Goal: Task Accomplishment & Management: Use online tool/utility

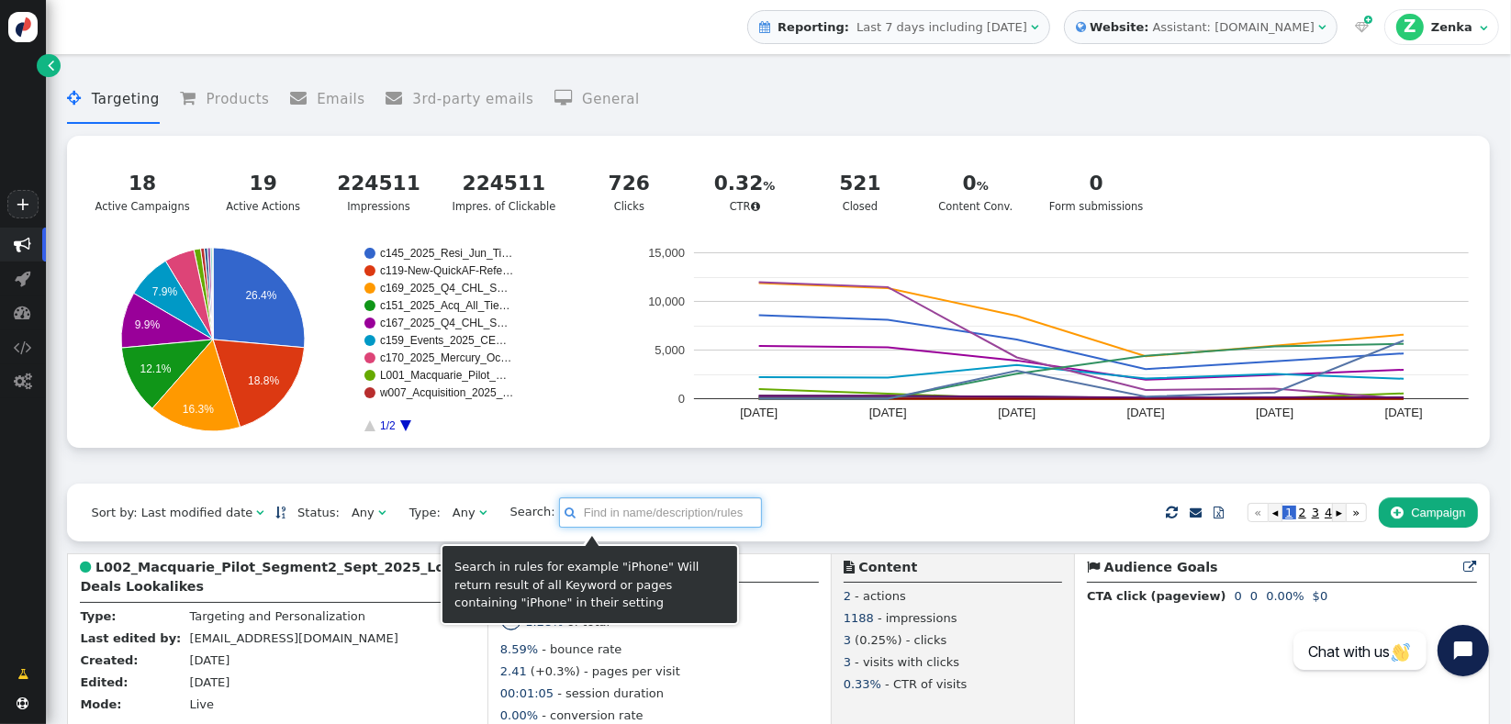
click at [570, 510] on input "text" at bounding box center [660, 513] width 203 height 31
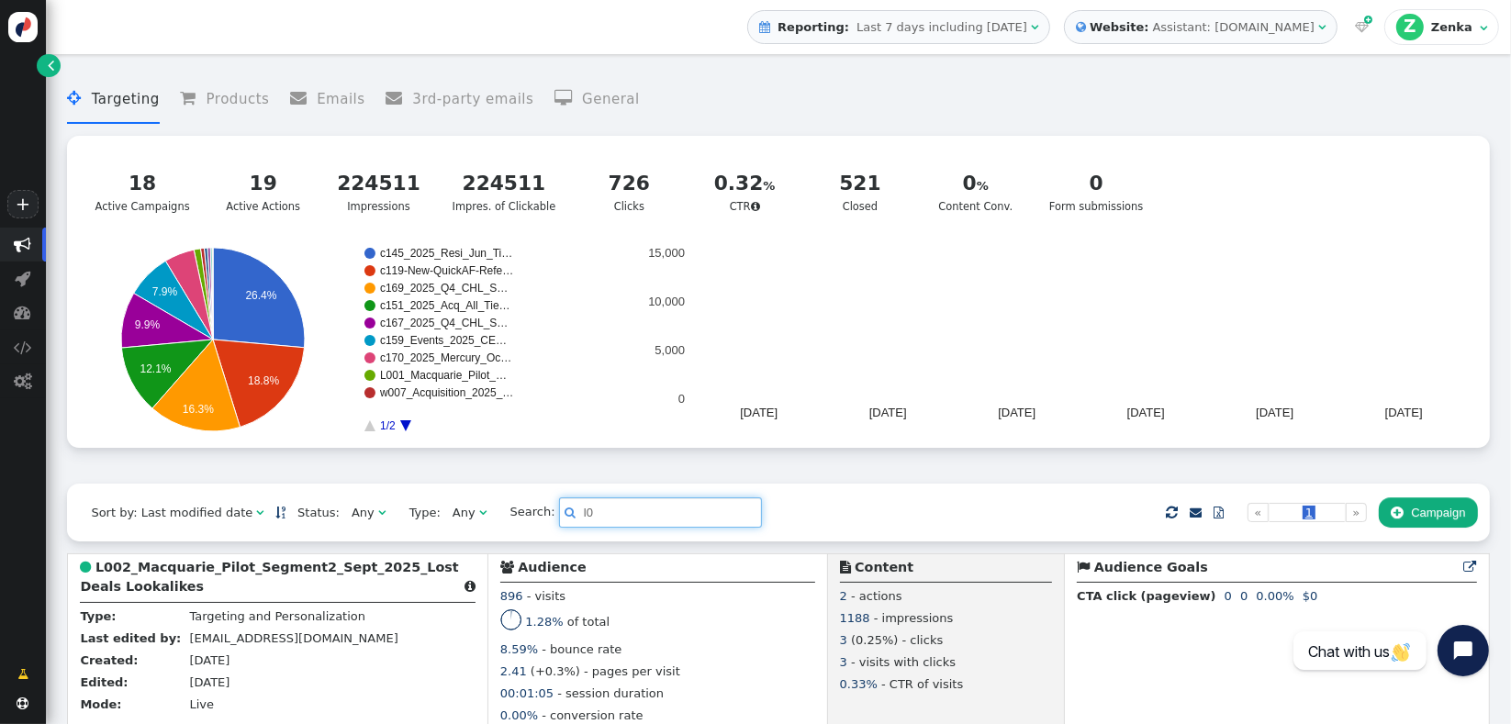
type input "l0"
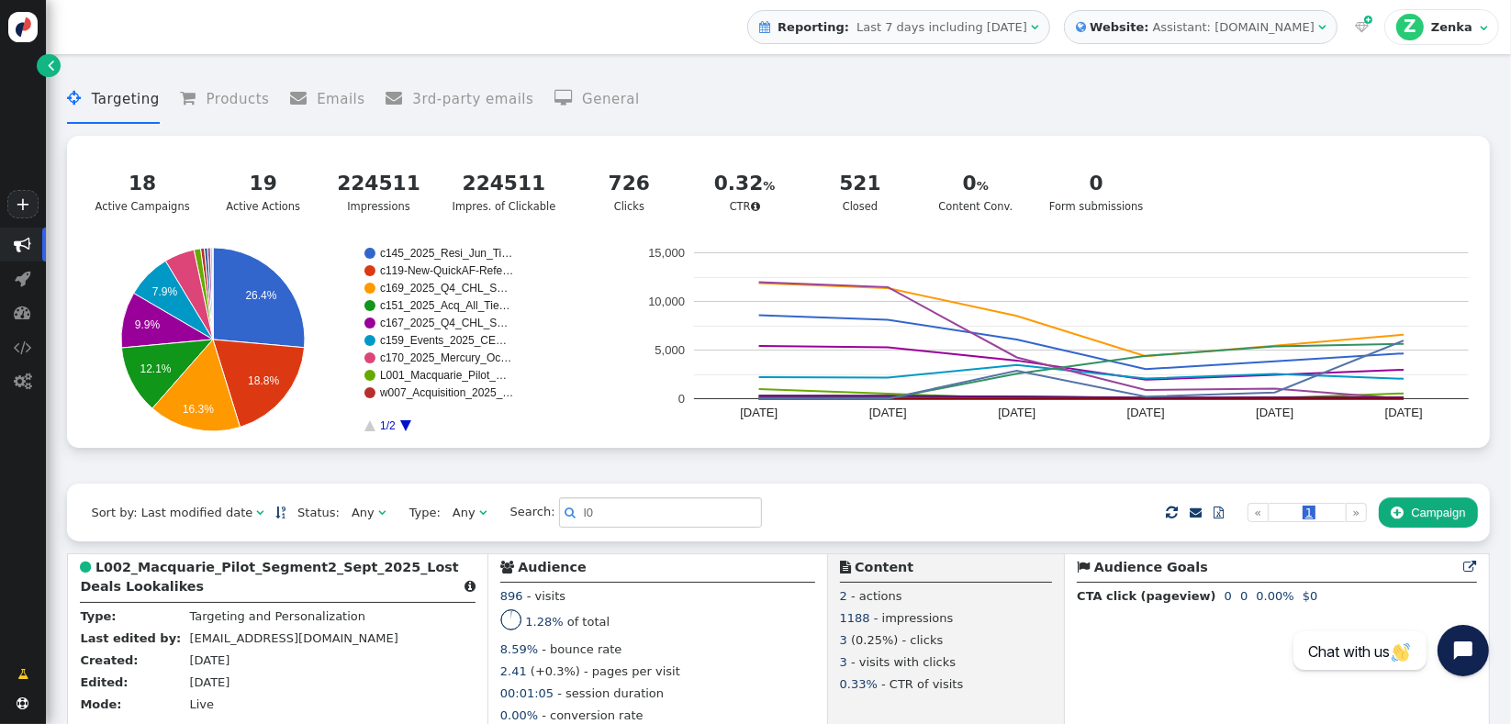
click at [536, 481] on div " Targeting  Products  Emails  3rd-party emails  General ? Active Campaigns…" at bounding box center [778, 273] width 1422 height 420
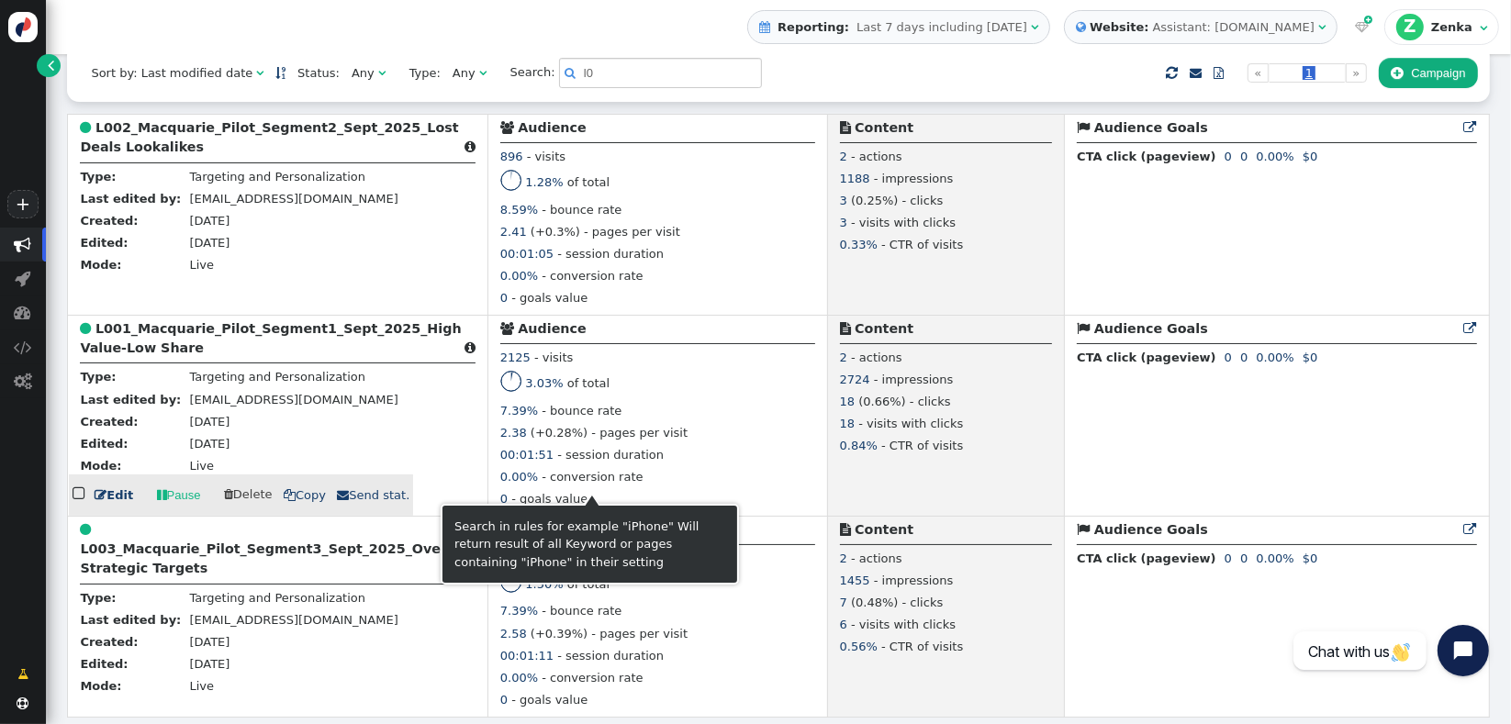
scroll to position [445, 0]
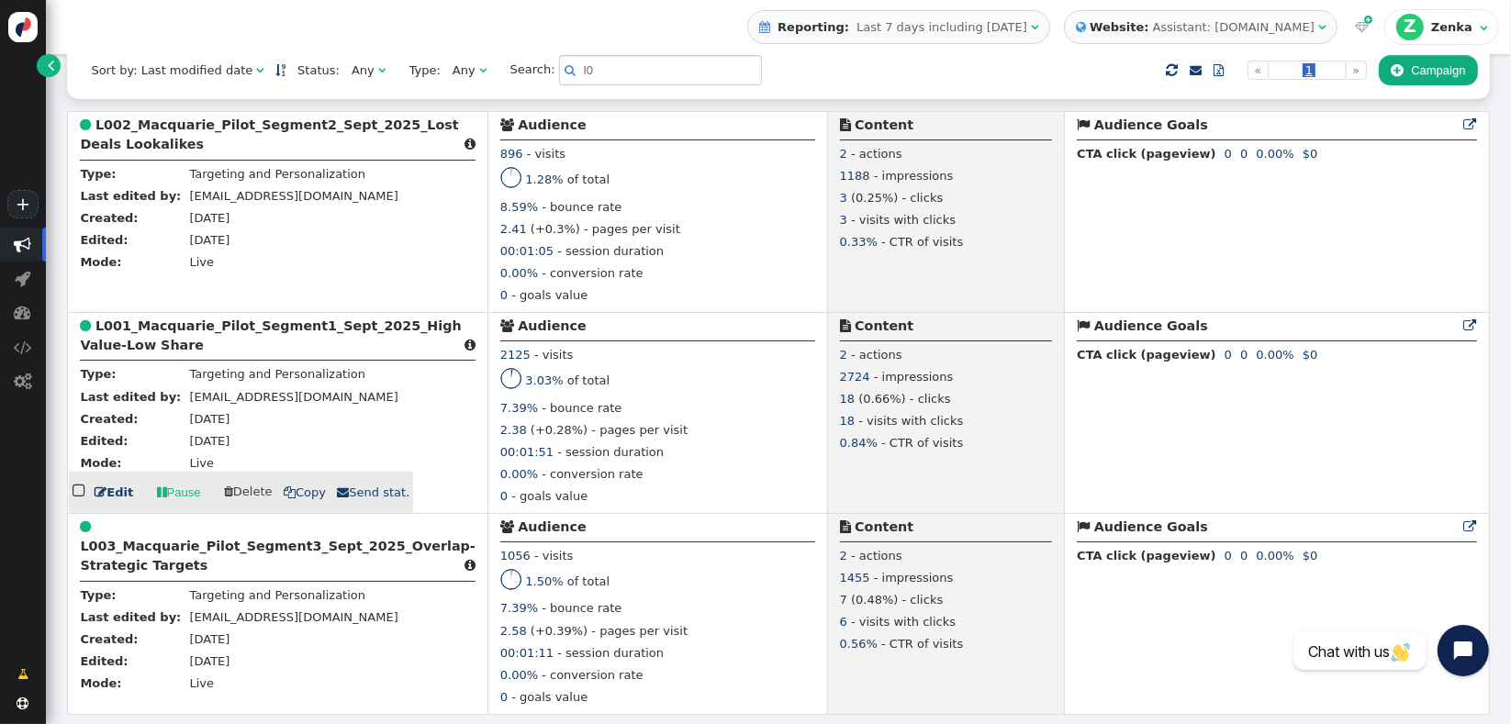
click at [225, 327] on b "L001_Macquarie_Pilot_Segment1_Sept_2025_High Value-Low Share" at bounding box center [270, 336] width 381 height 34
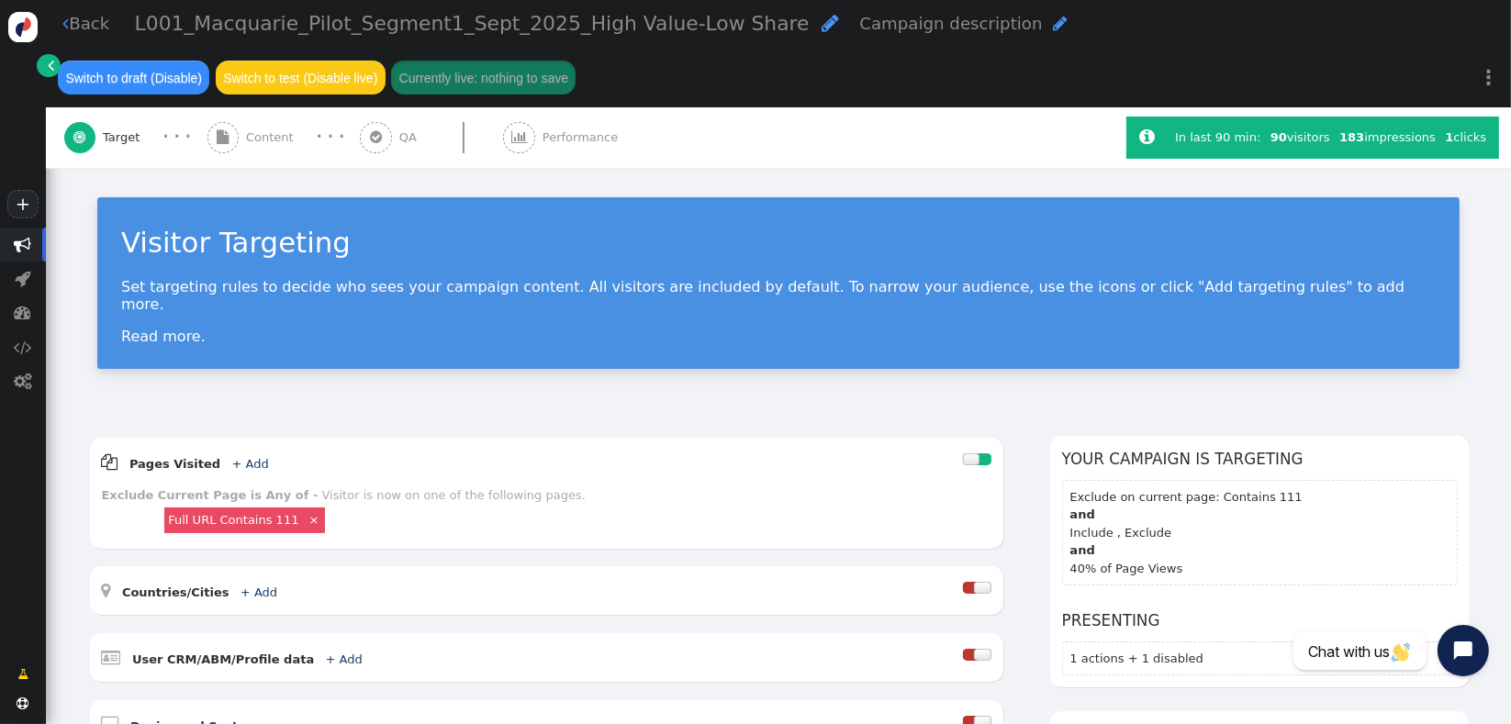
click at [420, 379] on div "Visitor Targeting Set targeting rules to decide who sees your campaign content.…" at bounding box center [778, 290] width 1465 height 244
click at [269, 146] on span "Content" at bounding box center [273, 138] width 55 height 18
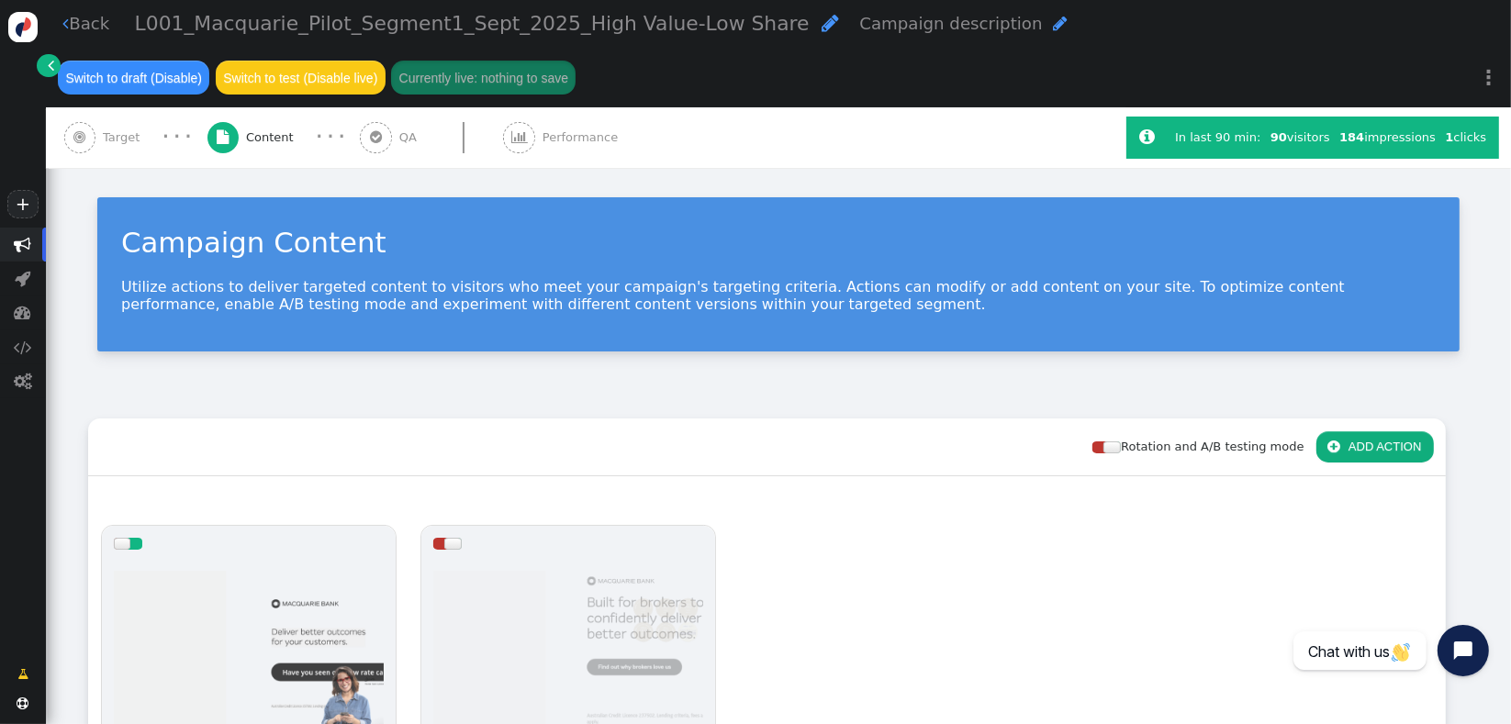
click at [390, 375] on div "Campaign Content Utilize actions to deliver targeted content to visitors who me…" at bounding box center [778, 281] width 1465 height 227
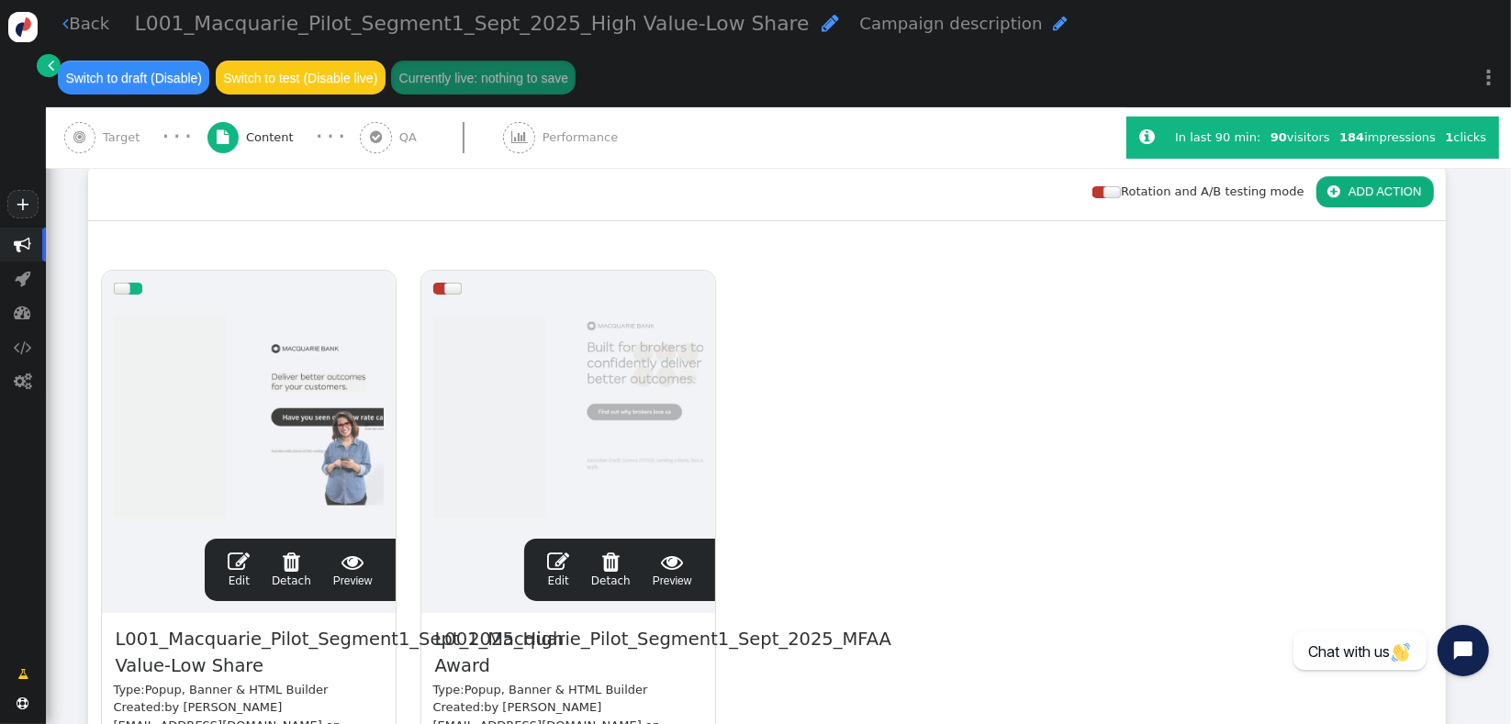
scroll to position [286, 0]
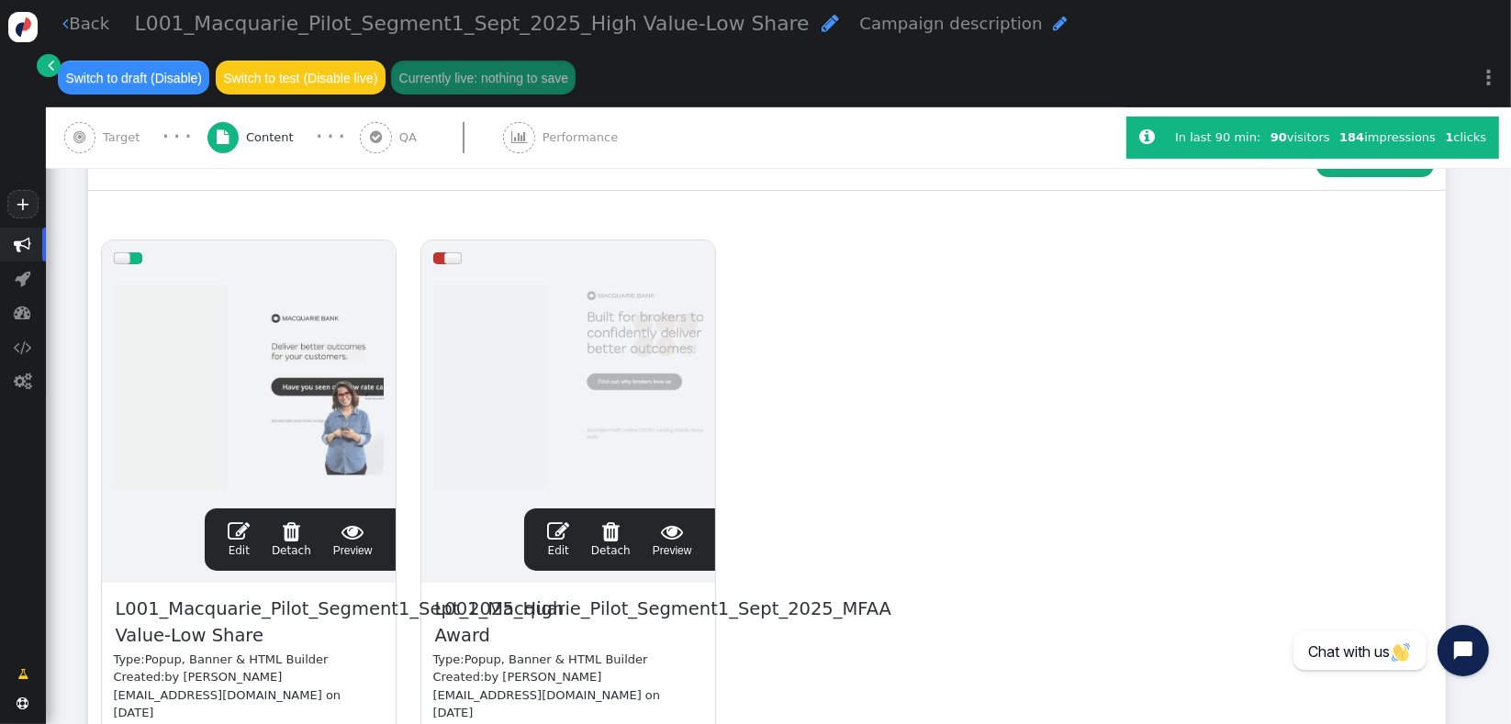
click at [439, 260] on div at bounding box center [440, 258] width 15 height 12
click at [134, 258] on div at bounding box center [135, 258] width 15 height 12
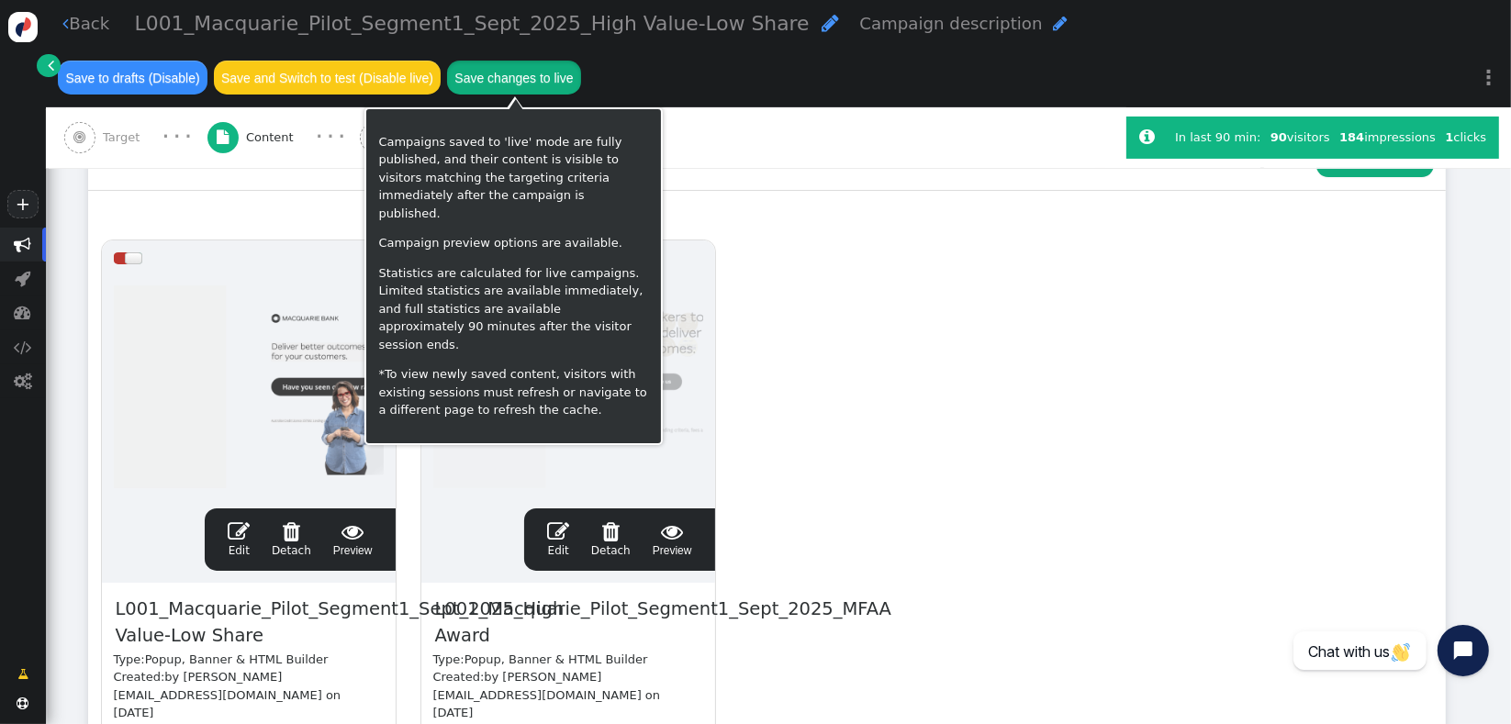
click at [538, 70] on button "Save changes to live" at bounding box center [514, 77] width 134 height 33
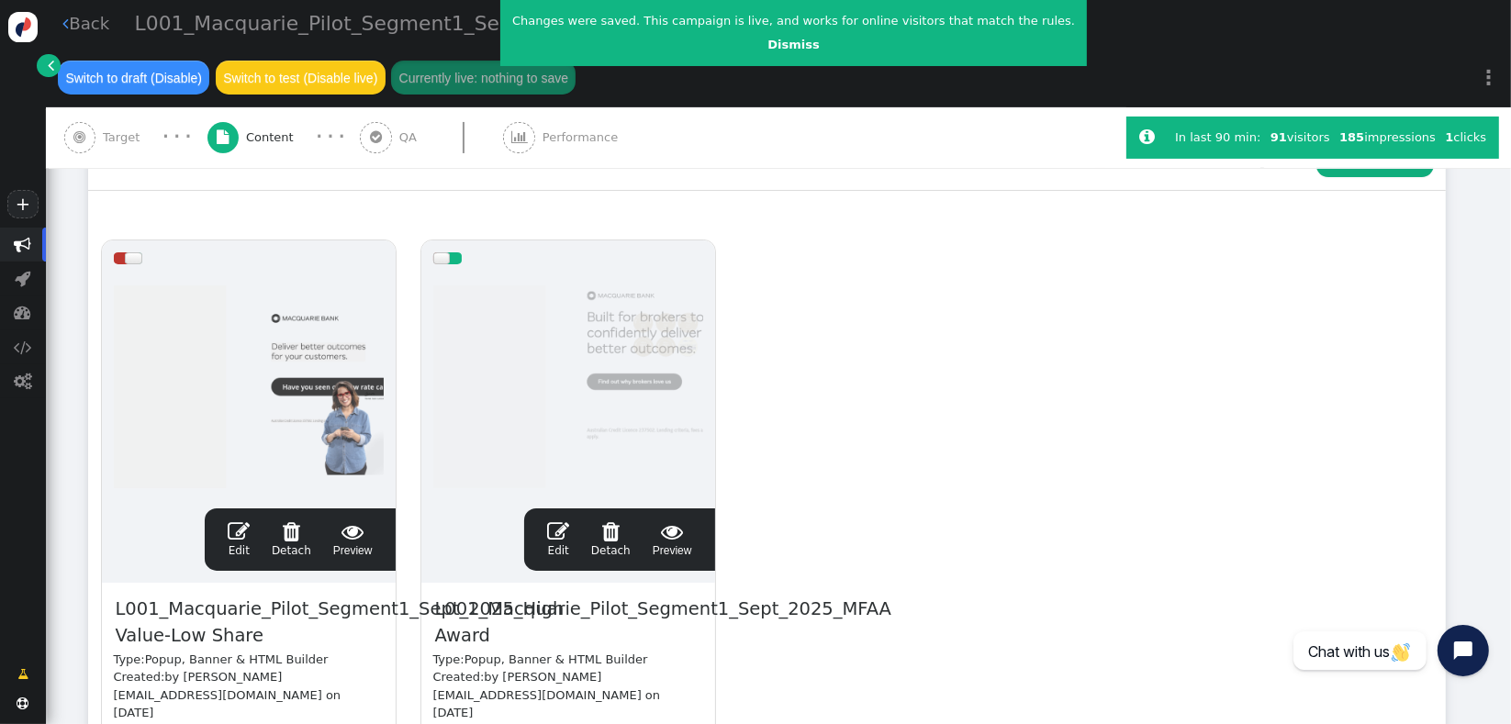
click at [327, 207] on div " Drag Content Here to whole audience (100%) drag this  Edit  Detach  Previe…" at bounding box center [767, 542] width 1358 height 703
click at [773, 50] on link "Dismiss" at bounding box center [792, 45] width 51 height 14
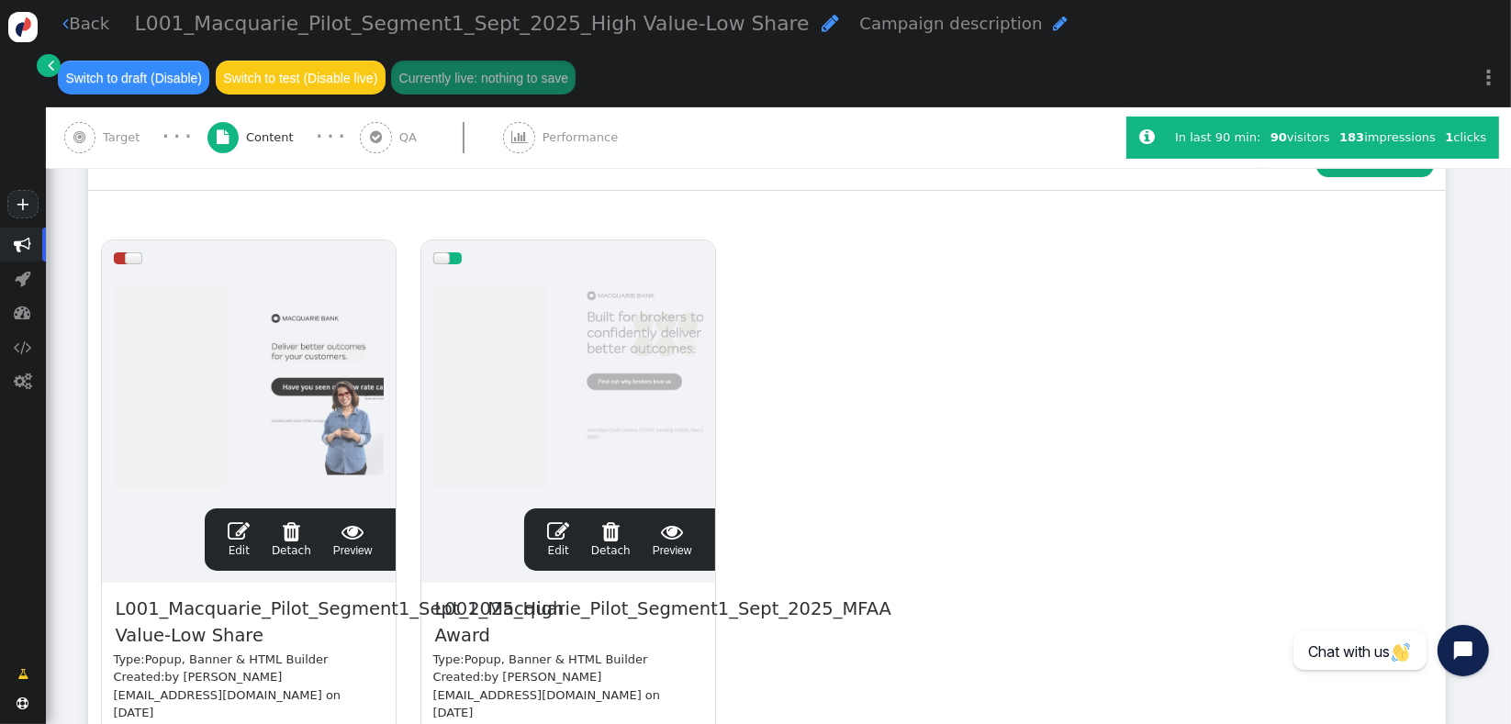
click at [556, 539] on span "" at bounding box center [558, 532] width 22 height 22
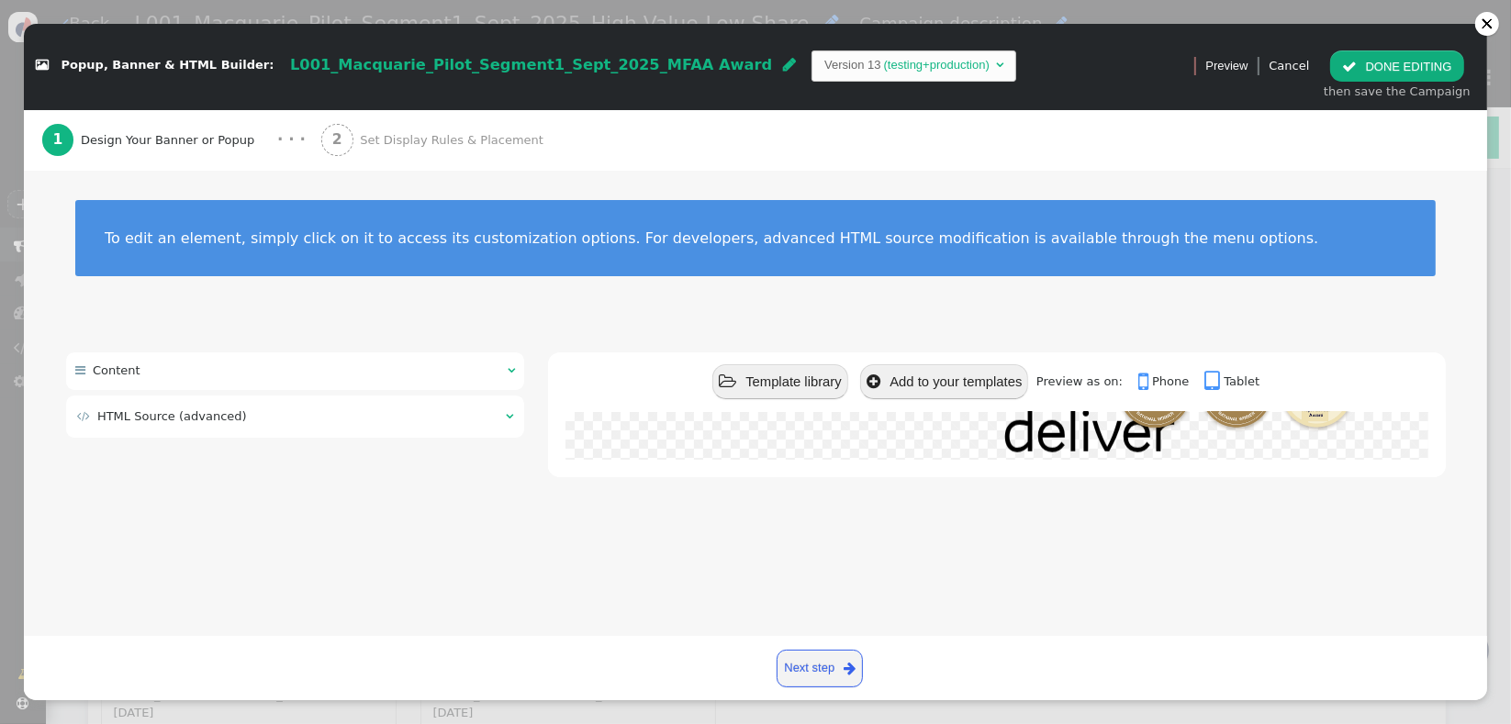
click at [304, 431] on div " HTML Source (advanced) " at bounding box center [295, 416] width 459 height 41
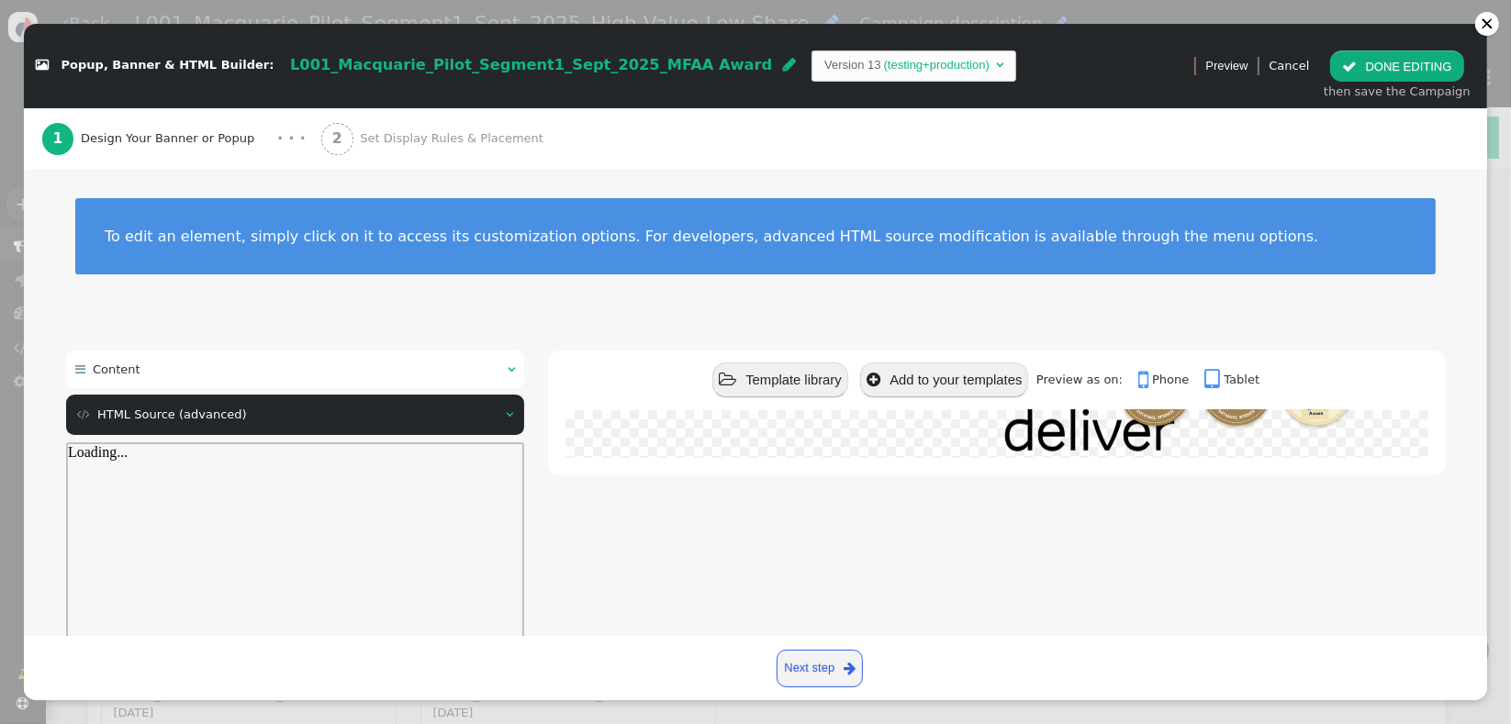
scroll to position [0, 0]
click at [290, 506] on div at bounding box center [294, 607] width 455 height 295
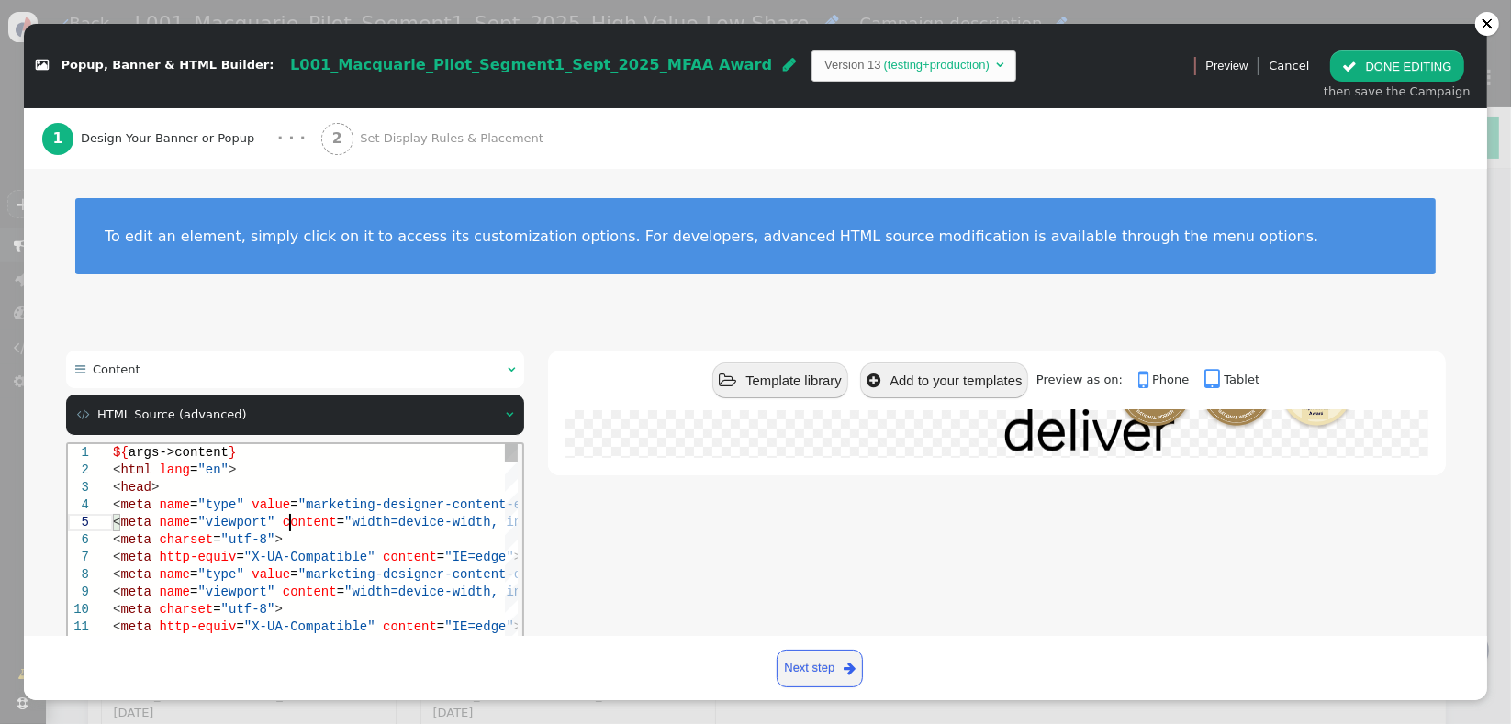
click at [286, 526] on span "content" at bounding box center [309, 521] width 54 height 15
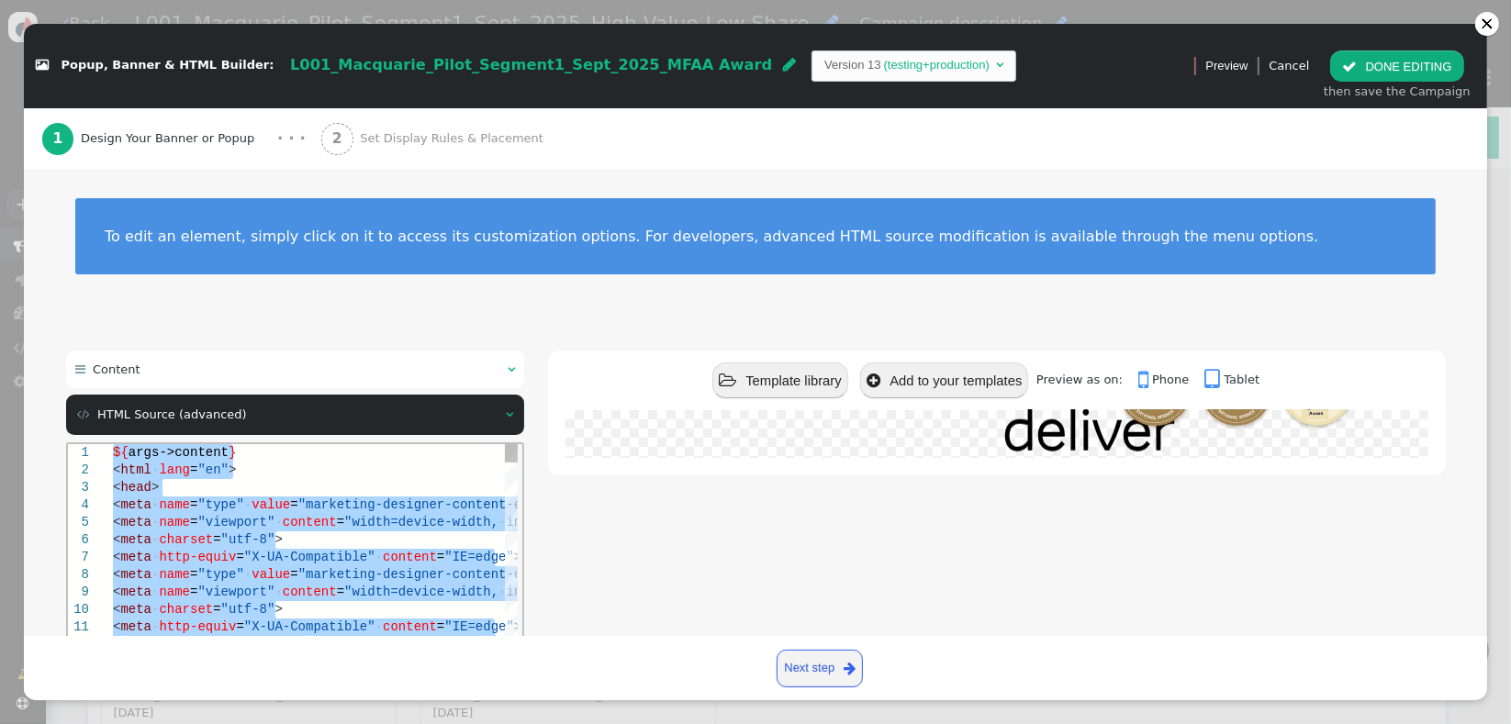
click at [282, 521] on span "content" at bounding box center [309, 521] width 54 height 15
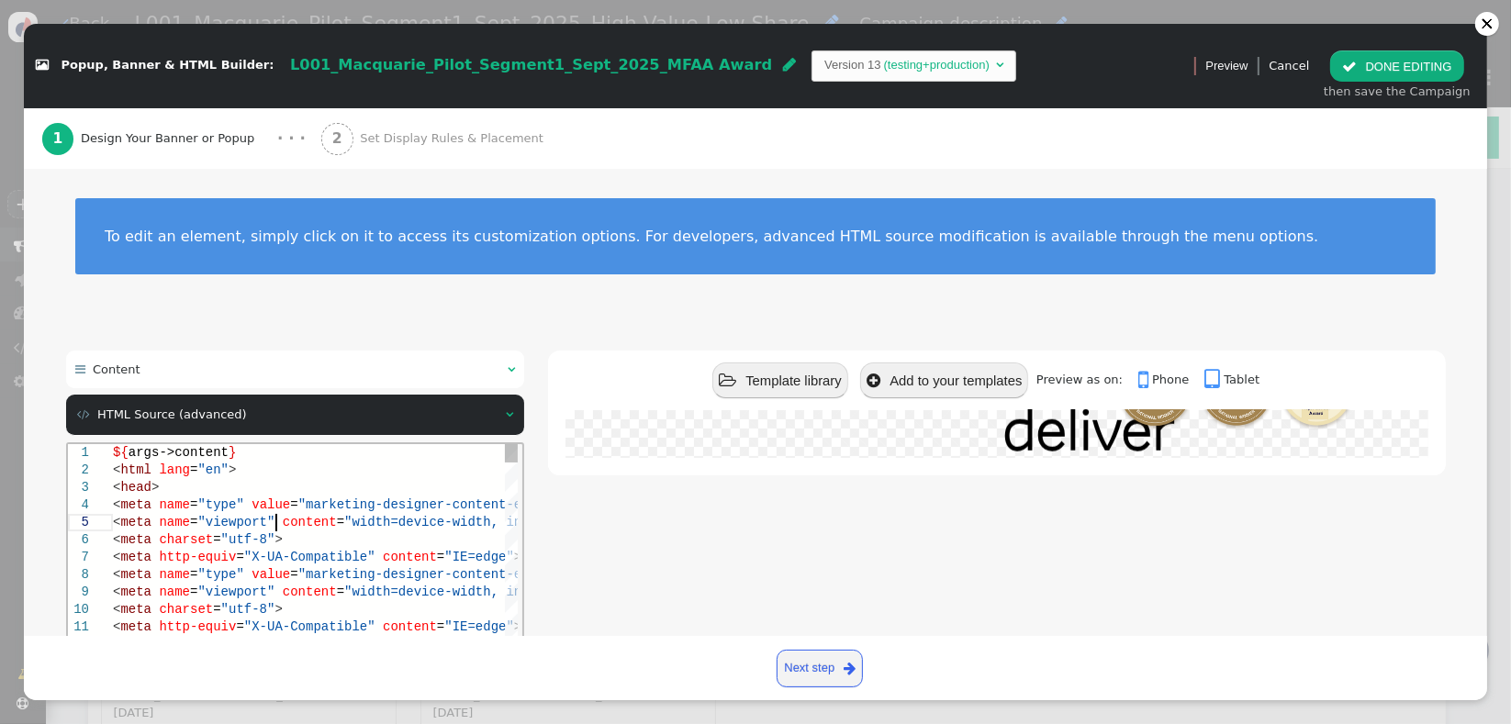
type textarea "${args->content} <html lang="en"> <head> <meta name="type" value="marketing-des…"
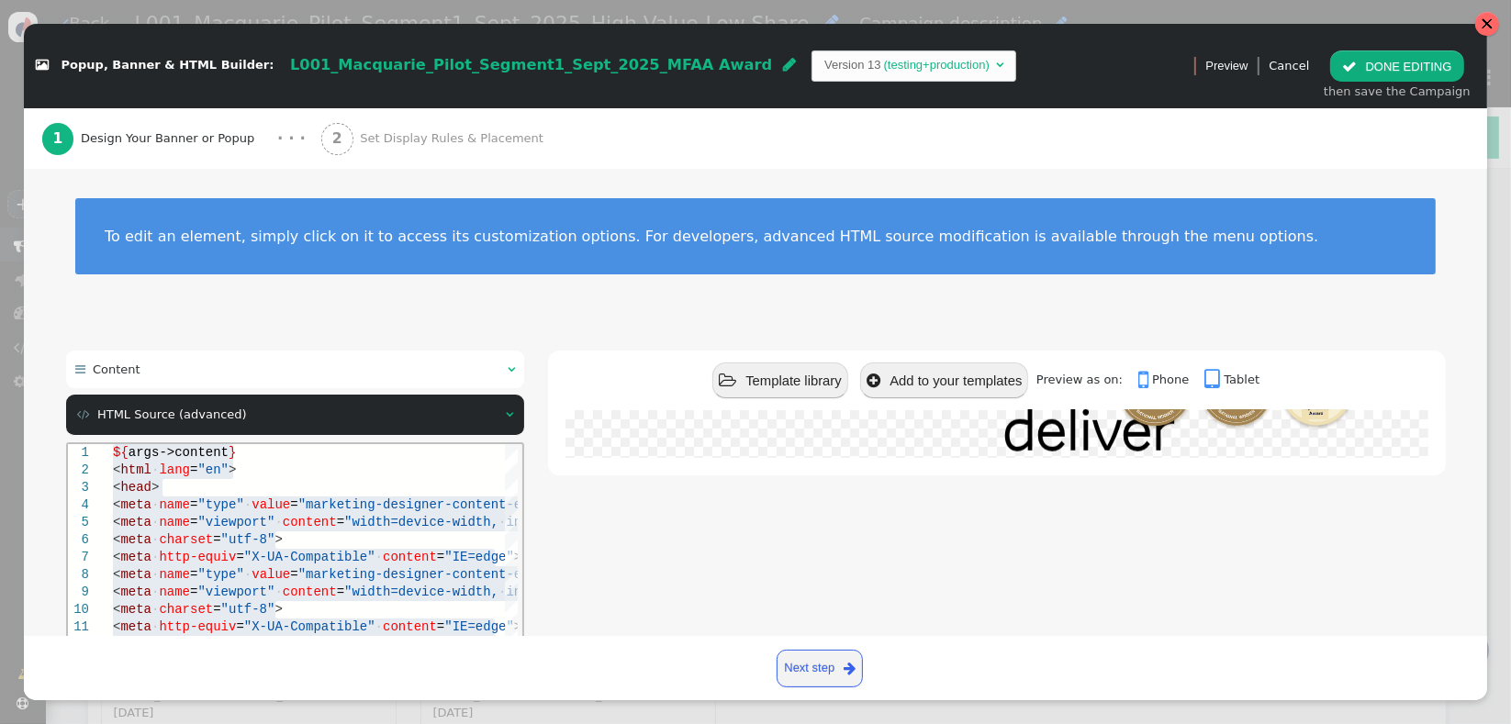
click at [1487, 30] on div at bounding box center [1487, 24] width 24 height 24
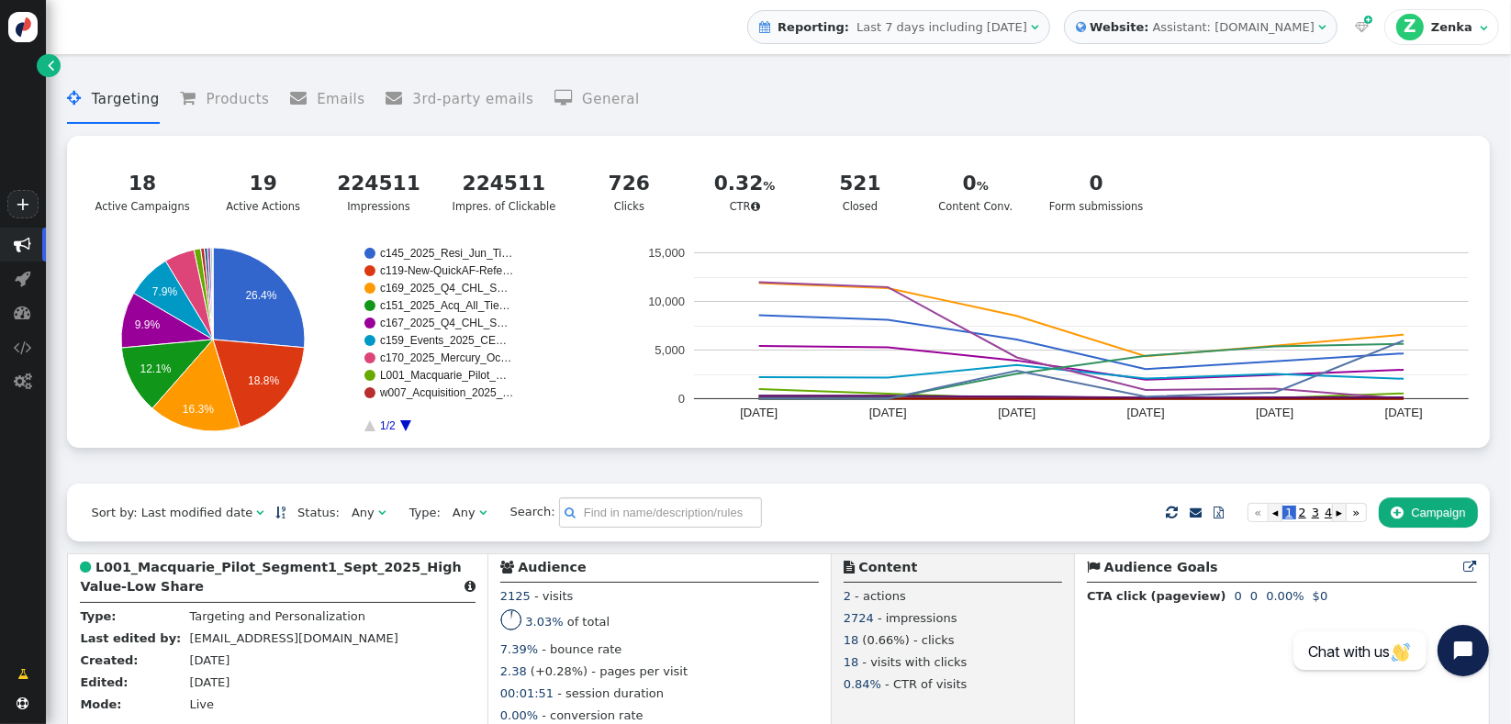
click at [442, 476] on div " Targeting  Products  Emails  3rd-party emails  General ? Active Campaigns…" at bounding box center [778, 273] width 1422 height 420
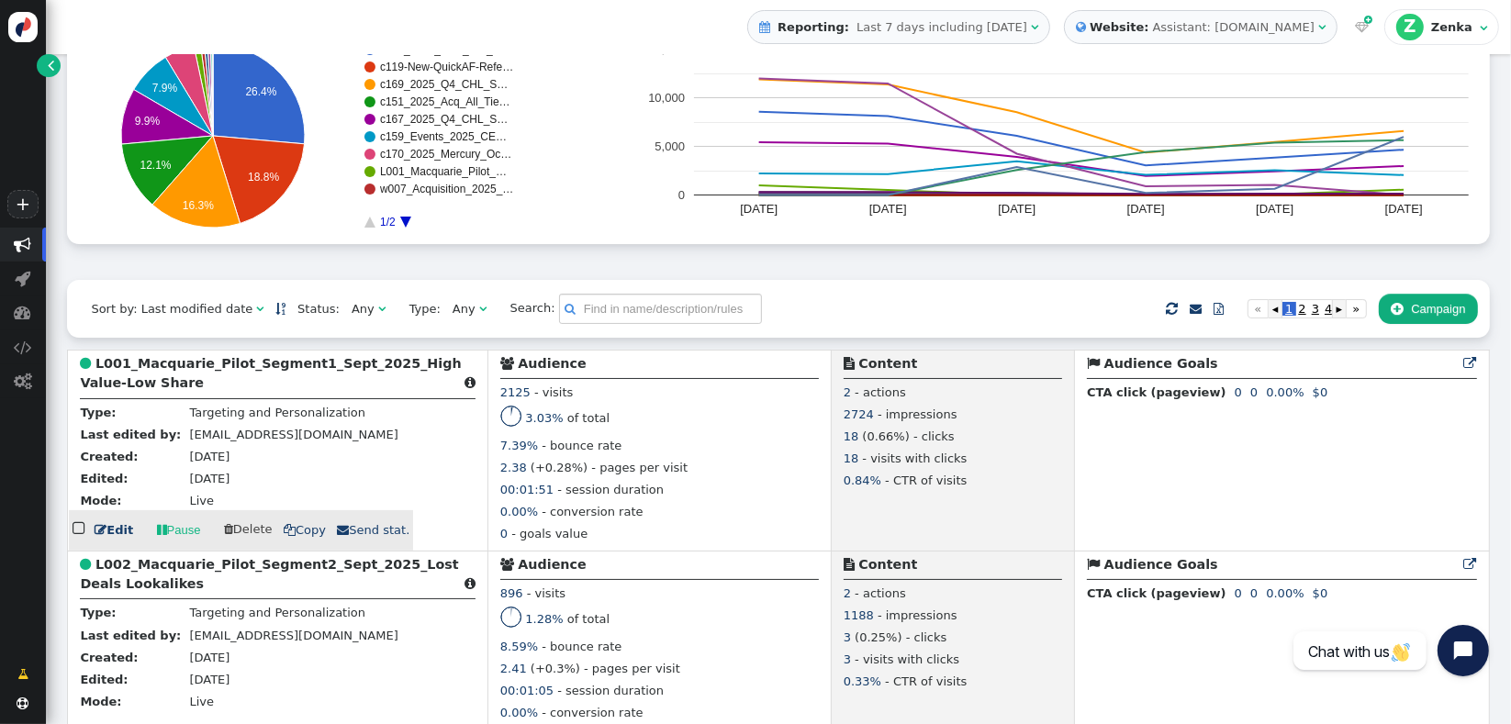
scroll to position [244, 0]
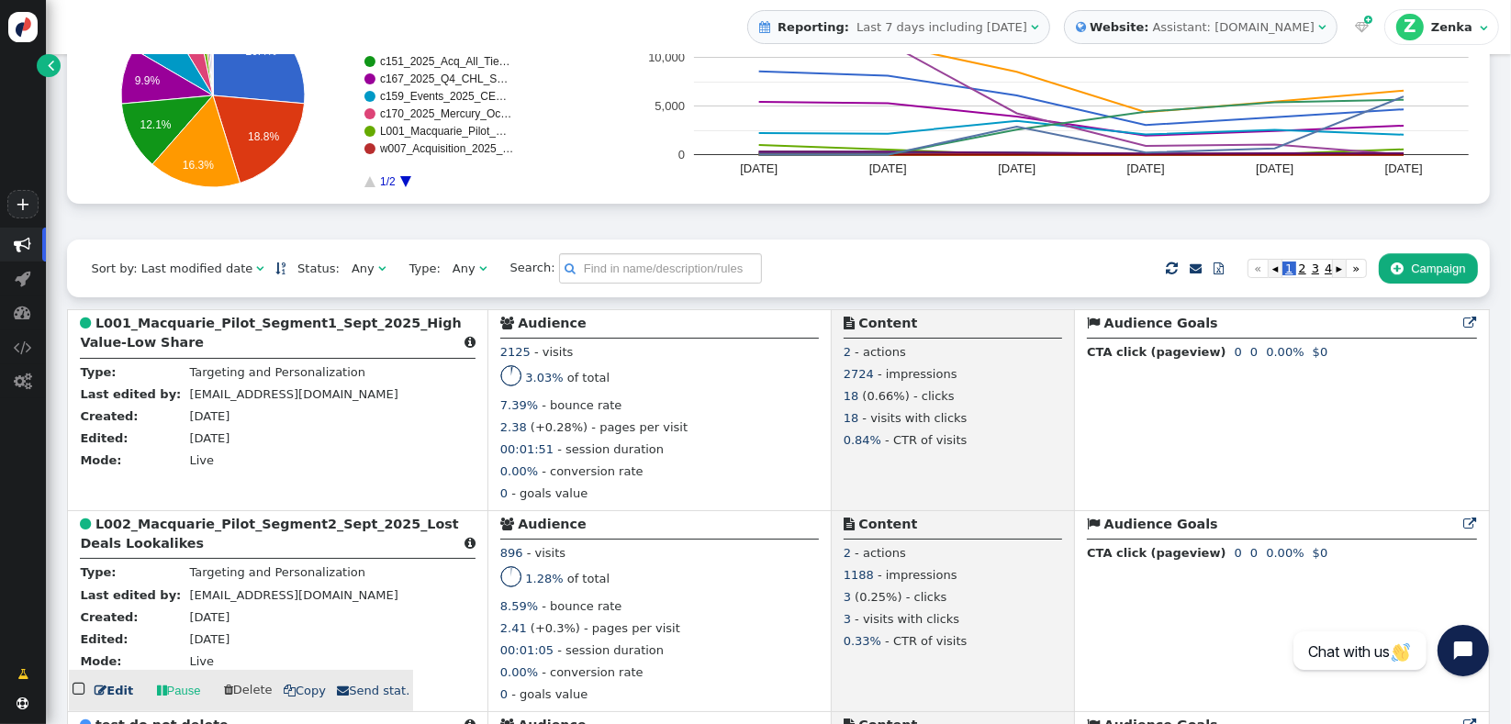
click at [176, 540] on b "L002_Macquarie_Pilot_Segment2_Sept_2025_Lost Deals Lookalikes" at bounding box center [269, 534] width 378 height 34
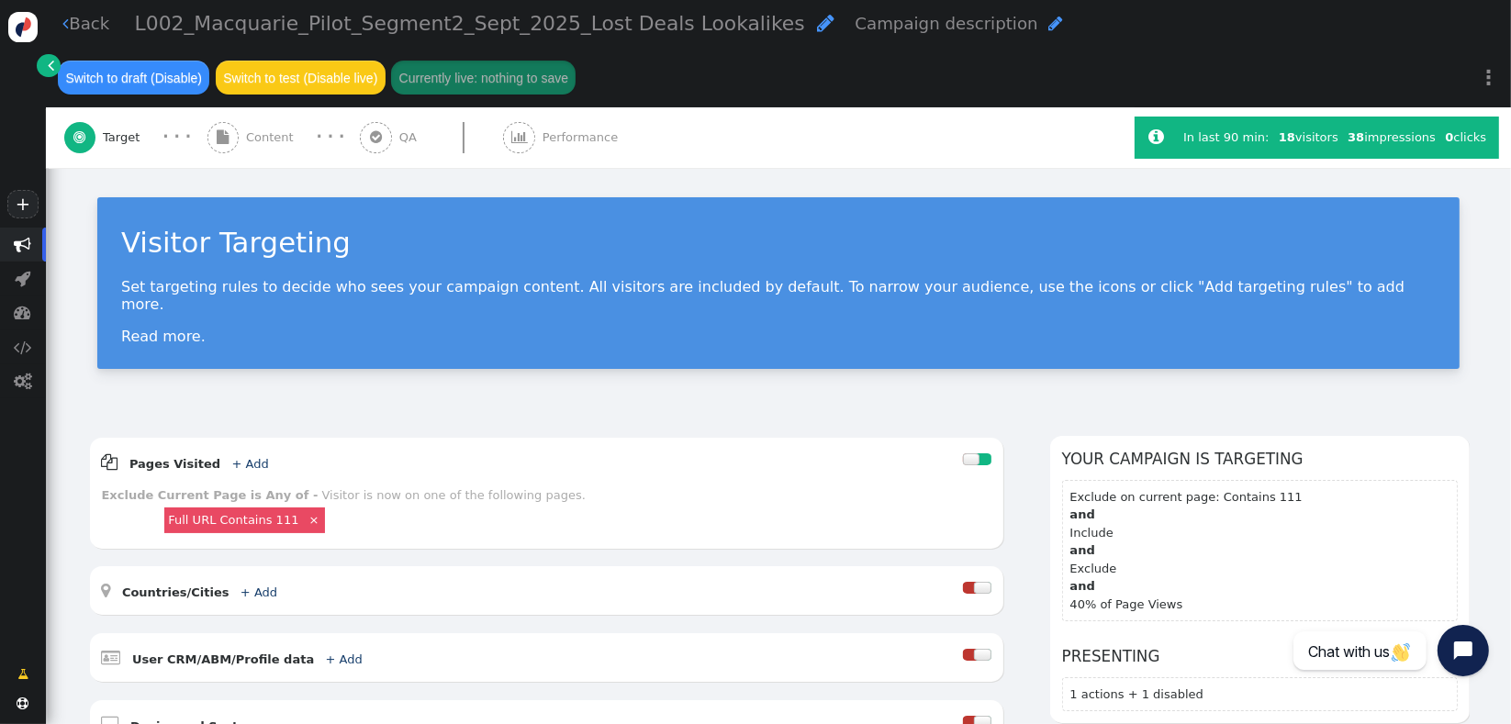
click at [253, 151] on div " Content" at bounding box center [254, 137] width 94 height 61
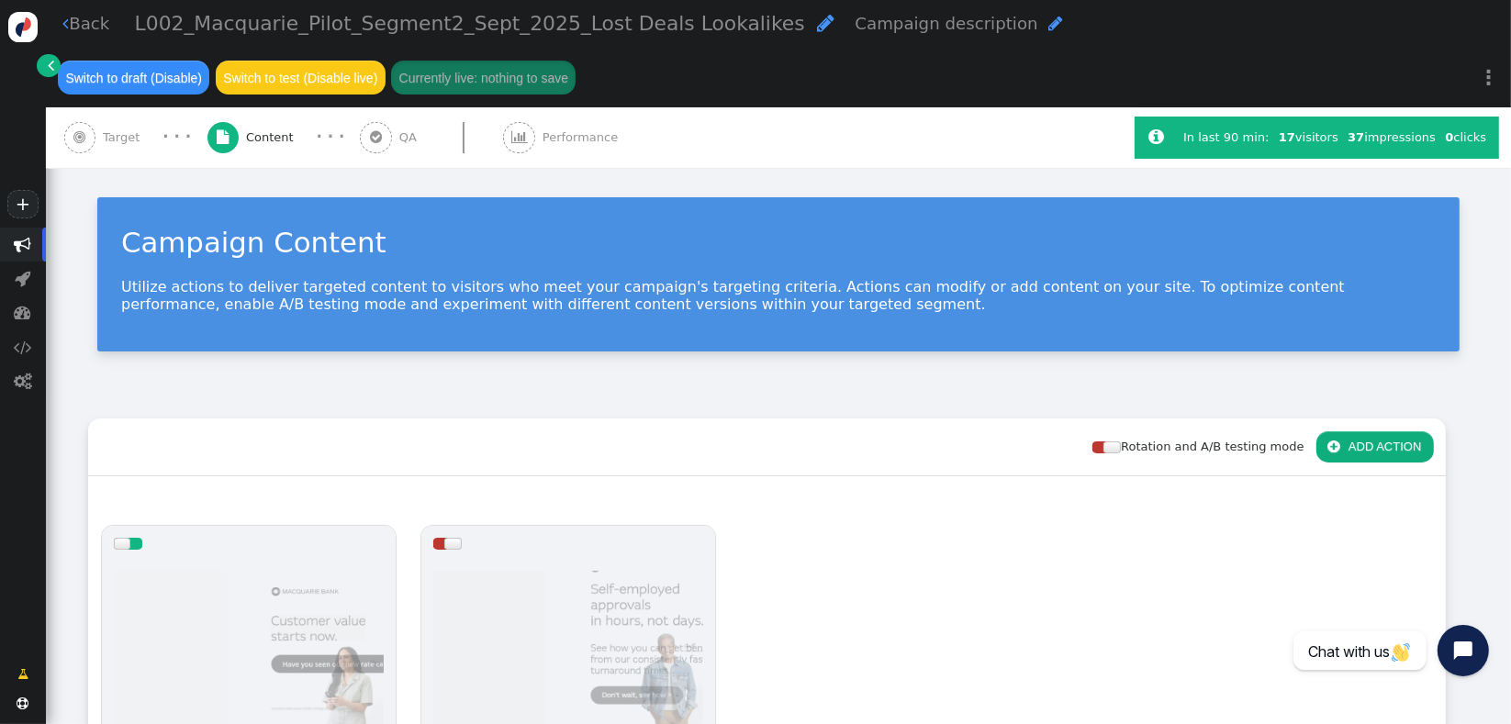
click at [497, 384] on div "Campaign Content Utilize actions to deliver targeted content to visitors who me…" at bounding box center [778, 281] width 1465 height 227
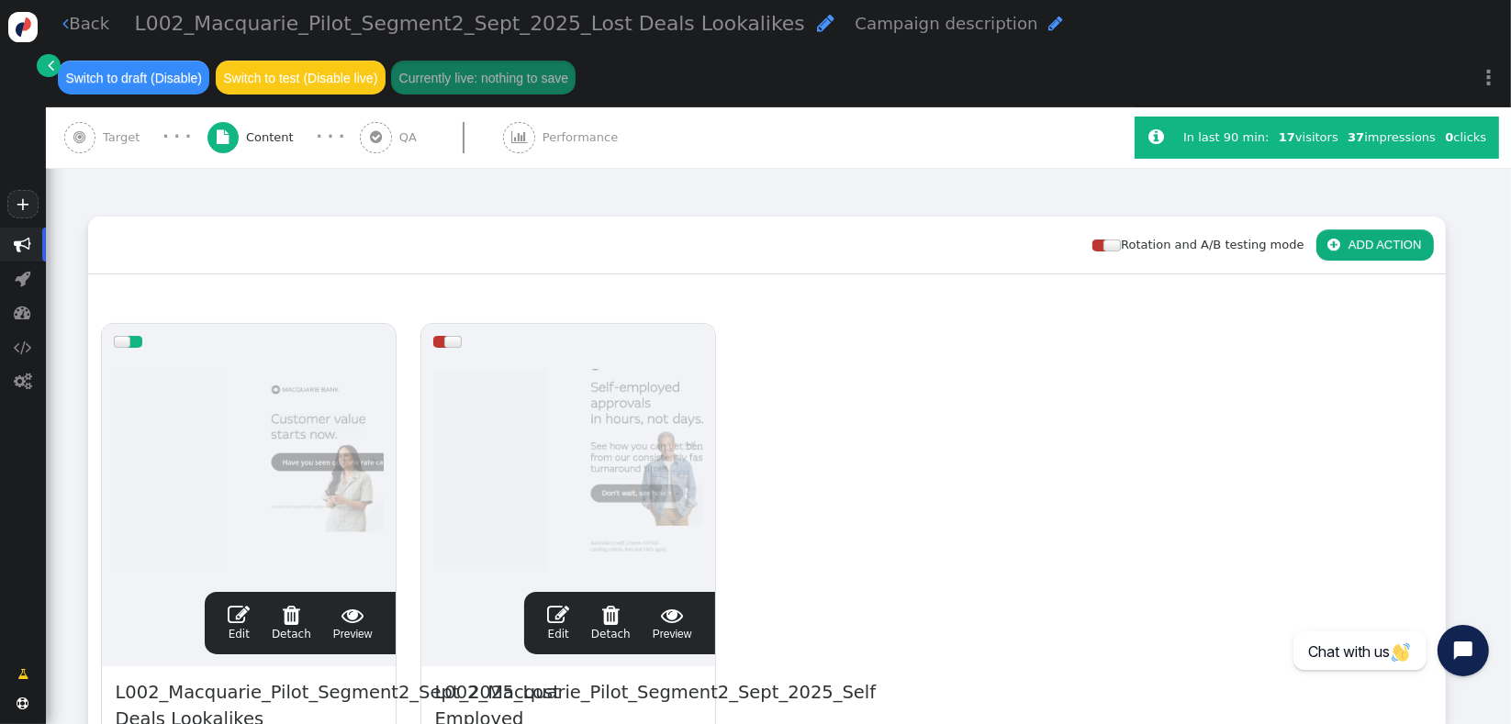
scroll to position [204, 0]
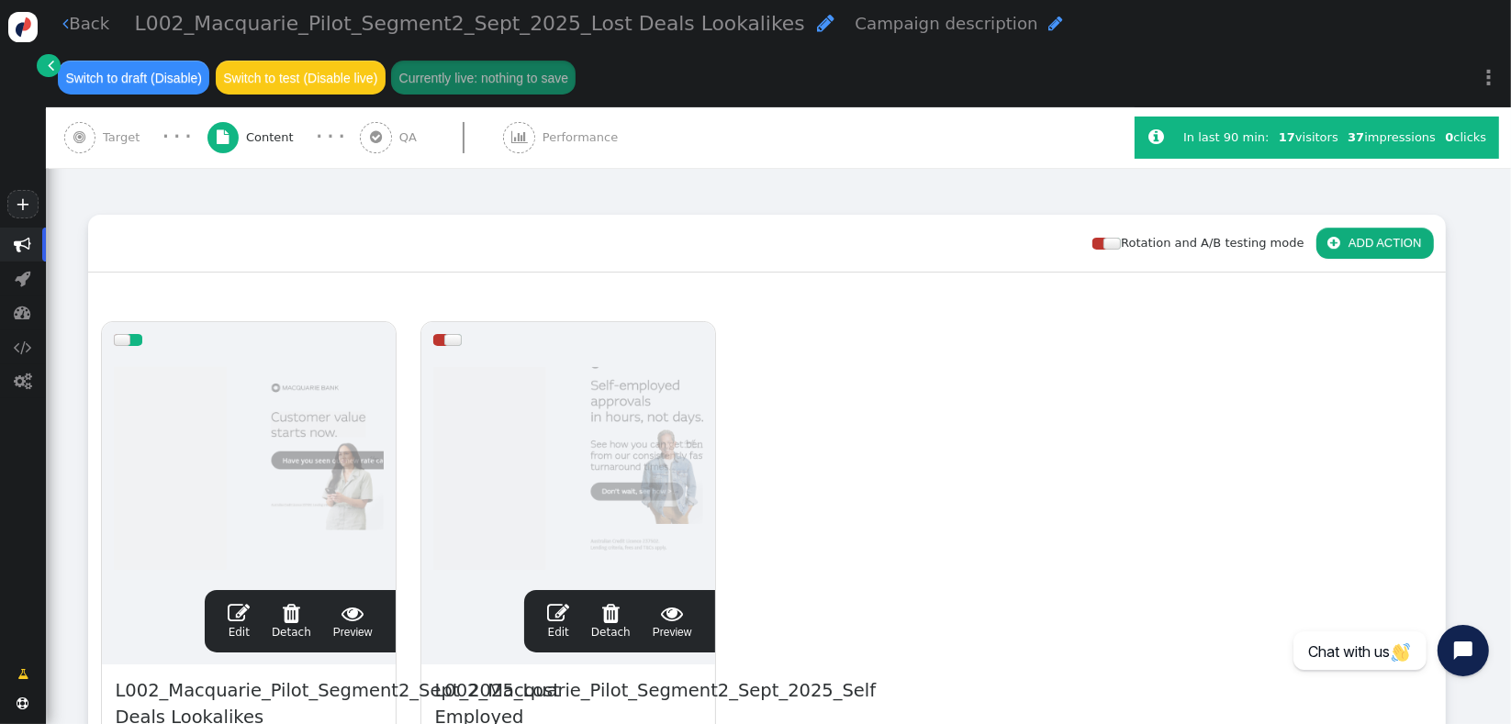
click at [441, 341] on div at bounding box center [440, 340] width 15 height 12
click at [131, 339] on div at bounding box center [135, 340] width 15 height 12
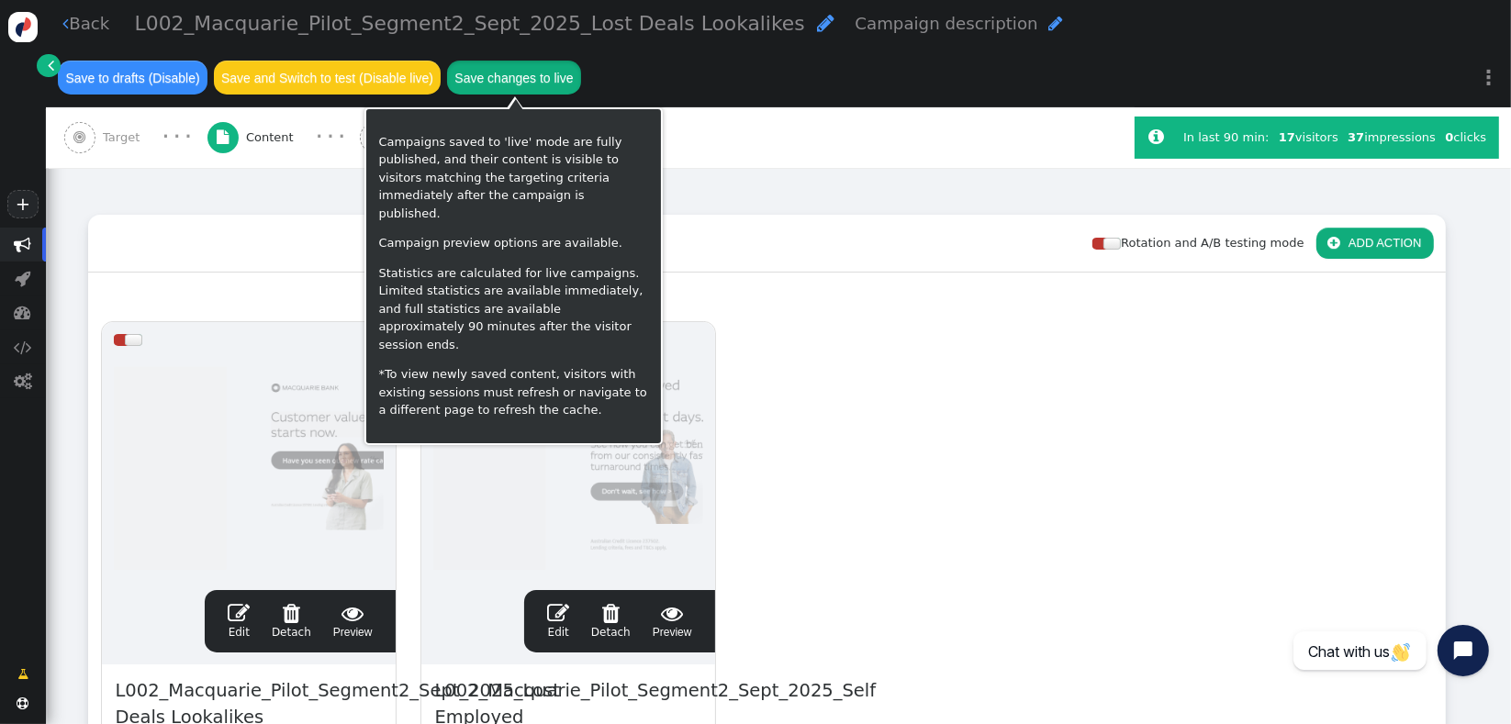
click at [529, 86] on button "Save changes to live" at bounding box center [514, 77] width 134 height 33
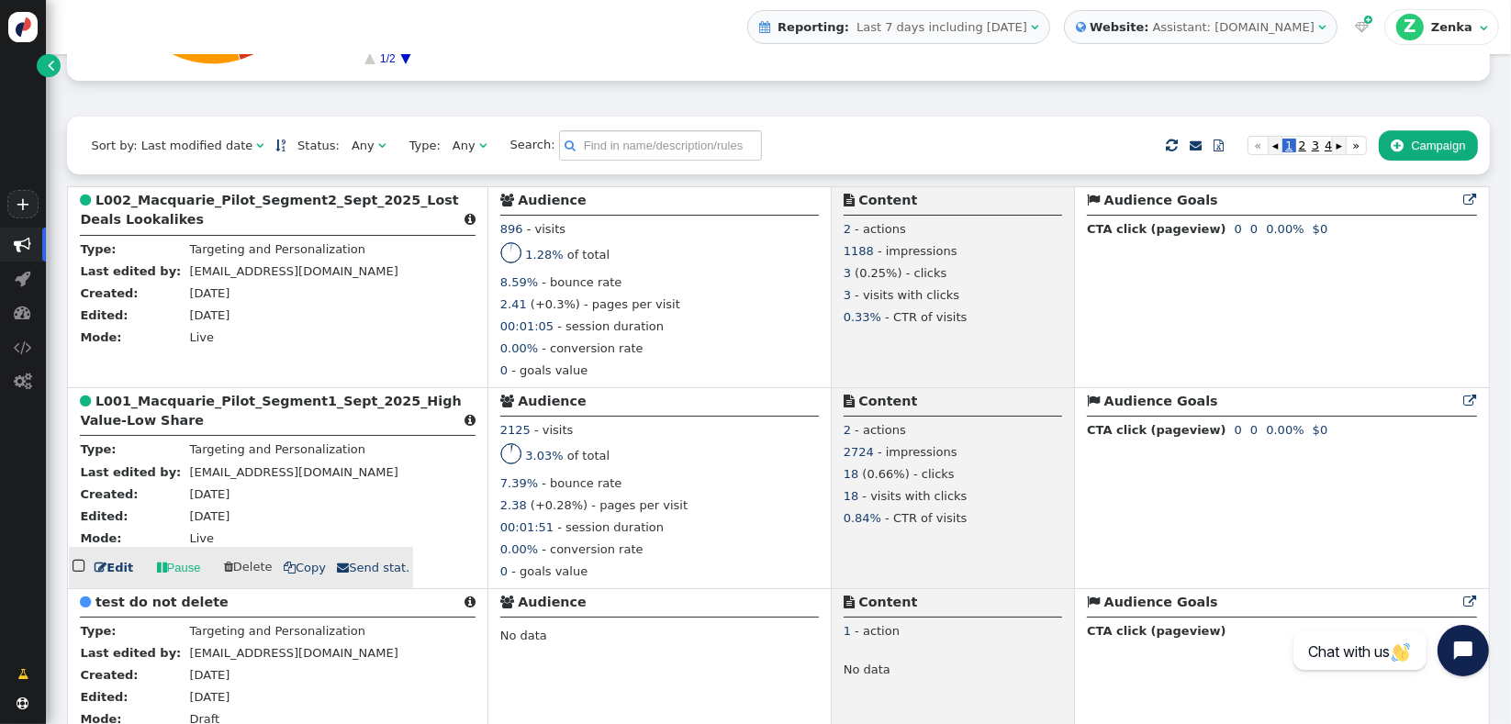
scroll to position [408, 0]
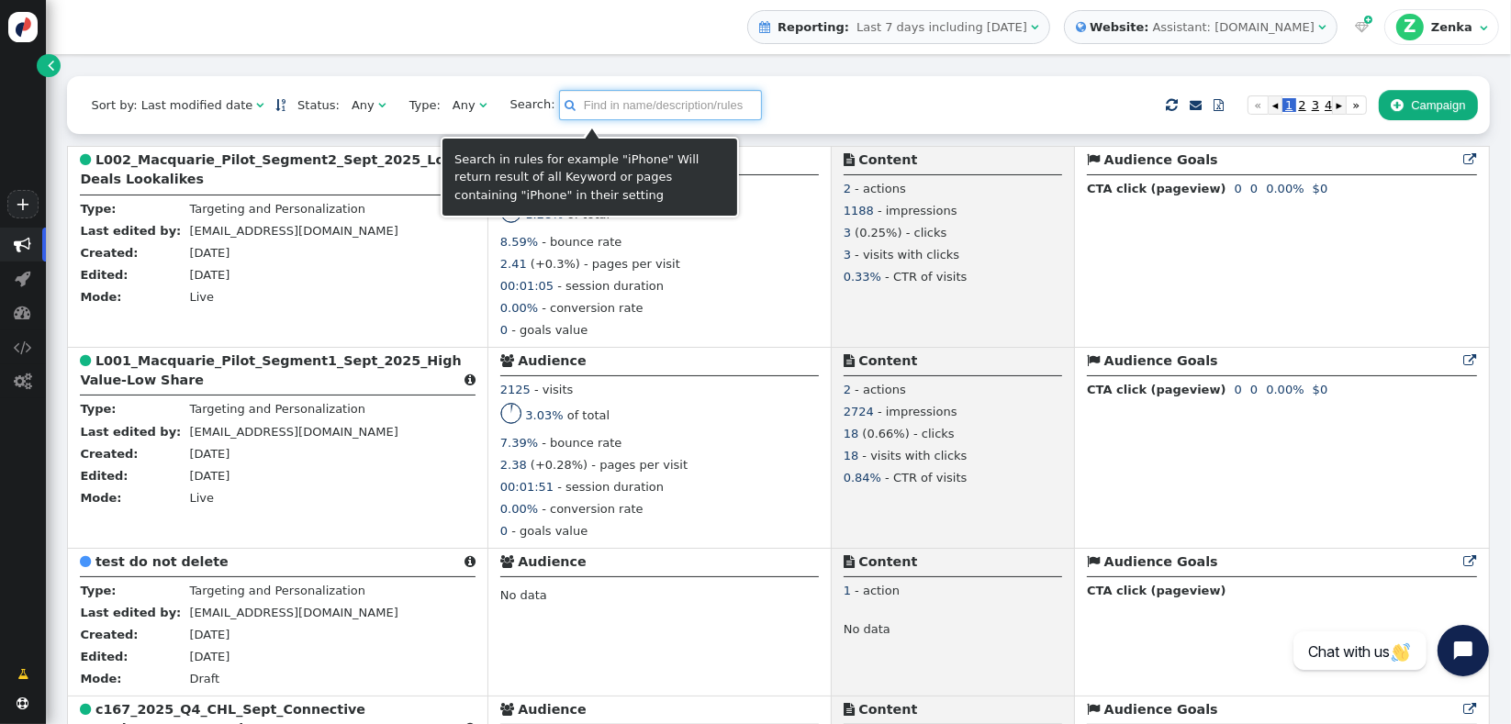
click at [623, 110] on input "text" at bounding box center [660, 105] width 203 height 31
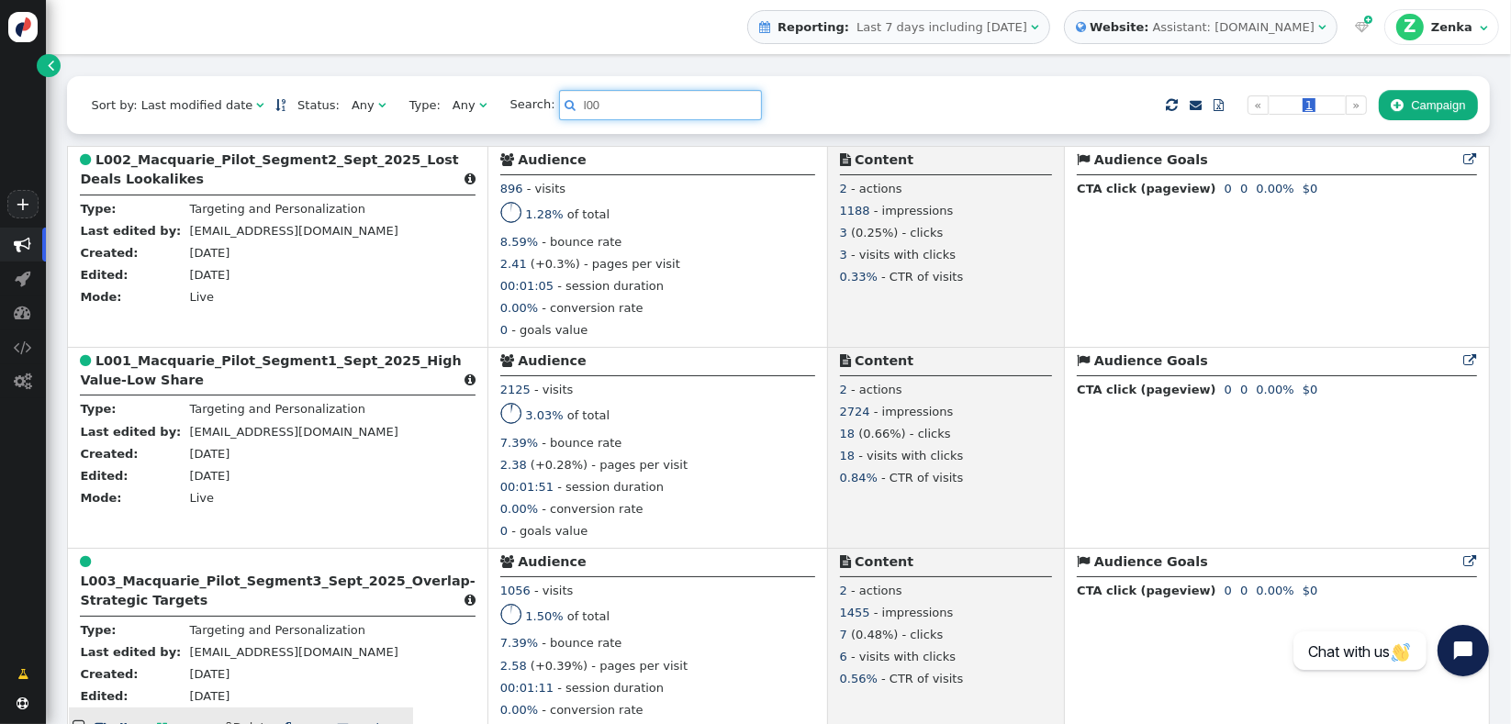
type input "l00"
click at [153, 608] on b "L003_Macquarie_Pilot_Segment3_Sept_2025_Overlap-Strategic Targets" at bounding box center [277, 591] width 395 height 34
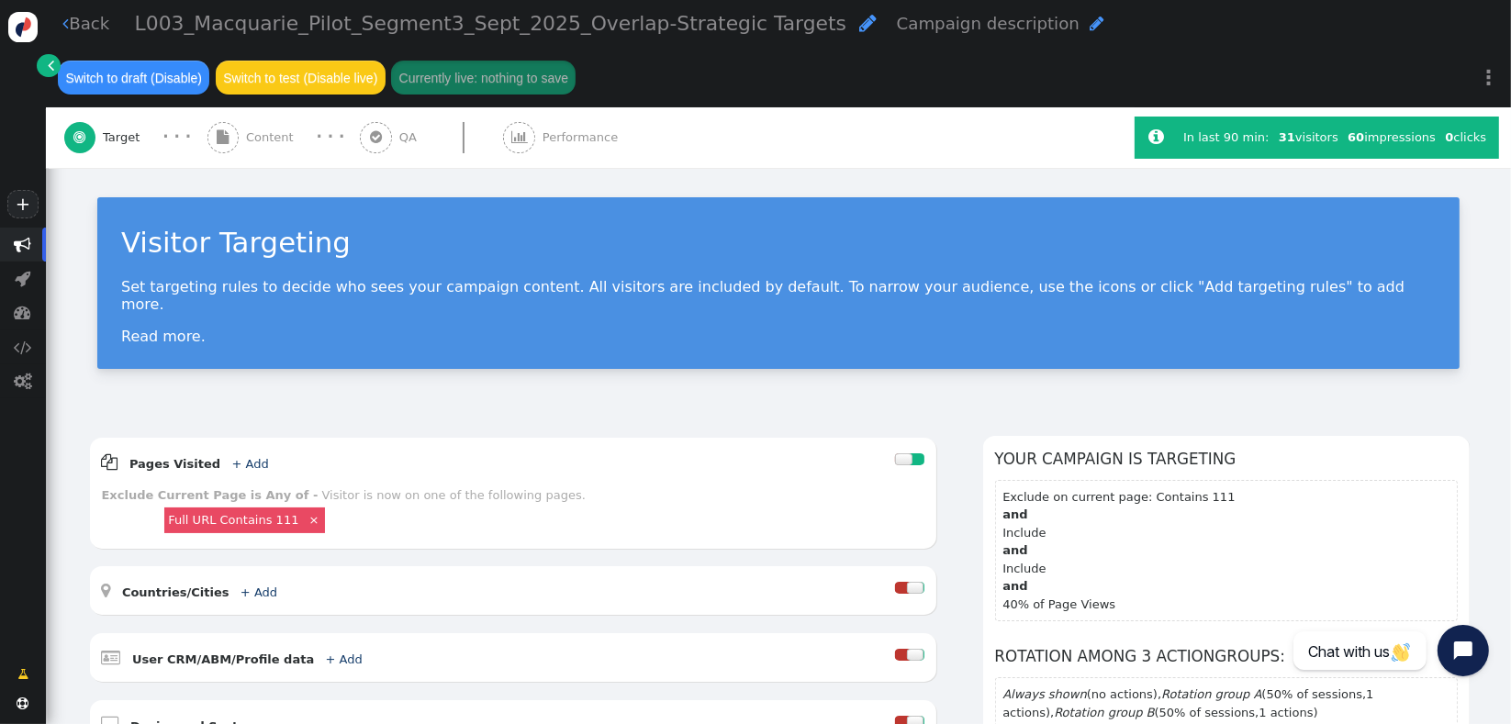
click at [568, 159] on div " Performance" at bounding box center [564, 137] width 122 height 61
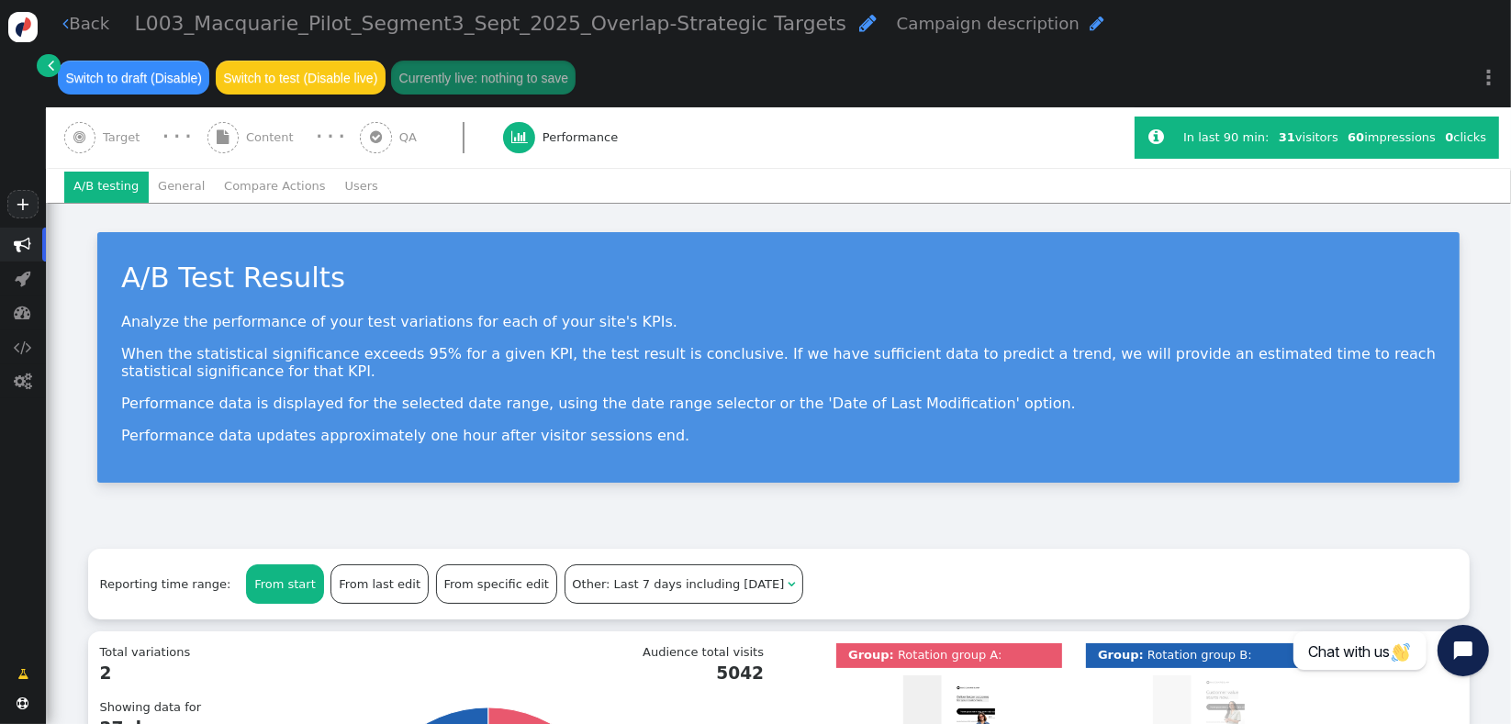
click at [444, 497] on div "A/B Test Results Analyze the performance of your test variations for each of yo…" at bounding box center [778, 364] width 1465 height 323
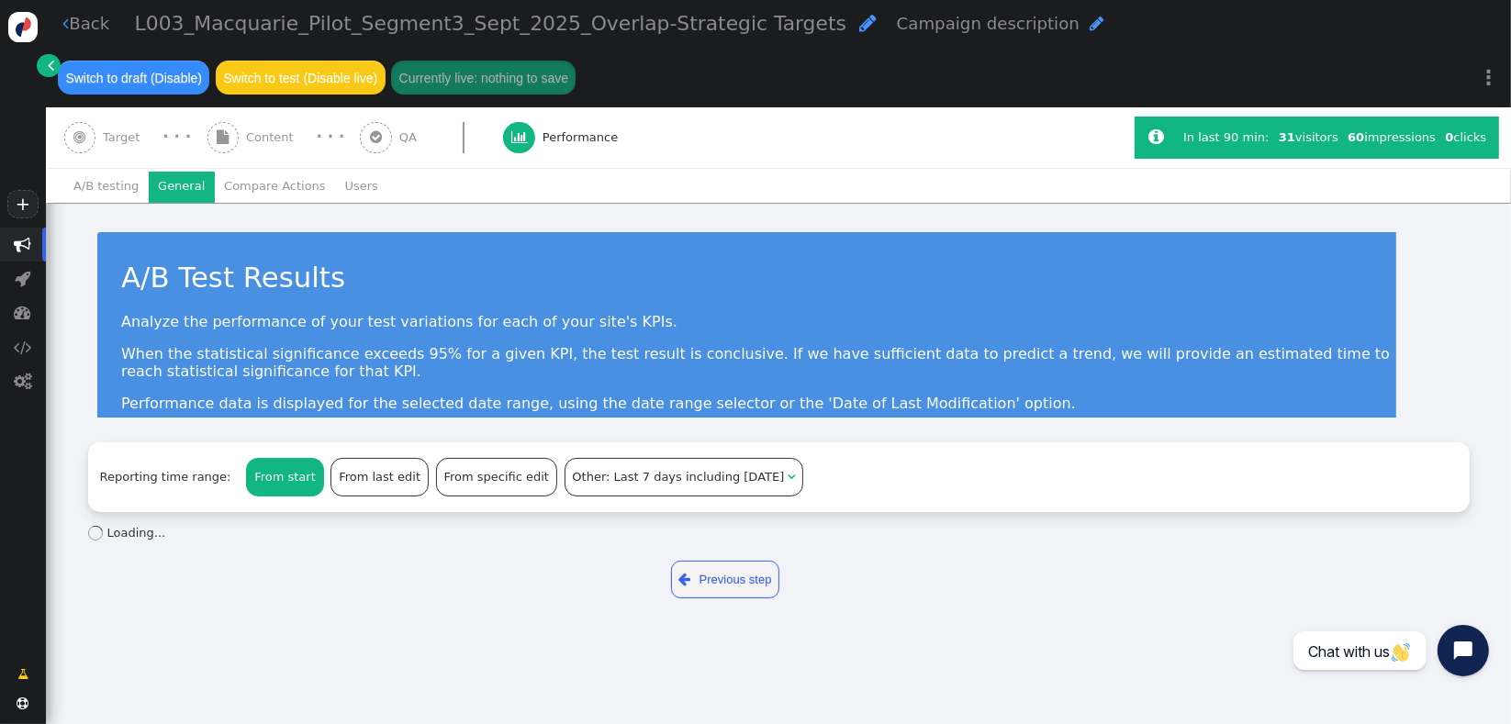
click at [180, 192] on li "General" at bounding box center [182, 187] width 66 height 31
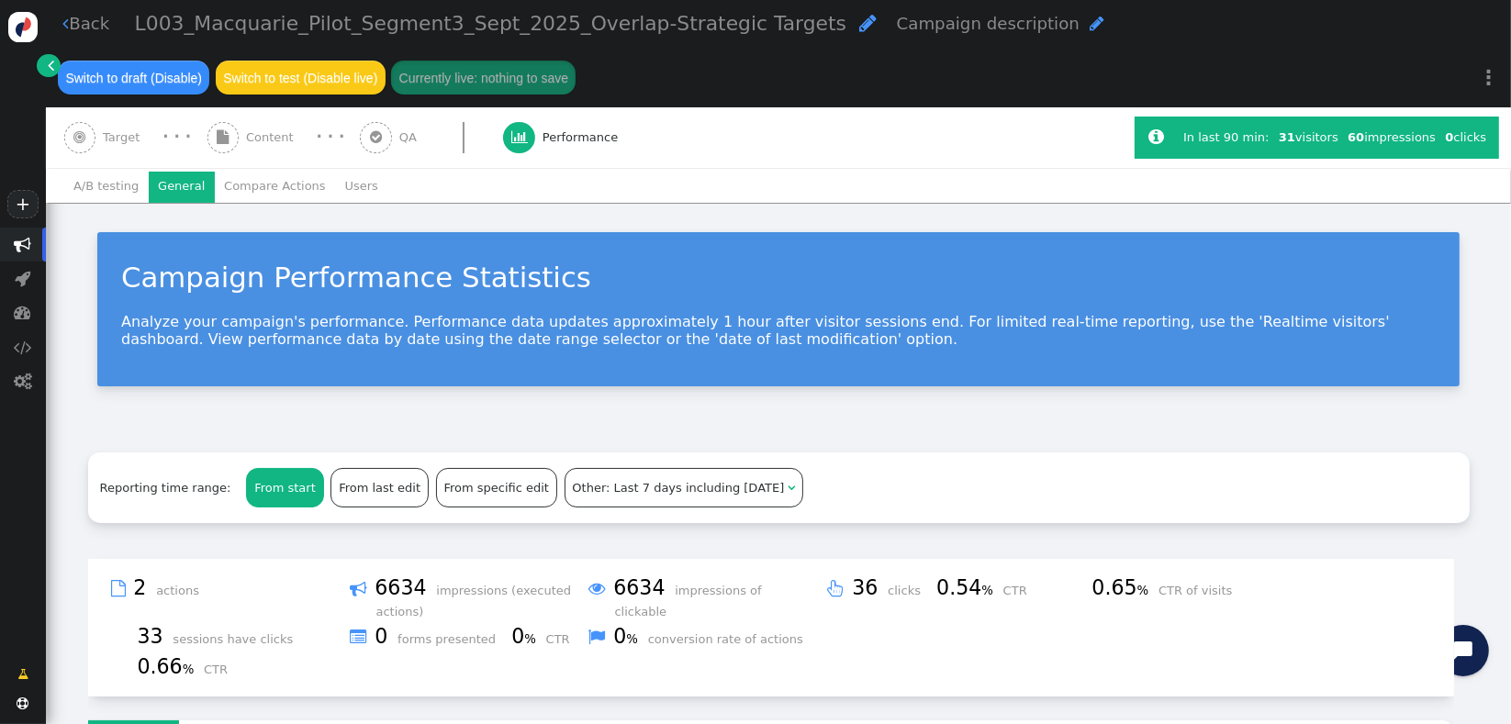
click at [201, 223] on div "Campaign Performance Statistics Analyze your campaign's performance. Performanc…" at bounding box center [778, 316] width 1465 height 227
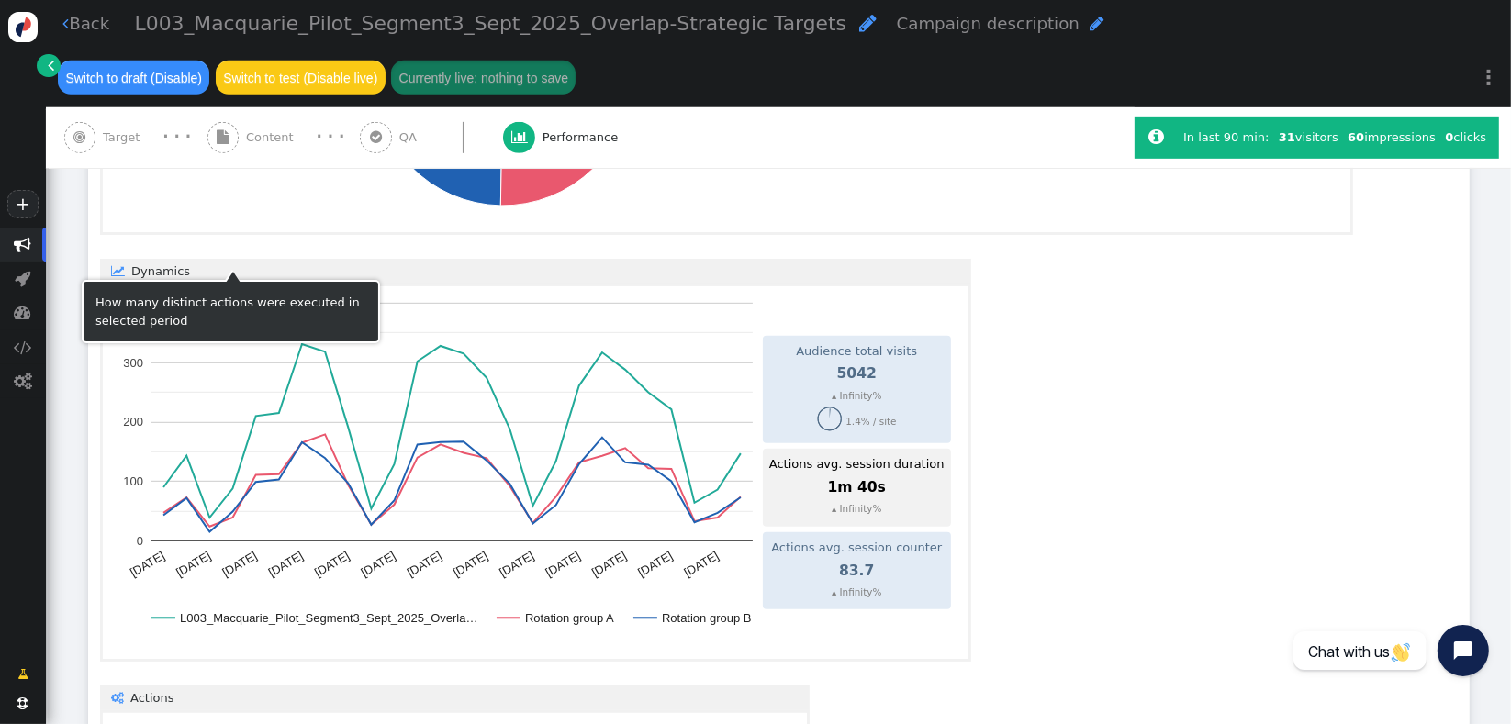
scroll to position [1060, 0]
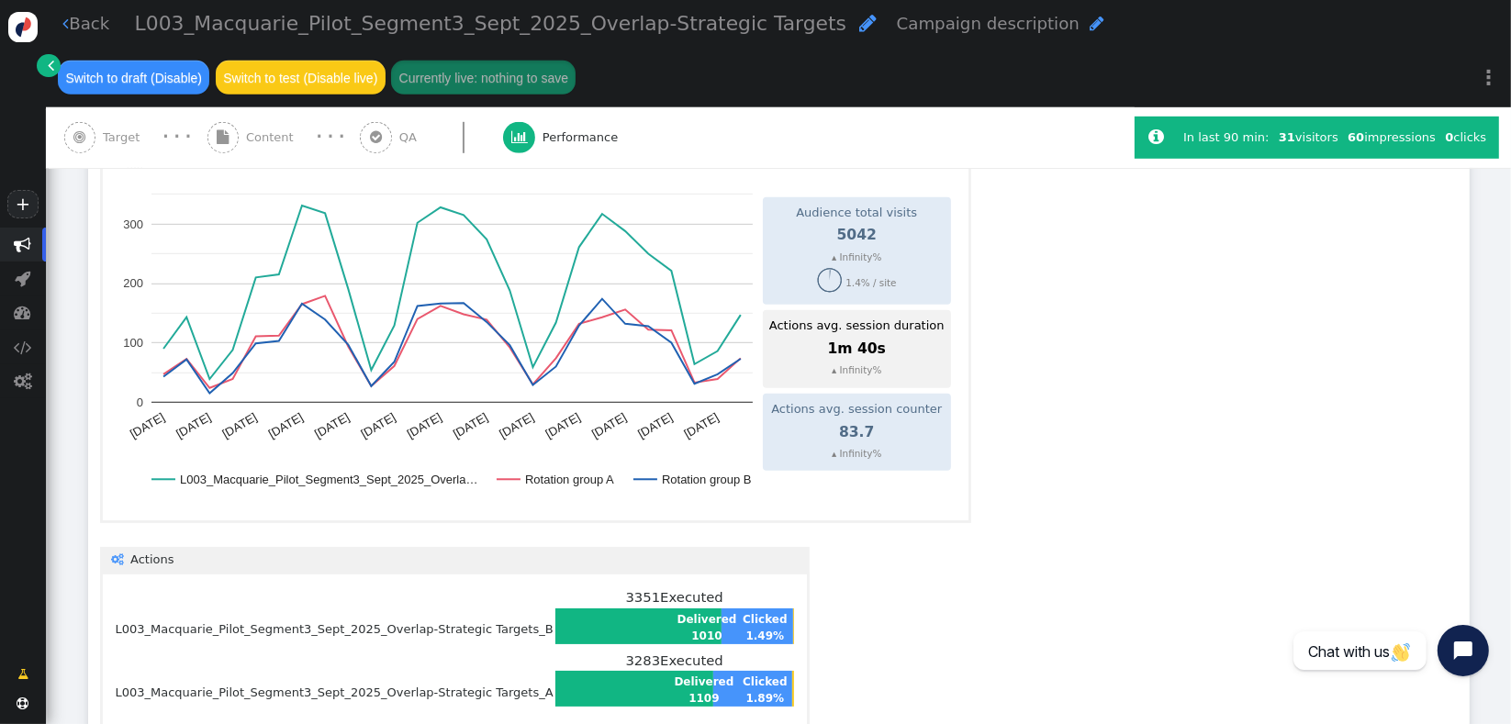
click at [233, 144] on span "" at bounding box center [223, 138] width 32 height 32
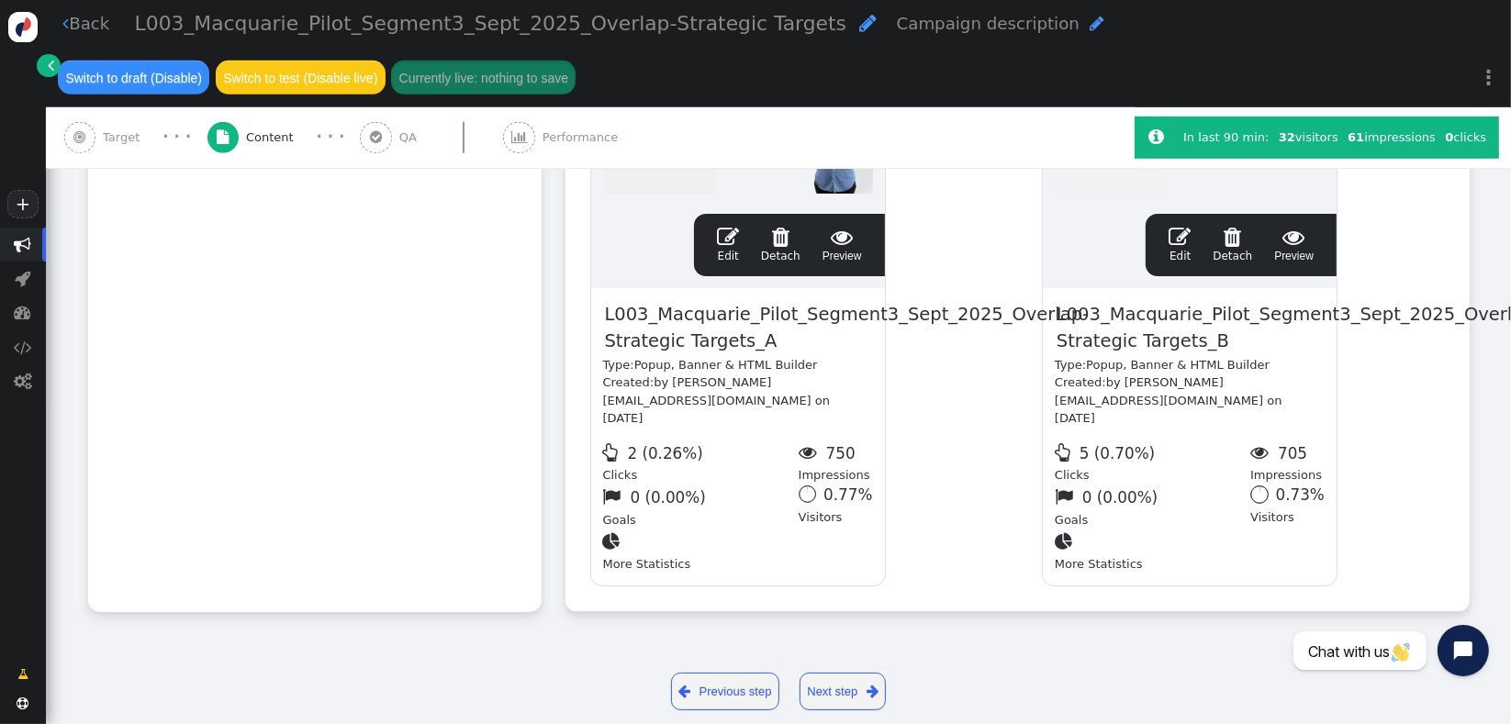
scroll to position [1006, 0]
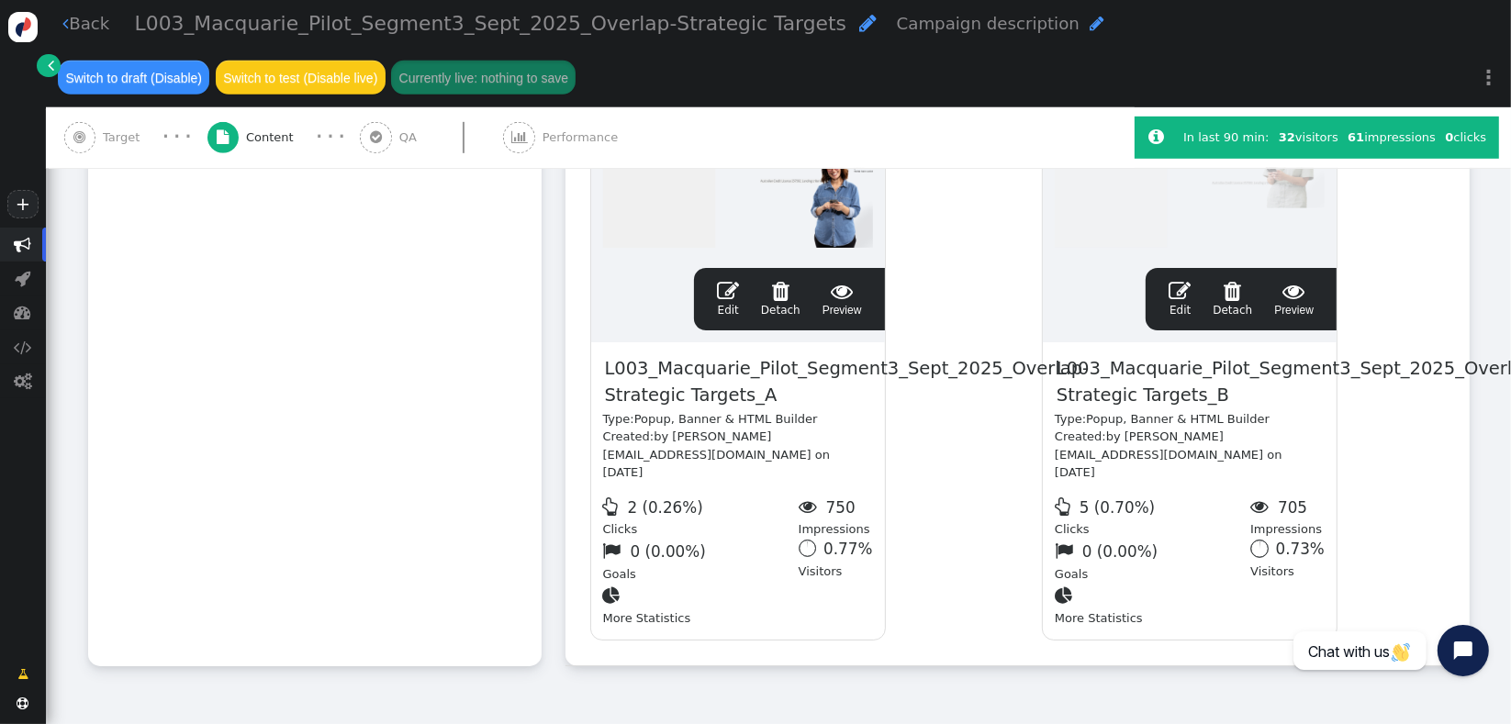
click at [481, 616] on div "Rotation and A/B testing mode  Always shown Content in this box is shown to al…" at bounding box center [779, 51] width 1382 height 1278
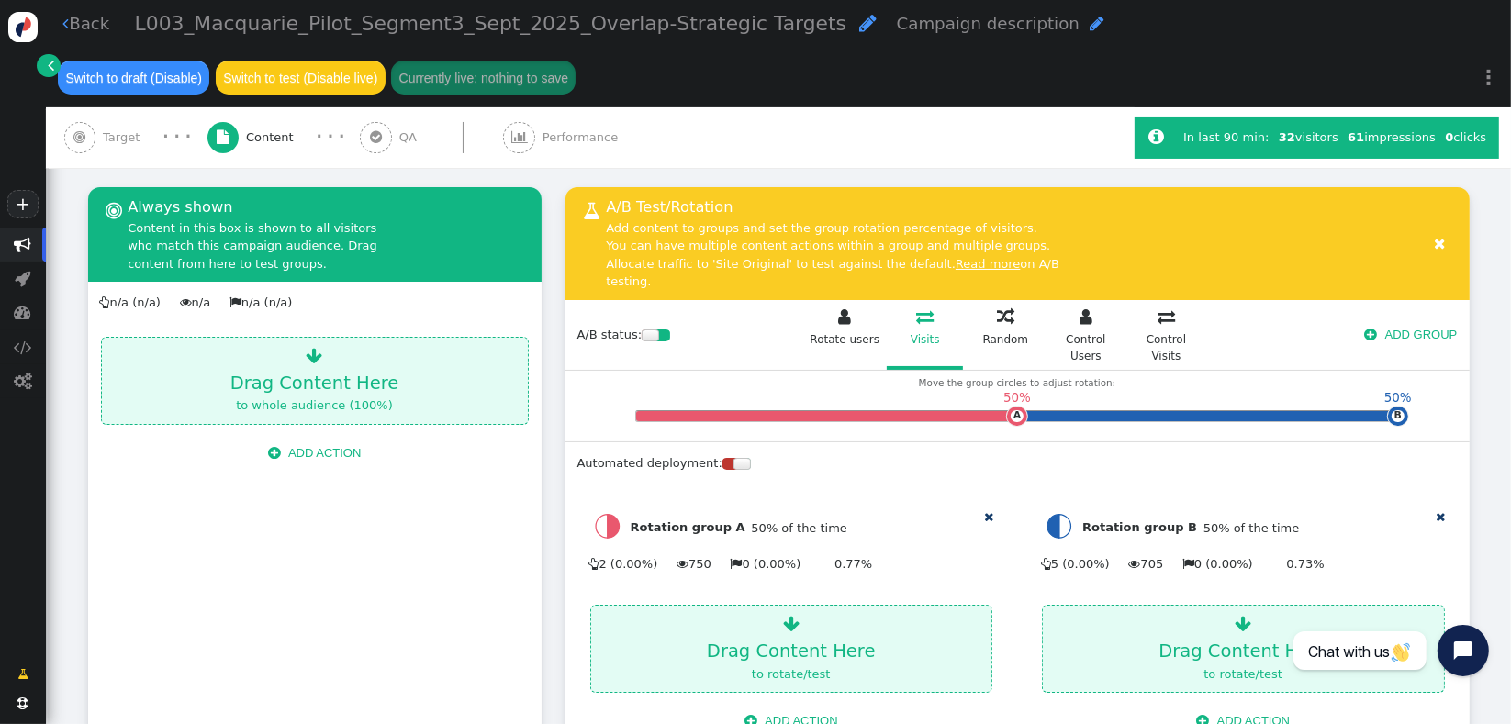
scroll to position [191, 0]
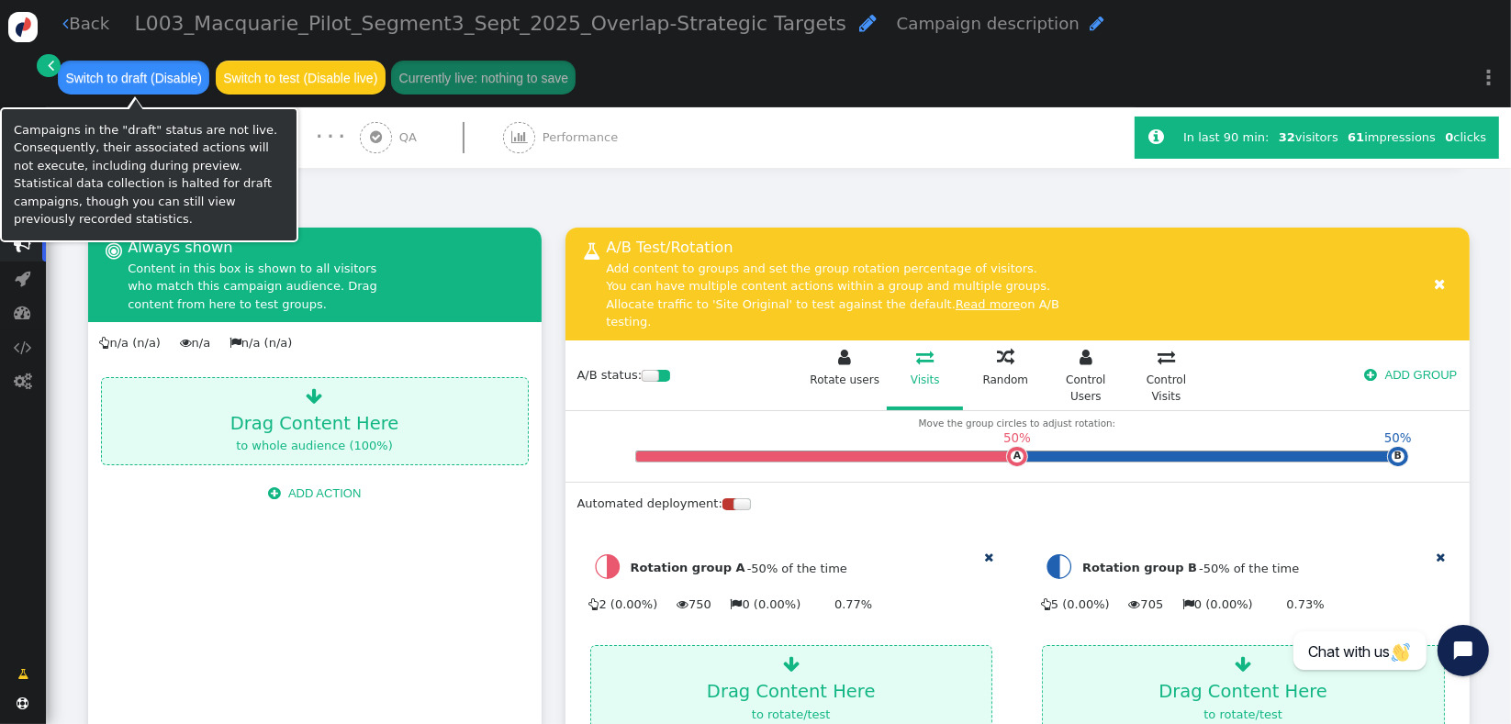
click at [153, 73] on button "Switch to draft (Disable)" at bounding box center [133, 77] width 151 height 33
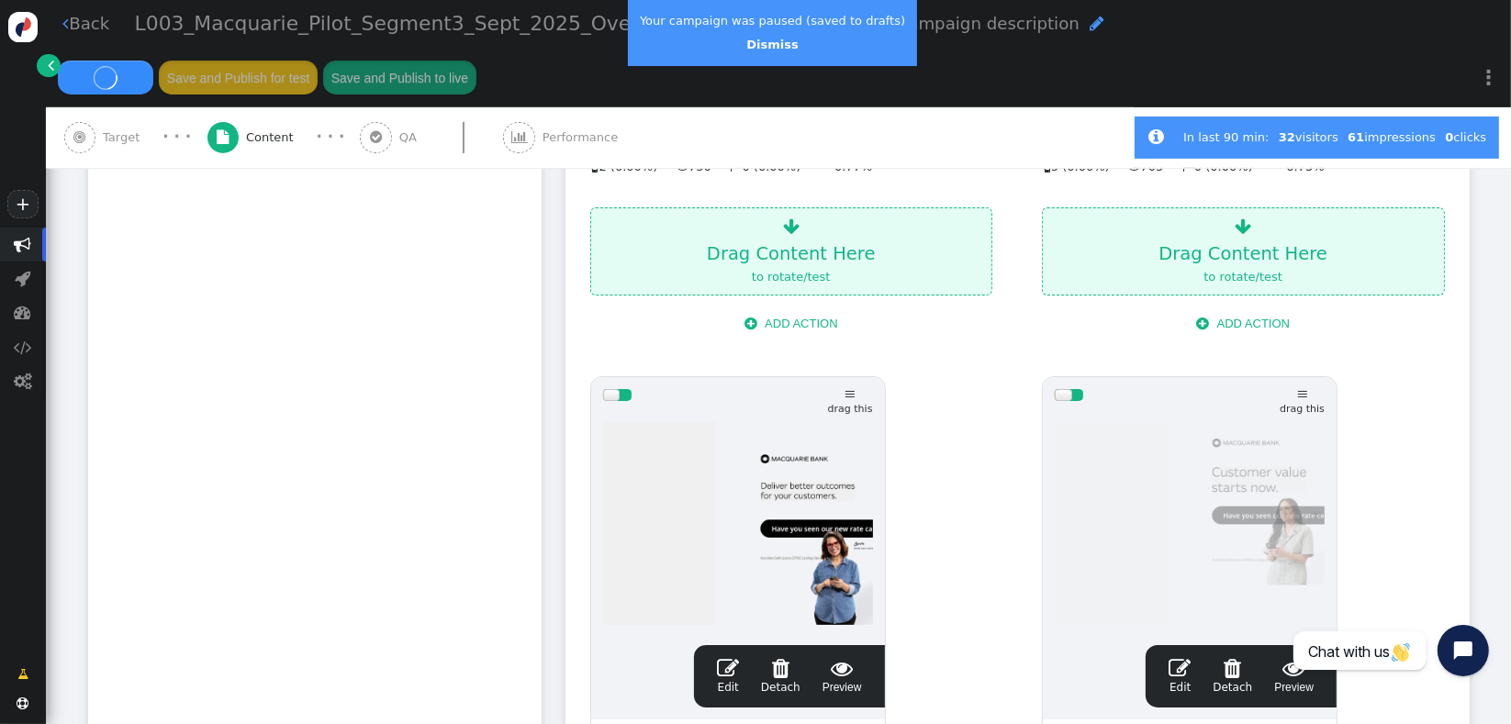
scroll to position [623, 0]
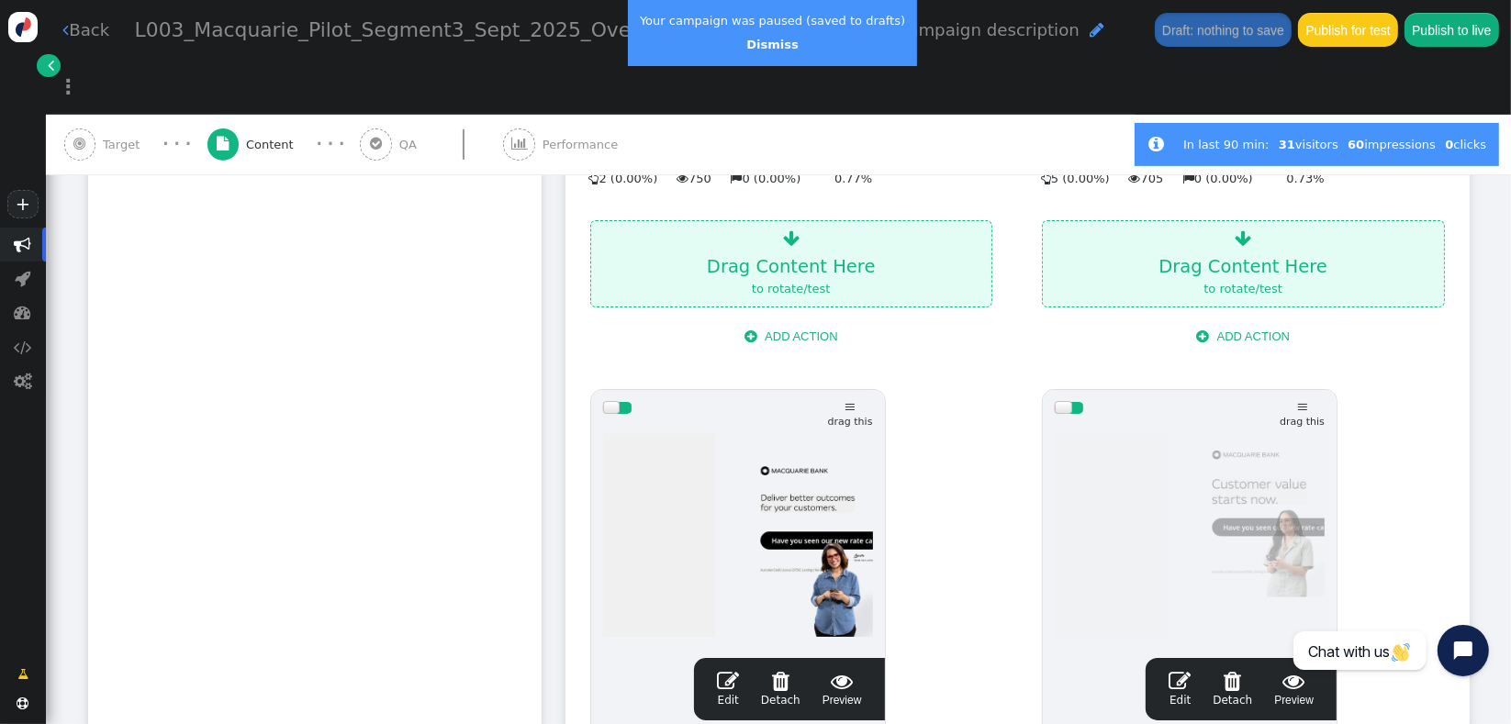
click at [758, 55] on div "Your campaign was paused (saved to drafts) Dismiss" at bounding box center [772, 33] width 289 height 66
click at [747, 45] on link "Dismiss" at bounding box center [771, 45] width 51 height 14
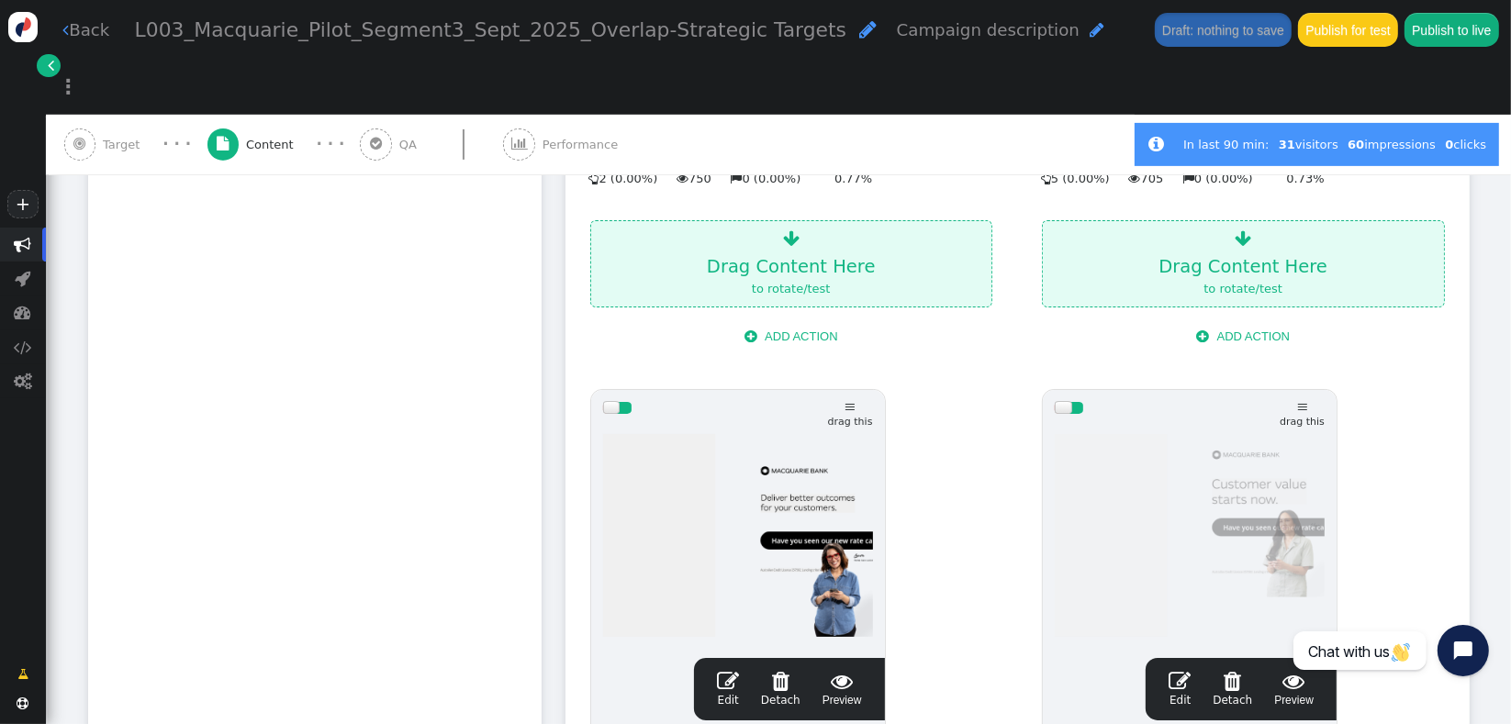
click at [366, 276] on div "Rotation and A/B testing mode  Always shown Content in this box is shown to al…" at bounding box center [314, 429] width 453 height 1254
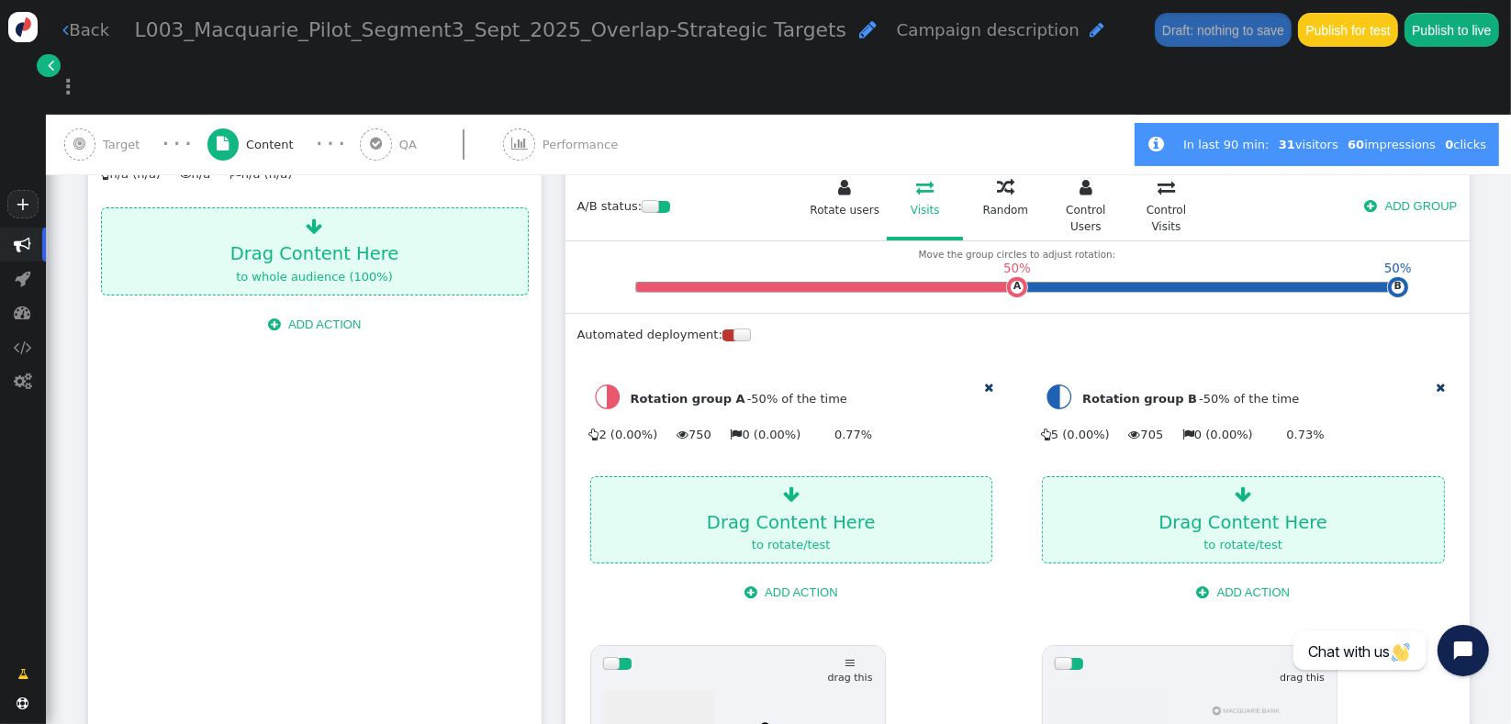
scroll to position [338, 0]
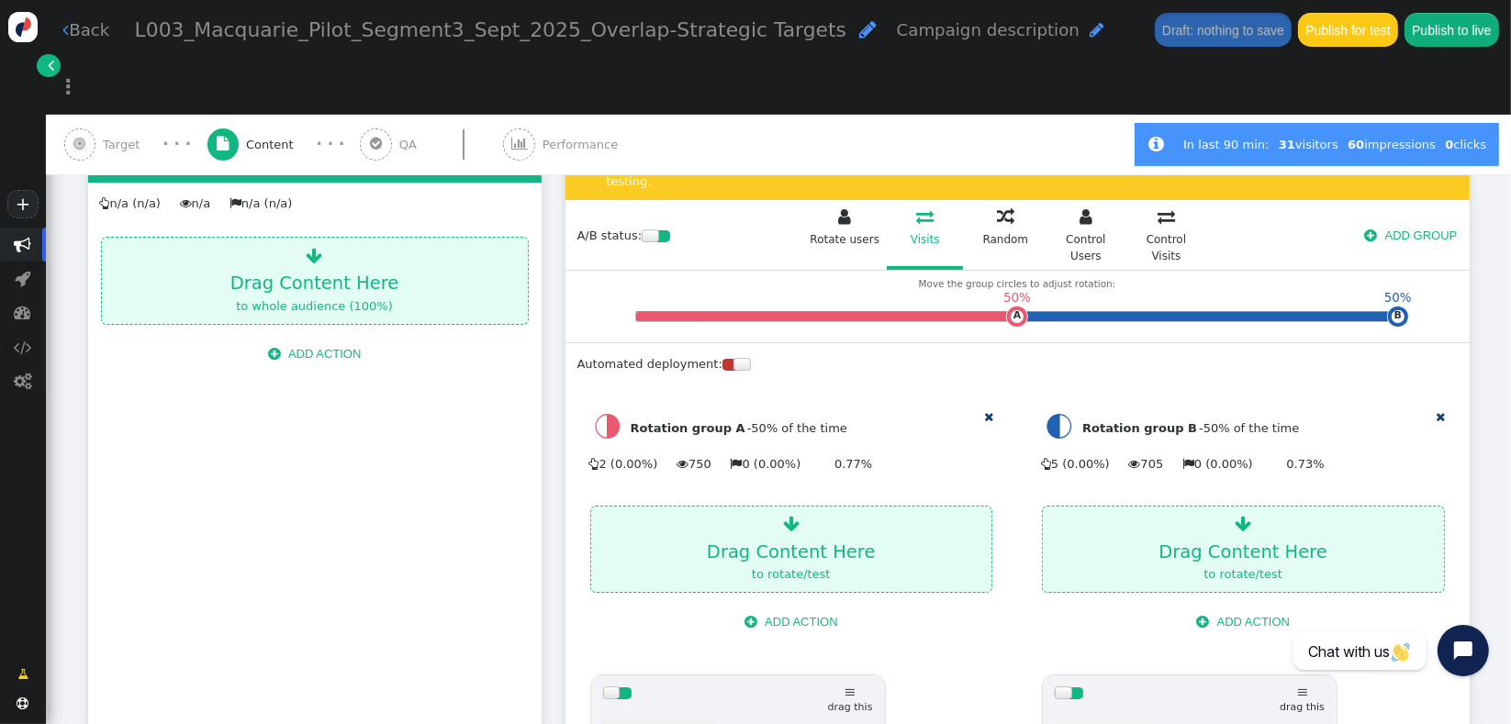
click at [340, 338] on button " ADD ACTION" at bounding box center [315, 353] width 118 height 31
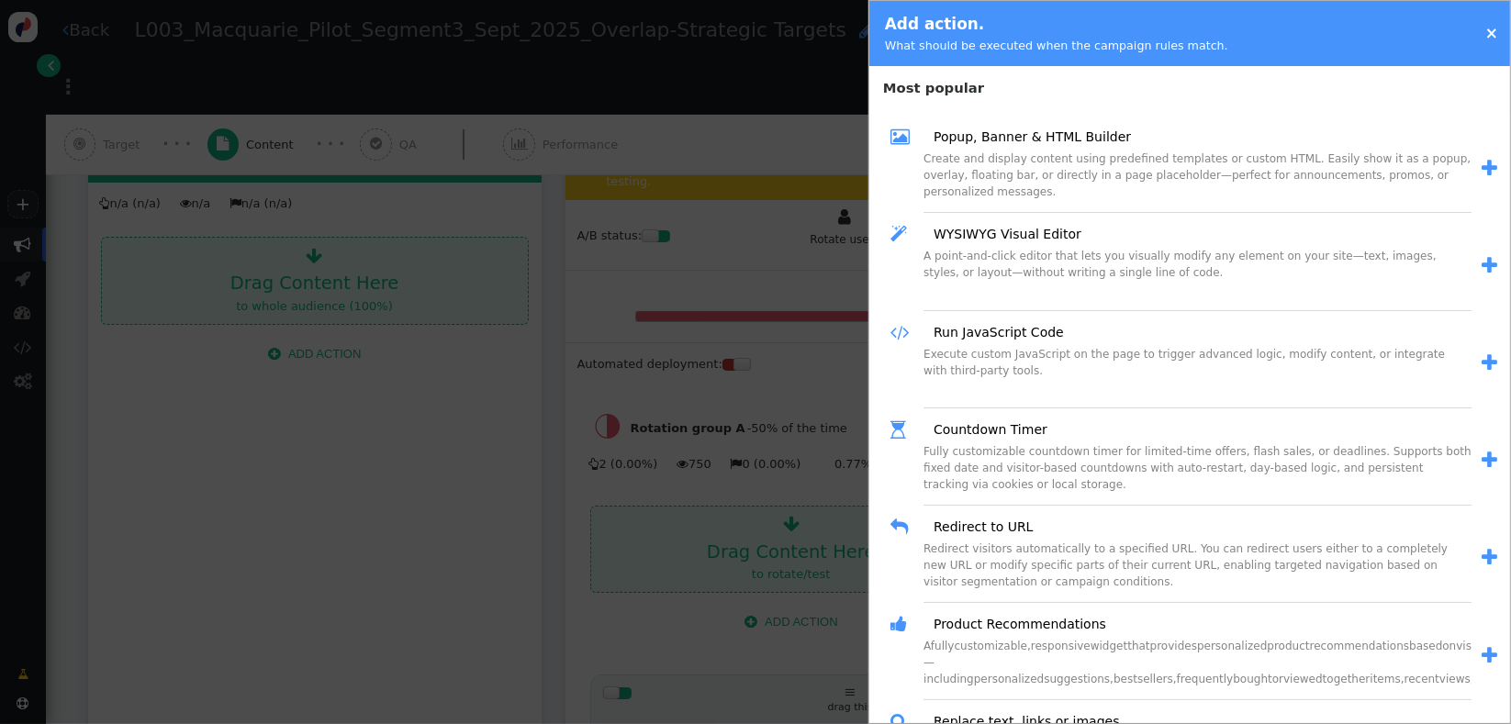
click at [1482, 170] on span "" at bounding box center [1490, 168] width 16 height 19
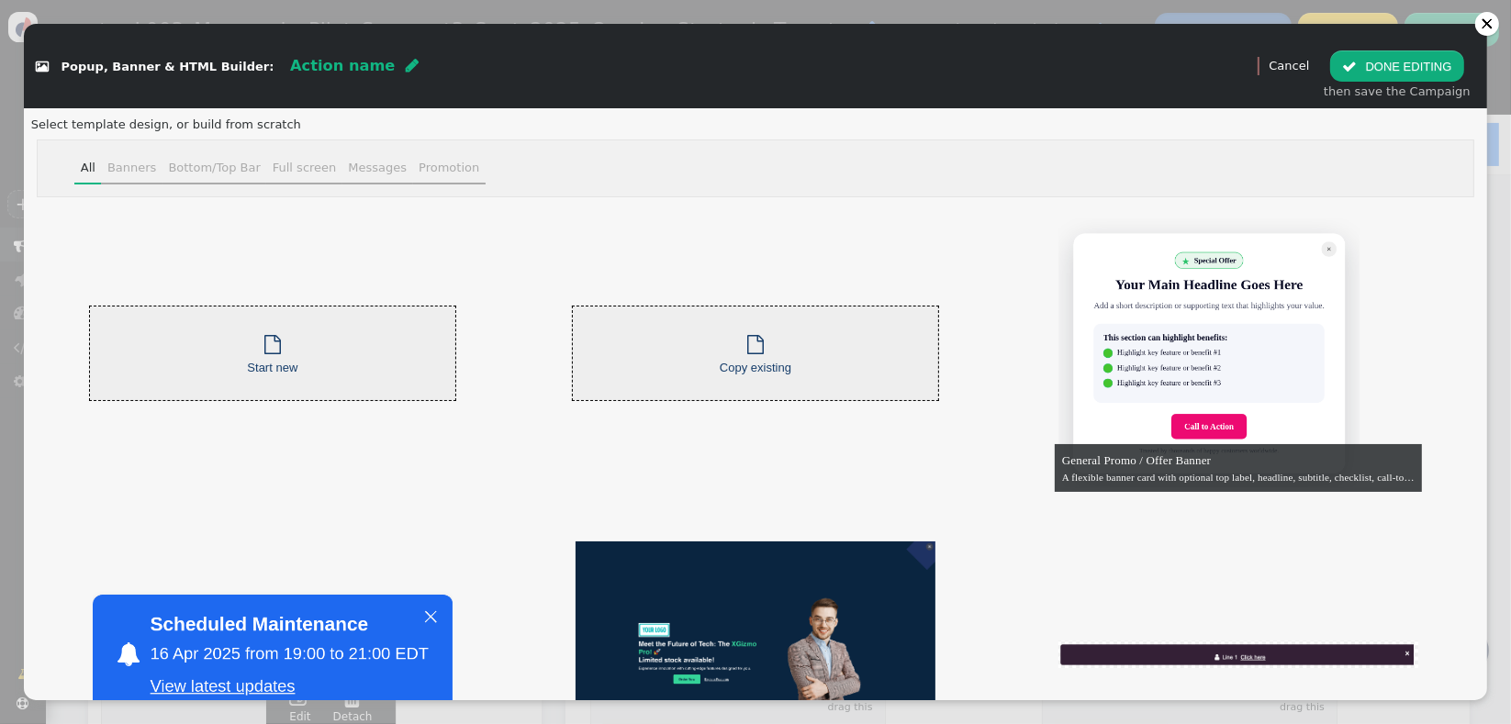
click at [764, 342] on div " Copy existing" at bounding box center [756, 353] width 72 height 47
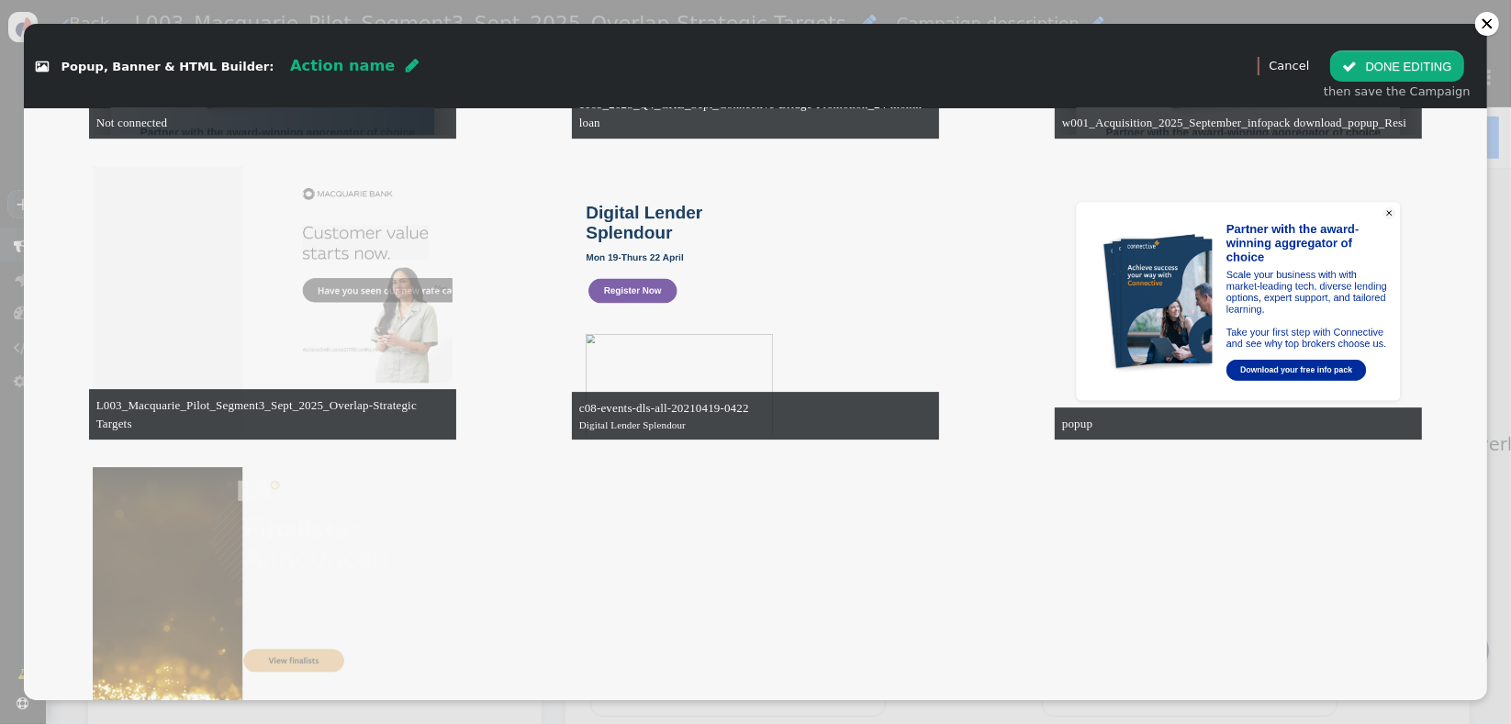
scroll to position [3983, 0]
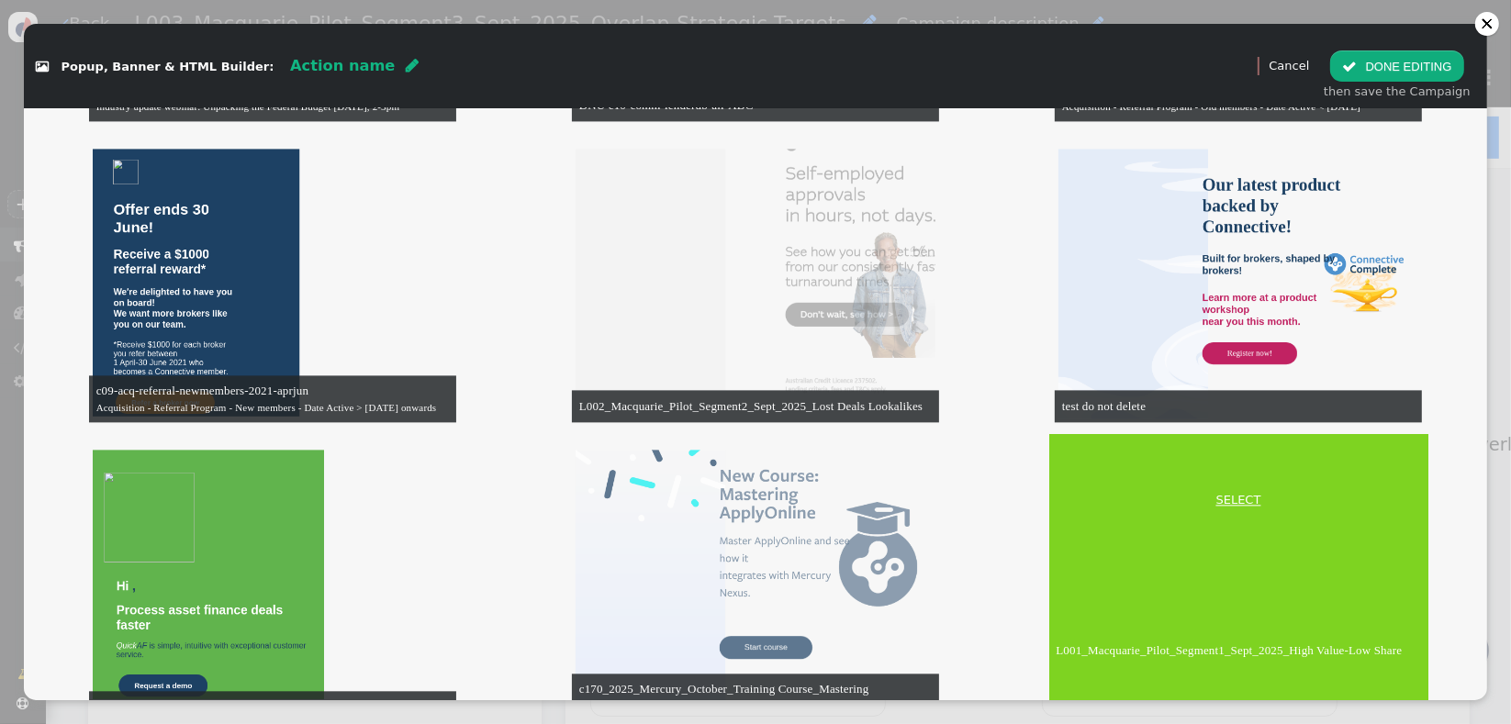
click at [1227, 491] on link "SELECT" at bounding box center [1239, 500] width 372 height 18
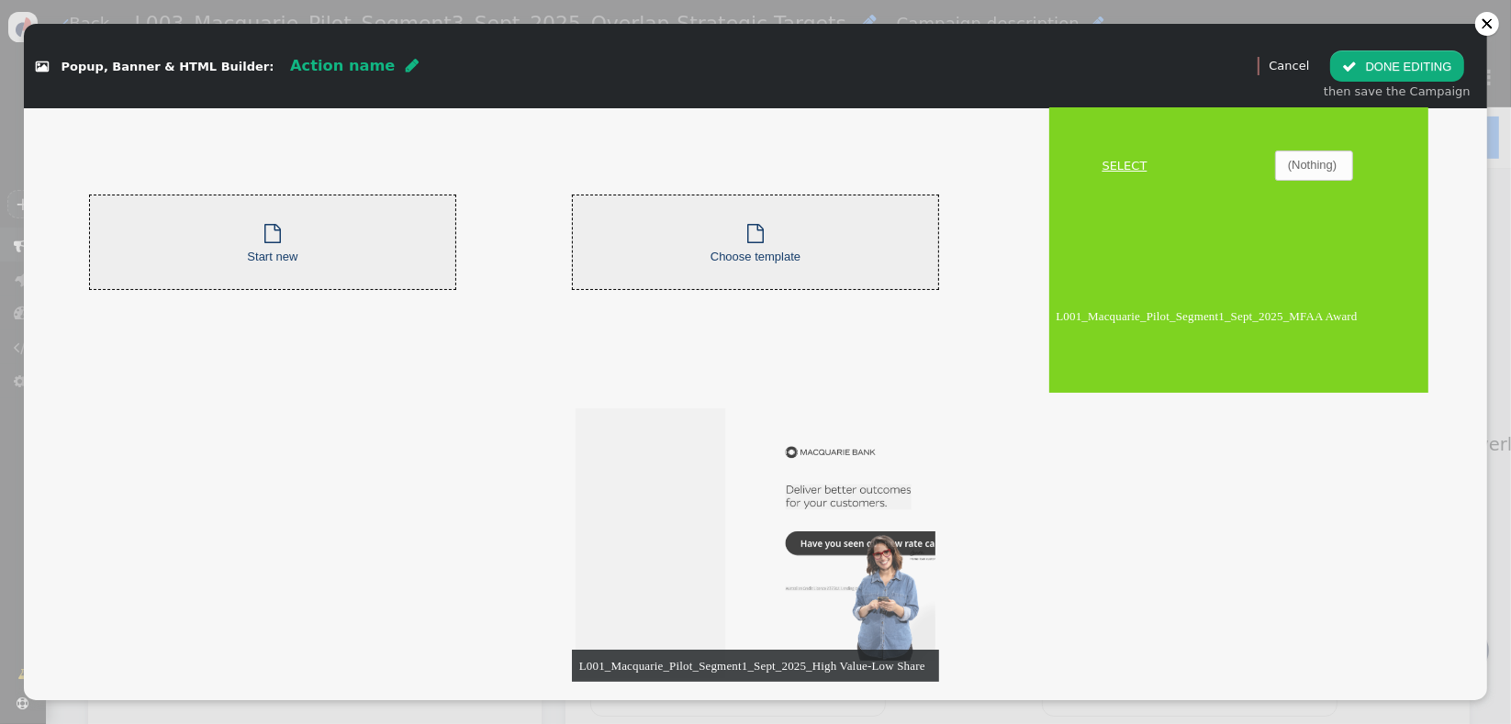
scroll to position [0, 0]
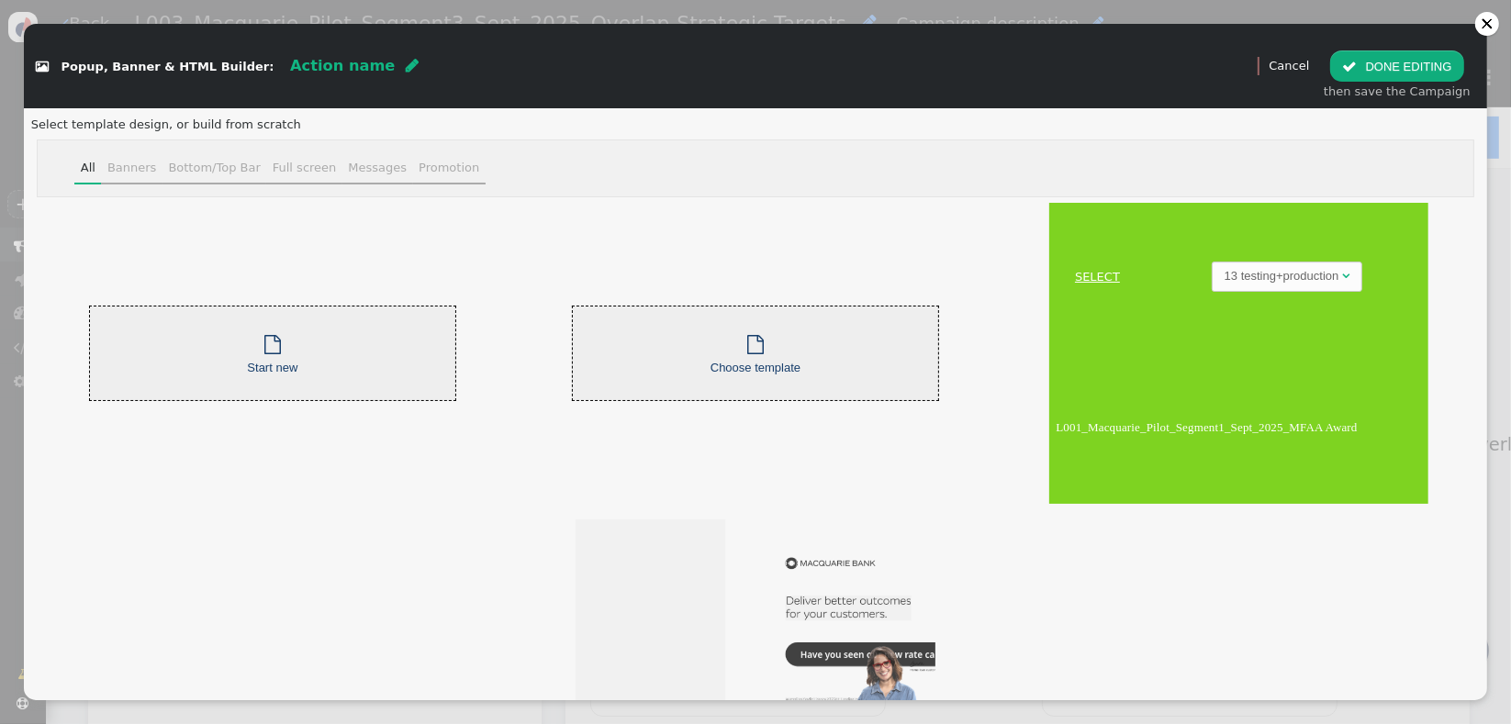
click at [1069, 277] on link "SELECT" at bounding box center [1098, 277] width 90 height 18
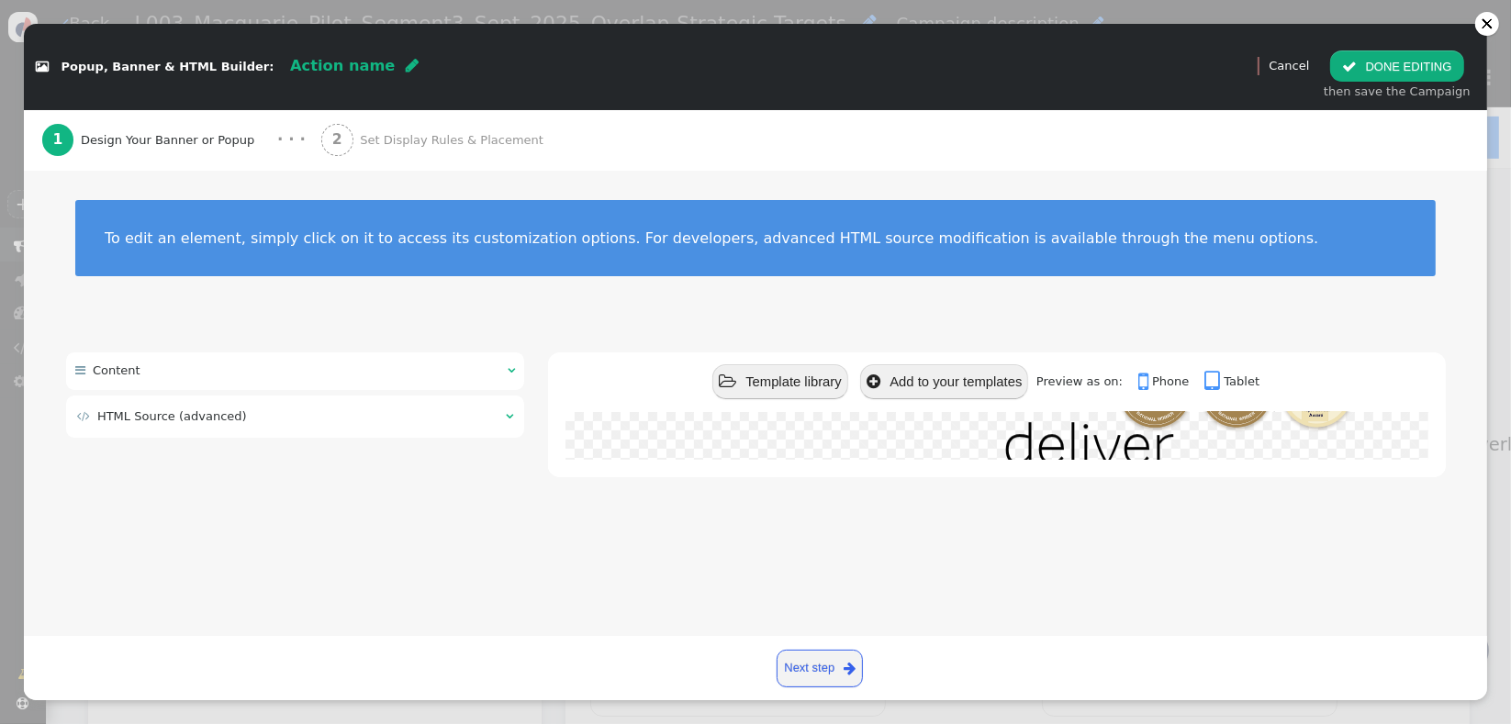
click at [440, 154] on div "2 Set Display Rules & Placement" at bounding box center [436, 140] width 230 height 61
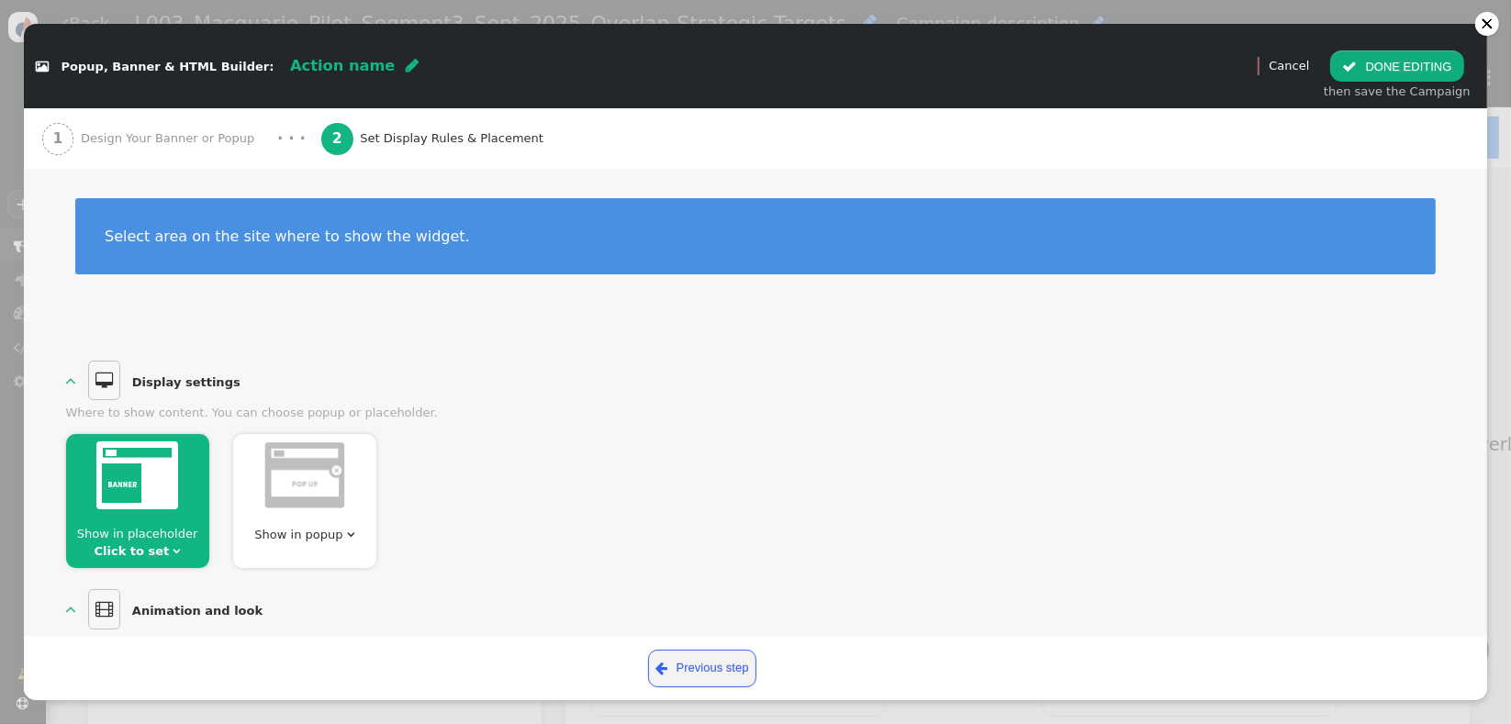
click at [935, 419] on div "Where to show content. You can choose popup or placeholder." at bounding box center [756, 413] width 1380 height 18
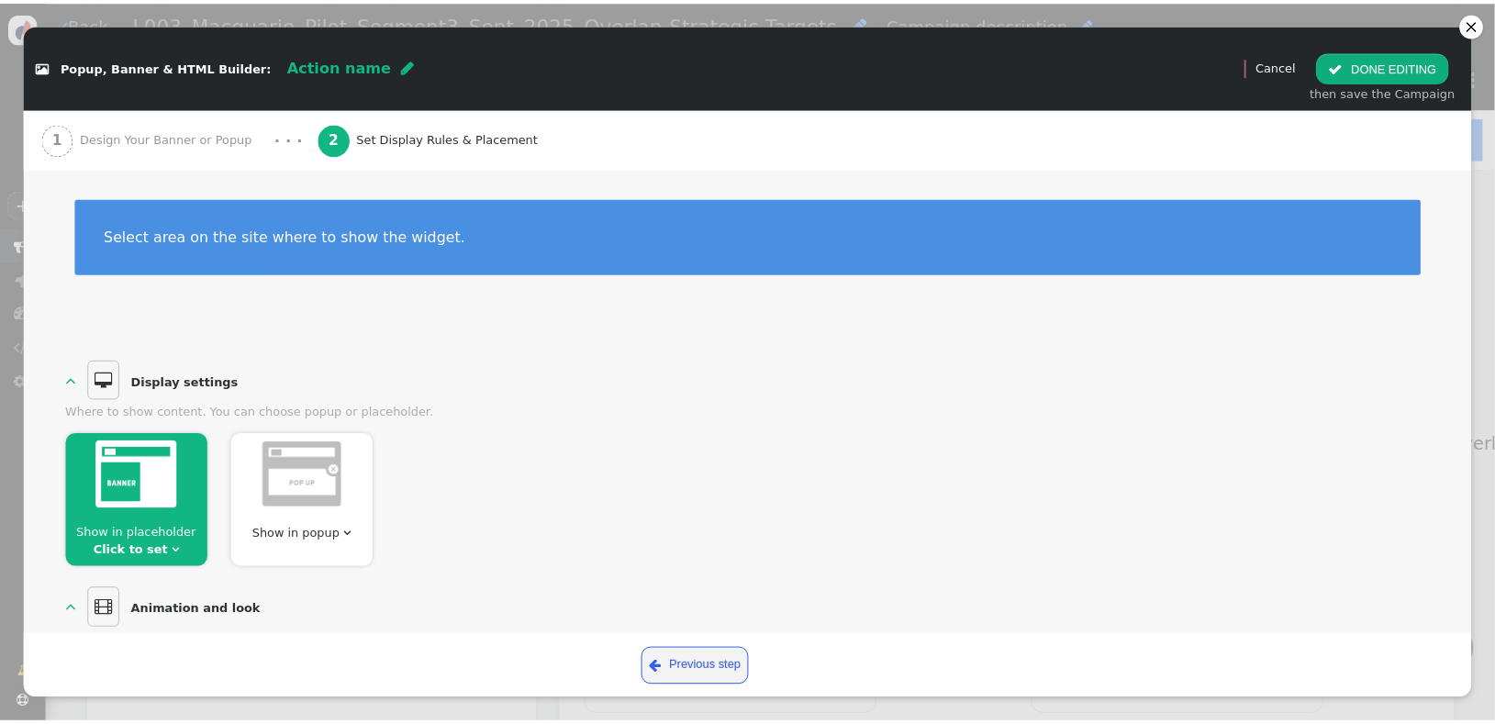
scroll to position [40, 0]
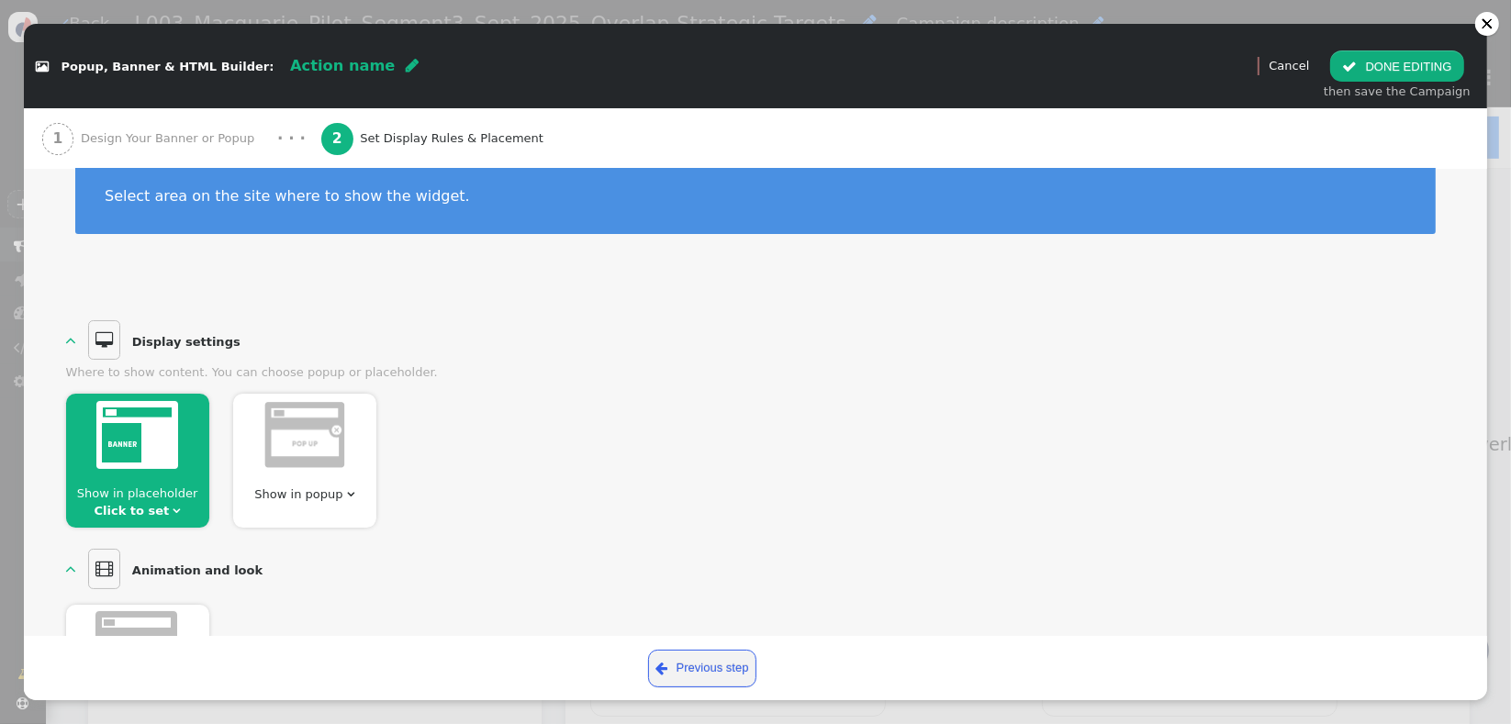
click at [173, 515] on span "" at bounding box center [176, 511] width 7 height 12
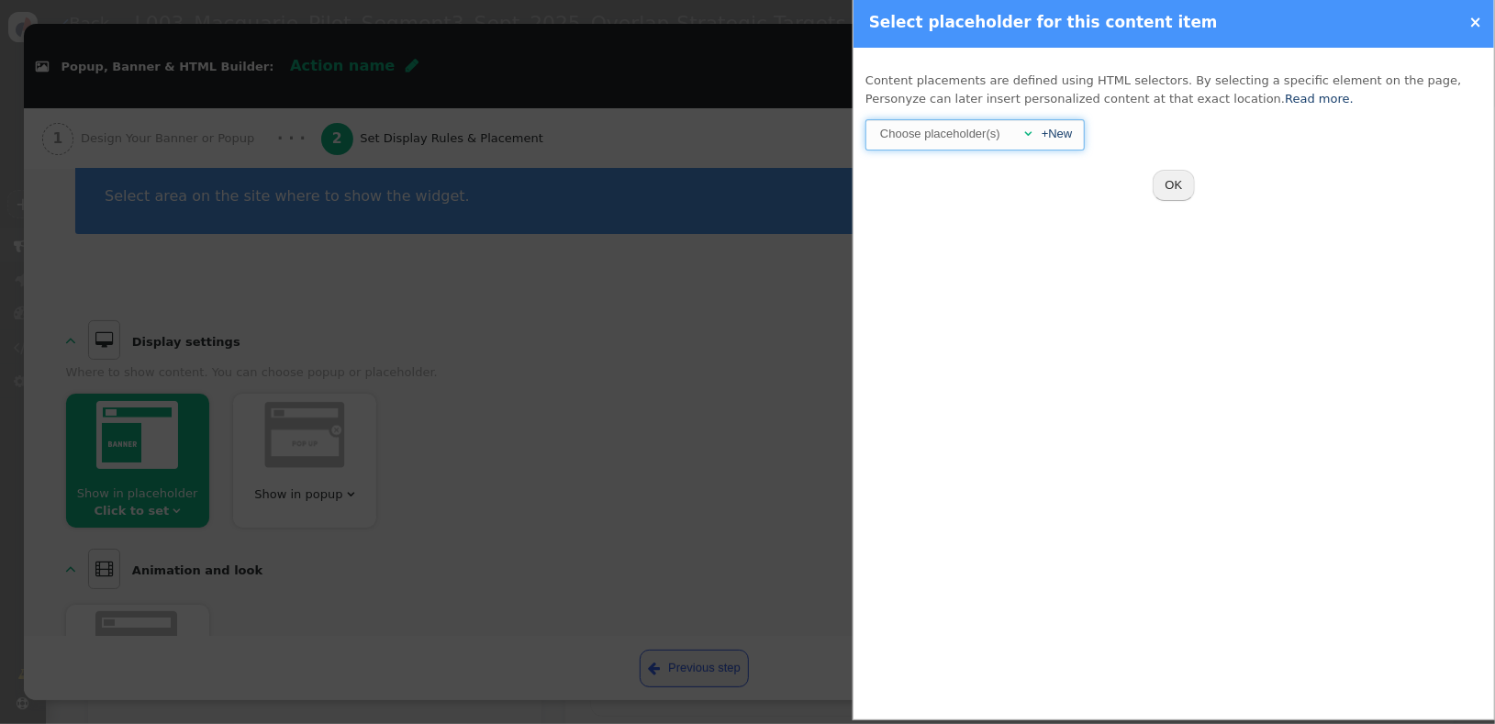
click at [1025, 139] on span "" at bounding box center [1028, 134] width 7 height 12
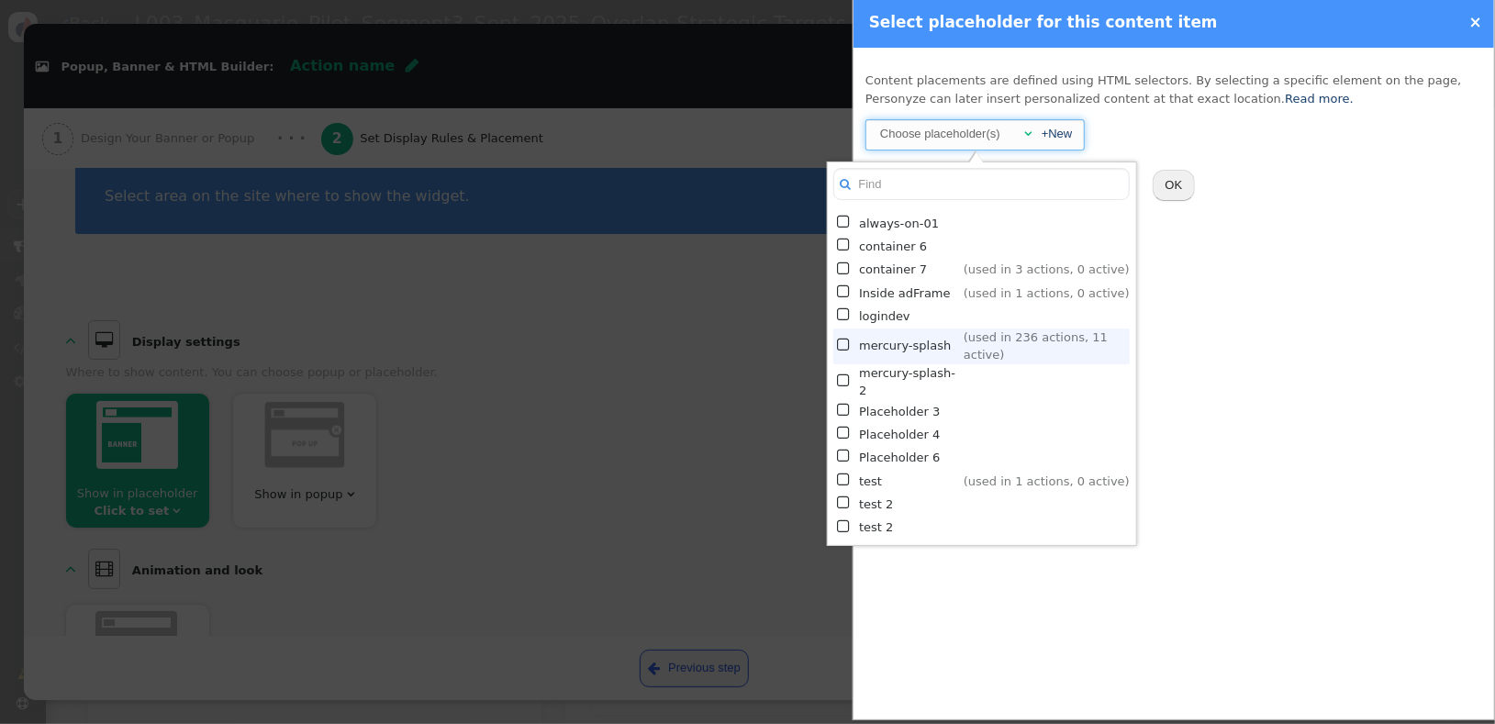
click at [887, 342] on td "mercury-splash" at bounding box center [908, 347] width 98 height 36
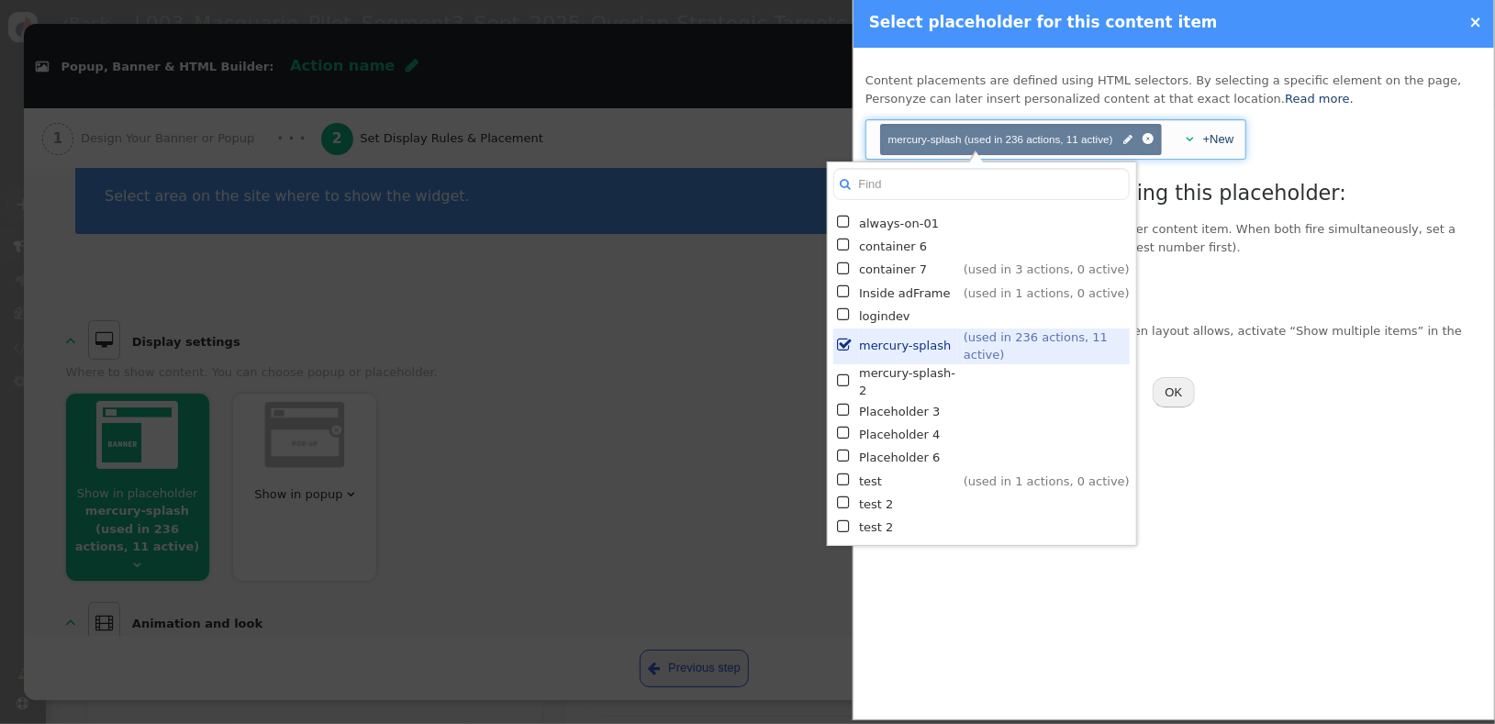
click at [1222, 257] on div "List of all content items using this placeholder: This placeholder is already a…" at bounding box center [1174, 268] width 617 height 180
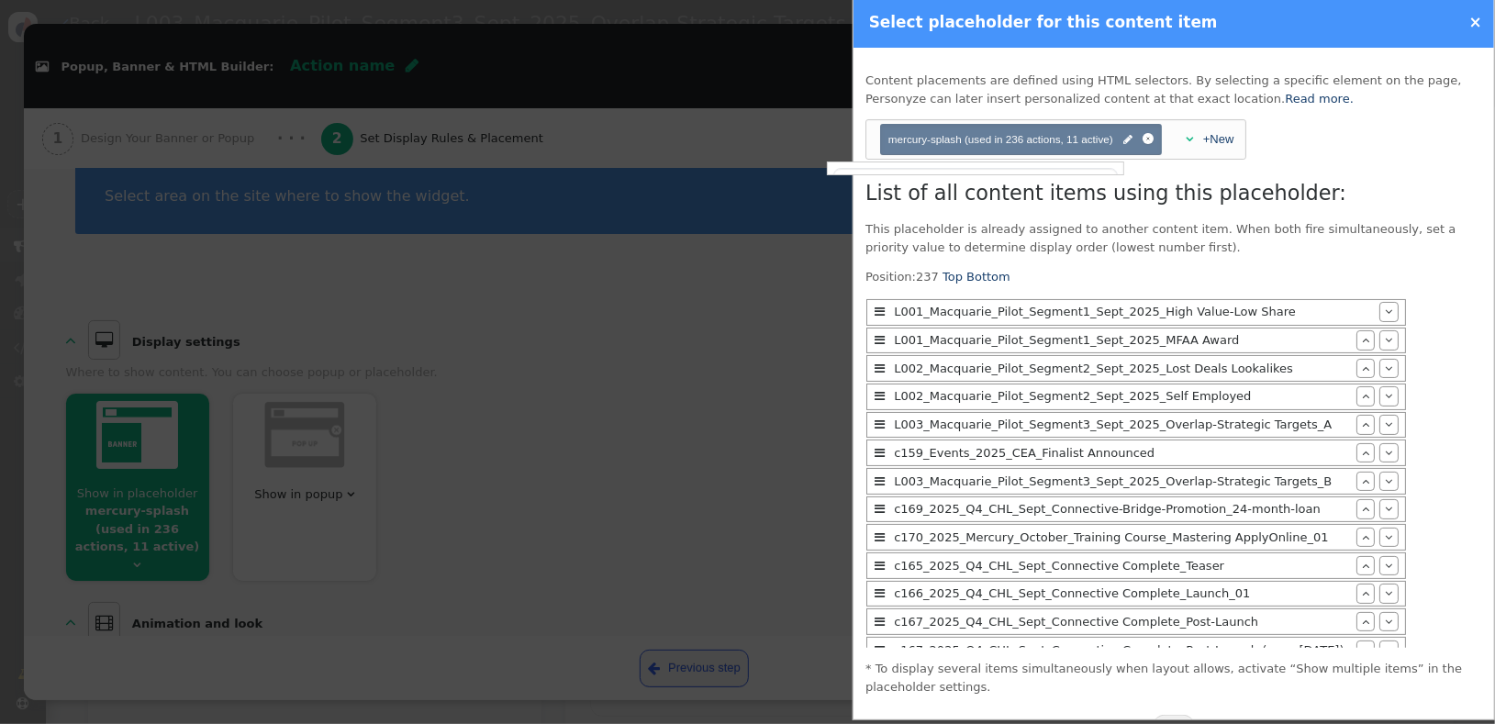
click at [943, 279] on link "Top" at bounding box center [953, 277] width 20 height 14
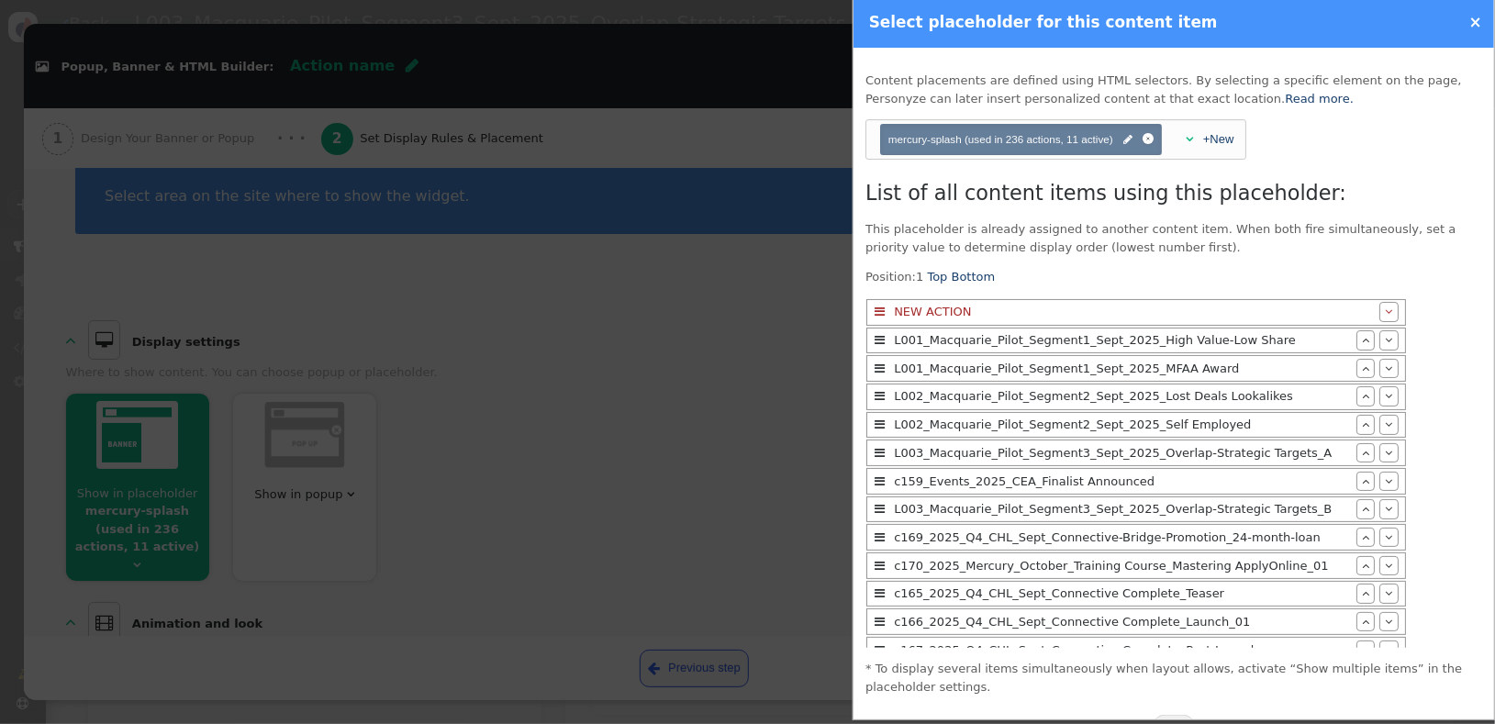
click at [1385, 308] on span "" at bounding box center [1388, 312] width 7 height 12
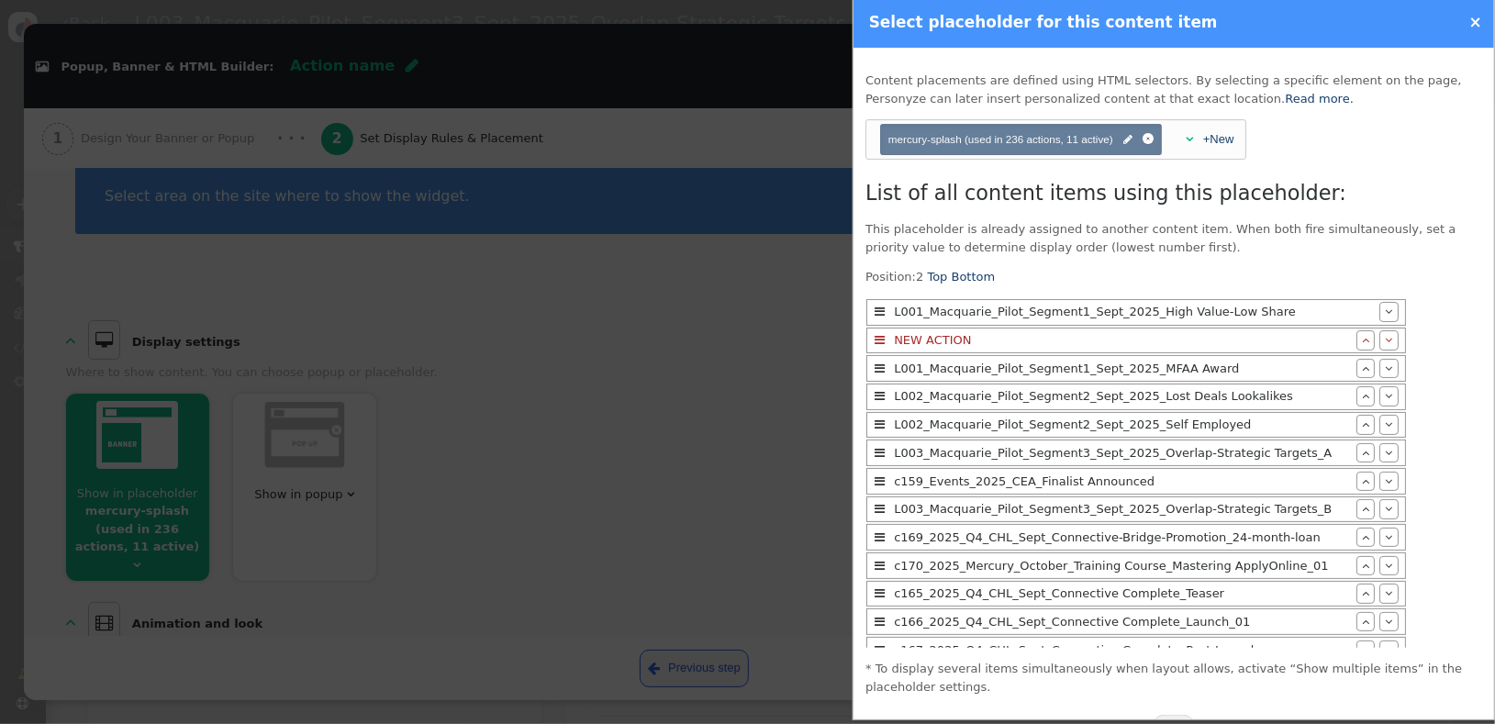
click at [1385, 308] on span "" at bounding box center [1388, 312] width 7 height 12
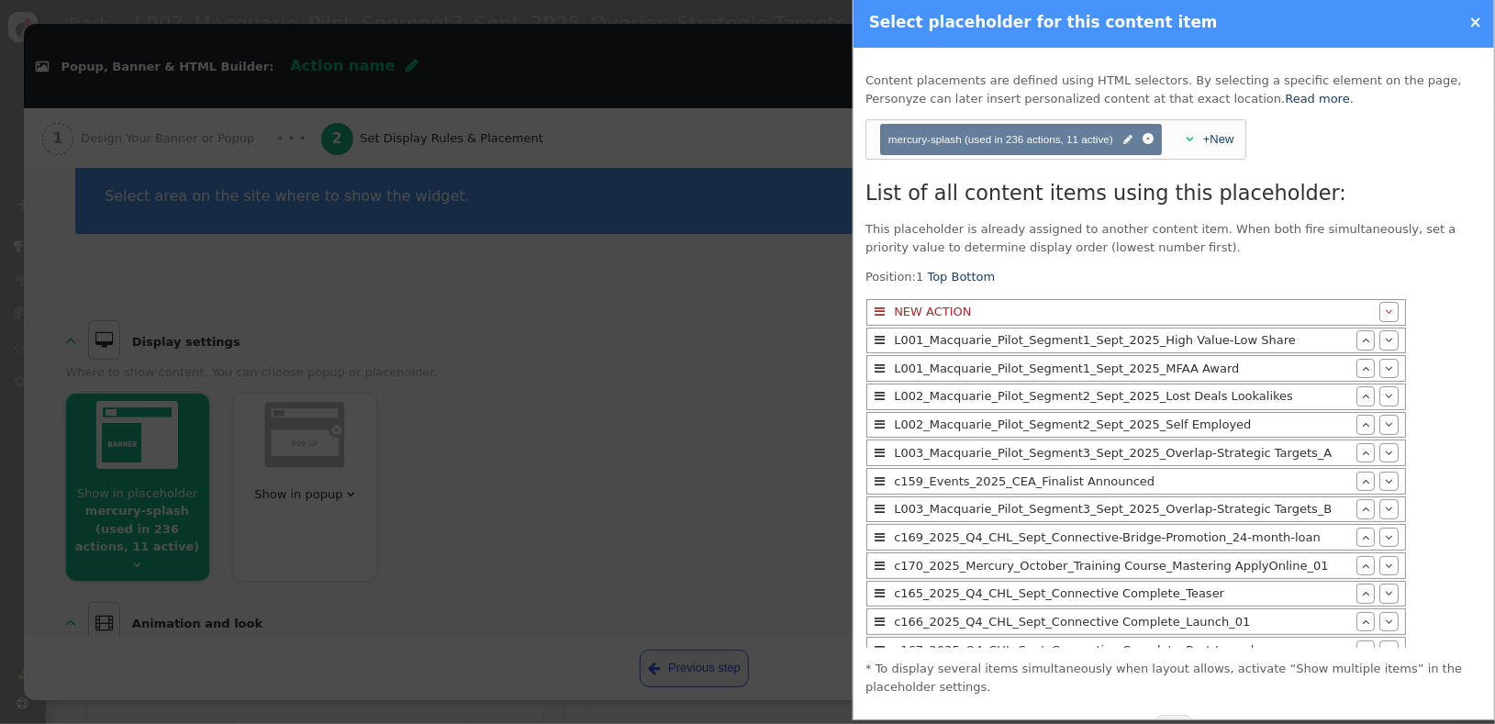
click at [1385, 308] on span "" at bounding box center [1388, 312] width 7 height 12
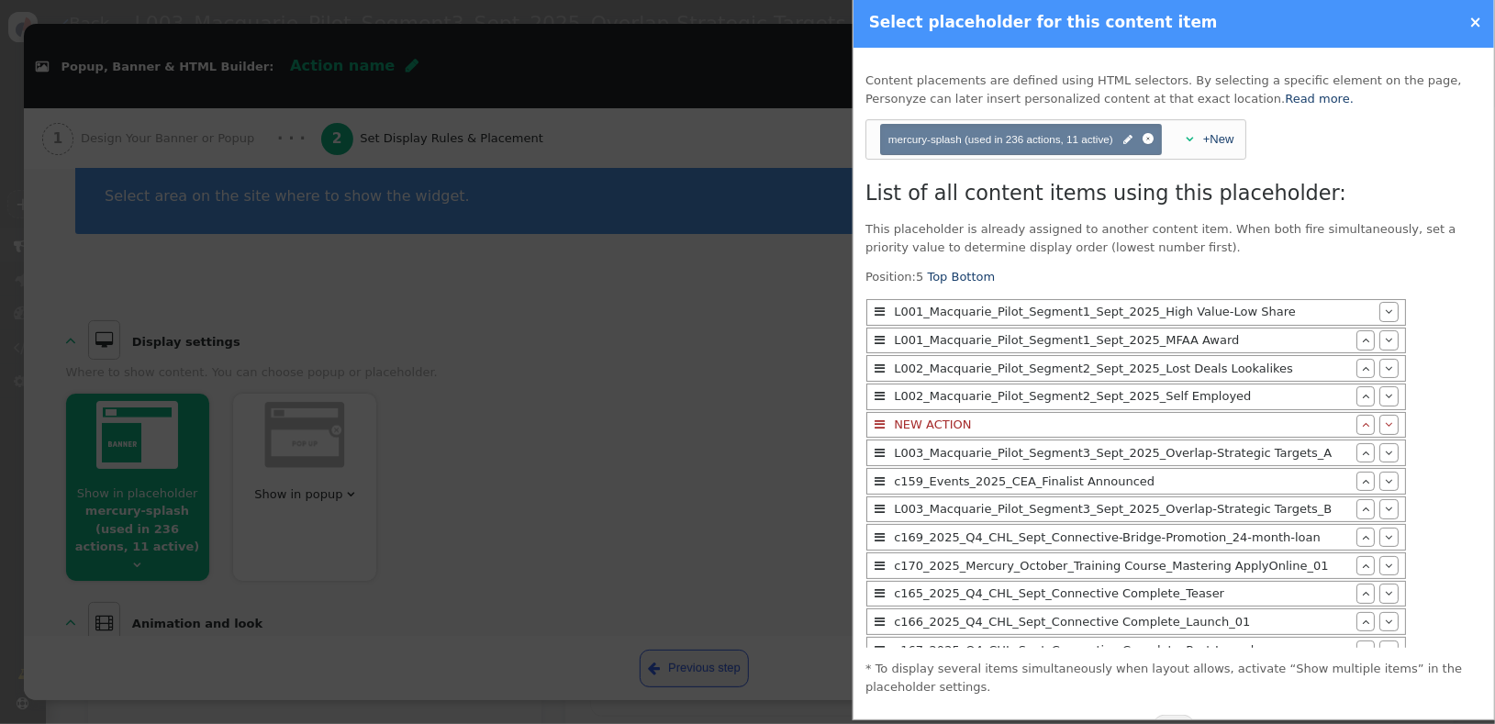
click at [1327, 216] on div "List of all content items using this placeholder: This placeholder is already a…" at bounding box center [1174, 437] width 617 height 519
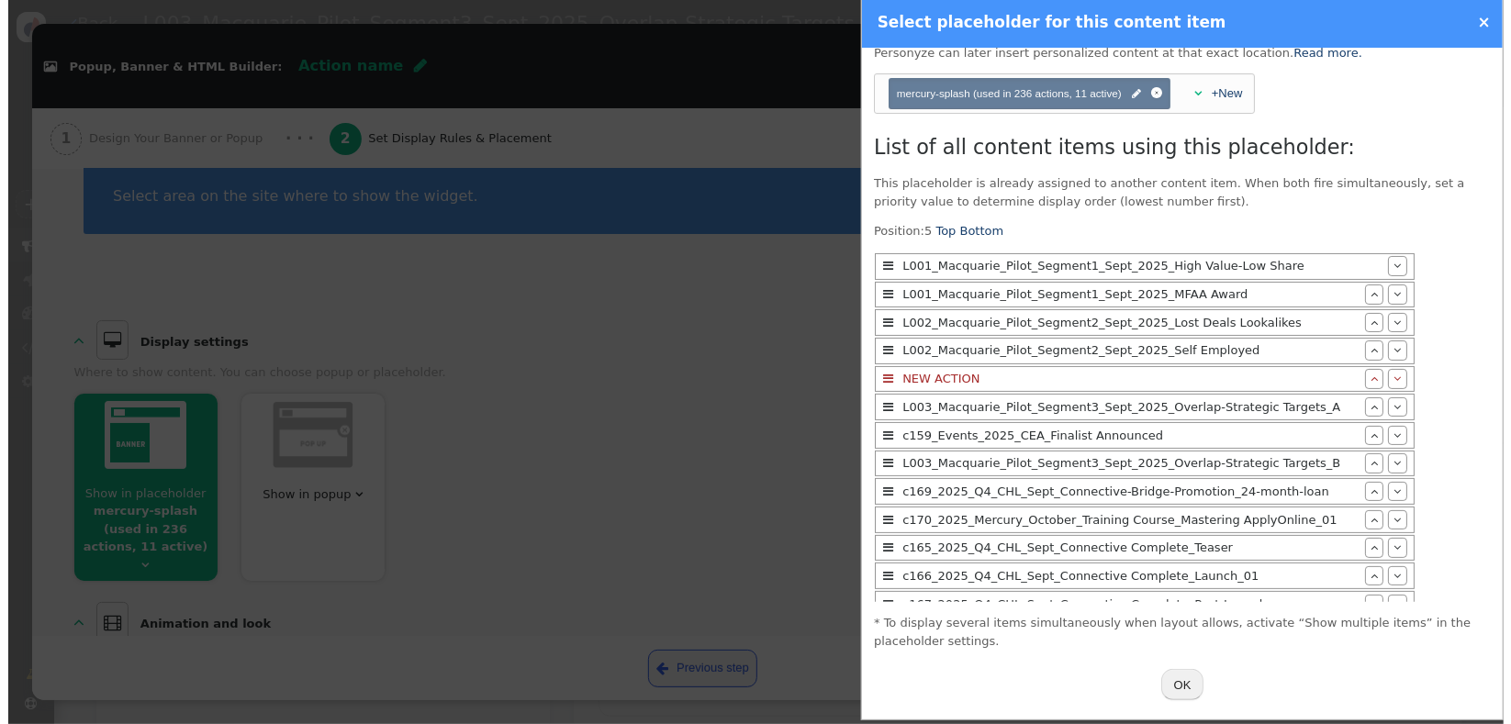
scroll to position [50, 0]
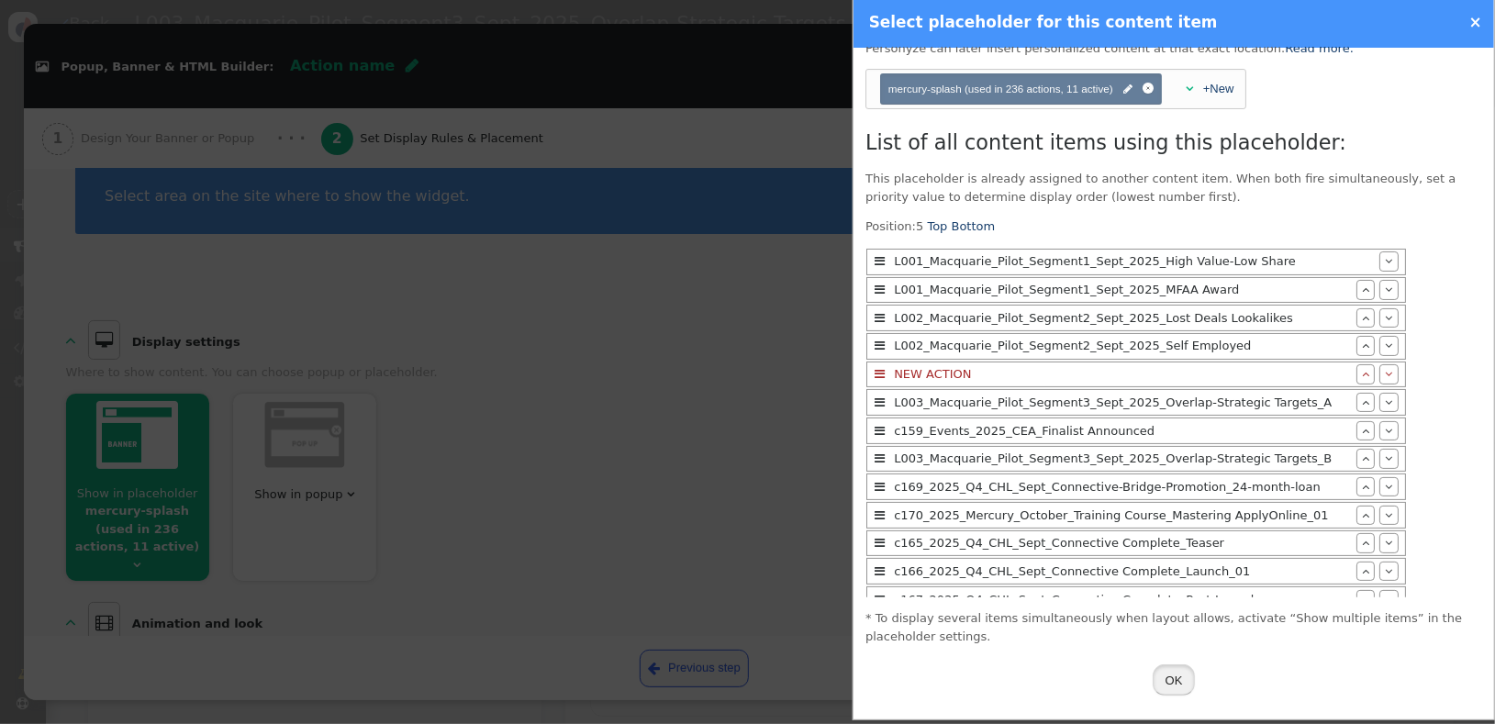
click at [1160, 678] on button "OK" at bounding box center [1174, 680] width 43 height 31
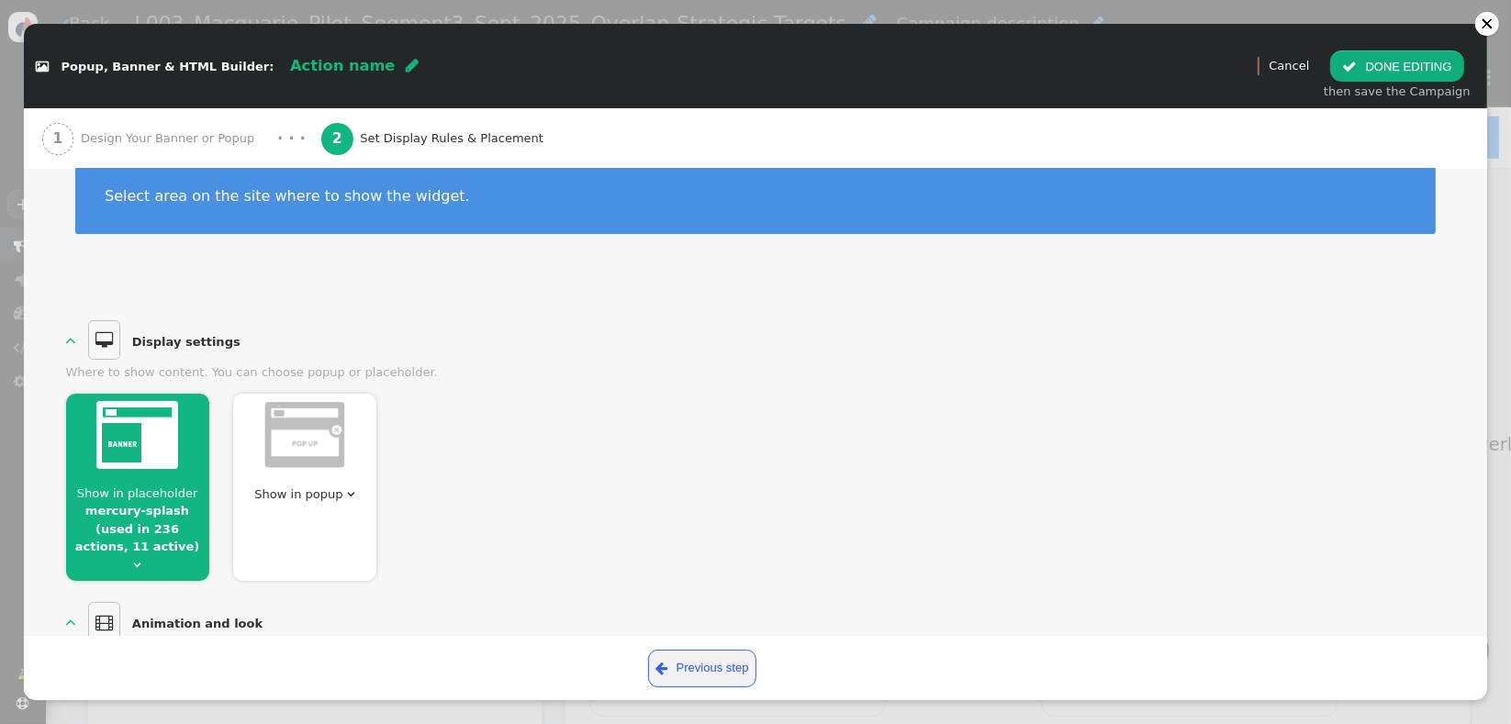
click at [824, 429] on div "Show in placeholder mercury-splash (used in 236 actions, 11 active)  Show in p…" at bounding box center [756, 481] width 1380 height 199
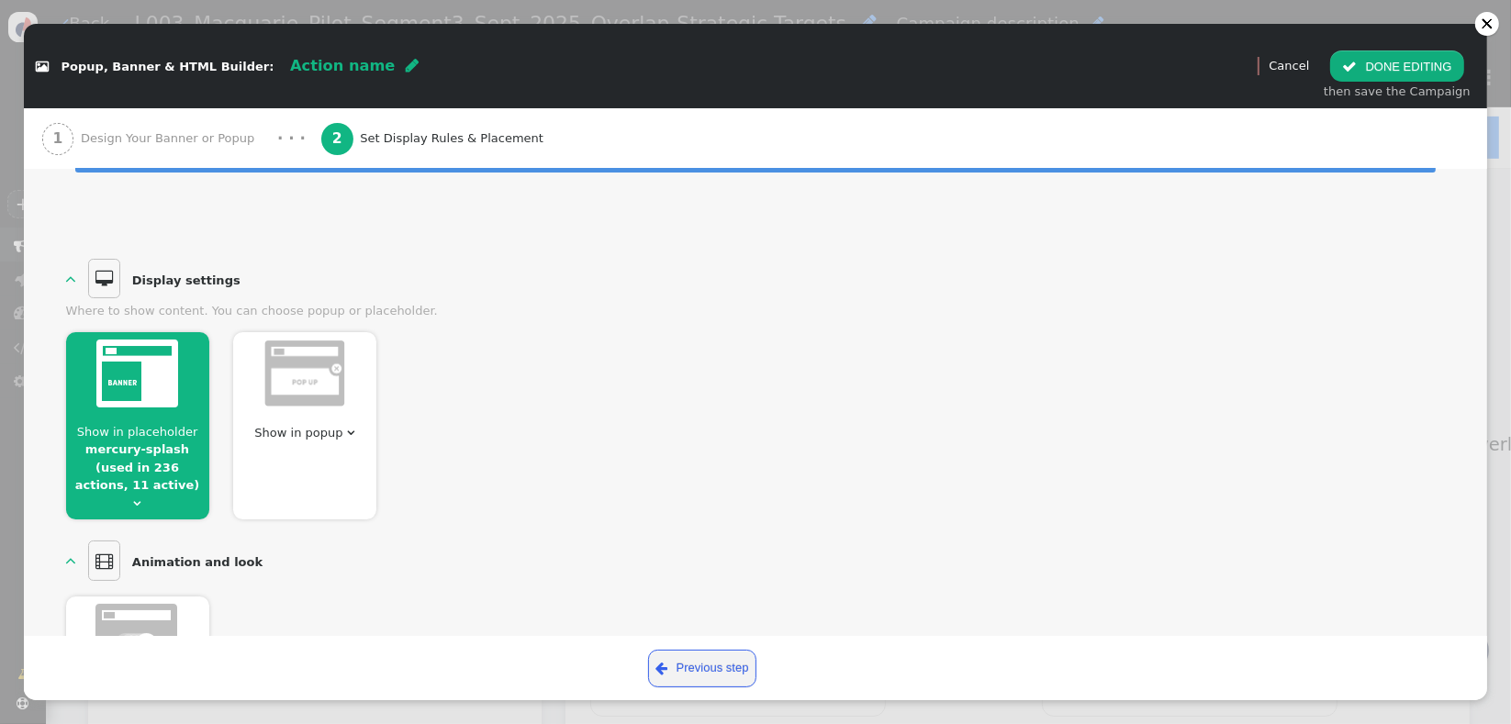
scroll to position [122, 0]
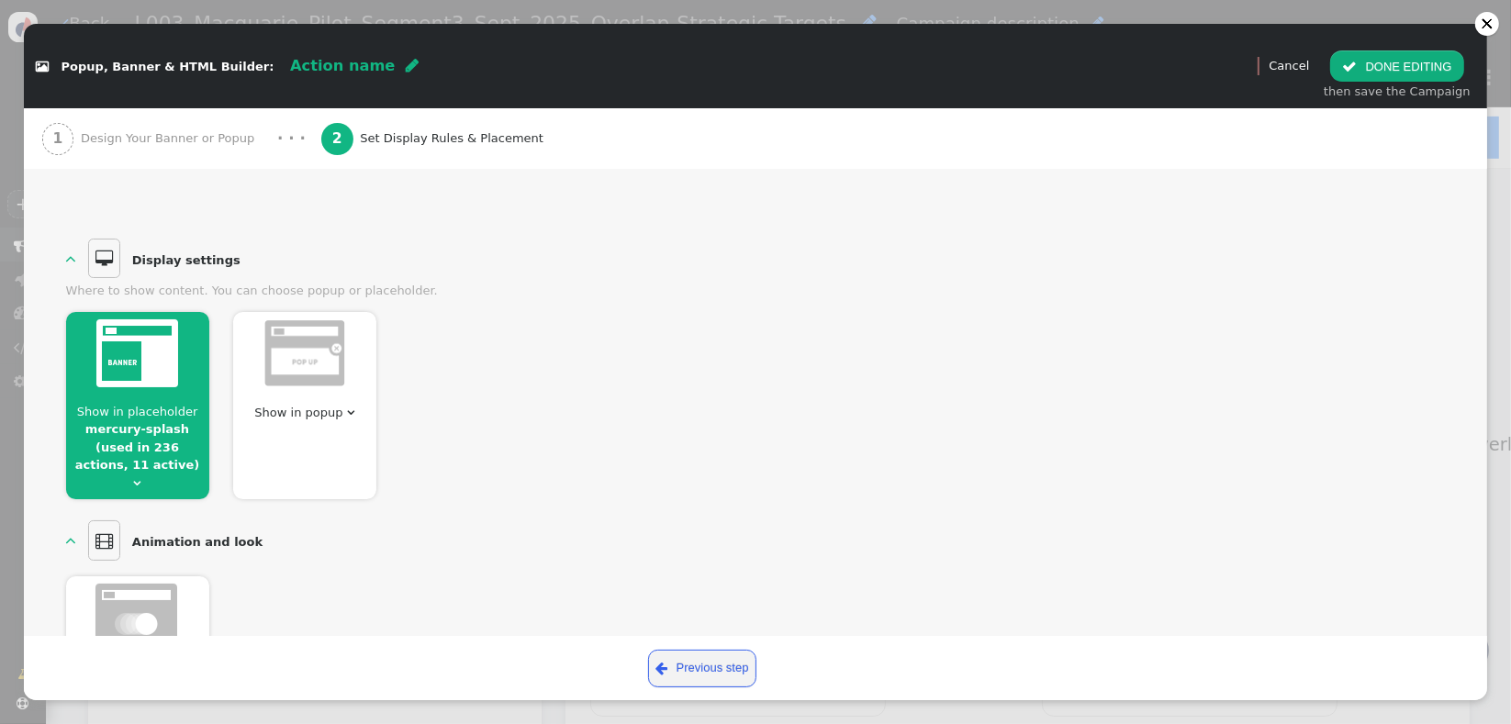
click at [779, 518] on div "  Animation and look  Animation: None  With glass panel (modal dialog) Off …" at bounding box center [756, 621] width 1380 height 206
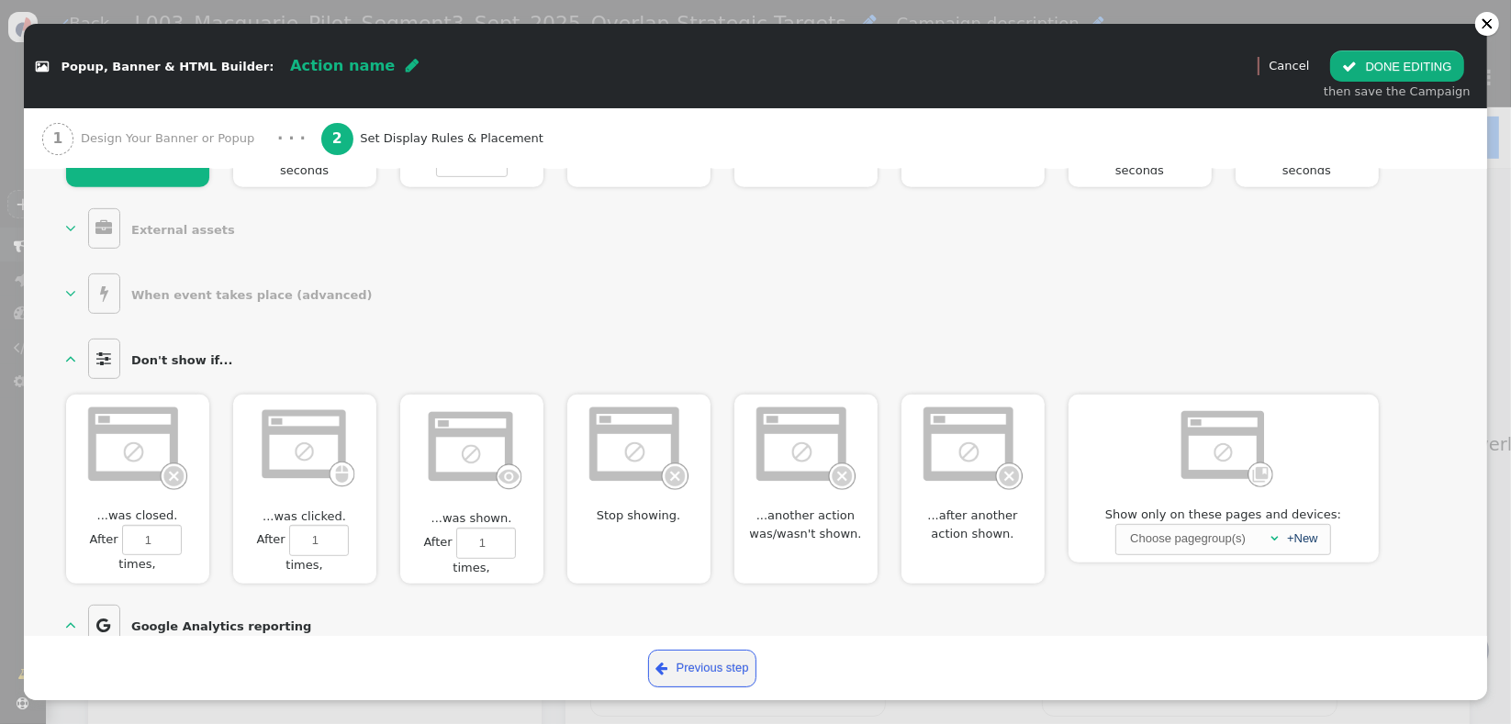
scroll to position [959, 0]
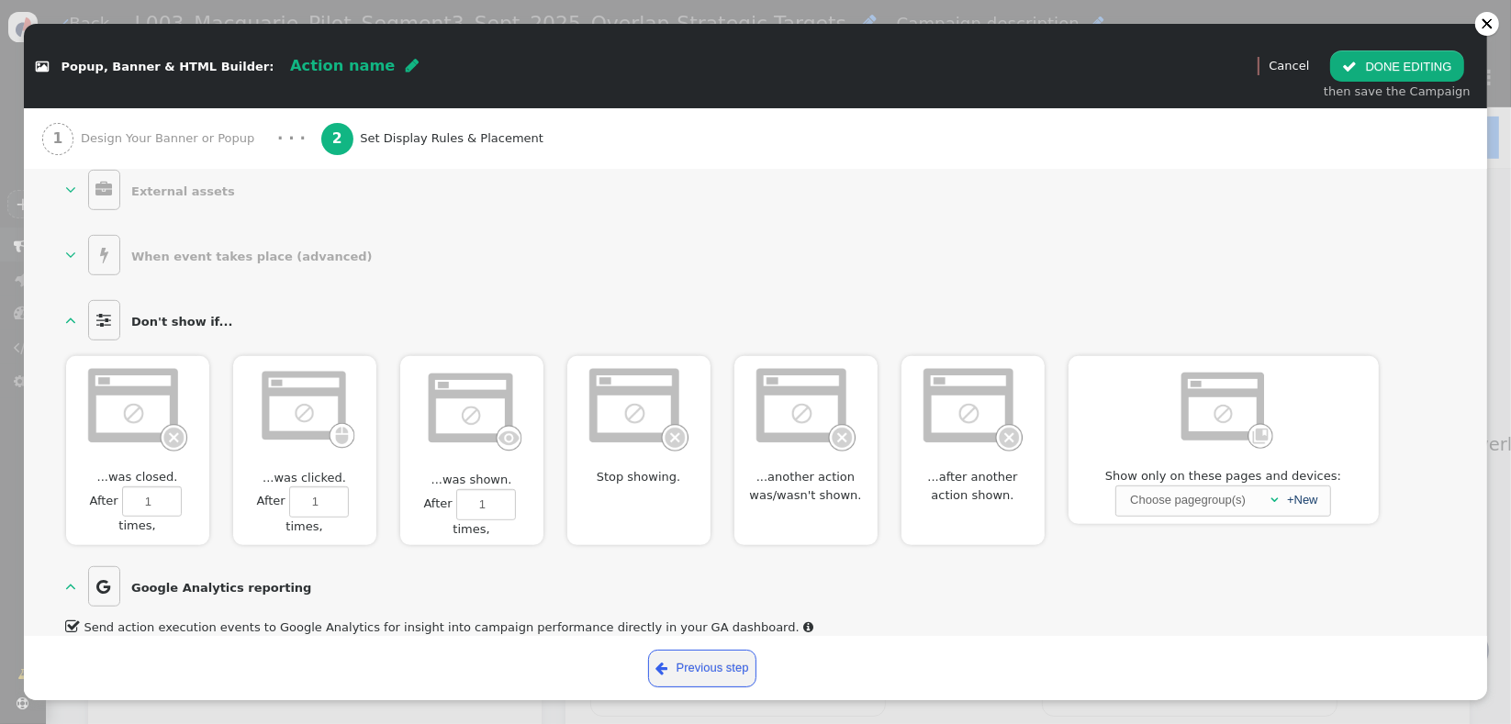
click at [668, 478] on div "Stop showing. Show 000 d 00 h 00 m ▲ ▼ then take a break for 000 d 00 h 00 m ▲ ▼" at bounding box center [638, 450] width 143 height 189
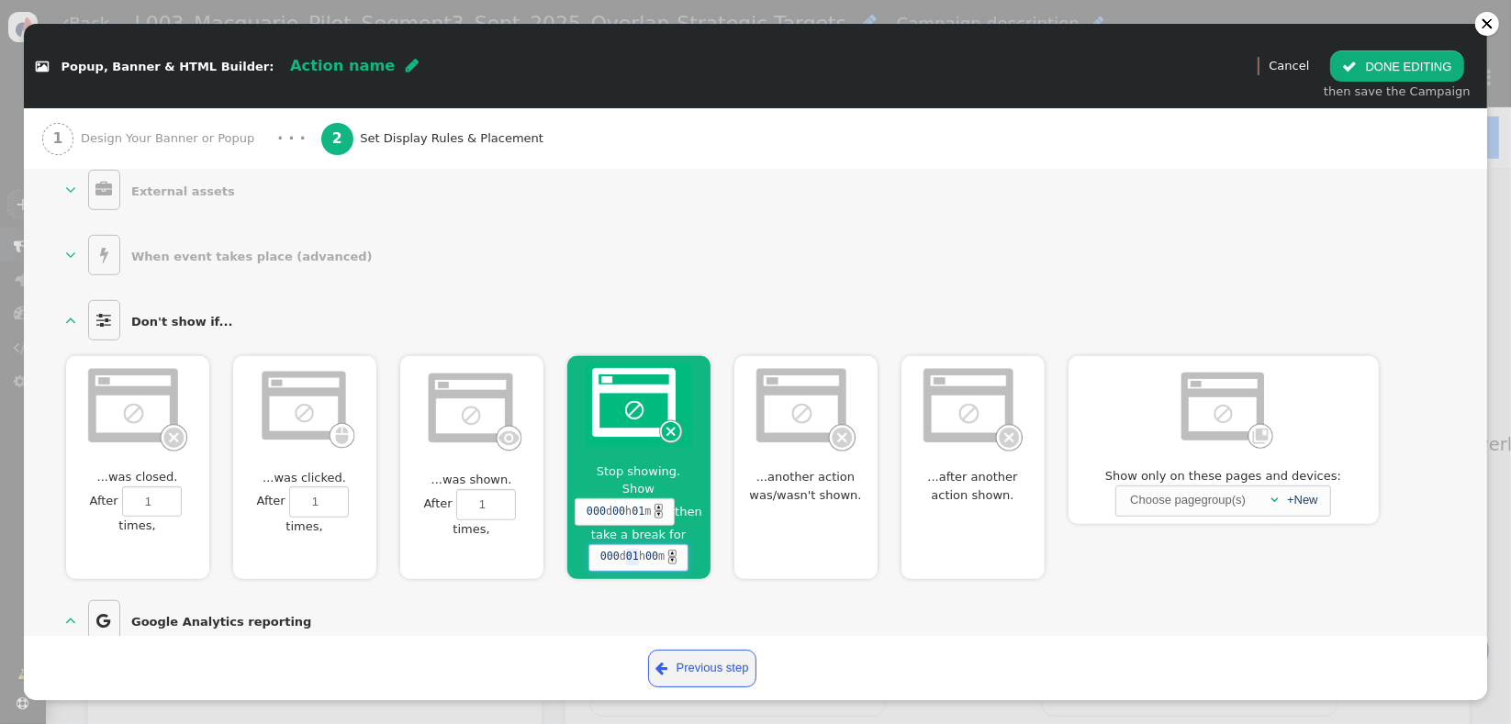
click at [628, 549] on span "01" at bounding box center [632, 557] width 13 height 17
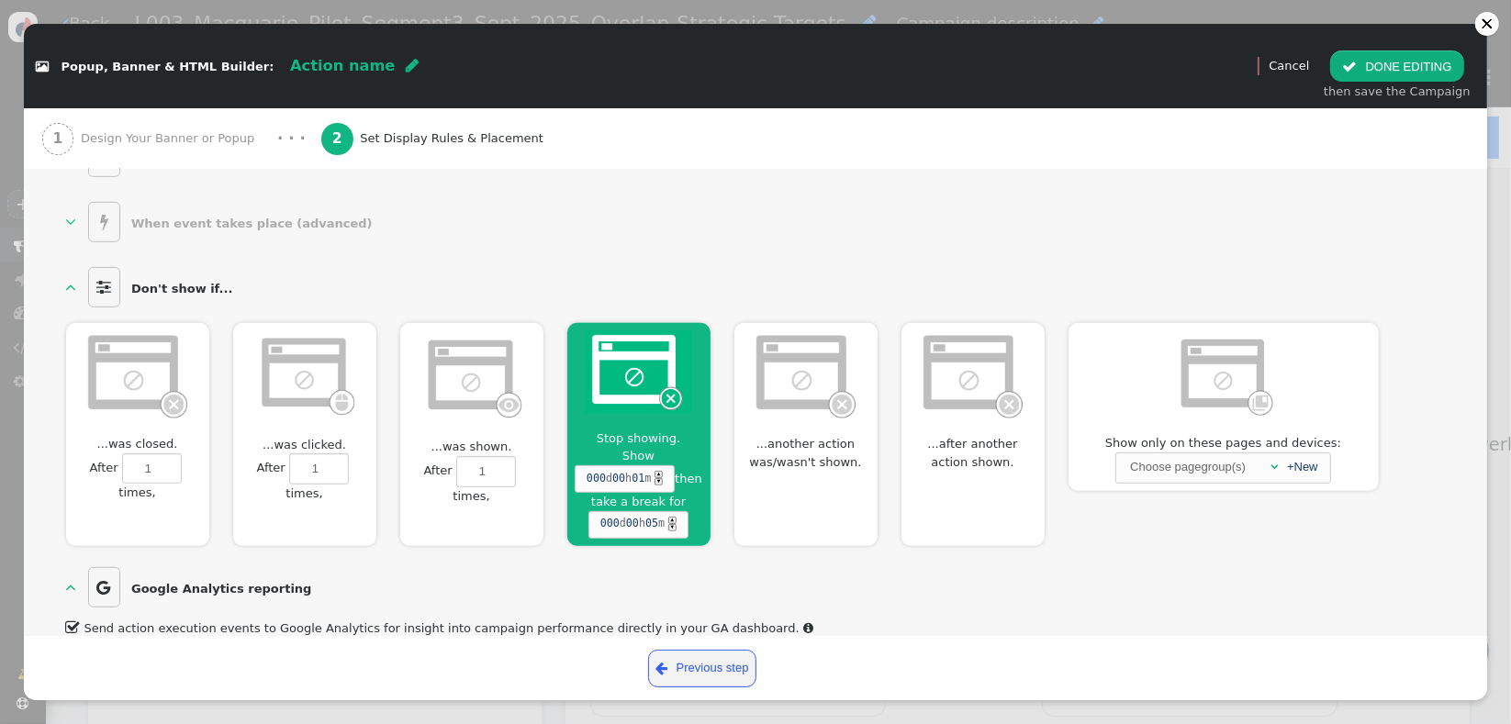
click at [976, 281] on div "  Don't show if...  ...was closed.  After 1 times, Don't show for 0 session…" at bounding box center [756, 404] width 1380 height 283
click at [1357, 66] on span "" at bounding box center [1349, 67] width 15 height 14
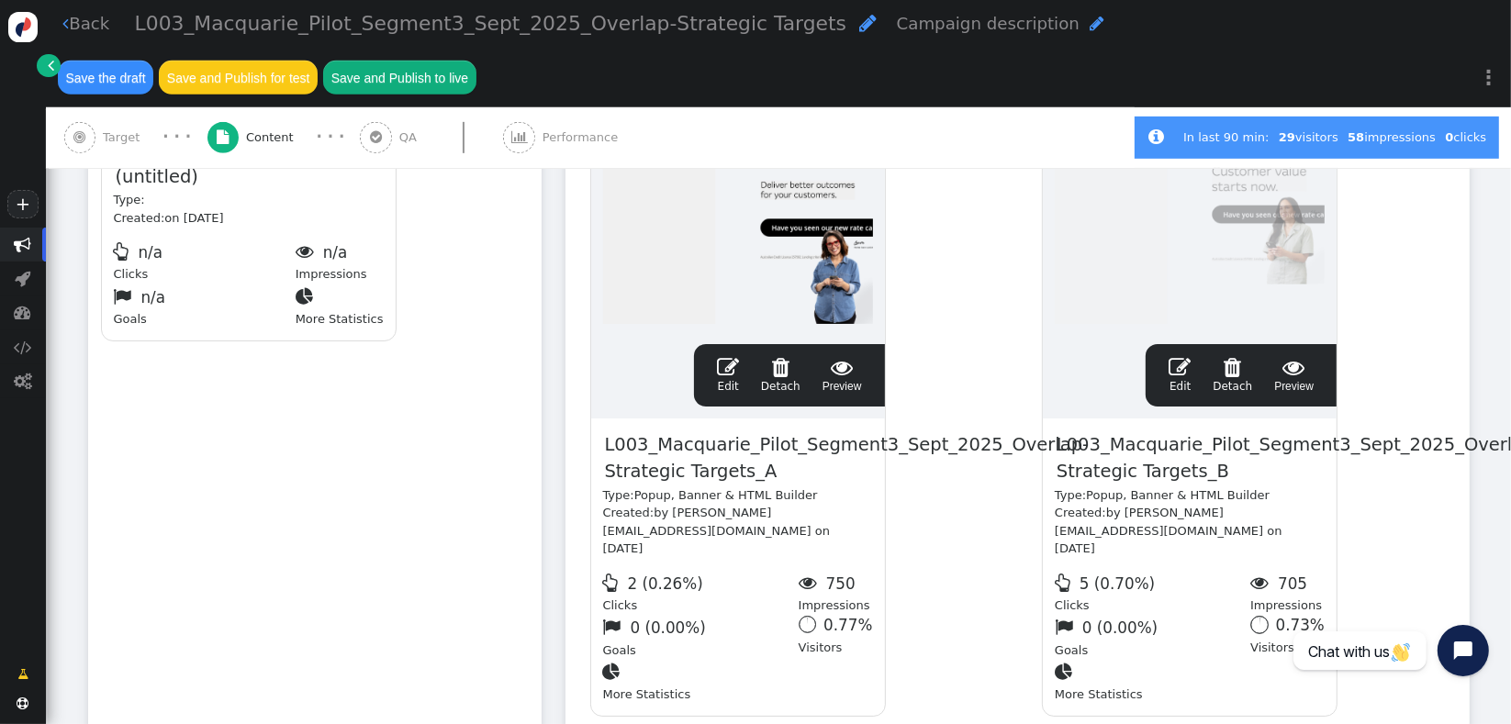
click at [762, 431] on span "L003_Macquarie_Pilot_Segment3_Sept_2025_Overlap-Strategic Targets_A" at bounding box center [847, 459] width 488 height 56
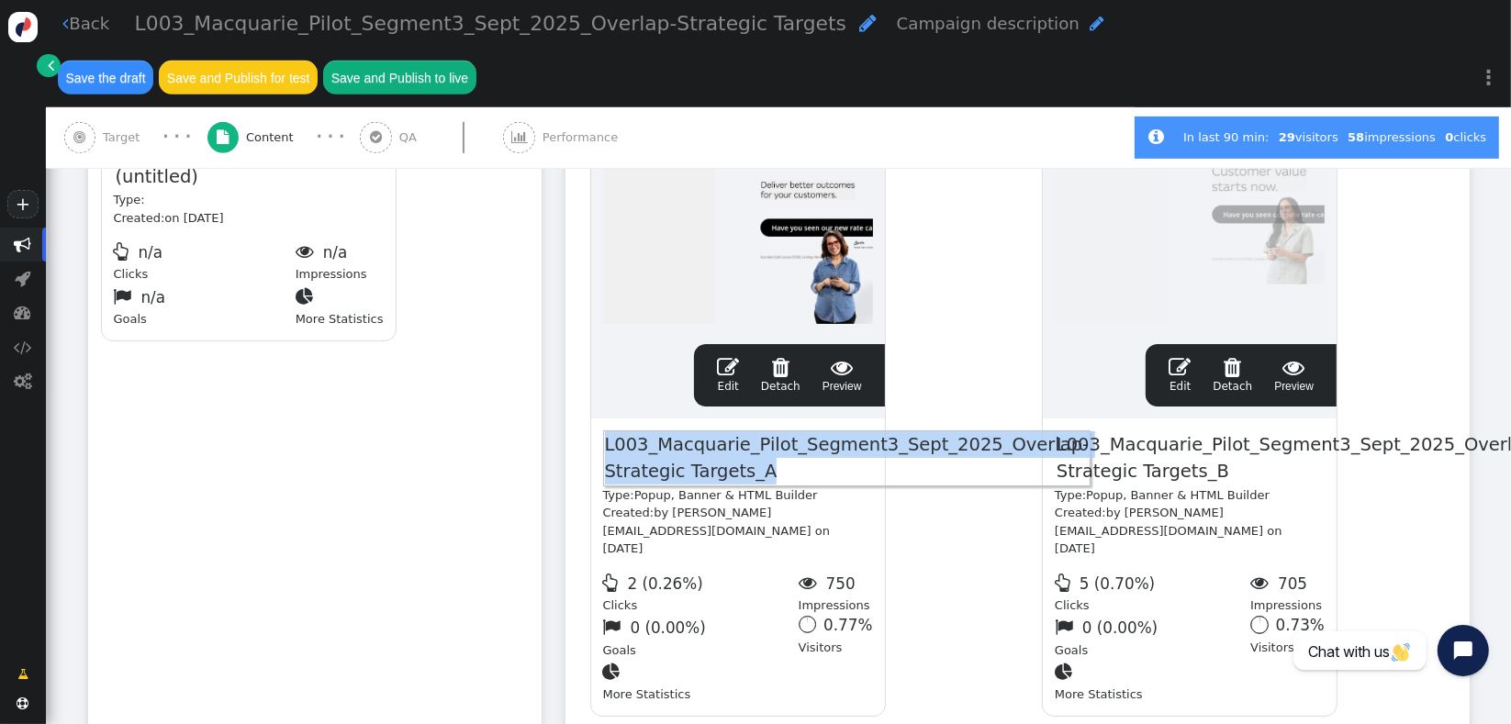
copy span "L003_Macquarie_Pilot_Segment3_Sept_2025_Overlap-Strategic Targets_A"
click at [171, 162] on span "(untitled)" at bounding box center [157, 176] width 86 height 28
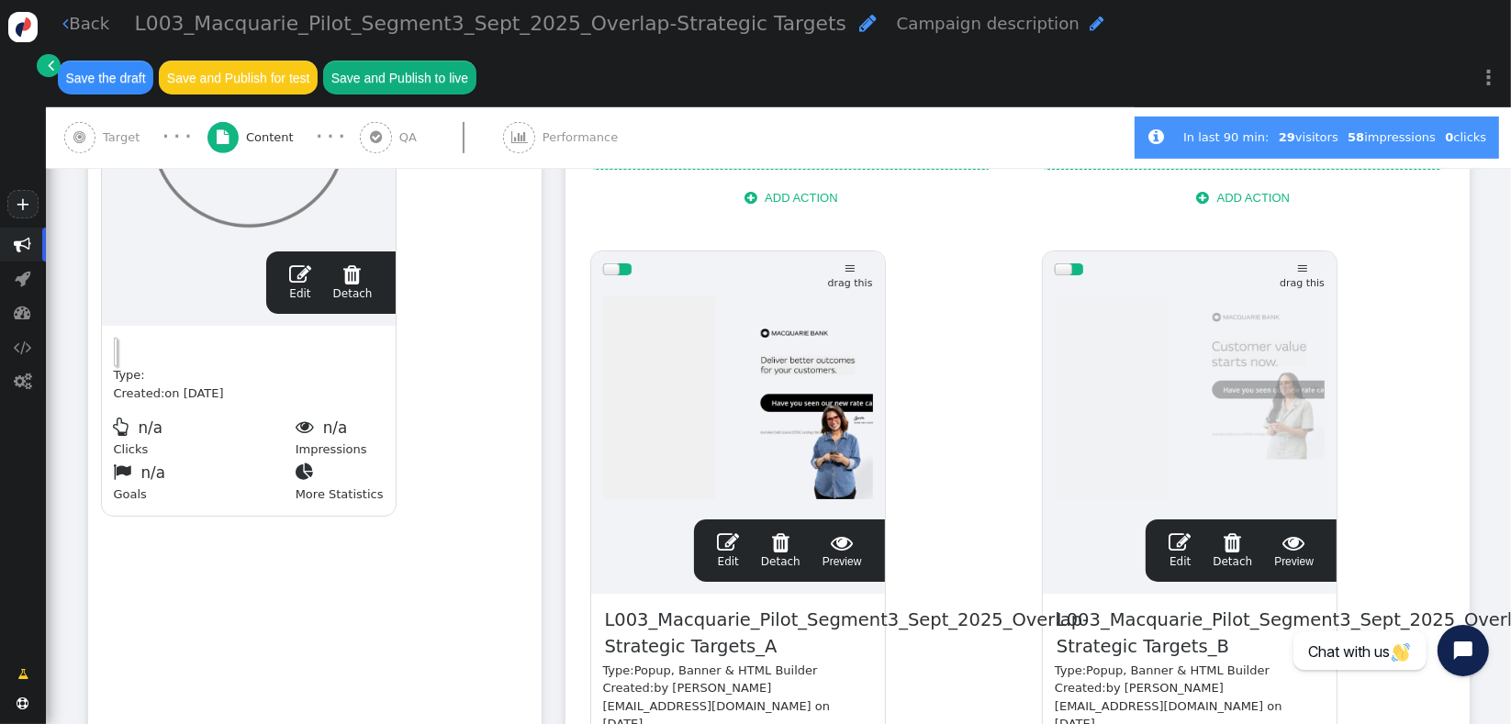
scroll to position [745, 0]
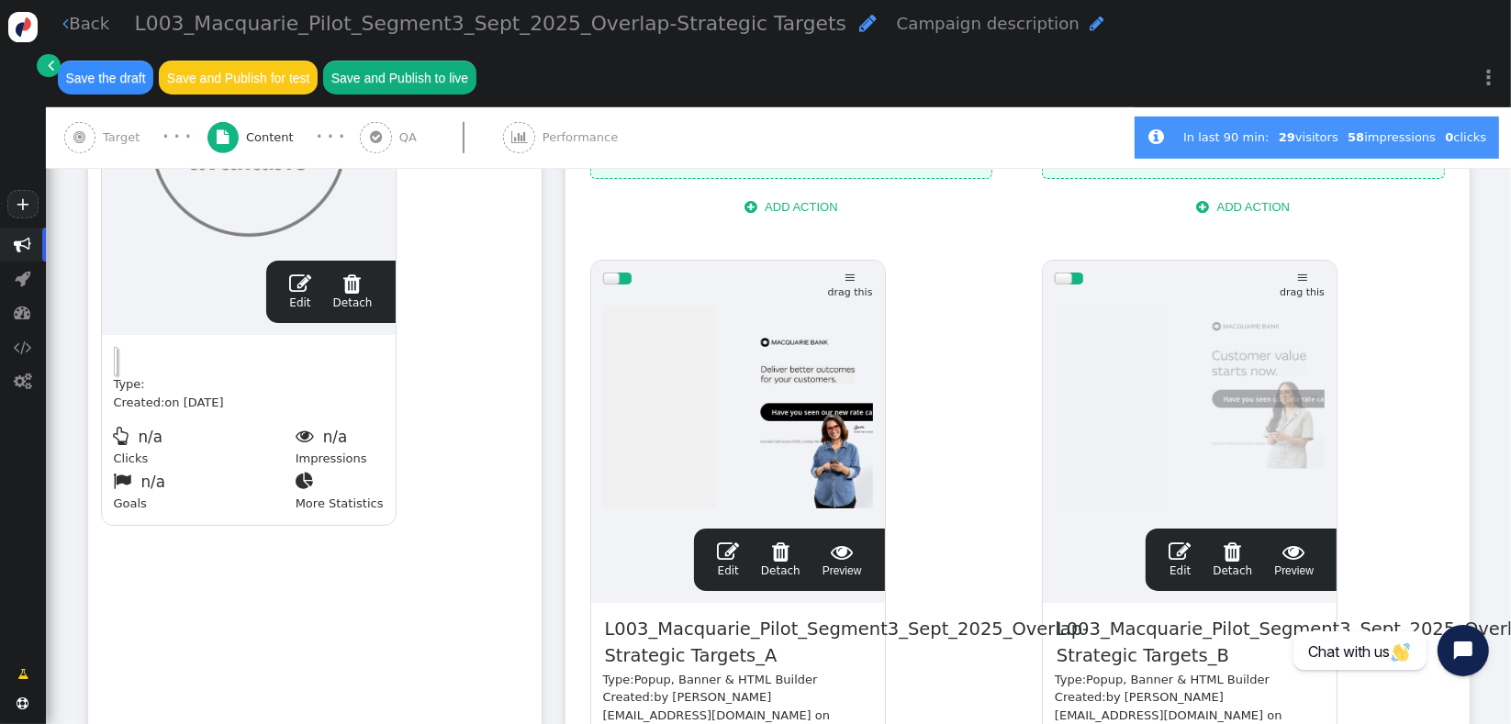
click at [127, 335] on div "Type: Created: on [DATE]  n/a Clicks  n/a Impressions  n/a Goals  More Stat…" at bounding box center [249, 430] width 294 height 190
click at [135, 347] on span "(untitled)" at bounding box center [157, 361] width 86 height 28
paste span
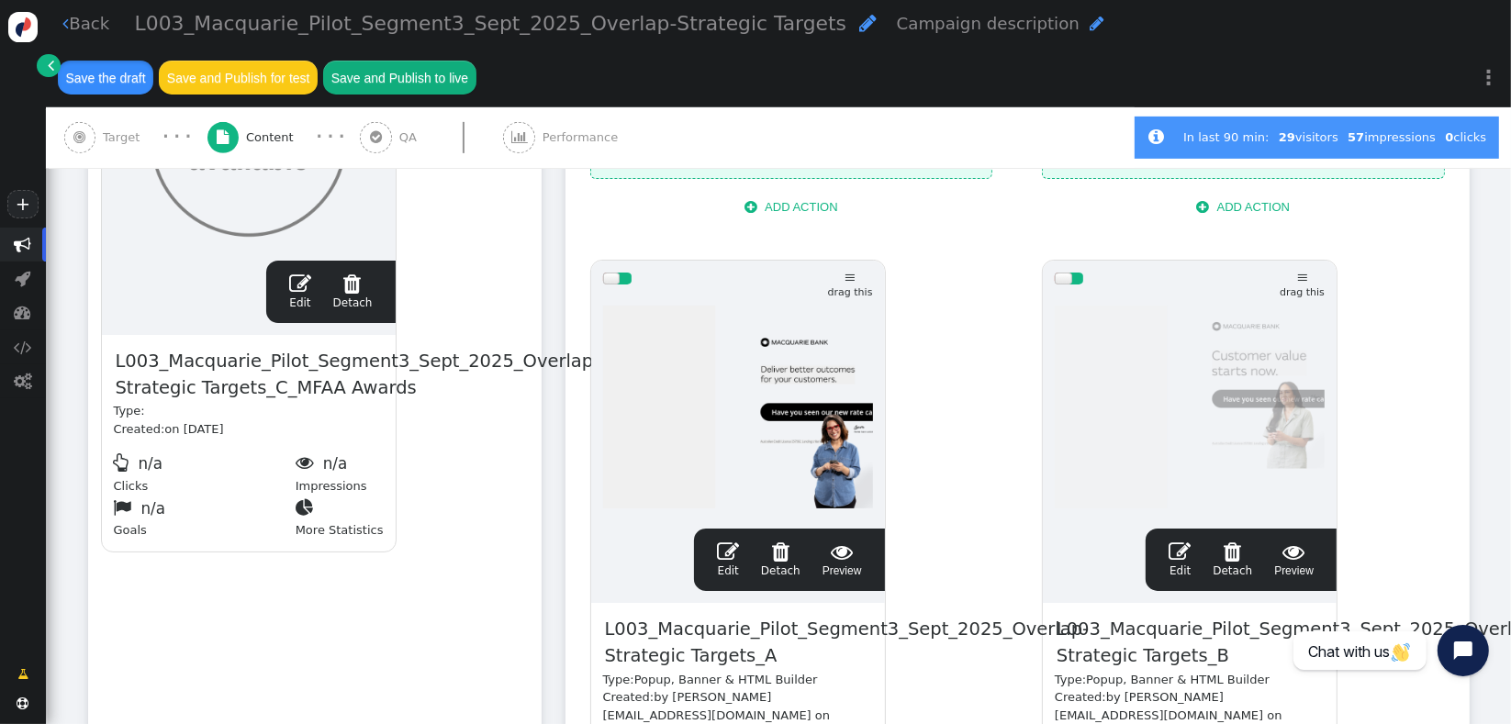
click at [153, 61] on button "Save the draft" at bounding box center [105, 77] width 95 height 33
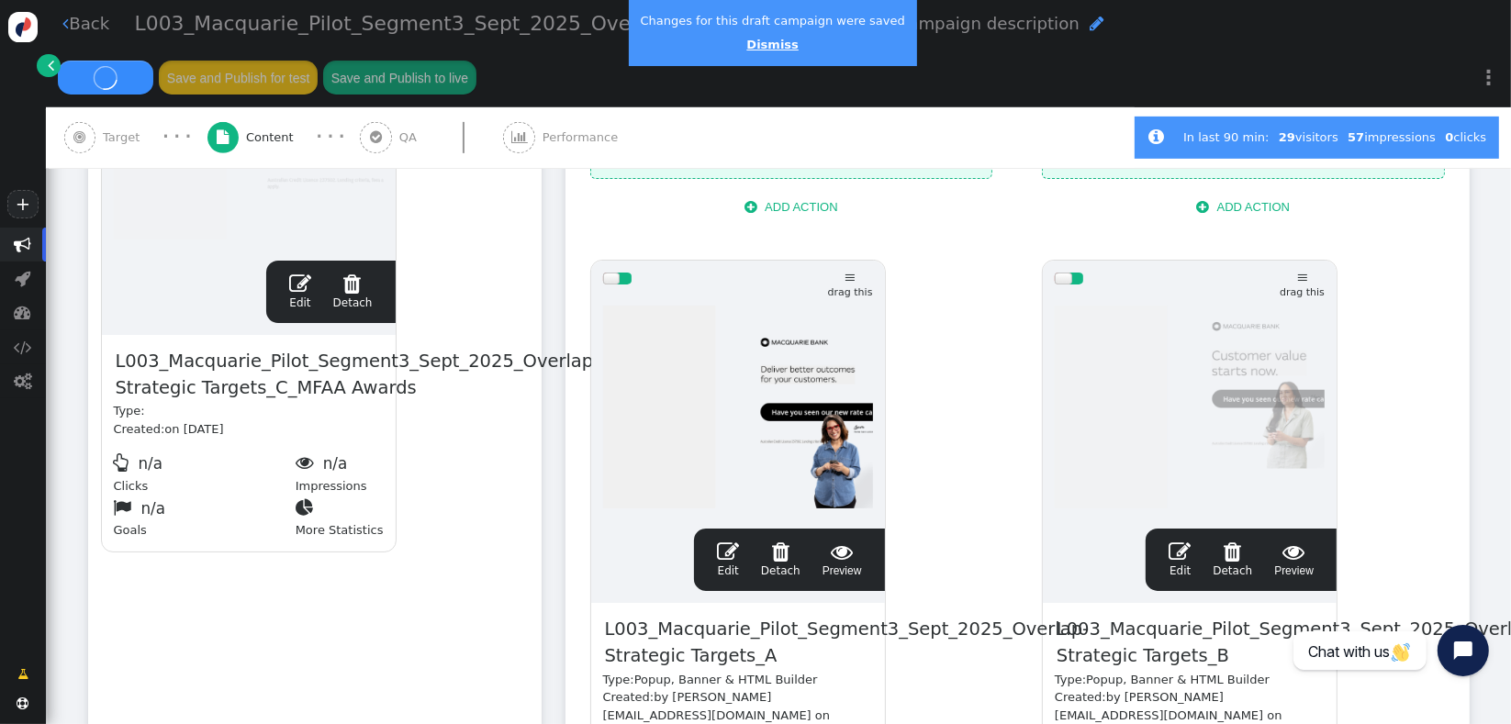
click at [763, 47] on link "Dismiss" at bounding box center [771, 45] width 51 height 14
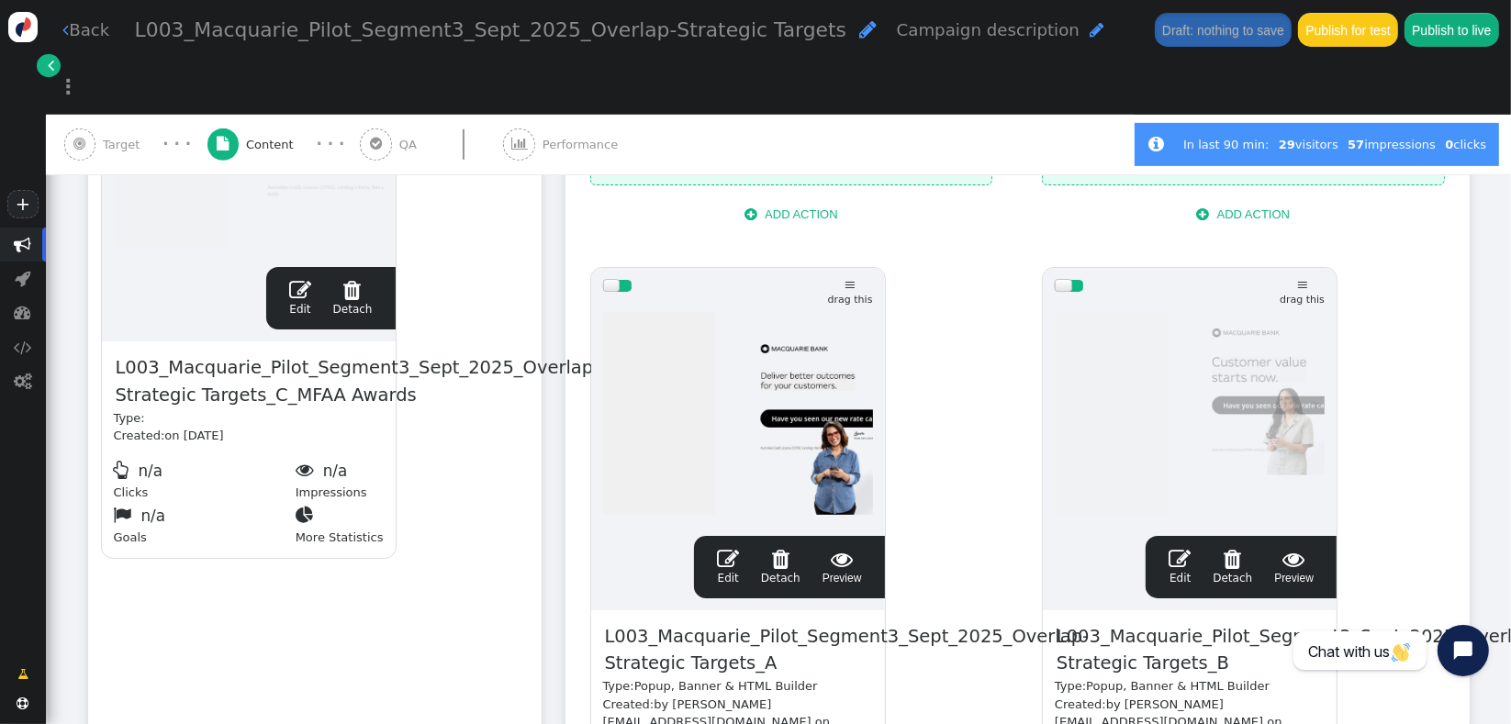
click at [442, 503] on div "drag this  Edit  Detach  Preview L003_Macquarie_Pilot_Segment3_Sept_2025_Ove…" at bounding box center [315, 278] width 452 height 585
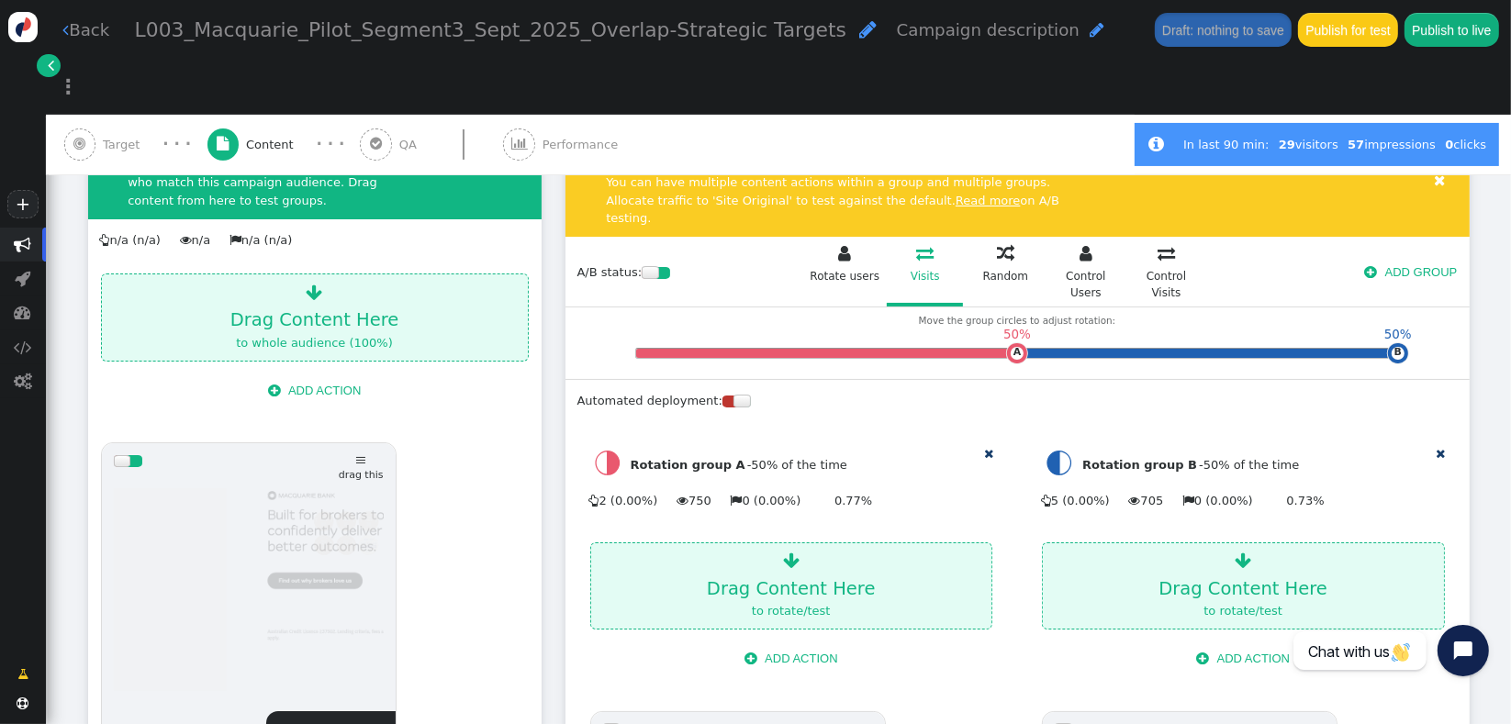
scroll to position [297, 0]
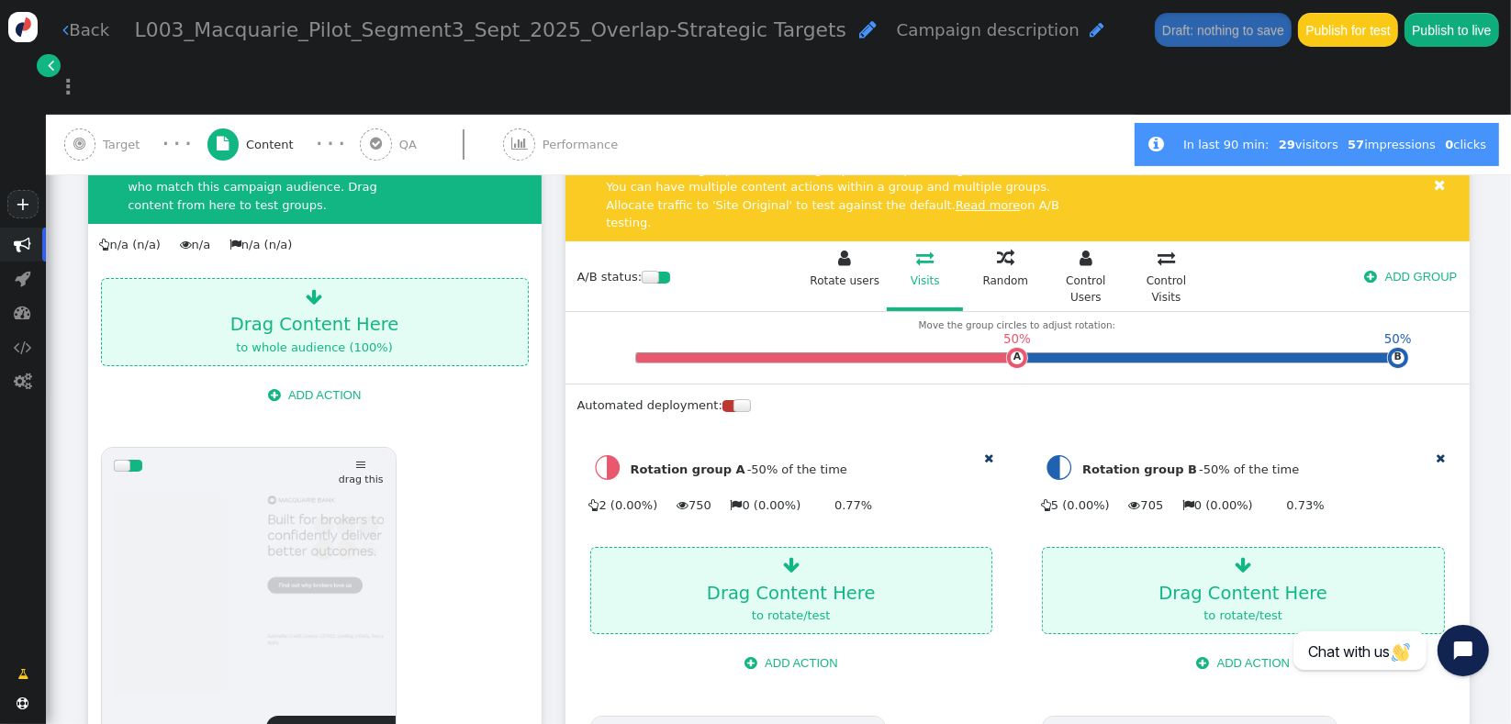
click at [318, 379] on button " ADD ACTION" at bounding box center [315, 394] width 118 height 31
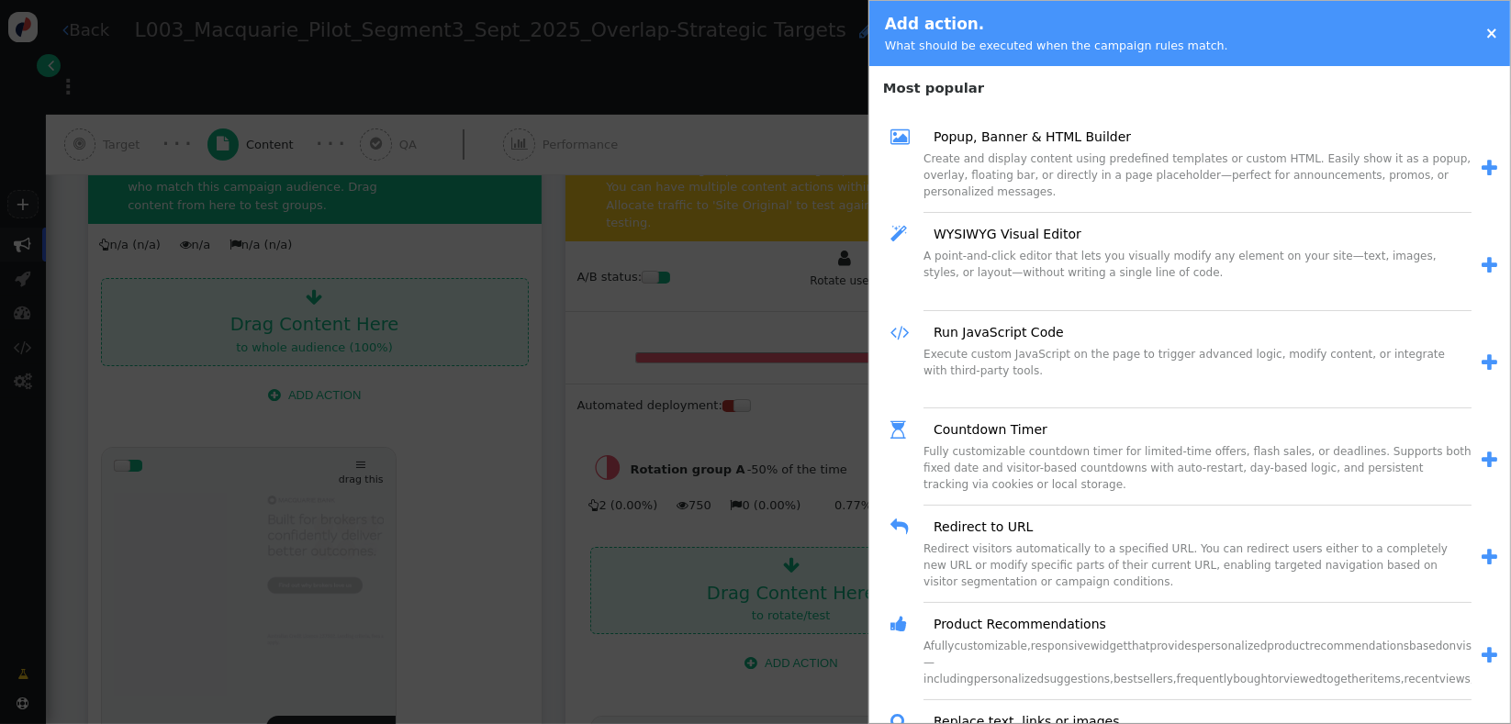
click at [1482, 166] on span "" at bounding box center [1490, 168] width 16 height 19
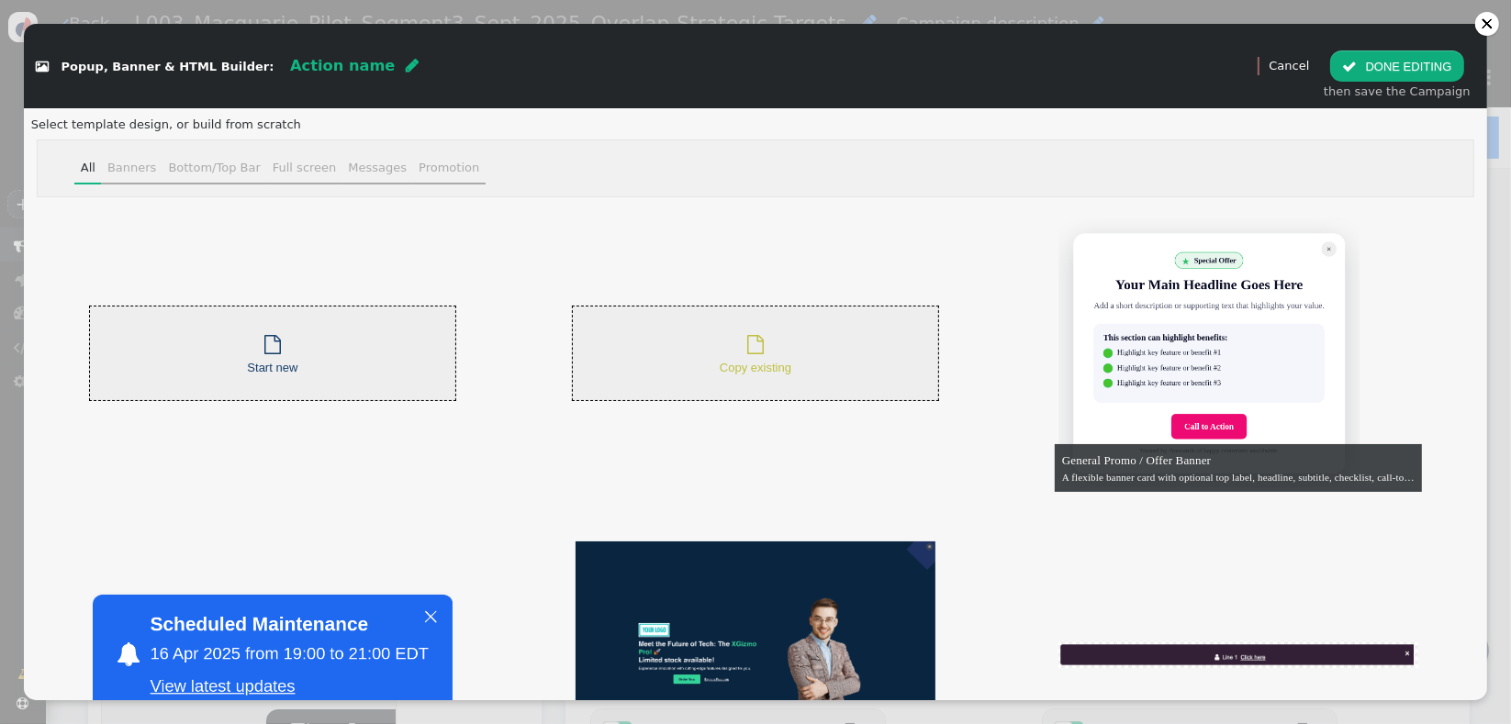
click at [751, 368] on span "Copy existing" at bounding box center [756, 368] width 72 height 14
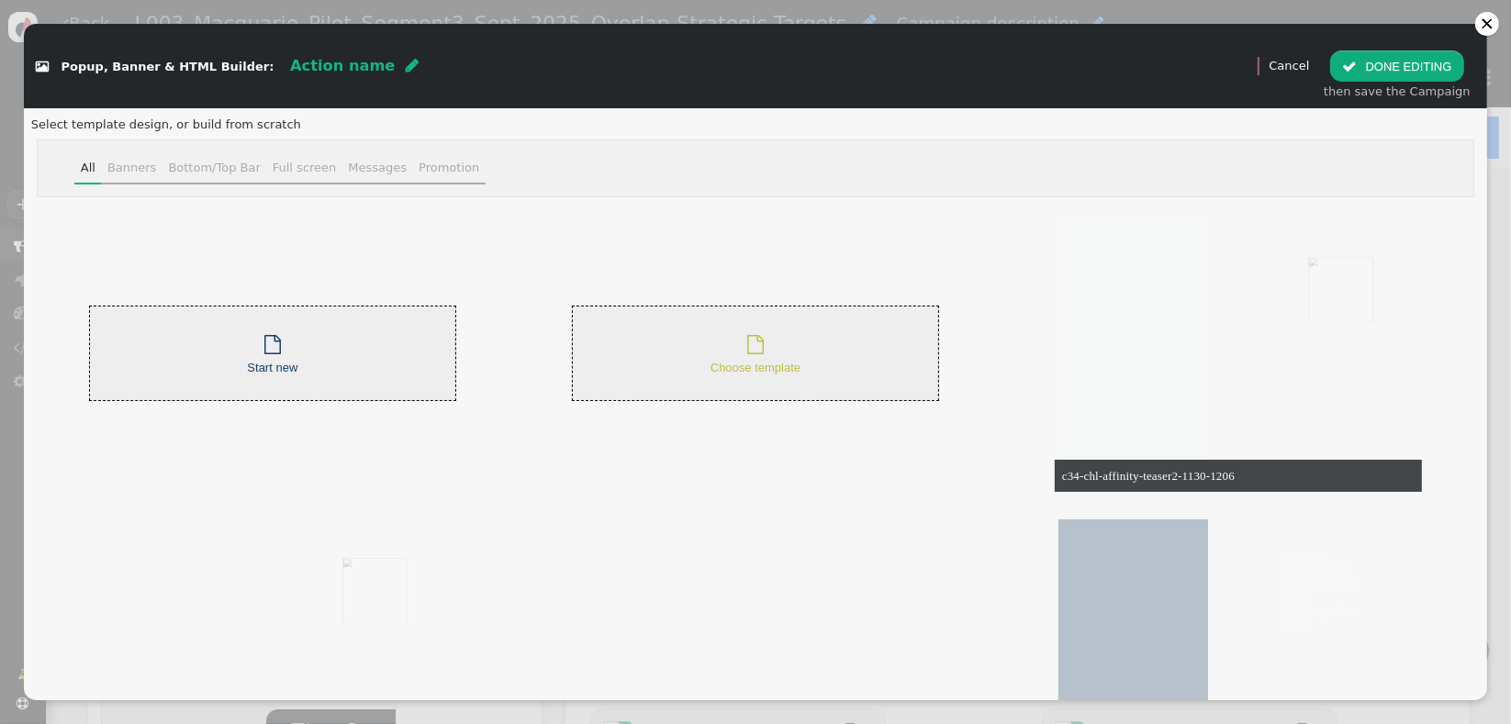
click at [767, 362] on span "Choose template" at bounding box center [756, 368] width 90 height 14
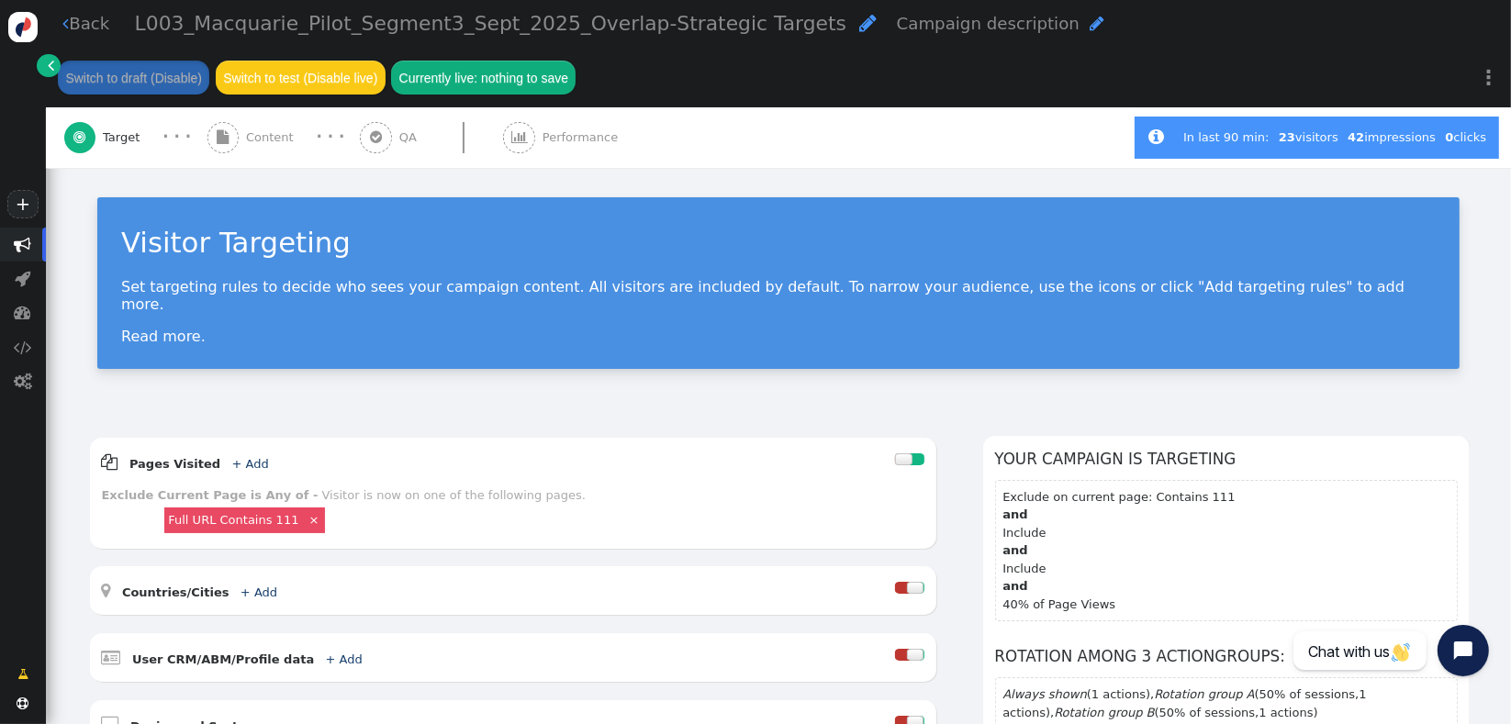
click at [149, 380] on div "Visitor Targeting Set targeting rules to decide who sees your campaign content.…" at bounding box center [778, 290] width 1465 height 244
click at [266, 149] on div " Content" at bounding box center [254, 137] width 94 height 61
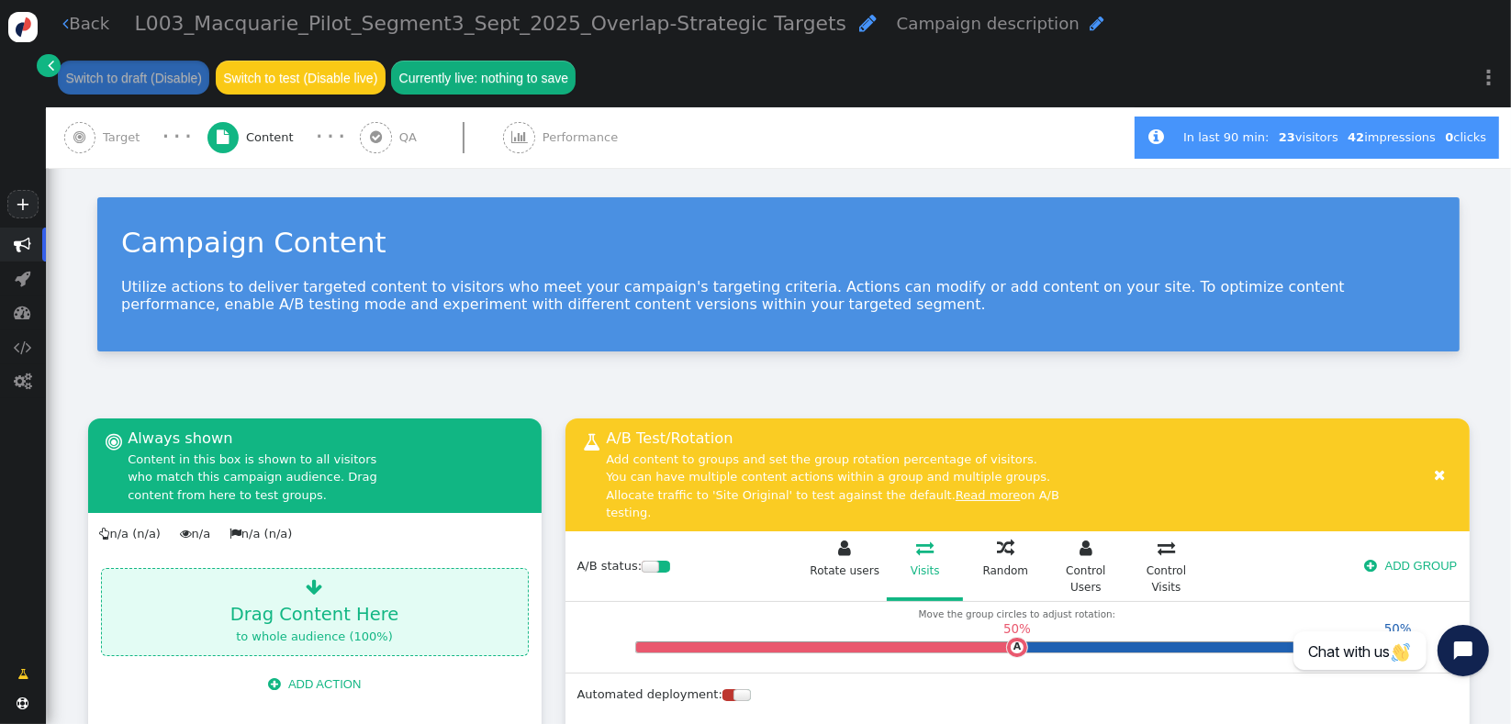
click at [562, 356] on div "Campaign Content Utilize actions to deliver targeted content to visitors who me…" at bounding box center [778, 281] width 1465 height 227
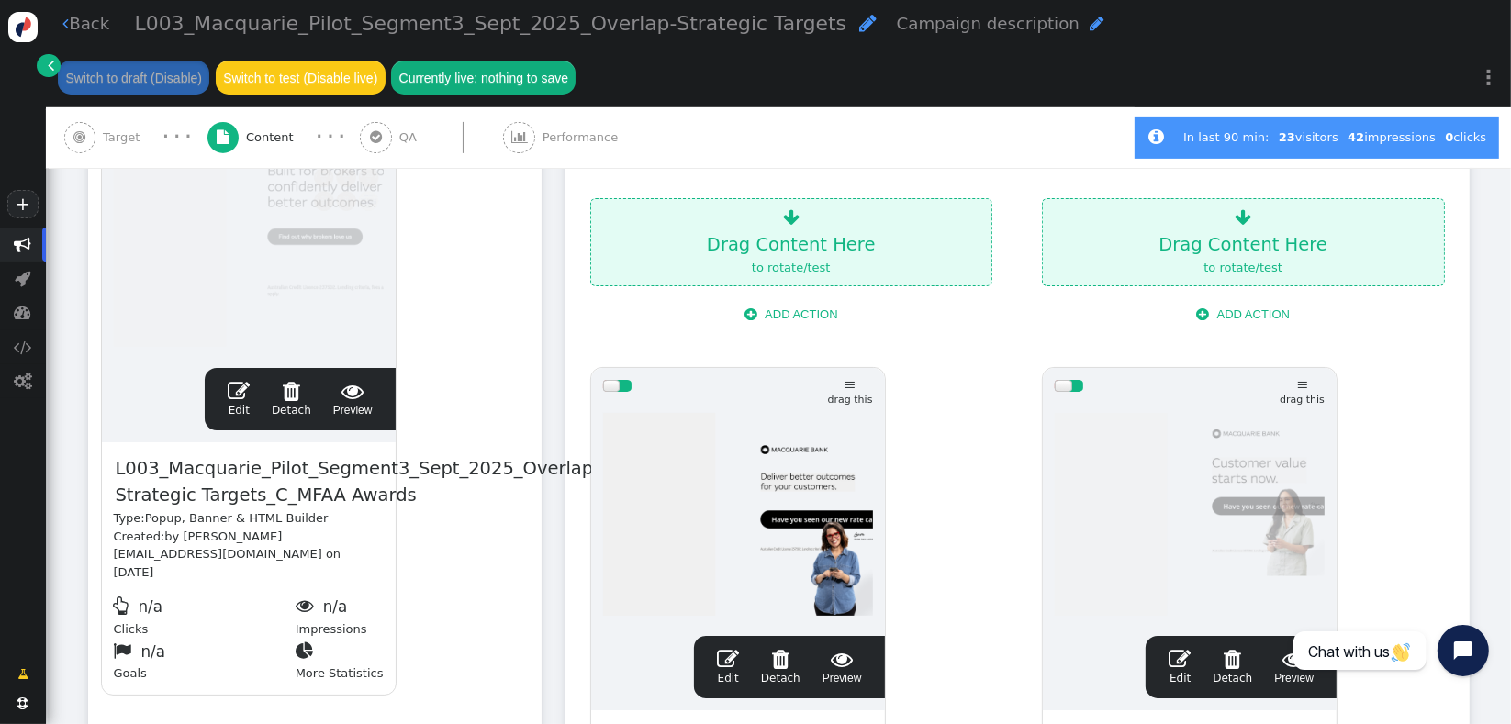
scroll to position [653, 0]
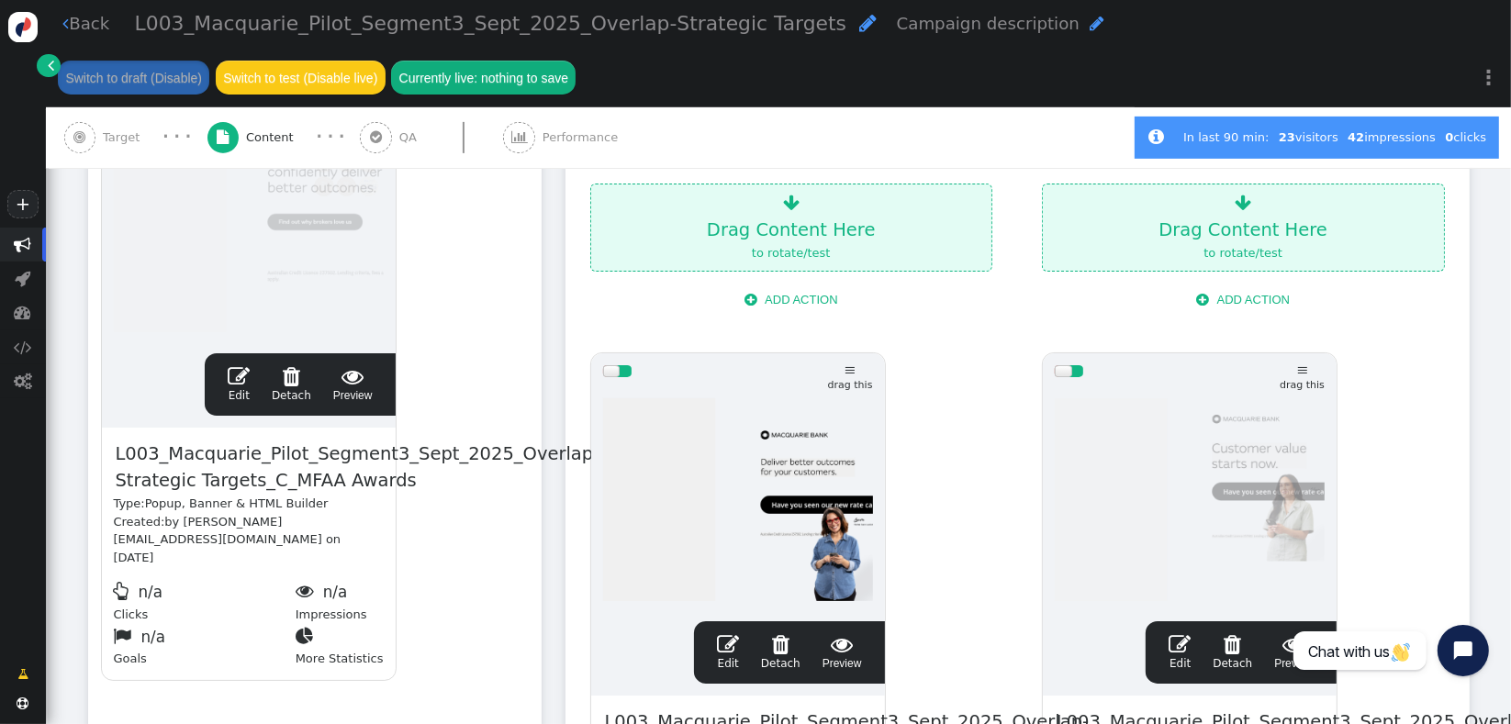
click at [362, 476] on span "L003_Macquarie_Pilot_Segment3_Sept_2025_Overlap-Strategic Targets_C_MFAA Awards" at bounding box center [358, 468] width 488 height 56
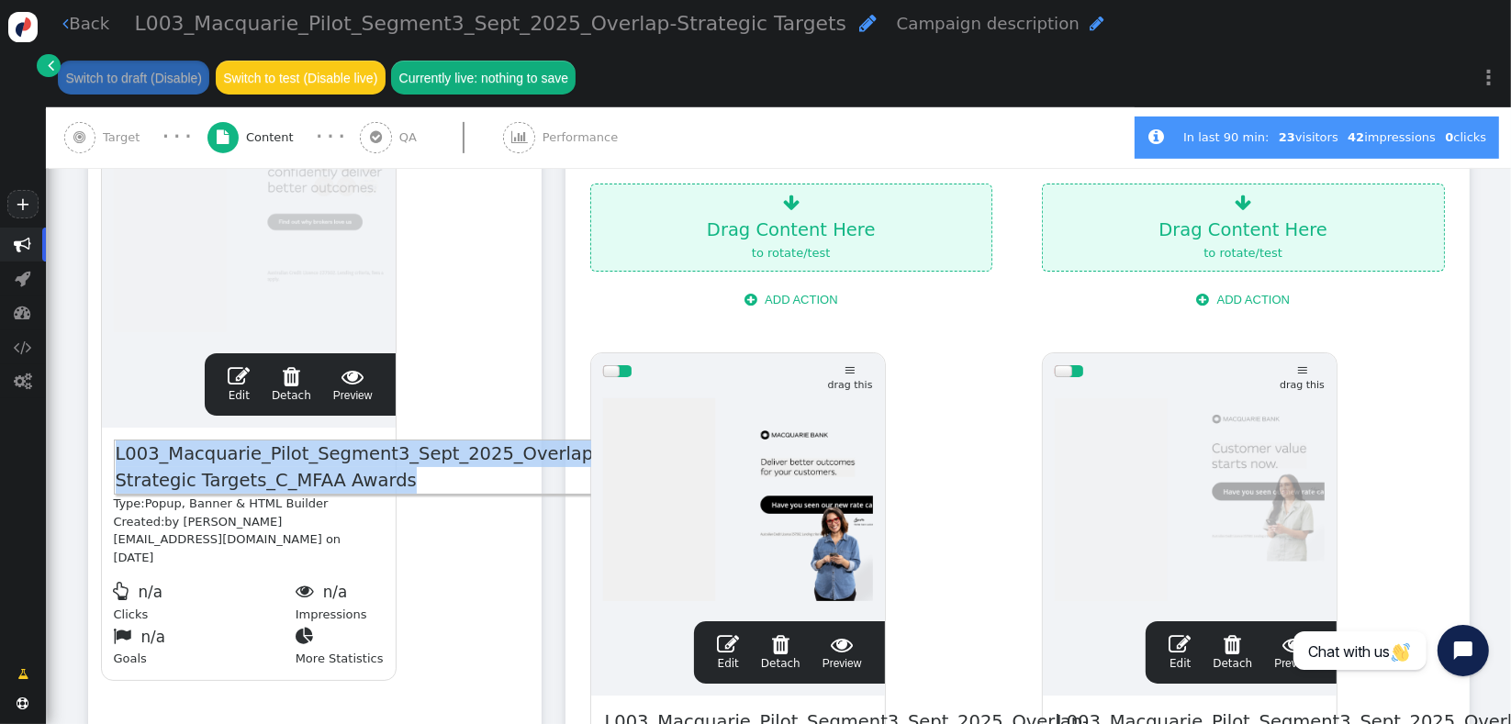
copy span "L003_Macquarie_Pilot_Segment3_Sept_2025_Overlap-Strategic Targets_C_MFAA Awards"
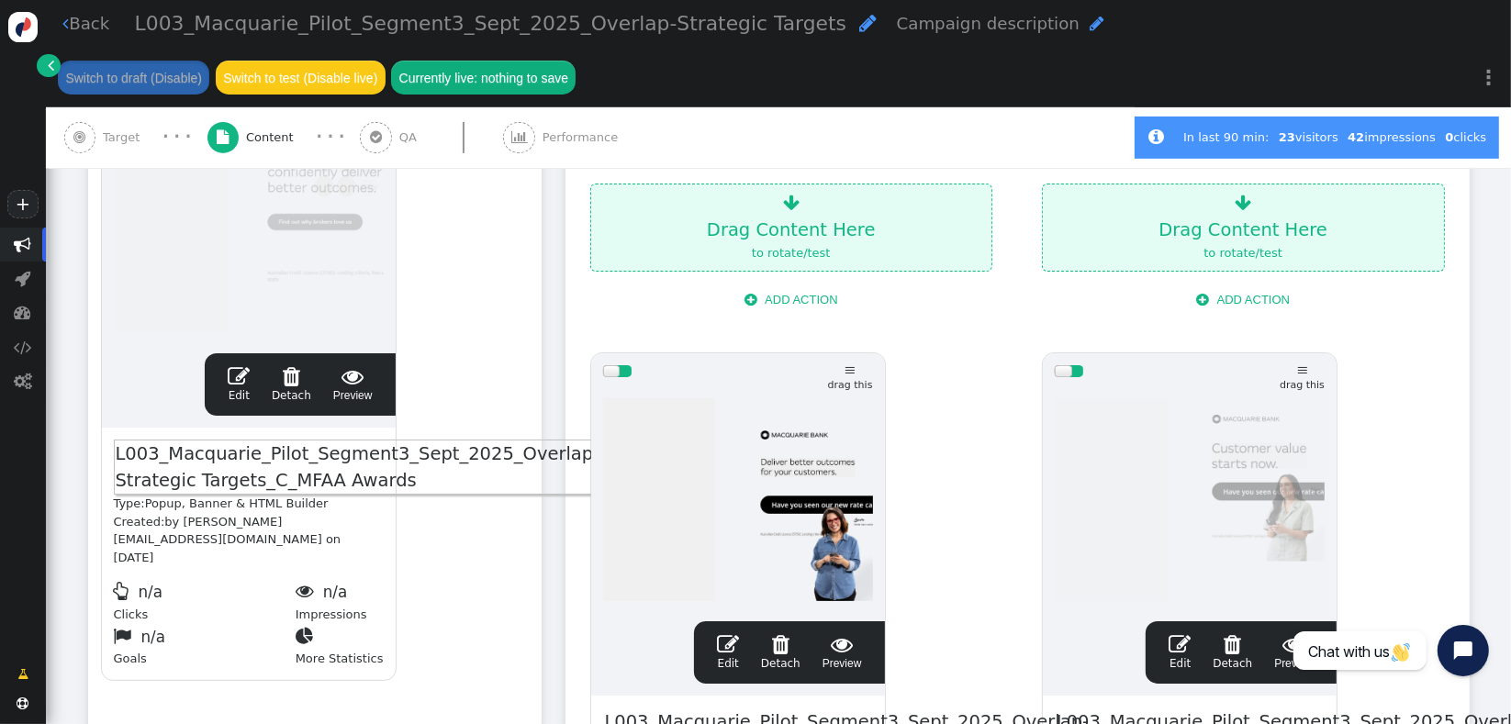
click at [434, 580] on div "drag this  Edit  Detach  Preview L003_Macquarie_Pilot_Segment3_Sept_2025_Ove…" at bounding box center [315, 383] width 452 height 621
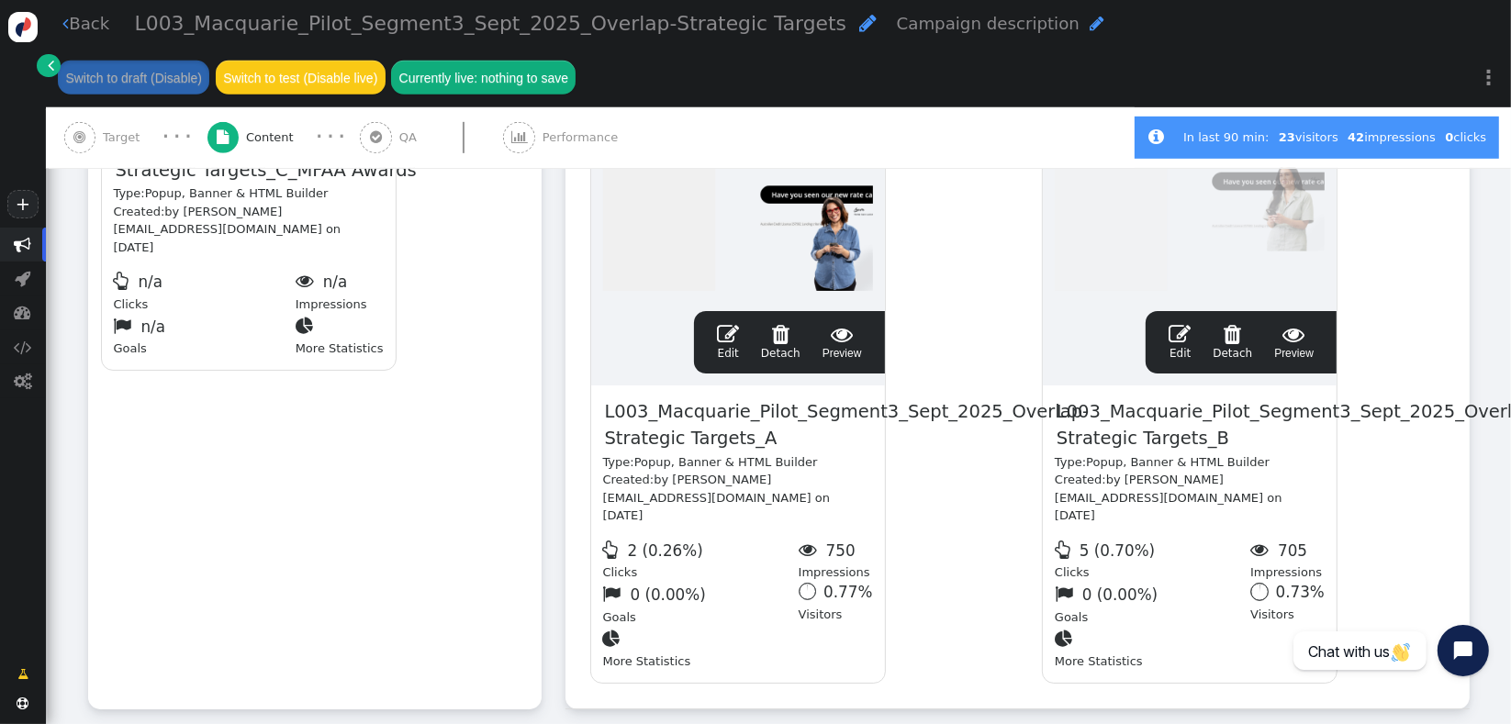
scroll to position [1020, 0]
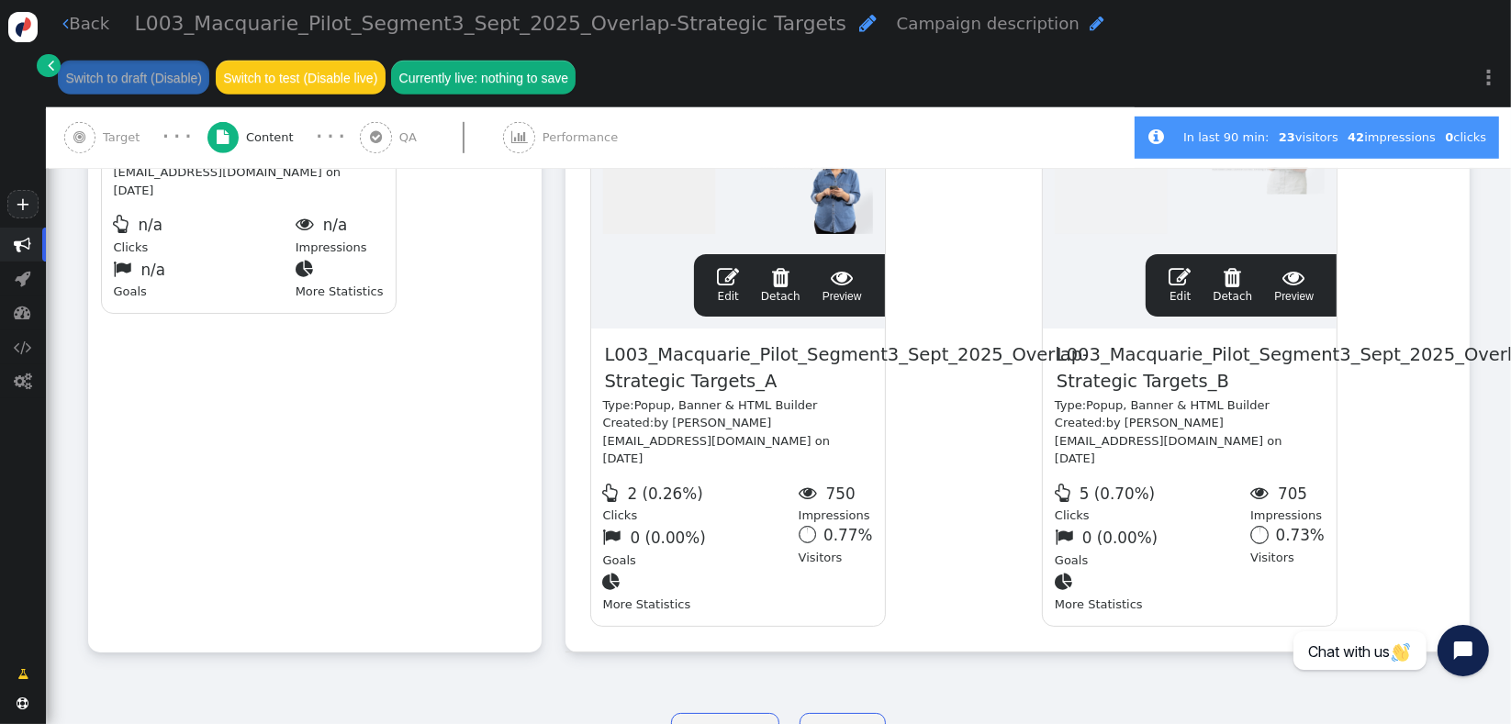
click at [280, 495] on div "Rotation and A/B testing mode  Always shown Content in this box is shown to al…" at bounding box center [314, 26] width 453 height 1254
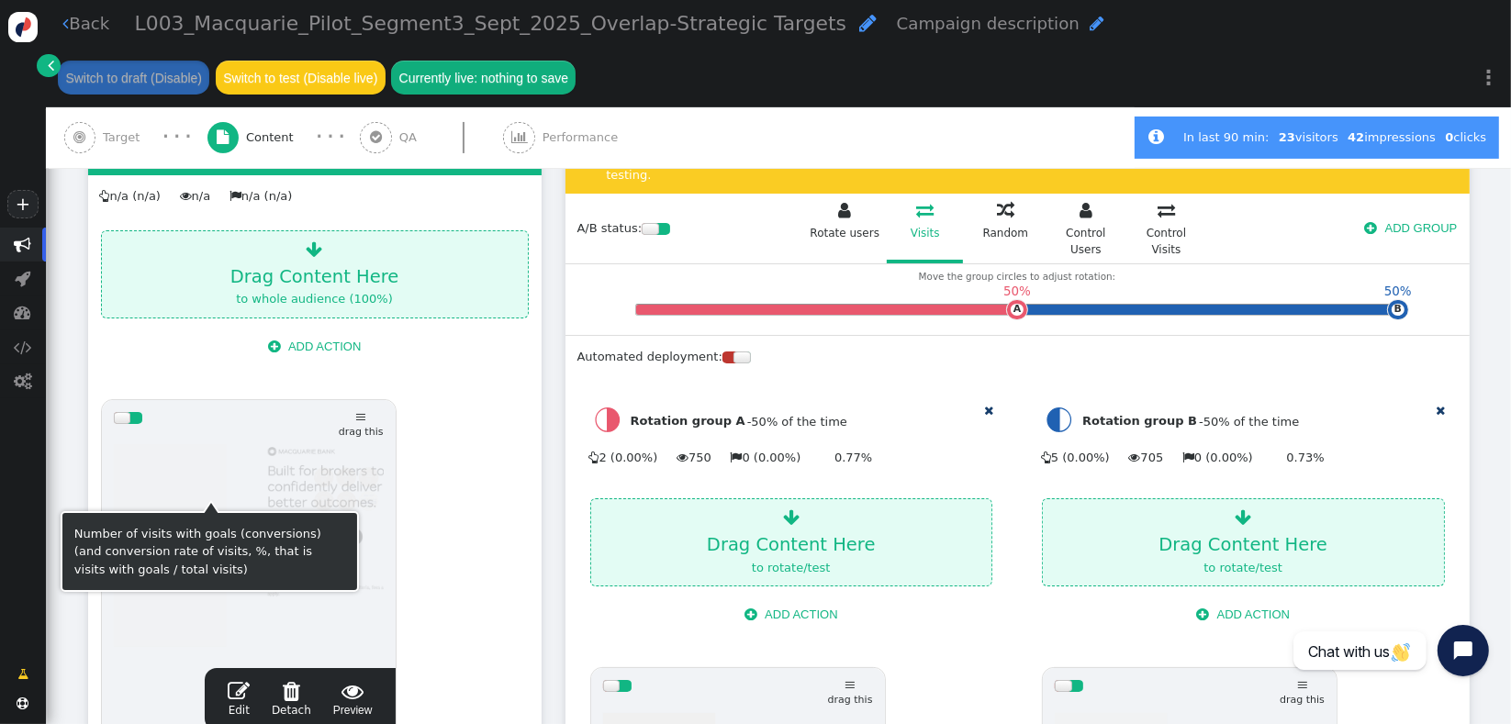
scroll to position [326, 0]
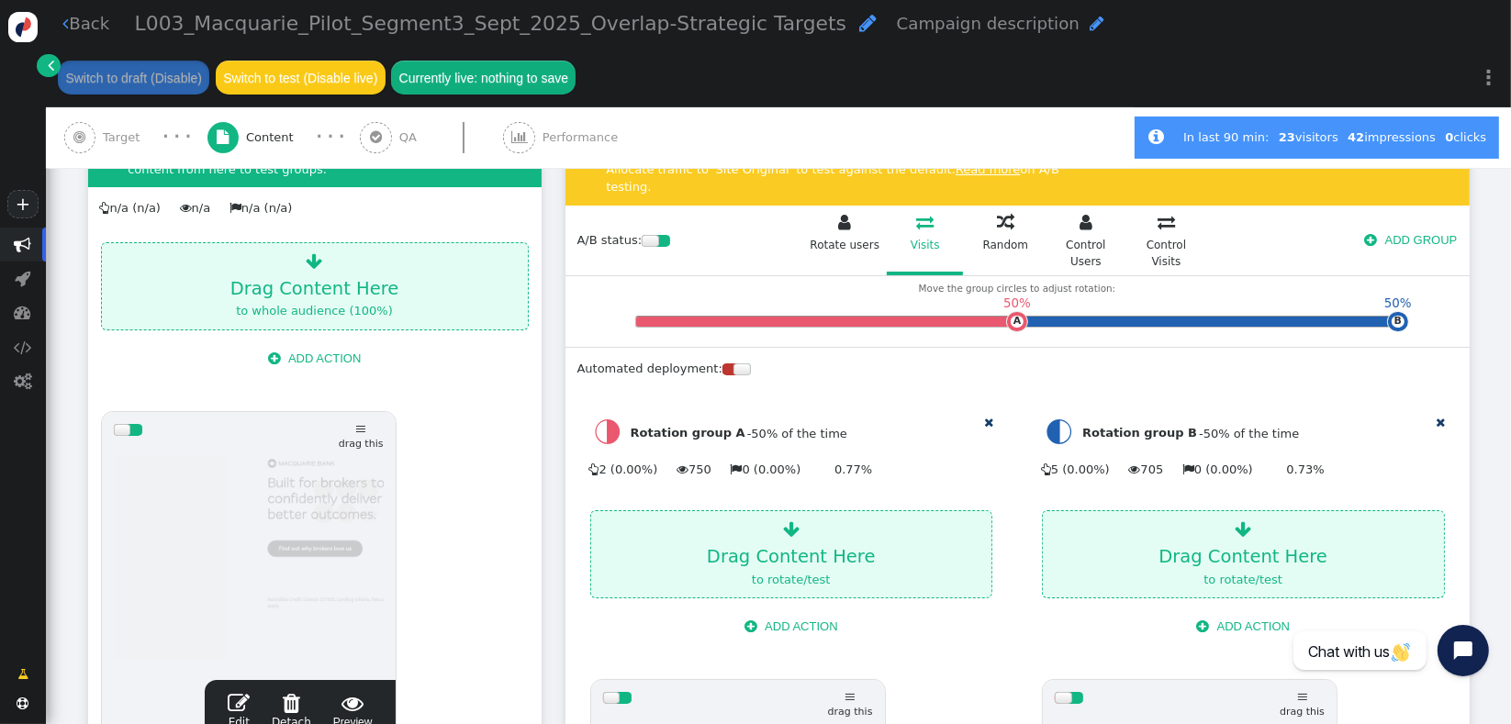
click at [332, 353] on button " ADD ACTION" at bounding box center [315, 358] width 118 height 31
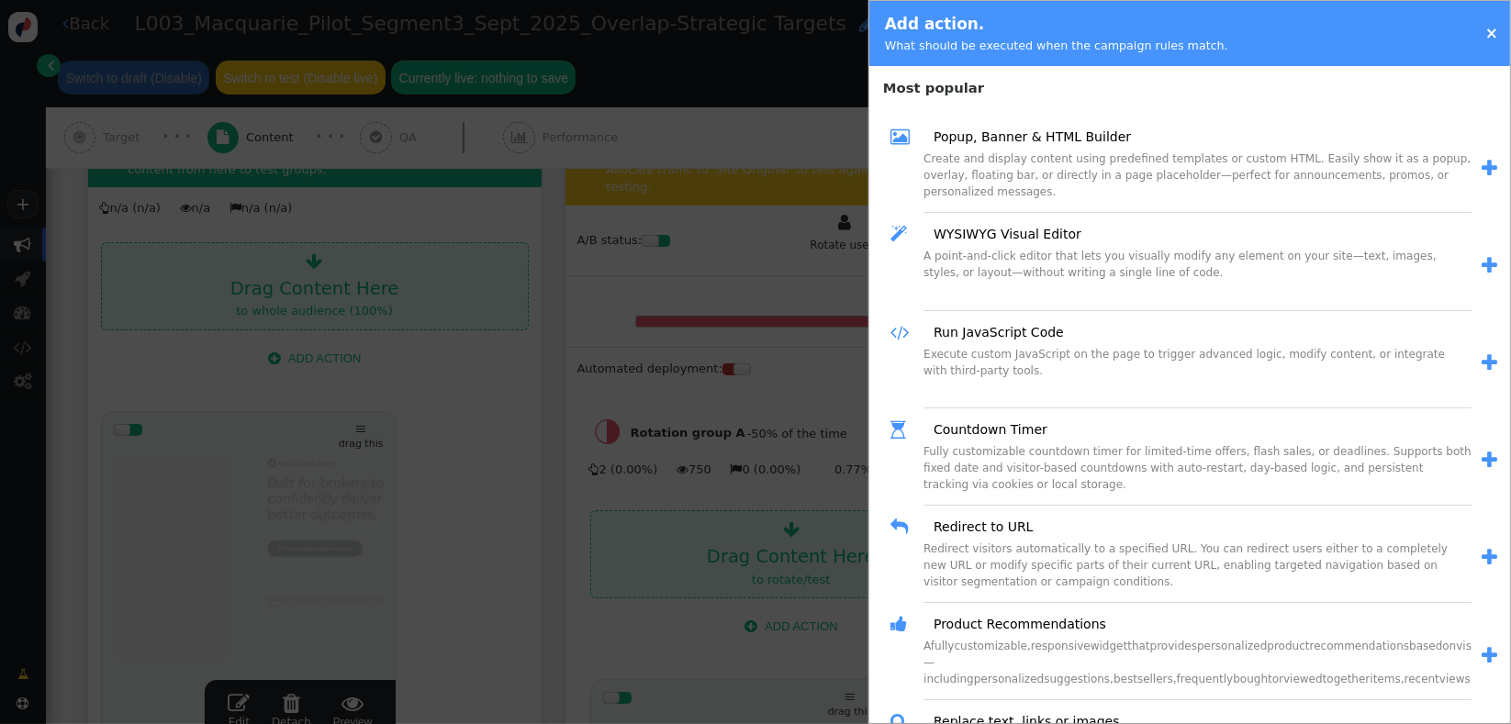
click at [1482, 173] on span "" at bounding box center [1490, 168] width 16 height 19
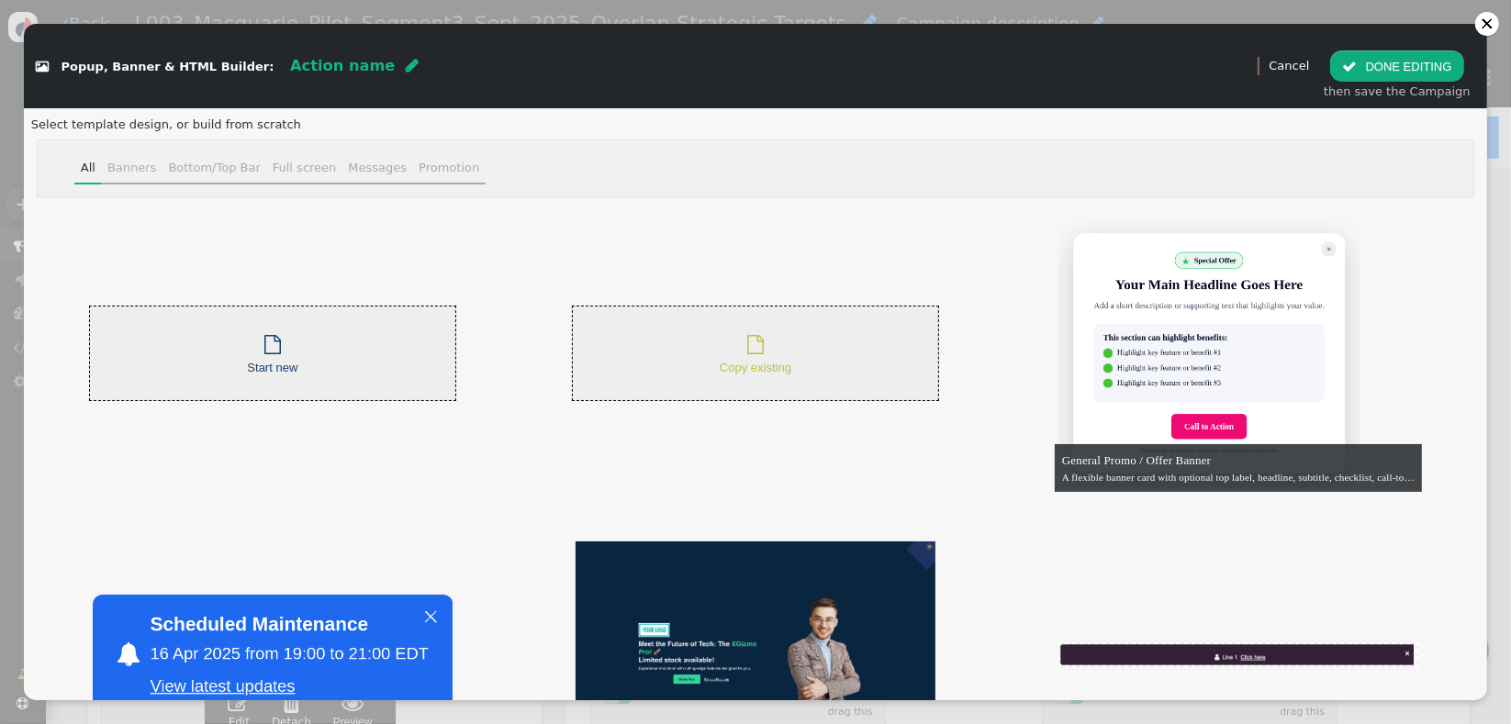
click at [733, 371] on span "Copy existing" at bounding box center [756, 368] width 72 height 14
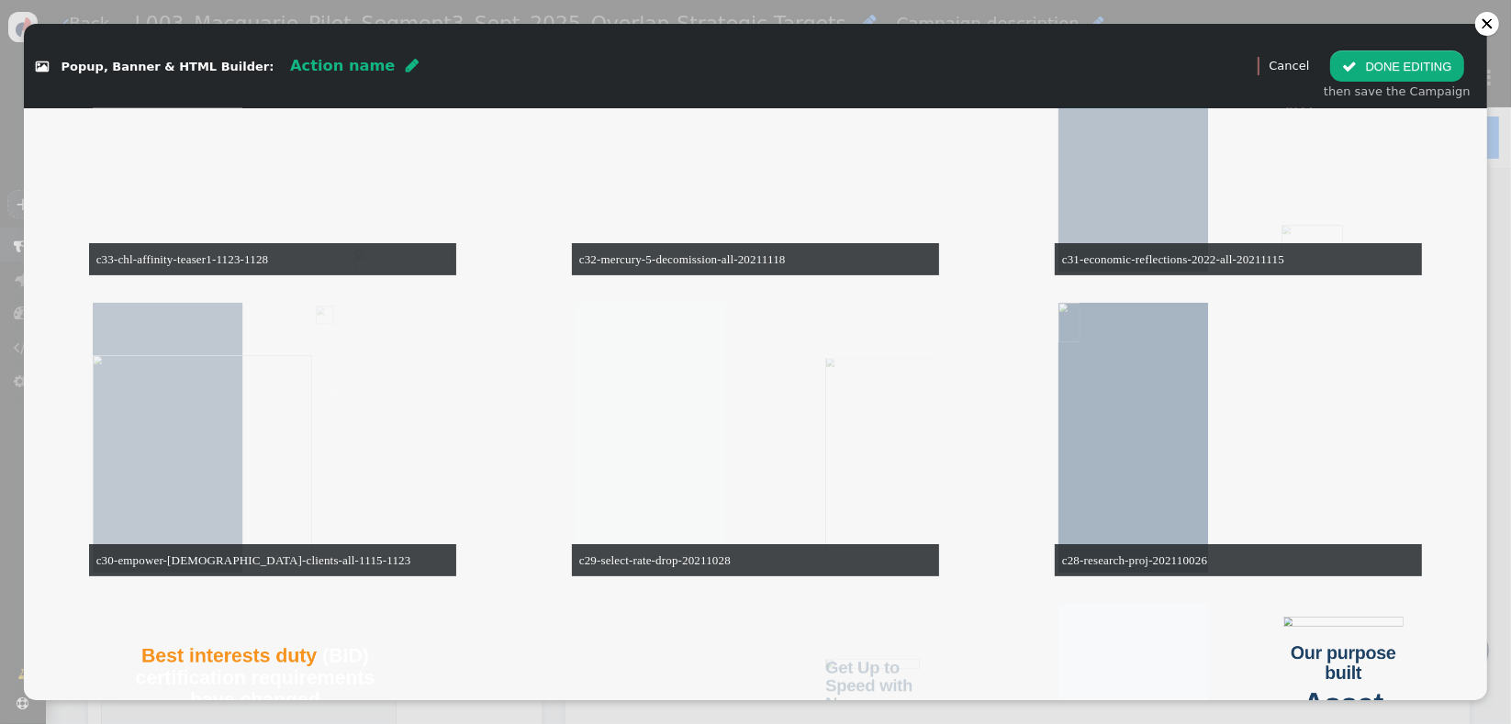
scroll to position [3966, 0]
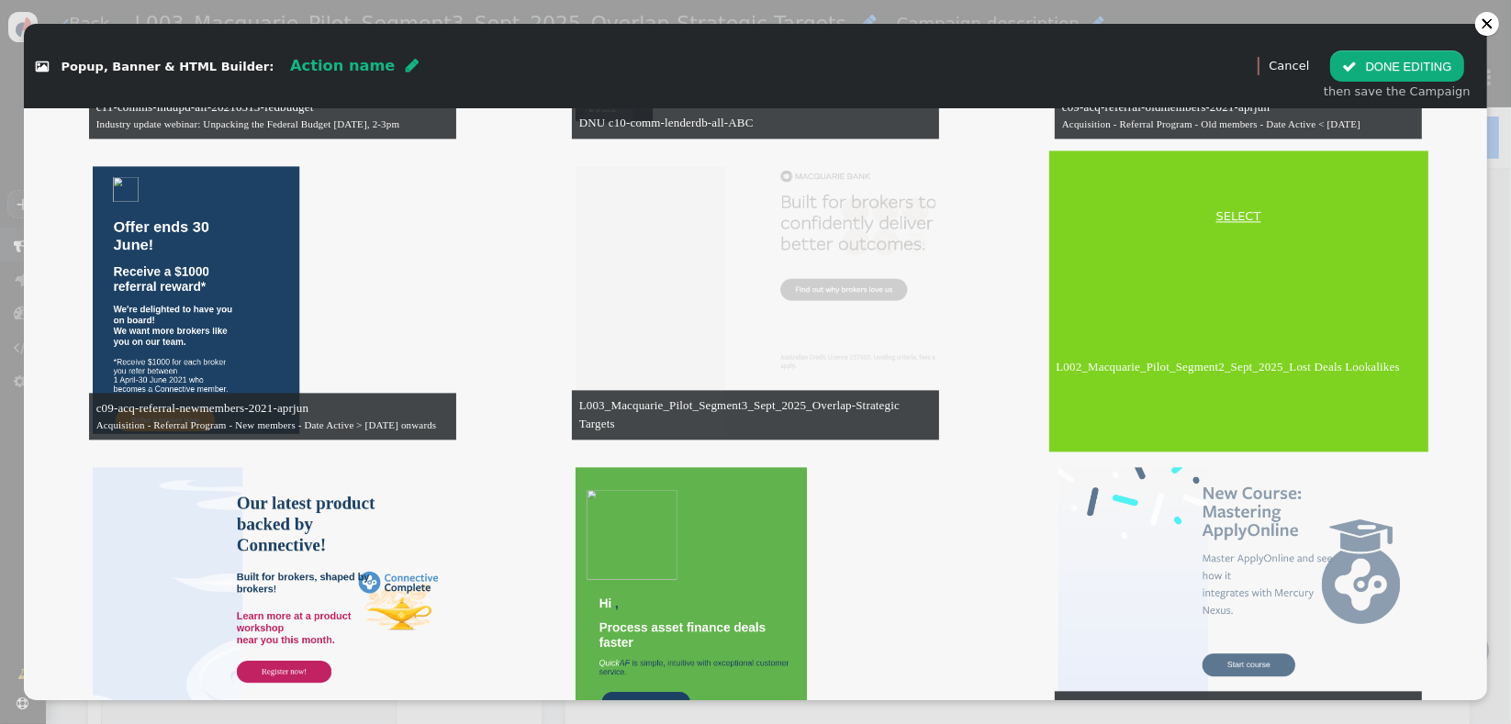
click at [1229, 216] on link "SELECT" at bounding box center [1239, 216] width 372 height 18
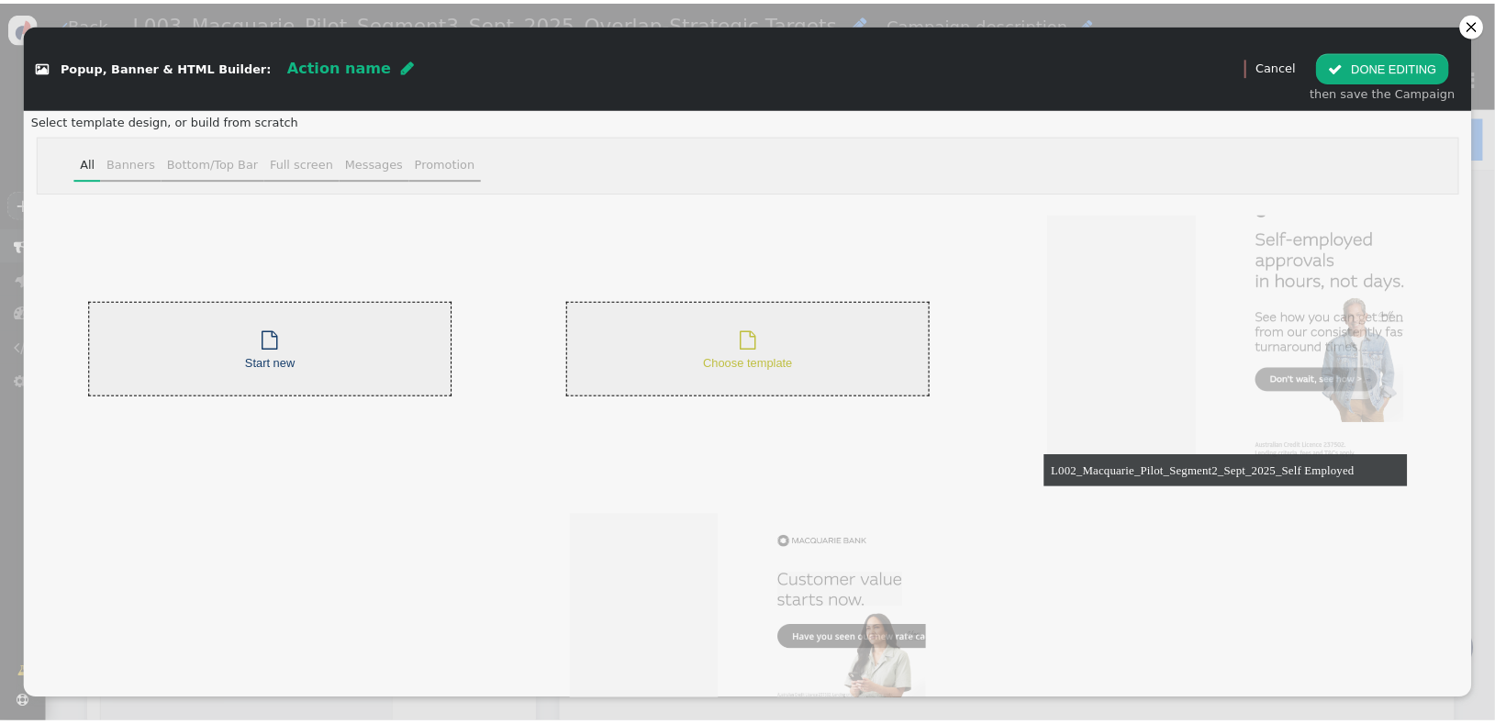
scroll to position [0, 0]
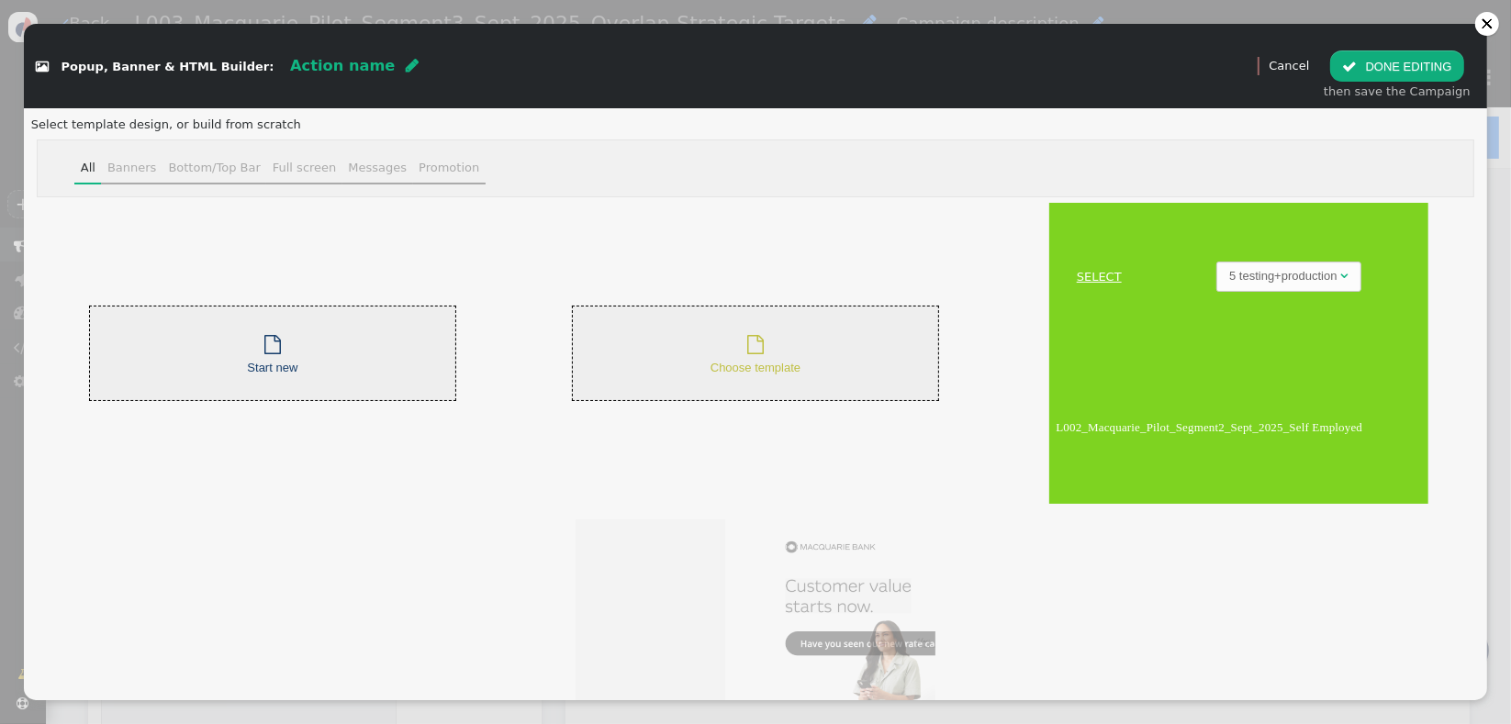
click at [1081, 278] on link "SELECT" at bounding box center [1100, 277] width 94 height 18
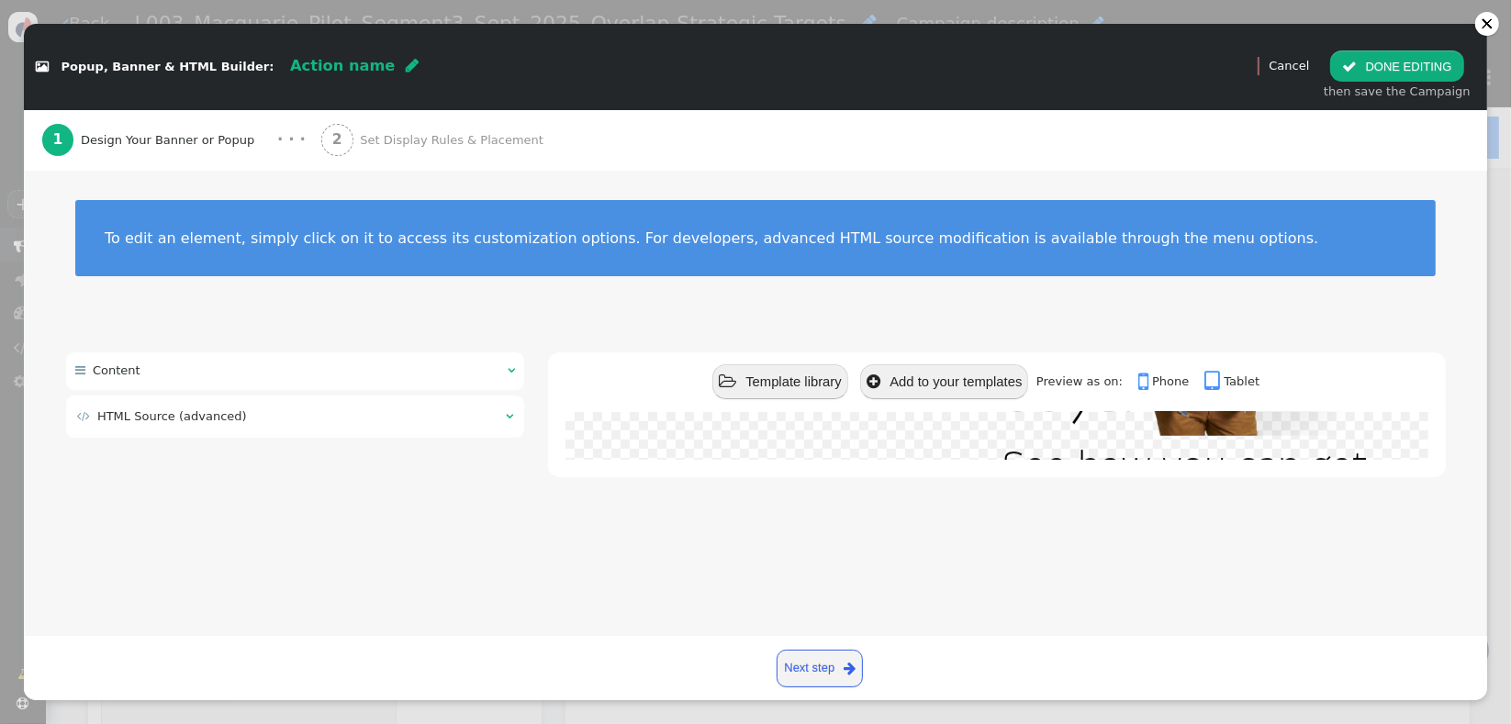
click at [409, 149] on div "2 Set Display Rules & Placement" at bounding box center [436, 140] width 230 height 61
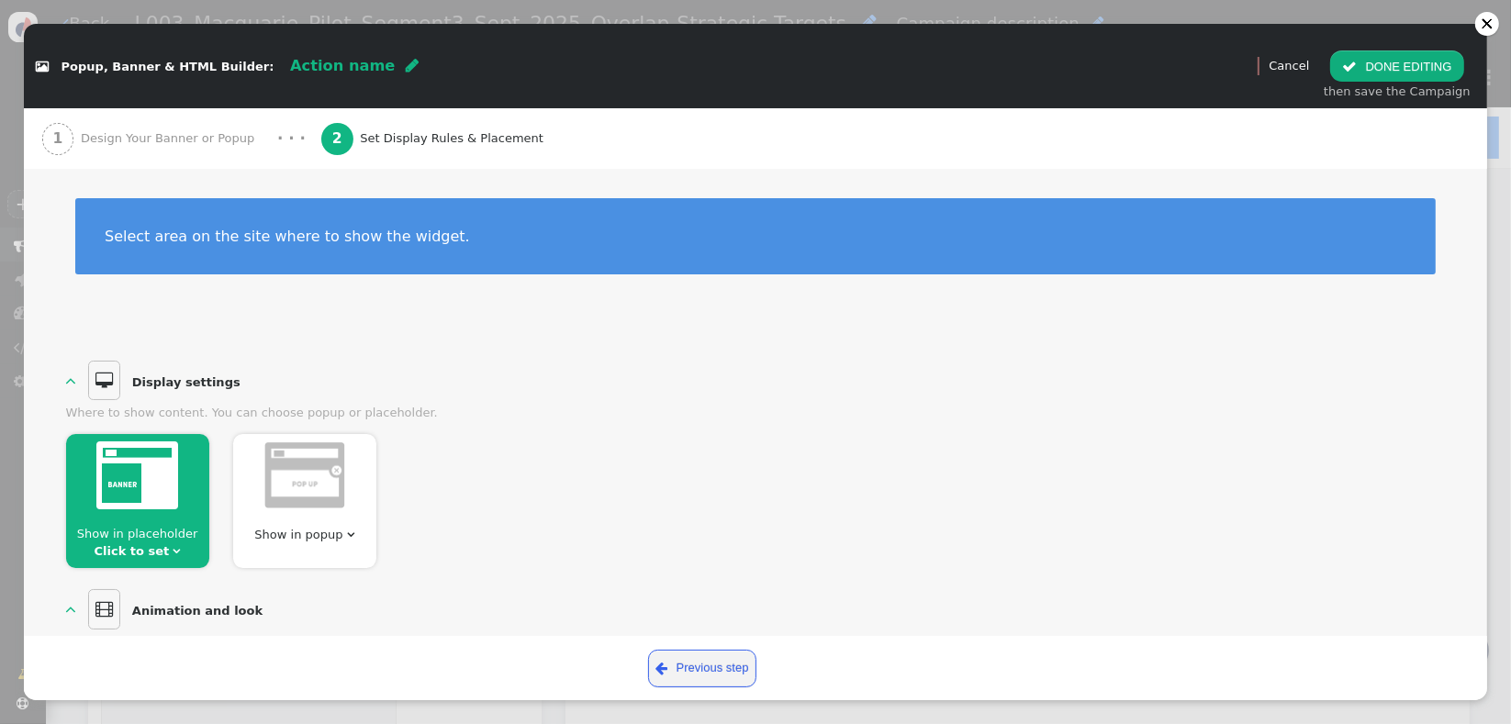
click at [471, 491] on div "Show in placeholder Click to set  Show in popup " at bounding box center [756, 495] width 1380 height 146
click at [173, 547] on span "" at bounding box center [176, 551] width 7 height 12
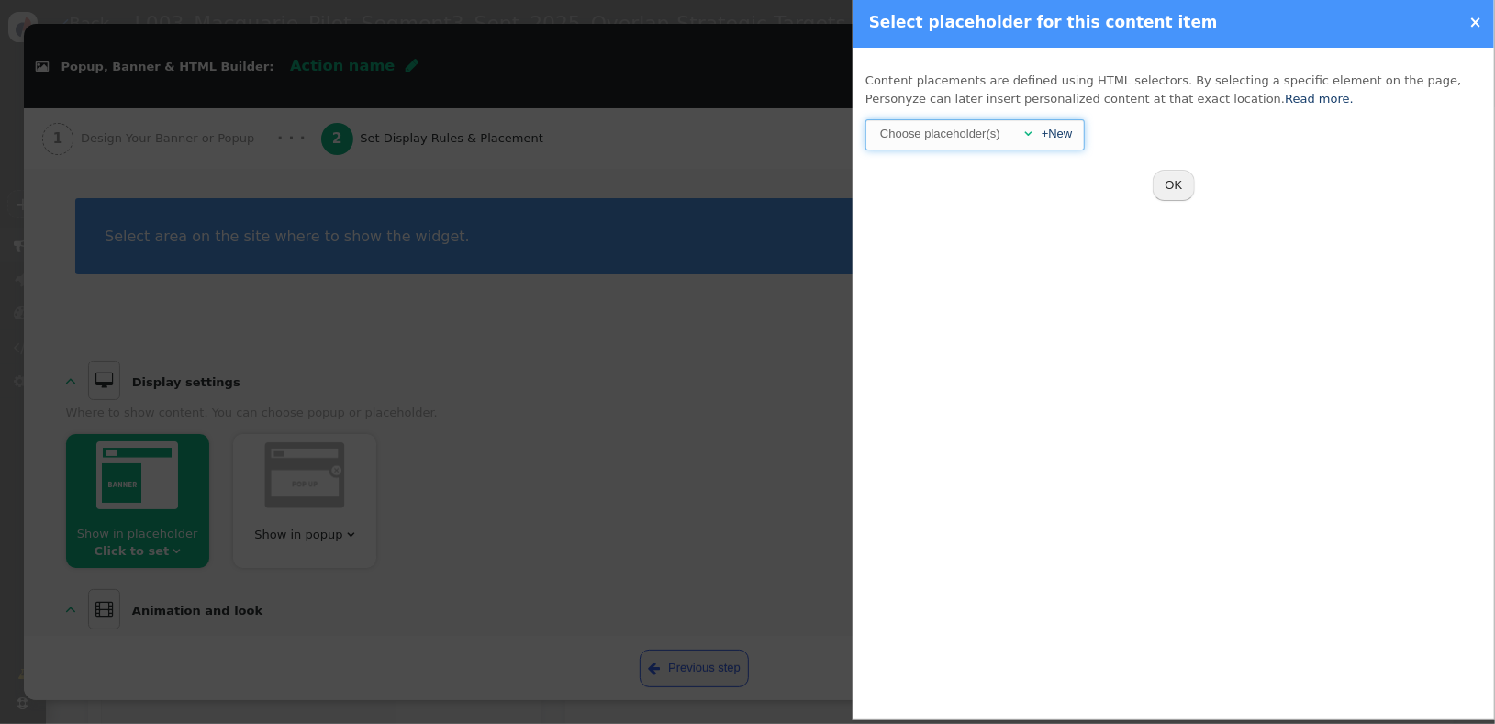
click at [1021, 138] on div "" at bounding box center [1023, 134] width 17 height 18
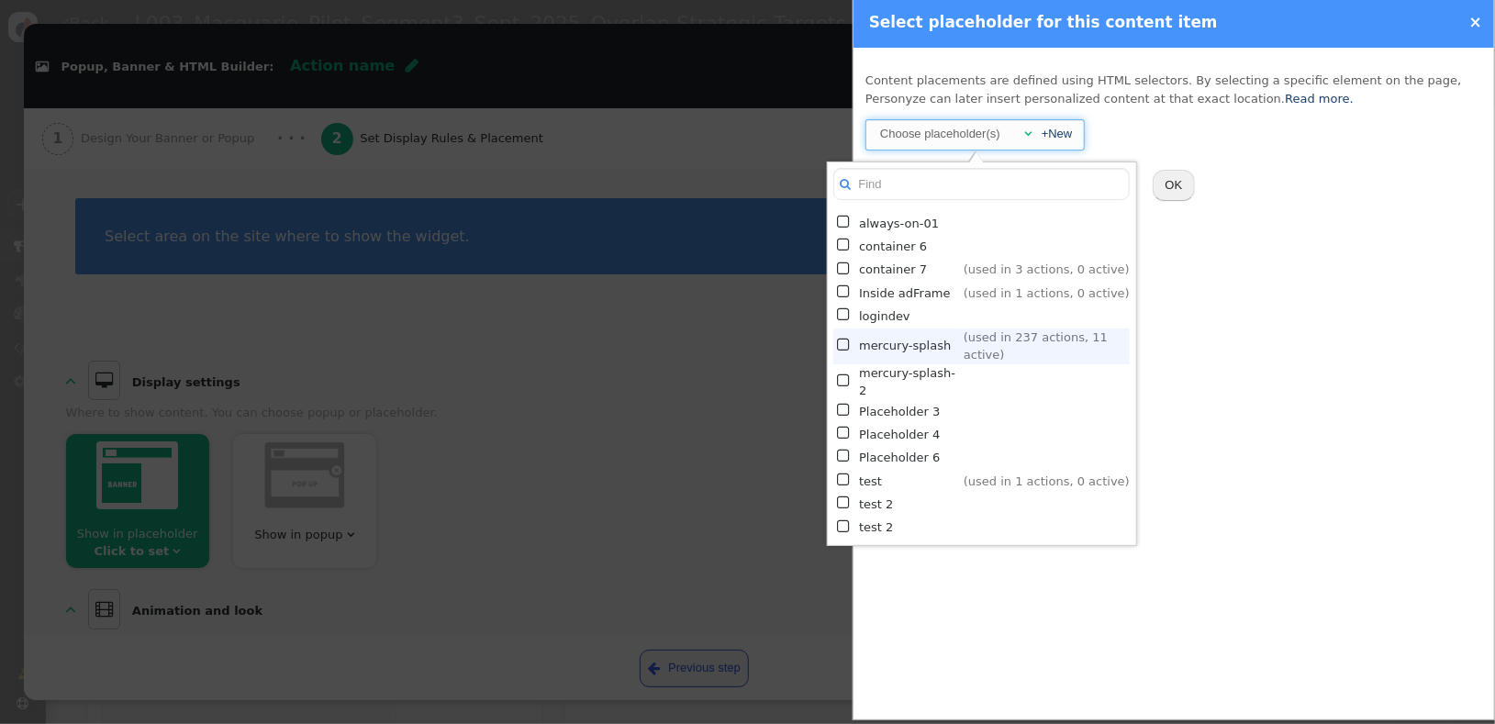
click at [890, 342] on td "mercury-splash" at bounding box center [908, 347] width 98 height 36
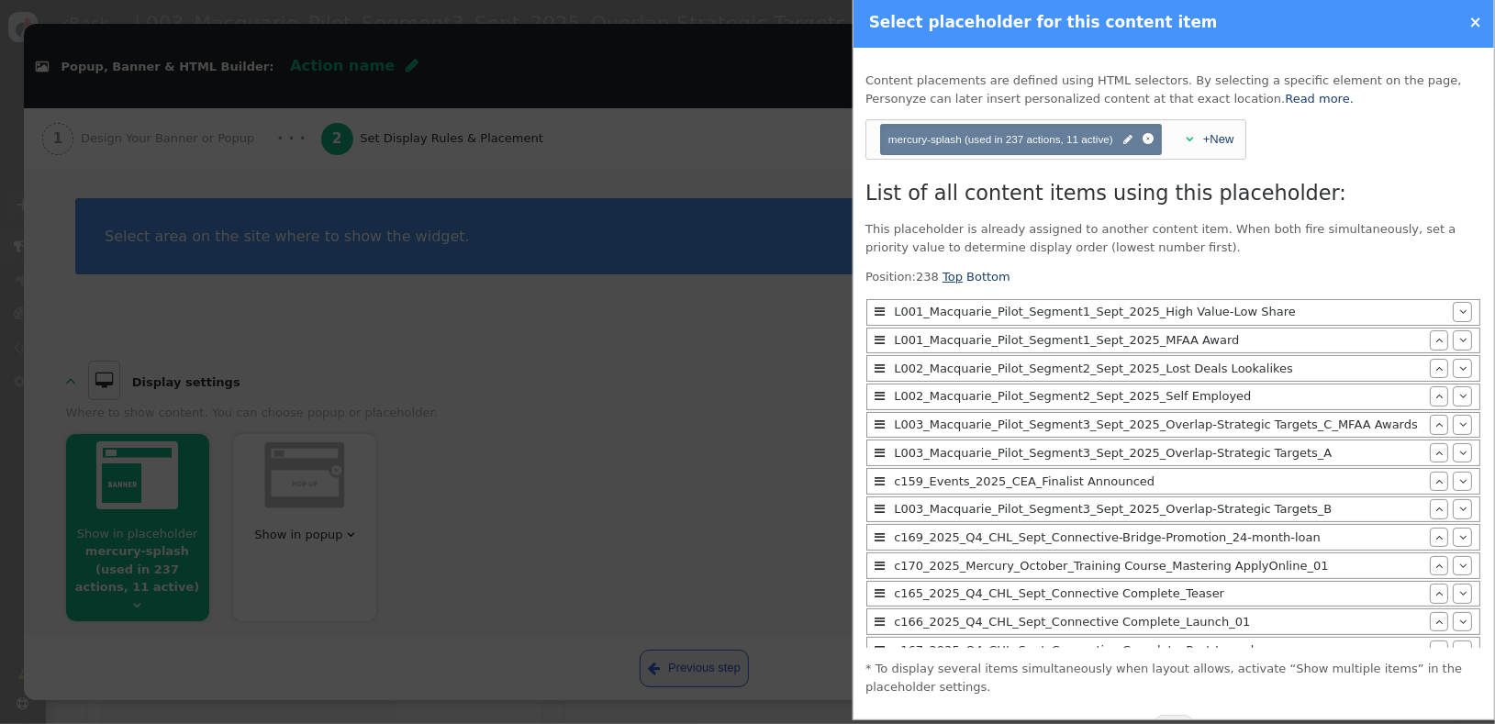
click at [943, 276] on link "Top" at bounding box center [953, 277] width 20 height 14
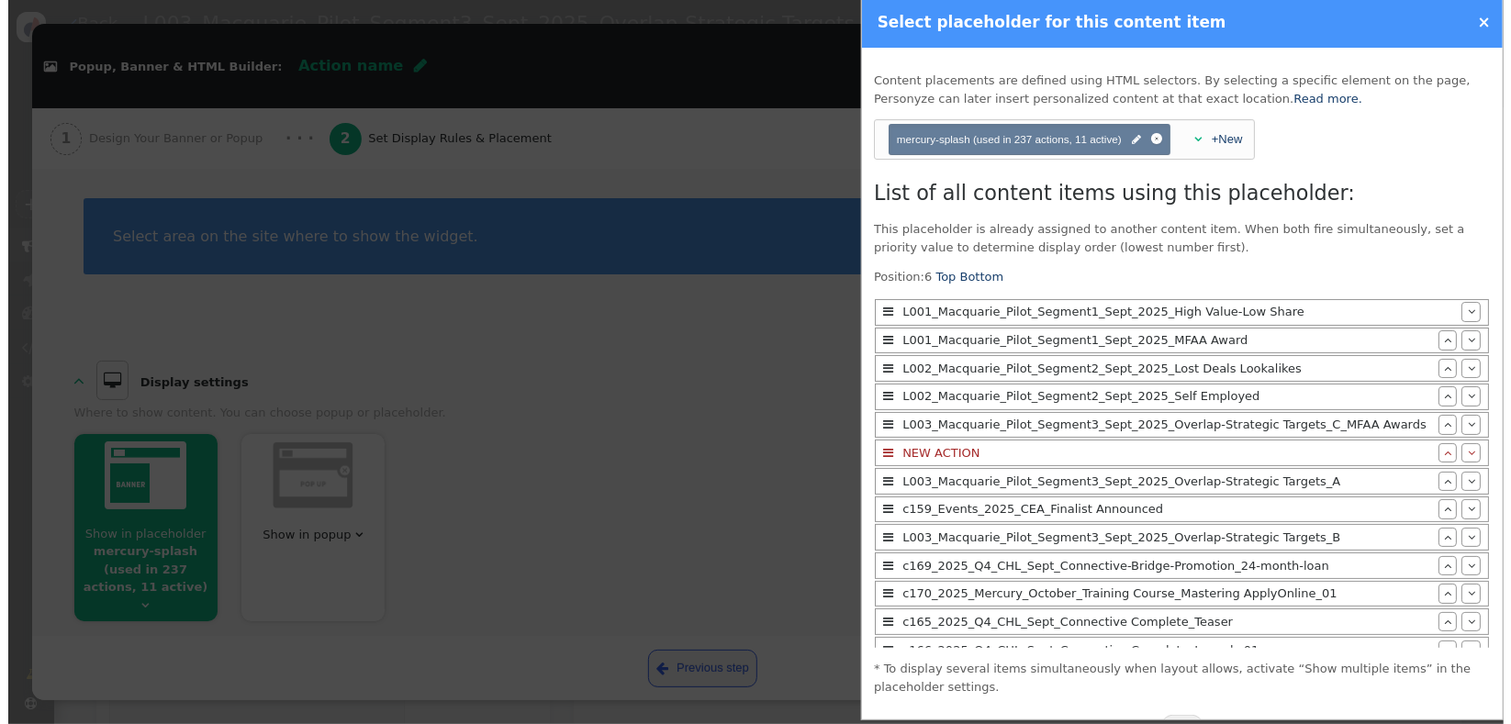
scroll to position [50, 0]
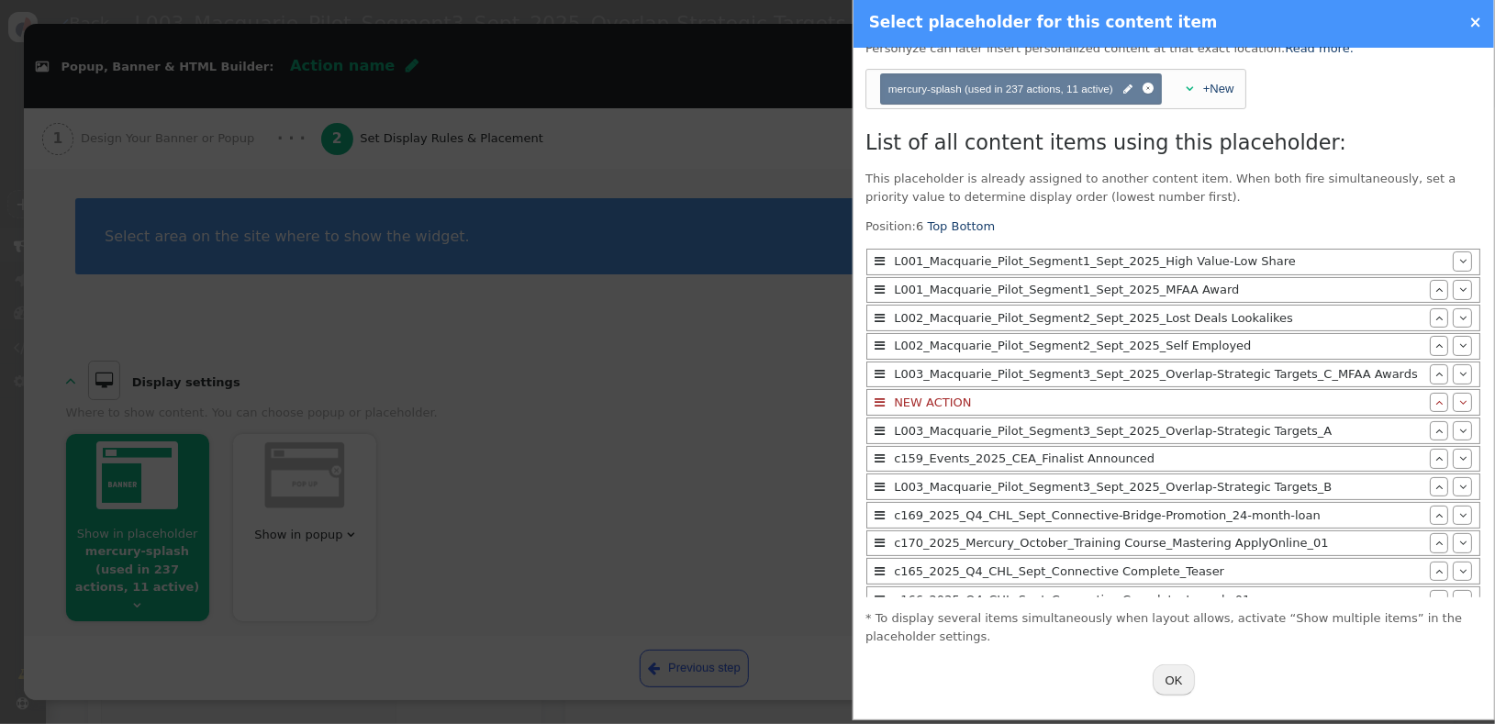
click at [1155, 679] on button "OK" at bounding box center [1174, 680] width 43 height 31
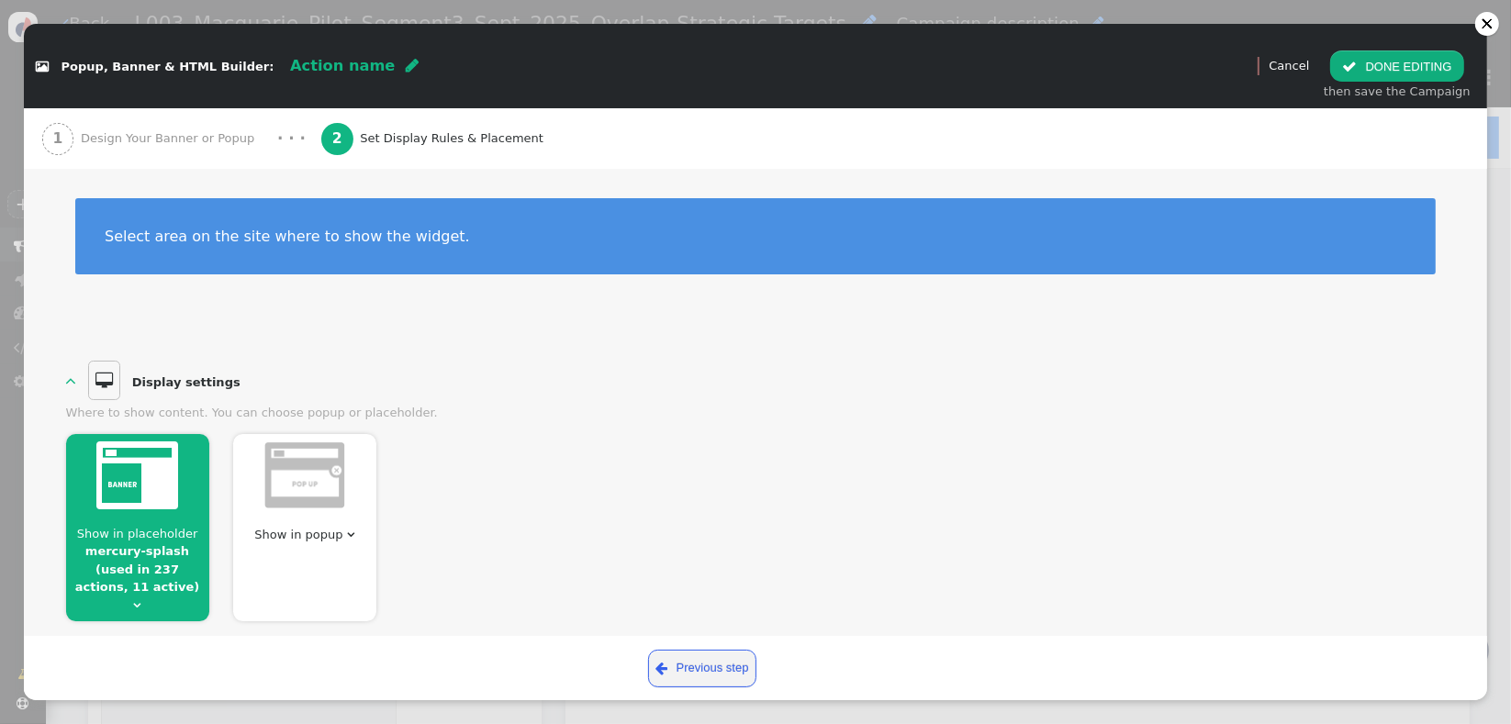
click at [1279, 538] on div "Show in placeholder mercury-splash (used in 237 actions, 11 active)  Show in p…" at bounding box center [756, 521] width 1380 height 199
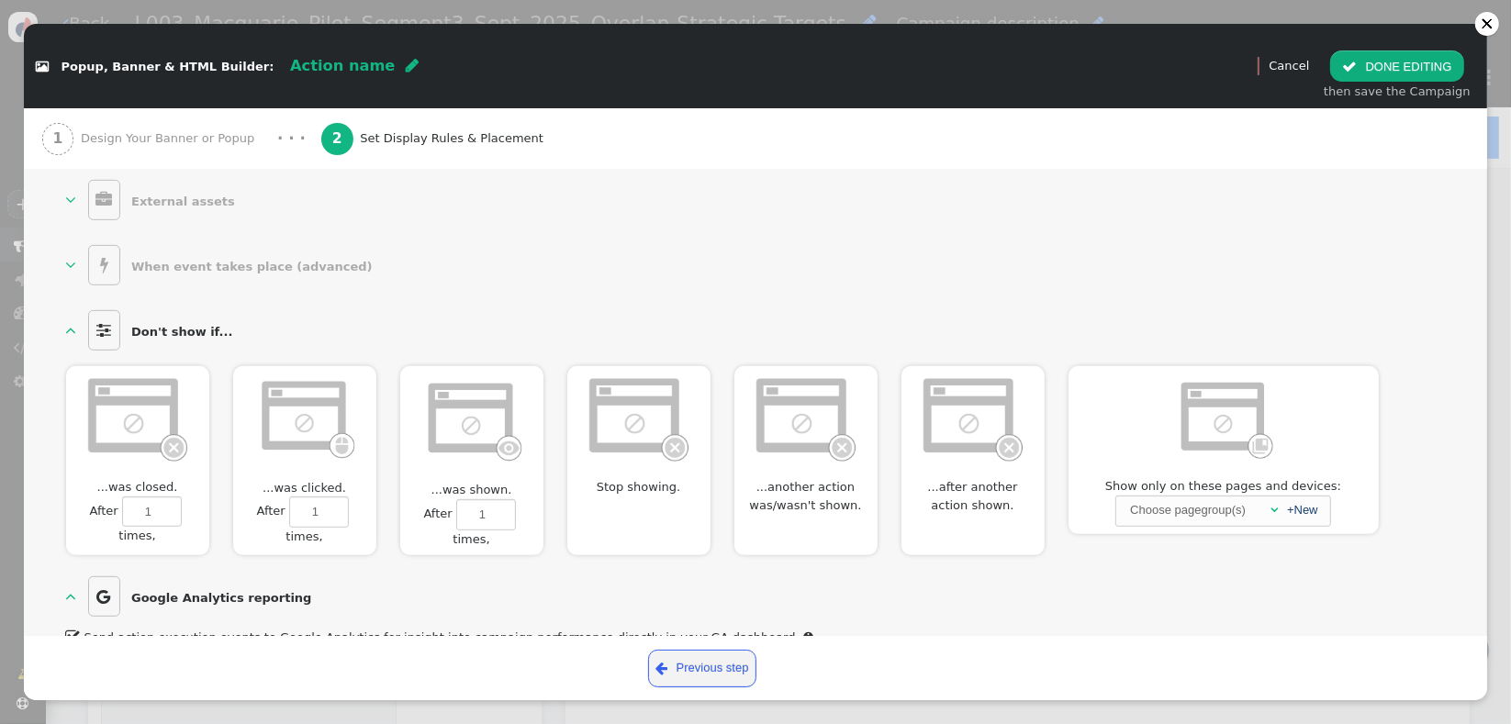
scroll to position [959, 0]
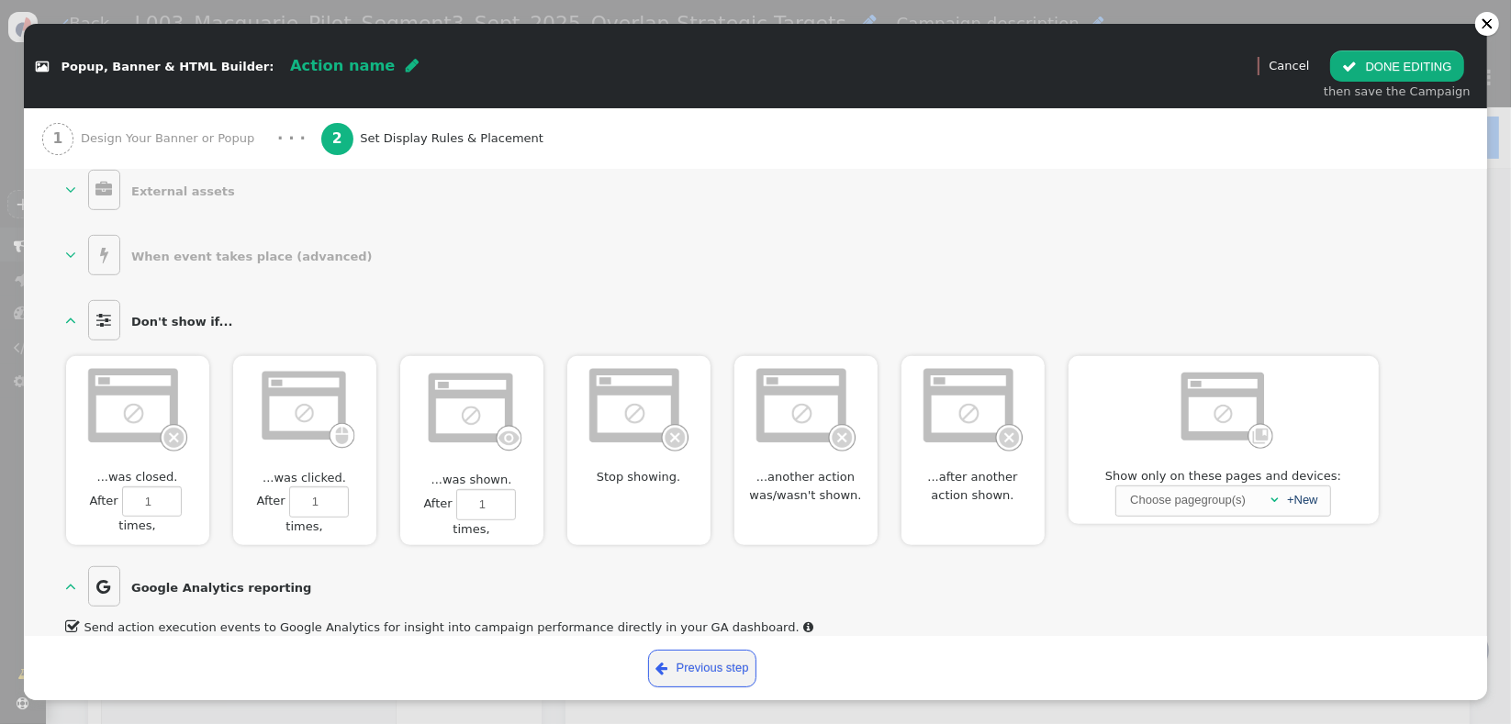
click at [653, 395] on img at bounding box center [639, 408] width 106 height 89
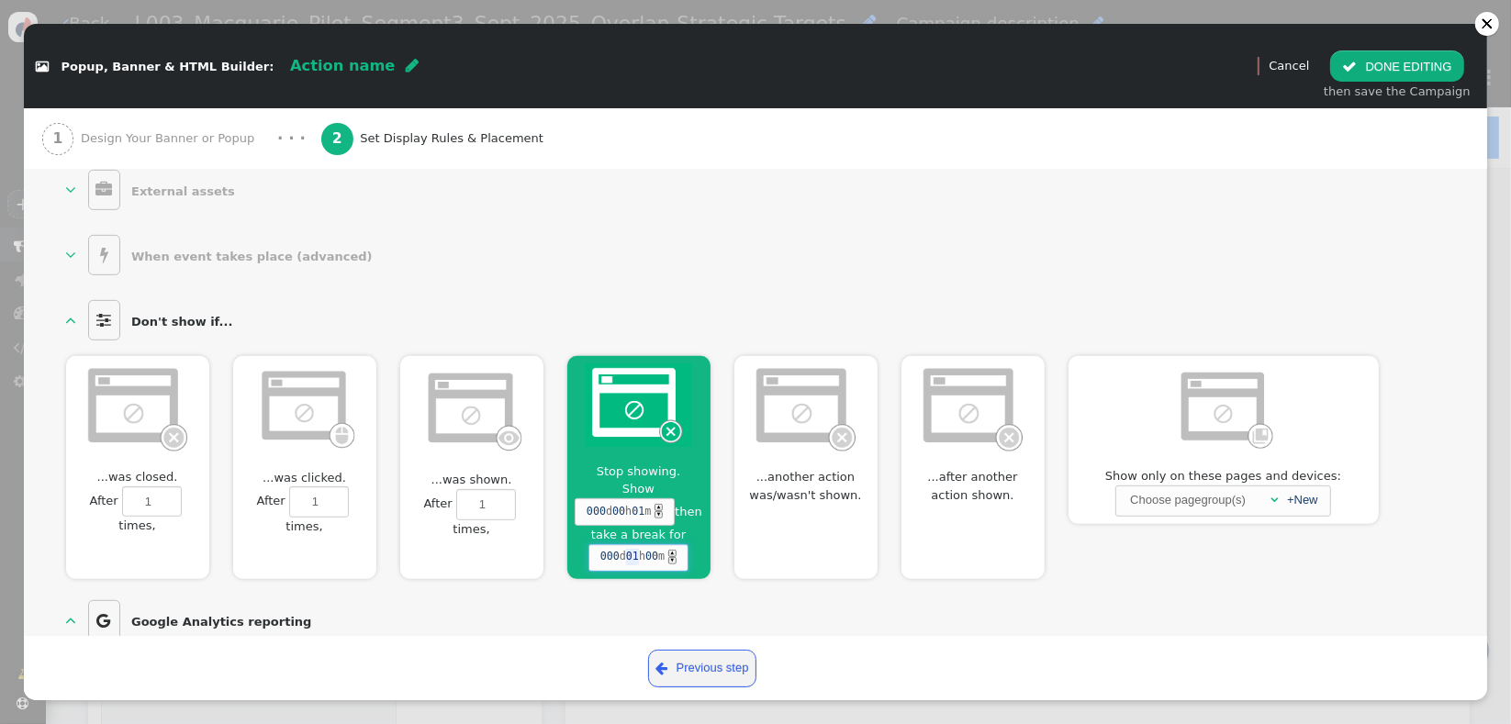
click at [633, 549] on span "01" at bounding box center [632, 557] width 13 height 17
click at [790, 273] on div "  Display settings  Where to show content. You can choose popup or placehold…" at bounding box center [756, 36] width 1380 height 1276
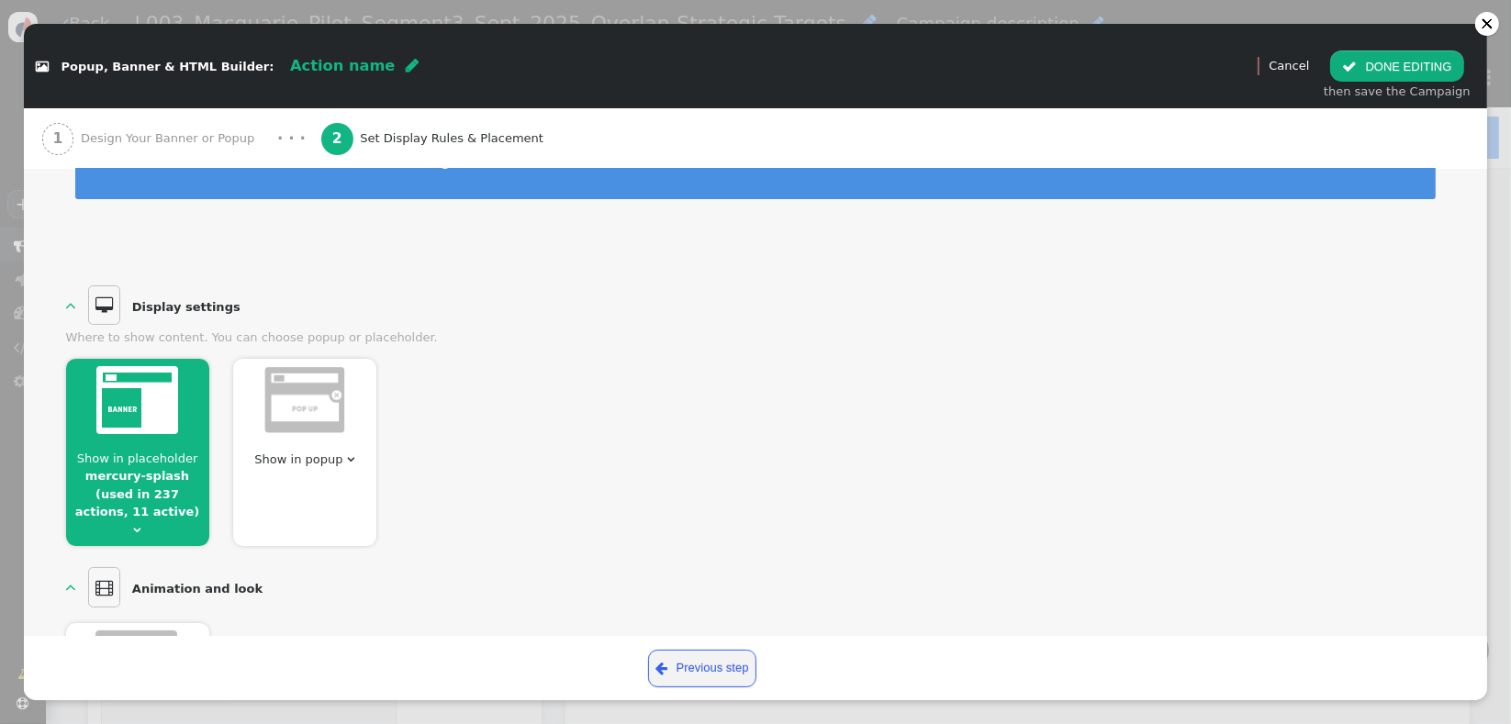
scroll to position [0, 0]
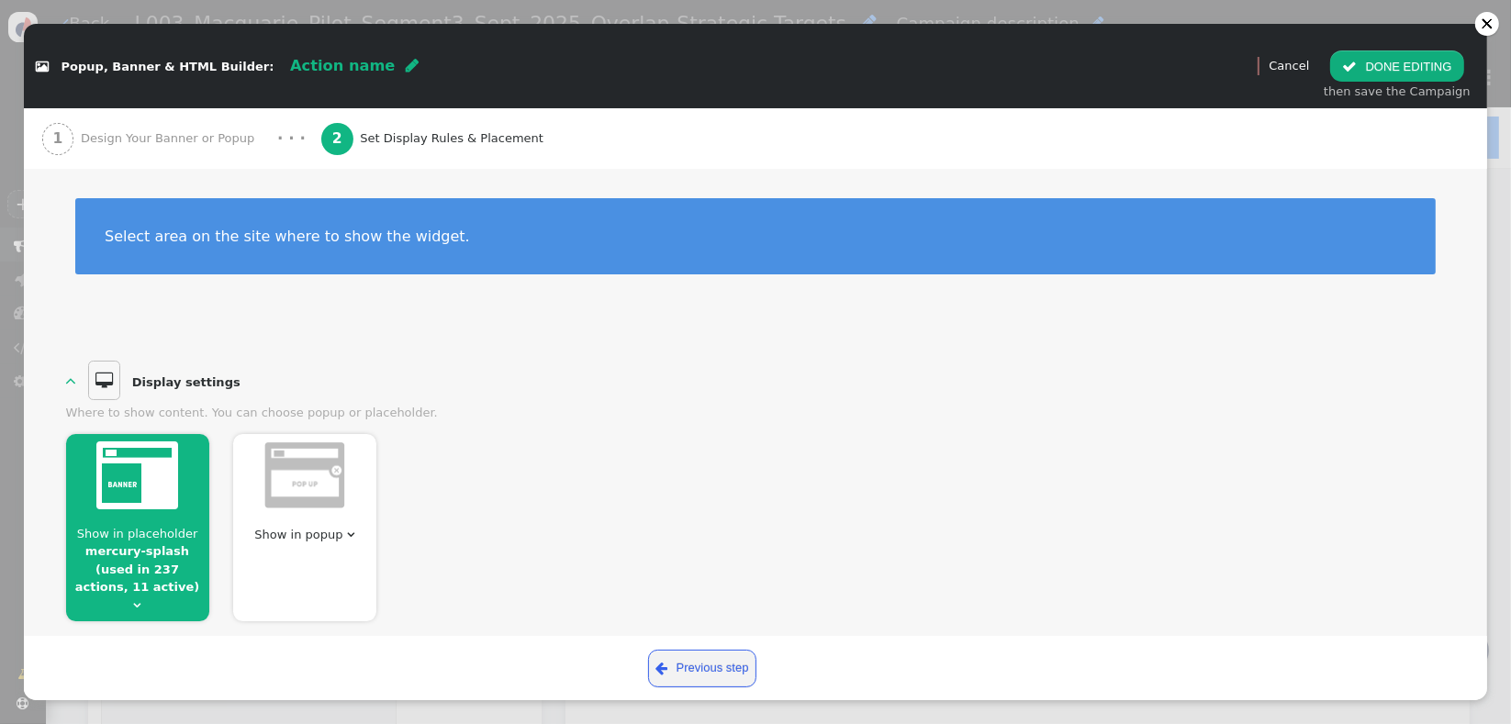
click at [1052, 451] on div "Show in placeholder mercury-splash (used in 237 actions, 11 active)  Show in p…" at bounding box center [756, 521] width 1380 height 199
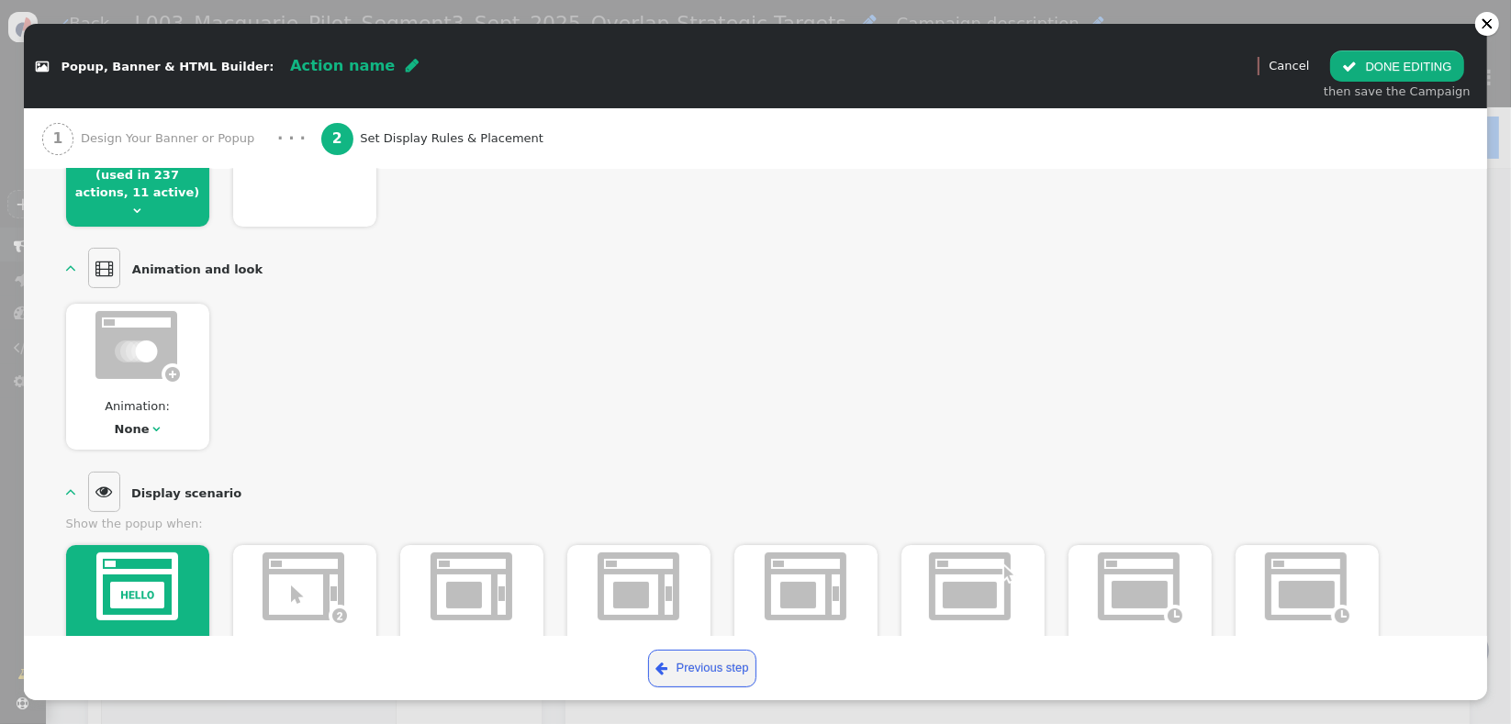
scroll to position [69, 0]
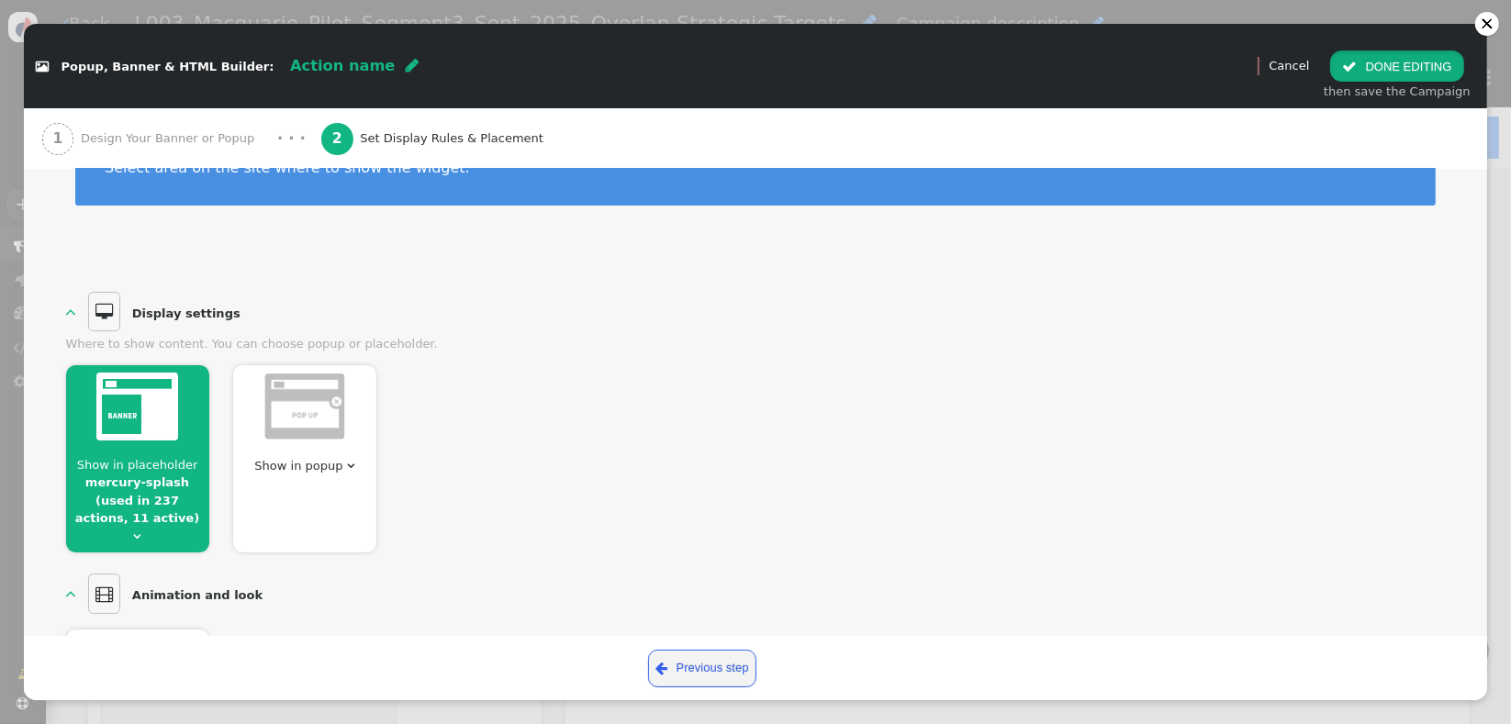
click at [1400, 77] on button " DONE EDITING" at bounding box center [1396, 65] width 133 height 31
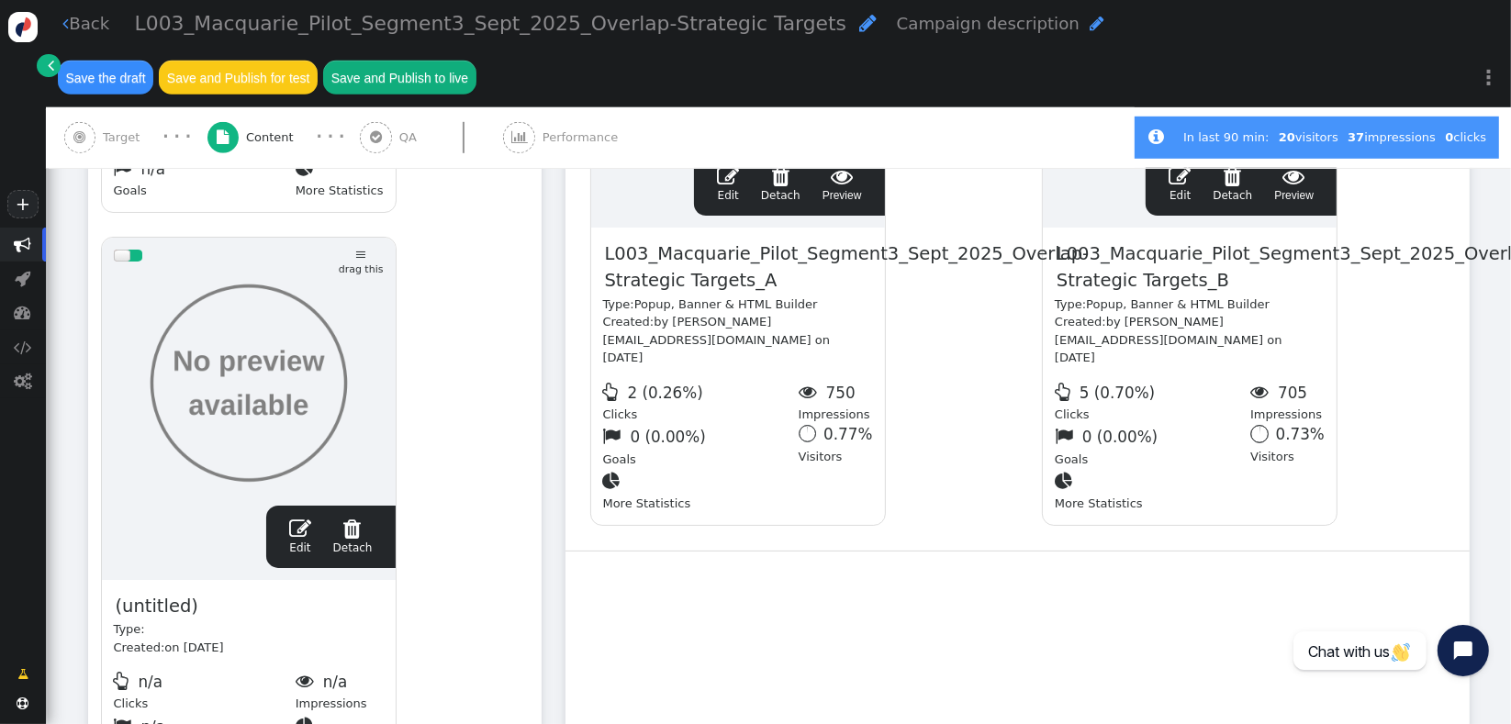
scroll to position [1125, 0]
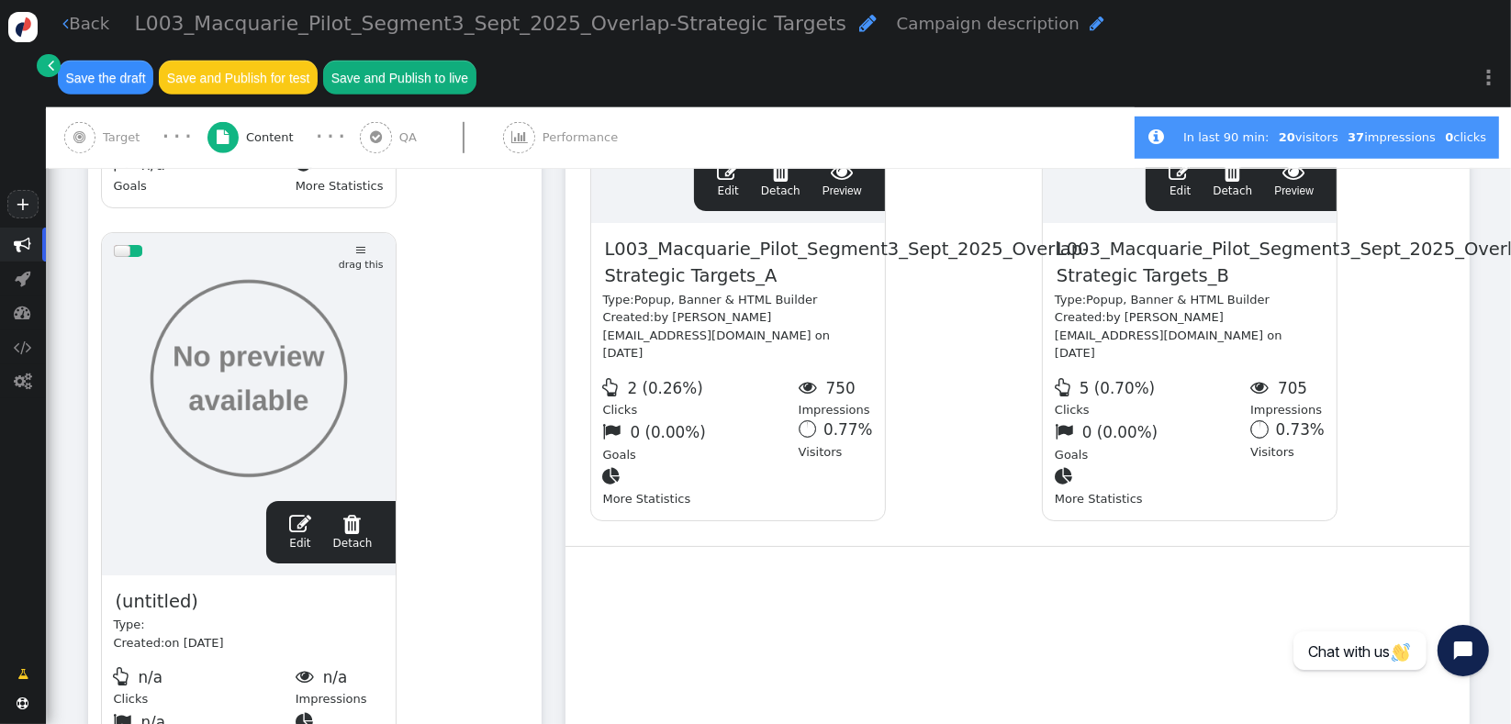
click at [152, 588] on span "(untitled)" at bounding box center [157, 602] width 86 height 28
paste span
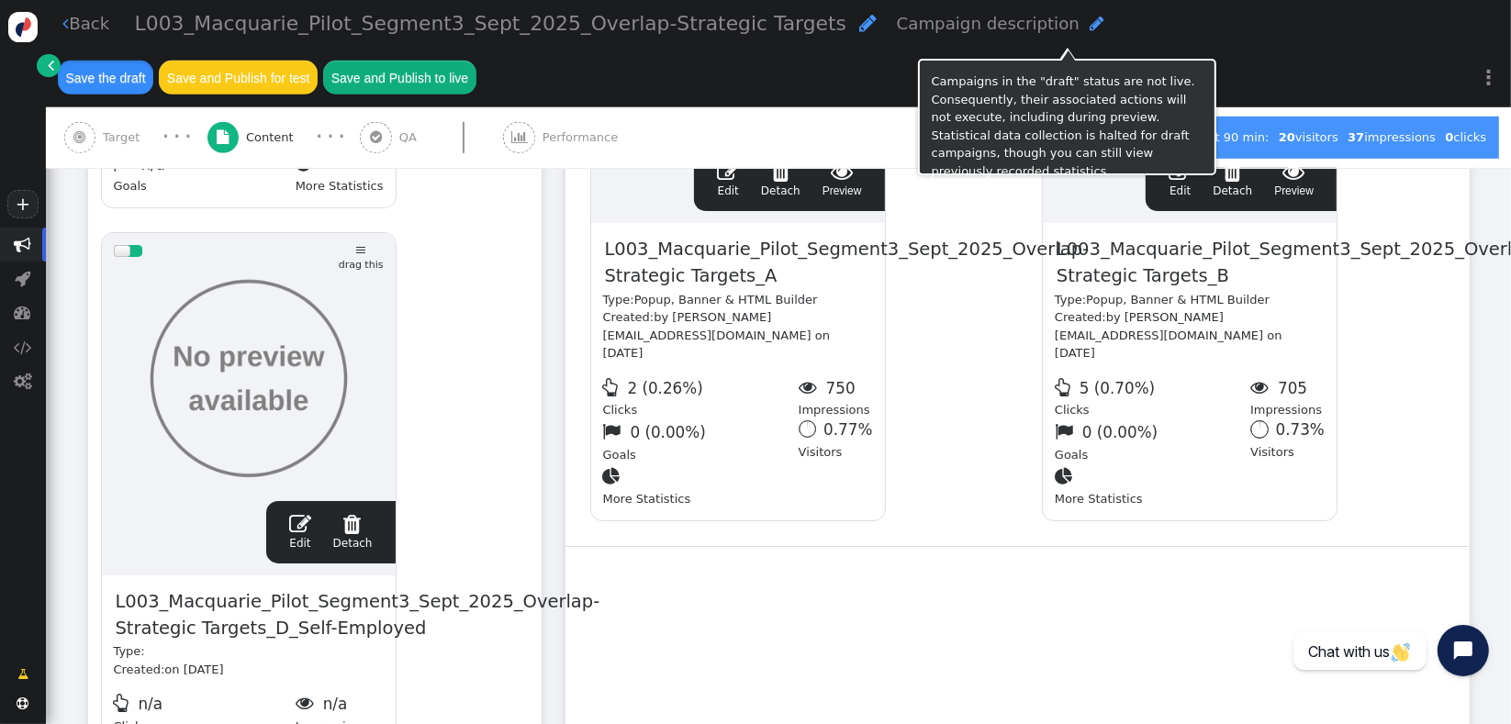
click at [153, 61] on button "Save the draft" at bounding box center [105, 77] width 95 height 33
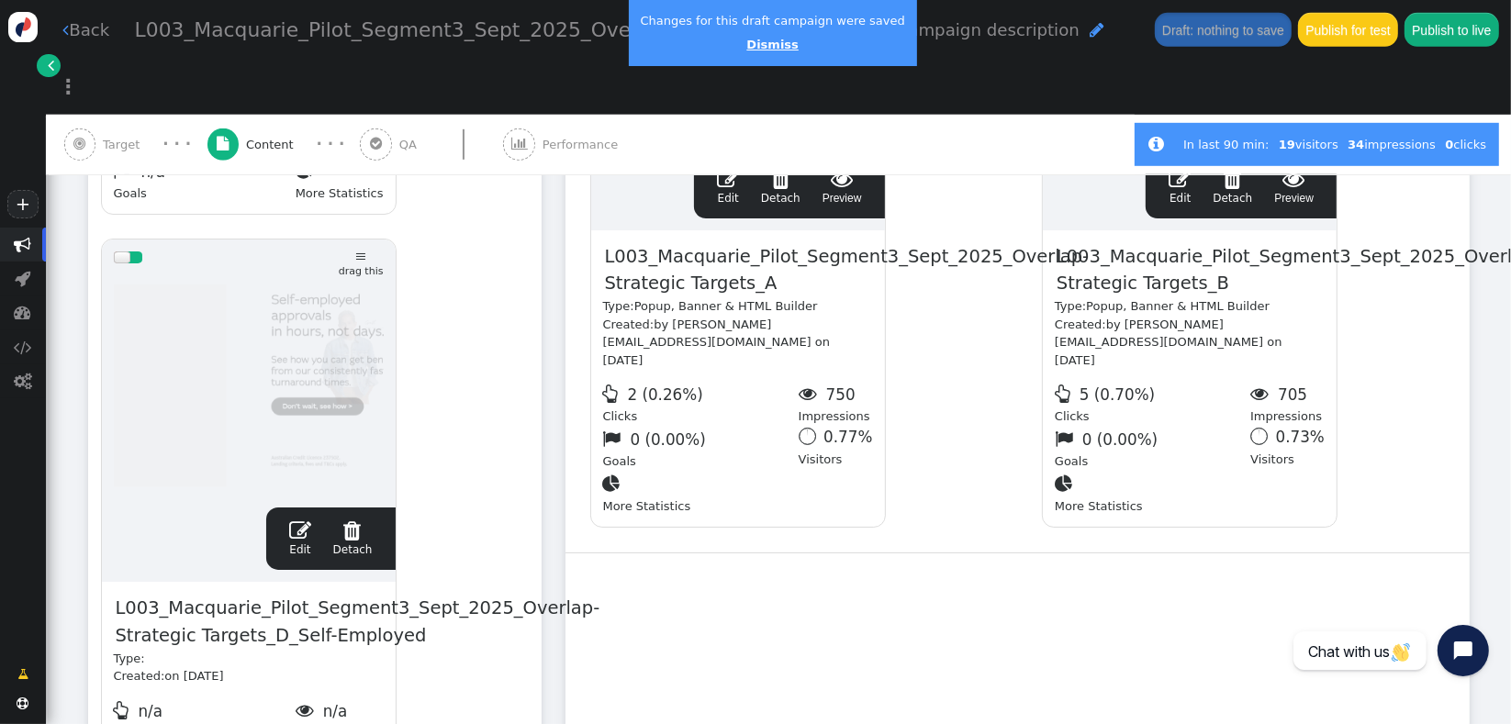
click at [766, 47] on link "Dismiss" at bounding box center [771, 45] width 51 height 14
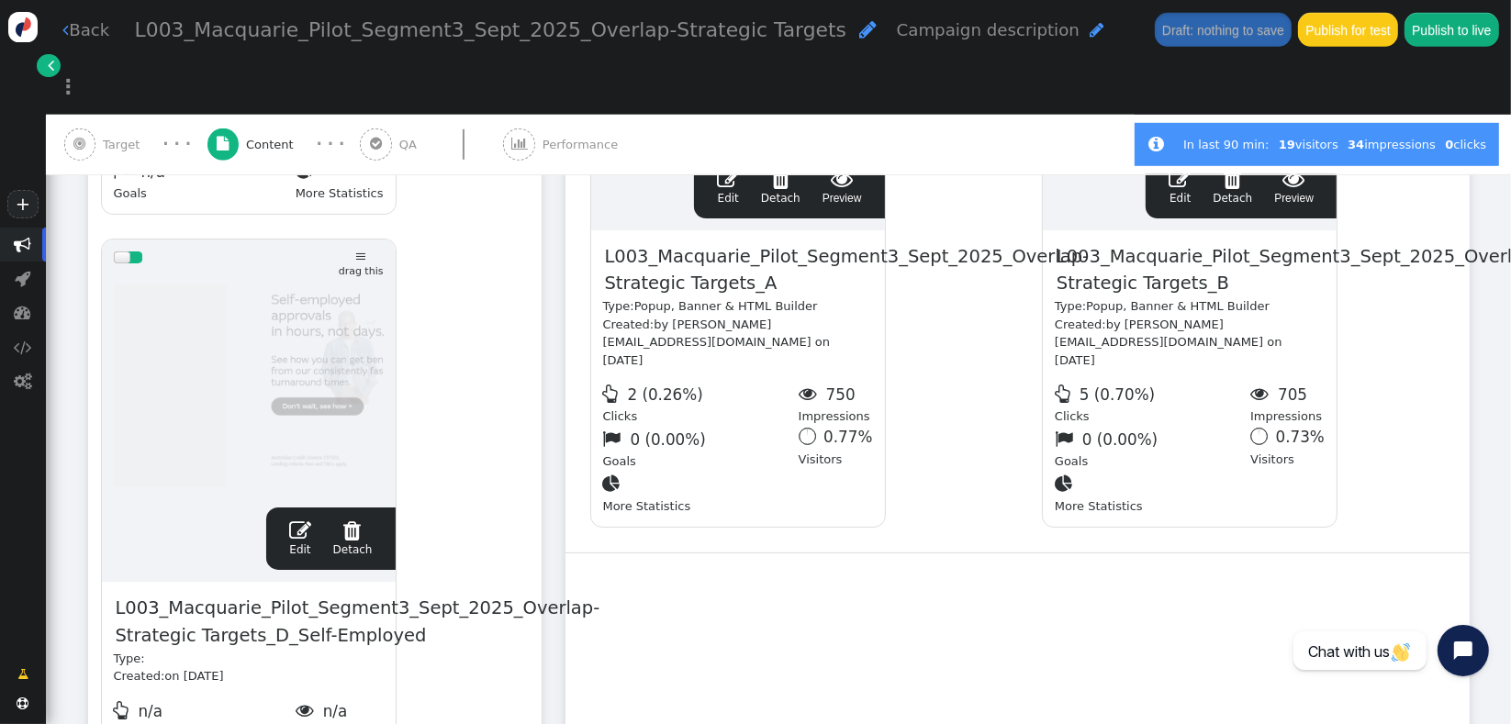
click at [725, 115] on div " Target · · ·  Content · · ·  QA  Performance" at bounding box center [590, 145] width 1053 height 61
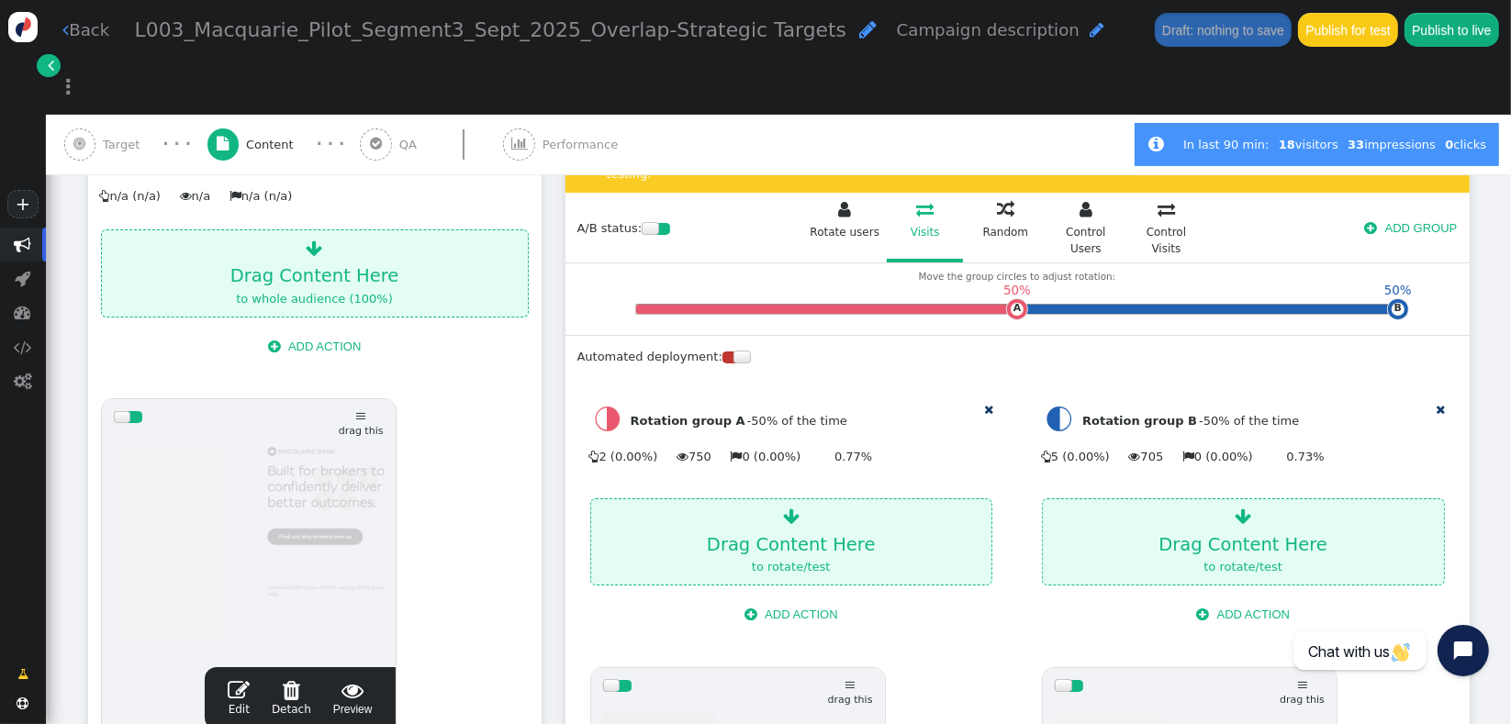
scroll to position [313, 0]
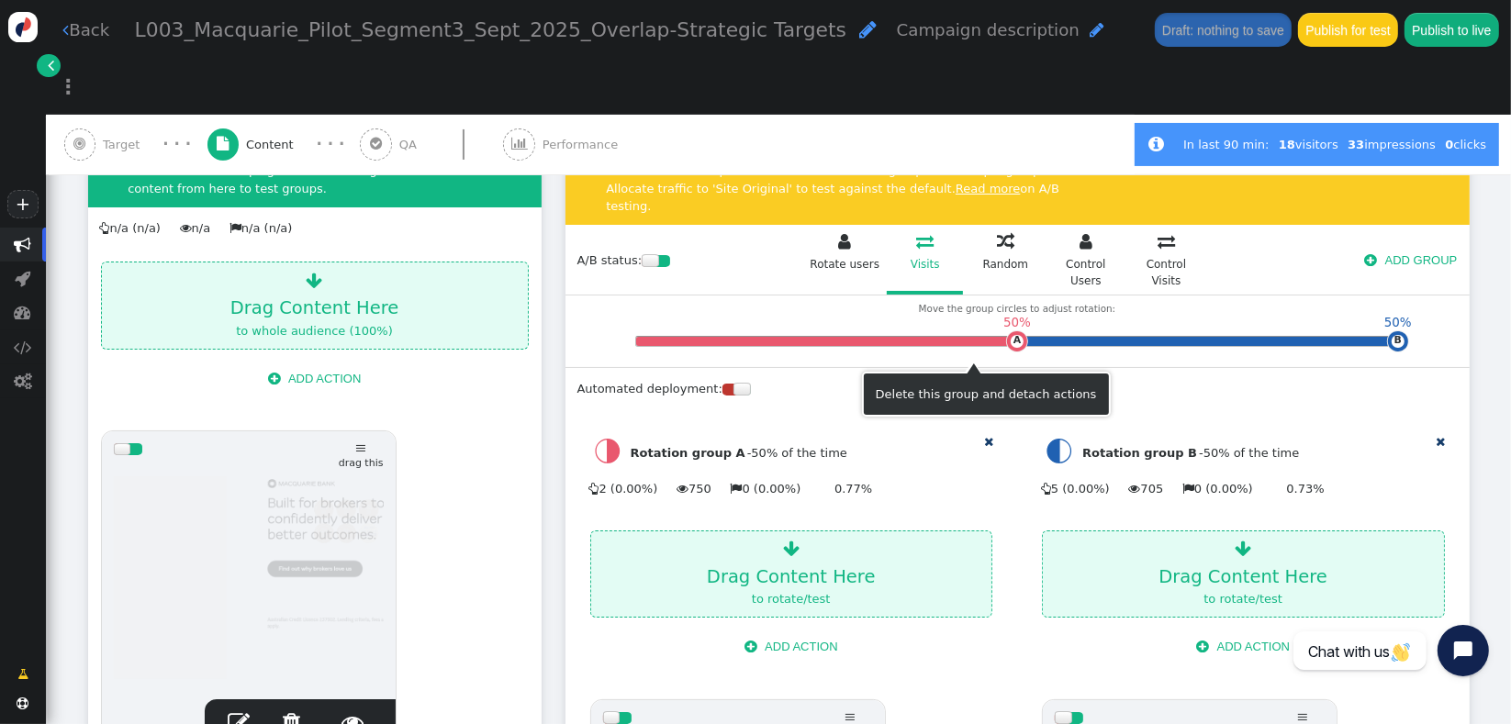
click at [984, 436] on span "" at bounding box center [988, 442] width 9 height 12
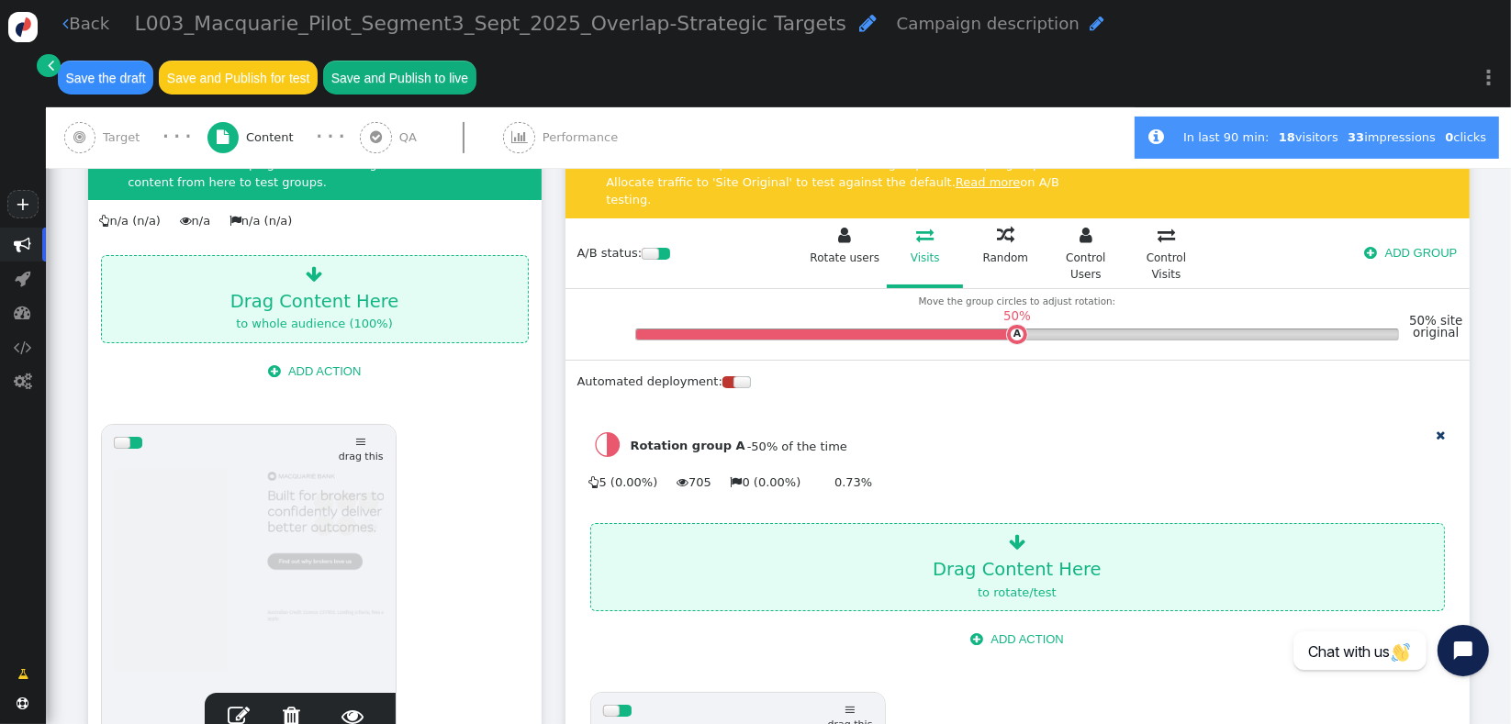
click at [1429, 415] on div " Rotation group A - 50 % of the time  5 (0.00%)  705  0 (0.00%) 0.73%" at bounding box center [1017, 463] width 880 height 96
click at [1437, 430] on span "" at bounding box center [1441, 436] width 9 height 12
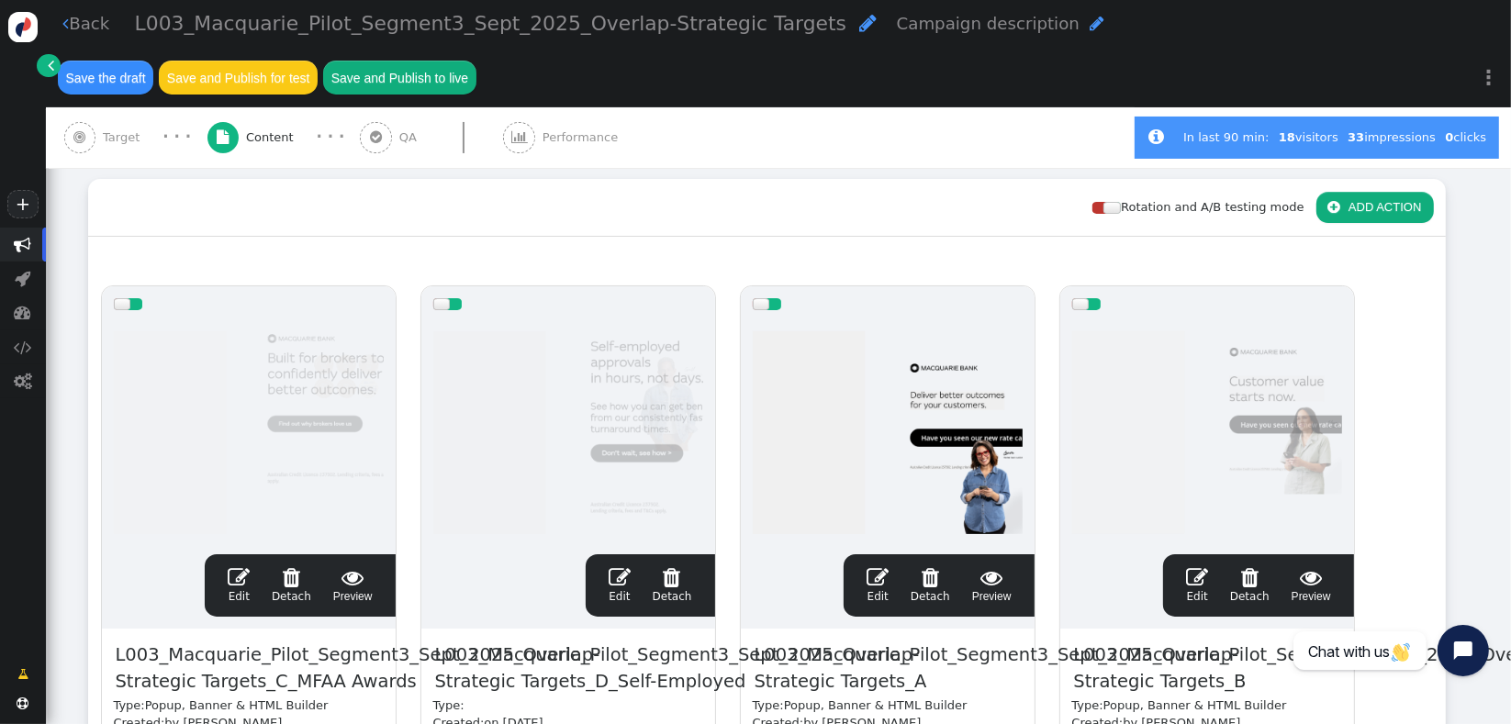
scroll to position [248, 0]
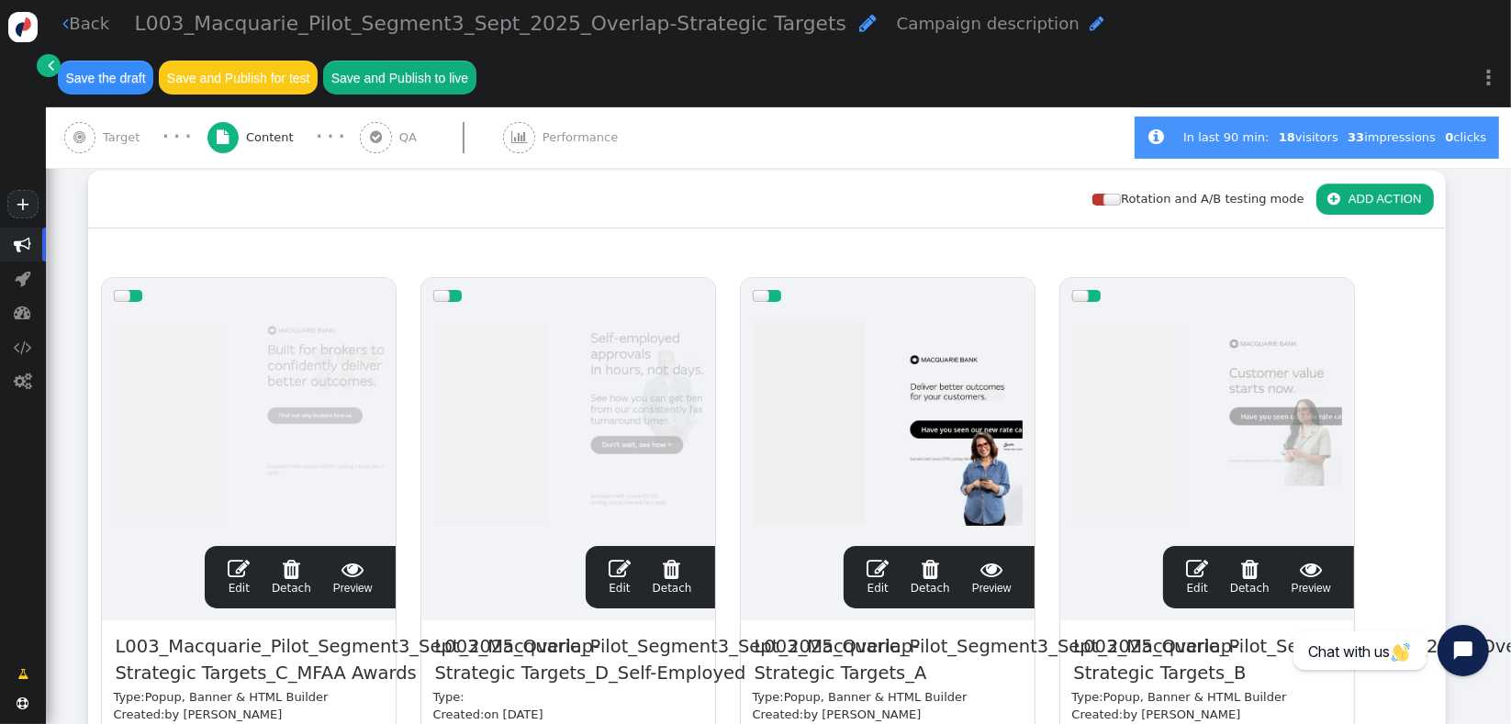
click at [767, 278] on div "drag this" at bounding box center [888, 296] width 294 height 36
click at [766, 290] on div at bounding box center [761, 296] width 17 height 12
click at [1092, 290] on div at bounding box center [1093, 296] width 15 height 12
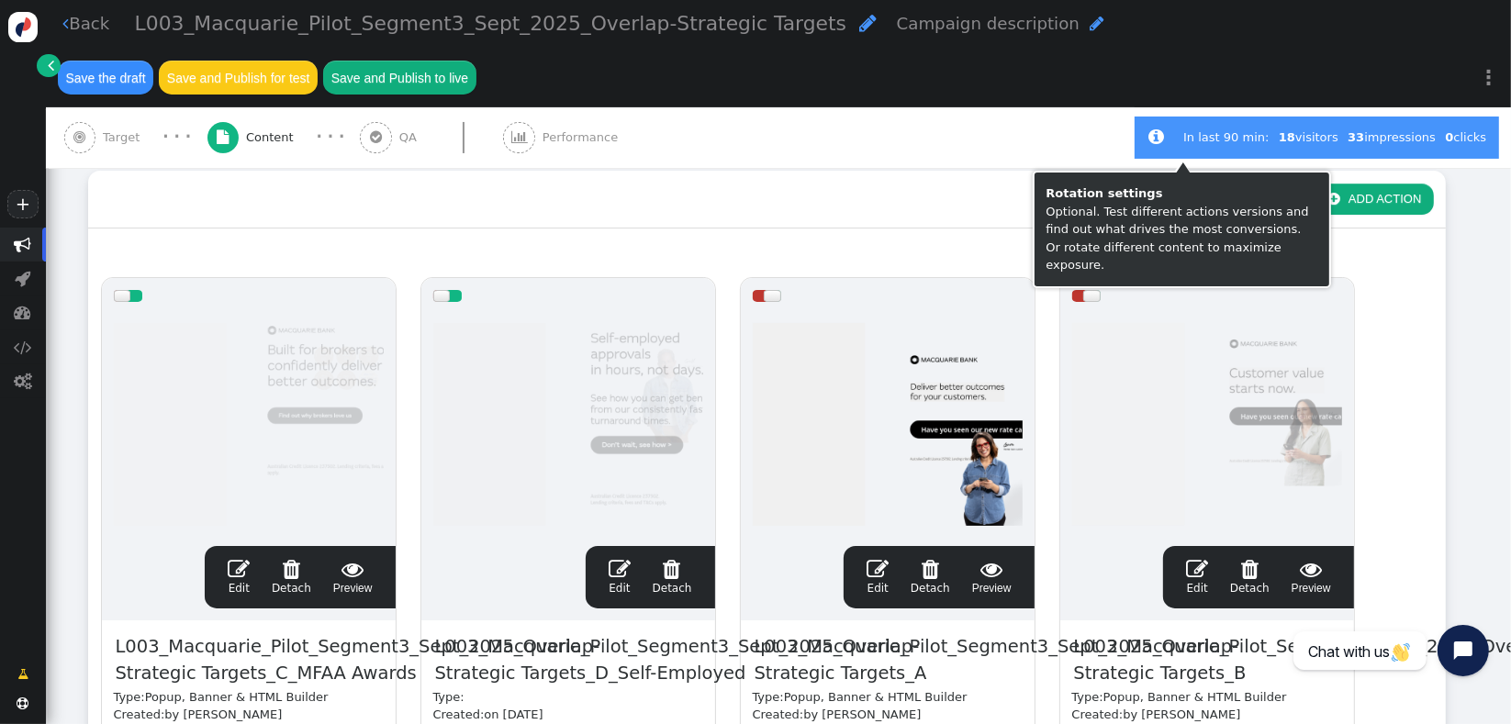
click at [1108, 194] on div at bounding box center [1111, 200] width 17 height 12
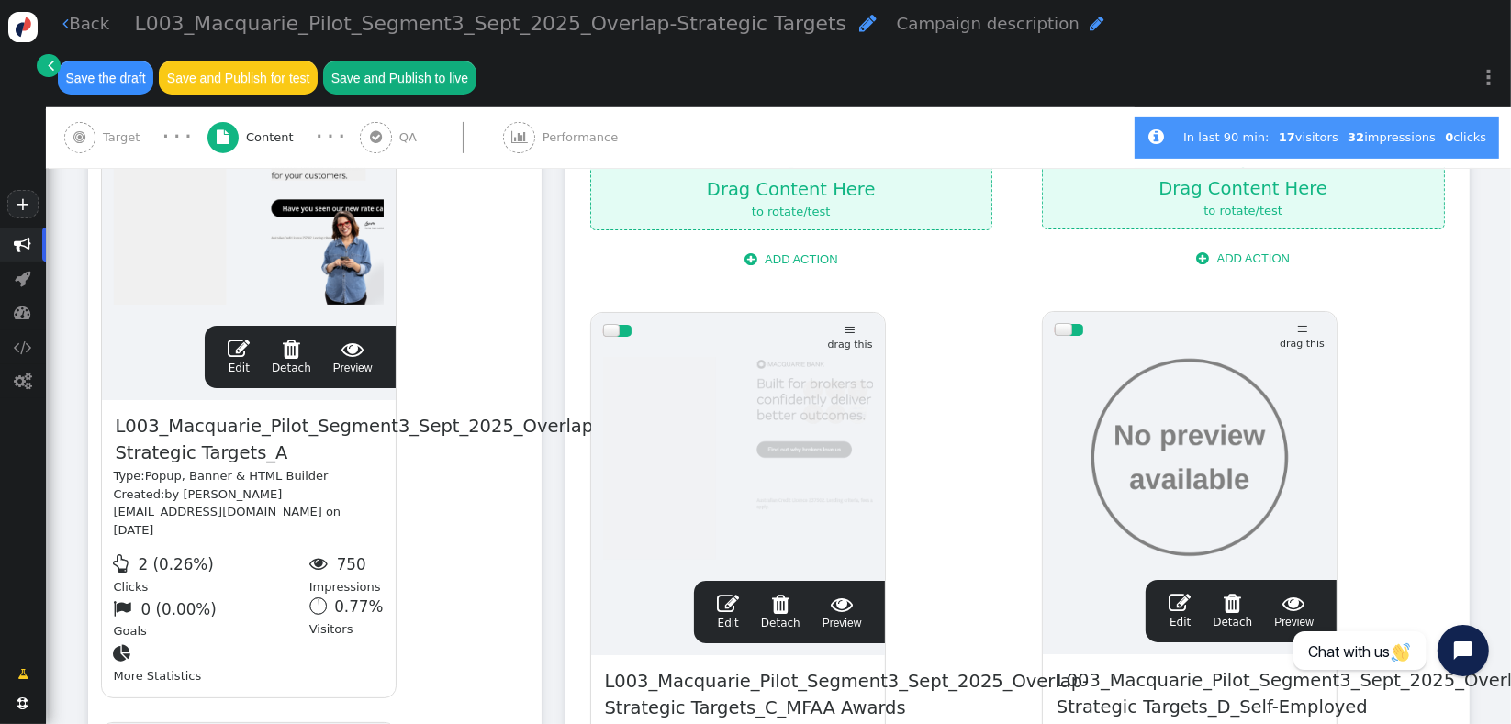
scroll to position [683, 0]
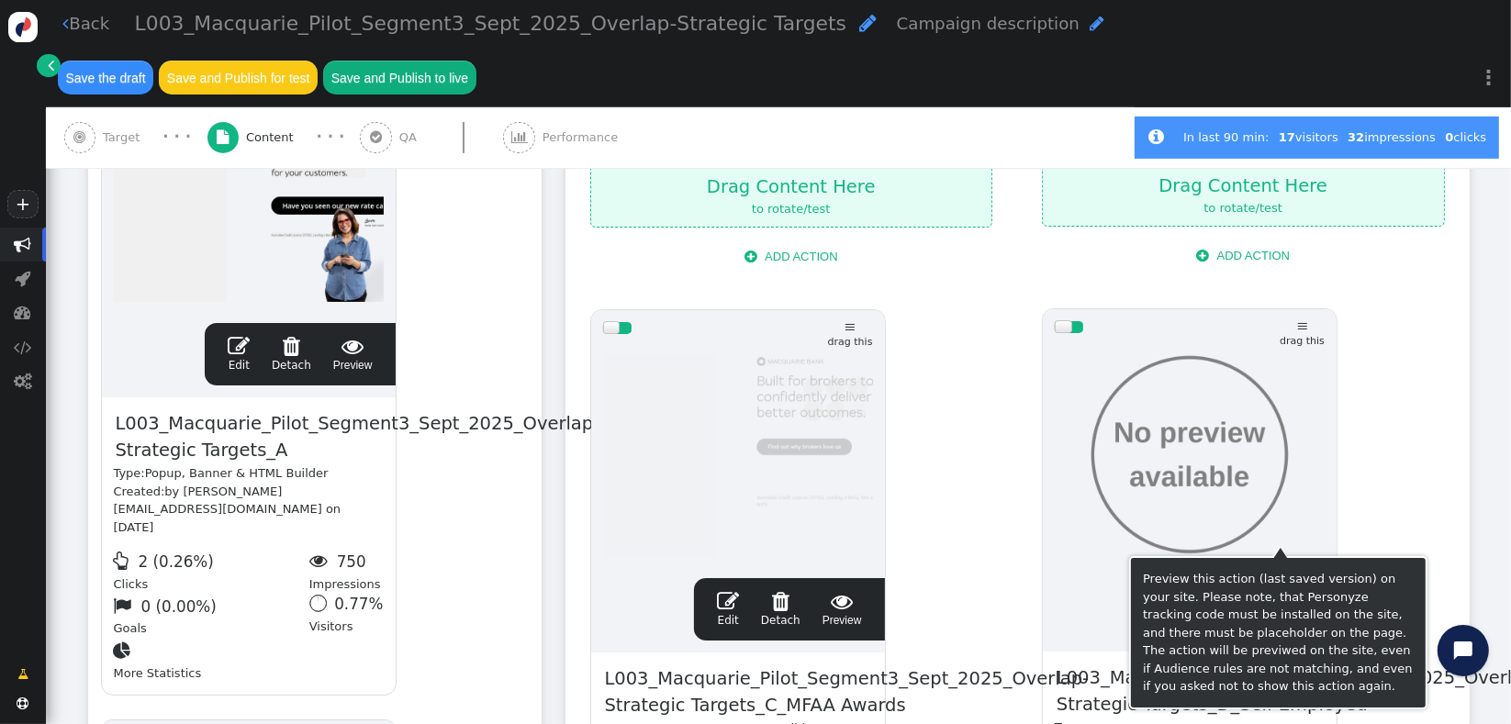
click at [1281, 589] on span " Preview" at bounding box center [1293, 608] width 39 height 39
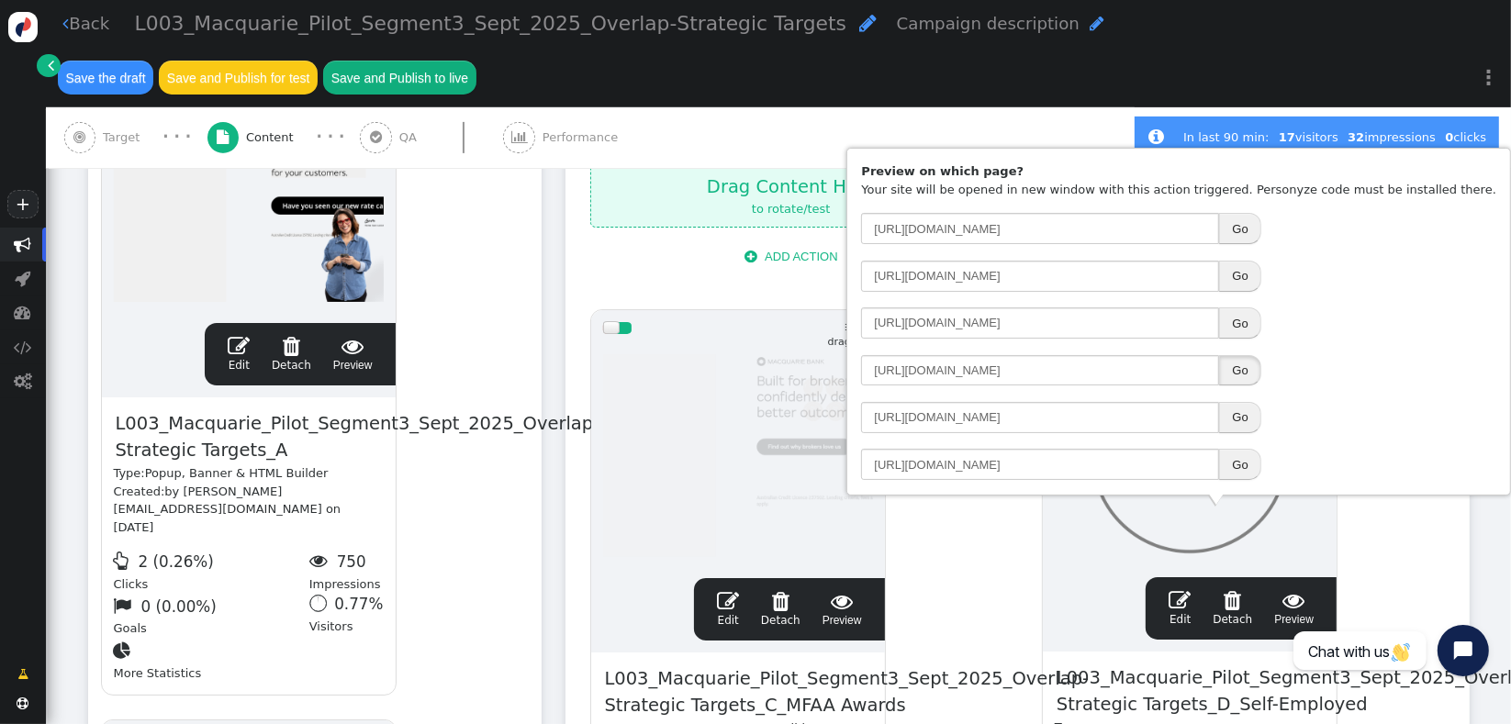
click at [1260, 372] on button "Go" at bounding box center [1239, 370] width 41 height 31
click at [476, 61] on button "Save and Publish to live" at bounding box center [399, 77] width 152 height 33
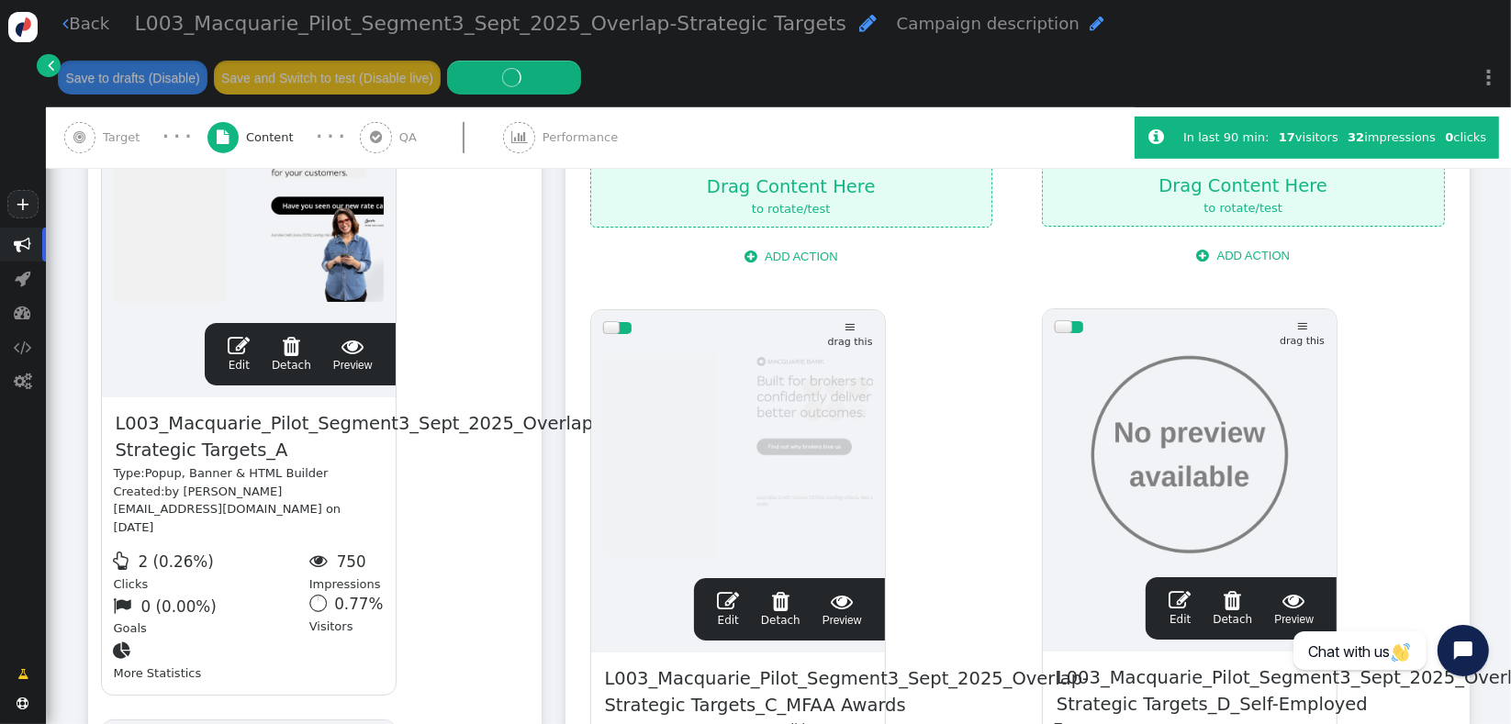
scroll to position [732, 0]
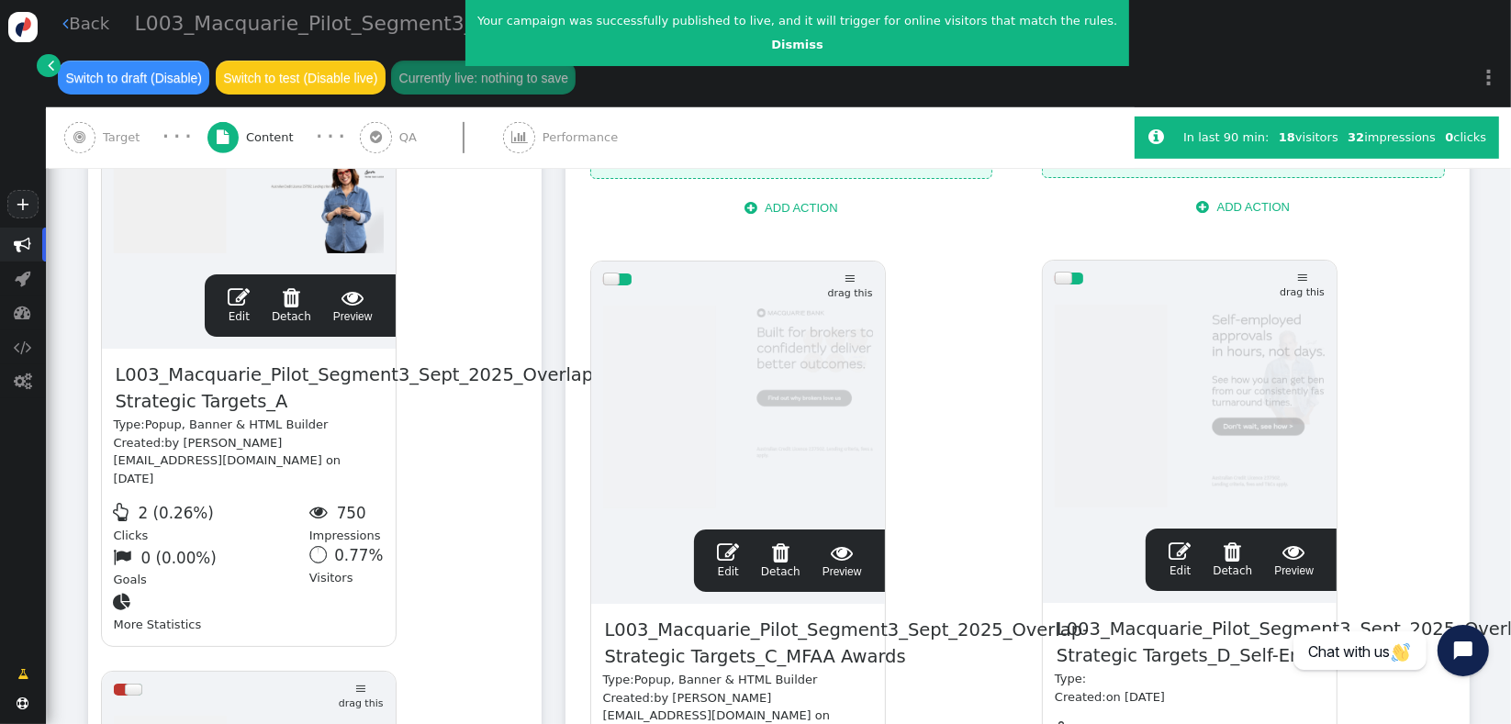
click at [557, 341] on div "Rotation and A/B testing mode  Always shown Content in this box is shown to al…" at bounding box center [779, 518] width 1382 height 1663
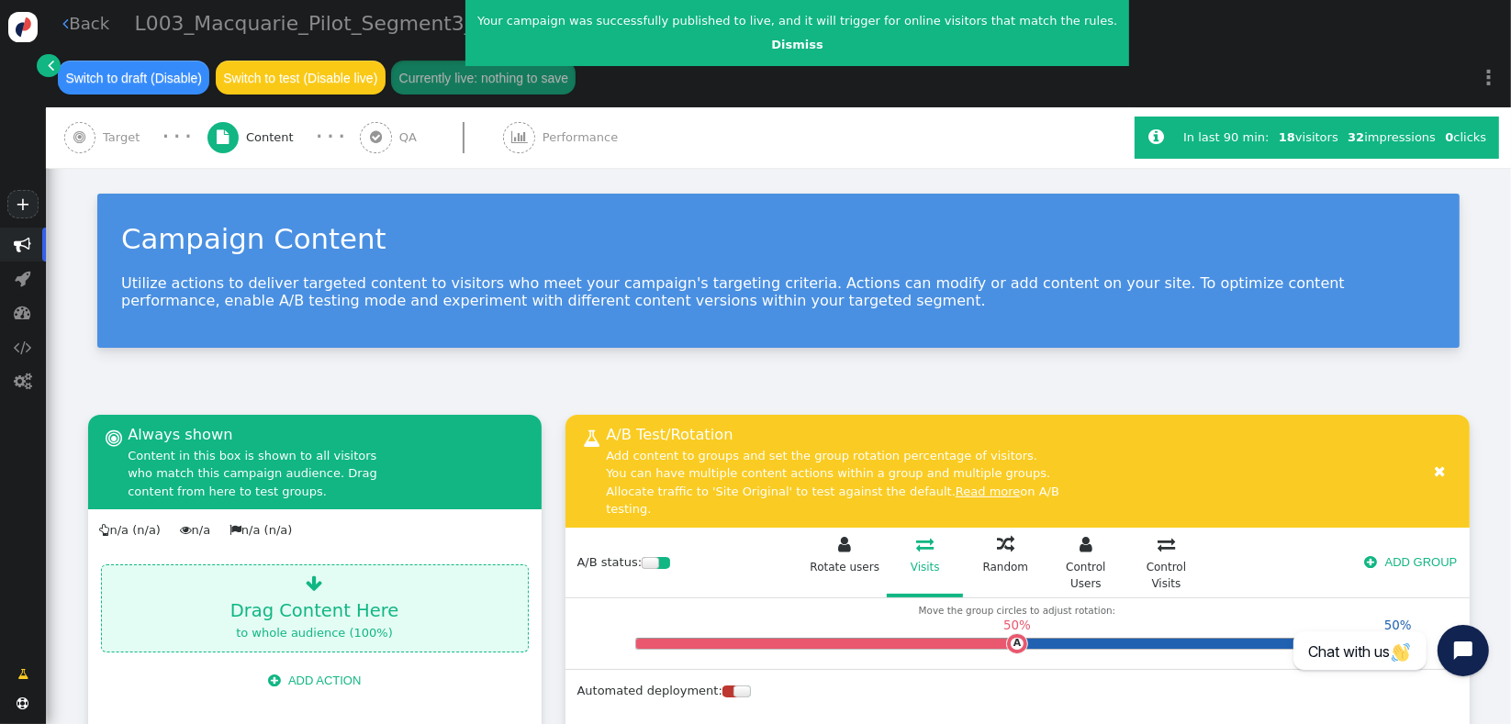
scroll to position [0, 0]
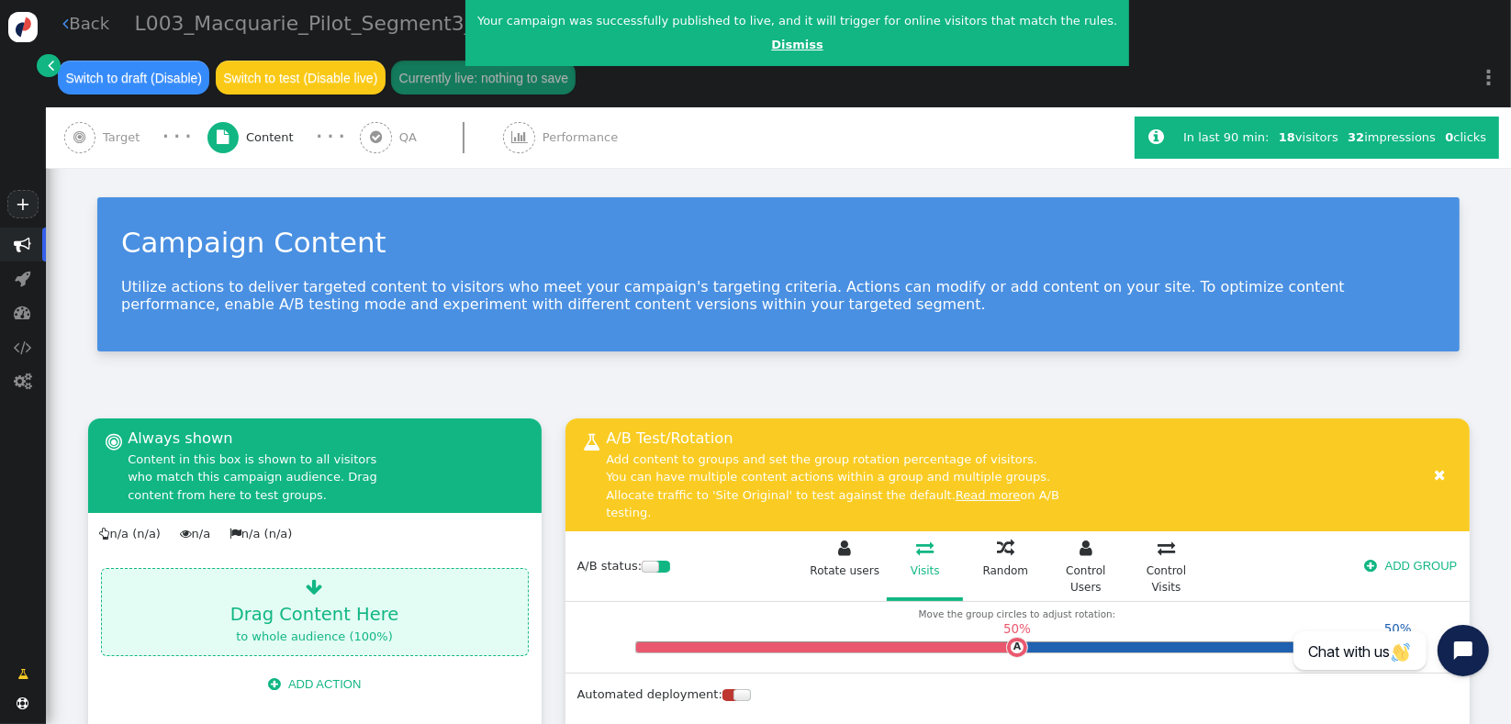
click at [772, 46] on link "Dismiss" at bounding box center [796, 45] width 51 height 14
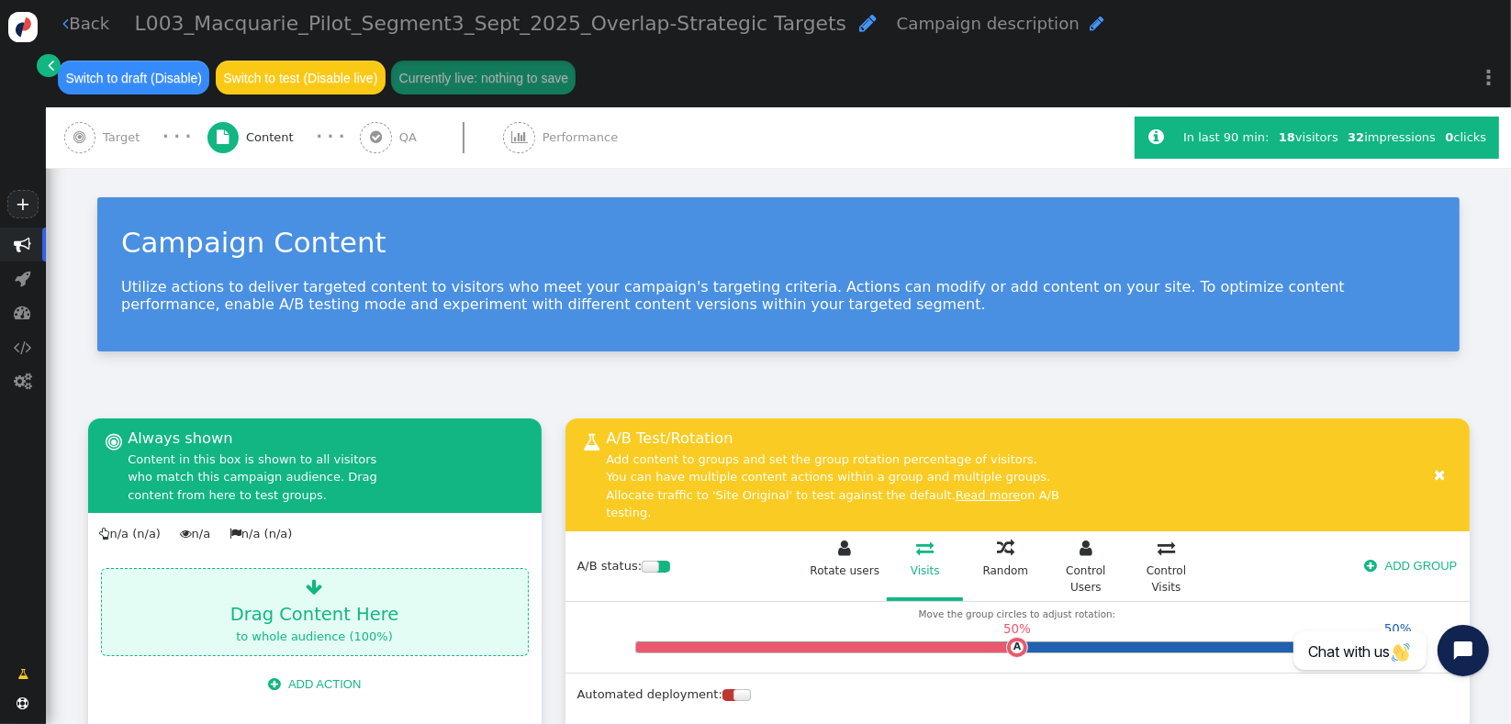
click at [734, 85] on div " Back L003_Macquarie_Pilot_Segment3_Sept_2025_Overlap-Strategic Targets  Camp…" at bounding box center [778, 53] width 1465 height 107
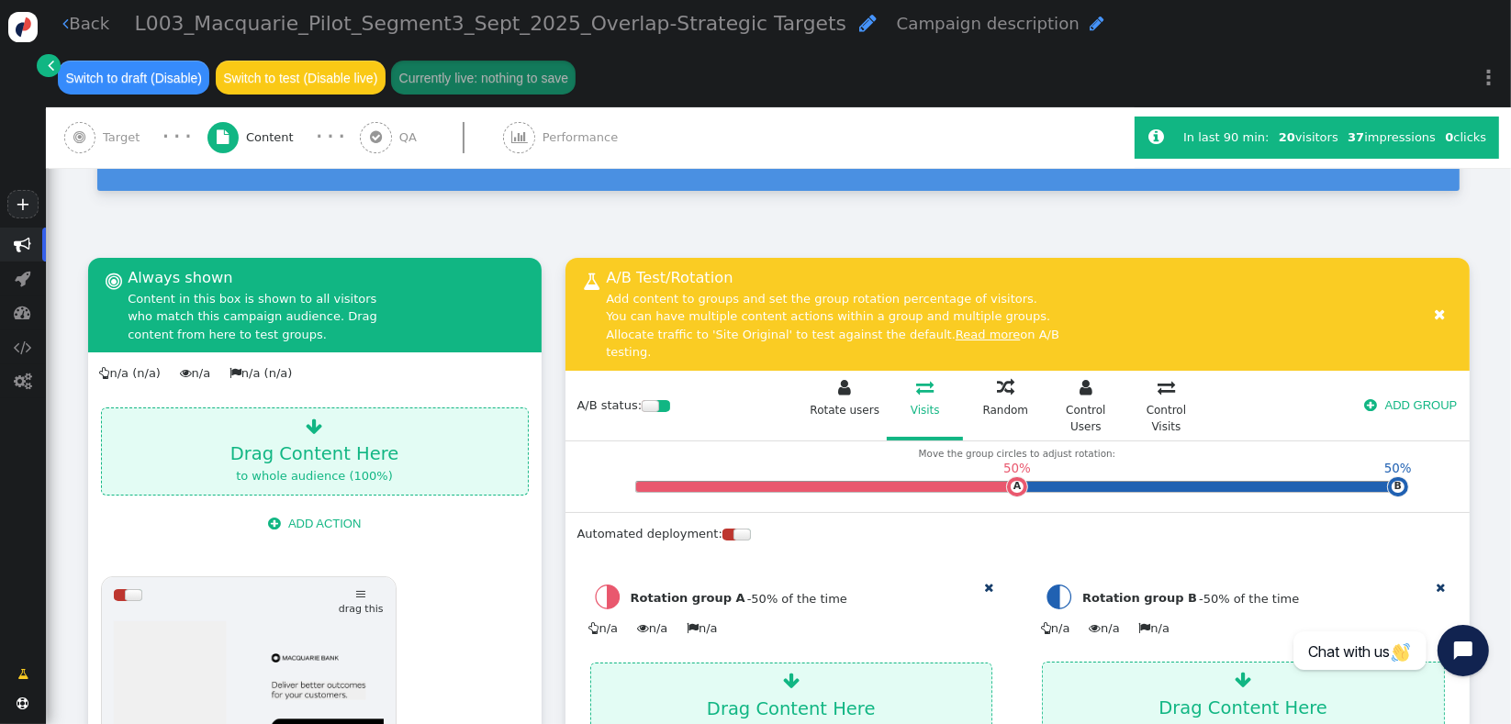
scroll to position [148, 0]
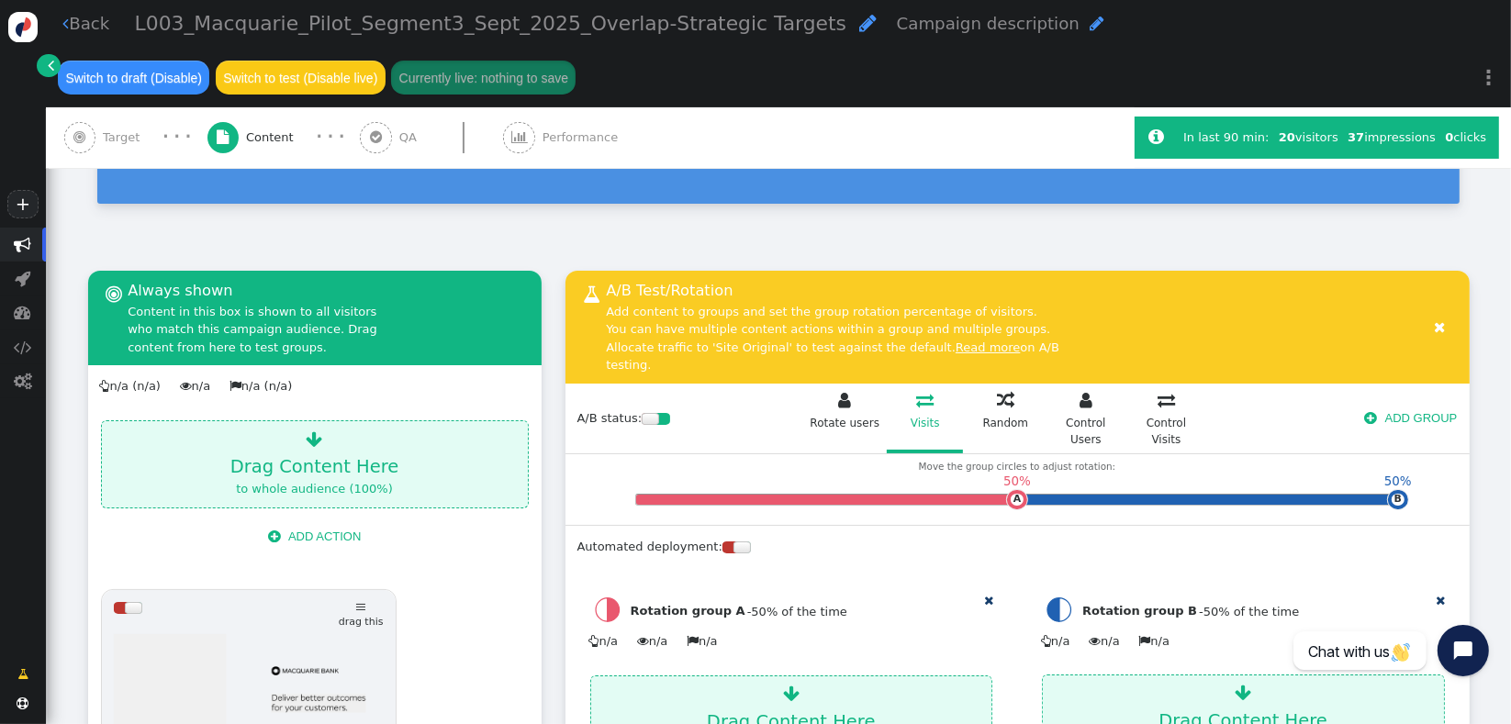
click at [895, 243] on div "Campaign Content Utilize actions to deliver targeted content to visitors who me…" at bounding box center [778, 133] width 1465 height 227
click at [119, 144] on span "Target" at bounding box center [125, 138] width 44 height 18
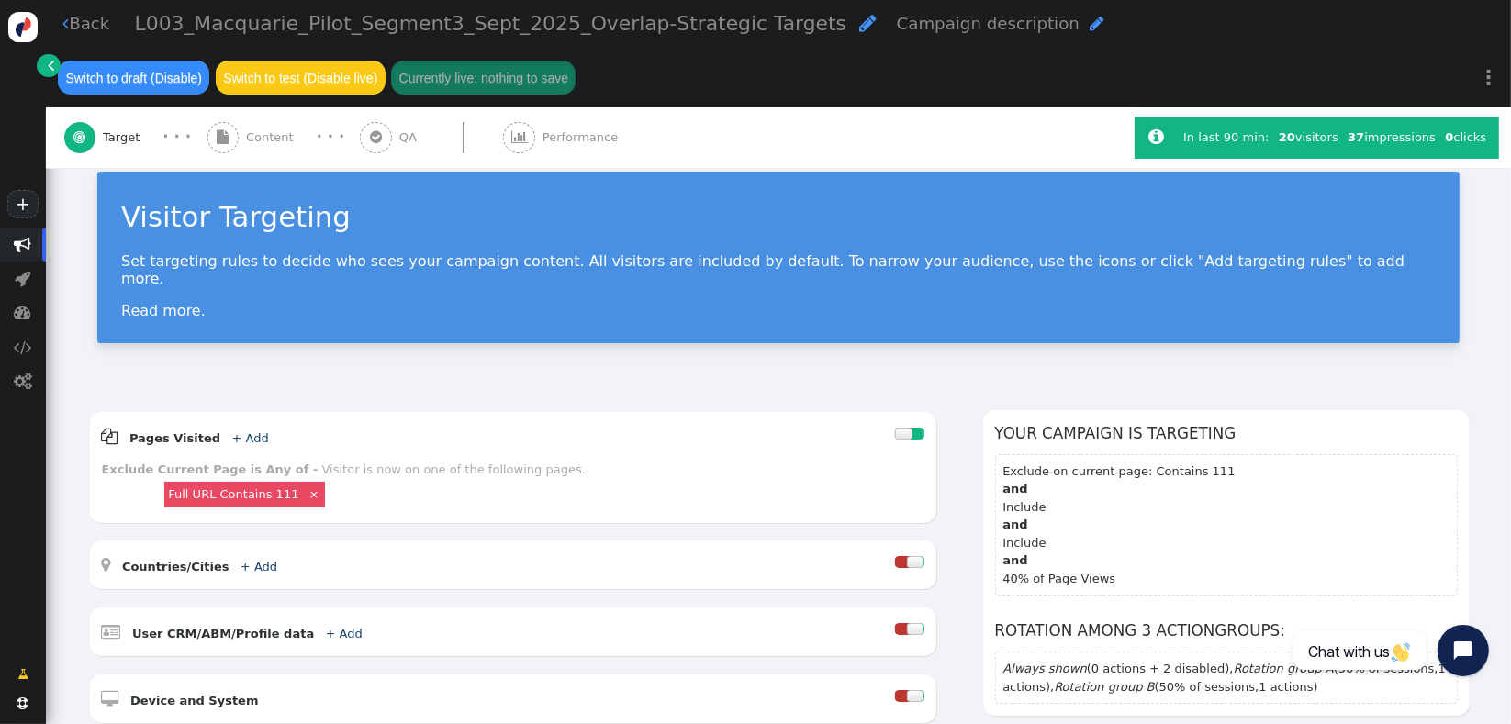
scroll to position [0, 0]
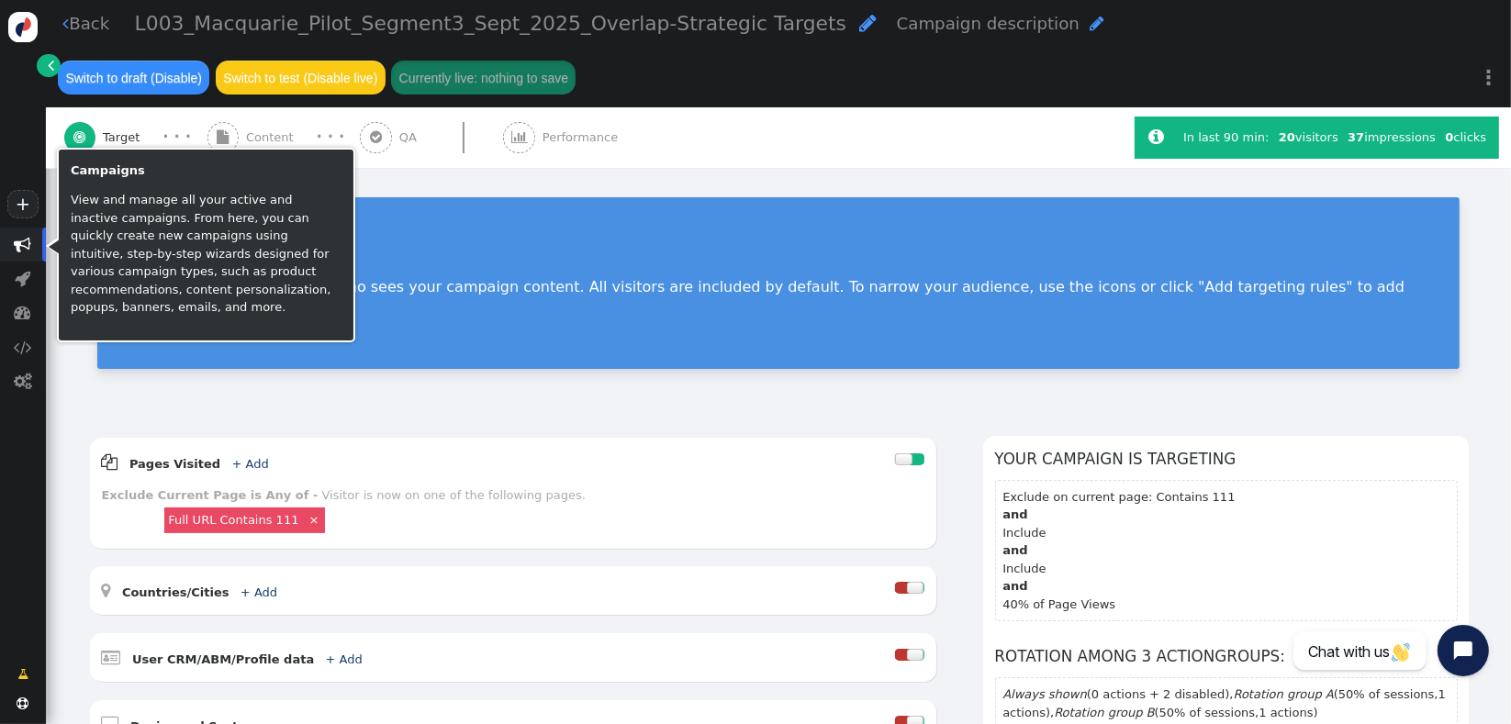
click at [28, 245] on span "" at bounding box center [23, 244] width 17 height 17
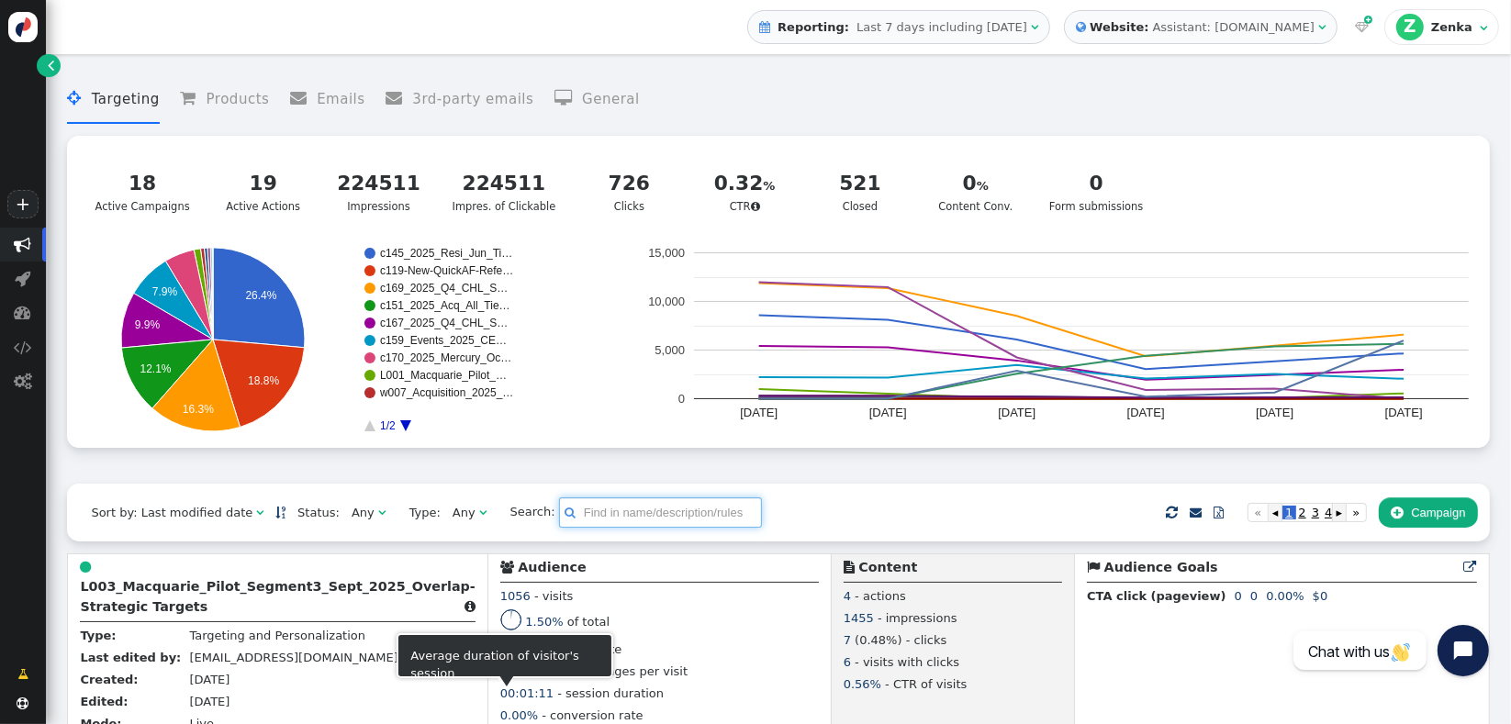
click at [567, 516] on input "text" at bounding box center [660, 513] width 203 height 31
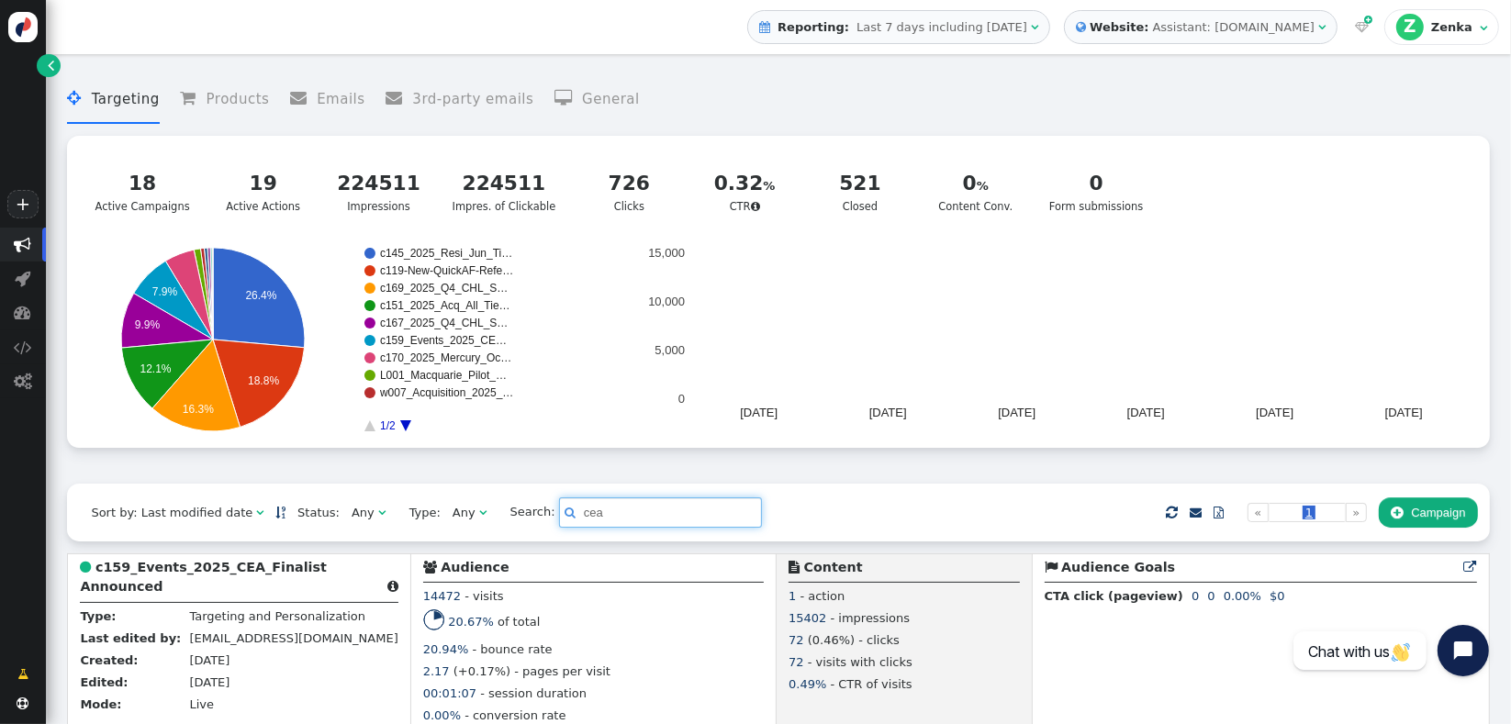
type input "cea"
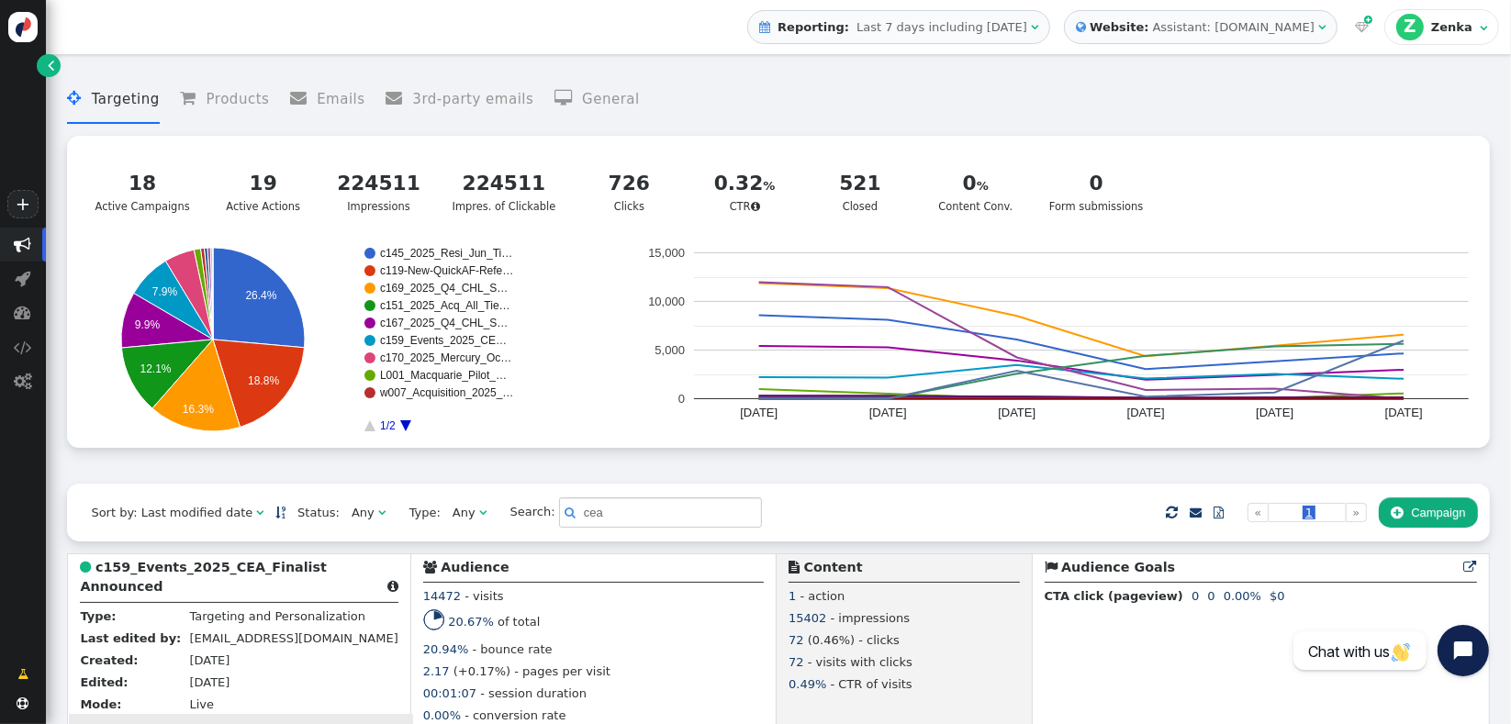
click at [127, 594] on b "c159_Events_2025_CEA_Finalist Announced" at bounding box center [203, 577] width 247 height 34
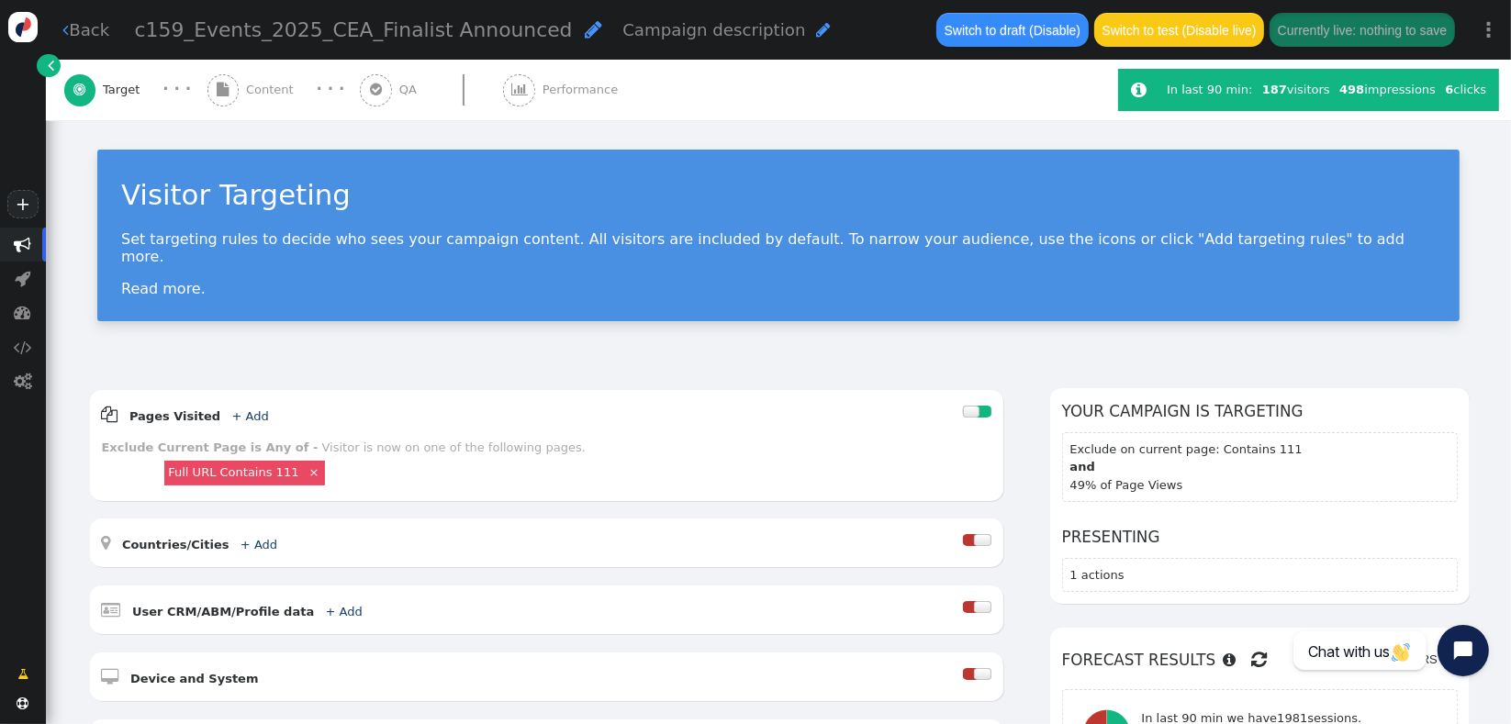
click at [251, 89] on span "Content" at bounding box center [273, 90] width 55 height 18
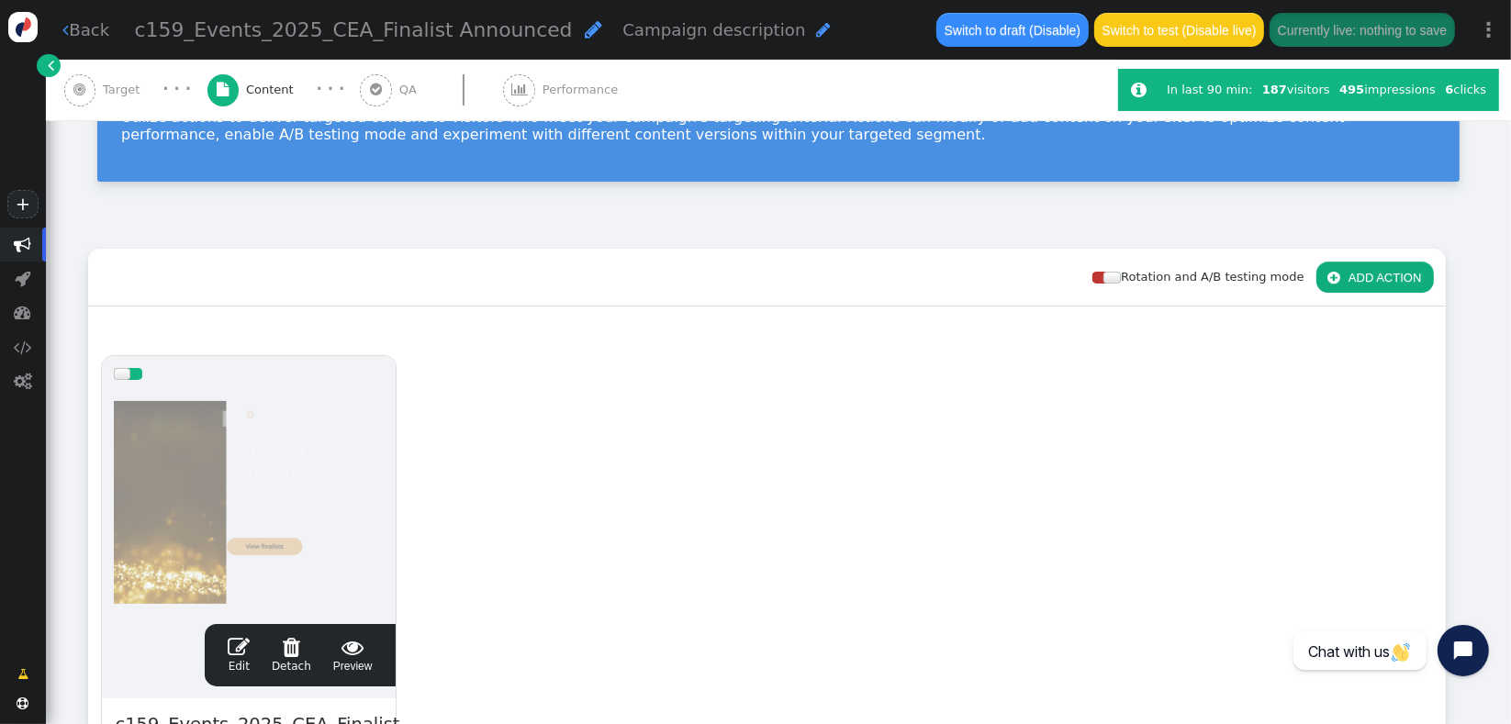
scroll to position [244, 0]
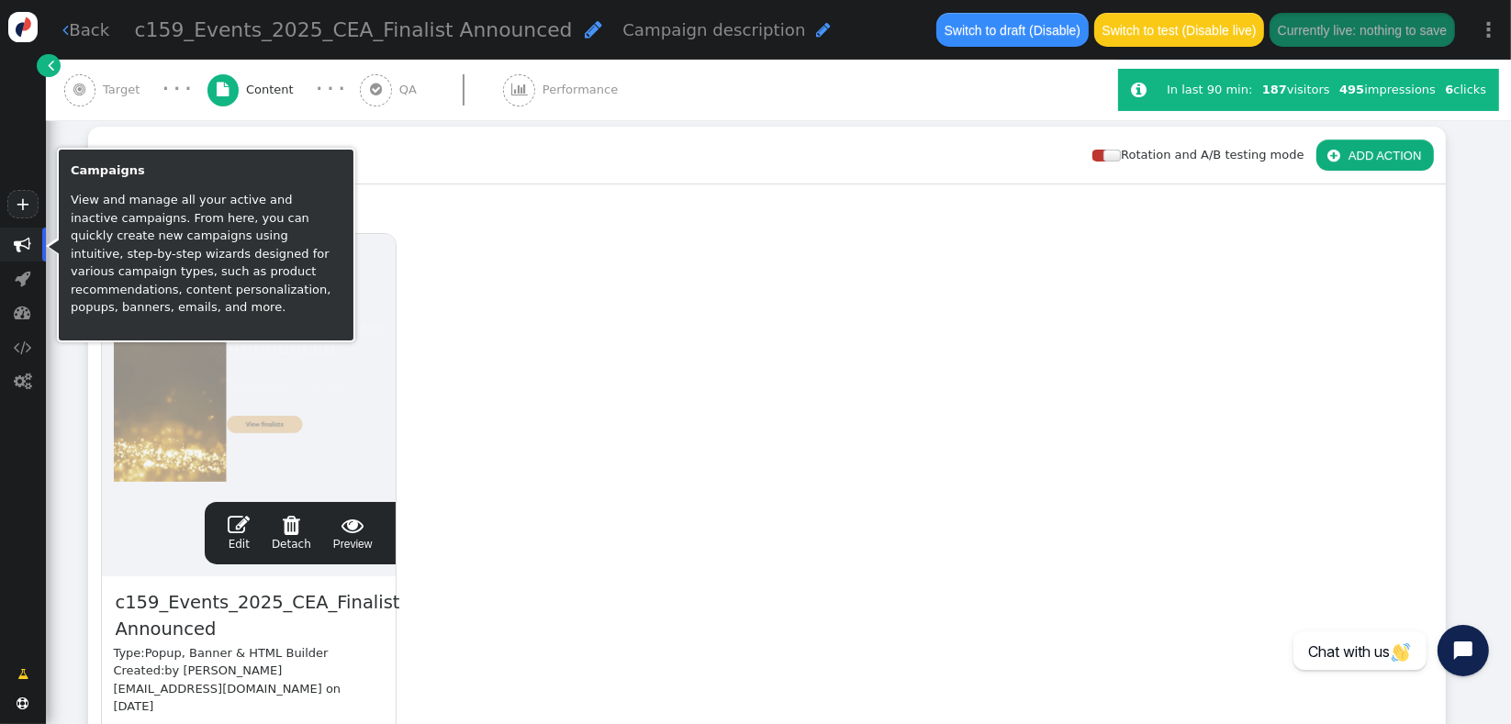
click at [38, 244] on span "" at bounding box center [23, 245] width 46 height 34
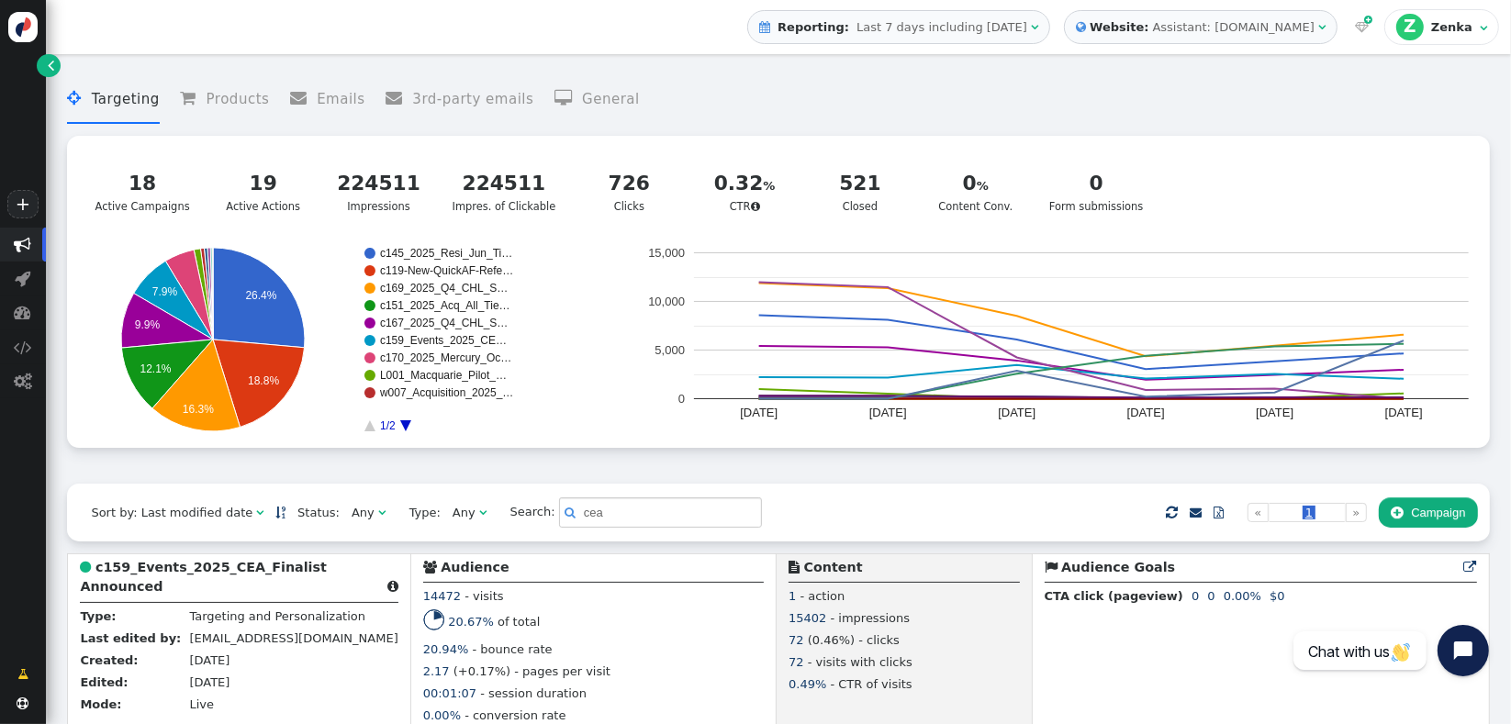
click at [389, 484] on div " Targeting  Products  Emails  3rd-party emails  General ? Active Campaigns…" at bounding box center [778, 273] width 1422 height 420
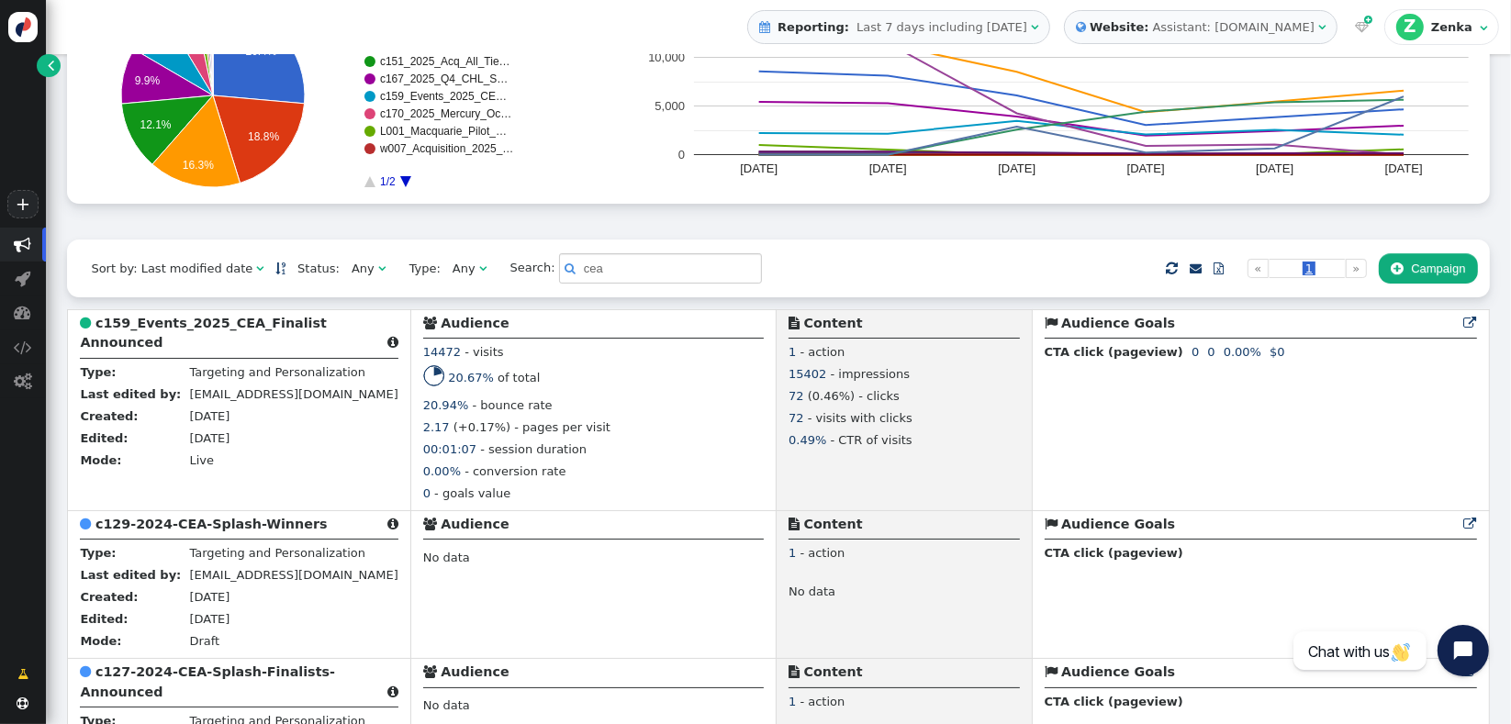
scroll to position [326, 0]
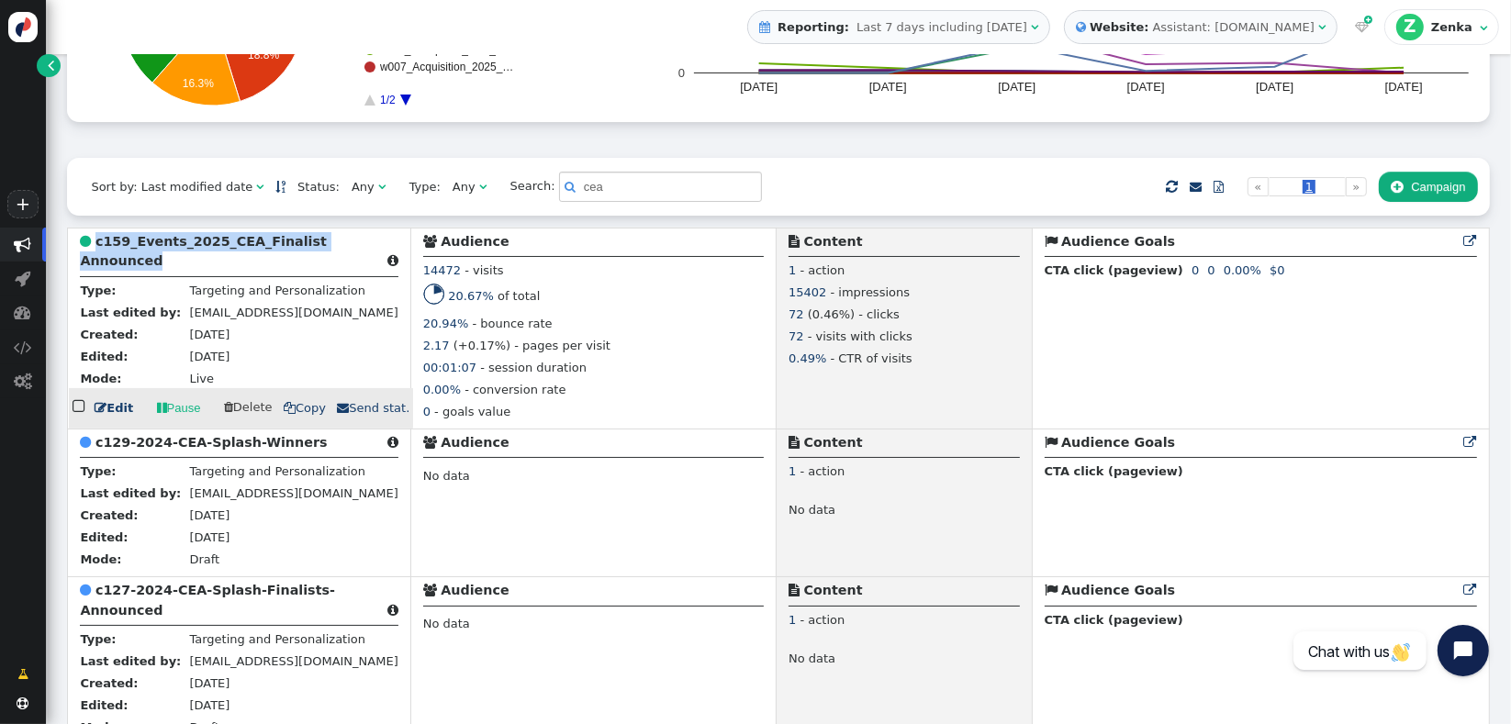
drag, startPoint x: 188, startPoint y: 268, endPoint x: 96, endPoint y: 244, distance: 94.9
click at [96, 244] on div " c159_Events_2025_CEA_Finalist Announced " at bounding box center [239, 254] width 318 height 45
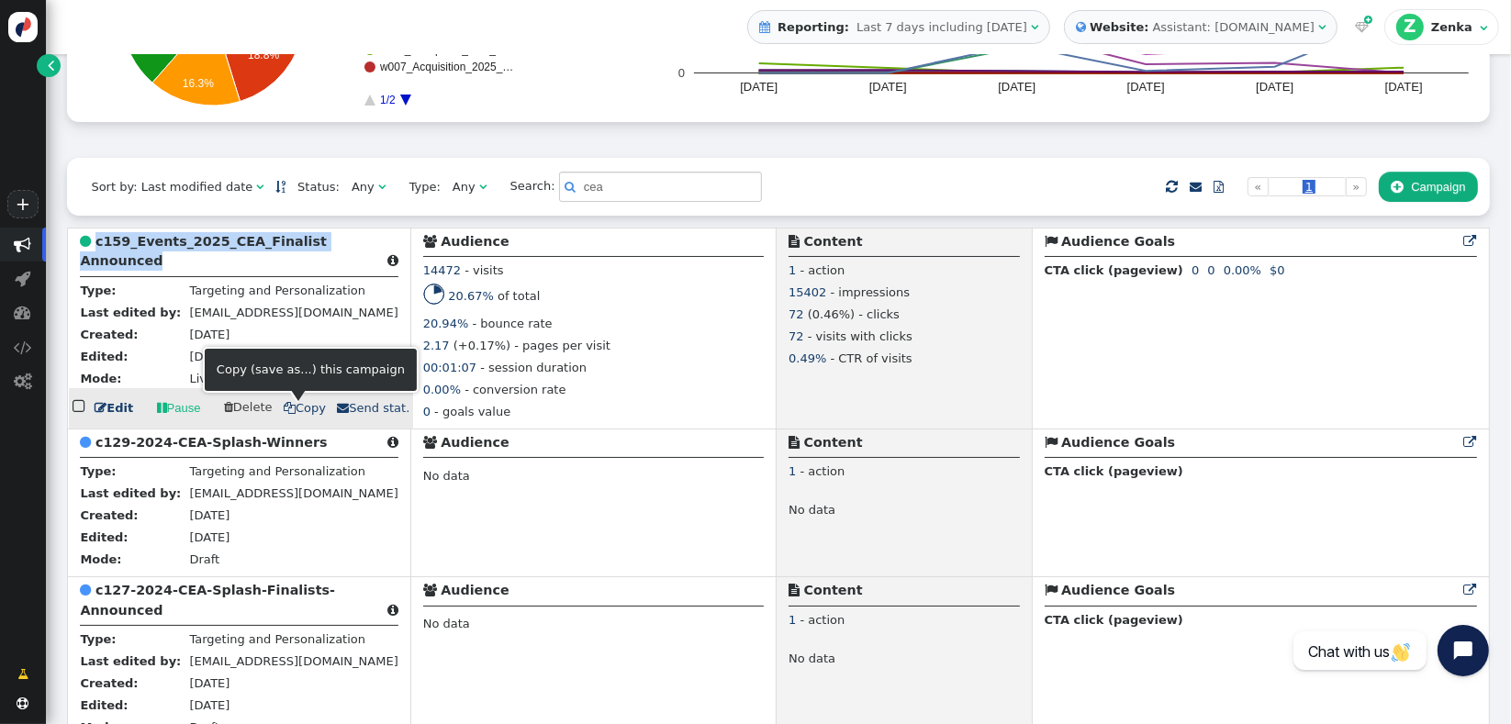
click at [293, 410] on span " Copy" at bounding box center [305, 408] width 42 height 14
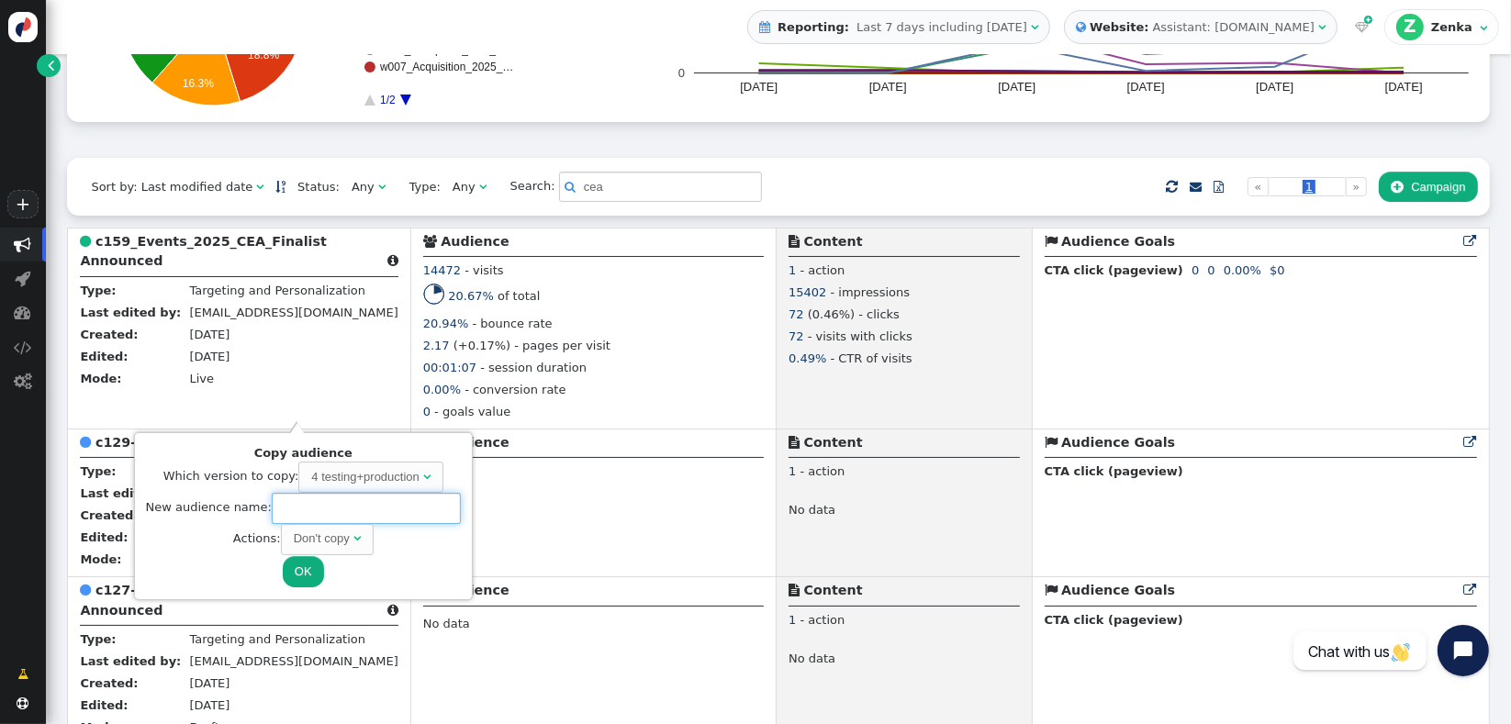
click at [277, 512] on input "text" at bounding box center [366, 508] width 189 height 31
paste input "c160_Events_2025_CEA_Winners Announced_WA"
click at [323, 538] on div "Don't copy" at bounding box center [322, 539] width 56 height 18
type input "c160_Events_2025_CEA_Winners Announced_WA"
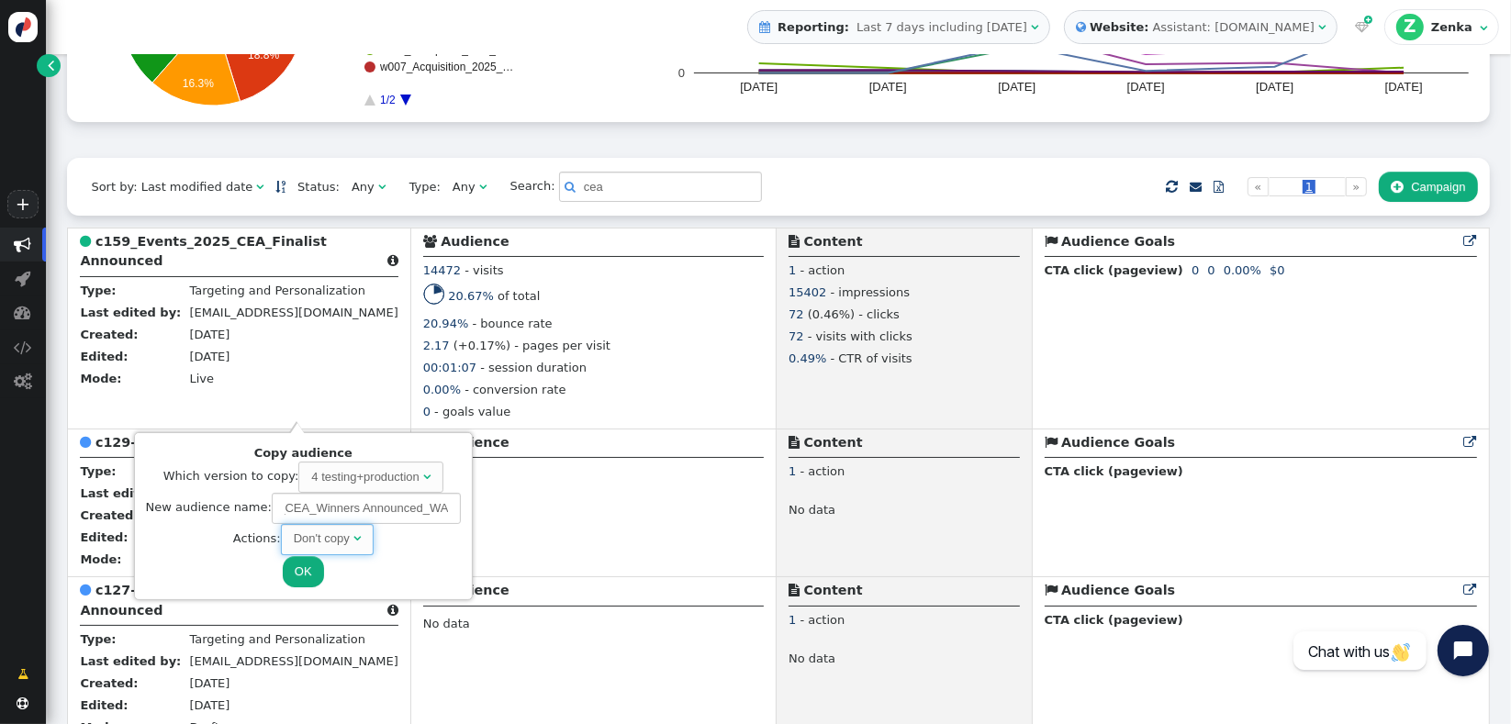
scroll to position [0, 0]
click at [303, 575] on button "OK" at bounding box center [303, 571] width 41 height 31
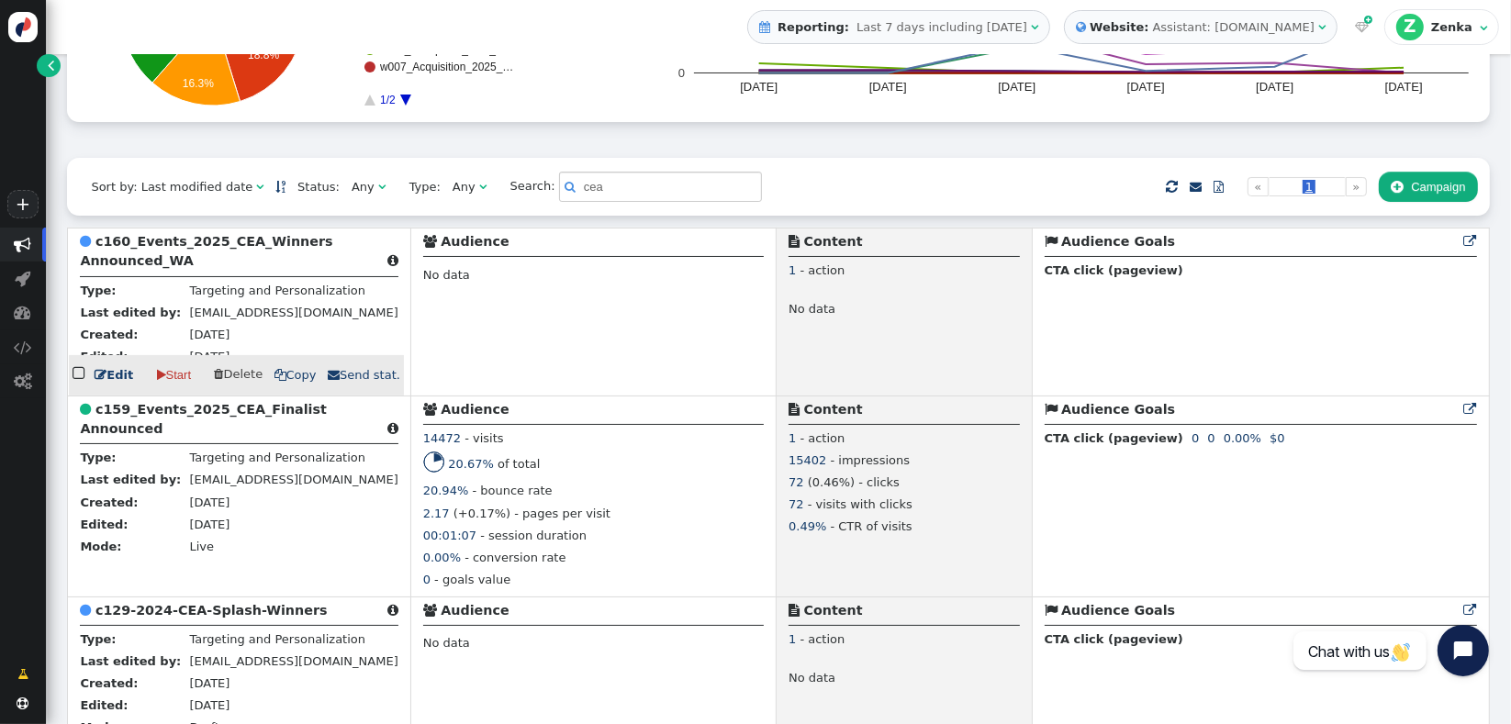
click at [146, 267] on b "c160_Events_2025_CEA_Winners Announced_WA" at bounding box center [206, 251] width 252 height 34
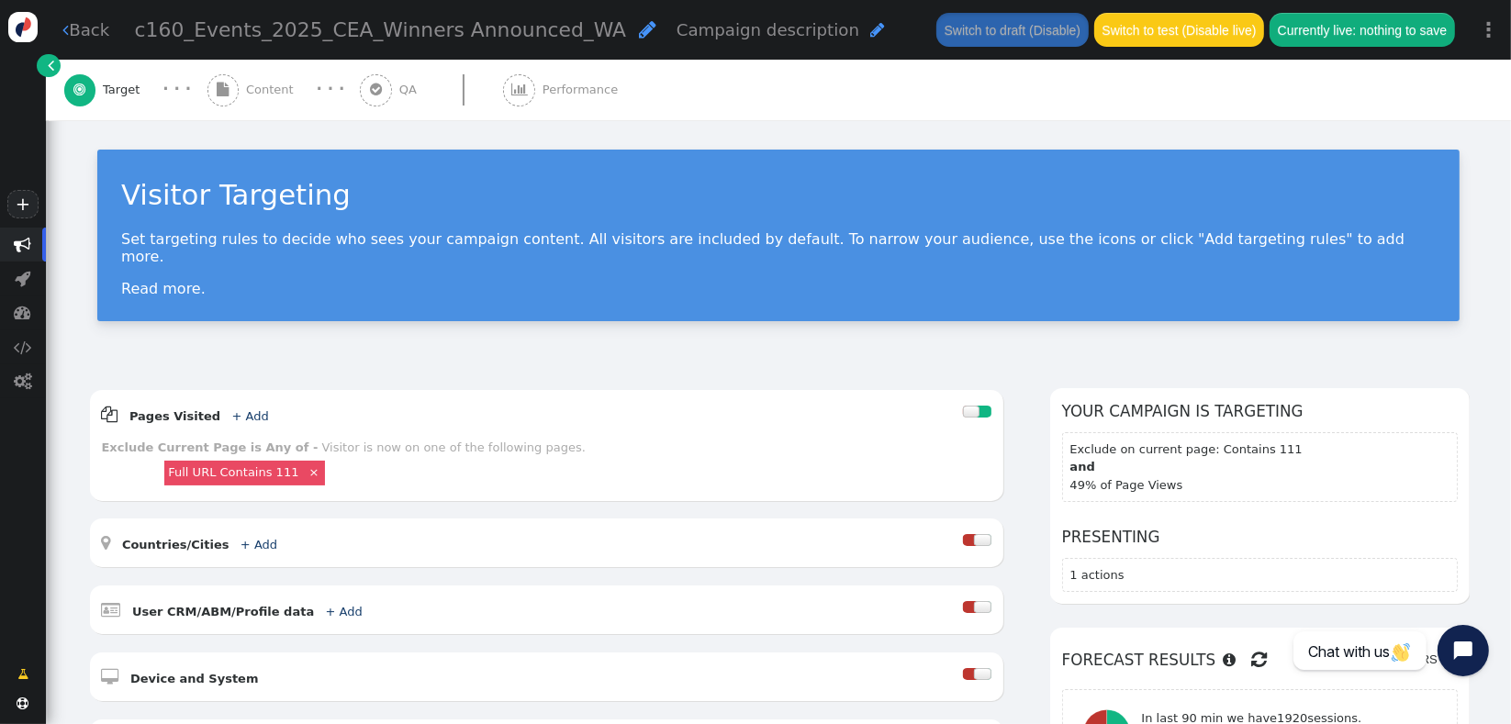
click at [736, 322] on div "Visitor Targeting Set targeting rules to decide who sees your campaign content.…" at bounding box center [778, 242] width 1465 height 244
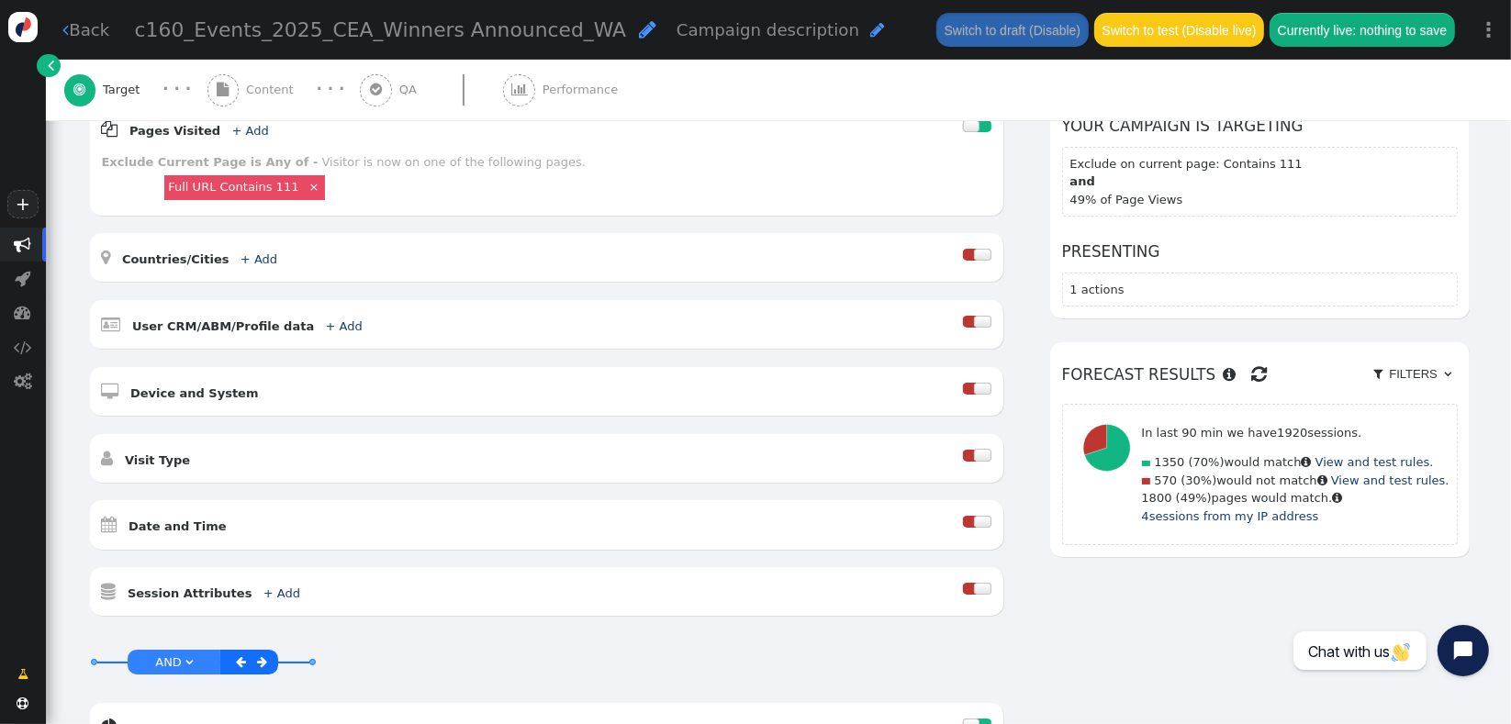
scroll to position [244, 0]
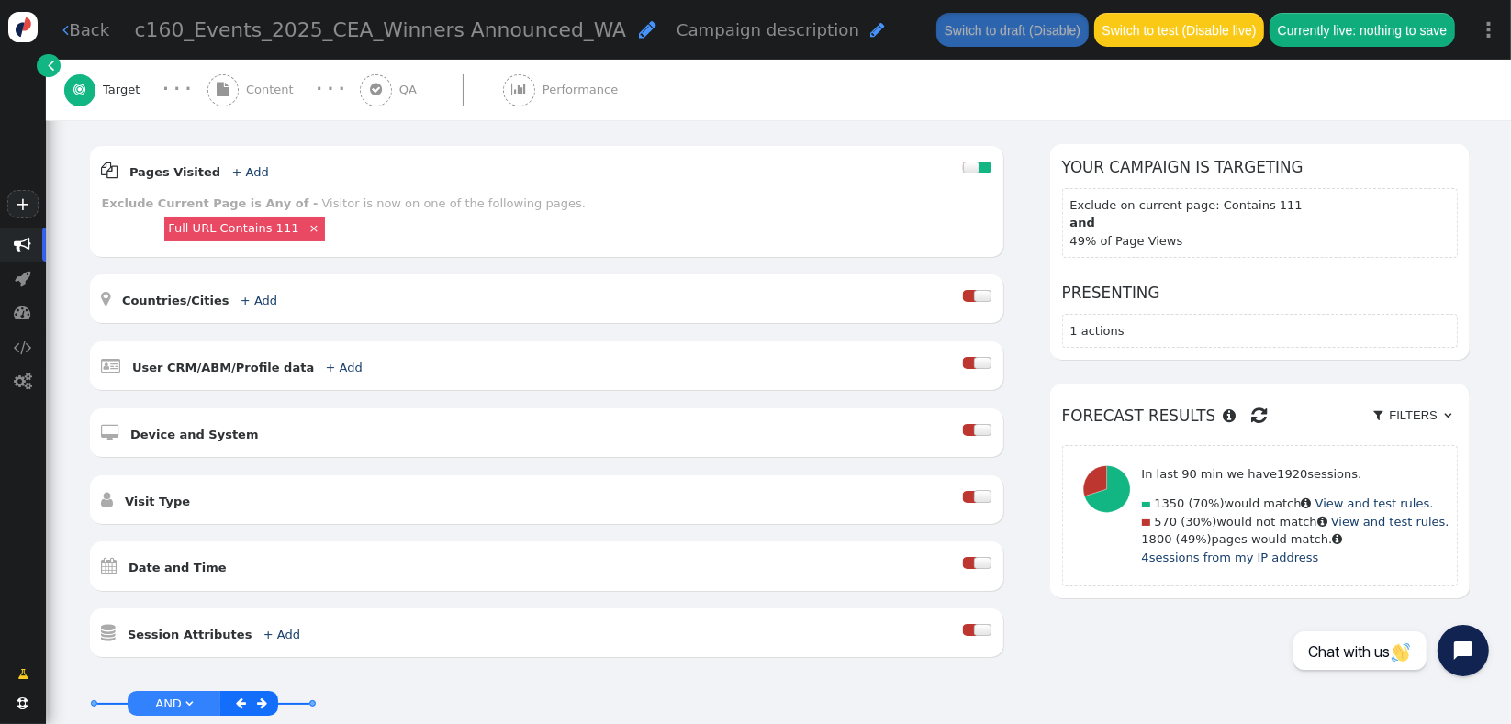
click at [237, 91] on span "" at bounding box center [223, 90] width 32 height 32
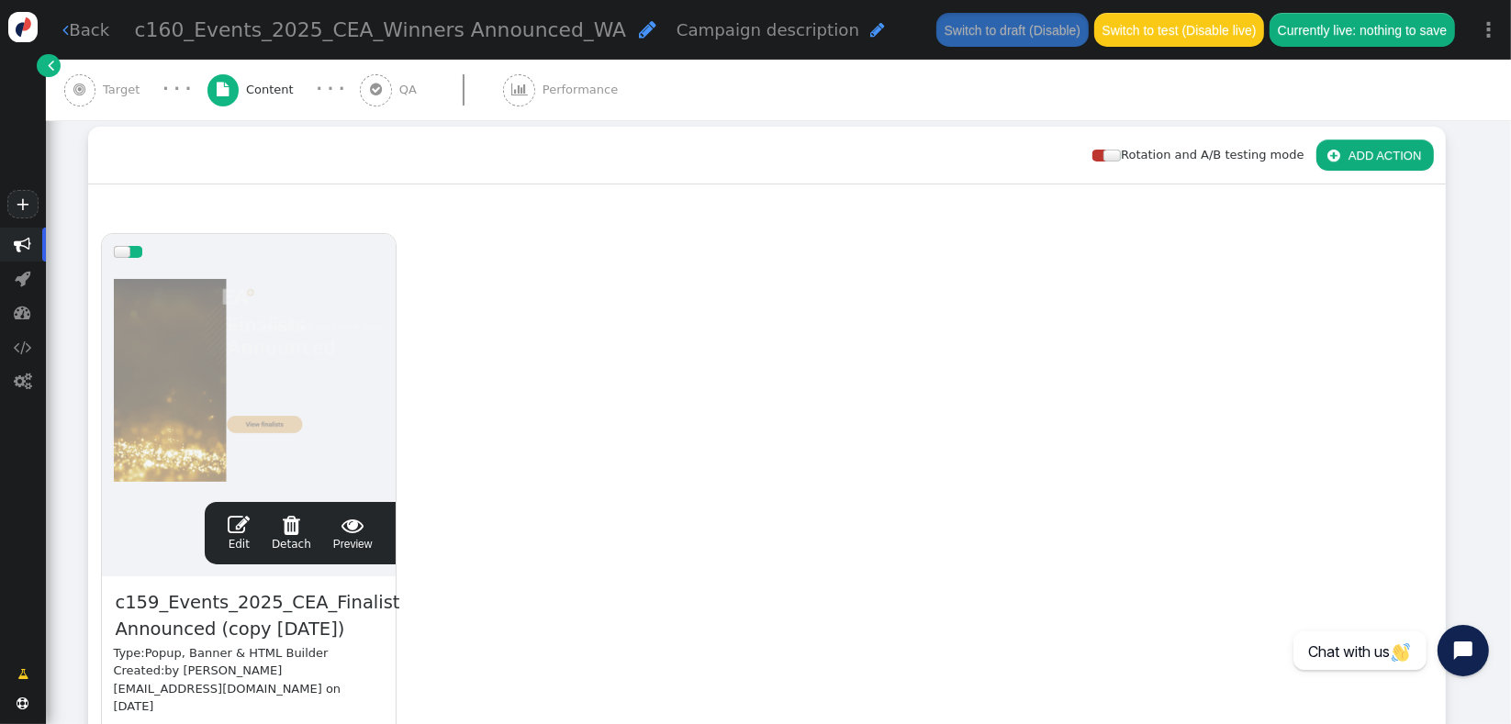
click at [230, 615] on span "c159_Events_2025_CEA_Finalist Announced (copy 10/07/25)" at bounding box center [258, 616] width 288 height 56
paste span
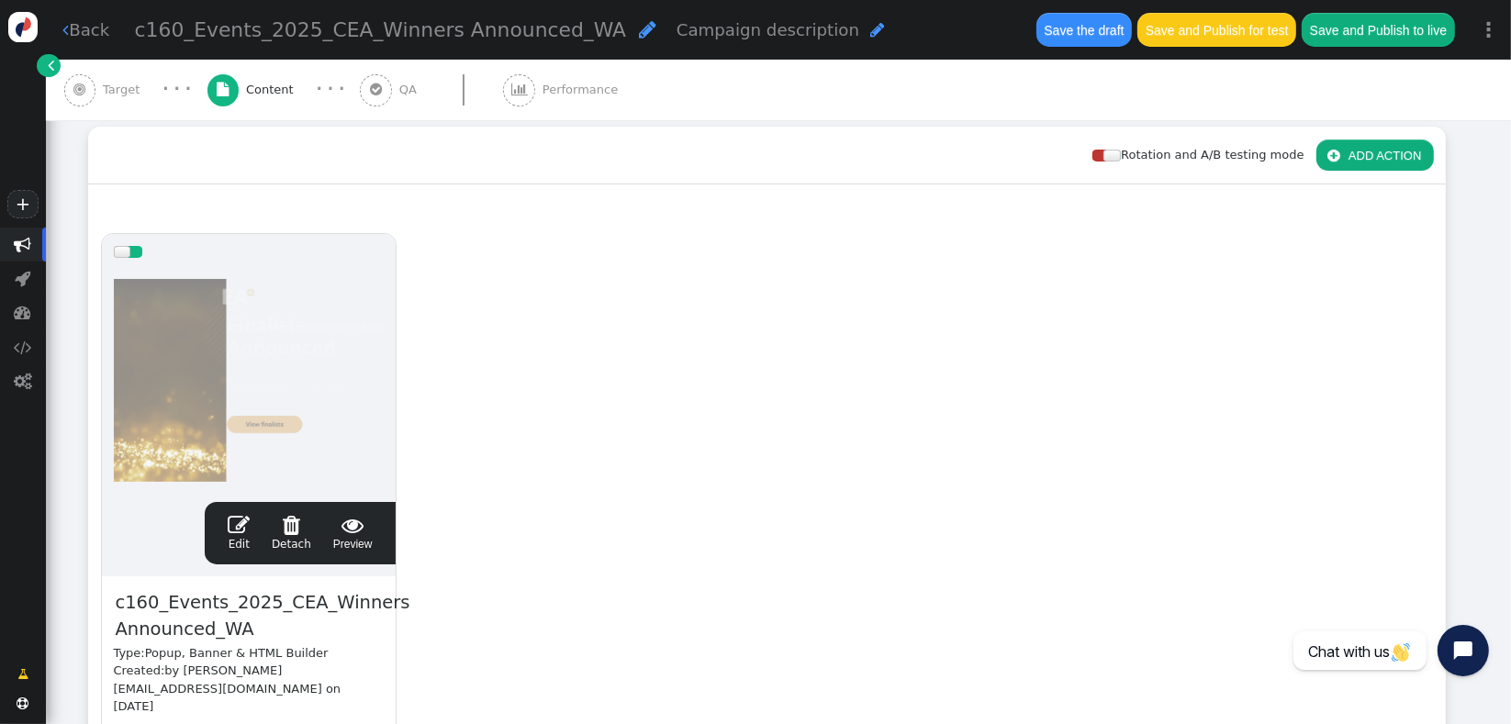
click at [249, 545] on link " Edit" at bounding box center [239, 533] width 22 height 39
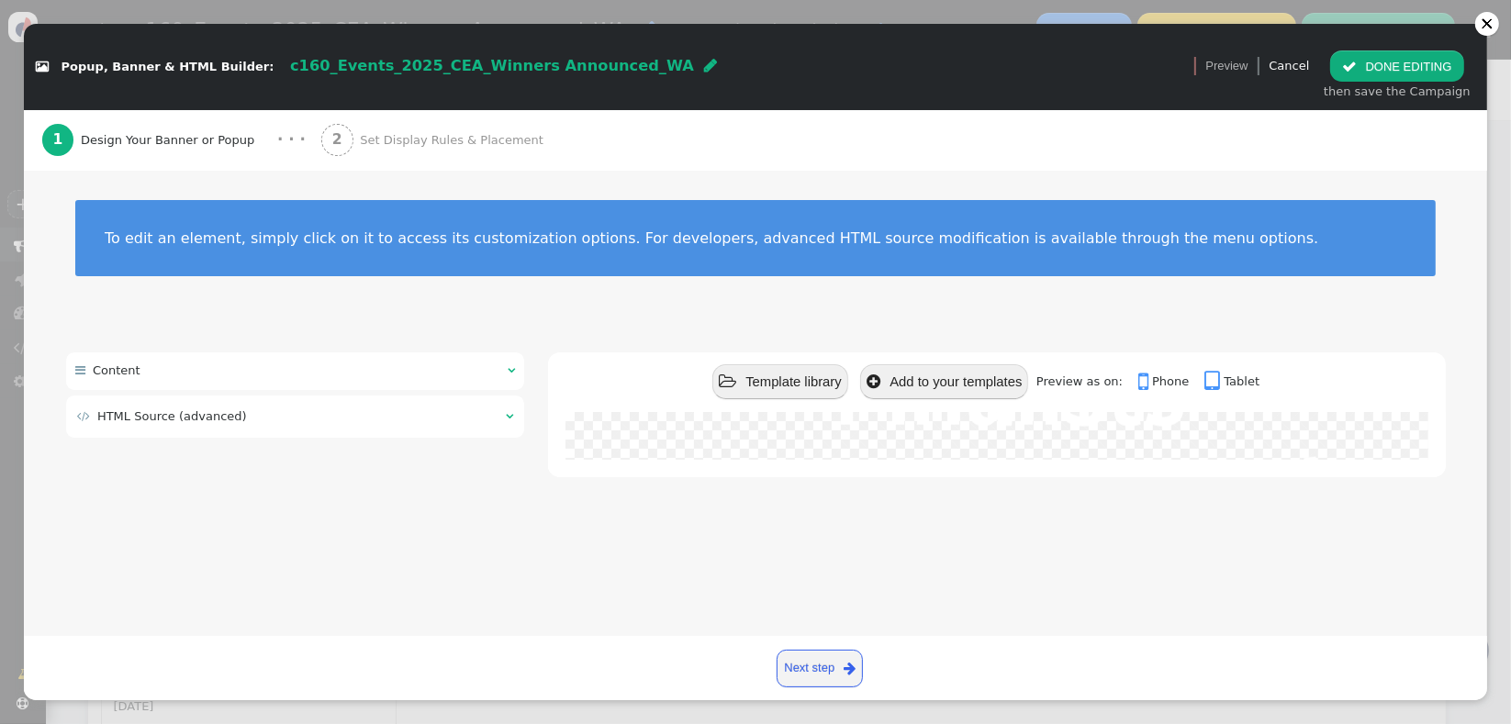
click at [266, 431] on div " HTML Source (advanced) " at bounding box center [295, 416] width 459 height 41
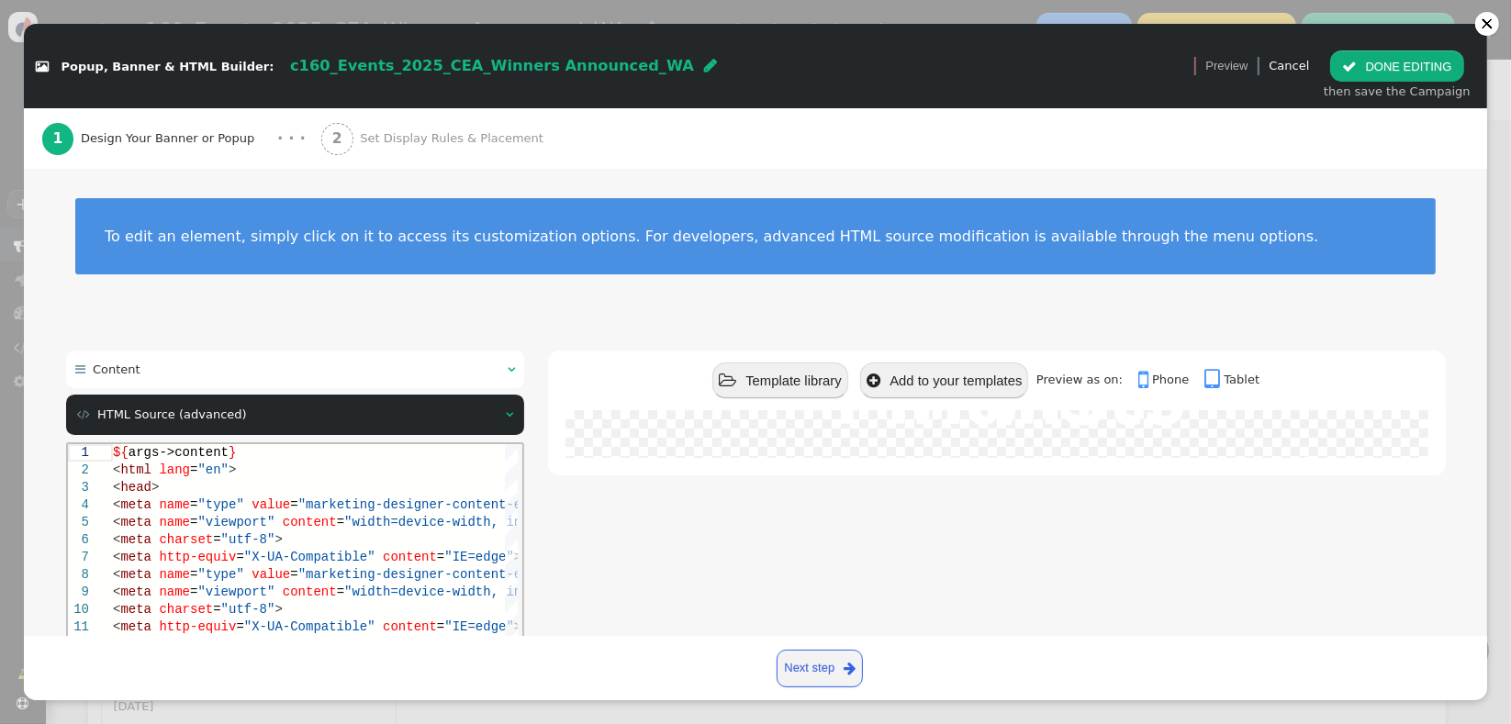
scroll to position [0, 0]
click at [478, 302] on div "To edit an element, simply click on it to access its customization options. For…" at bounding box center [755, 248] width 1463 height 158
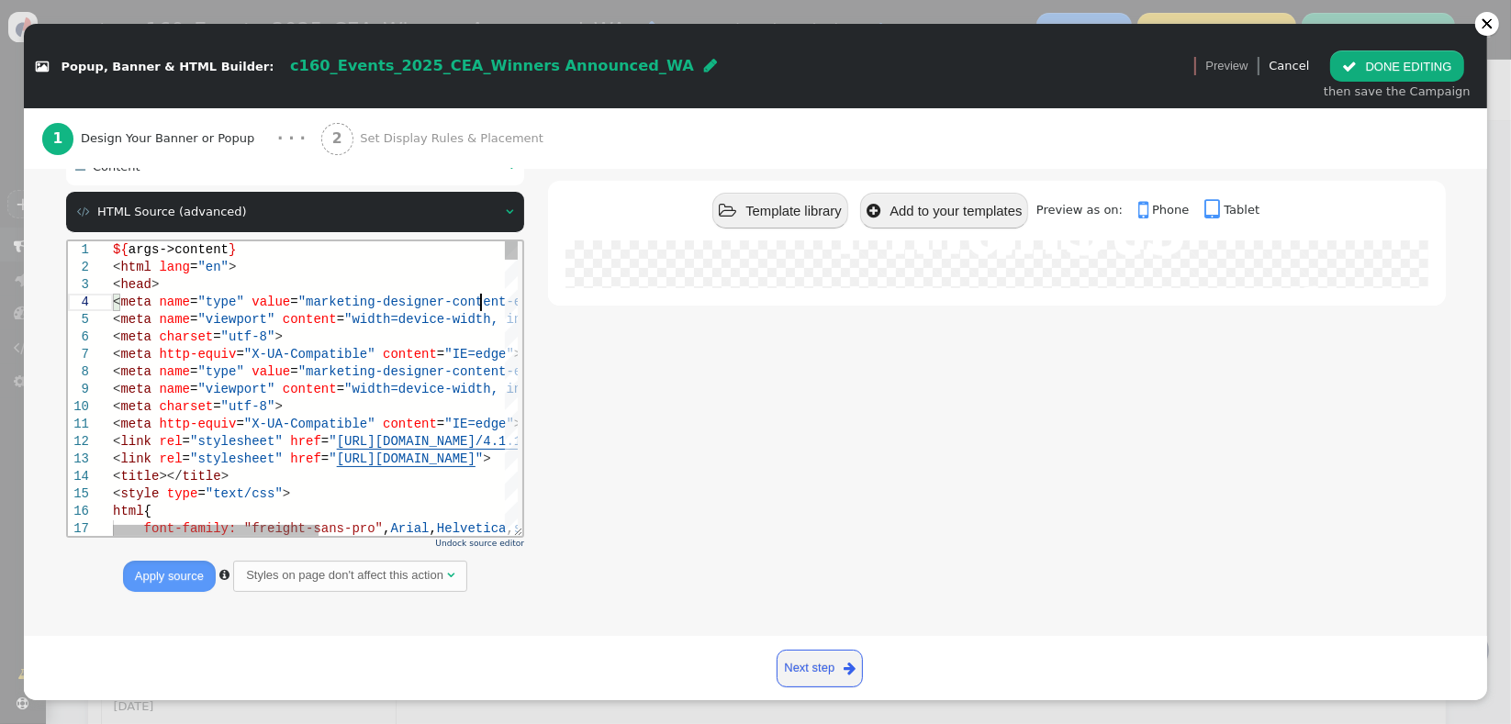
click at [477, 303] on span ""marketing-designer-content-editor-document"" at bounding box center [467, 301] width 340 height 15
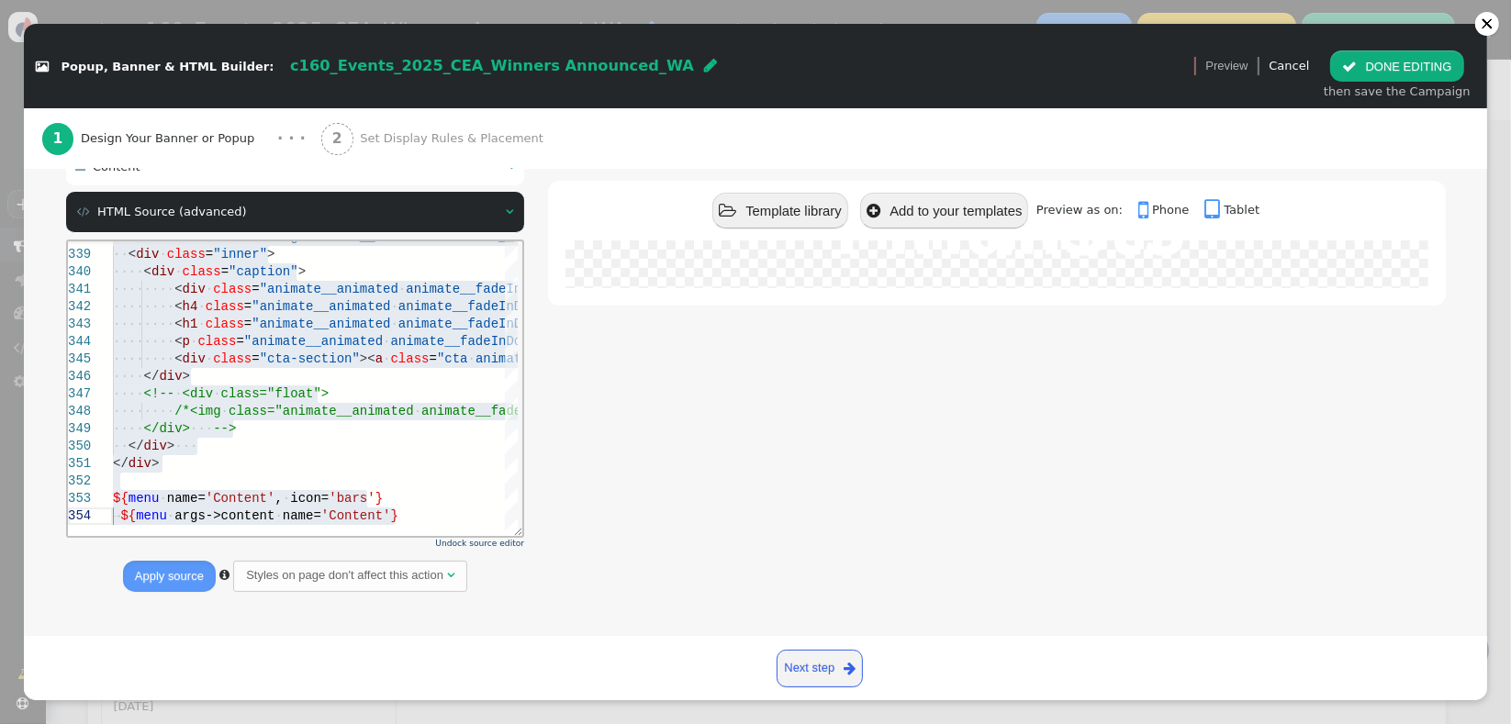
click at [413, 57] on span "c160_Events_2025_CEA_Winners Announced_WA" at bounding box center [492, 65] width 404 height 17
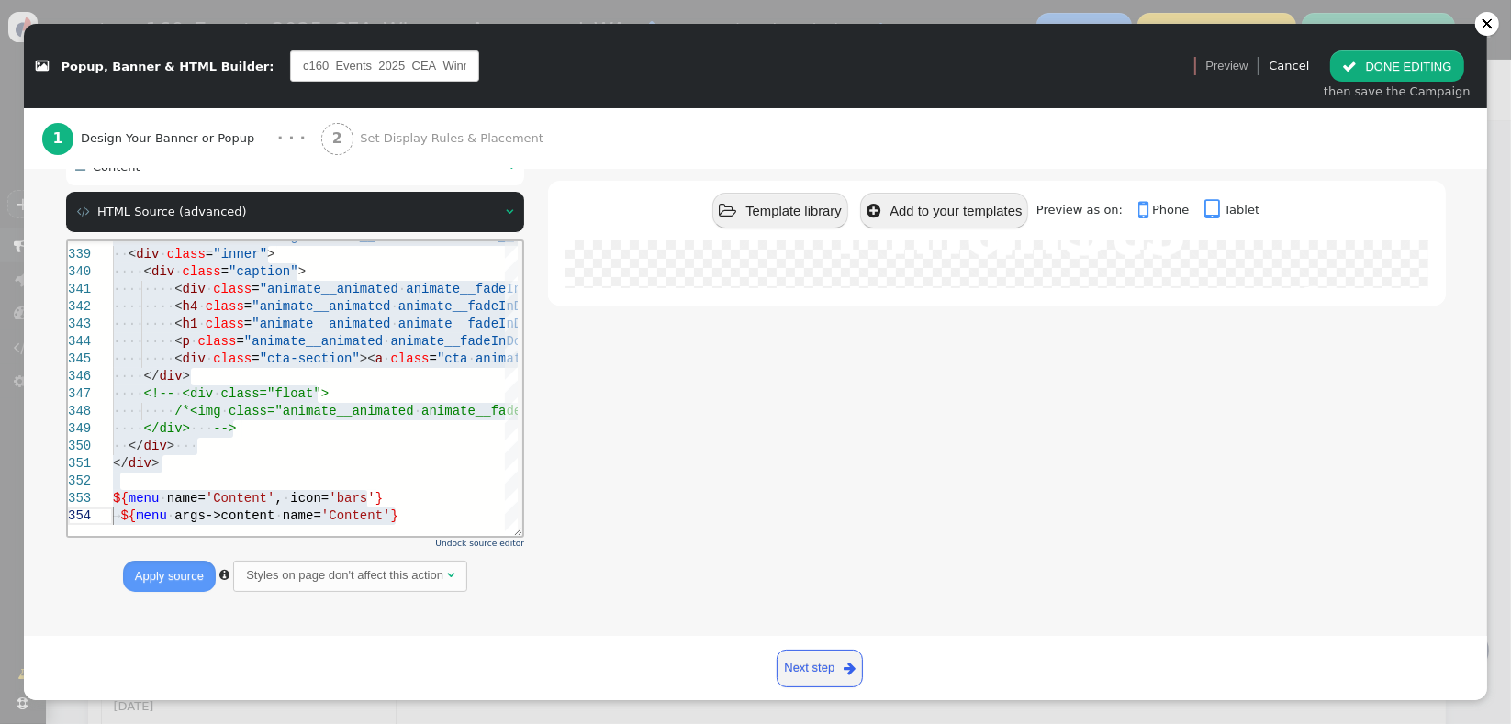
scroll to position [0, 108]
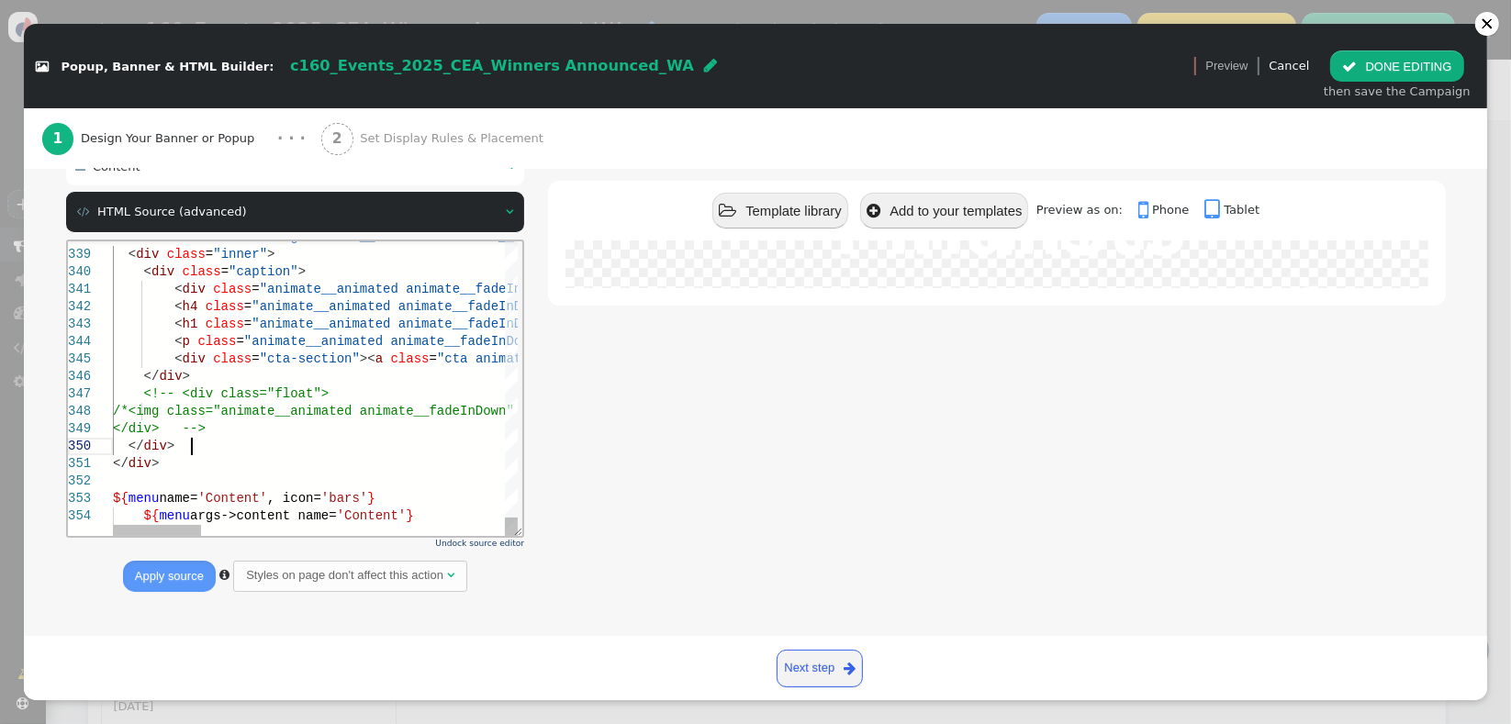
type textarea "${args->content} <html lang="en"> <head> <meta name="type" value="marketing-des…"
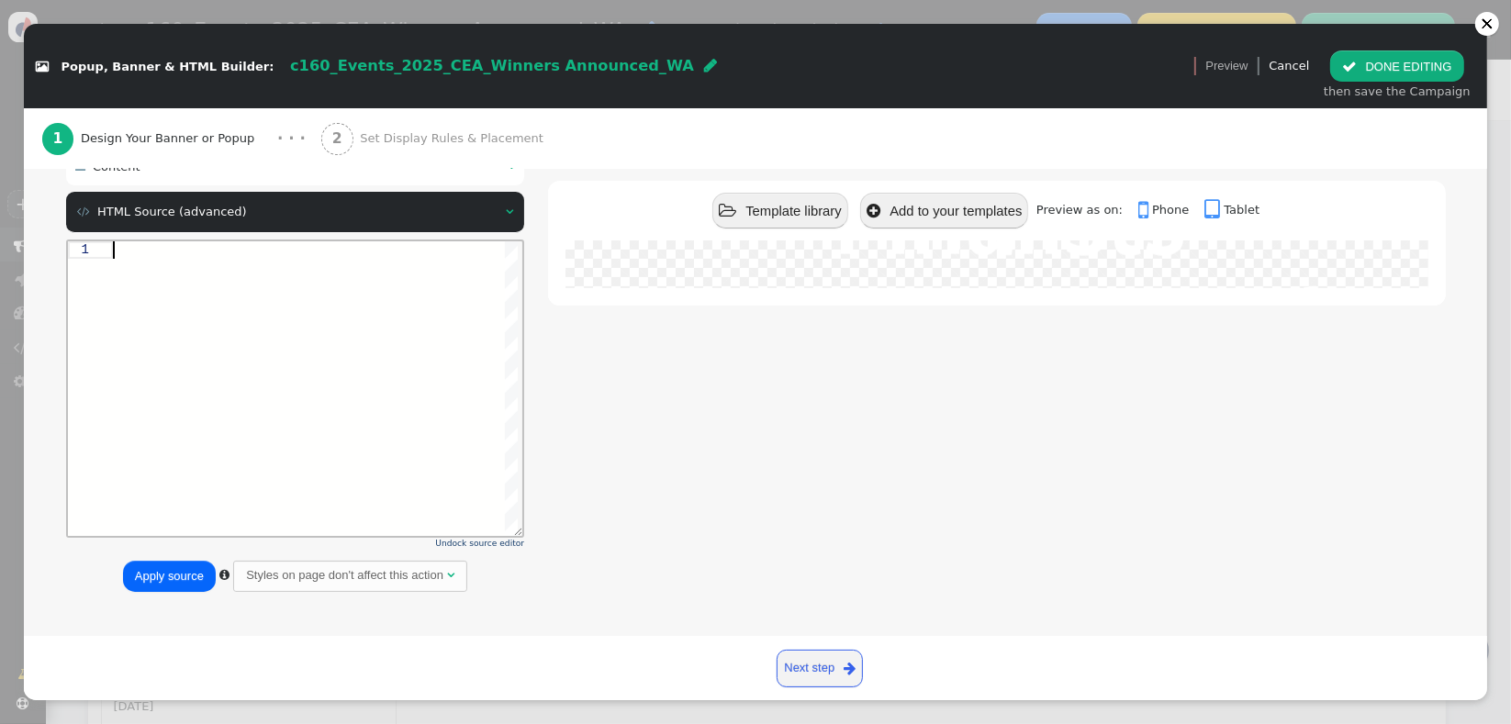
paste textarea "${menu name='Content', icon='bars'} ${menu args->content name='Content'}"
type textarea "${menu name='Content', icon='bars'} ${menu args->content name='Content'}"
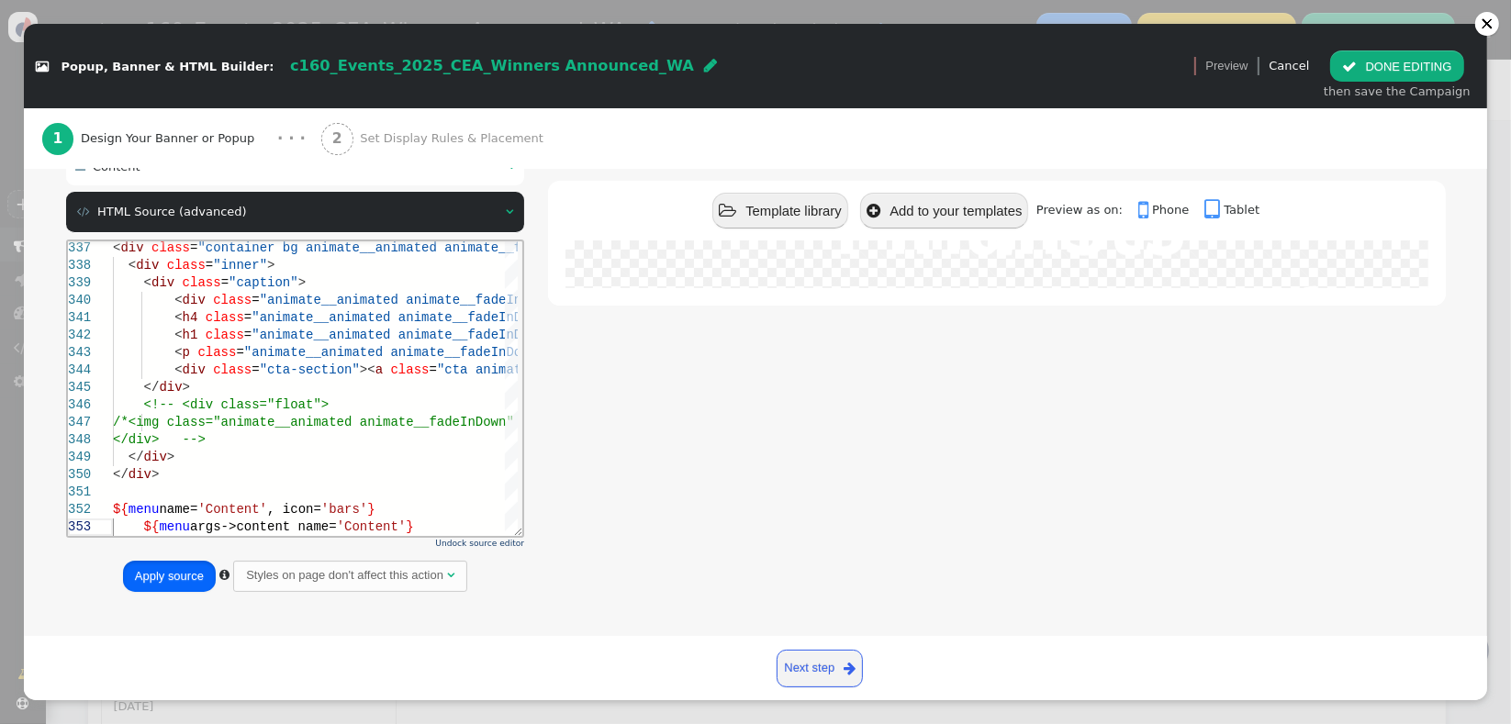
click at [171, 581] on button "Apply source" at bounding box center [169, 576] width 93 height 31
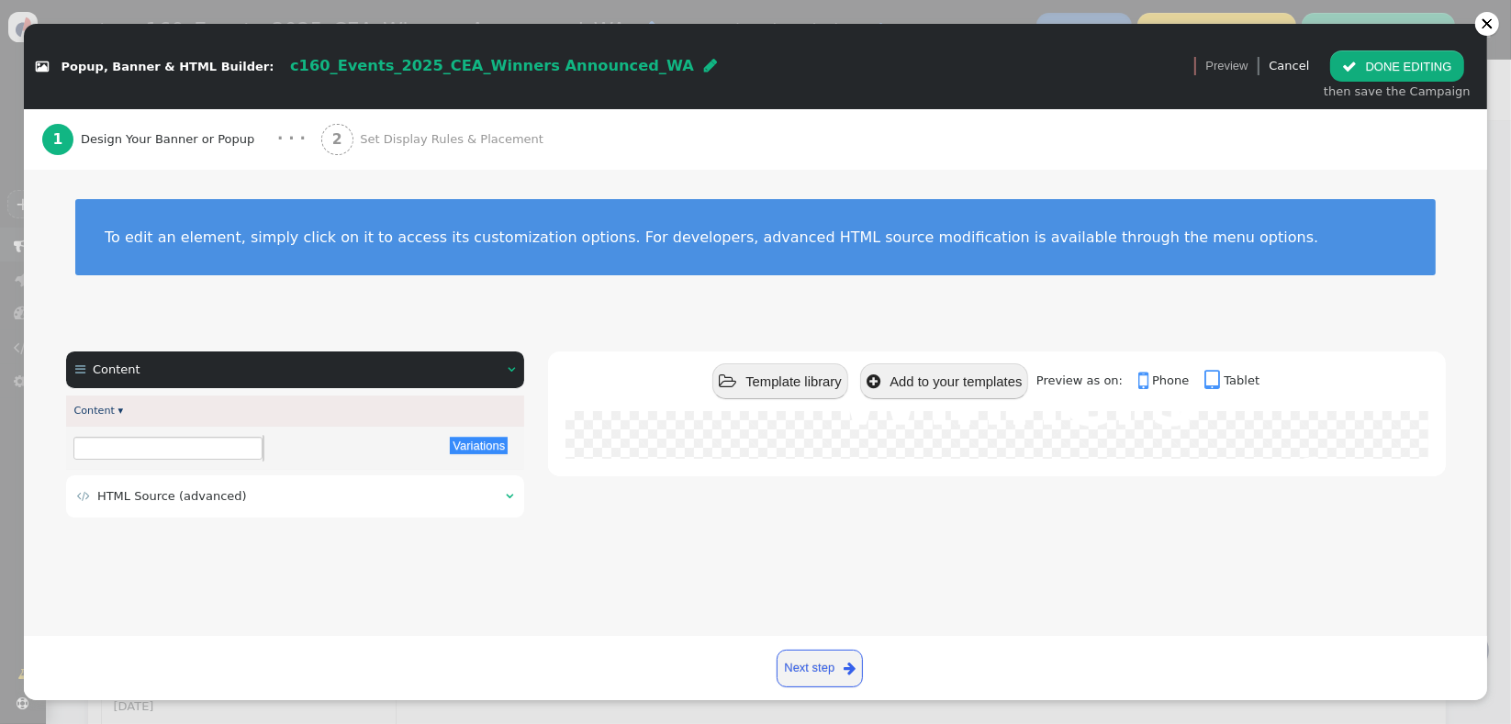
scroll to position [0, 0]
click at [436, 154] on div "2 Set Display Rules & Placement" at bounding box center [436, 139] width 230 height 61
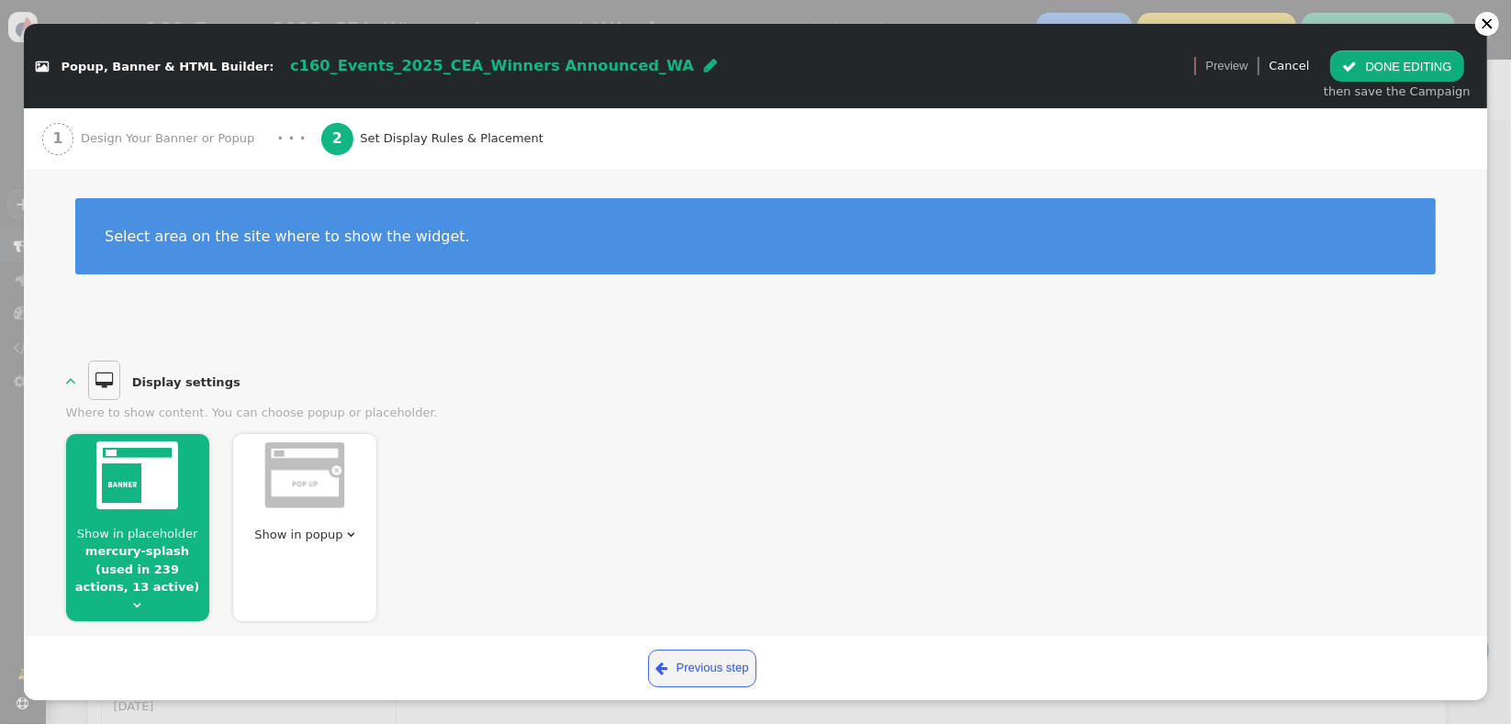
drag, startPoint x: 1474, startPoint y: 320, endPoint x: 154, endPoint y: 587, distance: 1346.7
click at [141, 599] on span "" at bounding box center [137, 605] width 7 height 12
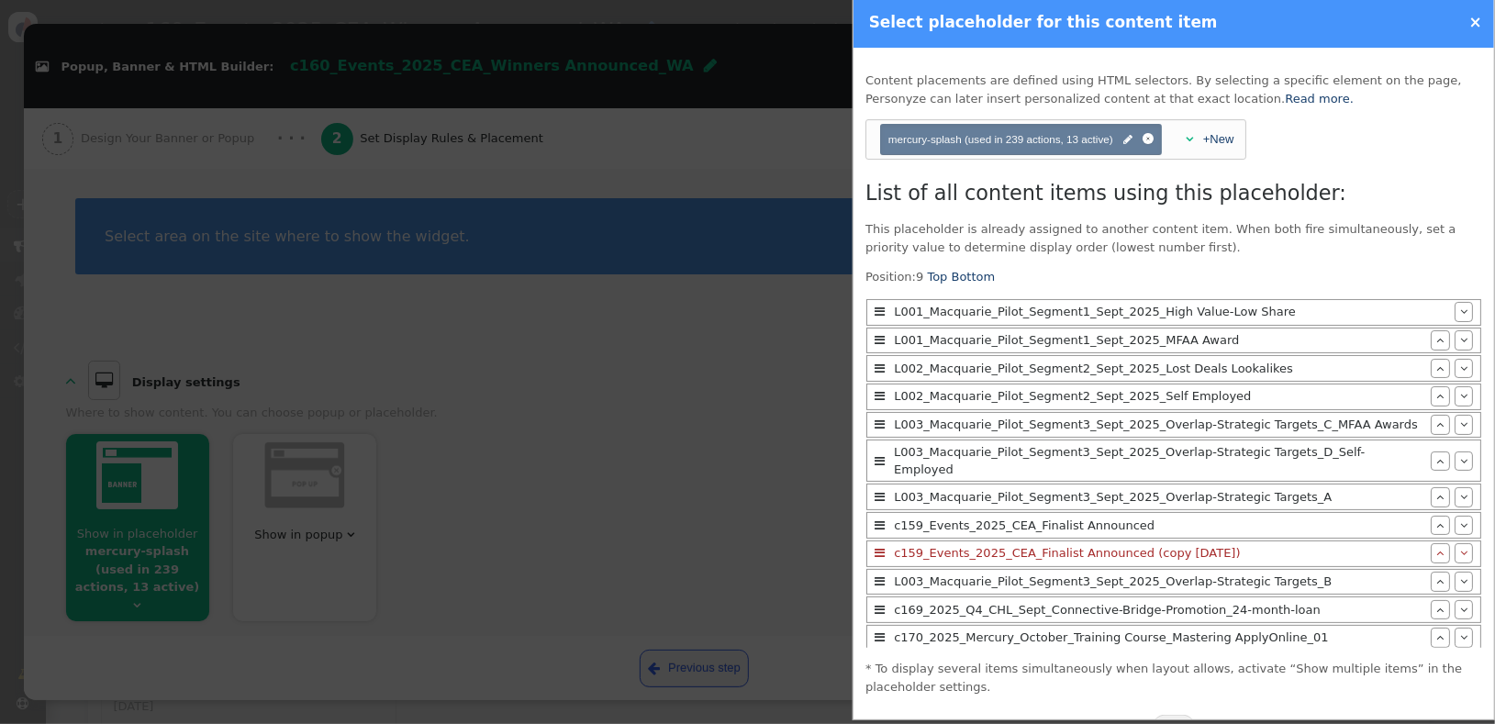
click at [798, 541] on div at bounding box center [747, 362] width 1495 height 724
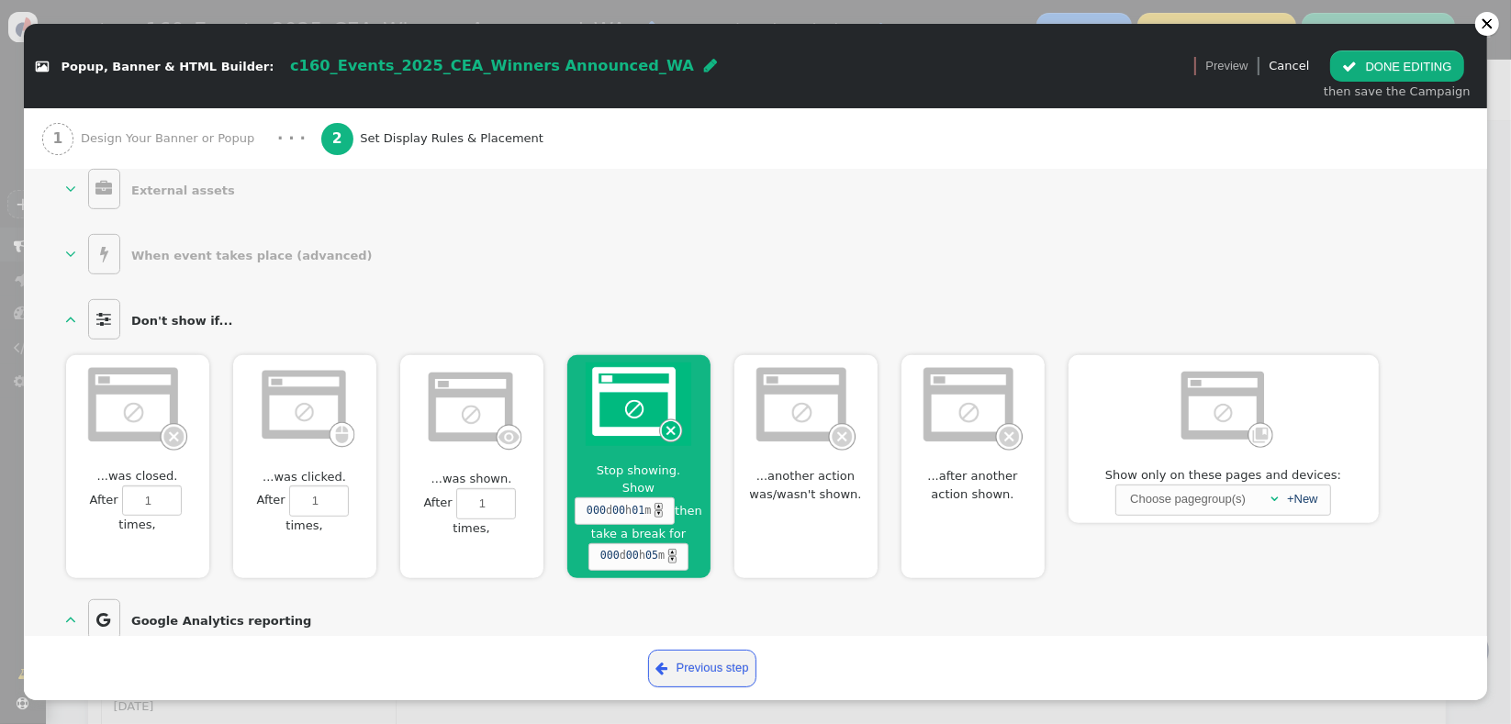
scroll to position [992, 0]
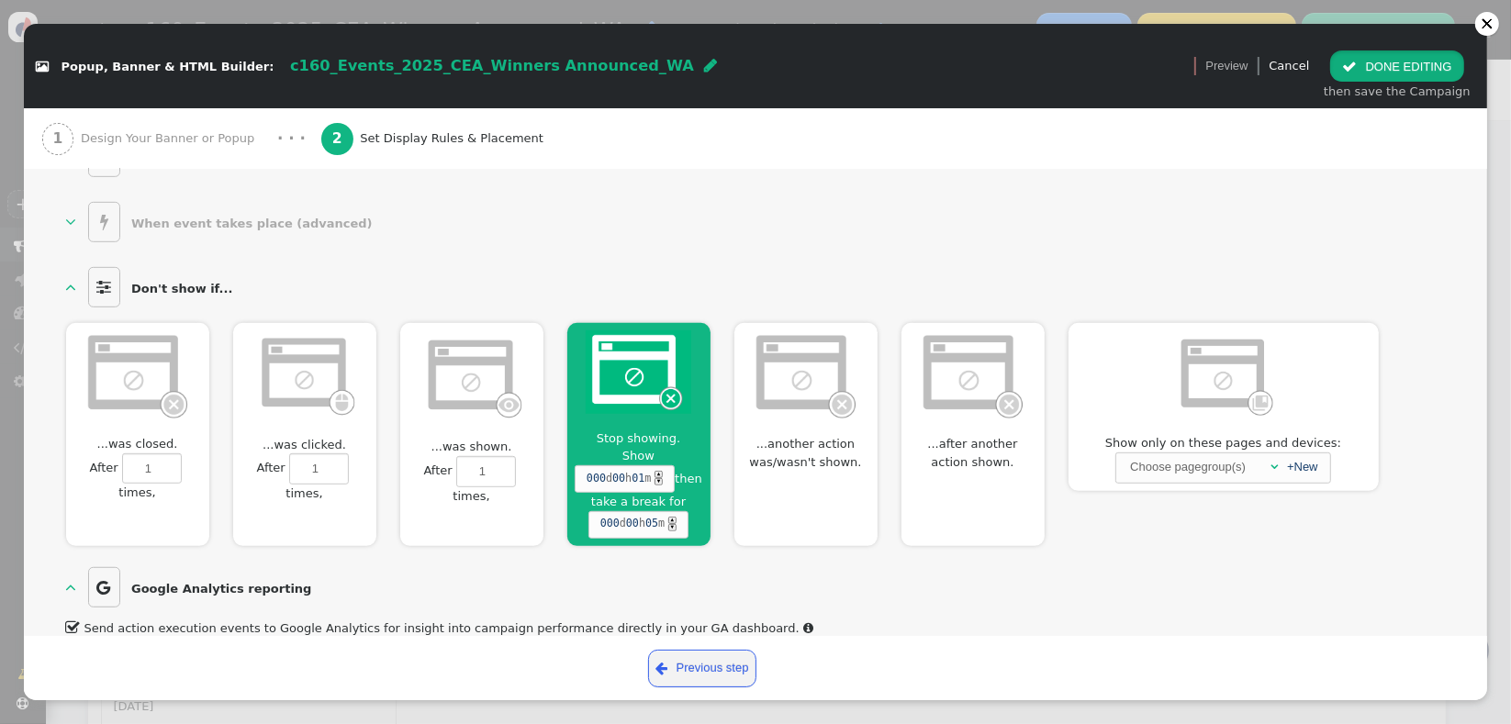
click at [1399, 73] on button " DONE EDITING" at bounding box center [1396, 65] width 133 height 31
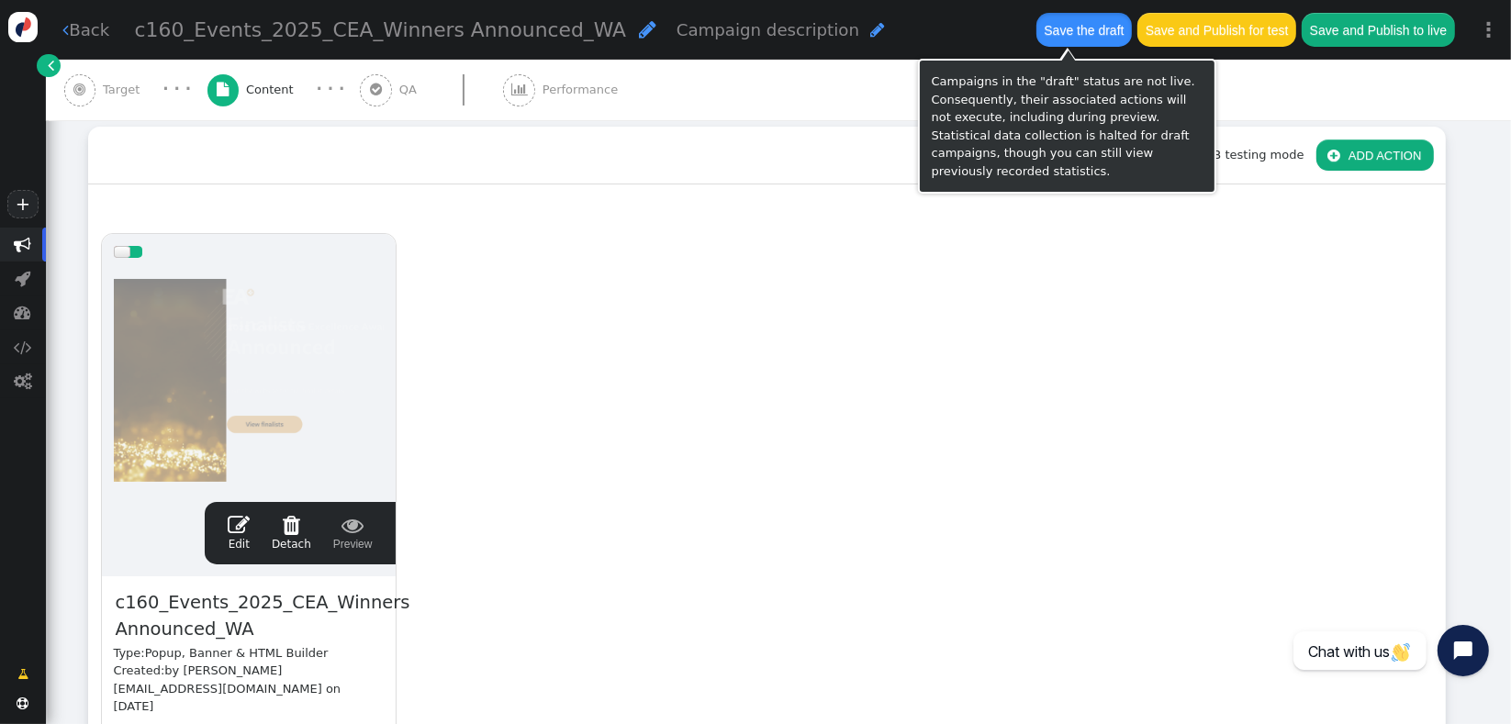
click at [1081, 44] on button "Save the draft" at bounding box center [1083, 29] width 95 height 33
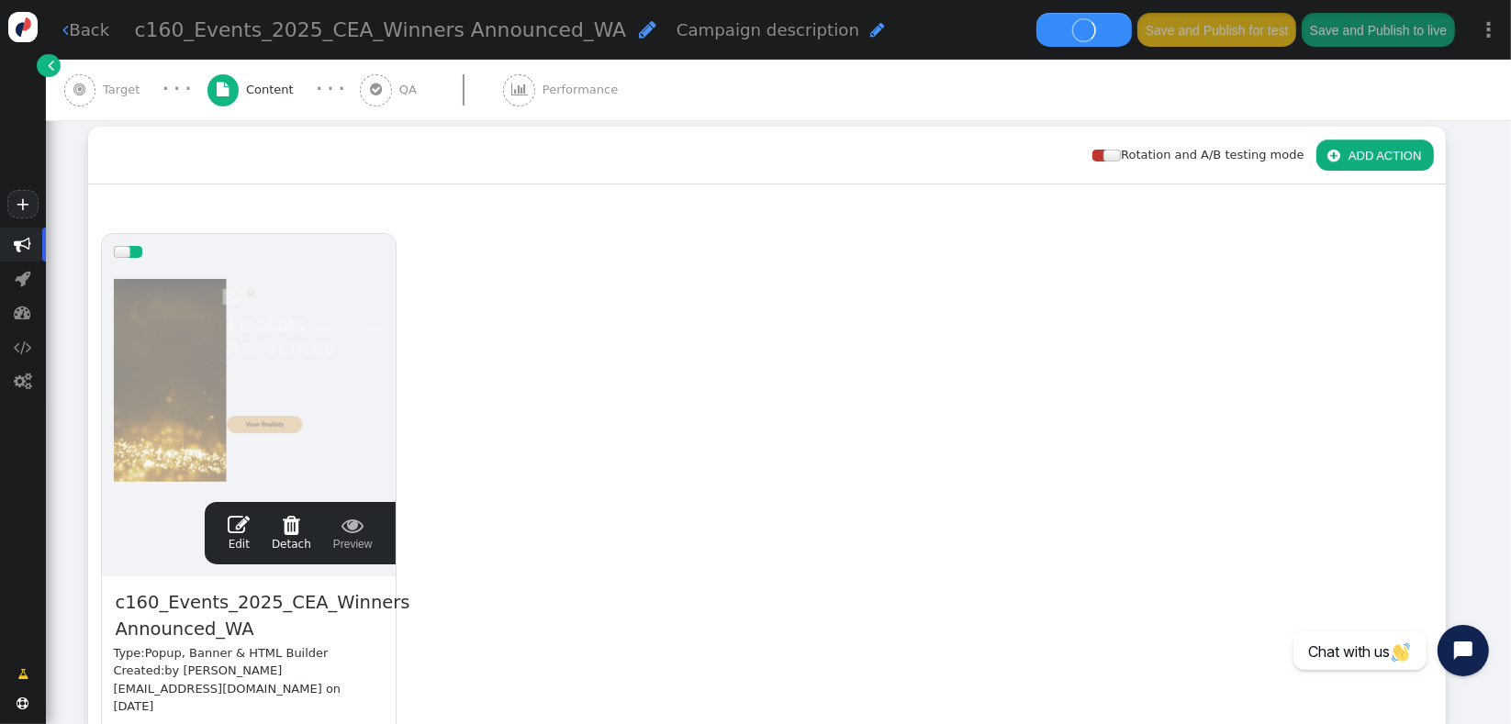
click at [639, 28] on span "" at bounding box center [647, 29] width 17 height 20
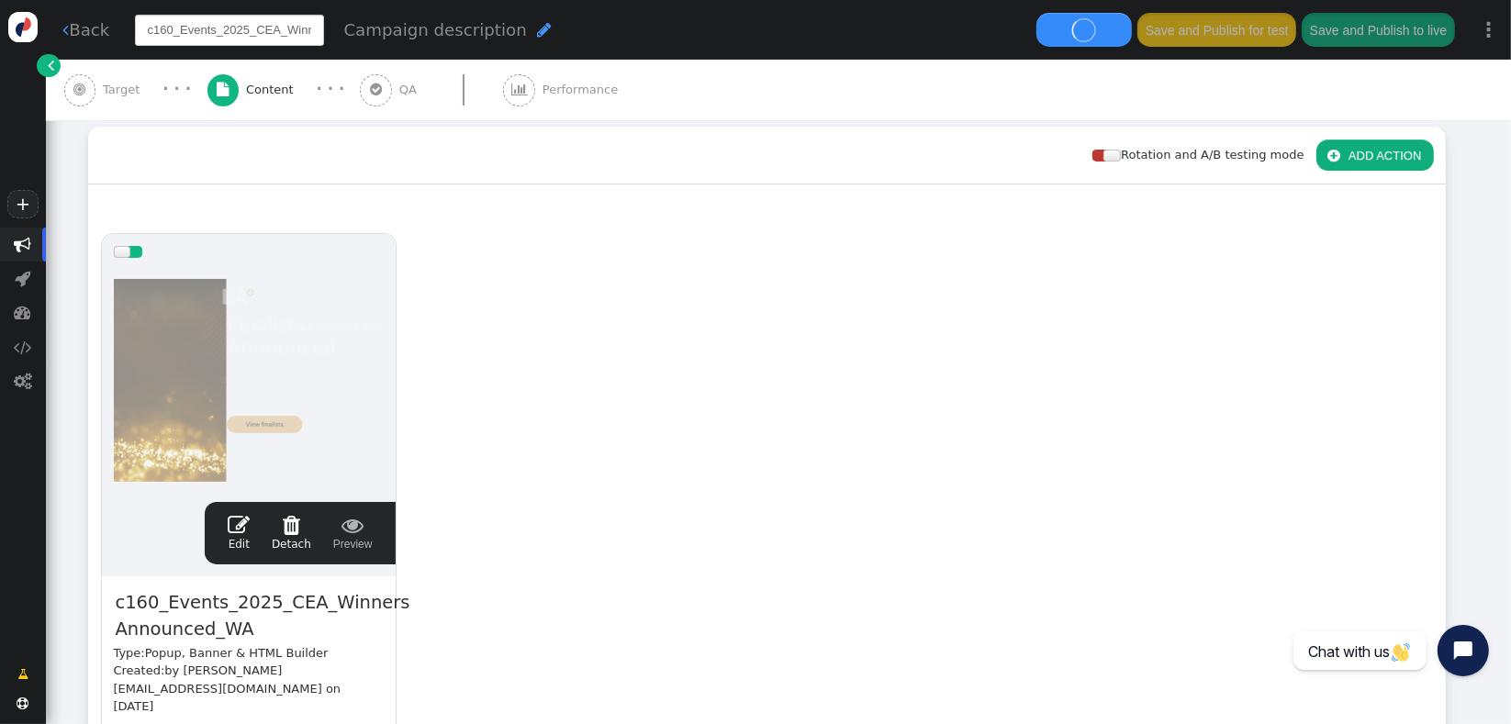
scroll to position [0, 108]
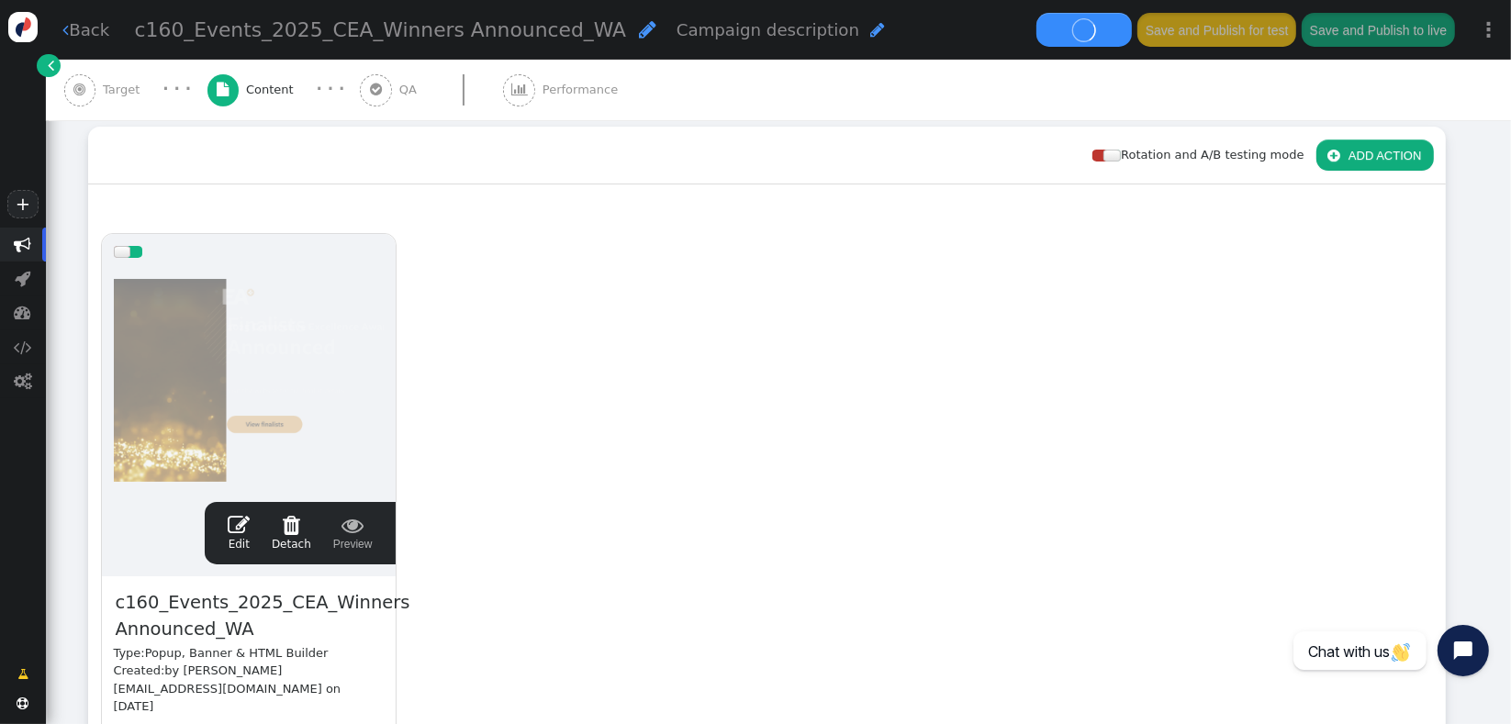
click at [442, 407] on div "drag this  Edit  Detach  Preview c160_Events_2025_CEA_Winners Announced_WA T…" at bounding box center [767, 531] width 1356 height 621
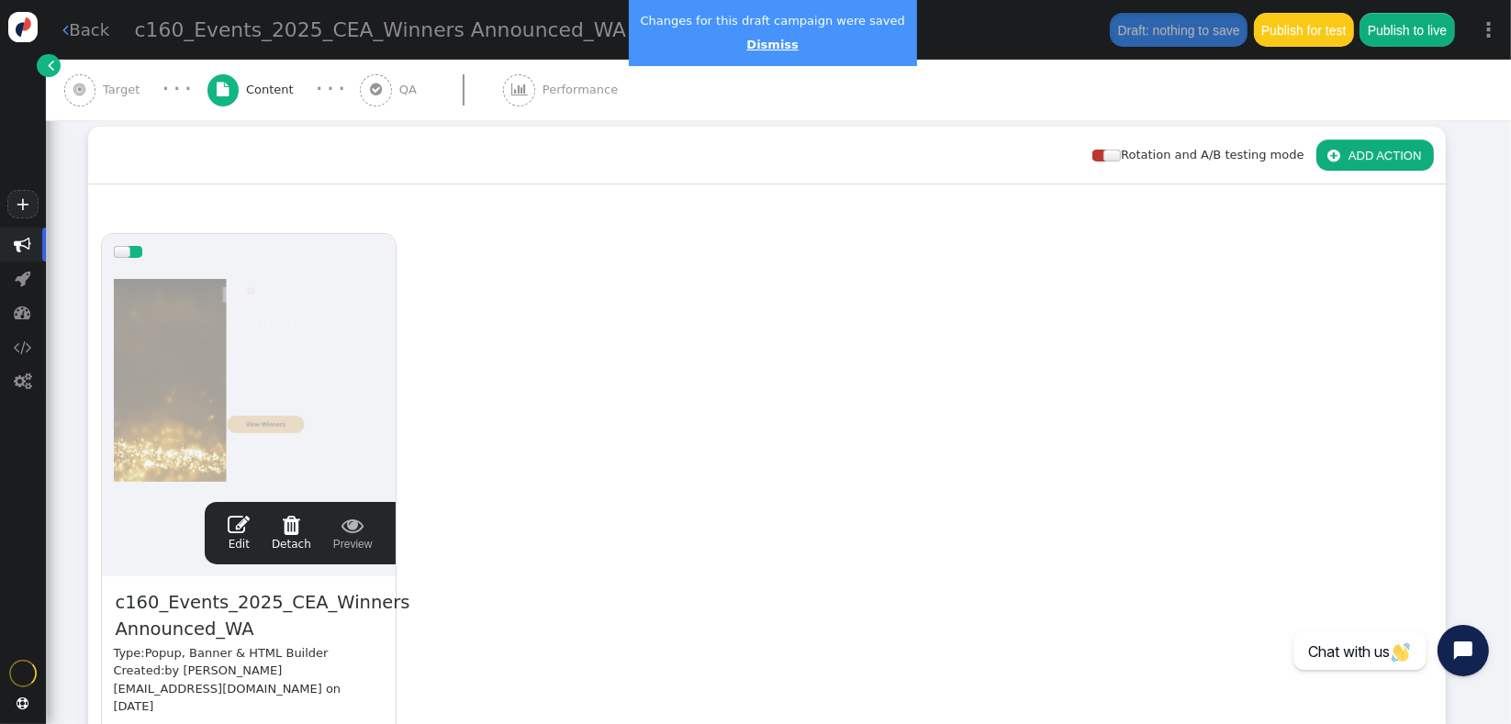
click at [759, 45] on link "Dismiss" at bounding box center [771, 45] width 51 height 14
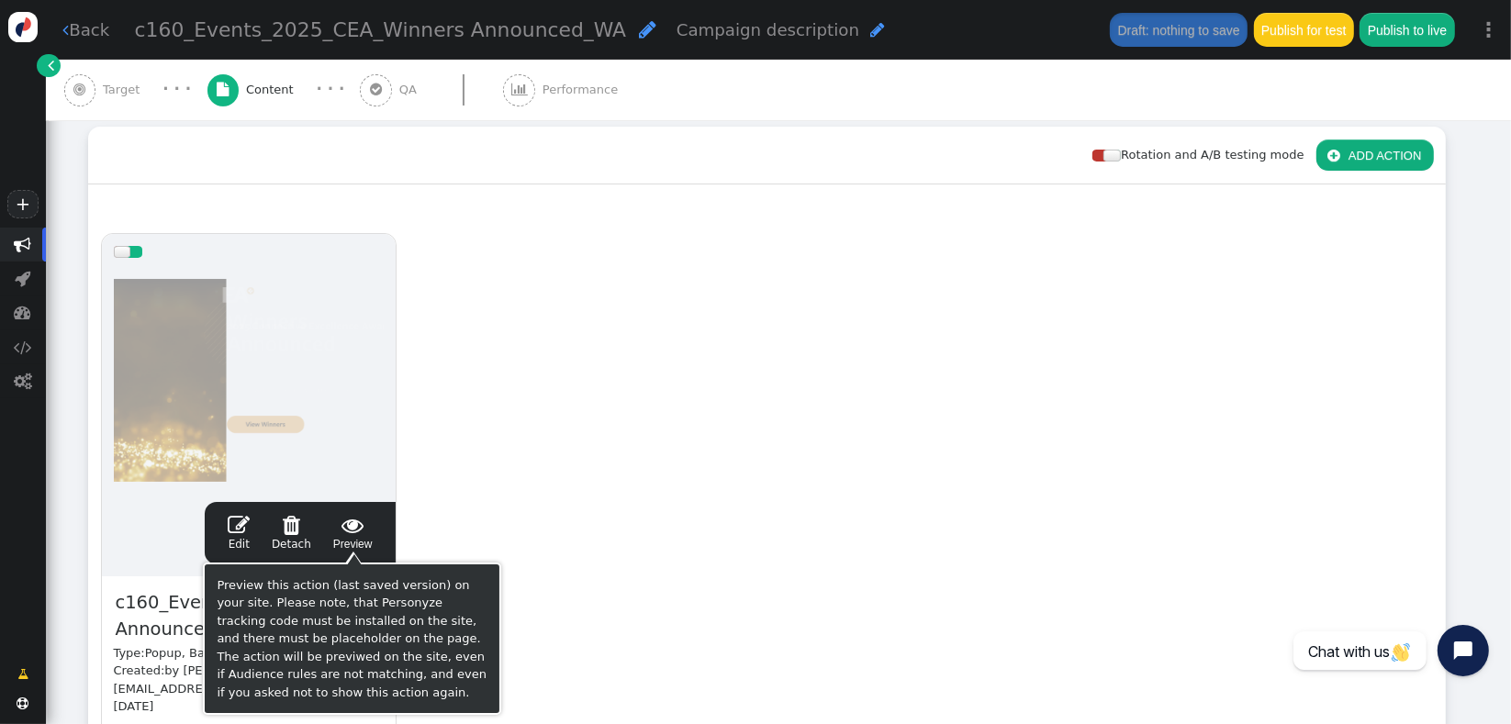
click at [367, 529] on span "" at bounding box center [352, 525] width 39 height 22
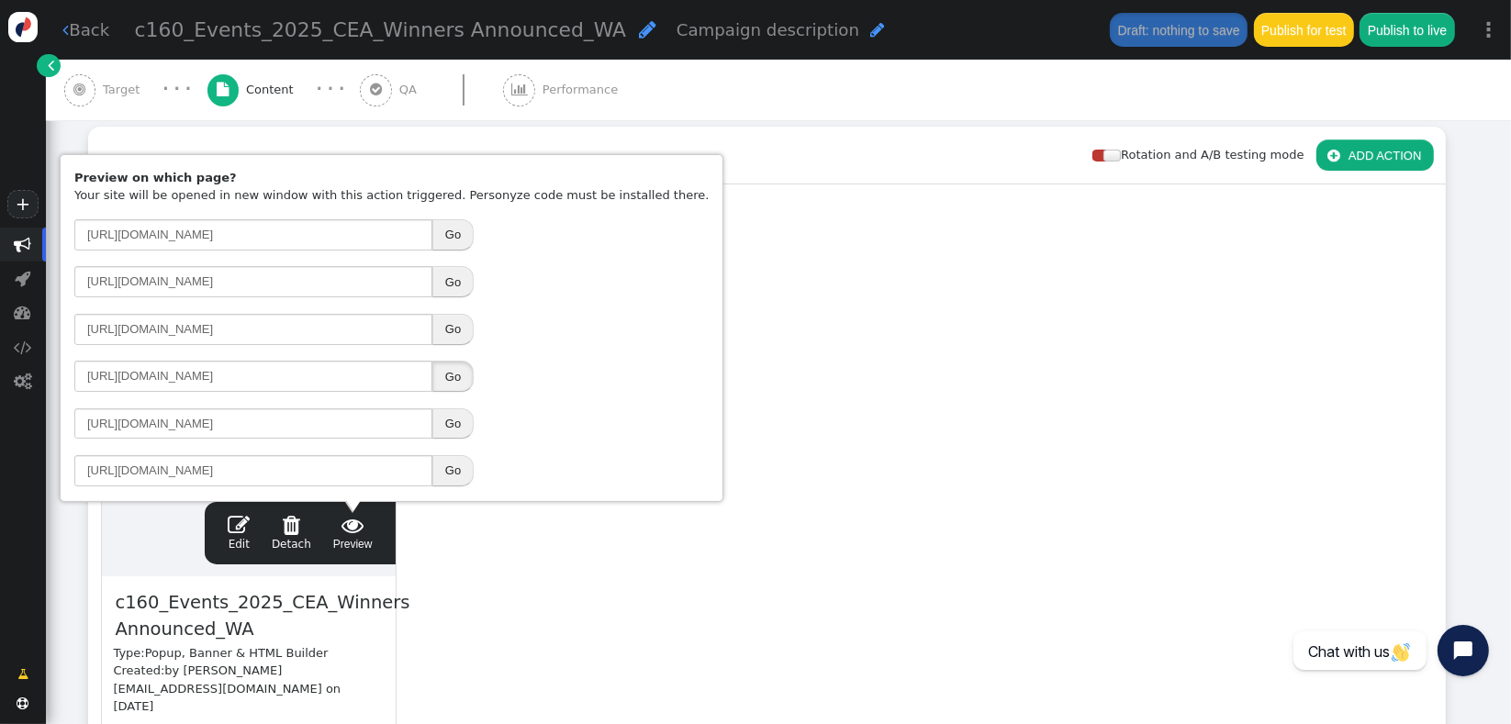
click at [442, 376] on button "Go" at bounding box center [452, 376] width 41 height 31
click at [247, 531] on span "" at bounding box center [239, 525] width 22 height 22
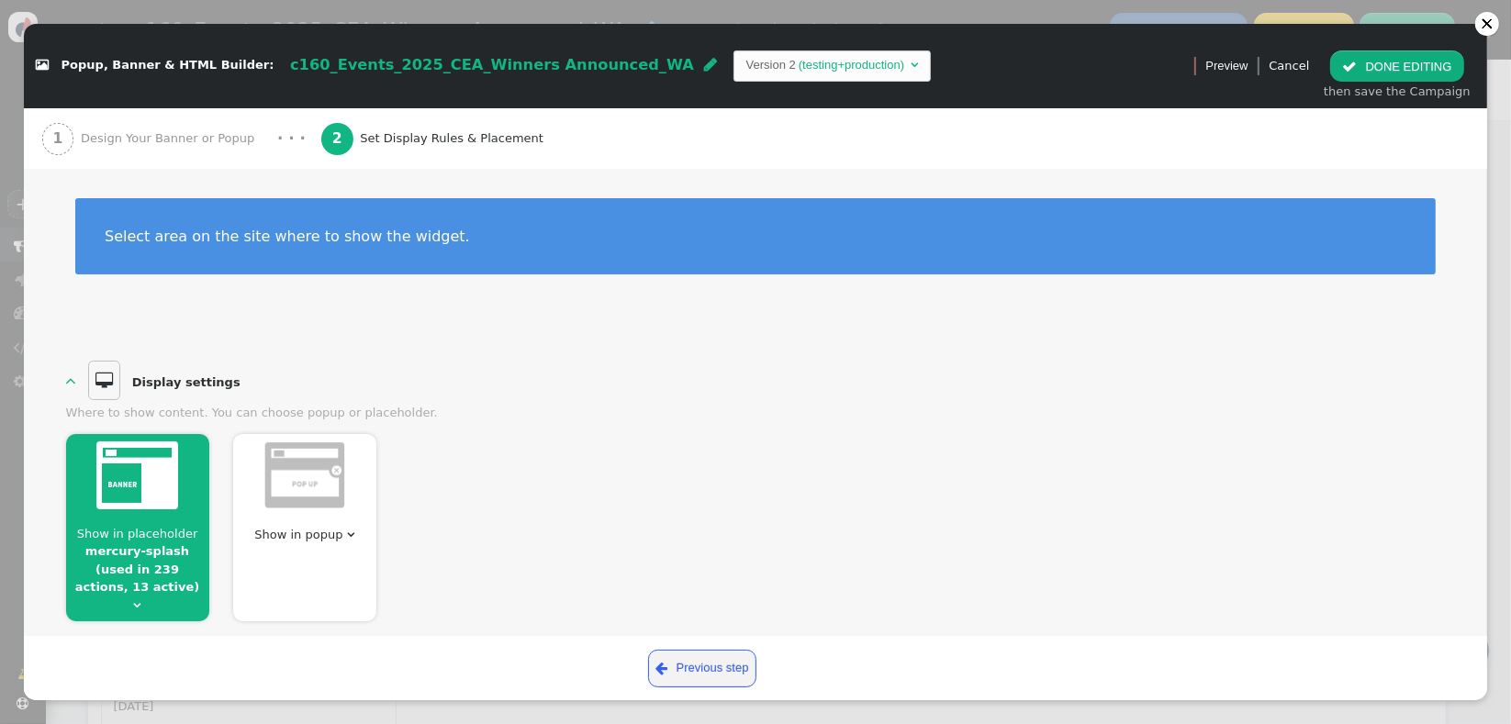
scroll to position [0, 0]
click at [188, 151] on div "1 Design Your Banner or Popup" at bounding box center [152, 138] width 220 height 61
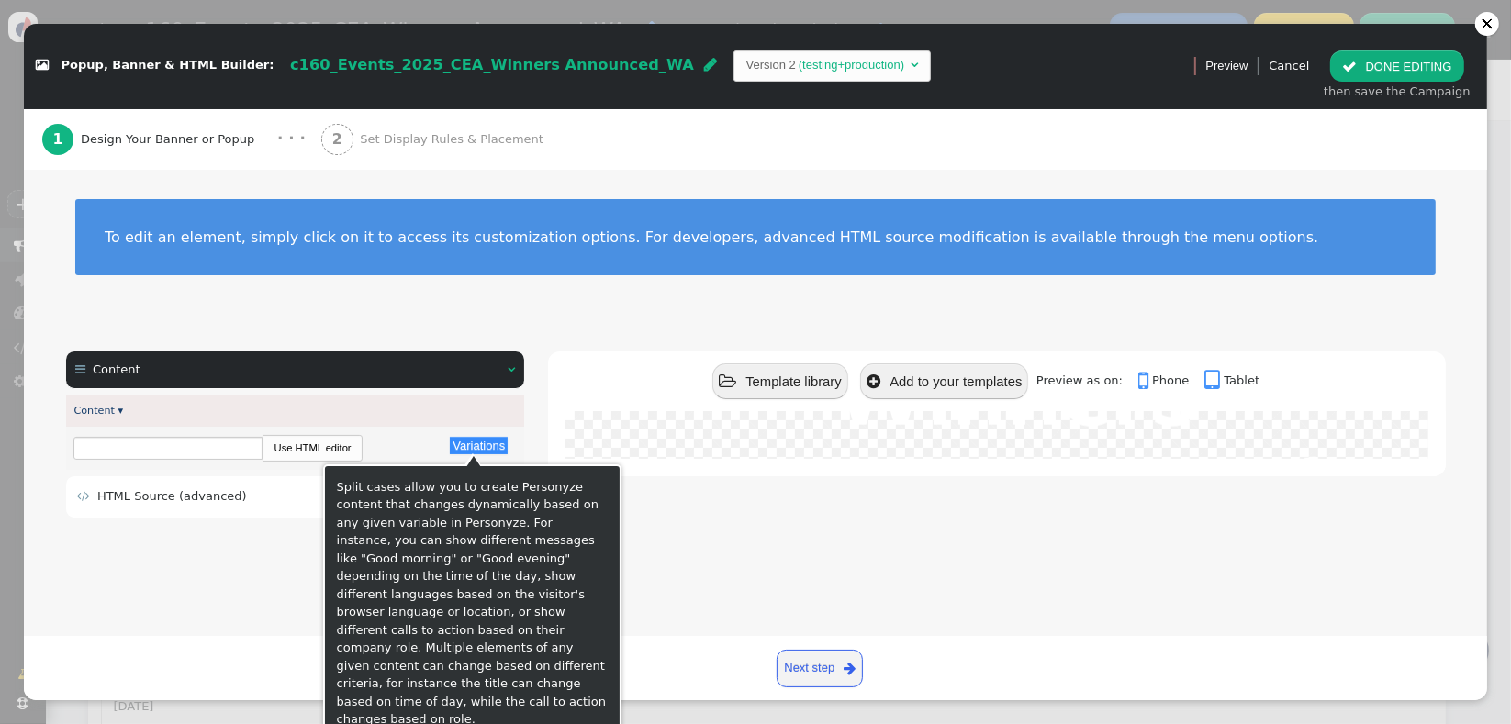
click at [388, 502] on div "Split cases allow you to create Personyze content that changes dynamically base…" at bounding box center [472, 603] width 271 height 251
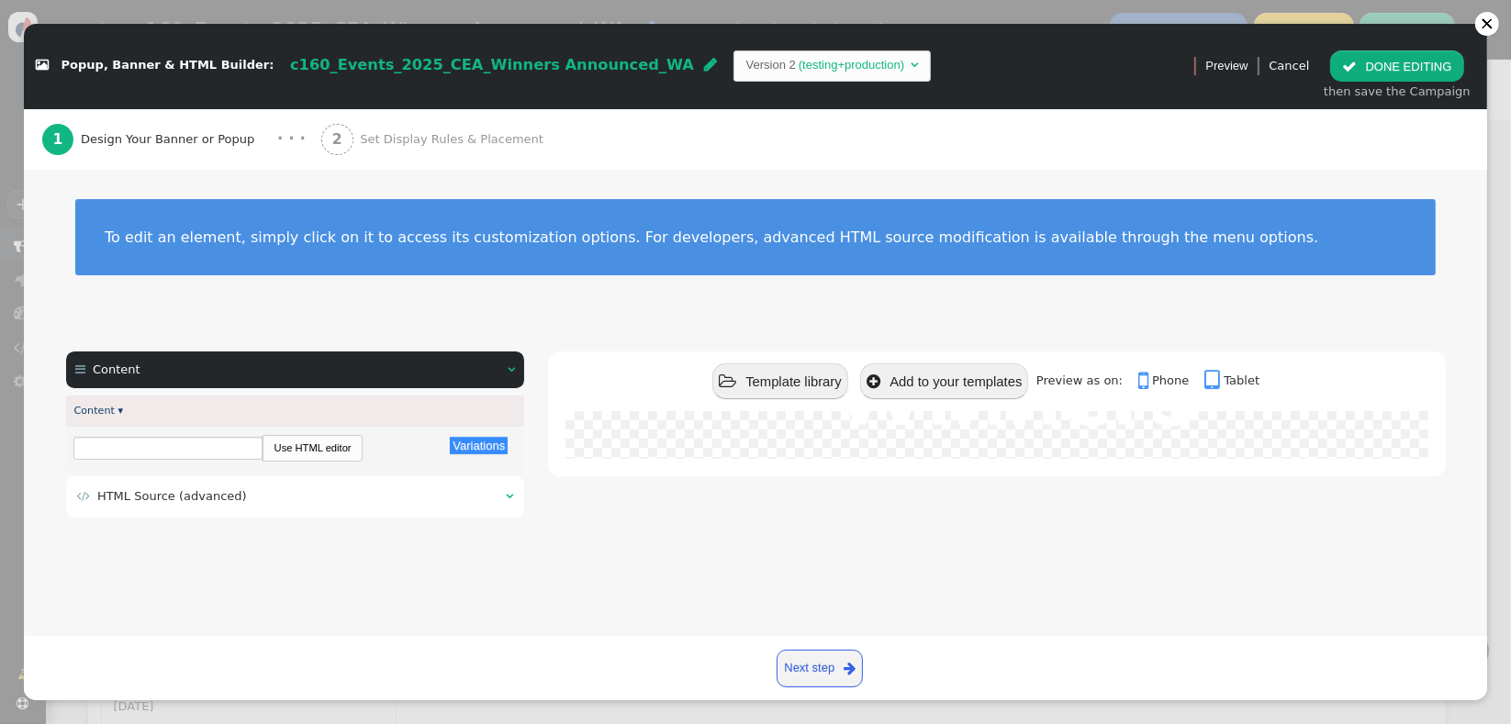
click at [285, 502] on td " HTML Source (advanced)" at bounding box center [285, 496] width 416 height 18
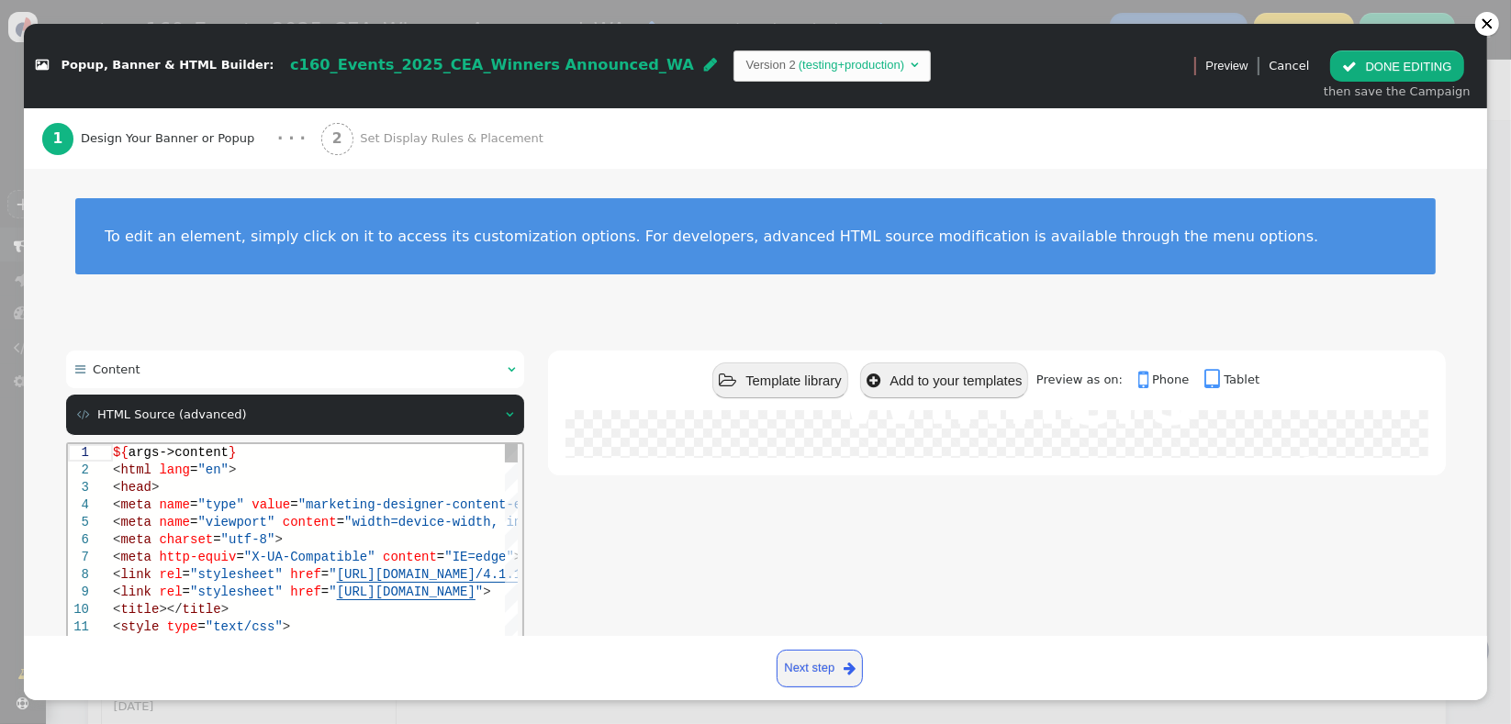
click at [297, 502] on span ""marketing-designer-content-editor-document"" at bounding box center [467, 504] width 340 height 15
type textarea "${args->content} <html lang="en"> <head> <meta name="type" value="marketing-des…"
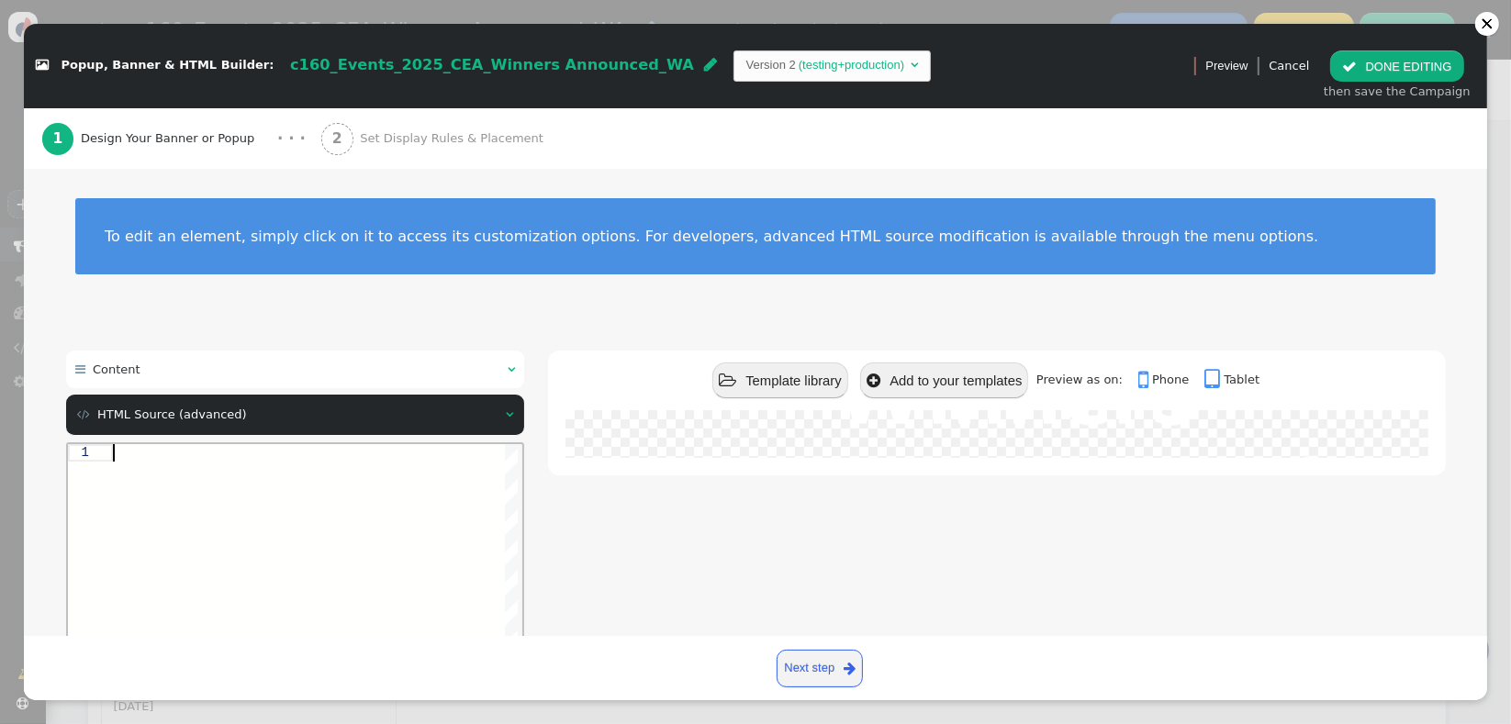
paste textarea "-1s" href="https://learning.connective.com.au/2025/2025-connective-excellence-a…"
type textarea "-1s" href="https://learning.connective.com.au/2025/2025-connective-excellence-a…"
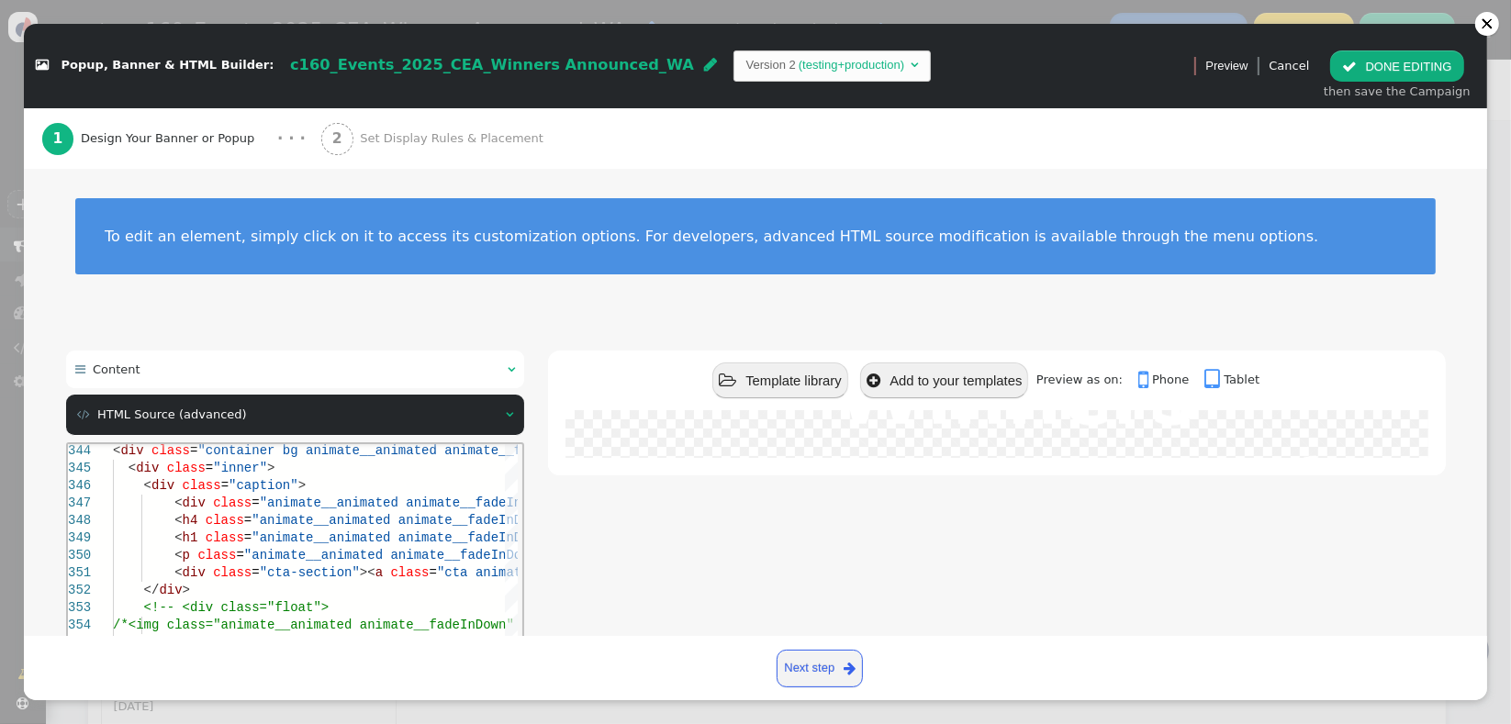
click at [607, 530] on div " Template library  Add to your templates Preview as on:  Phone  Tablet 2025…" at bounding box center [996, 578] width 897 height 454
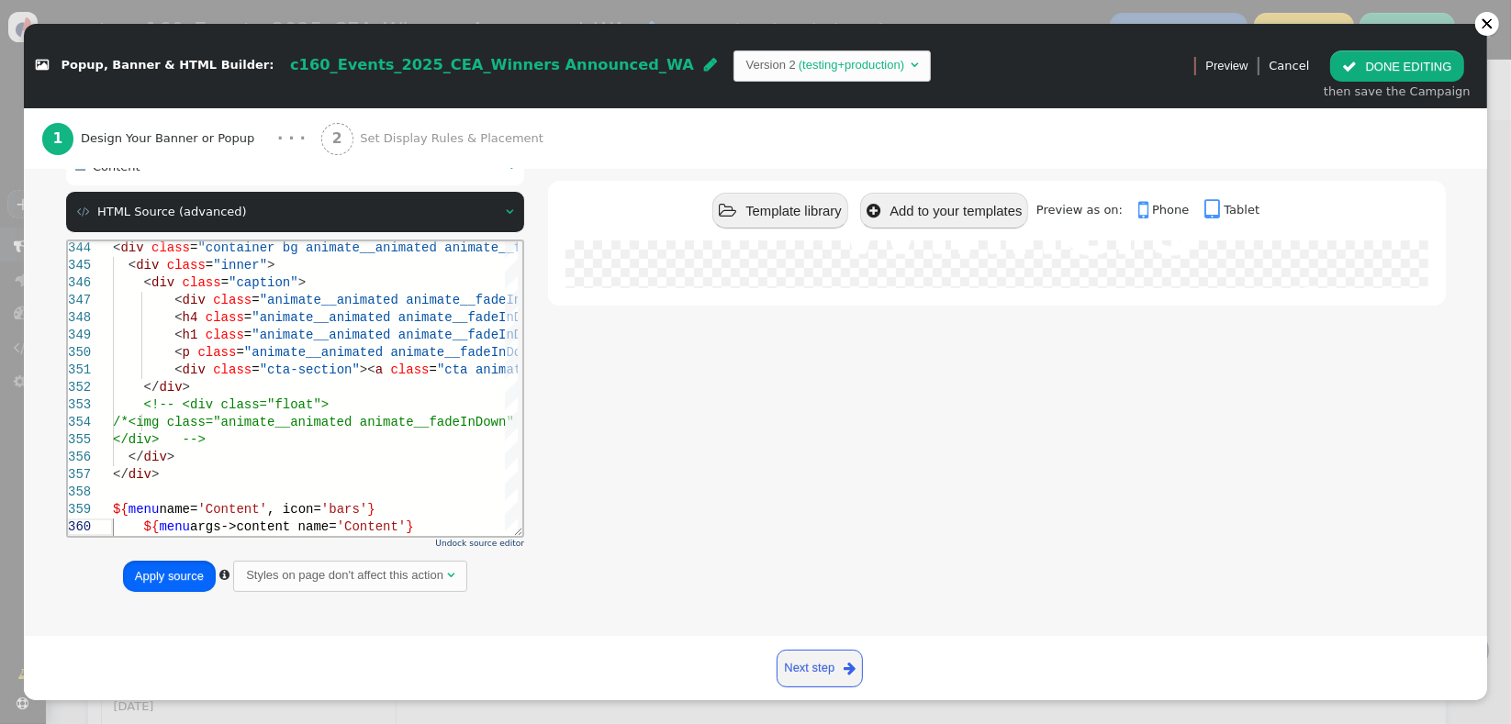
click at [161, 583] on button "Apply source" at bounding box center [169, 576] width 93 height 31
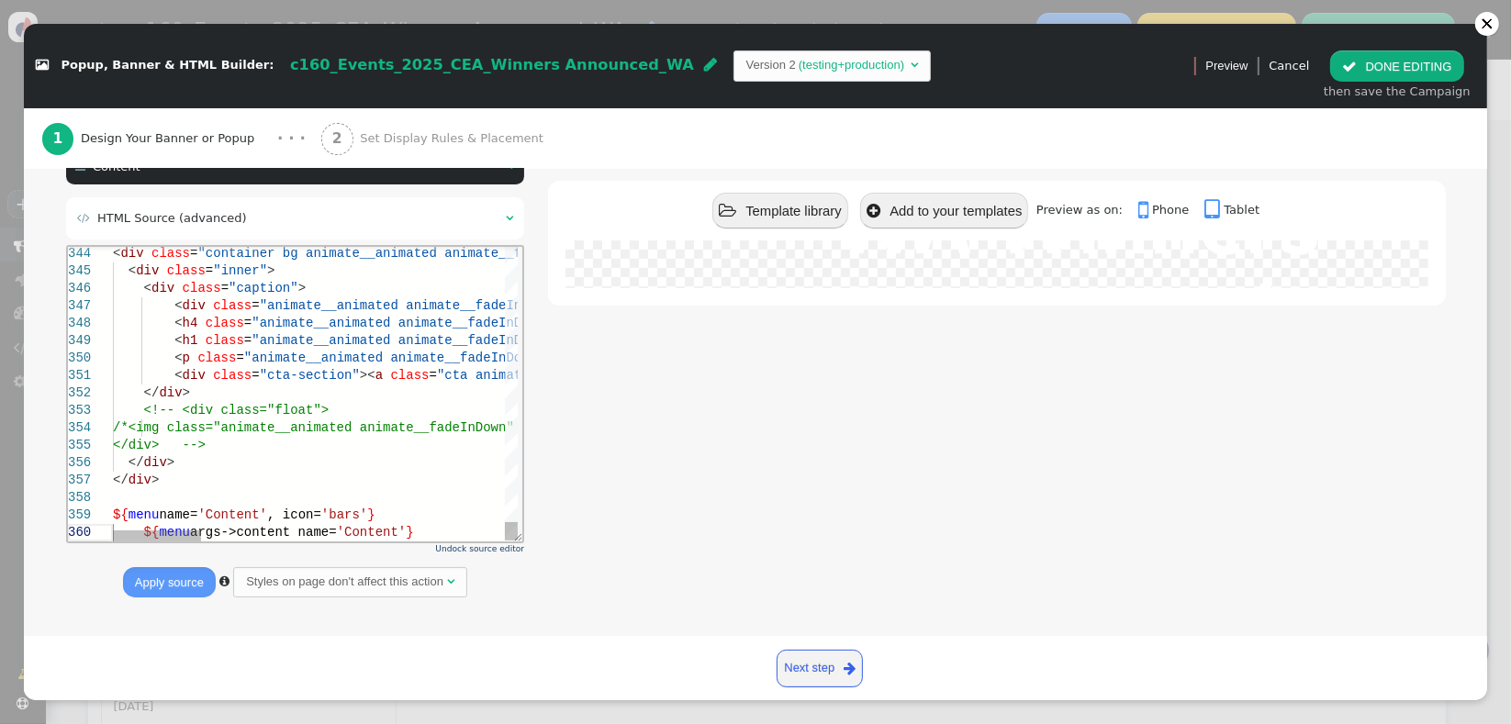
scroll to position [242, 0]
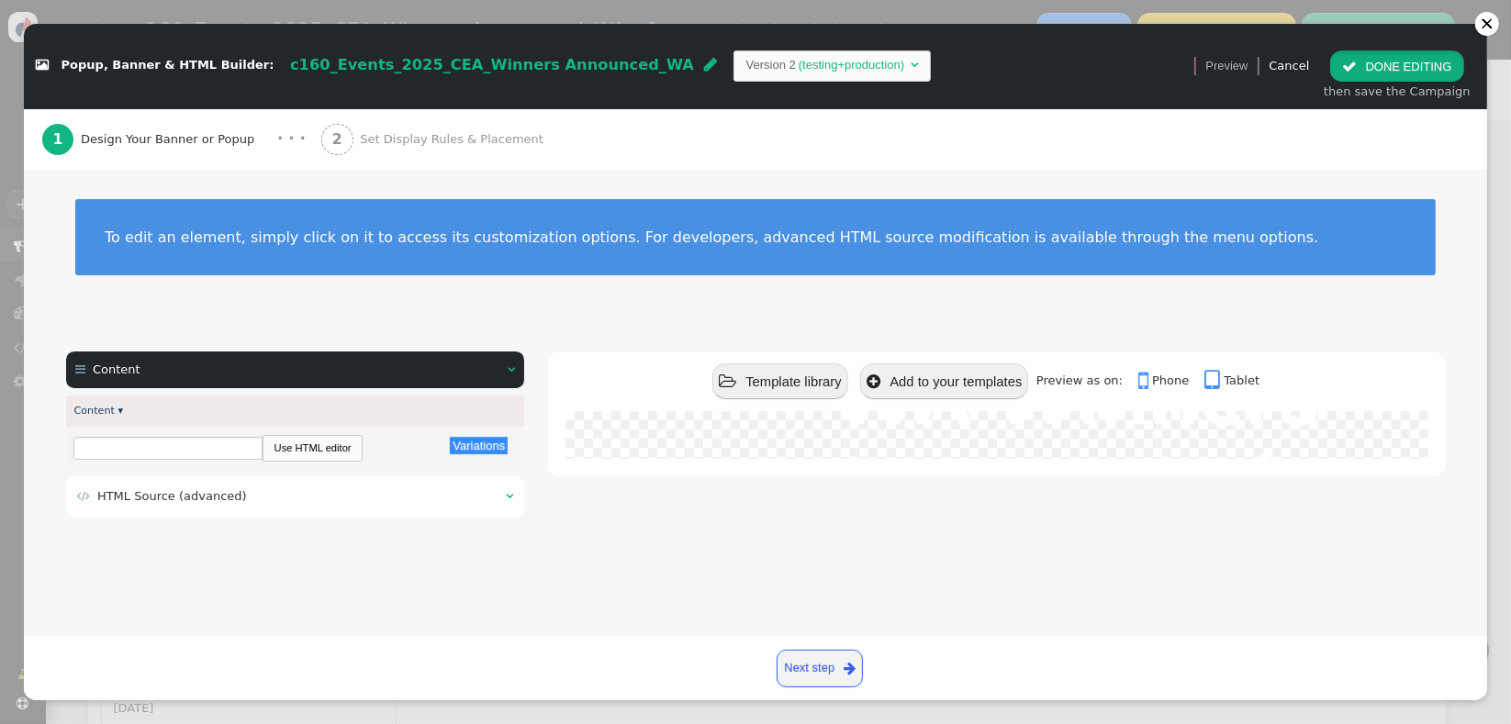
click at [1361, 75] on button " DONE EDITING" at bounding box center [1396, 65] width 133 height 31
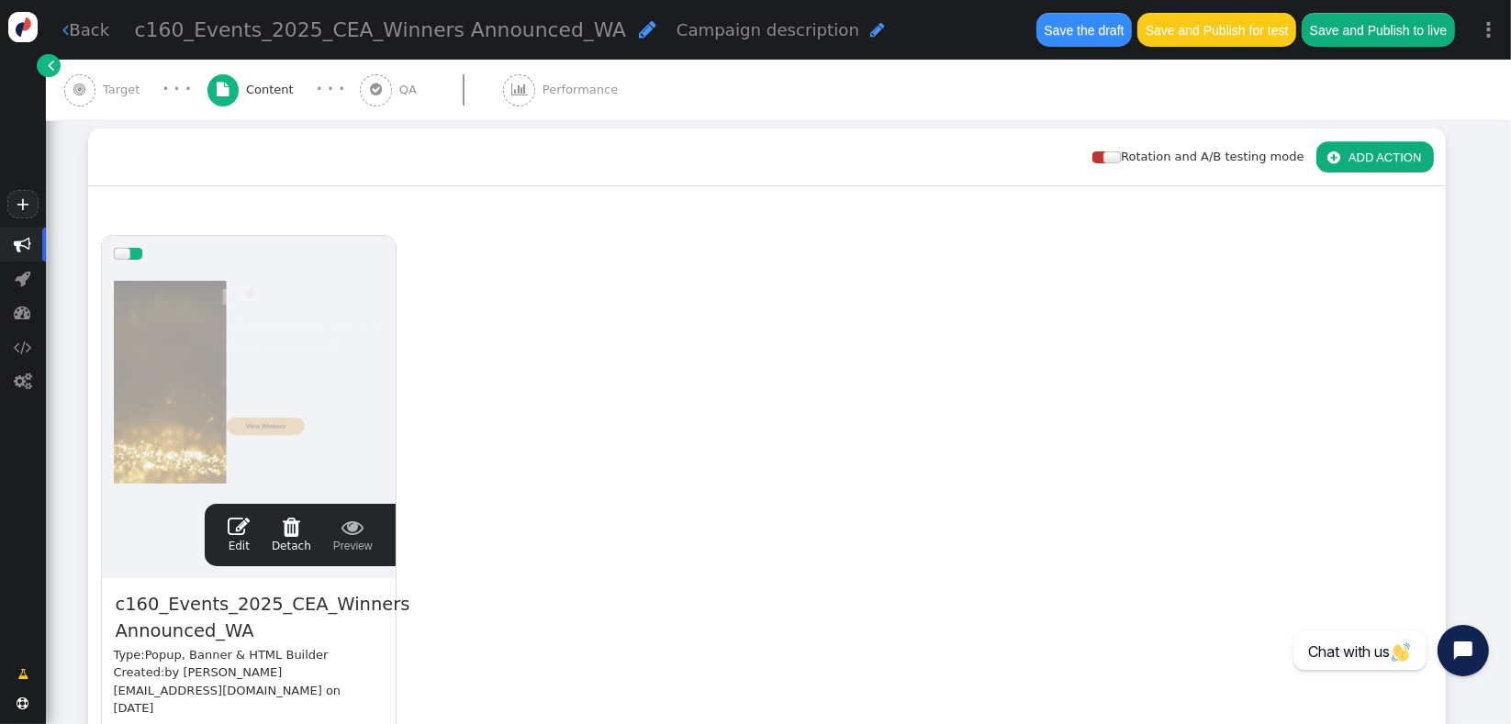
scroll to position [0, 0]
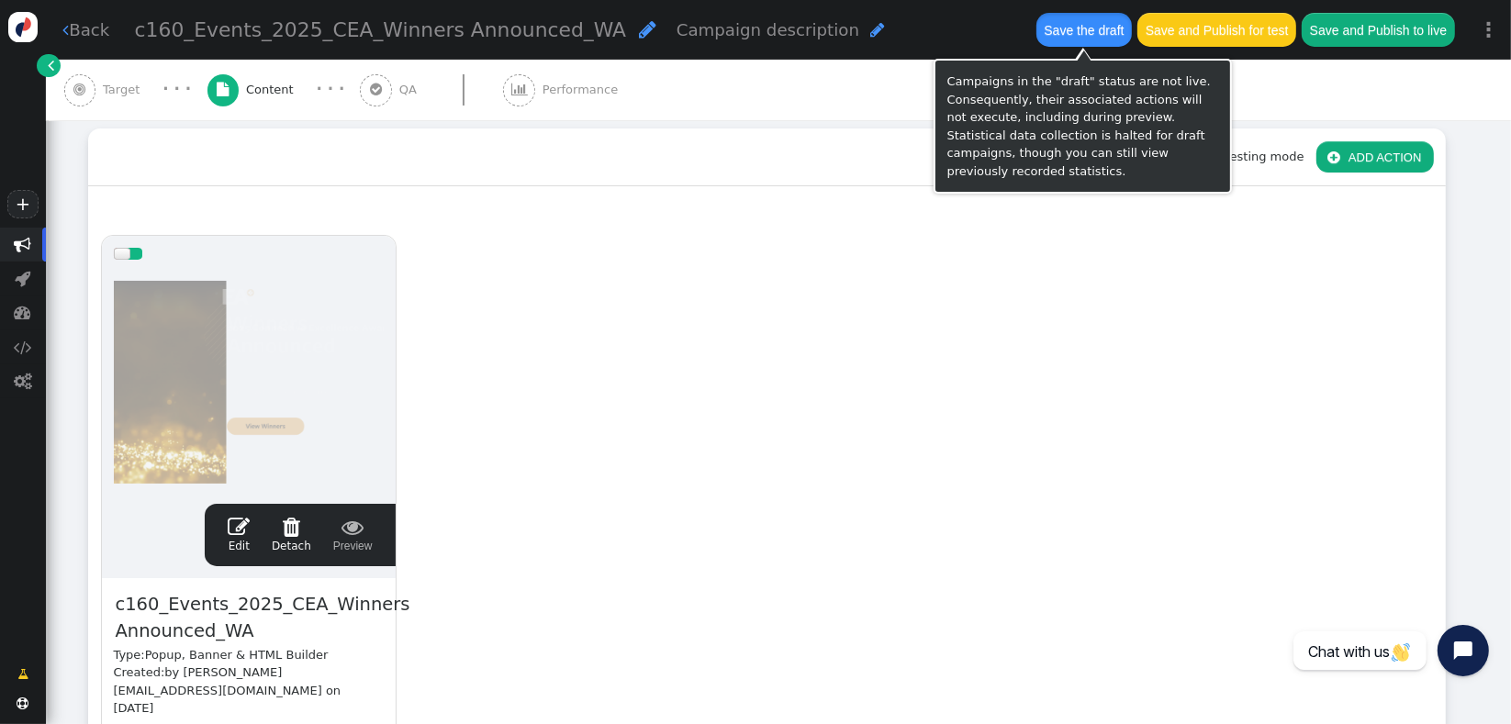
click at [1083, 43] on button "Save the draft" at bounding box center [1083, 29] width 95 height 33
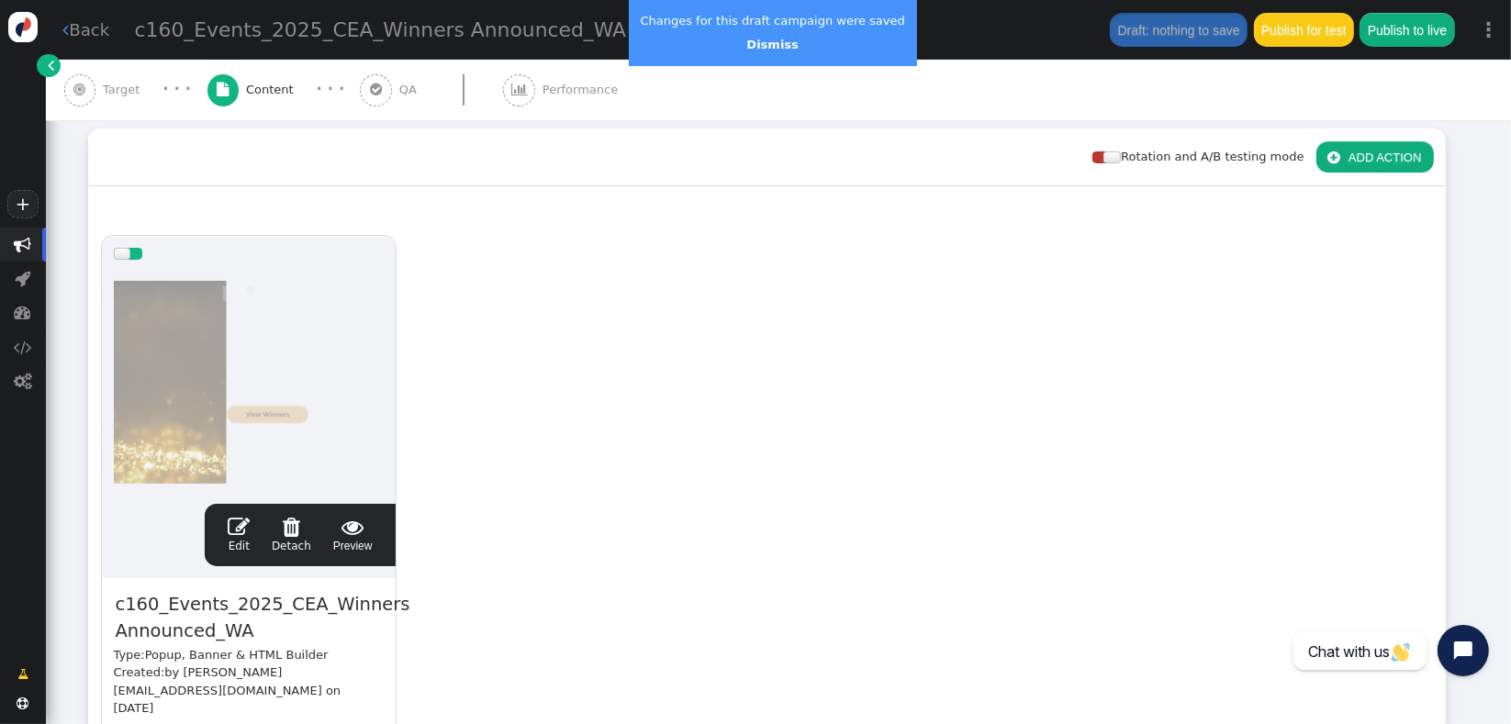
click at [495, 341] on div "drag this  Edit  Detach  Preview c160_Events_2025_CEA_Winners Announced_WA T…" at bounding box center [767, 533] width 1356 height 621
click at [766, 50] on link "Dismiss" at bounding box center [771, 45] width 51 height 14
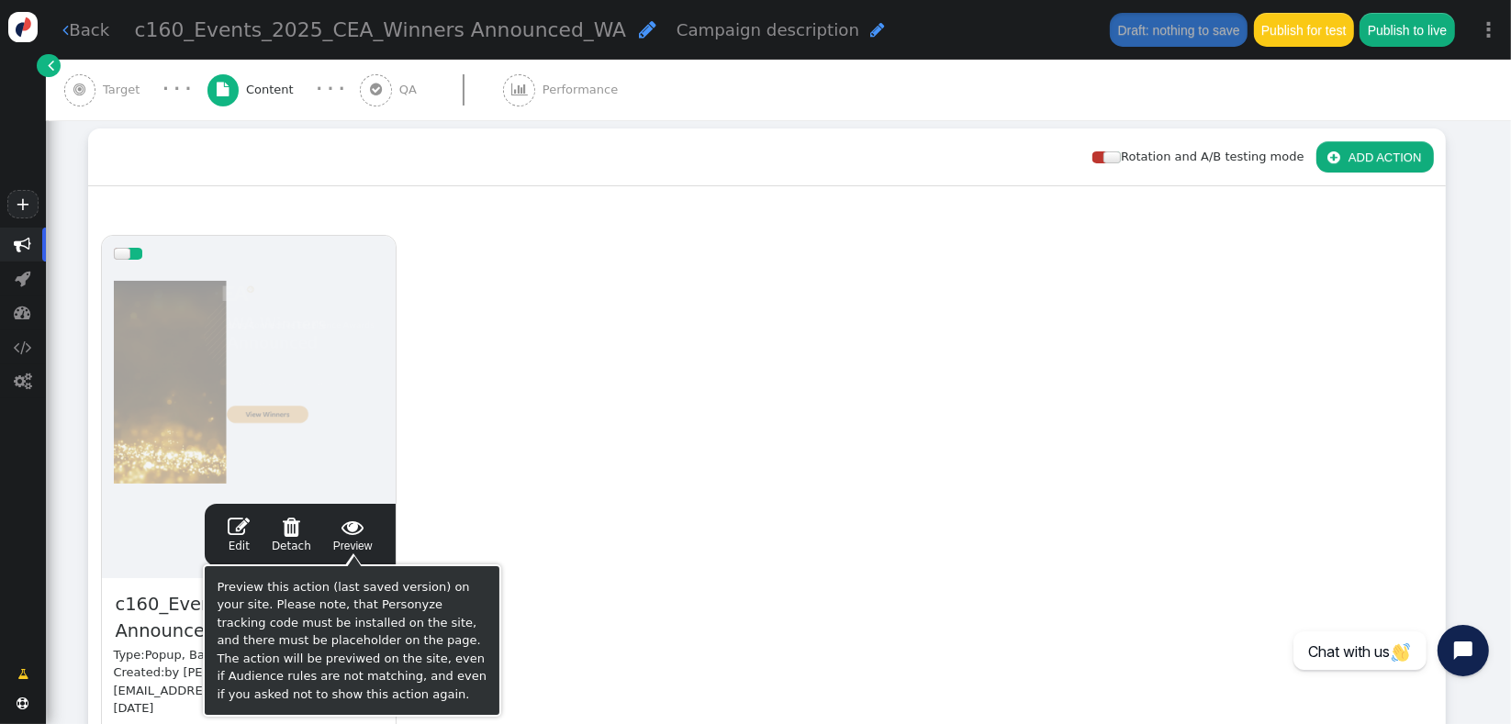
click at [354, 541] on span " Preview" at bounding box center [352, 535] width 39 height 39
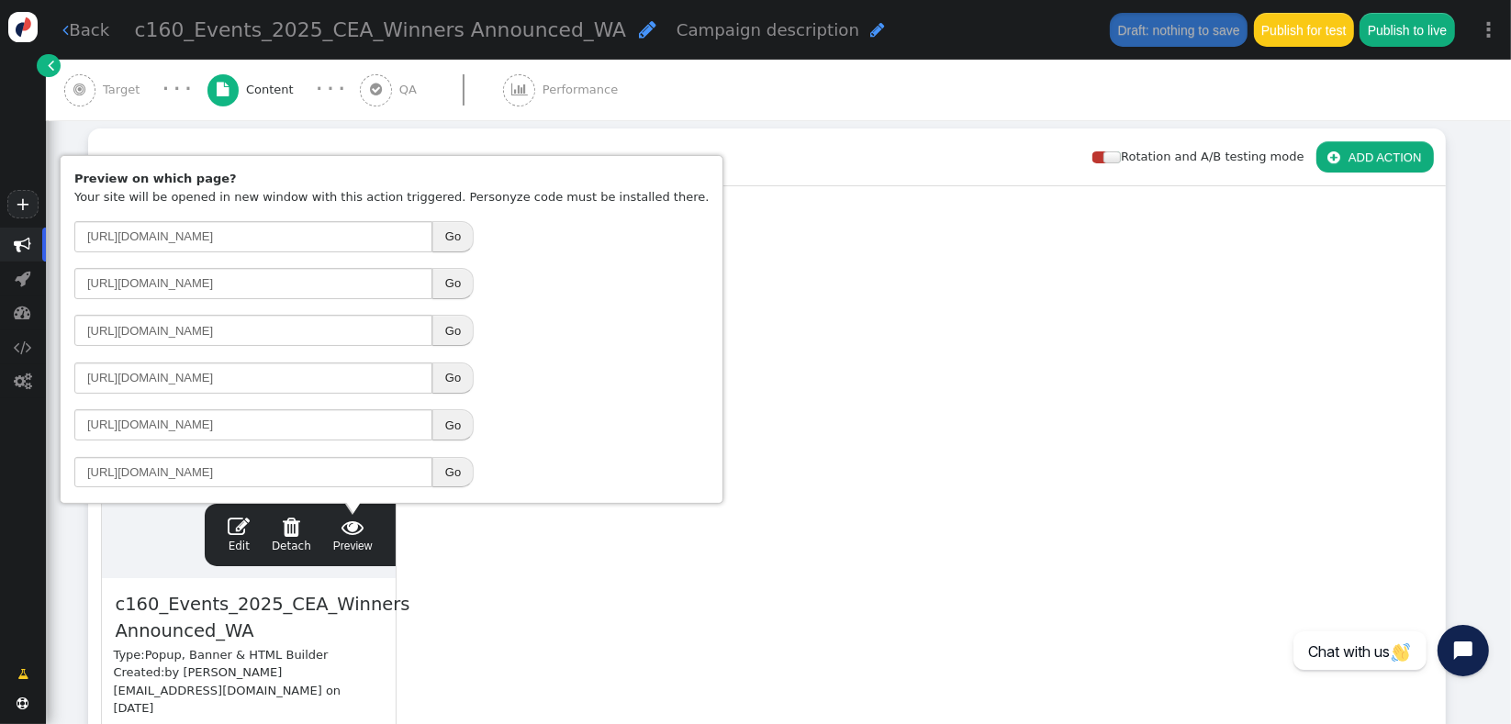
click at [451, 376] on button "Go" at bounding box center [452, 378] width 41 height 31
click at [241, 536] on link " Edit" at bounding box center [239, 535] width 22 height 39
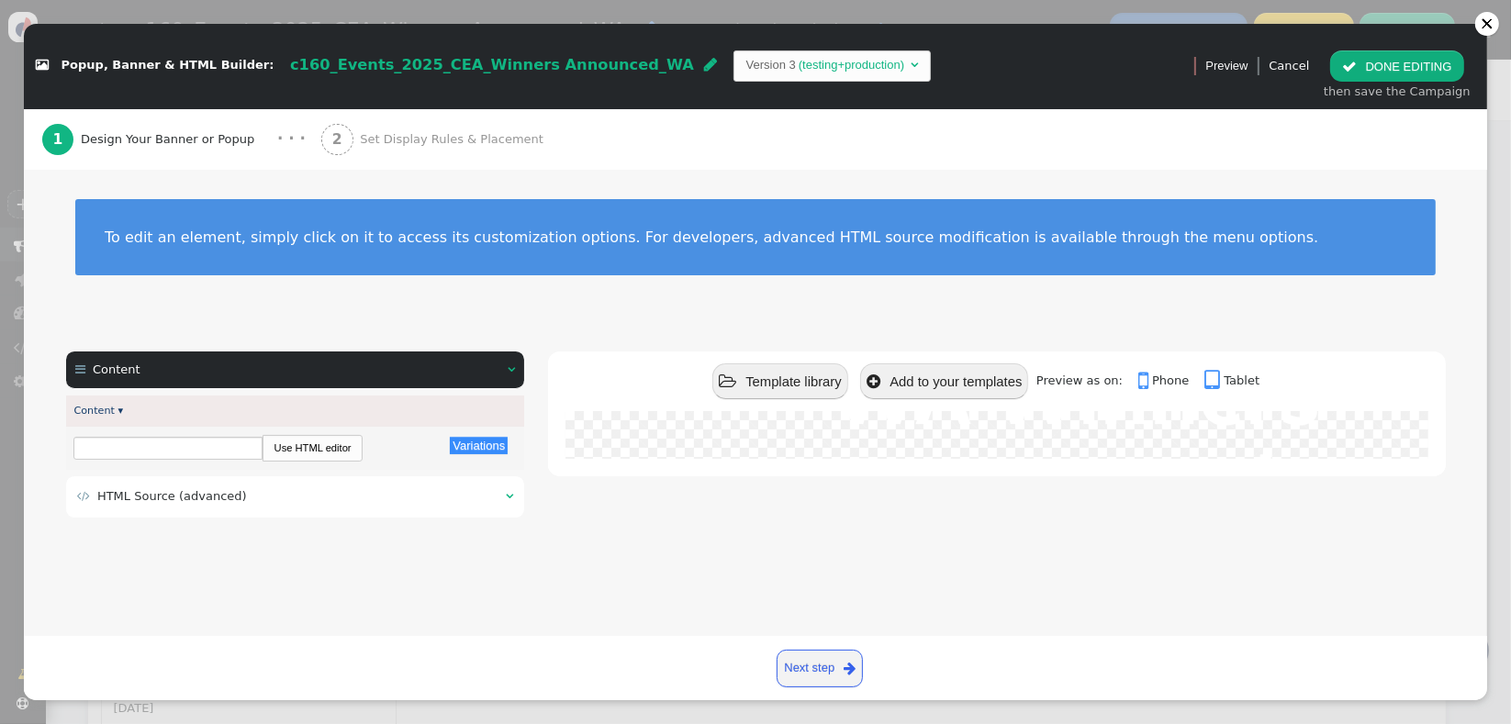
click at [252, 502] on td " HTML Source (advanced)" at bounding box center [285, 496] width 416 height 18
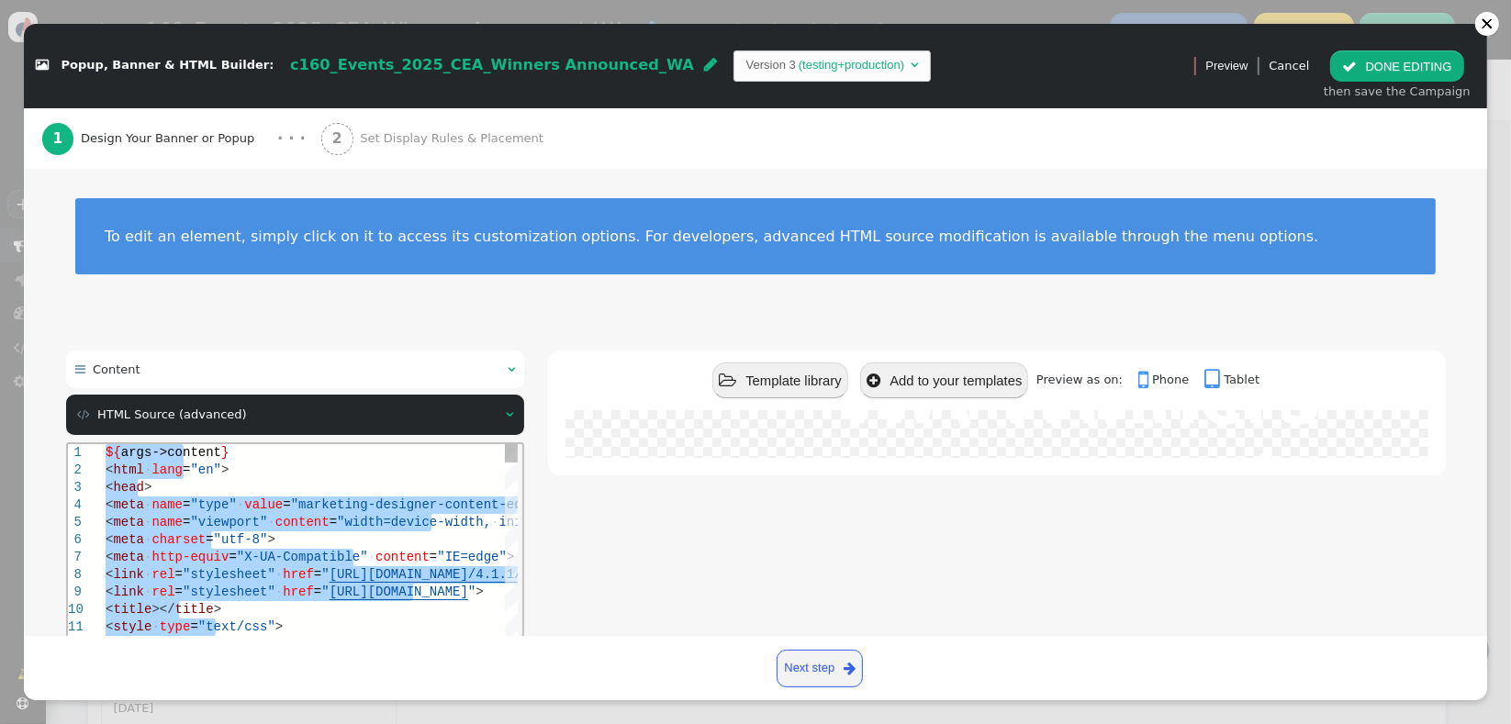
paste textarea "Editor content;Press Alt+F1 for Accessibility Options."
type textarea "-1s" href="https://learning.connective.com.au/2025/2025-connective-excellence-a…"
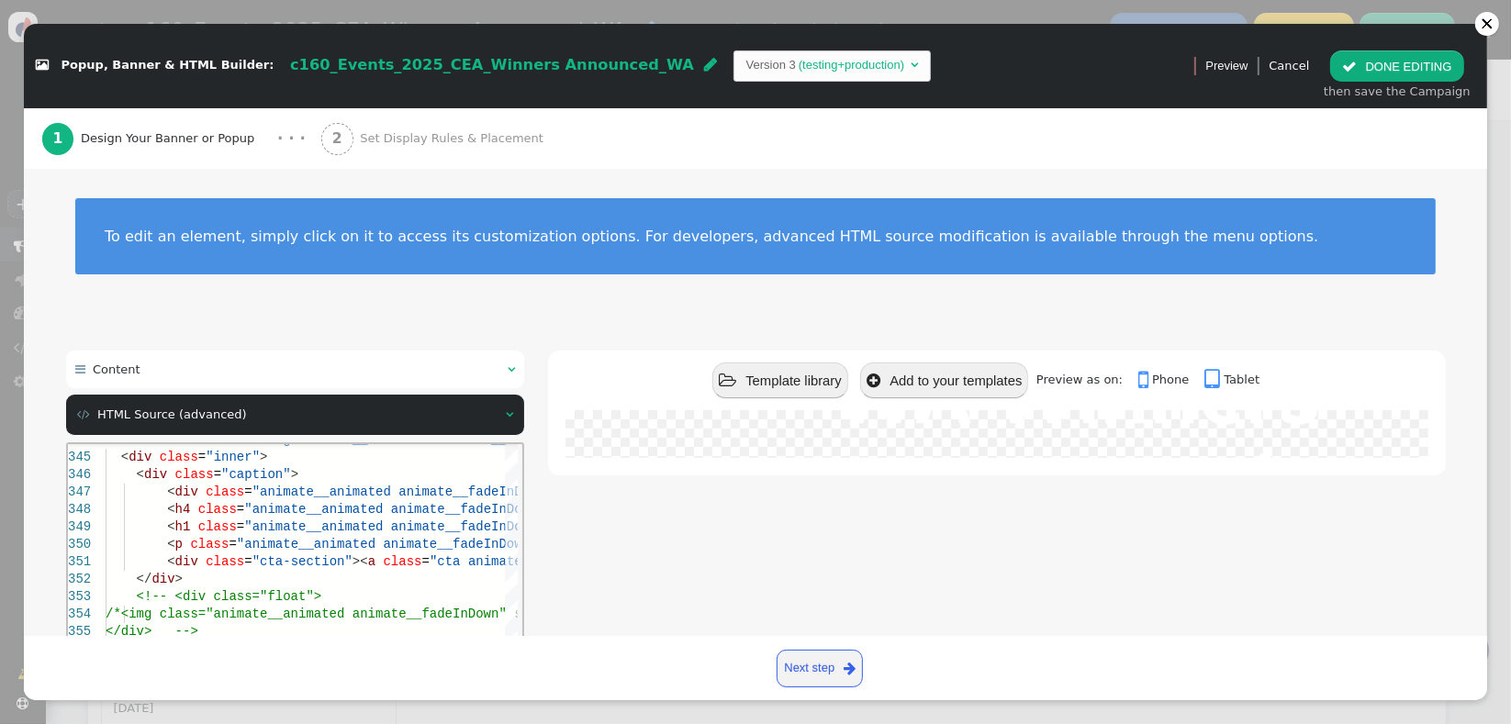
click at [614, 554] on div " Template library  Add to your templates Preview as on:  Phone  Tablet 2025…" at bounding box center [996, 578] width 897 height 454
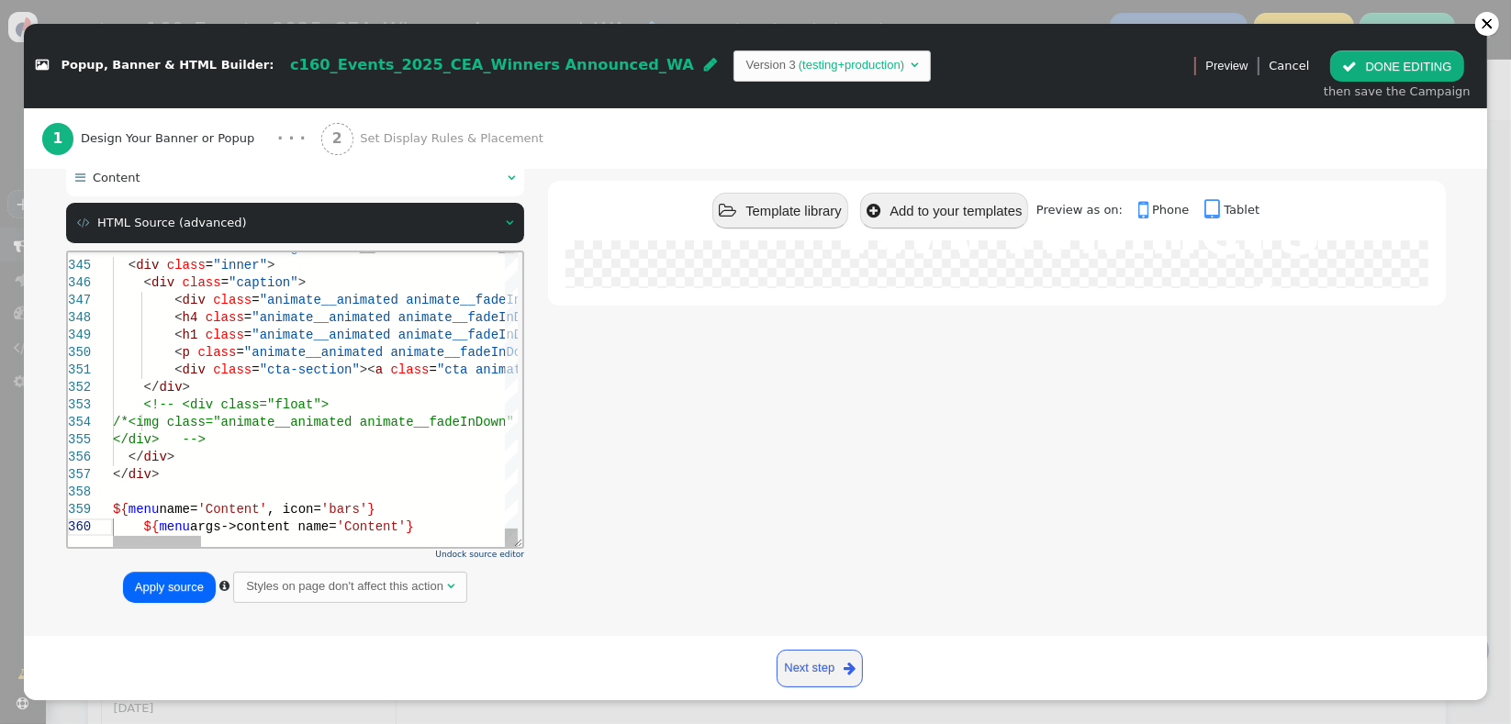
scroll to position [203, 0]
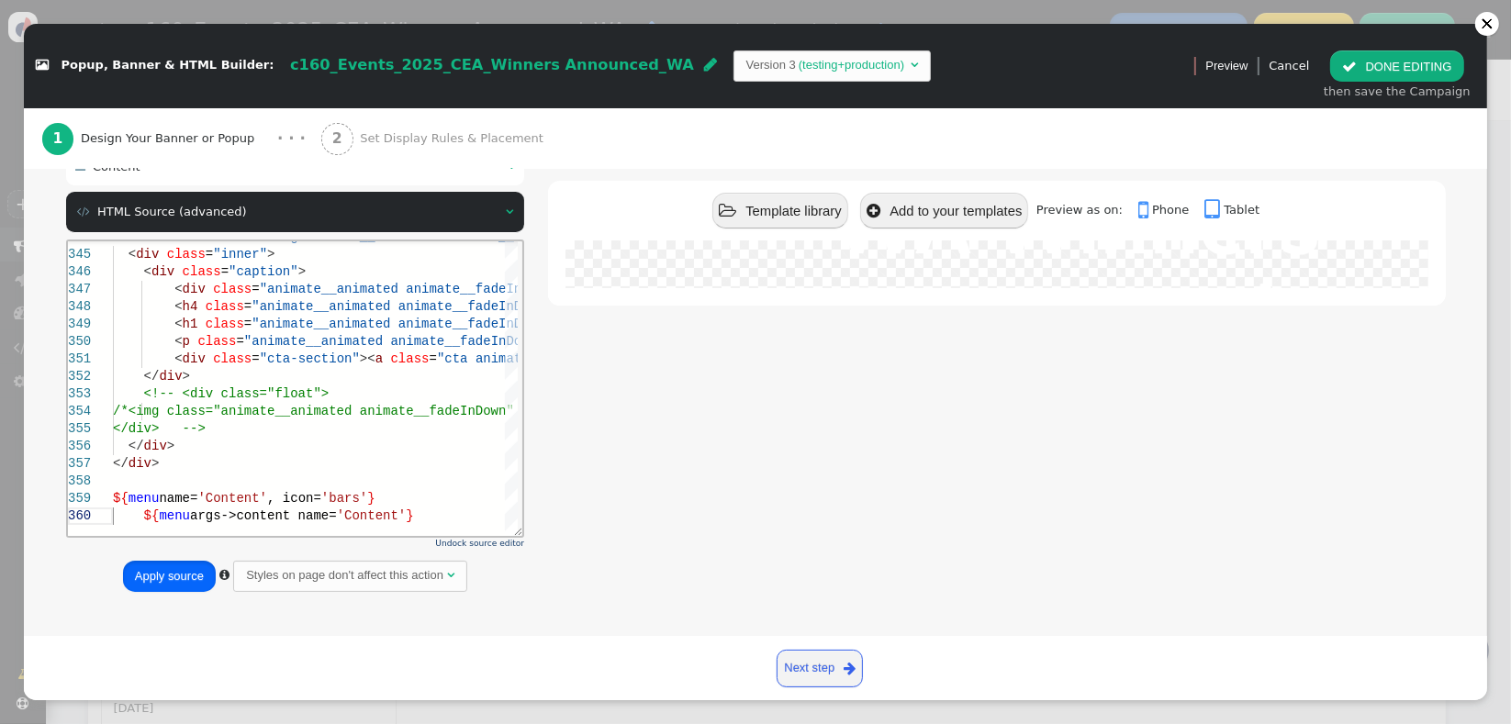
click at [162, 579] on button "Apply source" at bounding box center [169, 576] width 93 height 31
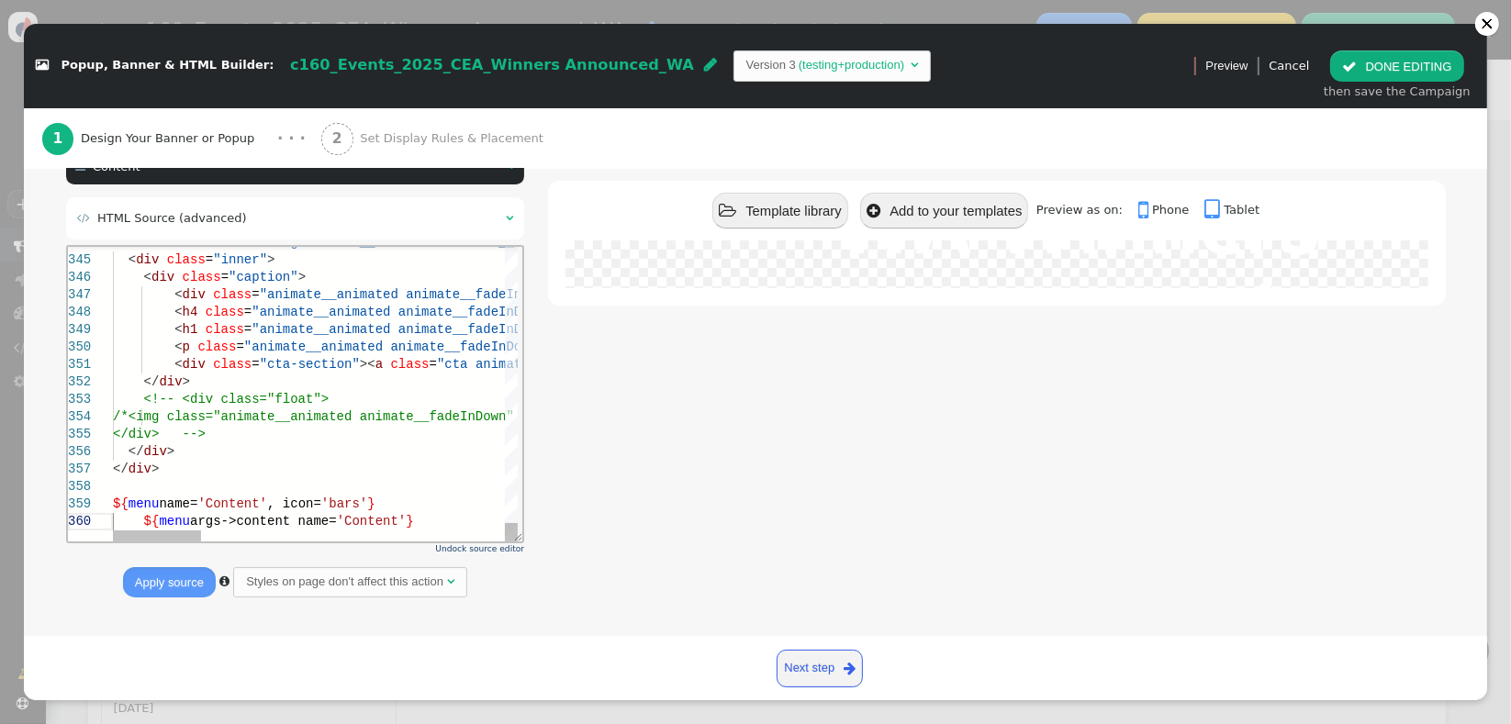
scroll to position [241, 0]
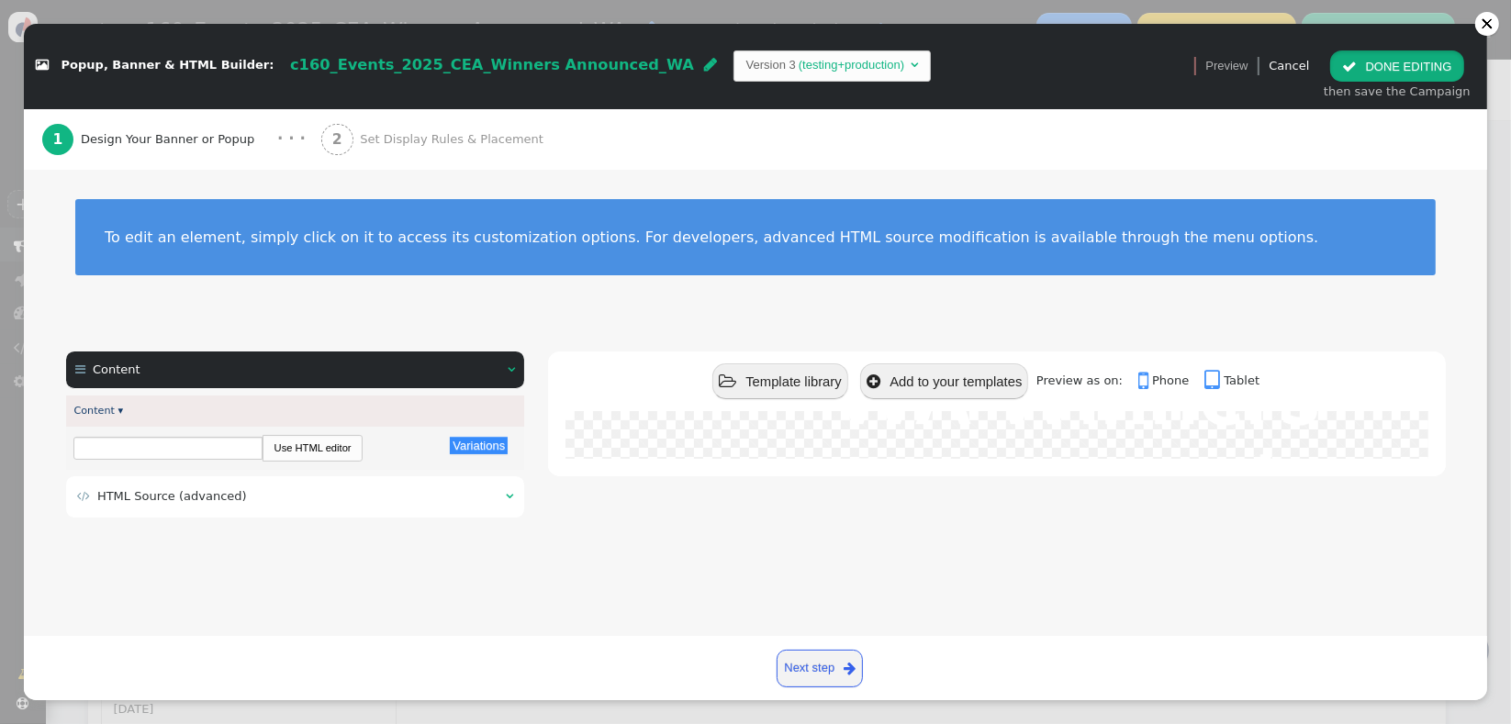
click at [1355, 74] on button " DONE EDITING" at bounding box center [1396, 65] width 133 height 31
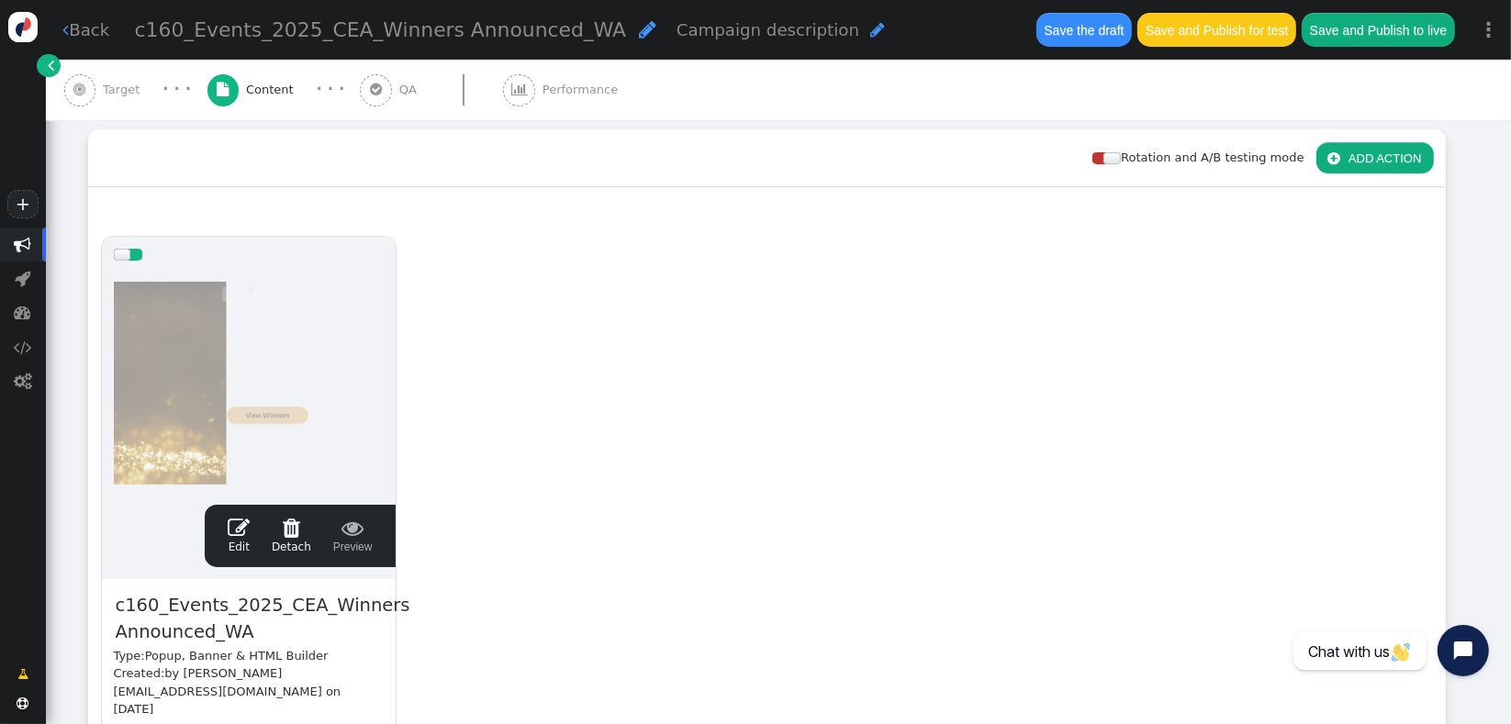
scroll to position [0, 0]
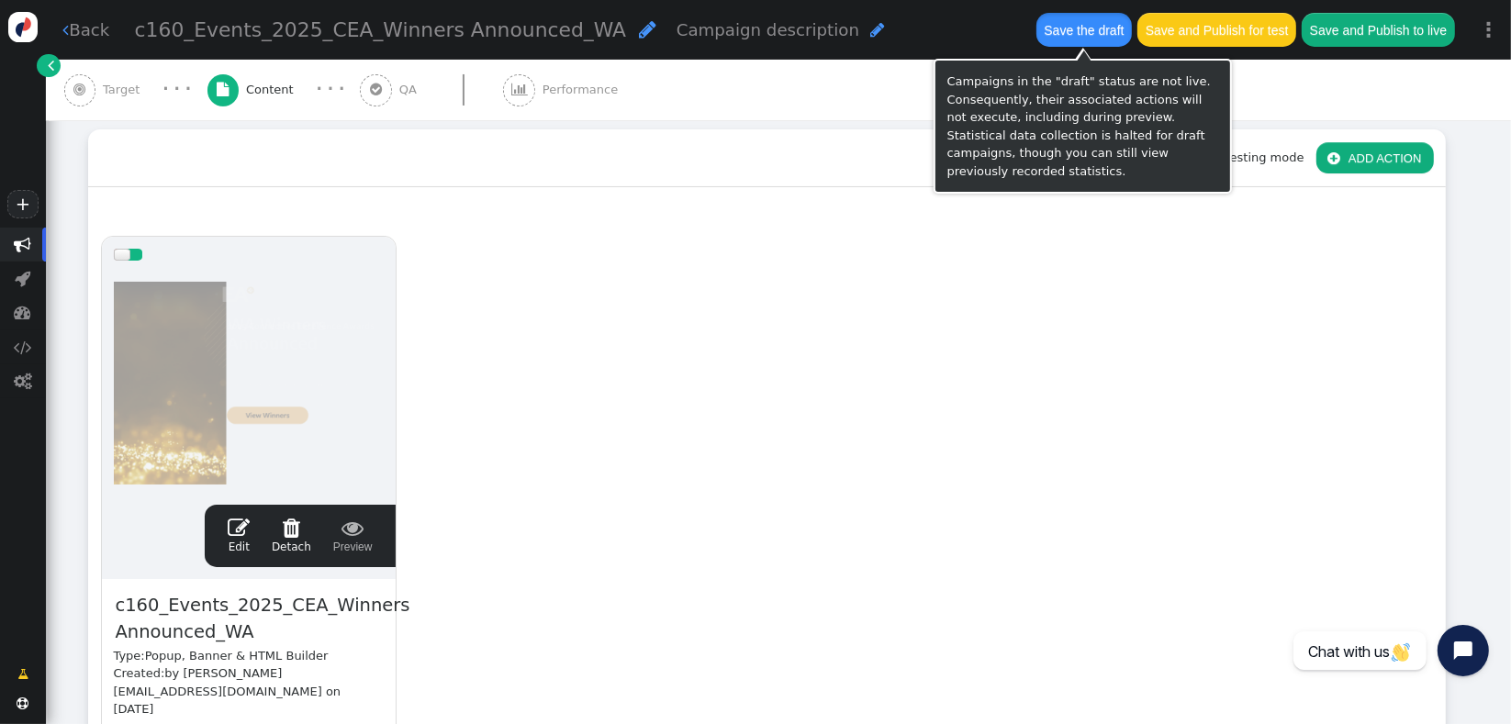
click at [1066, 46] on button "Save the draft" at bounding box center [1083, 29] width 95 height 33
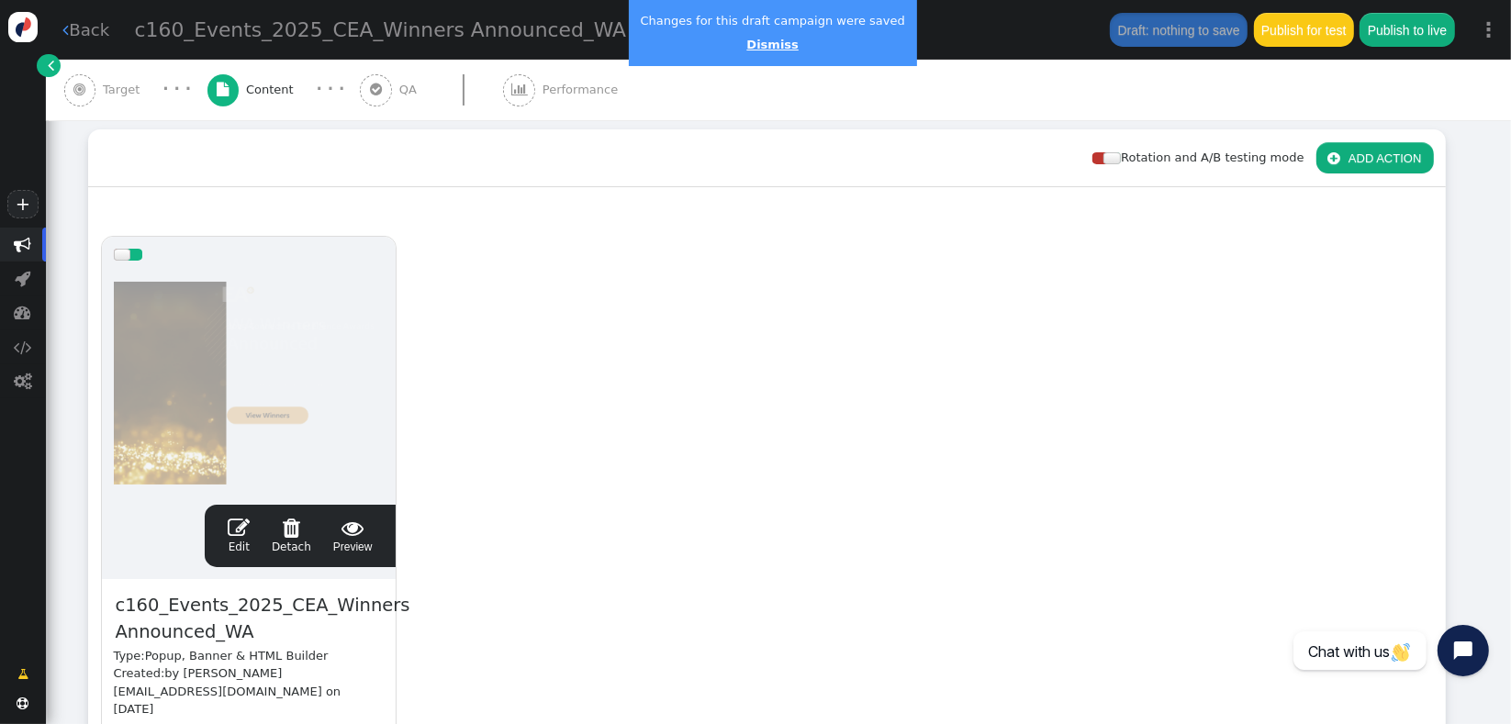
click at [763, 38] on link "Dismiss" at bounding box center [771, 45] width 51 height 14
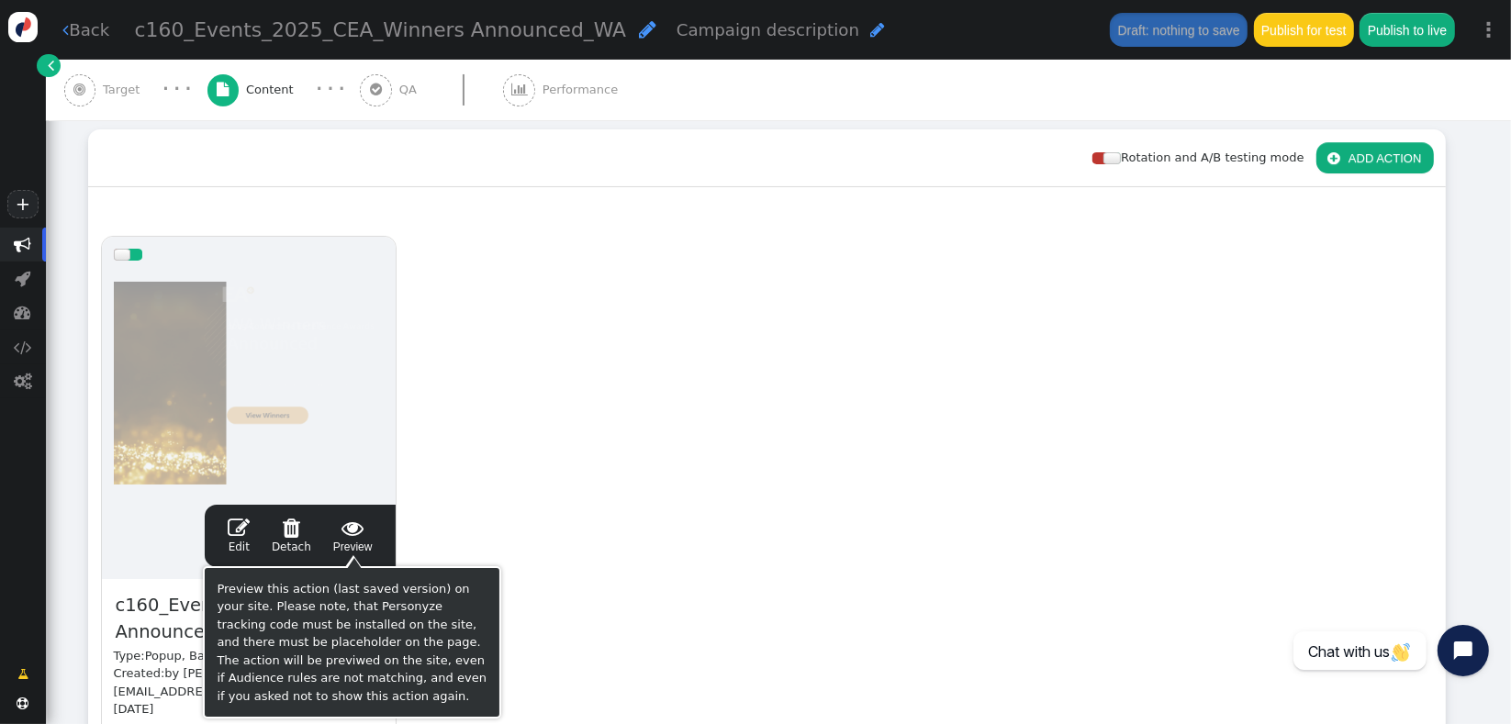
click at [363, 537] on span "" at bounding box center [352, 528] width 39 height 22
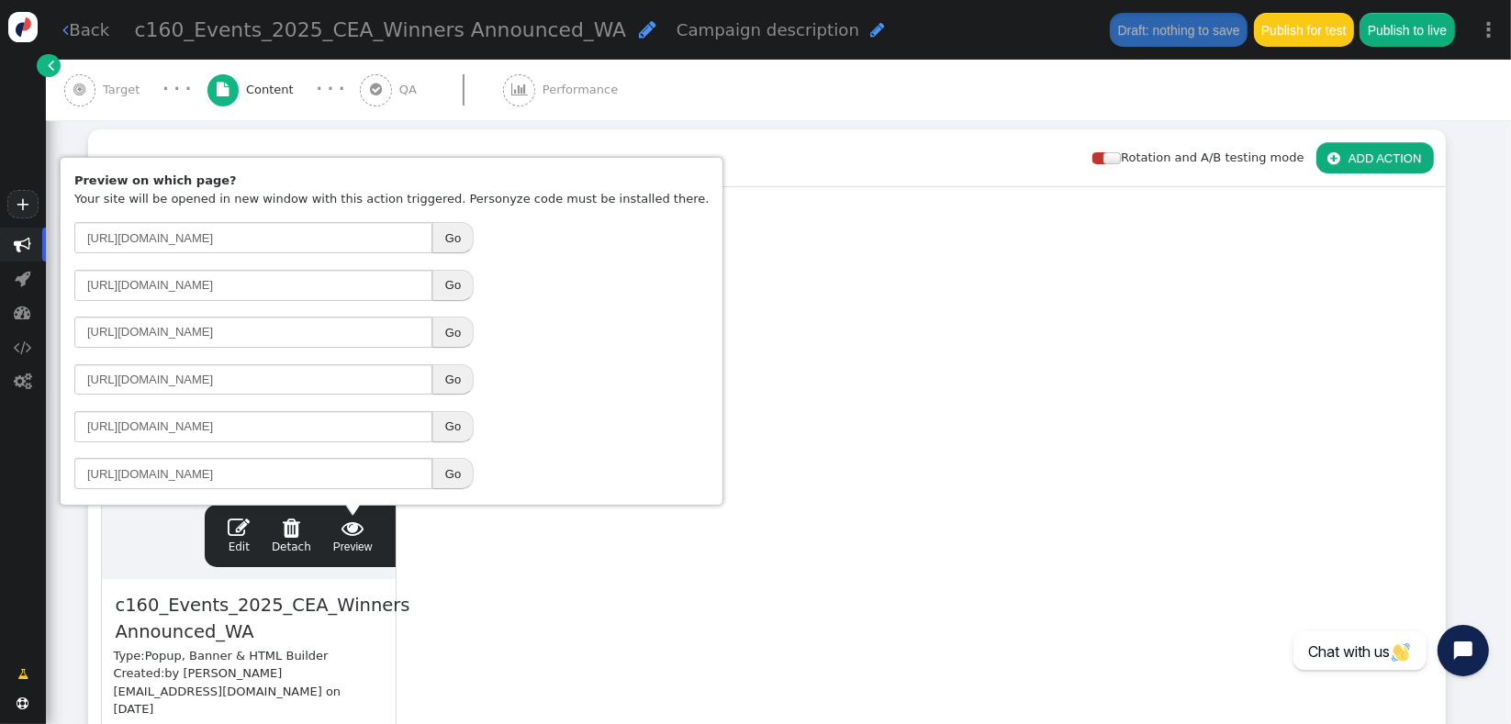
click at [236, 540] on link " Edit" at bounding box center [239, 536] width 22 height 39
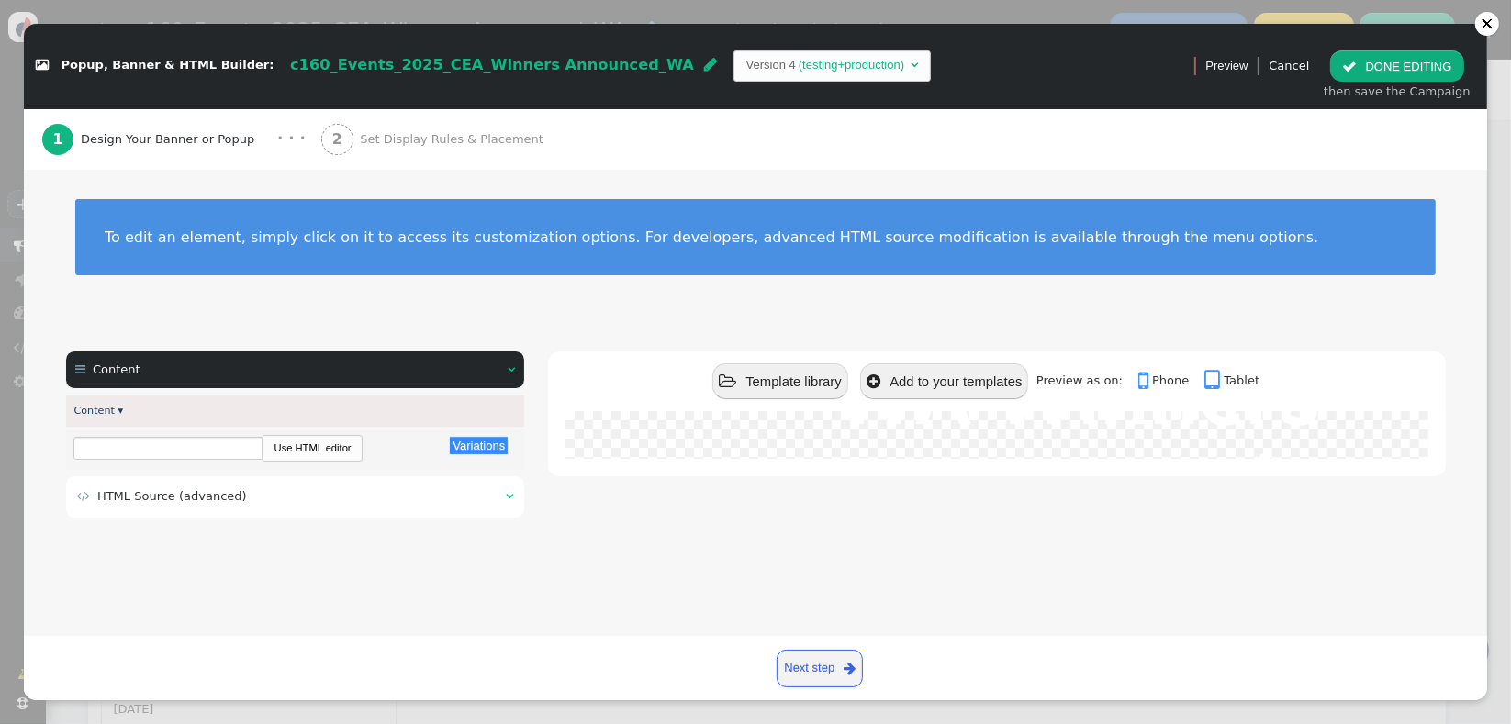
click at [226, 514] on div " HTML Source (advanced) " at bounding box center [295, 496] width 459 height 41
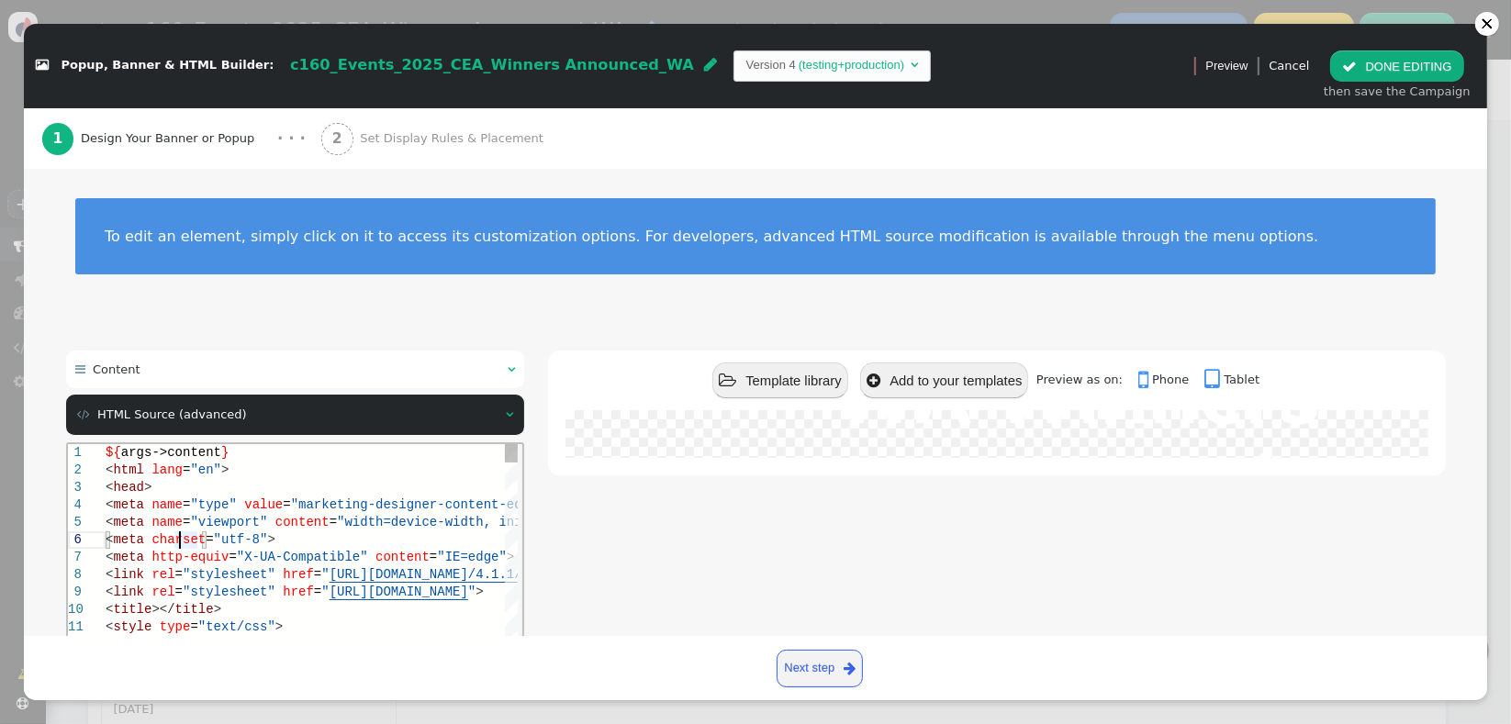
type textarea "${args->content} <html lang="en"> <head> <meta name="type" value="marketing-des…"
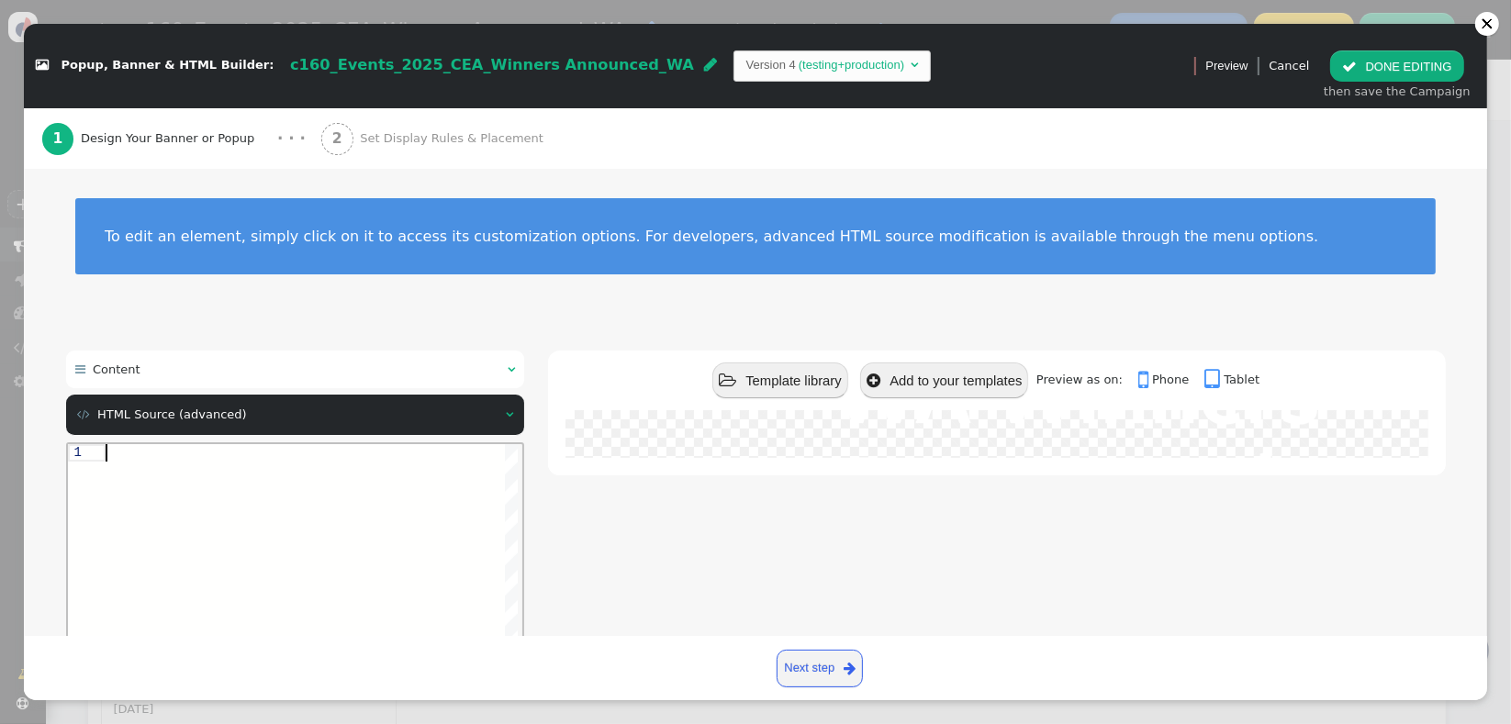
paste textarea "-1s" href="https://learning.connective.com.au/2025/2025-connective-excellence-a…"
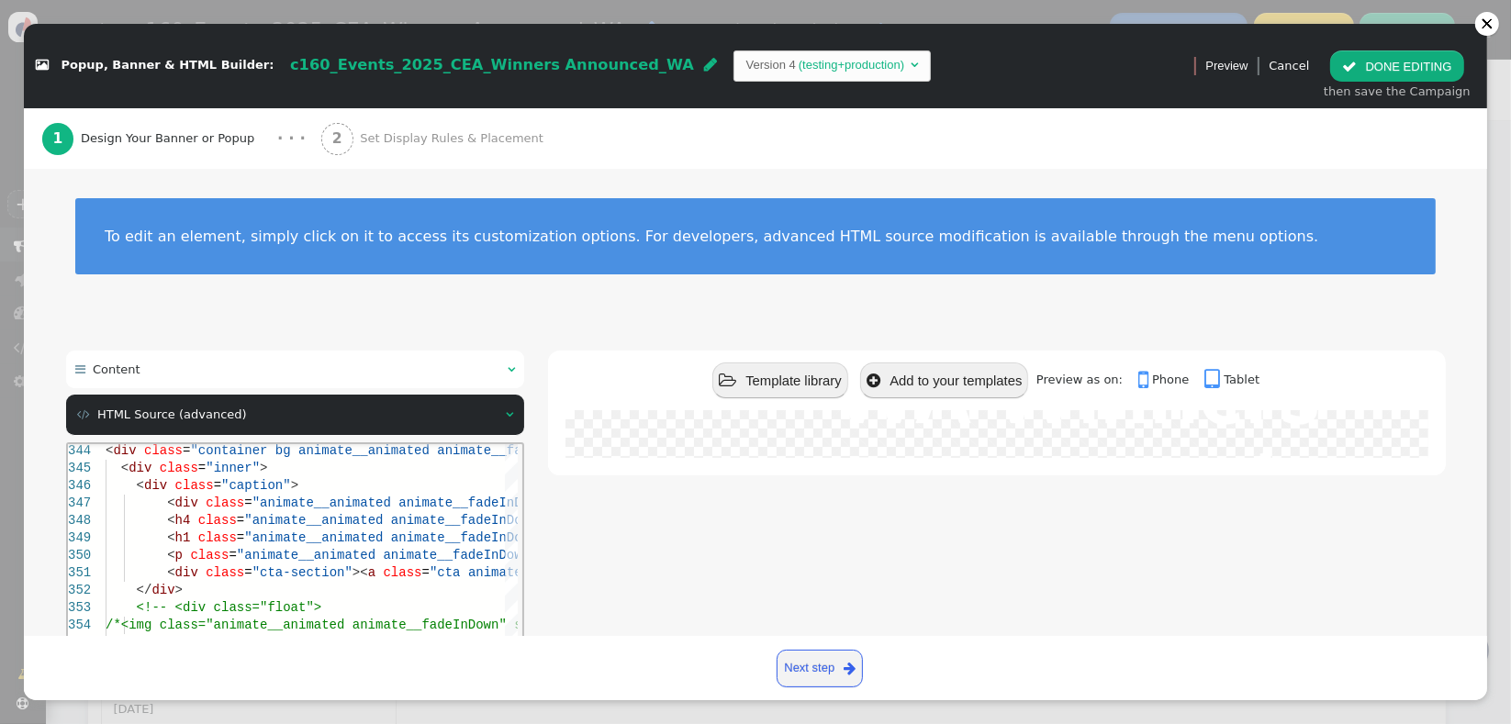
click at [569, 569] on div " Template library  Add to your templates Preview as on:  Phone  Tablet 2025…" at bounding box center [996, 578] width 897 height 454
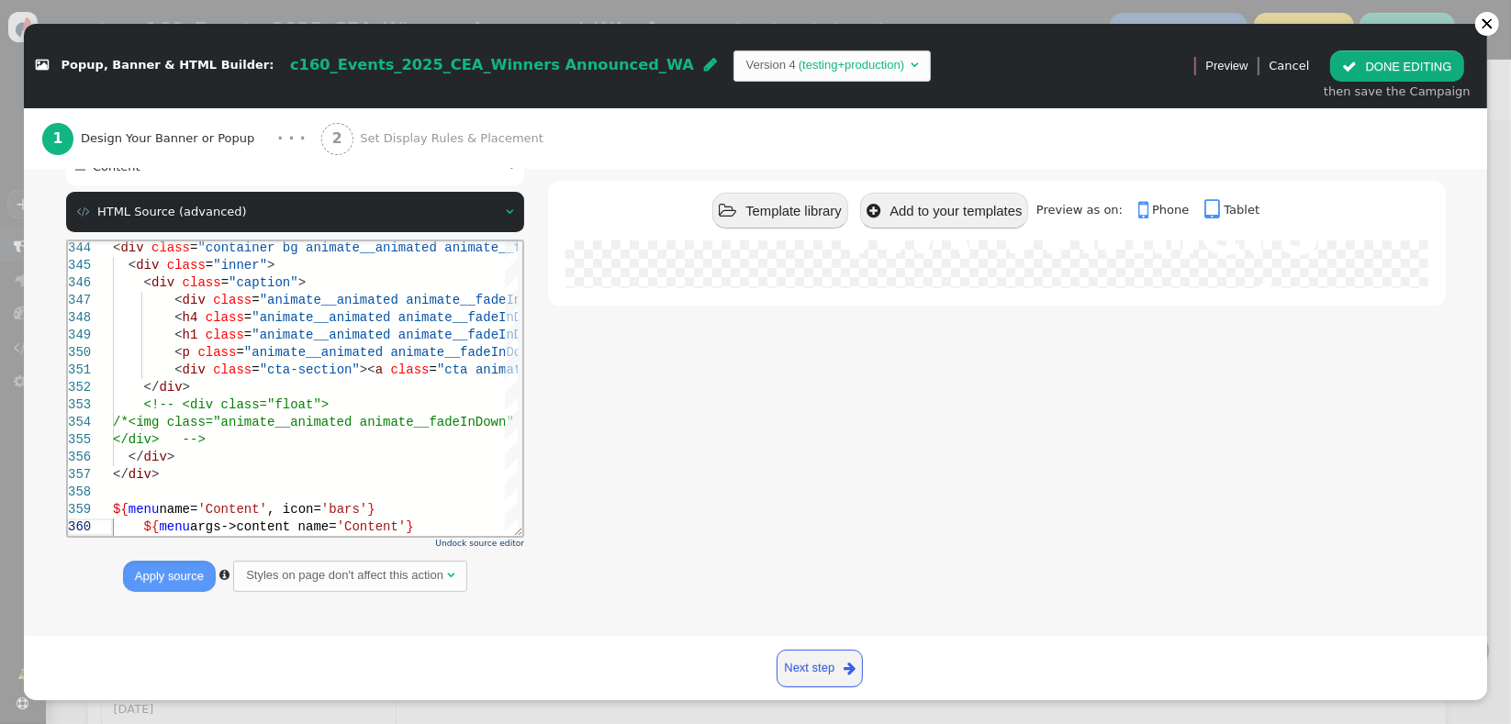
click at [180, 578] on button "Apply source" at bounding box center [169, 576] width 93 height 31
click at [256, 495] on div at bounding box center [1005, 491] width 1787 height 17
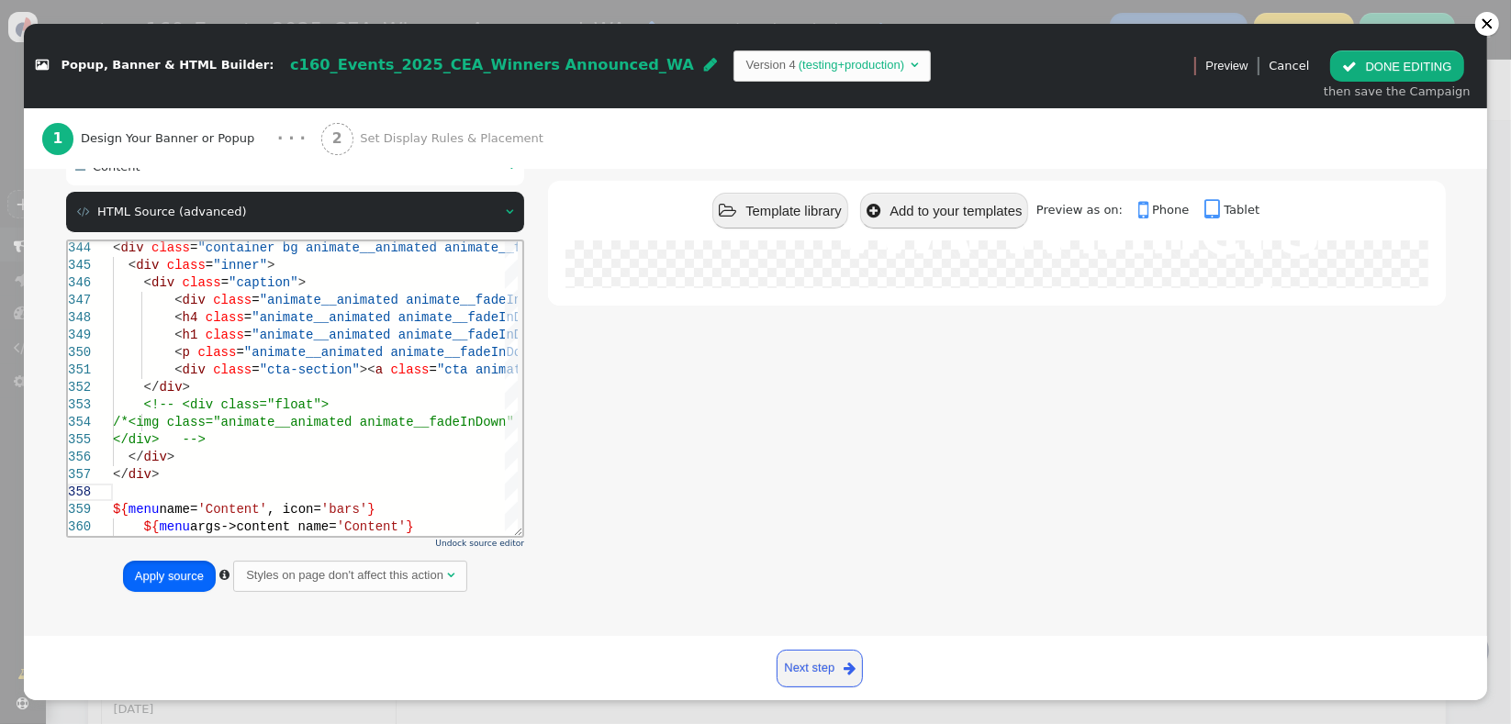
click at [166, 577] on button "Apply source" at bounding box center [169, 576] width 93 height 31
type textarea "animate__animated animate__pulse animate__infinite infinite animate__delay-1s" …"
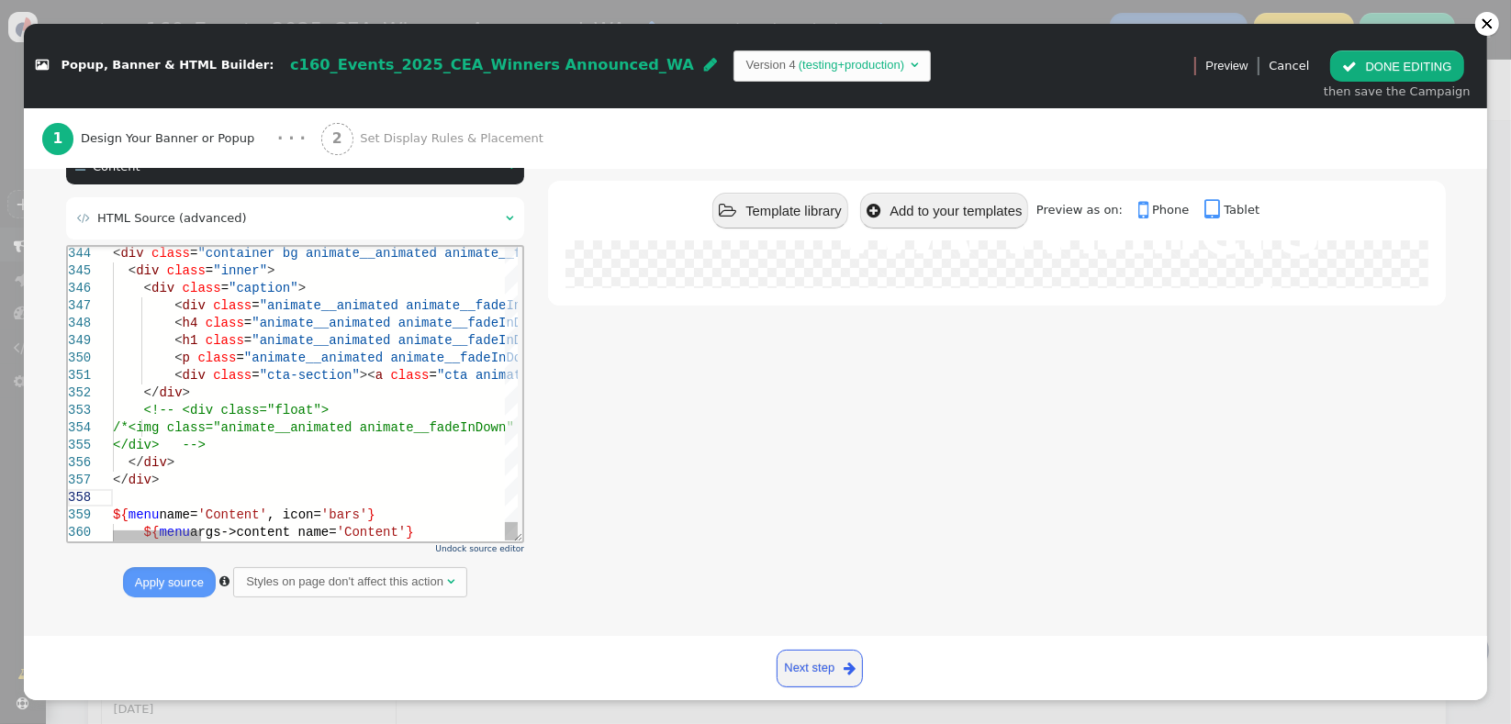
scroll to position [0, 0]
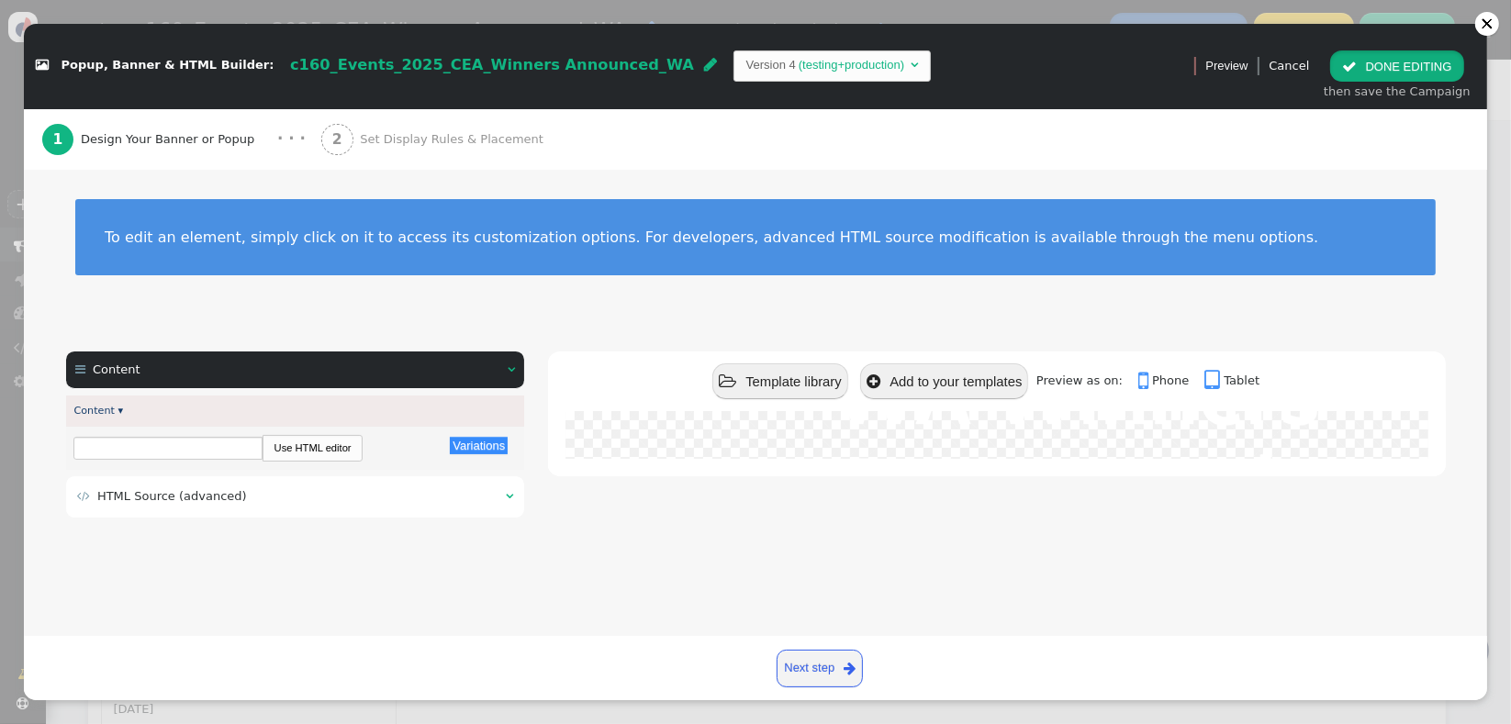
click at [1375, 75] on button " DONE EDITING" at bounding box center [1396, 65] width 133 height 31
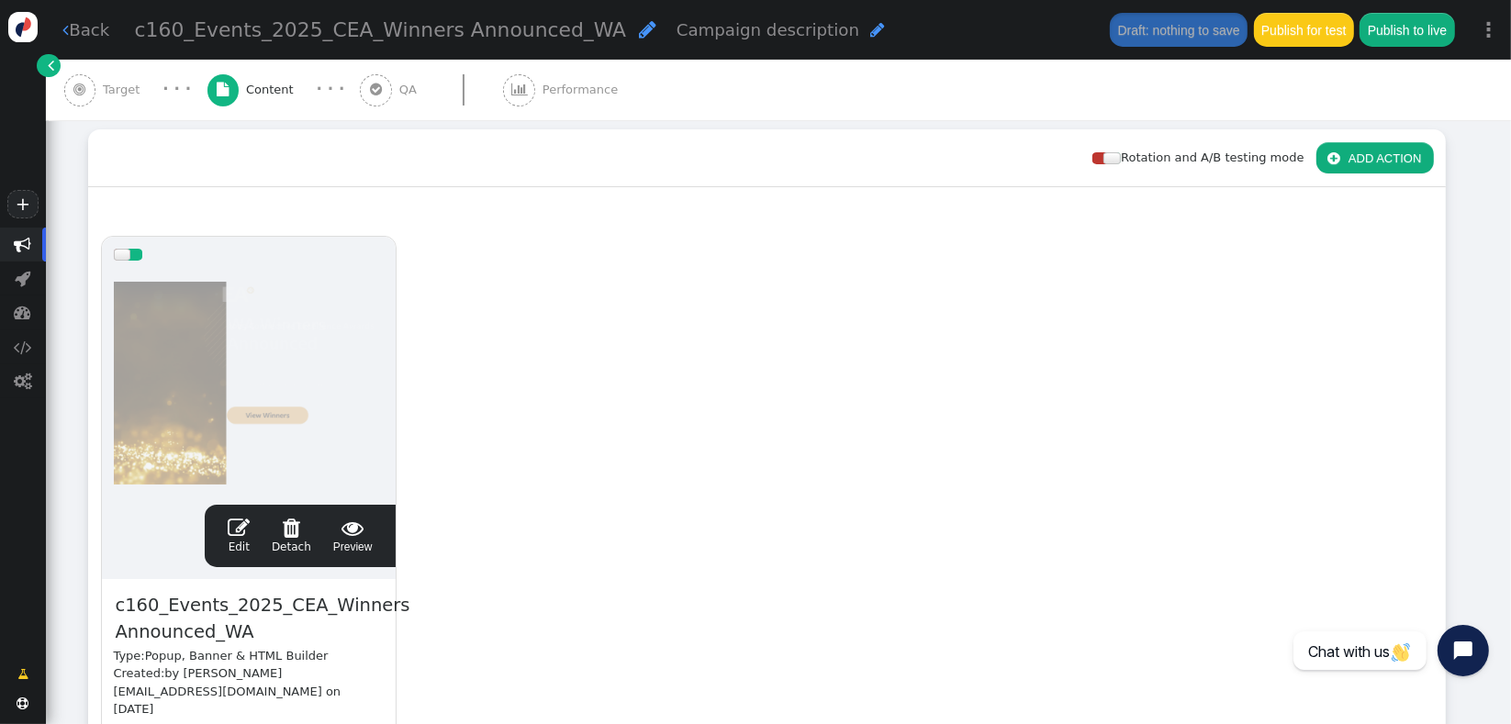
click at [106, 95] on span "Target" at bounding box center [125, 90] width 44 height 18
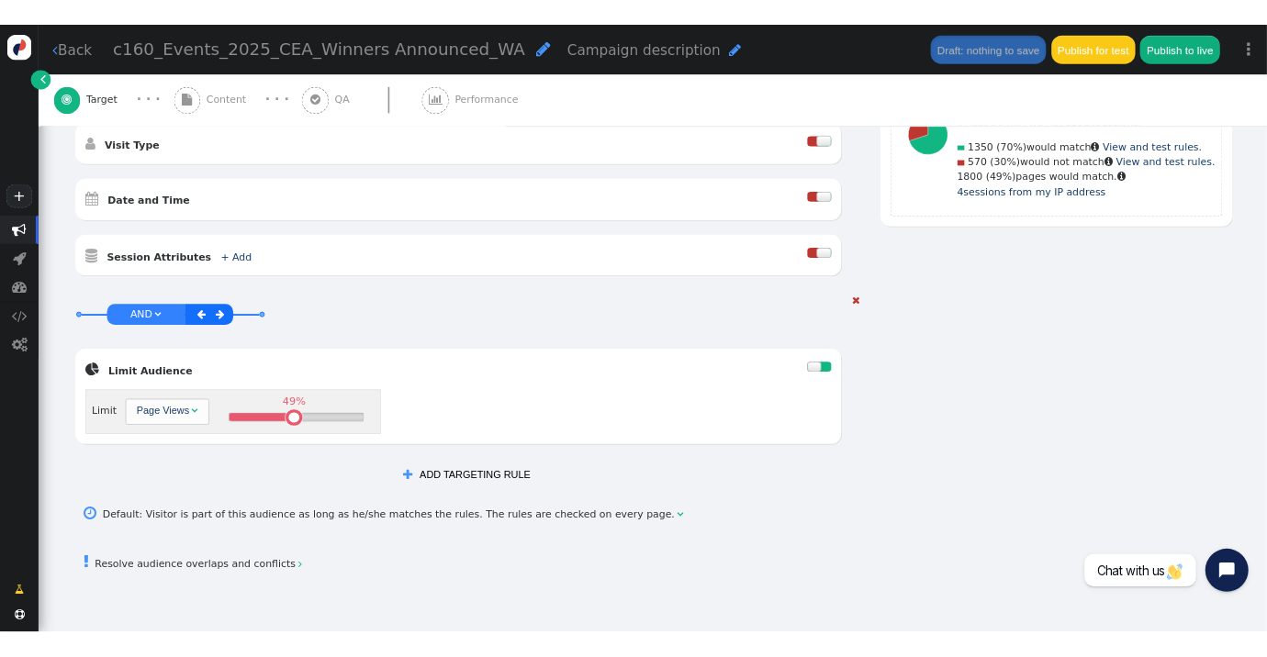
scroll to position [661, 0]
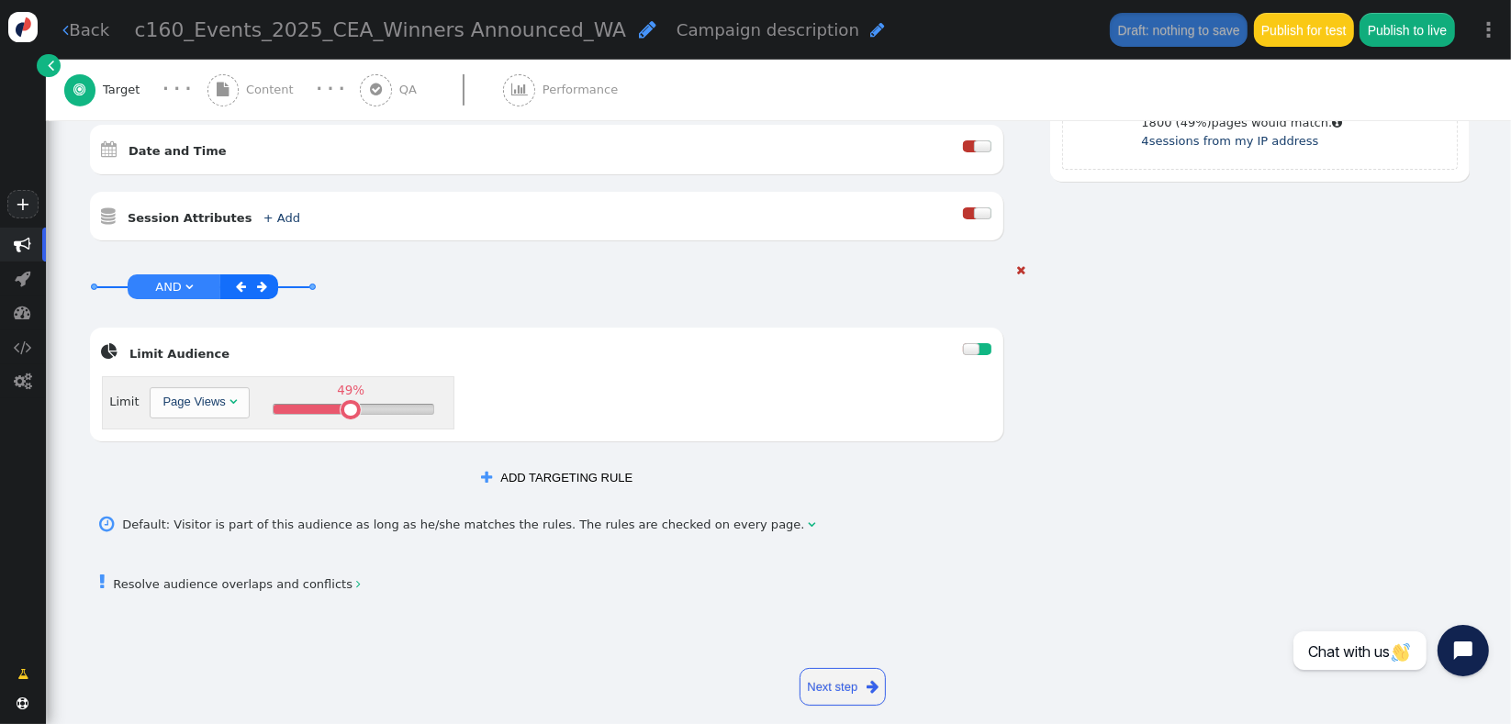
click at [343, 405] on div "Limit Page Views  49% " at bounding box center [278, 402] width 353 height 52
click at [344, 400] on div "50%" at bounding box center [351, 409] width 19 height 19
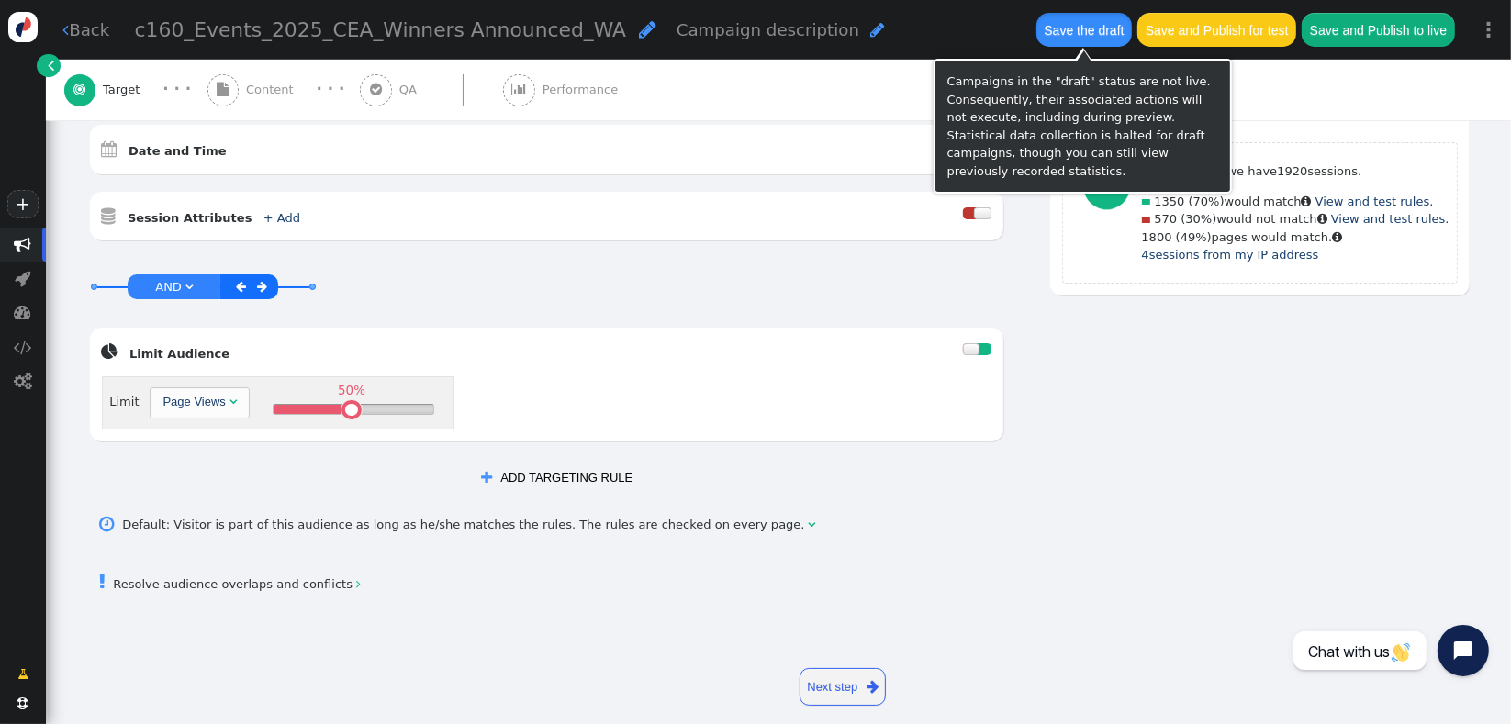
click at [1069, 26] on button "Save the draft" at bounding box center [1083, 29] width 95 height 33
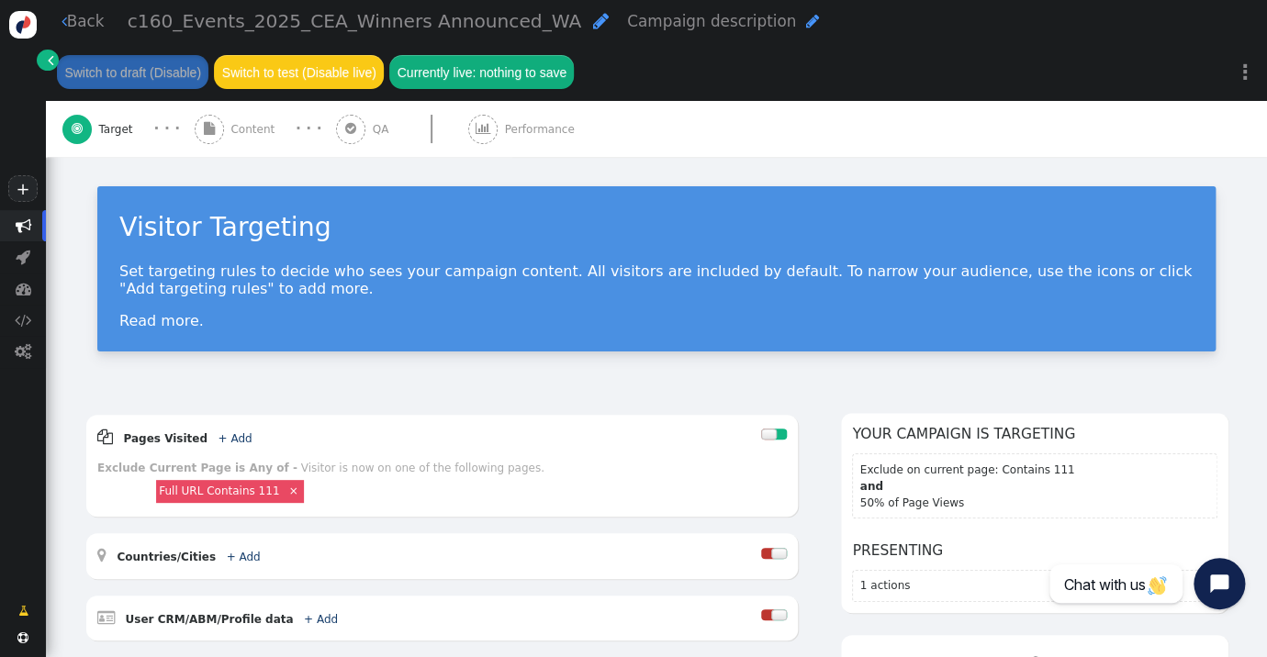
click at [222, 129] on span "" at bounding box center [209, 129] width 29 height 29
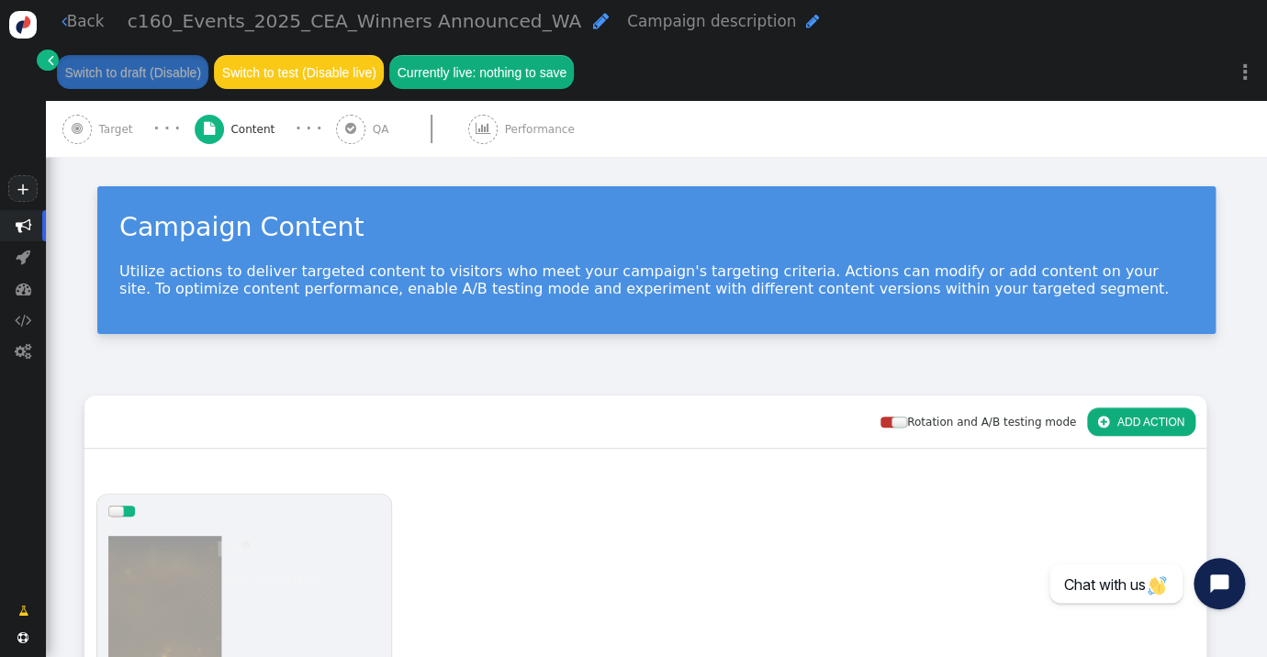
click at [224, 531] on div at bounding box center [244, 638] width 272 height 220
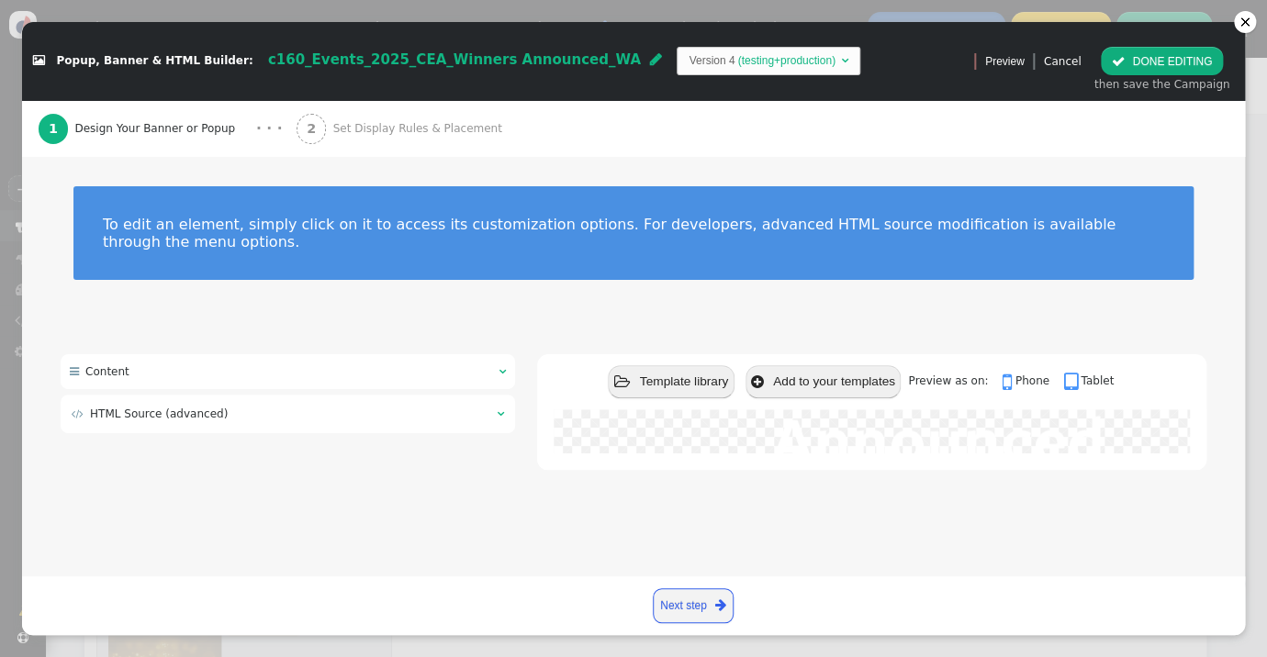
click at [259, 395] on div " HTML Source (advanced) " at bounding box center [288, 414] width 454 height 39
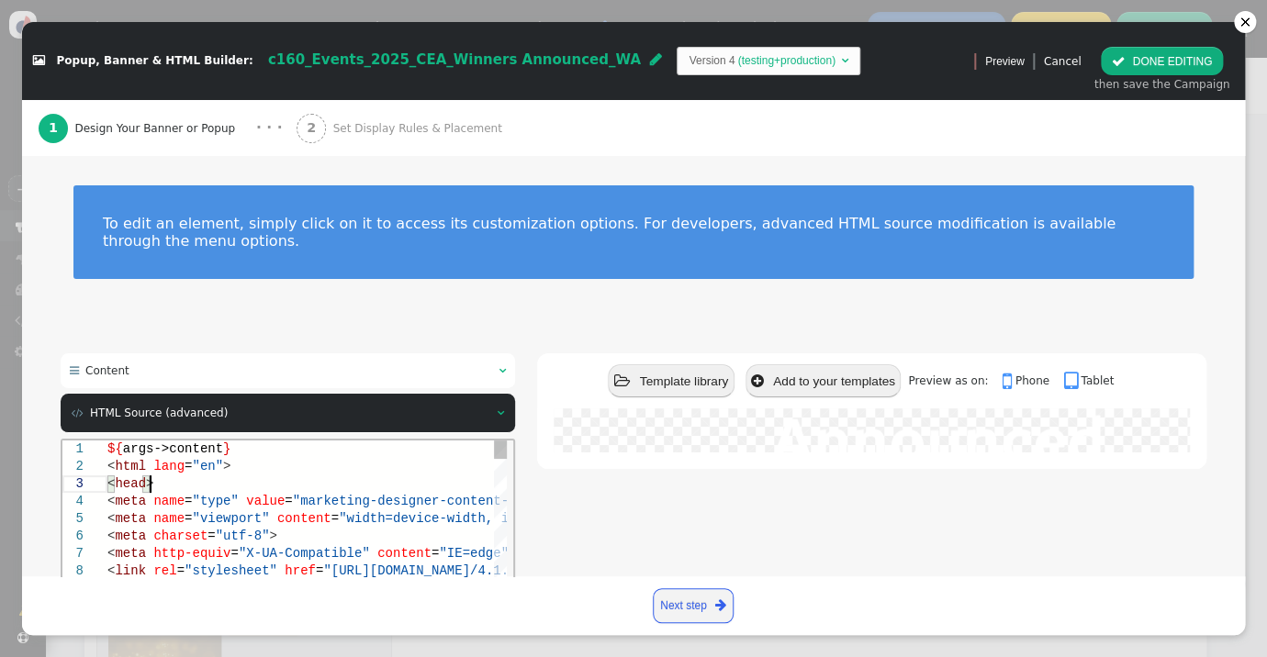
click at [239, 479] on div "< head >" at bounding box center [492, 483] width 770 height 17
type textarea "${args->content} <html lang="en"> <head> <meta name="type" value="marketing-des…"
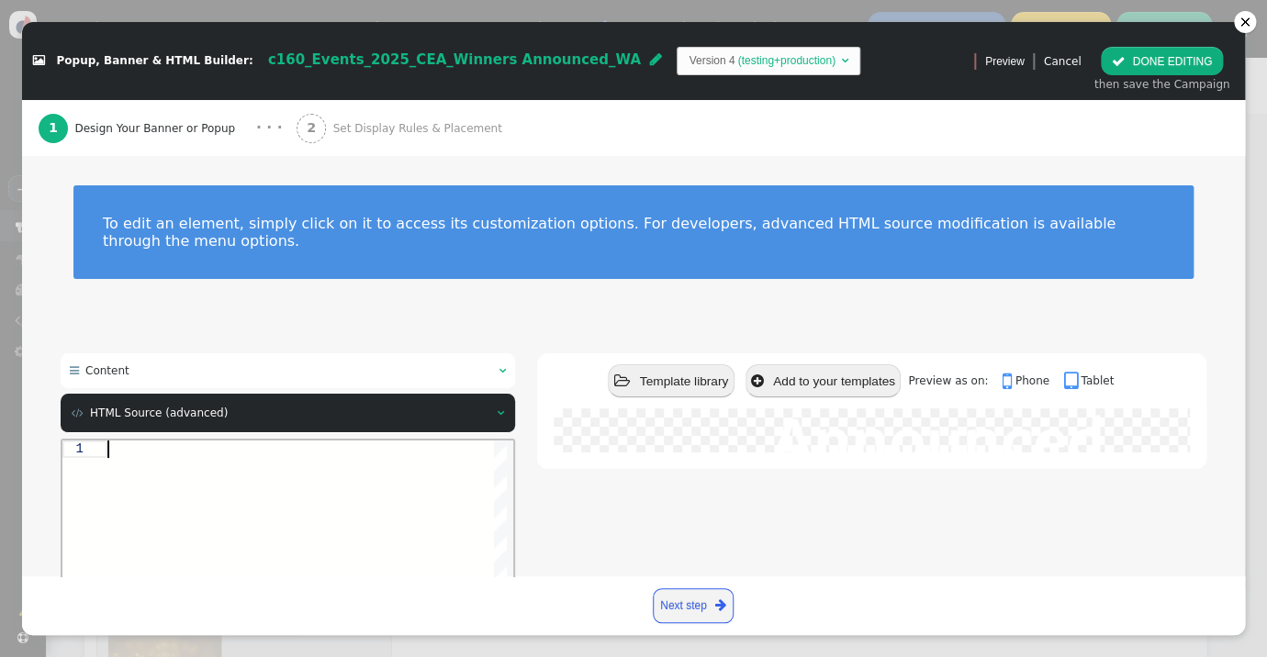
paste textarea "${menu args->content name='Content'}"
type textarea "${menu args->content name='Content'}"
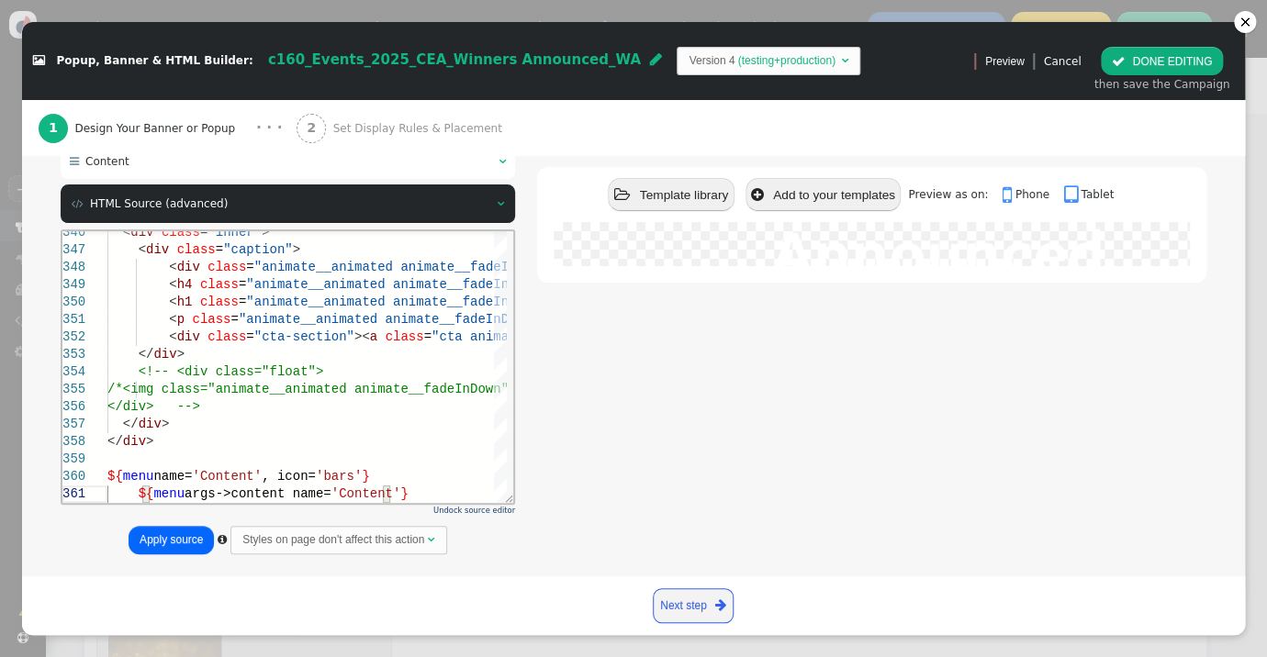
scroll to position [213, 0]
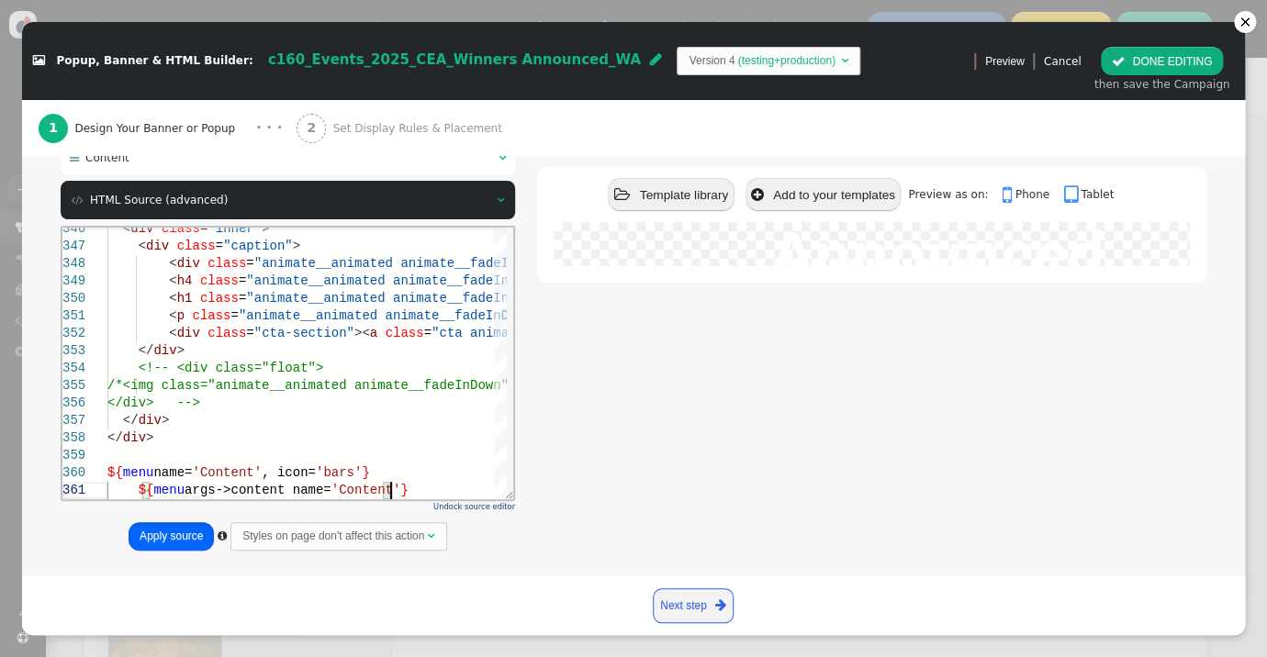
click at [183, 522] on button "Apply source" at bounding box center [171, 536] width 85 height 28
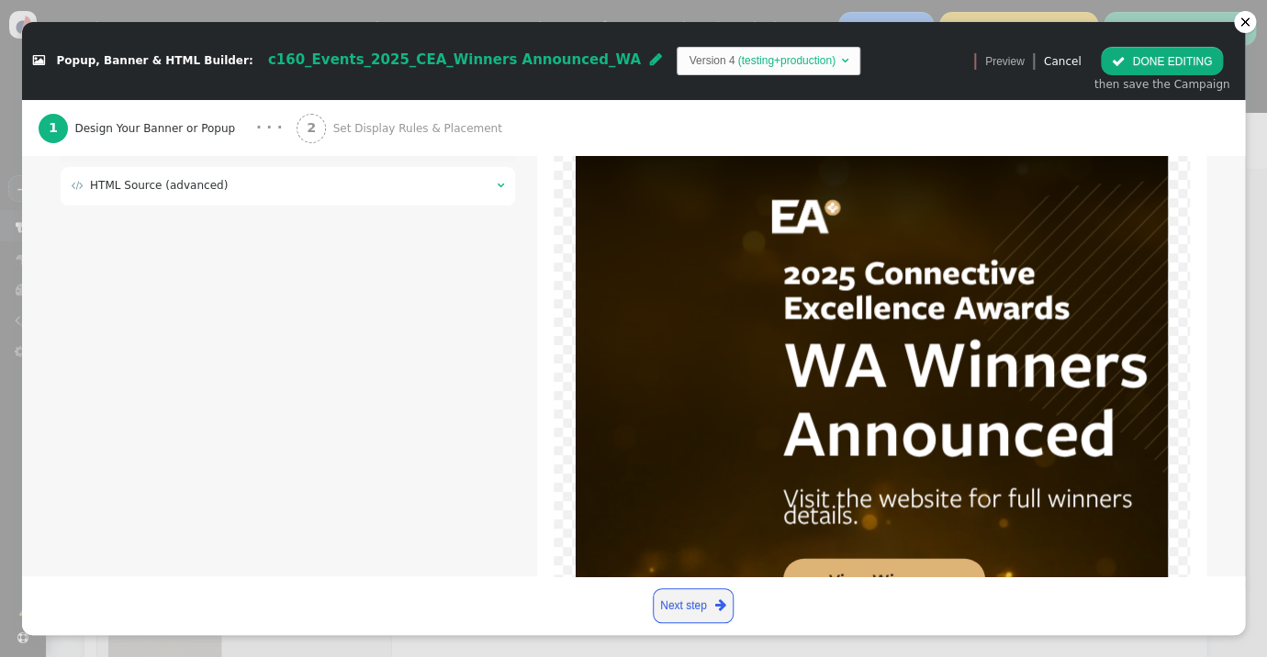
scroll to position [367, 0]
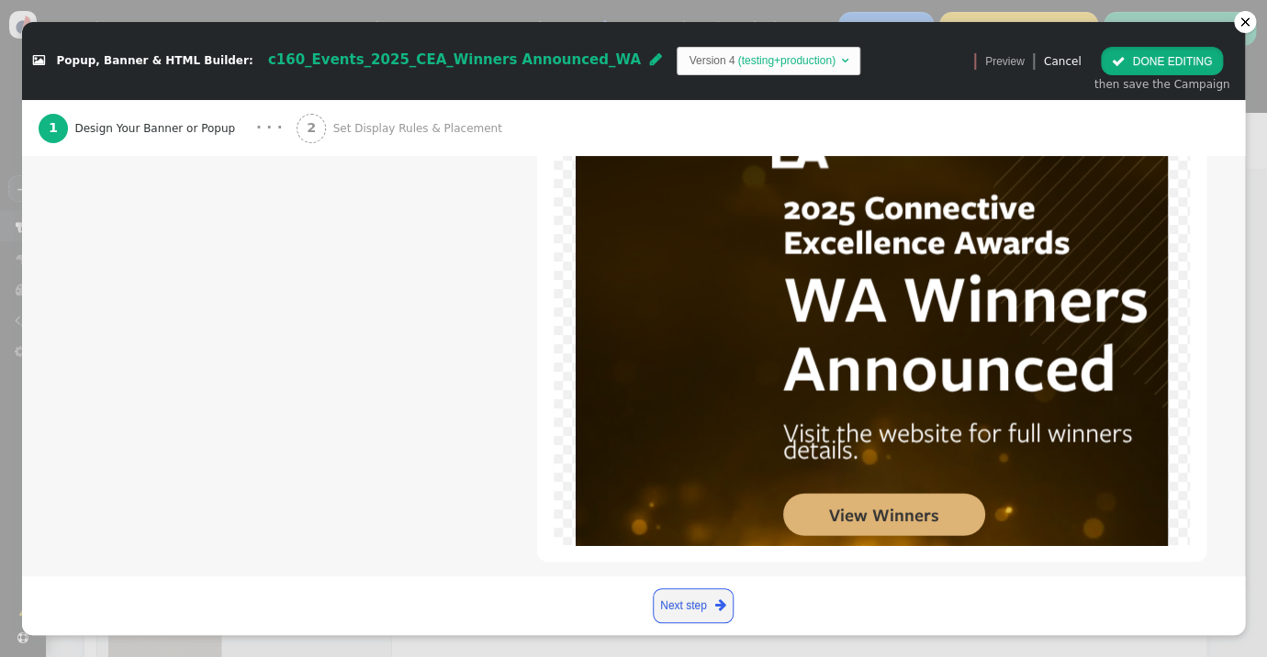
click at [1138, 64] on button " DONE EDITING" at bounding box center [1162, 61] width 122 height 28
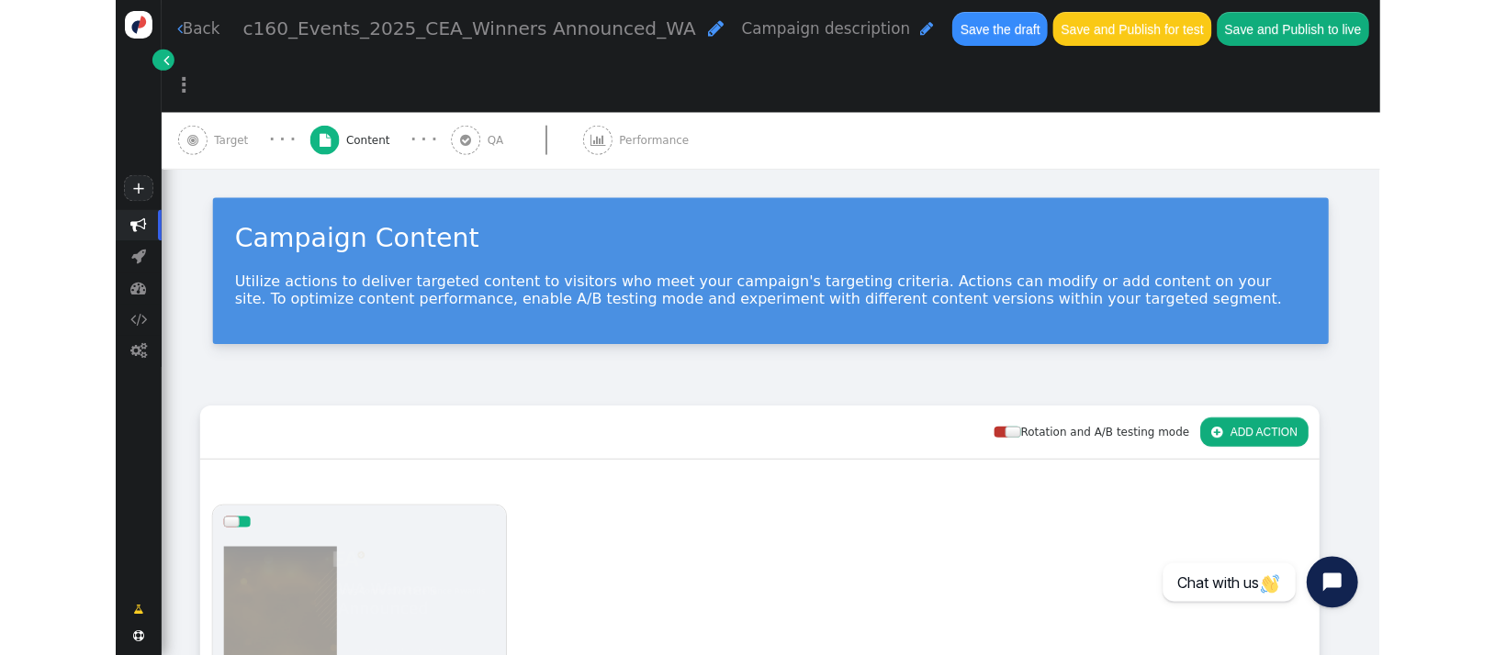
scroll to position [0, 0]
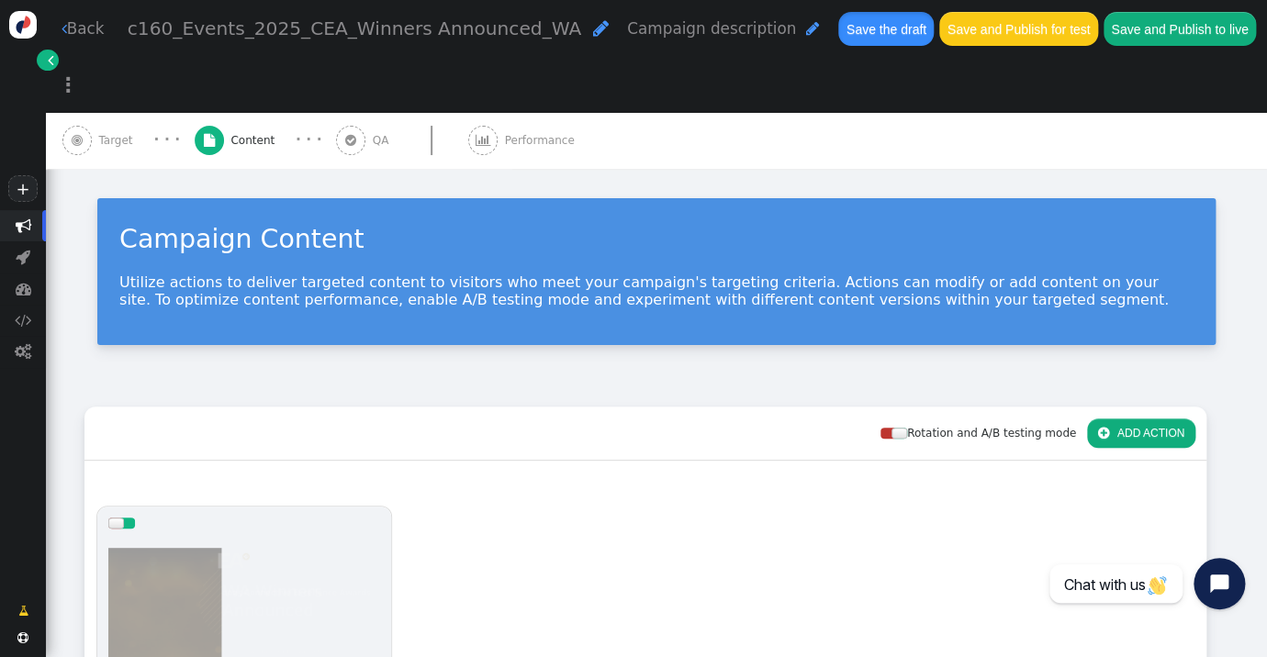
click at [838, 19] on button "Save the draft" at bounding box center [885, 28] width 95 height 33
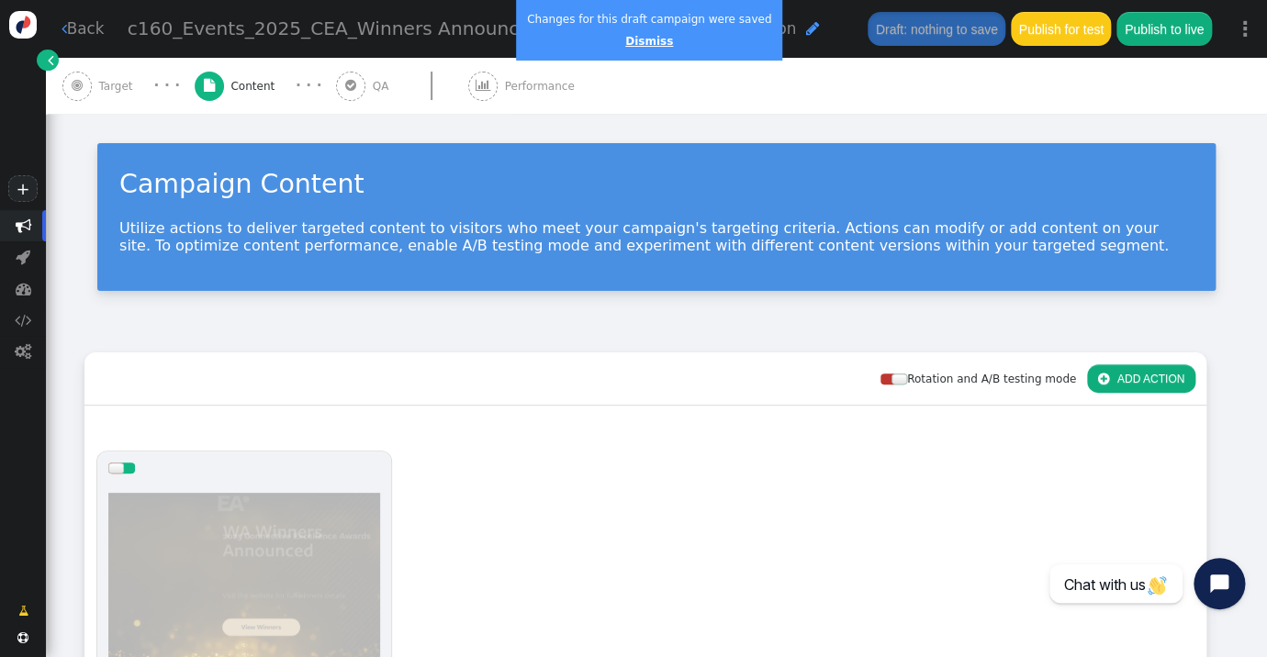
click at [647, 44] on link "Dismiss" at bounding box center [649, 41] width 48 height 13
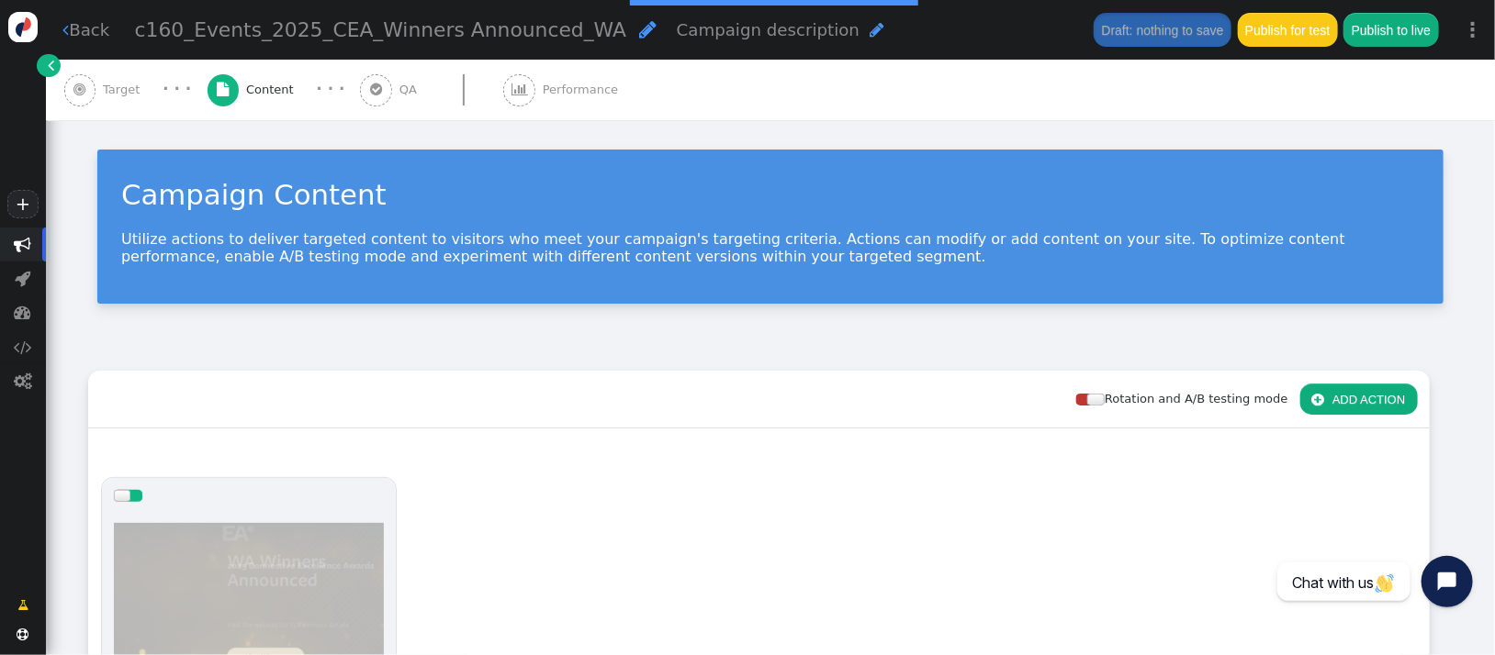
click at [308, 378] on div "Rotation and A/B testing mode  ADD ACTION" at bounding box center [758, 400] width 1341 height 58
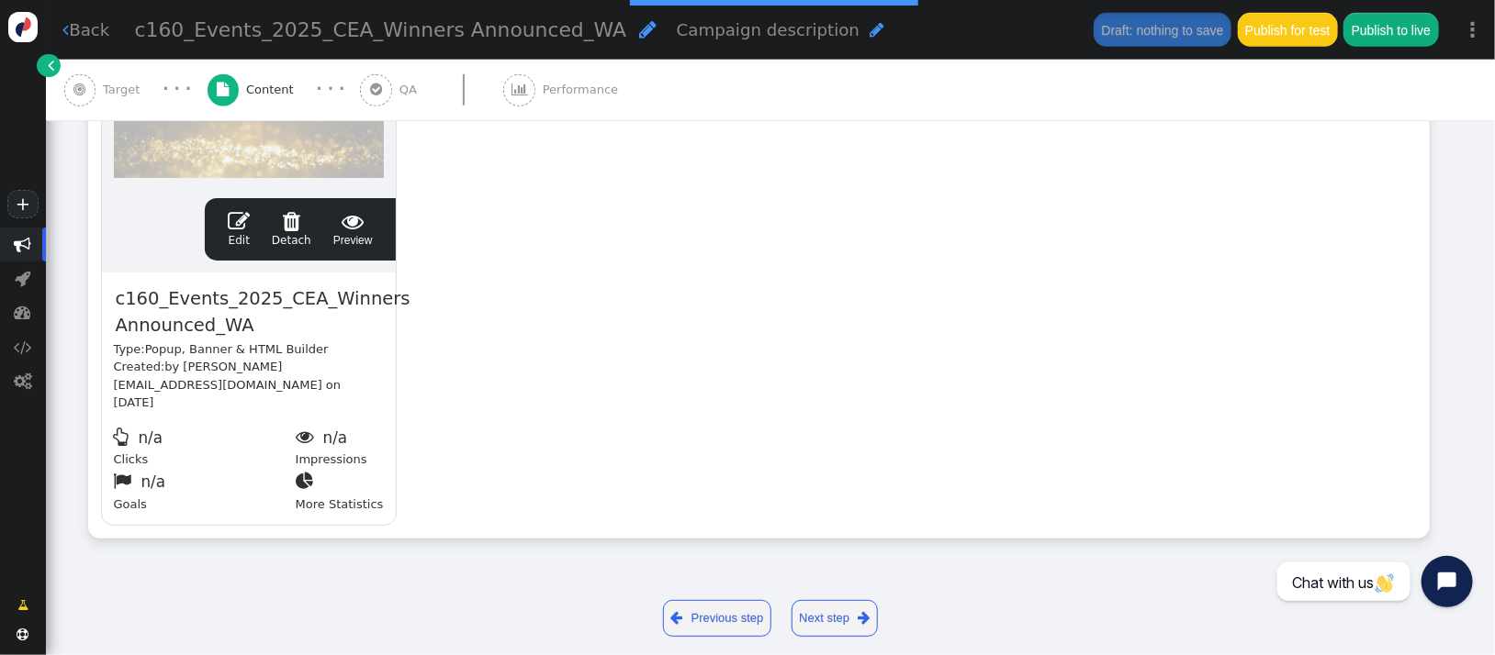
click at [240, 232] on link " Edit" at bounding box center [239, 229] width 22 height 39
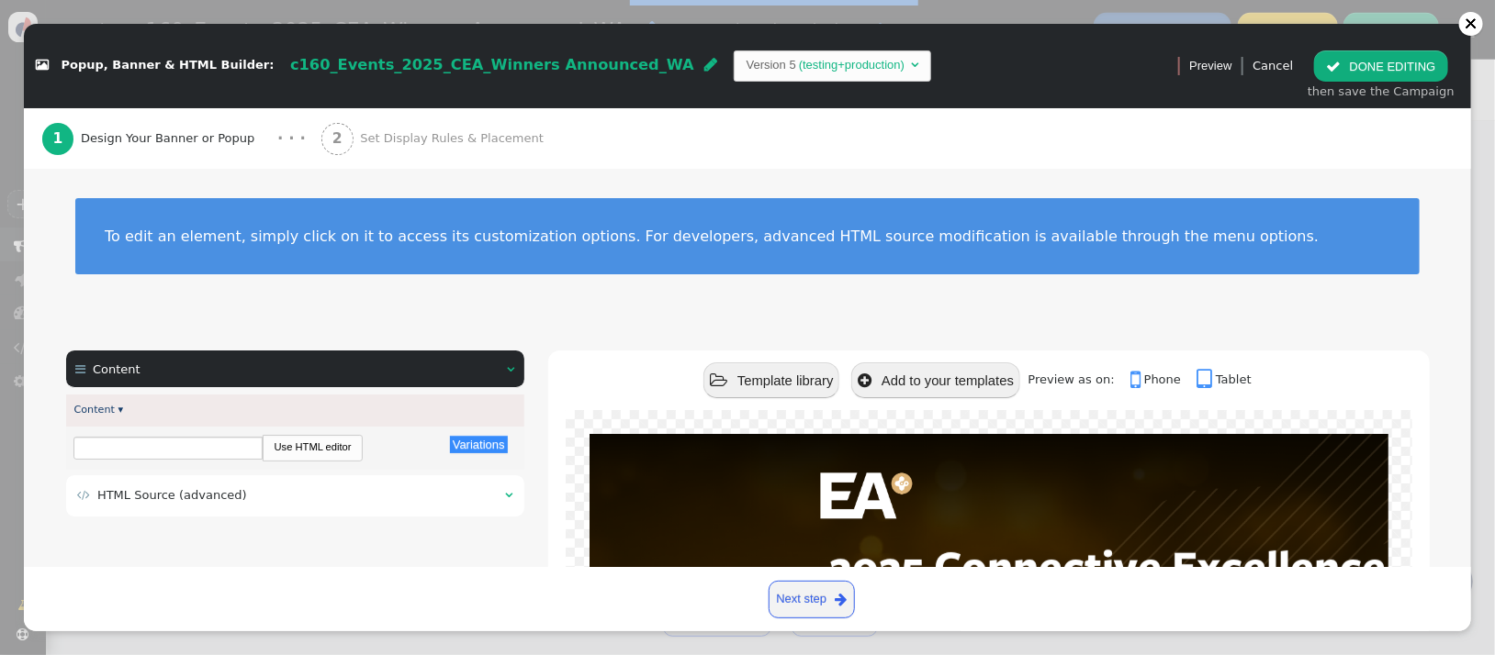
scroll to position [0, 0]
click at [250, 483] on div " HTML Source (advanced) " at bounding box center [295, 496] width 458 height 41
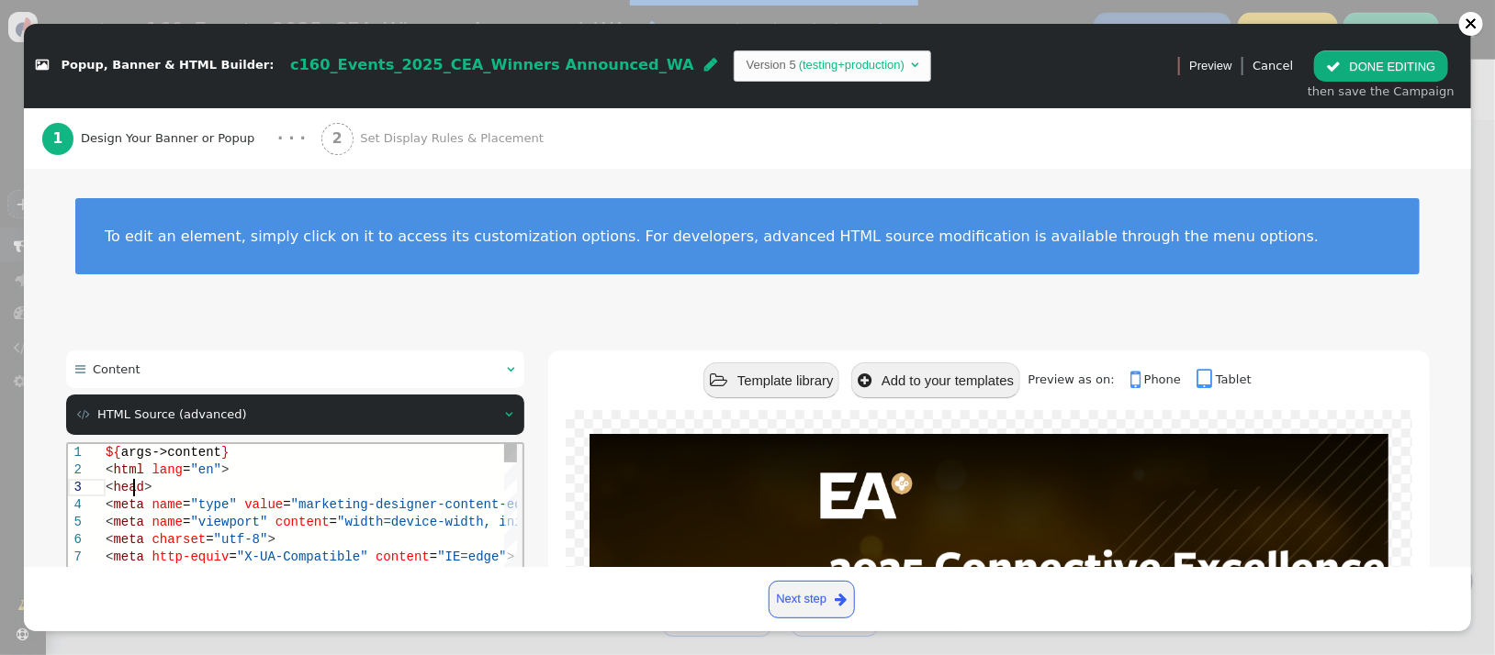
click at [249, 483] on div "< head >" at bounding box center [355, 486] width 500 height 17
type textarea "${args->content} <html lang="en"> <head> <meta name="type" value="marketing-des…"
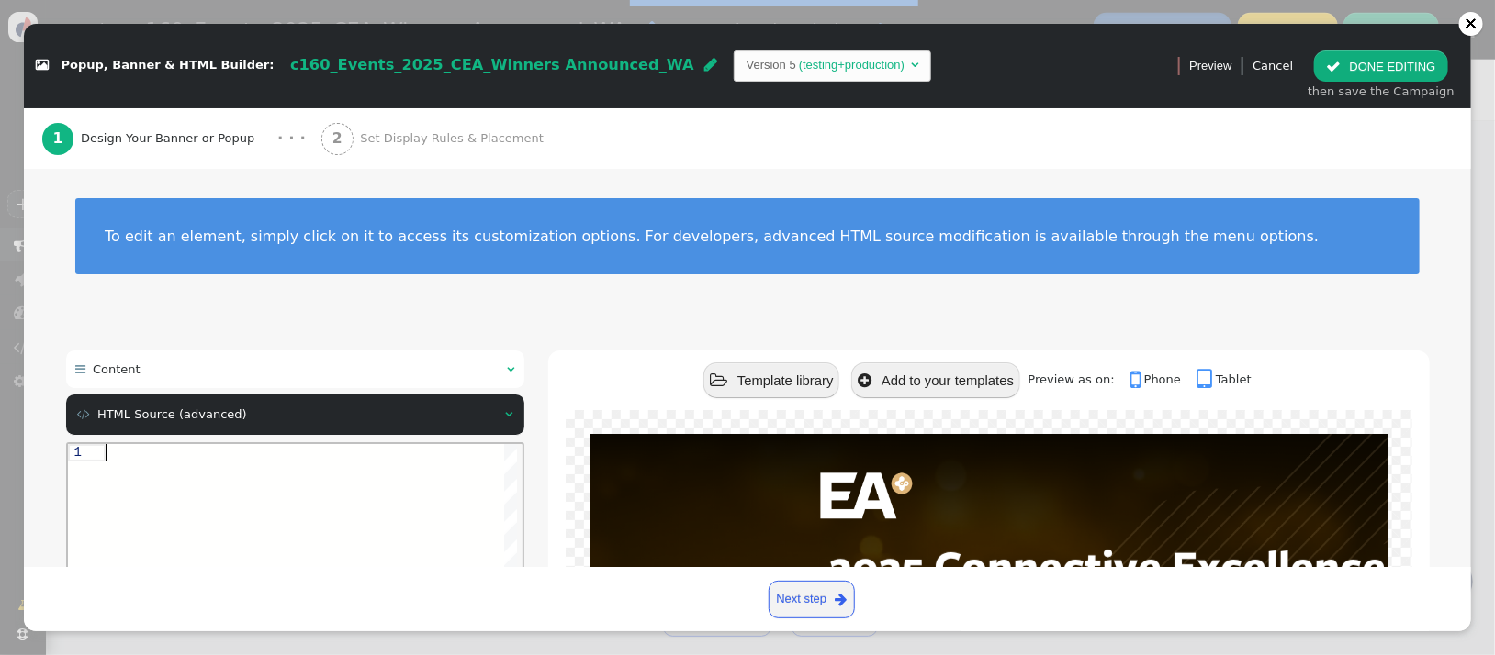
paste textarea "${menu name='Content', icon='bars'} ${menu args->content name='Content'}"
type textarea "${menu name='Content', icon='bars'} ${menu args->content name='Content'}"
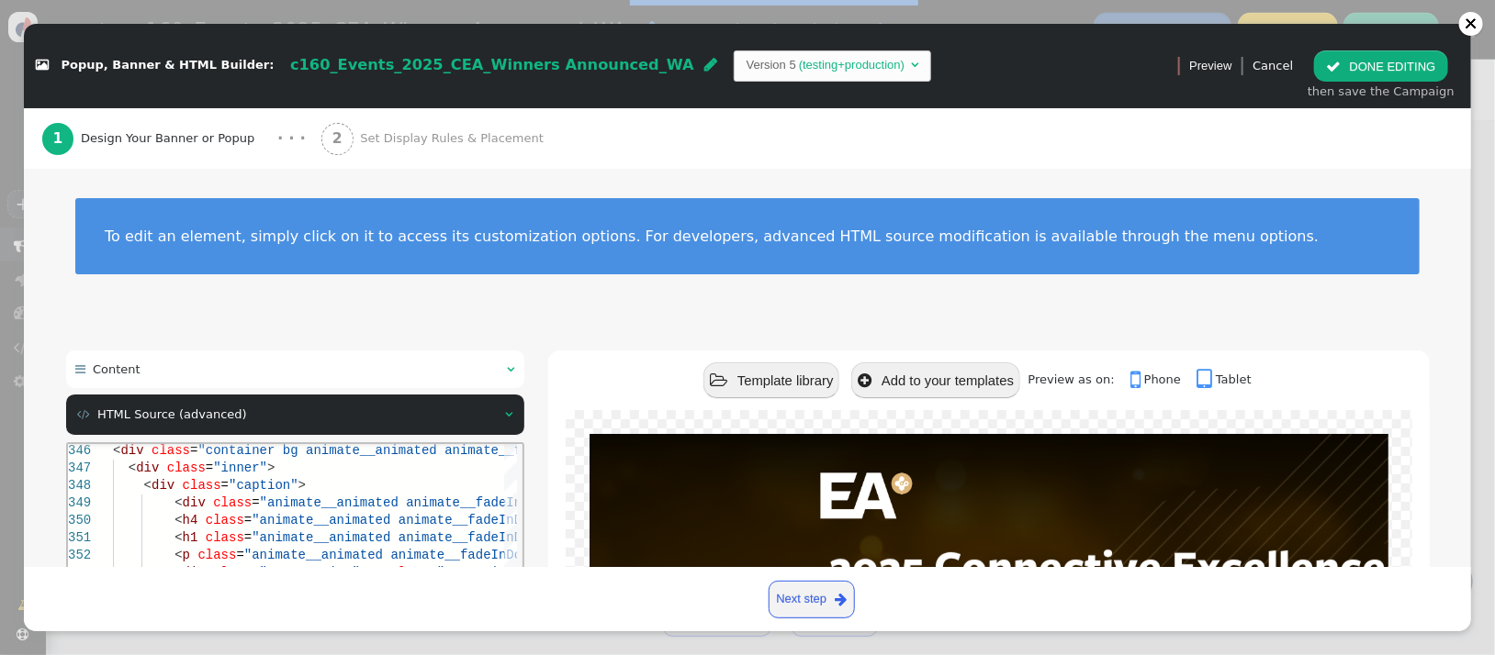
scroll to position [401, 0]
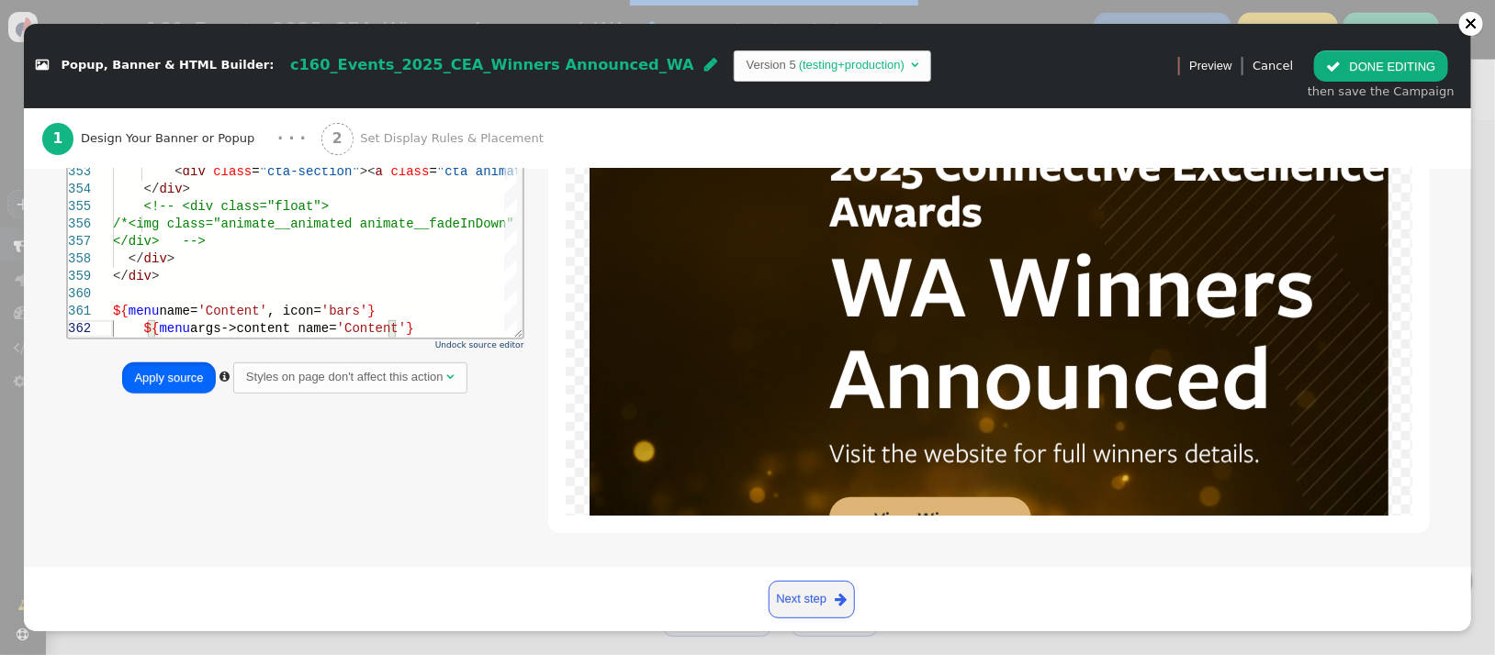
click at [150, 371] on button "Apply source" at bounding box center [168, 378] width 93 height 31
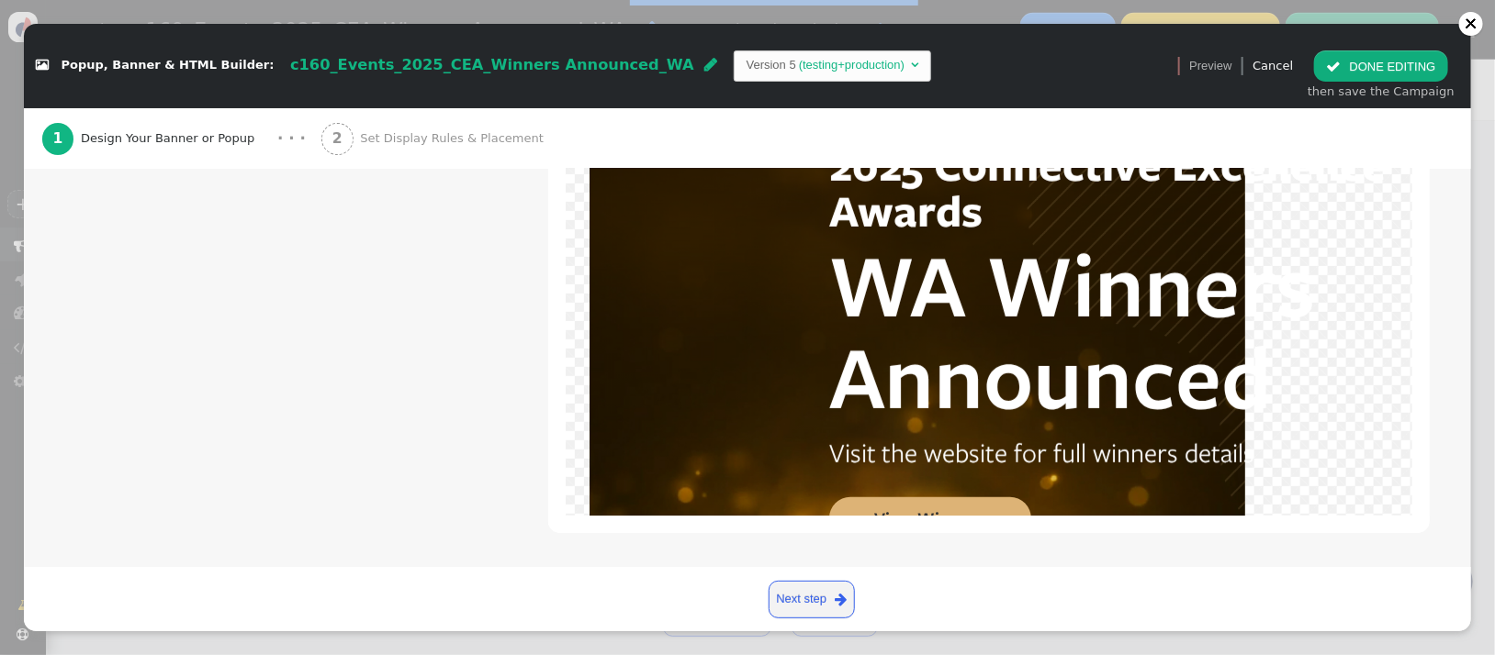
click at [268, 446] on div " Content   Content ▾ Variations There are alternatives. Default value: Use H…" at bounding box center [747, 254] width 1363 height 608
click at [1349, 72] on button " DONE EDITING" at bounding box center [1380, 65] width 133 height 31
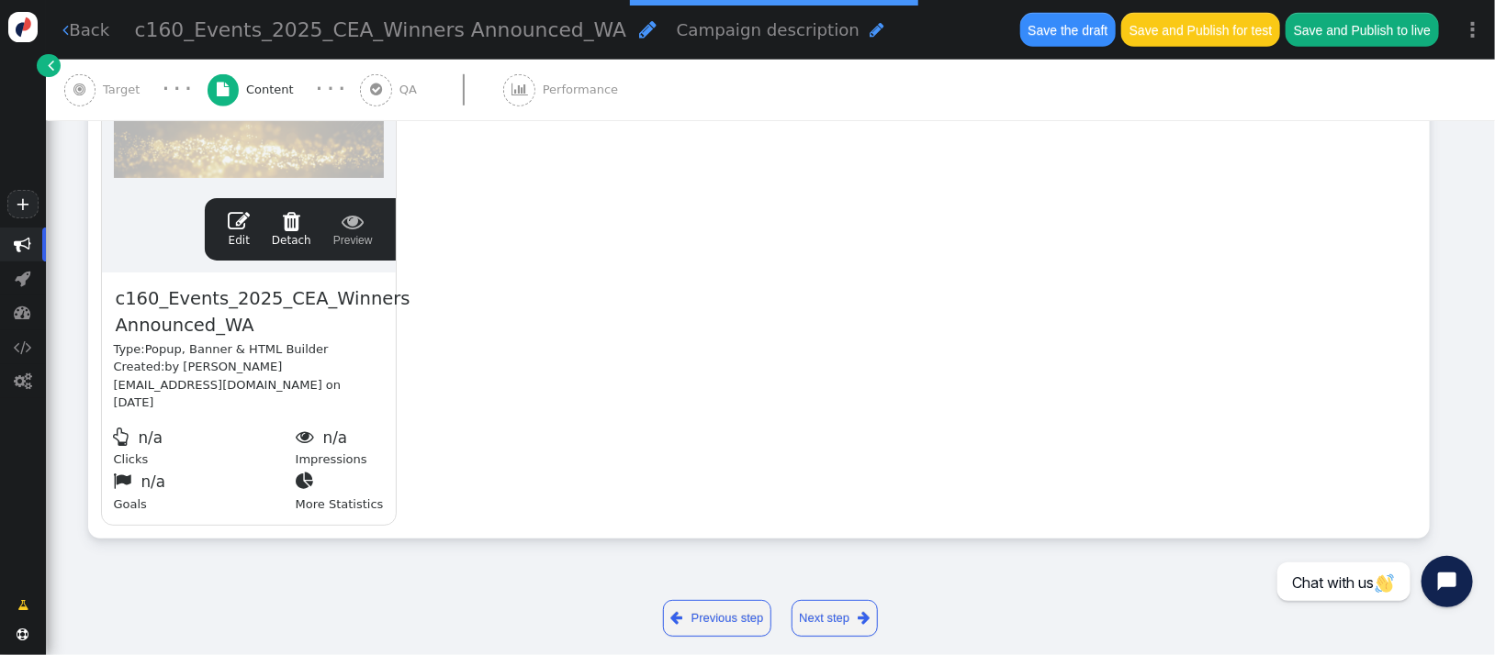
scroll to position [0, 0]
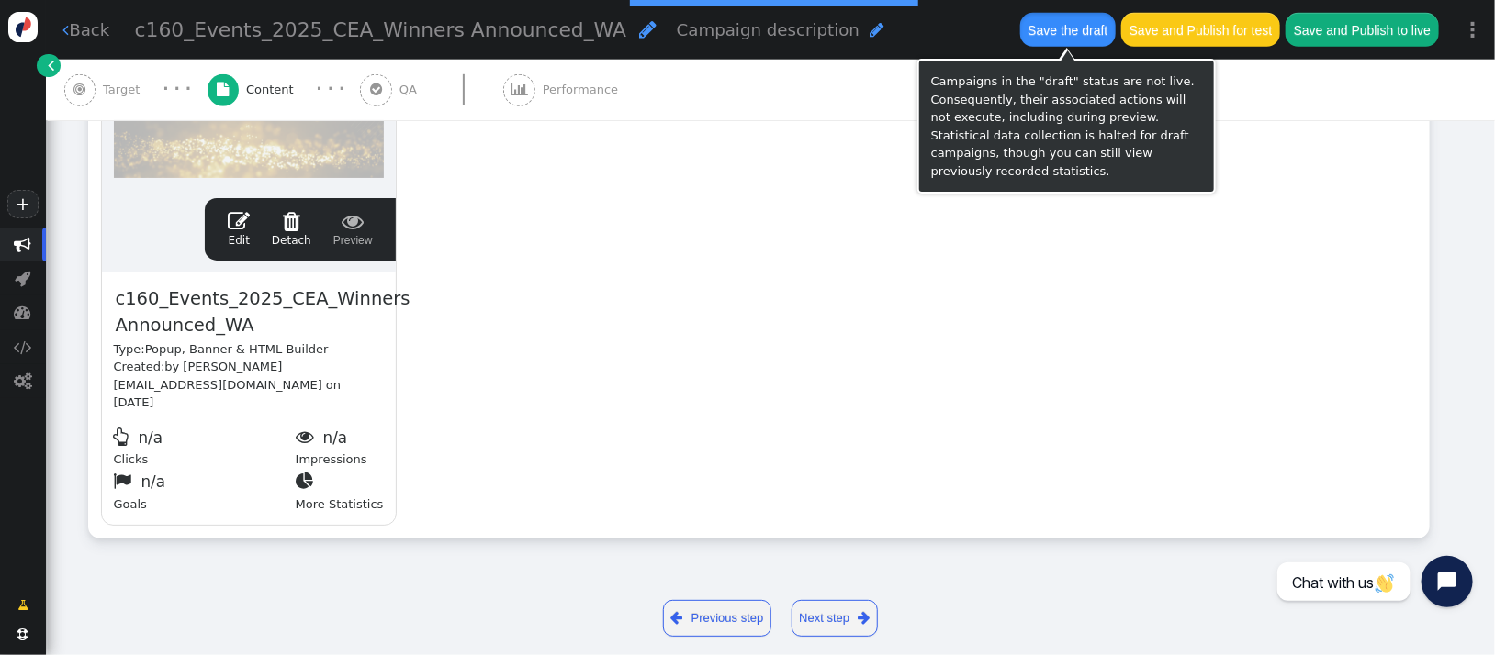
click at [1054, 33] on button "Save the draft" at bounding box center [1067, 29] width 95 height 33
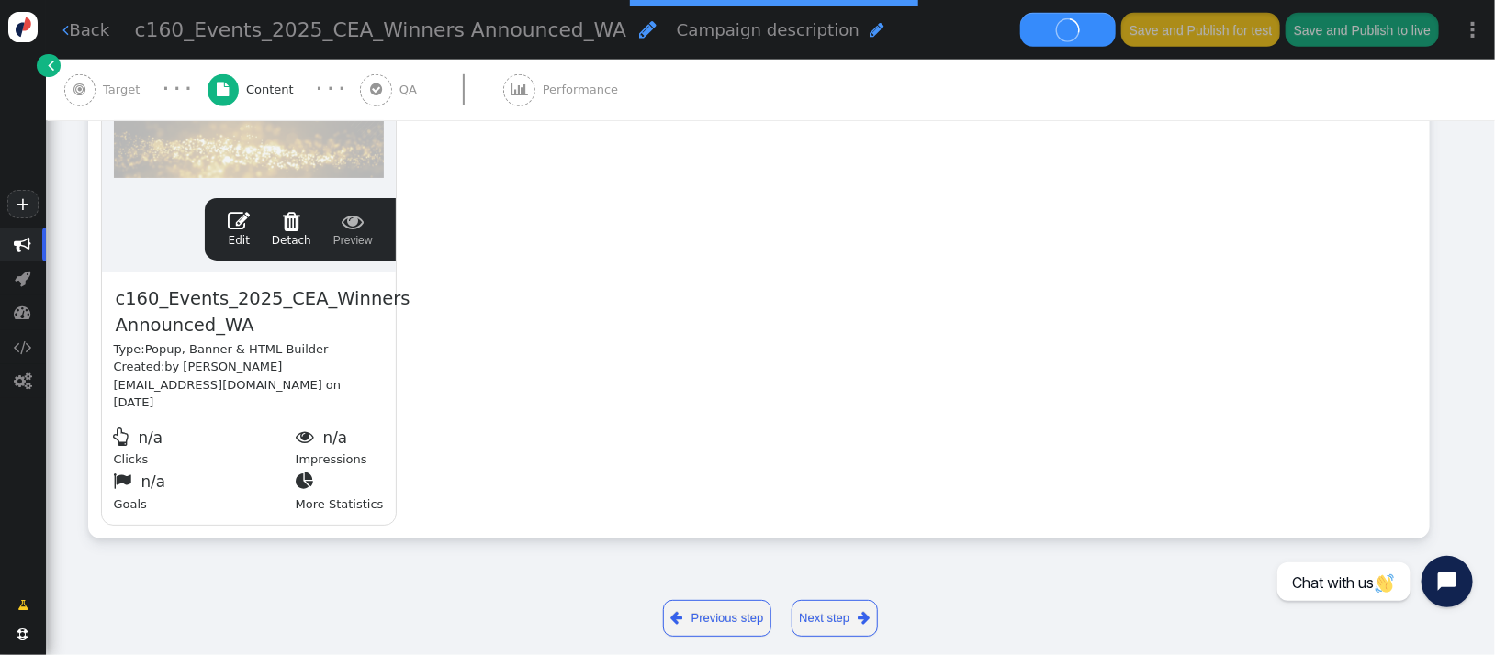
click at [1407, 453] on div "drag this  Edit  Detach  Preview c160_Events_2025_CEA_Winners Announced_WA T…" at bounding box center [758, 227] width 1339 height 621
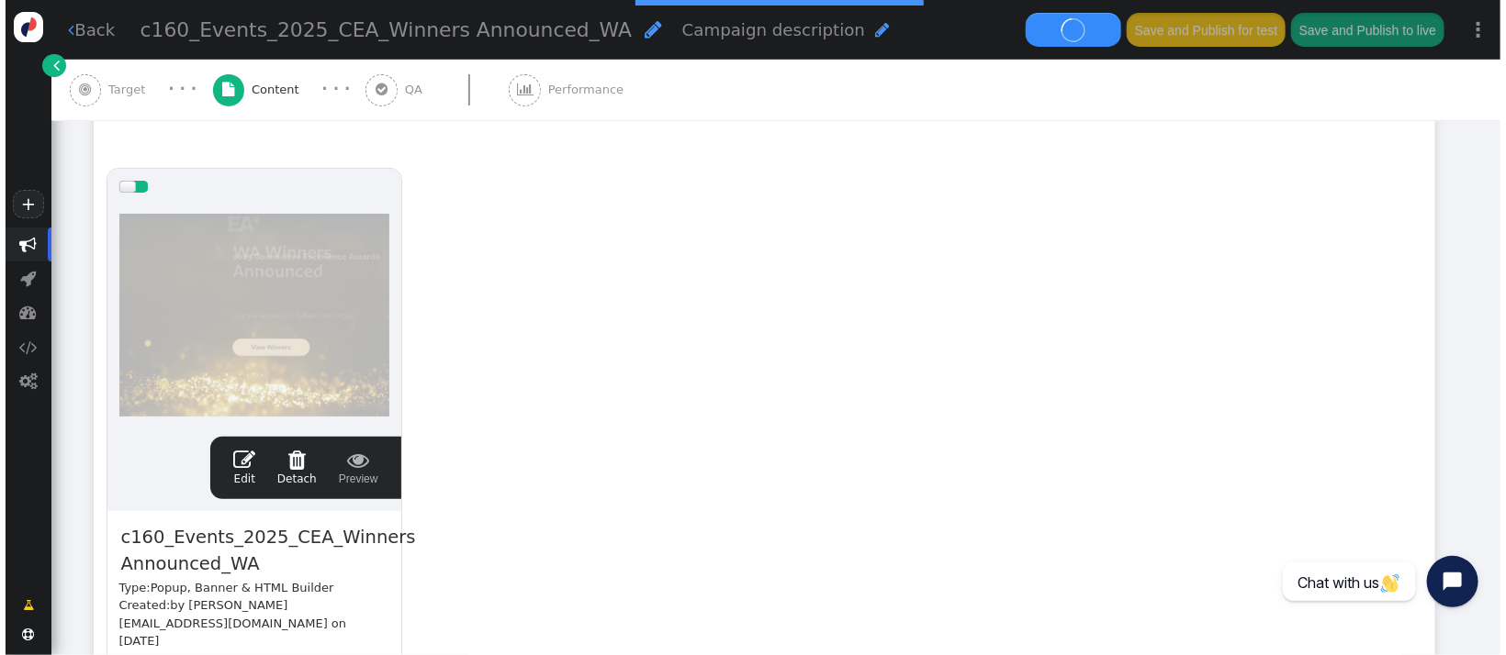
scroll to position [325, 0]
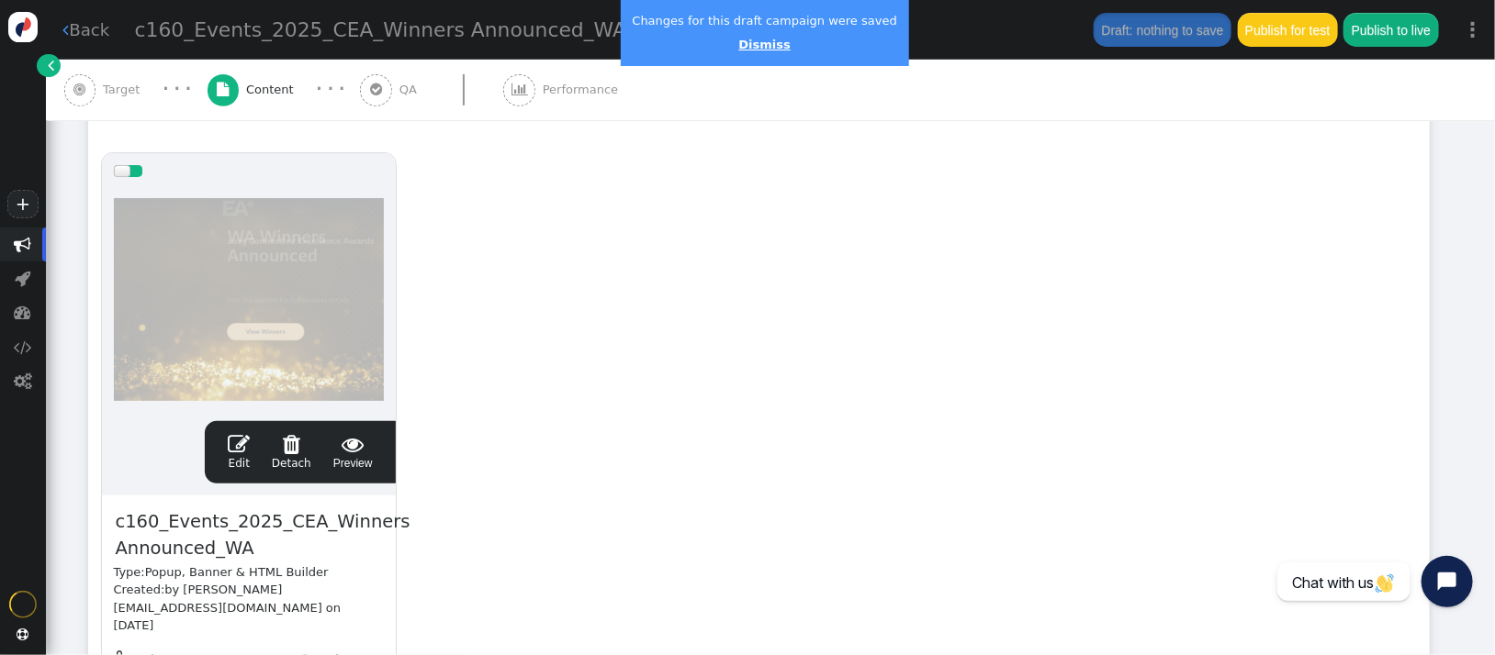
click at [754, 38] on link "Dismiss" at bounding box center [763, 45] width 51 height 14
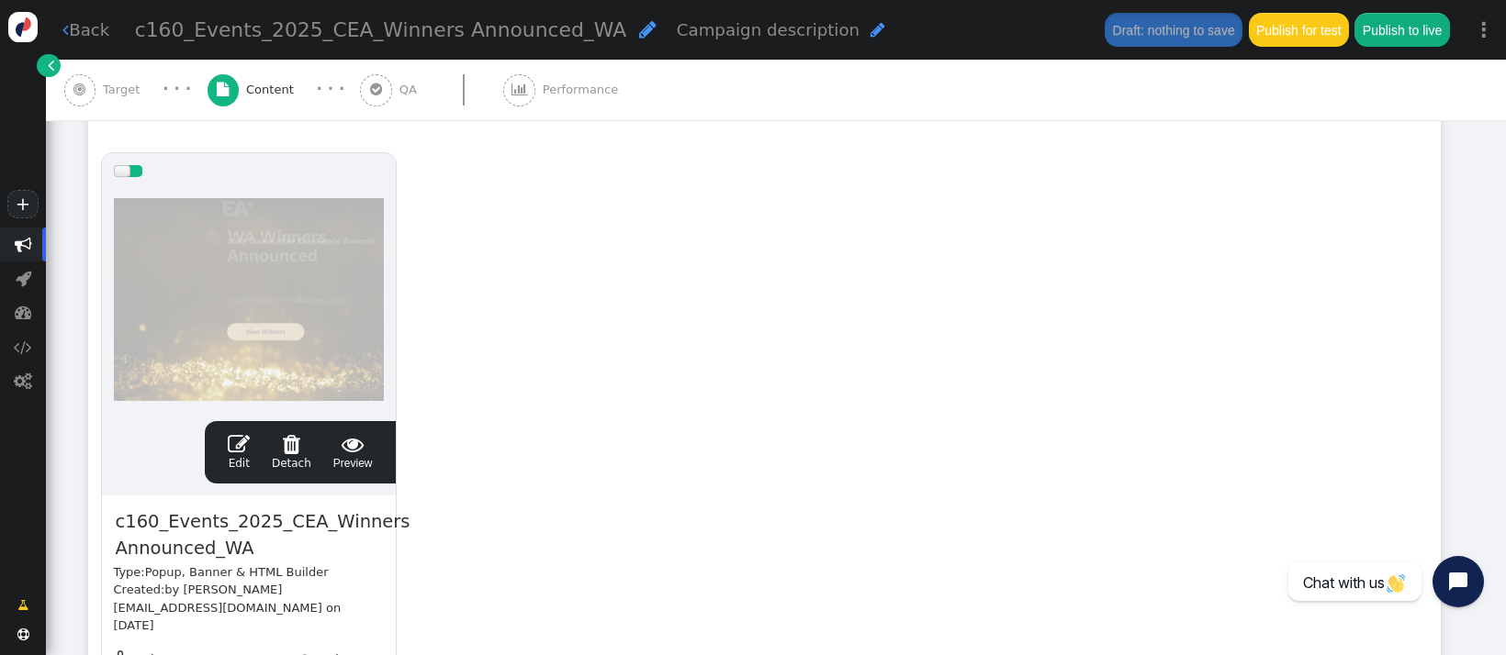
click at [244, 441] on span "" at bounding box center [239, 444] width 22 height 22
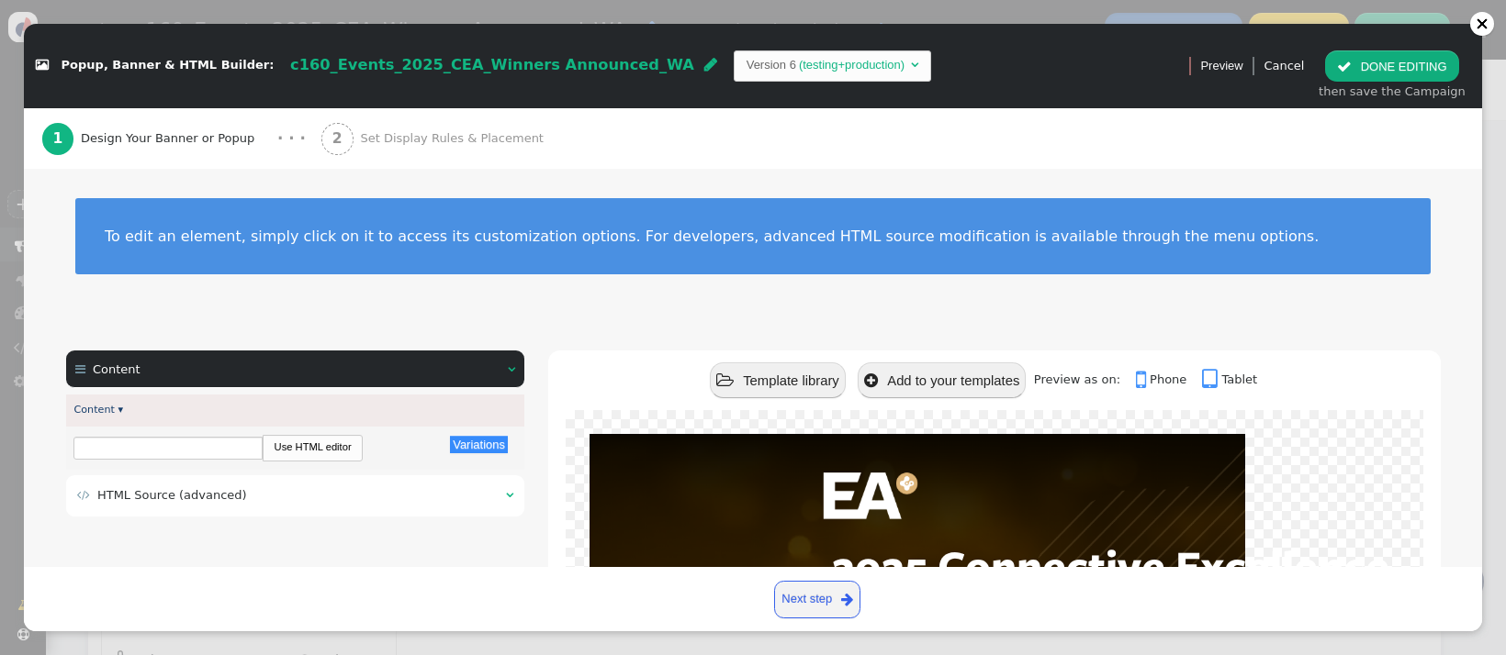
scroll to position [0, 0]
click at [255, 506] on div " HTML Source (advanced) " at bounding box center [295, 496] width 458 height 41
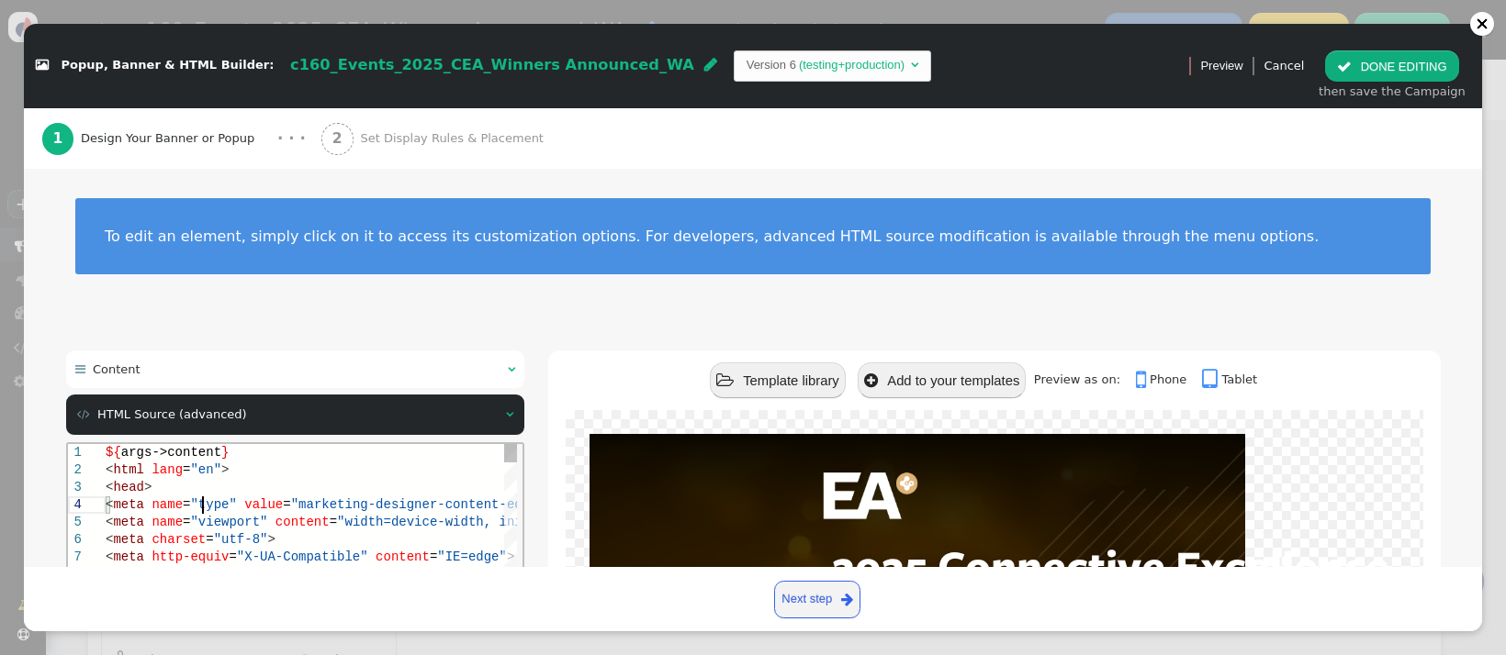
click at [255, 507] on span "value" at bounding box center [262, 504] width 39 height 15
type textarea "${args->content} <html lang="en"> <head> <meta name="type" value="marketing-des…"
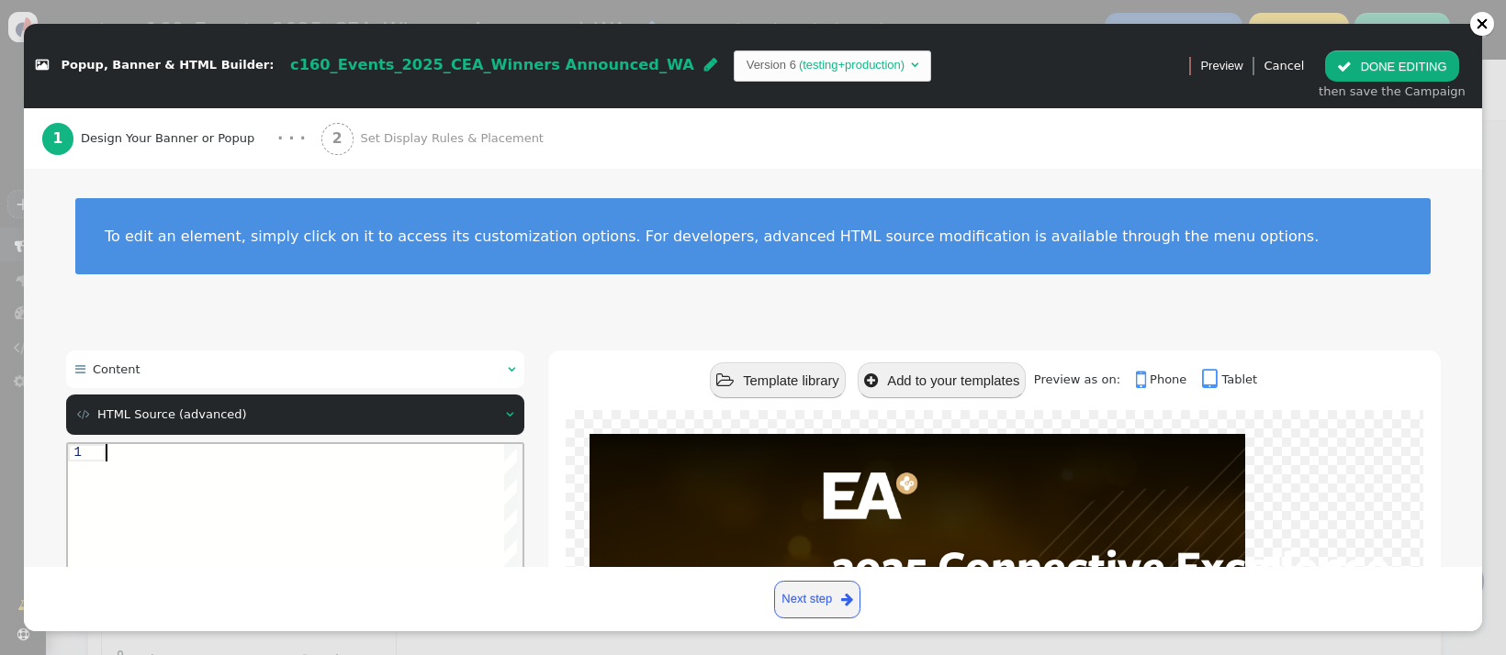
paste textarea "${menu name='Content', icon='bars'} ${menu args->content name='Content'}"
type textarea "${menu name='Content', icon='bars'} ${menu args->content name='Content'}"
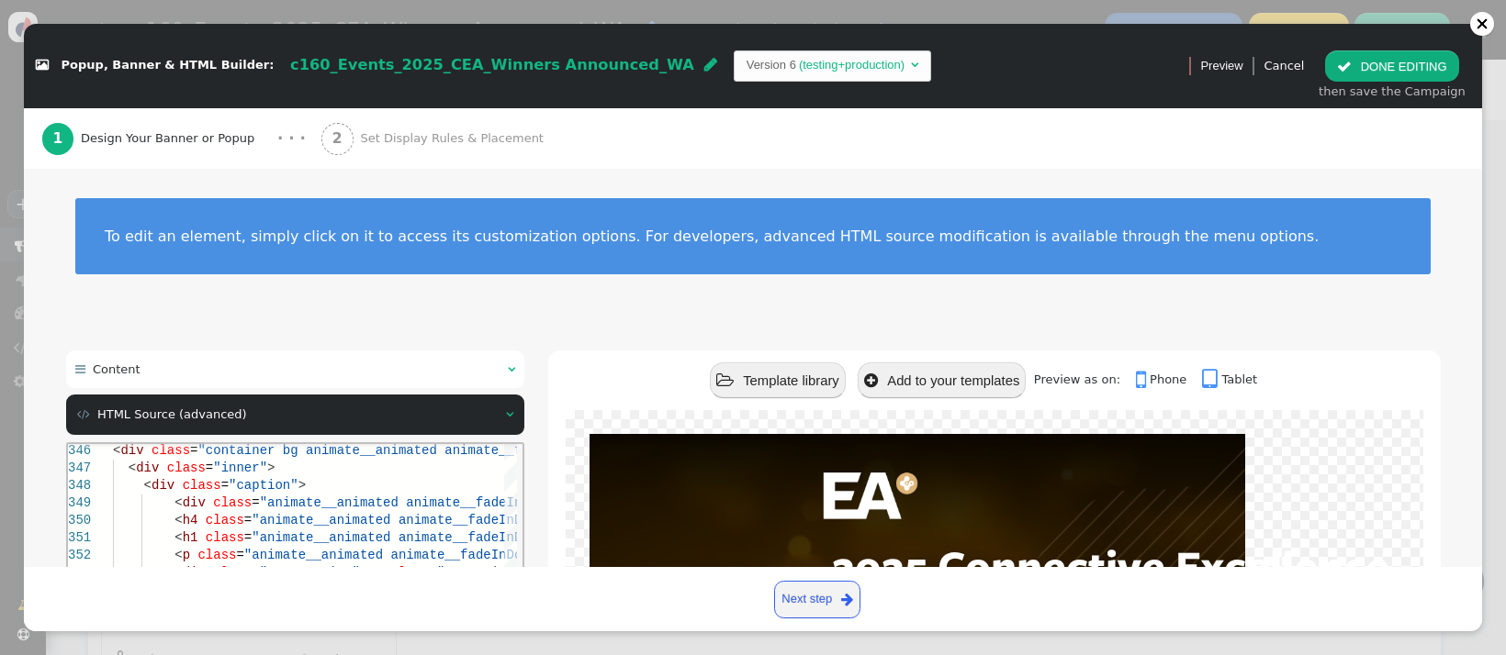
scroll to position [348, 0]
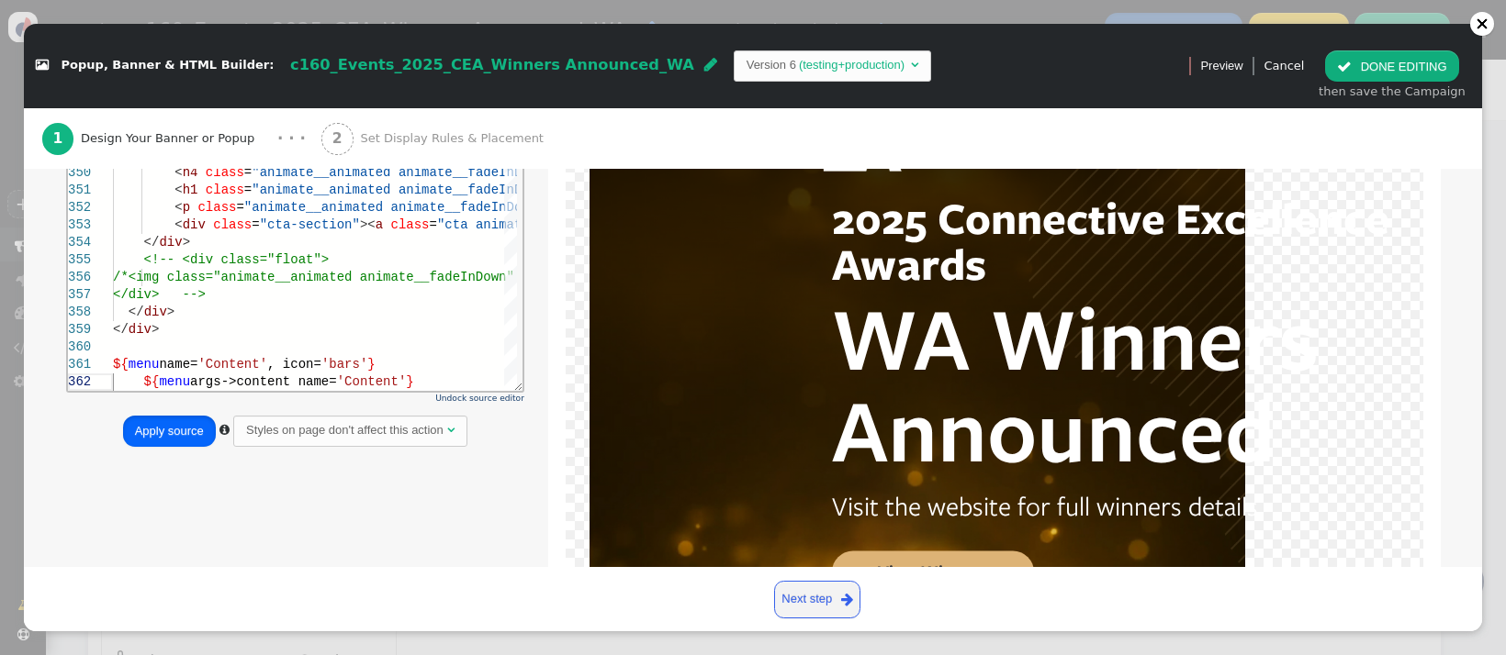
click at [144, 427] on button "Apply source" at bounding box center [169, 431] width 93 height 31
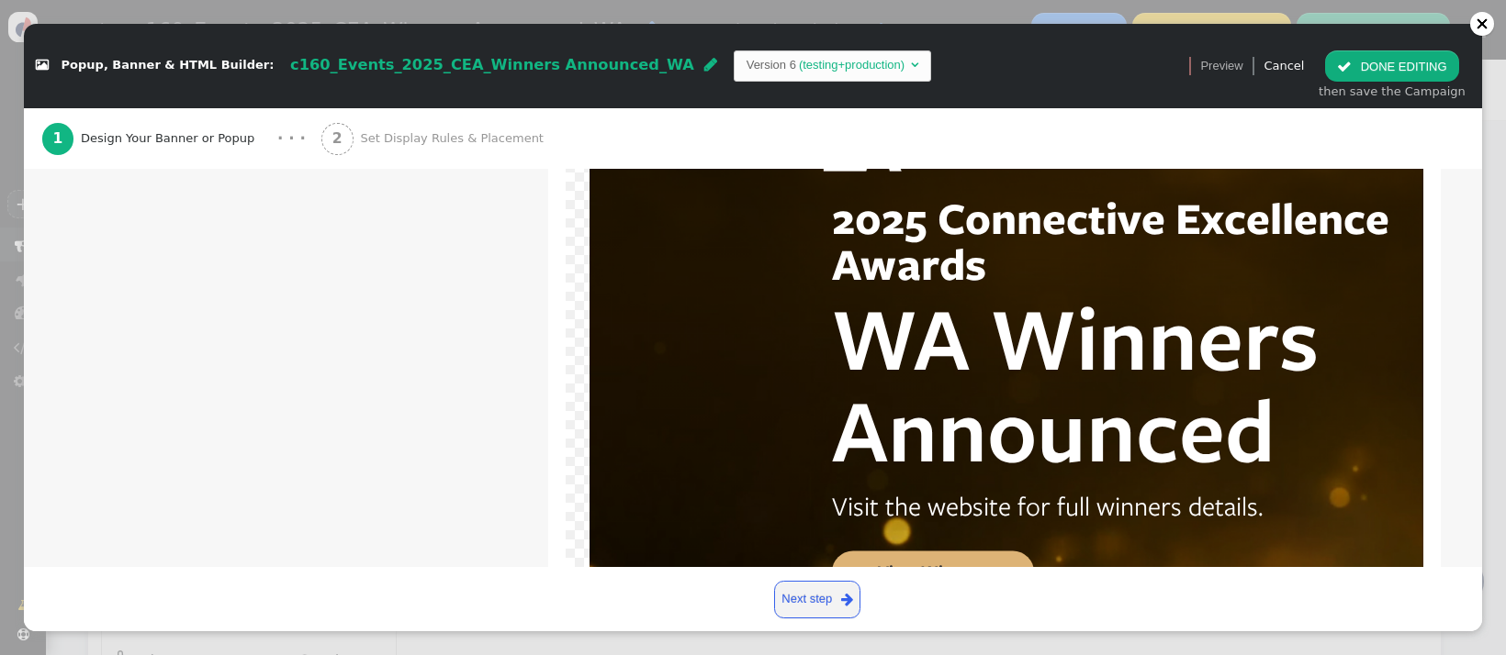
scroll to position [361, 0]
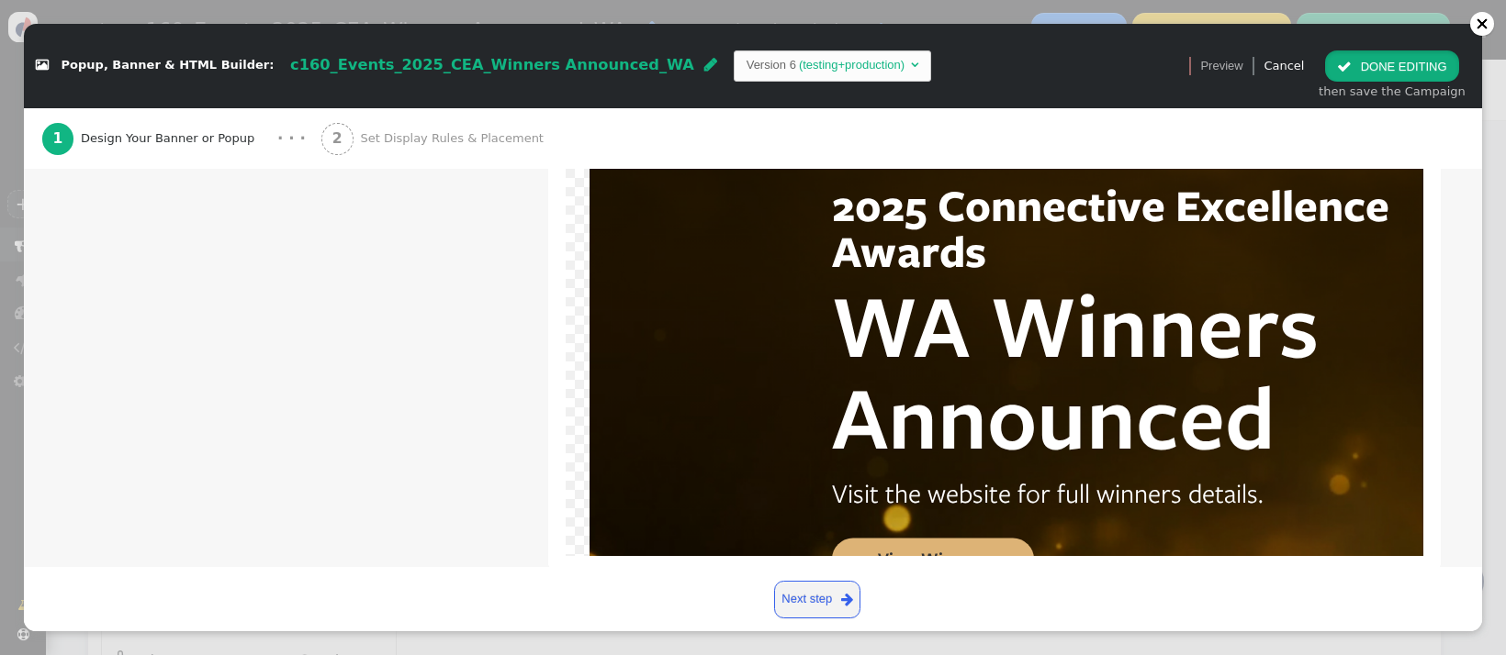
click at [1368, 62] on button " DONE EDITING" at bounding box center [1391, 65] width 133 height 31
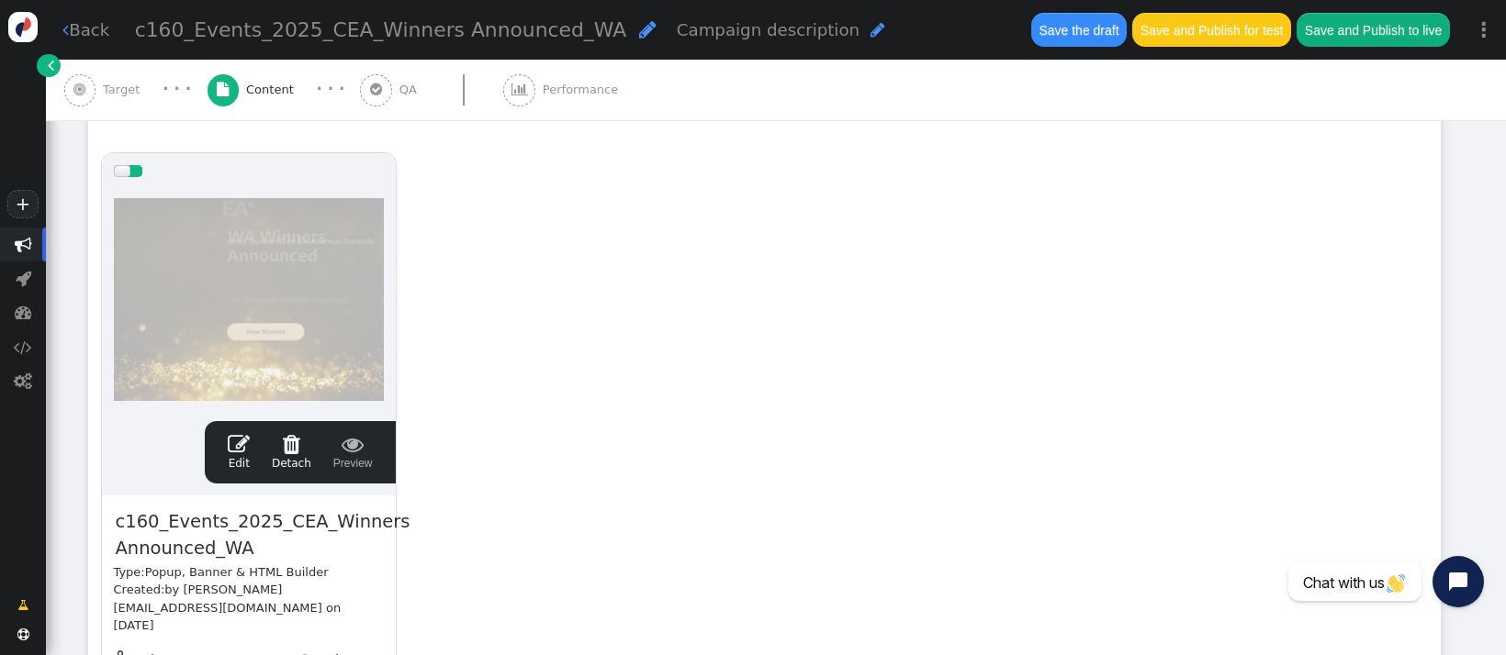
scroll to position [0, 0]
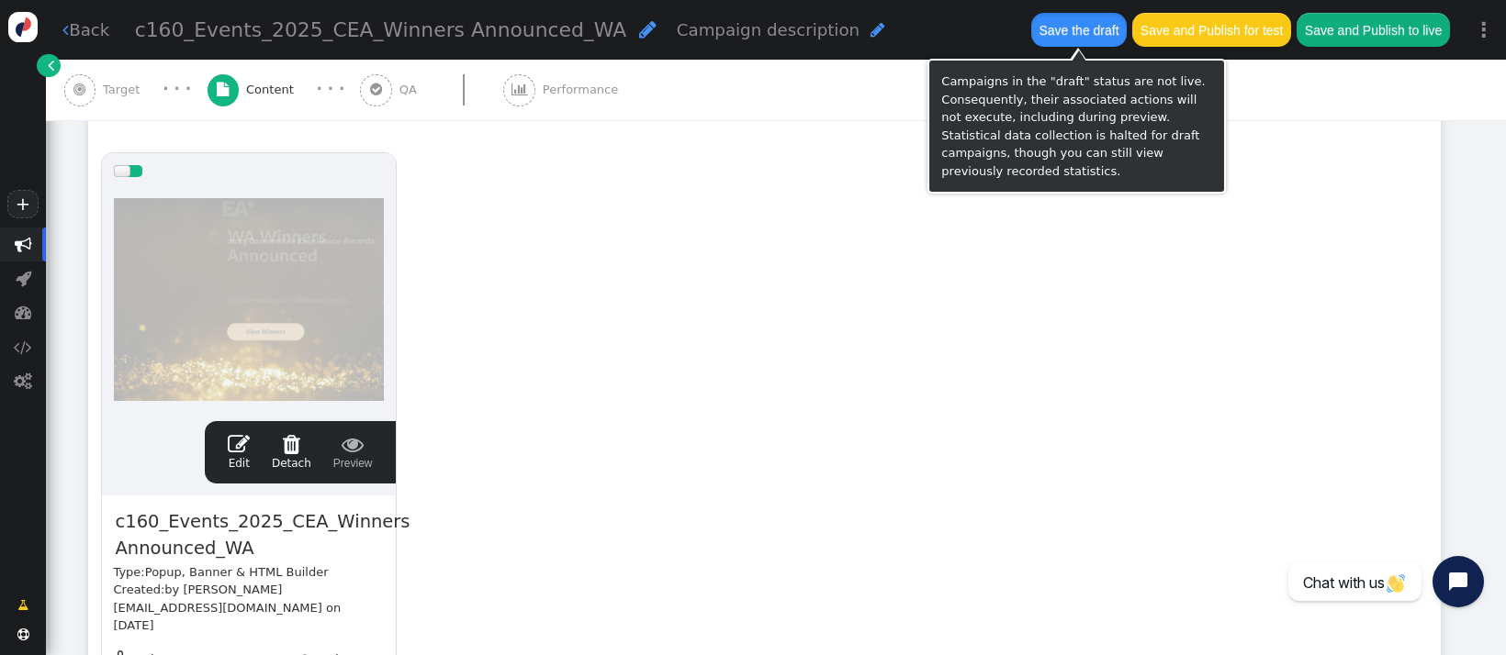
click at [1069, 34] on button "Save the draft" at bounding box center [1078, 29] width 95 height 33
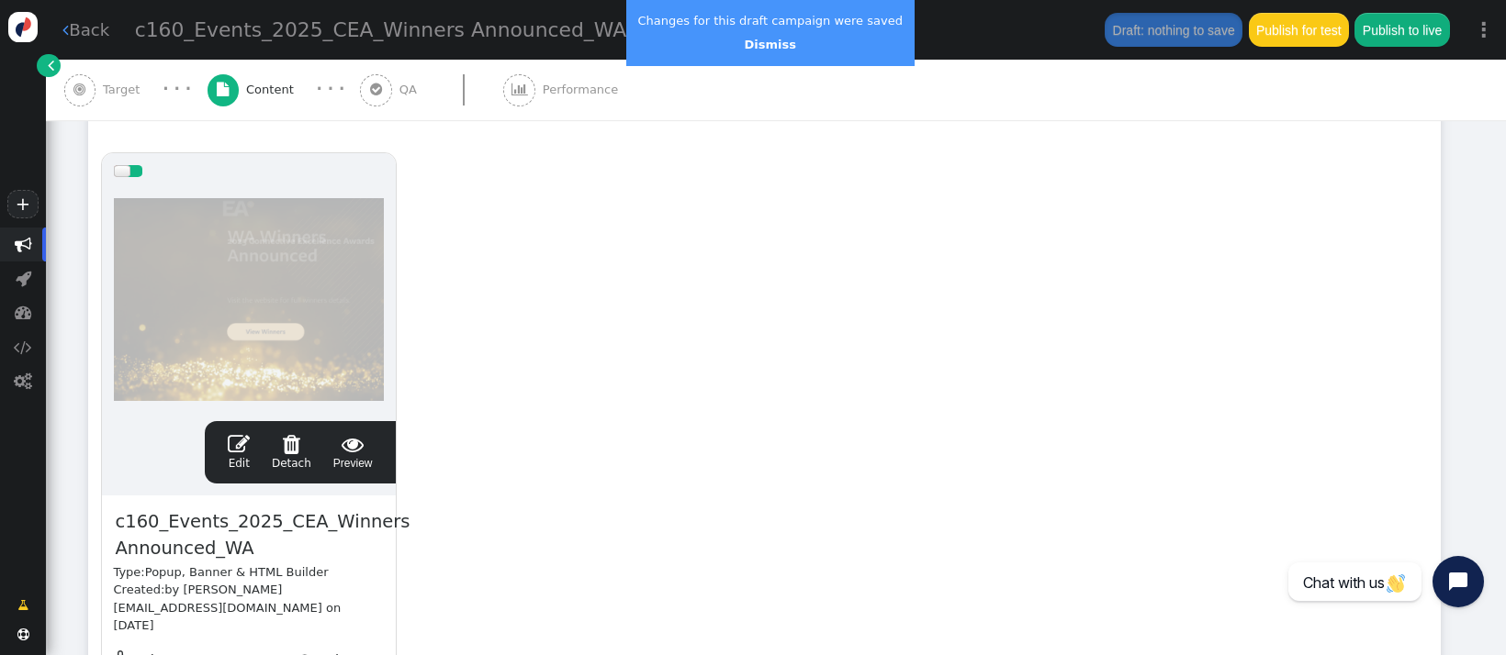
click at [755, 54] on div "Changes for this draft campaign were saved Dismiss" at bounding box center [770, 33] width 288 height 66
click at [763, 39] on link "Dismiss" at bounding box center [769, 45] width 51 height 14
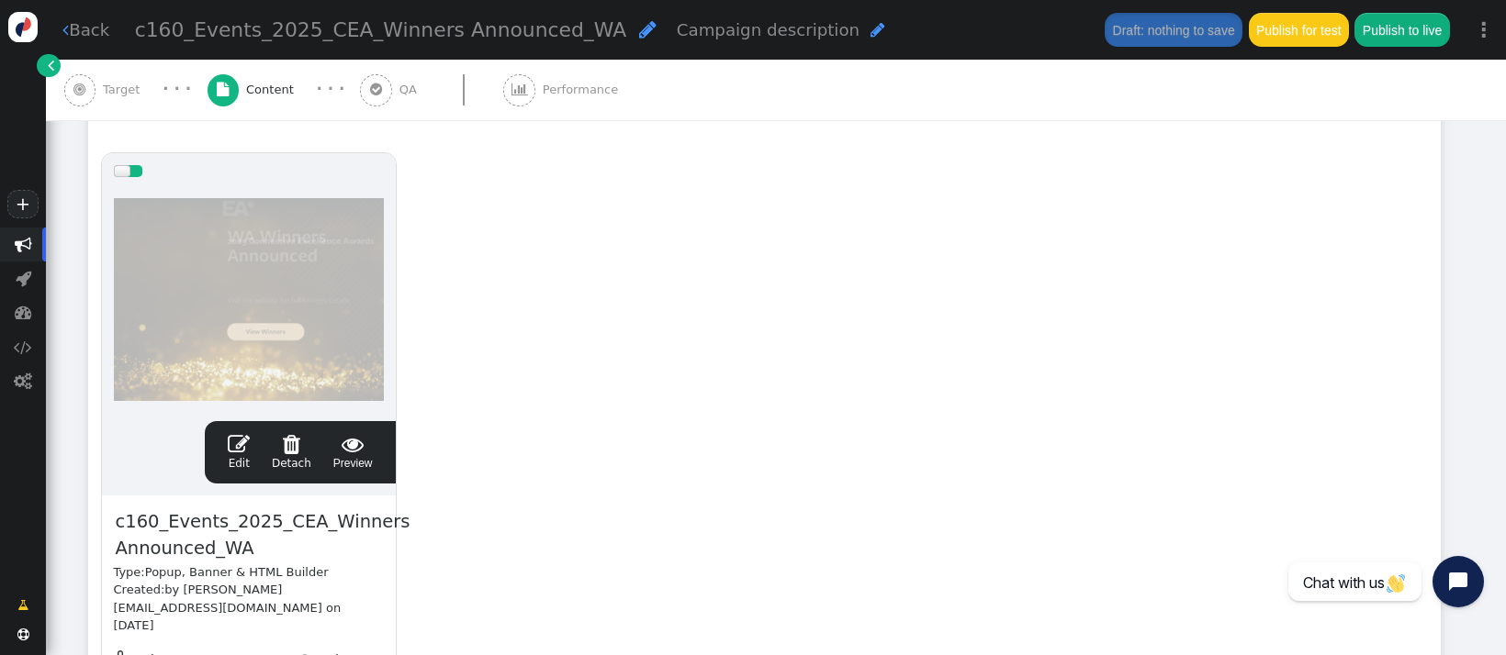
click at [250, 446] on span "" at bounding box center [239, 444] width 22 height 22
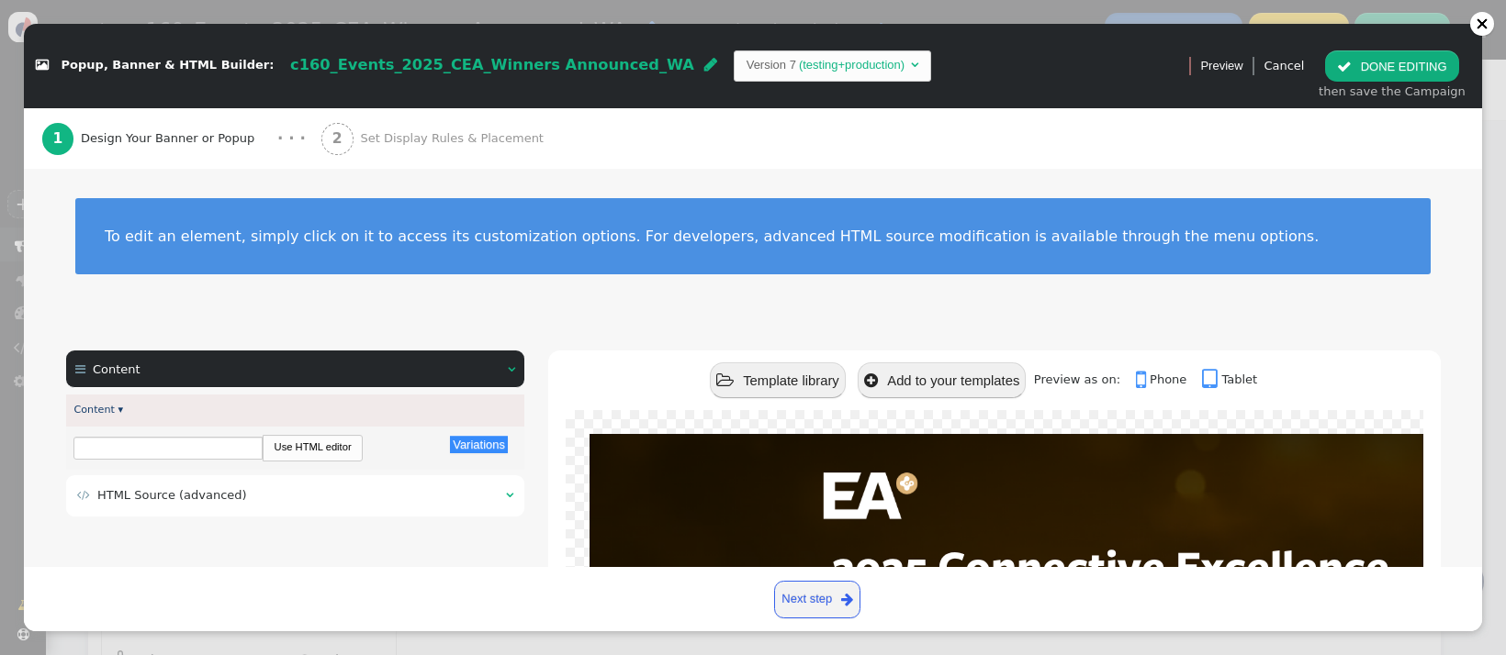
click at [226, 498] on span "HTML Source (advanced)" at bounding box center [172, 495] width 150 height 14
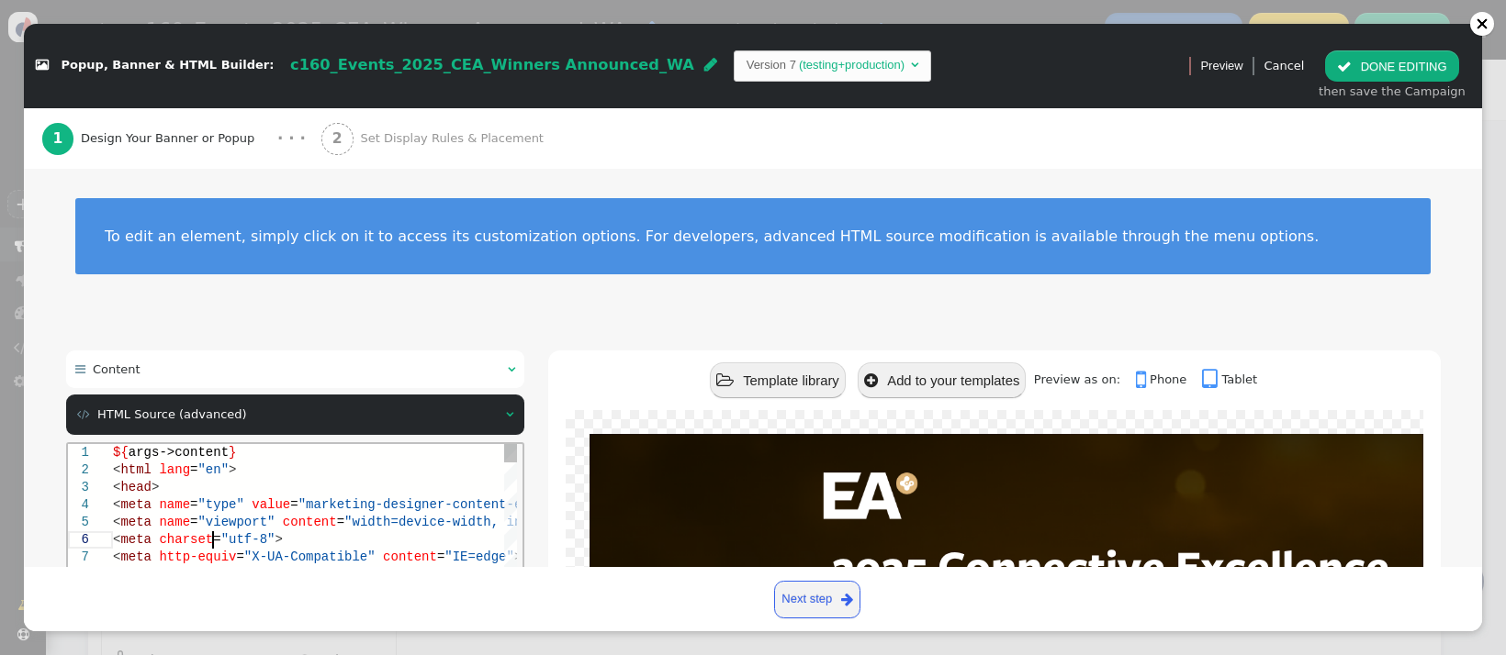
click at [212, 532] on span "=" at bounding box center [215, 539] width 7 height 15
type textarea "${args->content} <html lang="en"> <head> <meta name="type" value="marketing-des…"
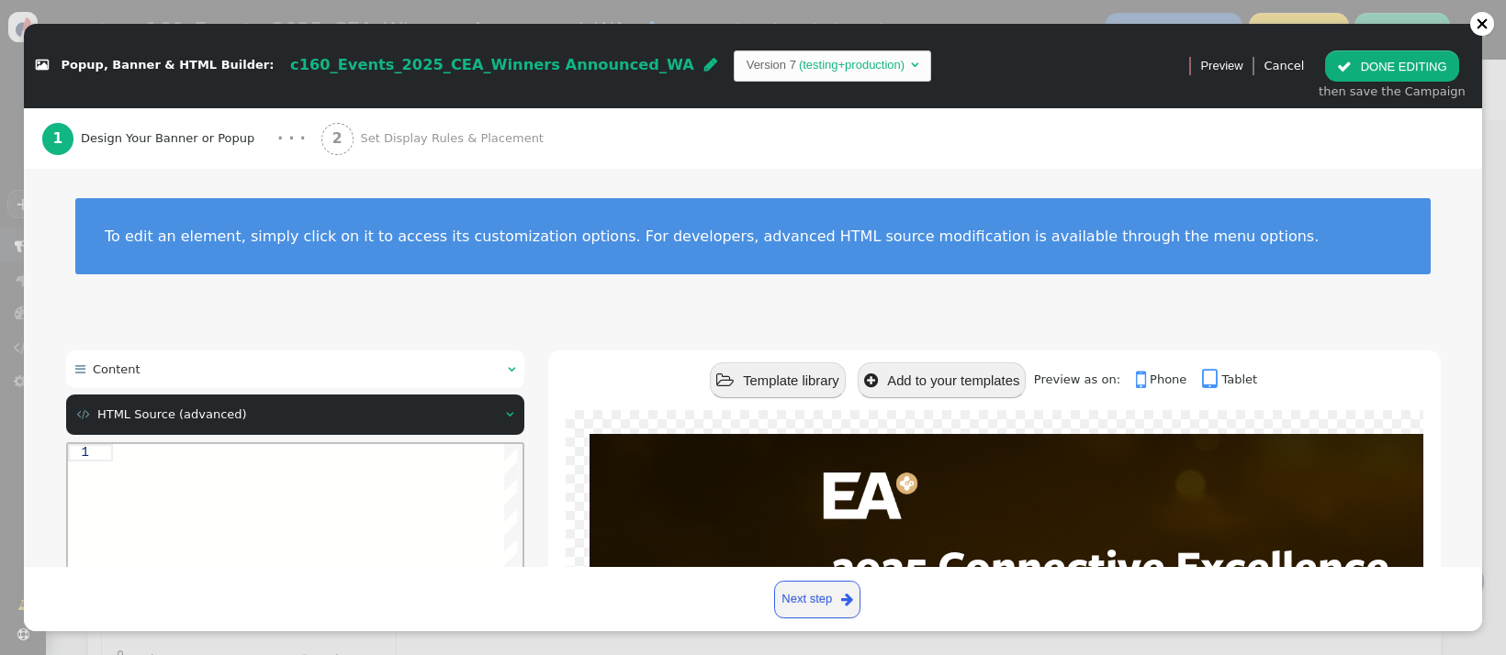
paste textarea "${menu name='Content', icon='bars'} ${menu args->content name='Content'}"
type textarea "${menu name='Content', icon='bars'} ${menu args->content name='Content'}"
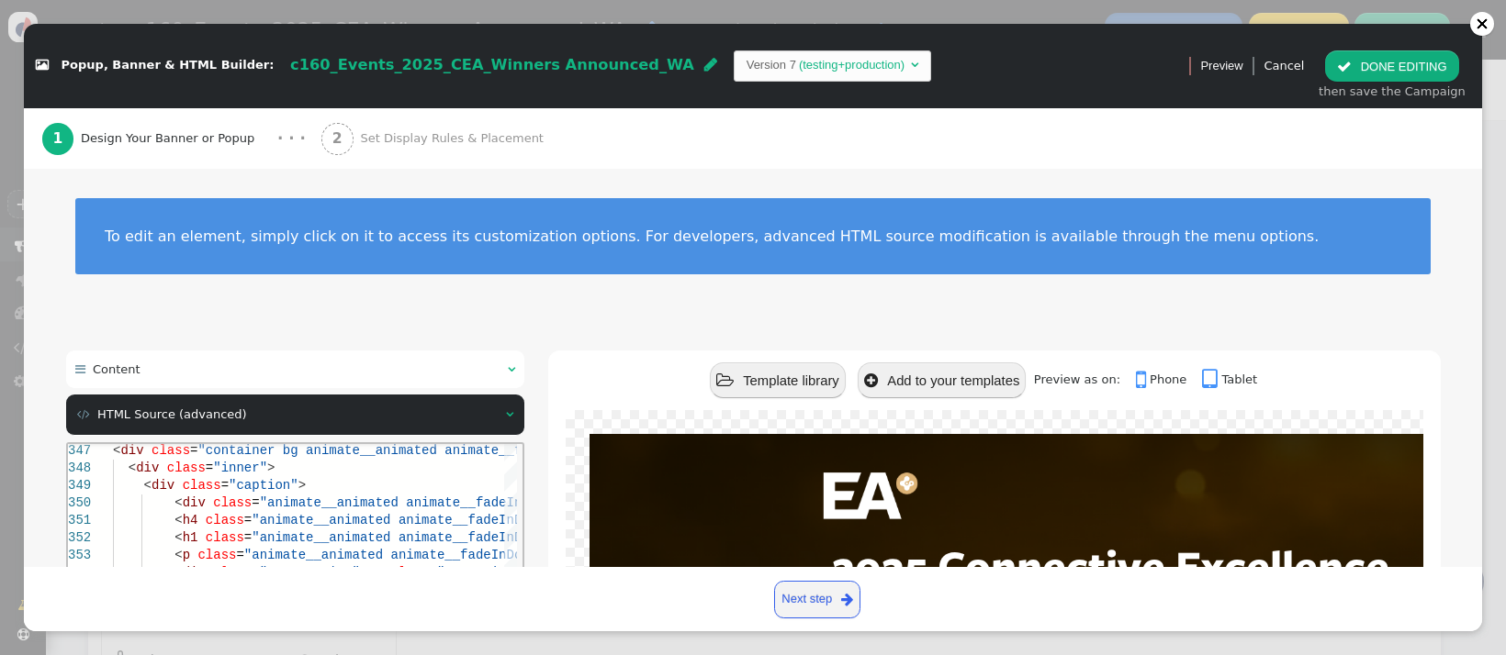
click at [541, 479] on div " Content   Content ▾ Variations There are alternatives. Default value: Use H…" at bounding box center [753, 655] width 1374 height 608
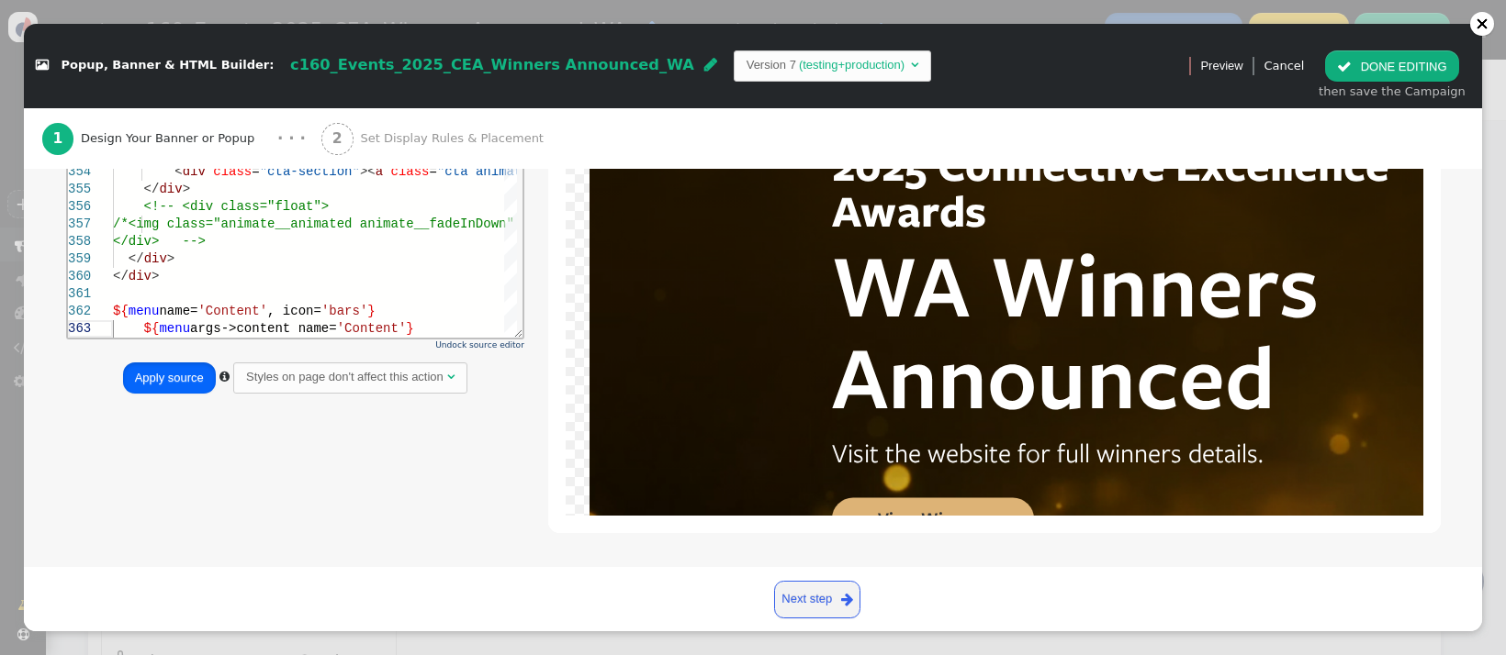
click at [183, 373] on button "Apply source" at bounding box center [169, 378] width 93 height 31
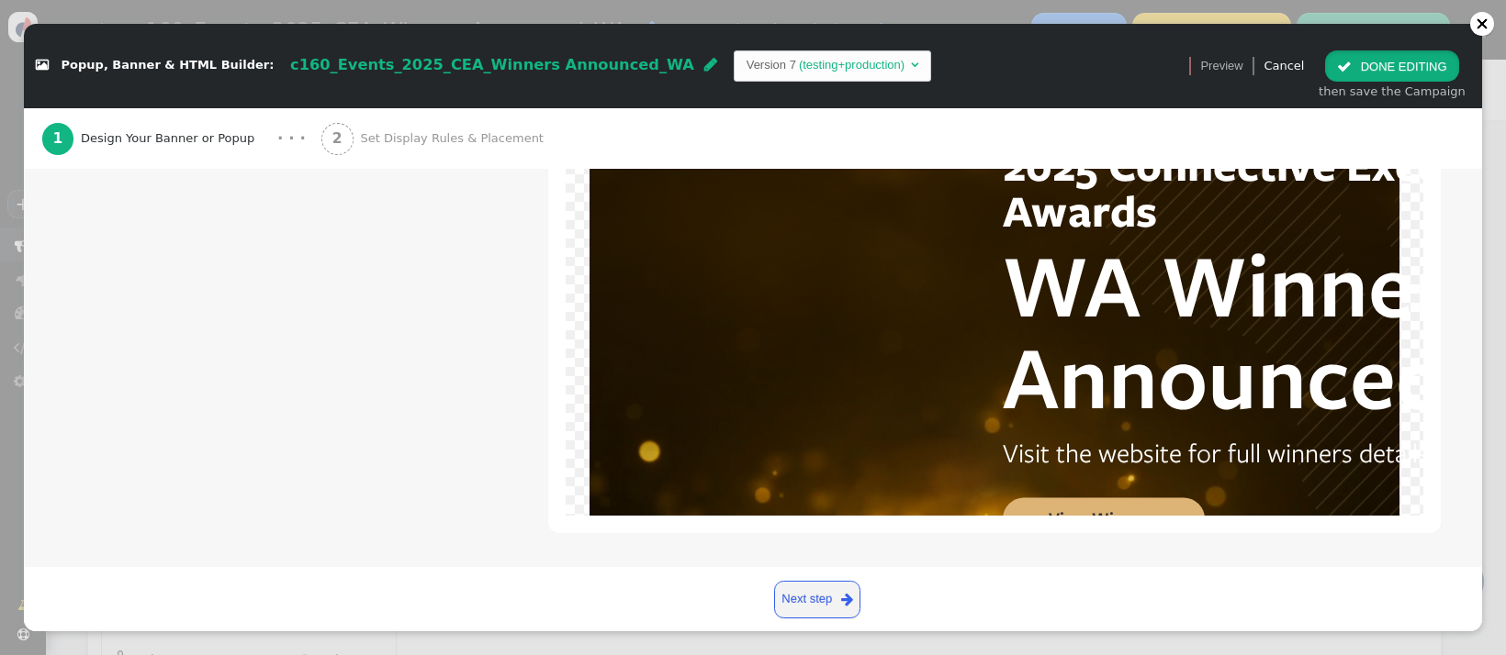
click at [1358, 74] on button " DONE EDITING" at bounding box center [1391, 65] width 133 height 31
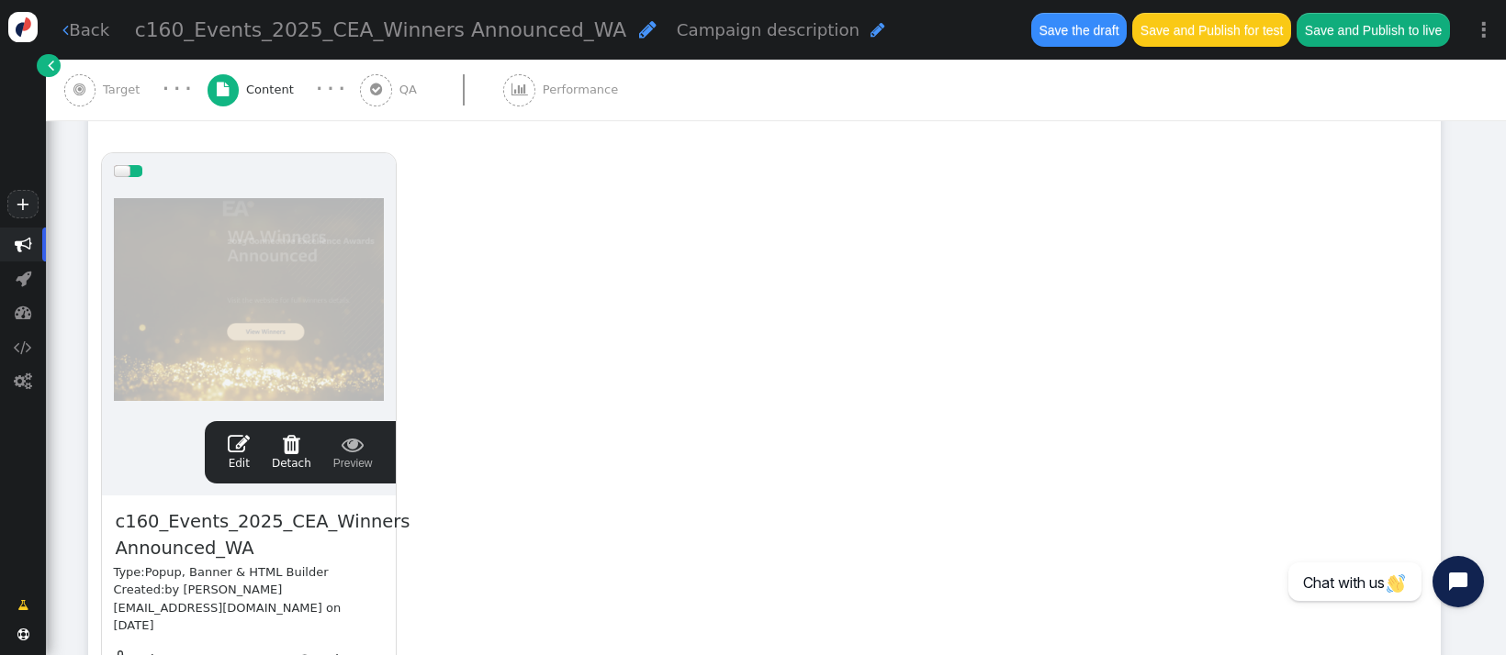
scroll to position [0, 0]
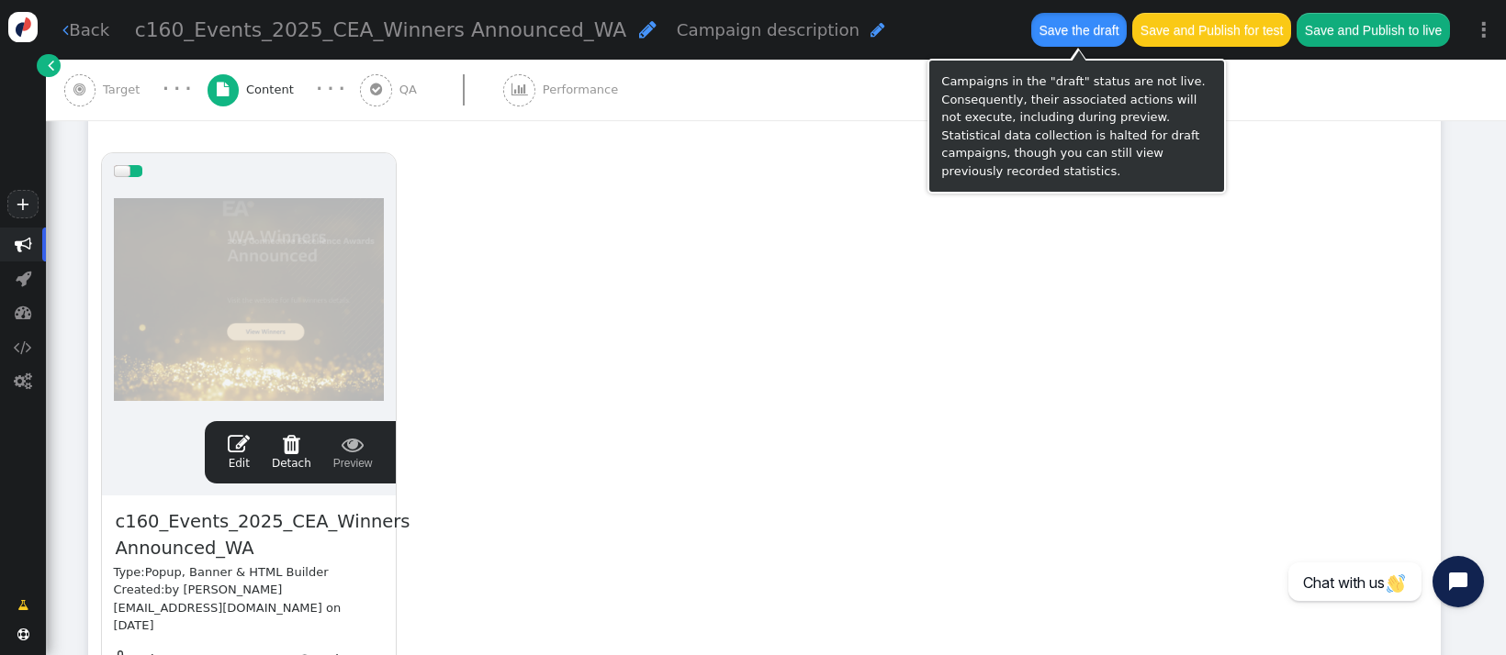
click at [1069, 28] on button "Save the draft" at bounding box center [1078, 29] width 95 height 33
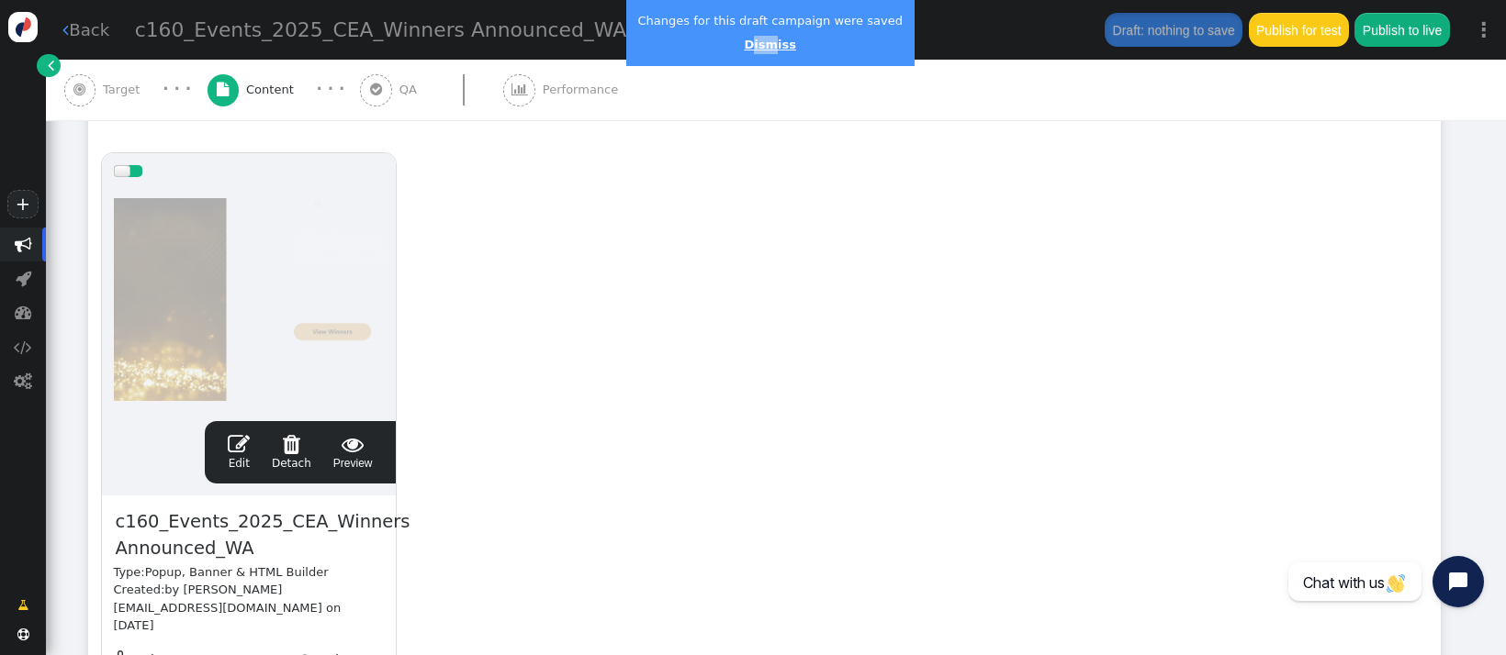
drag, startPoint x: 742, startPoint y: 55, endPoint x: 758, endPoint y: 42, distance: 20.9
click at [758, 42] on div "Changes for this draft campaign were saved Dismiss" at bounding box center [770, 33] width 288 height 66
click at [758, 42] on link "Dismiss" at bounding box center [769, 45] width 51 height 14
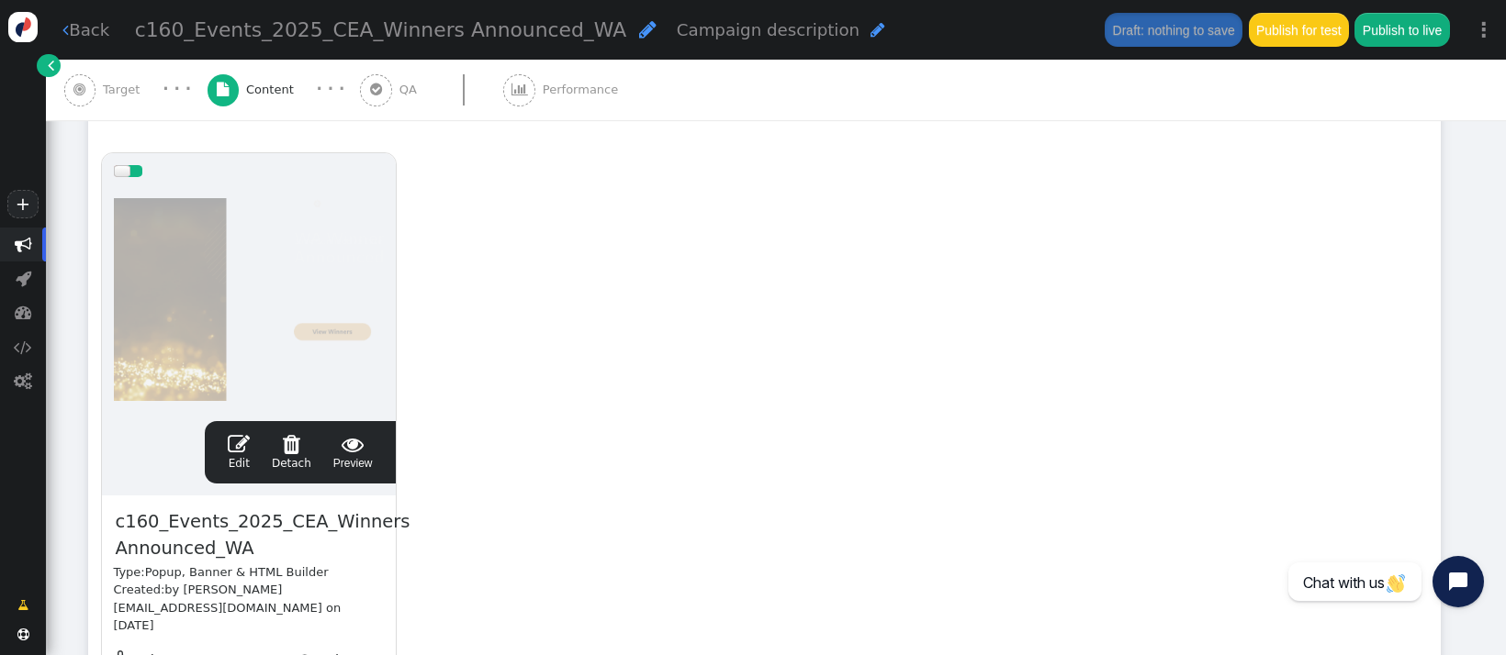
click at [239, 444] on span "" at bounding box center [239, 444] width 22 height 22
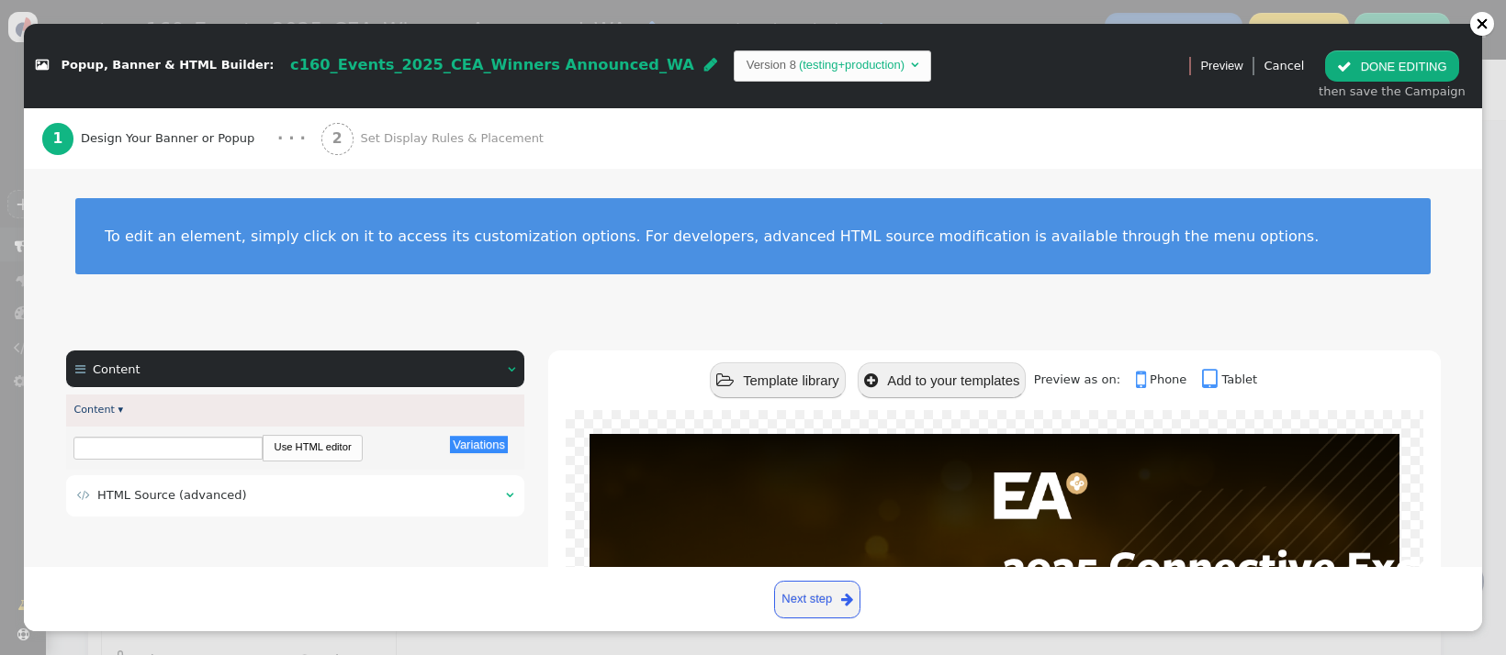
click at [196, 485] on table " HTML Source (advanced) " at bounding box center [295, 496] width 440 height 22
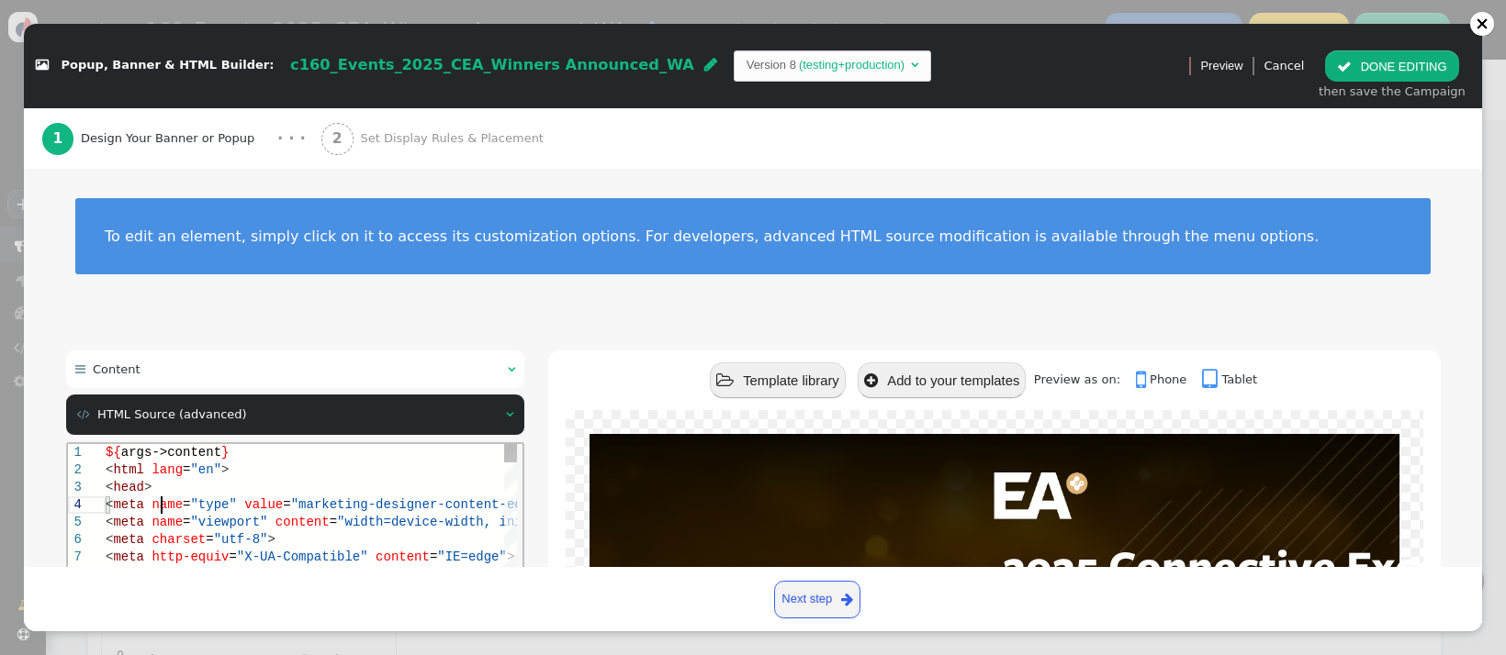
click at [193, 500] on span ""type"" at bounding box center [212, 504] width 46 height 15
type textarea "${args->content} <html lang="en"> <head> <meta name="type" value="marketing-des…"
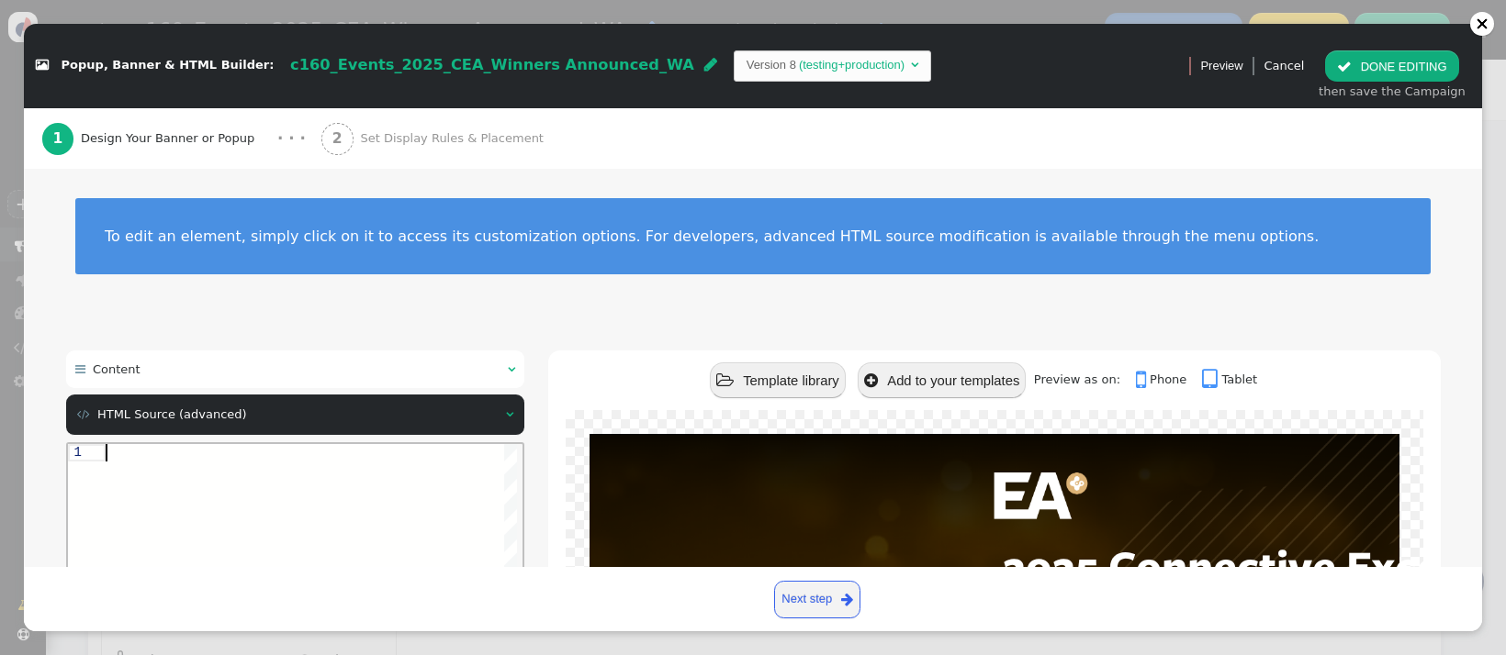
paste textarea "${menu name='Content', icon='bars'} ${menu args->content name='Content'}"
type textarea "${menu name='Content', icon='bars'} ${menu args->content name='Content'}"
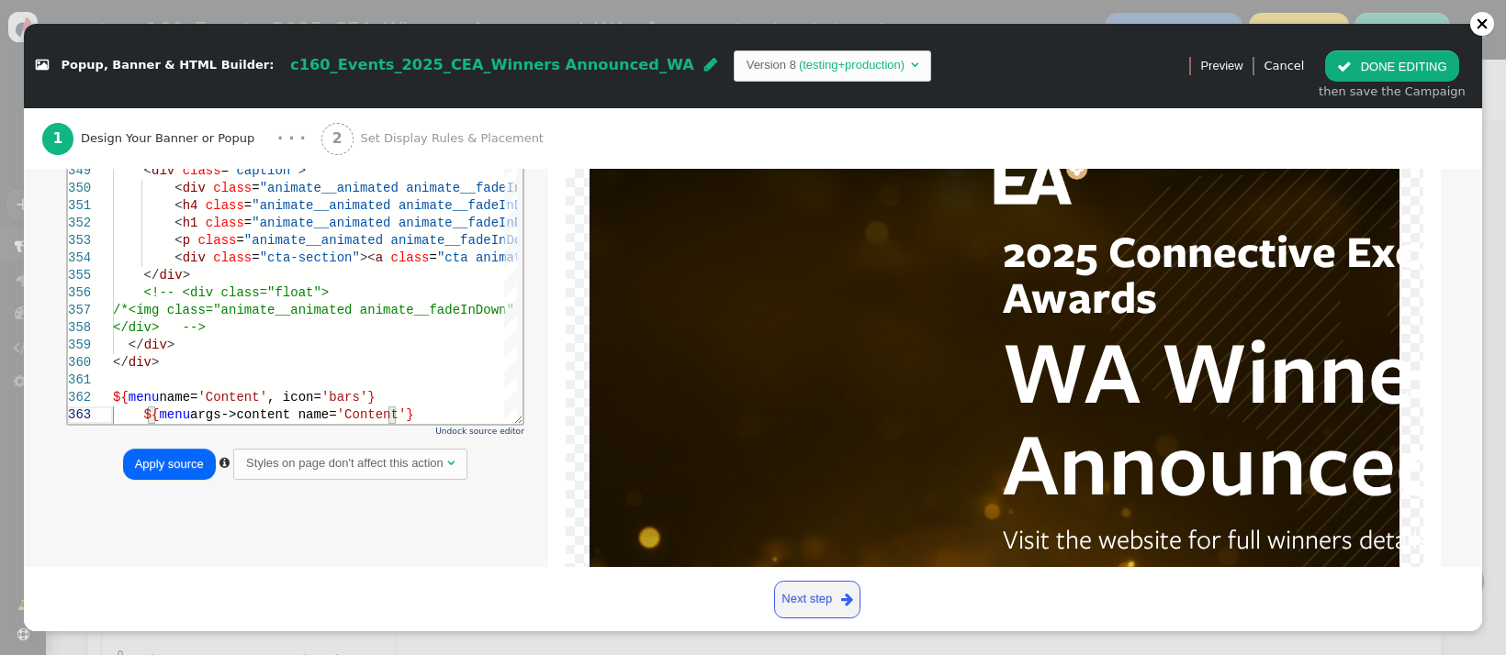
scroll to position [401, 0]
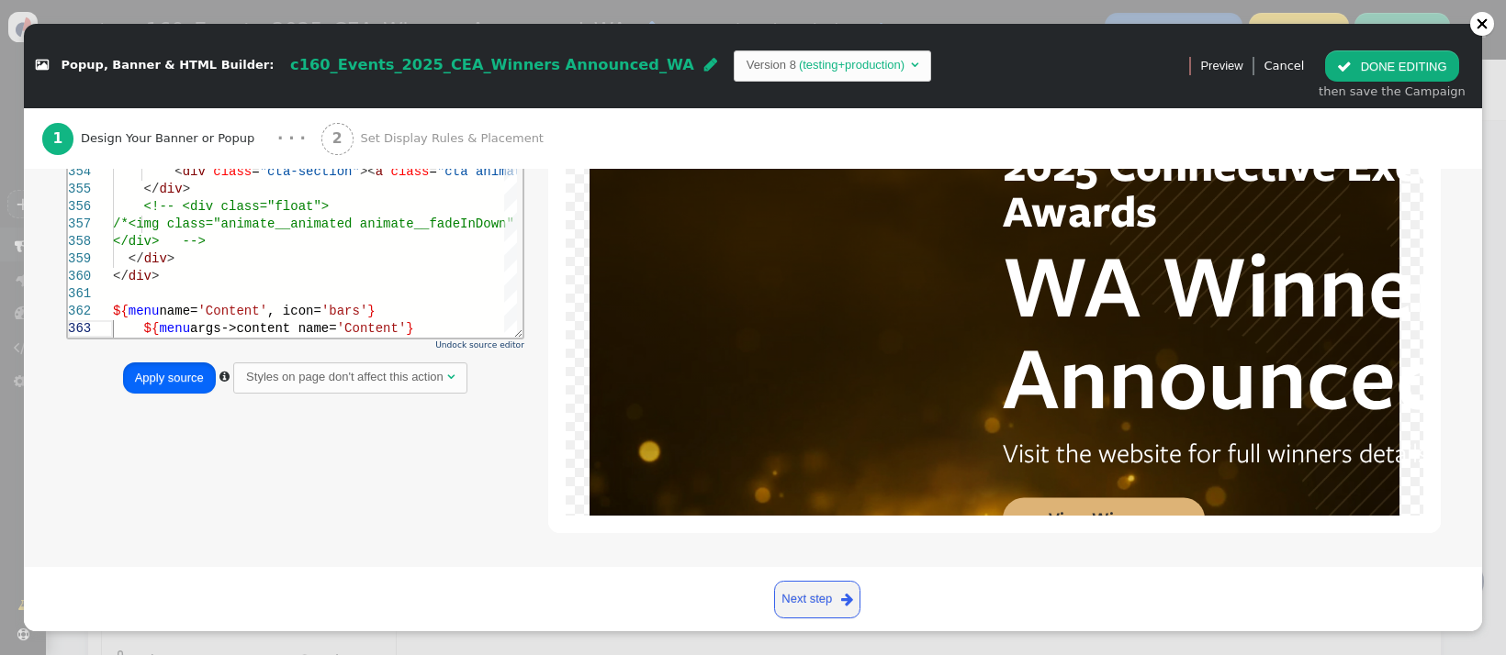
click at [193, 379] on button "Apply source" at bounding box center [169, 378] width 93 height 31
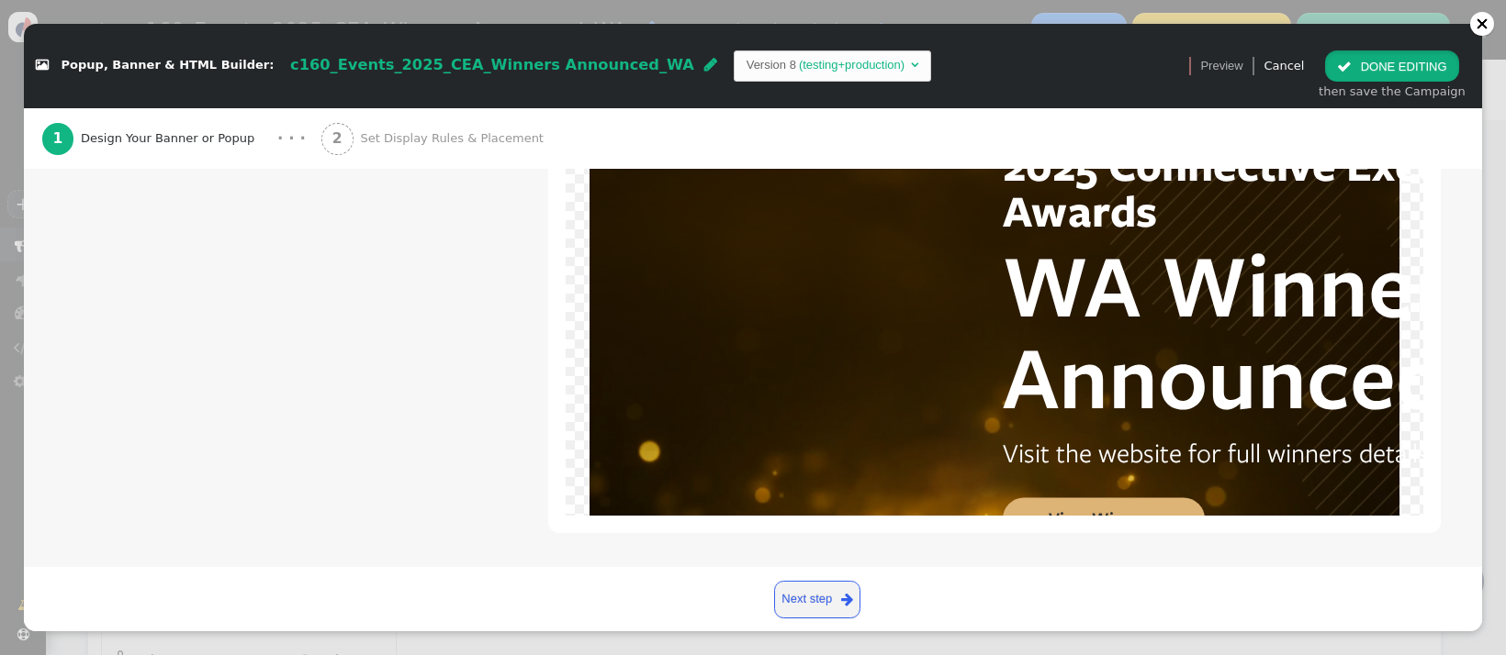
click at [1351, 64] on span "" at bounding box center [1344, 67] width 15 height 14
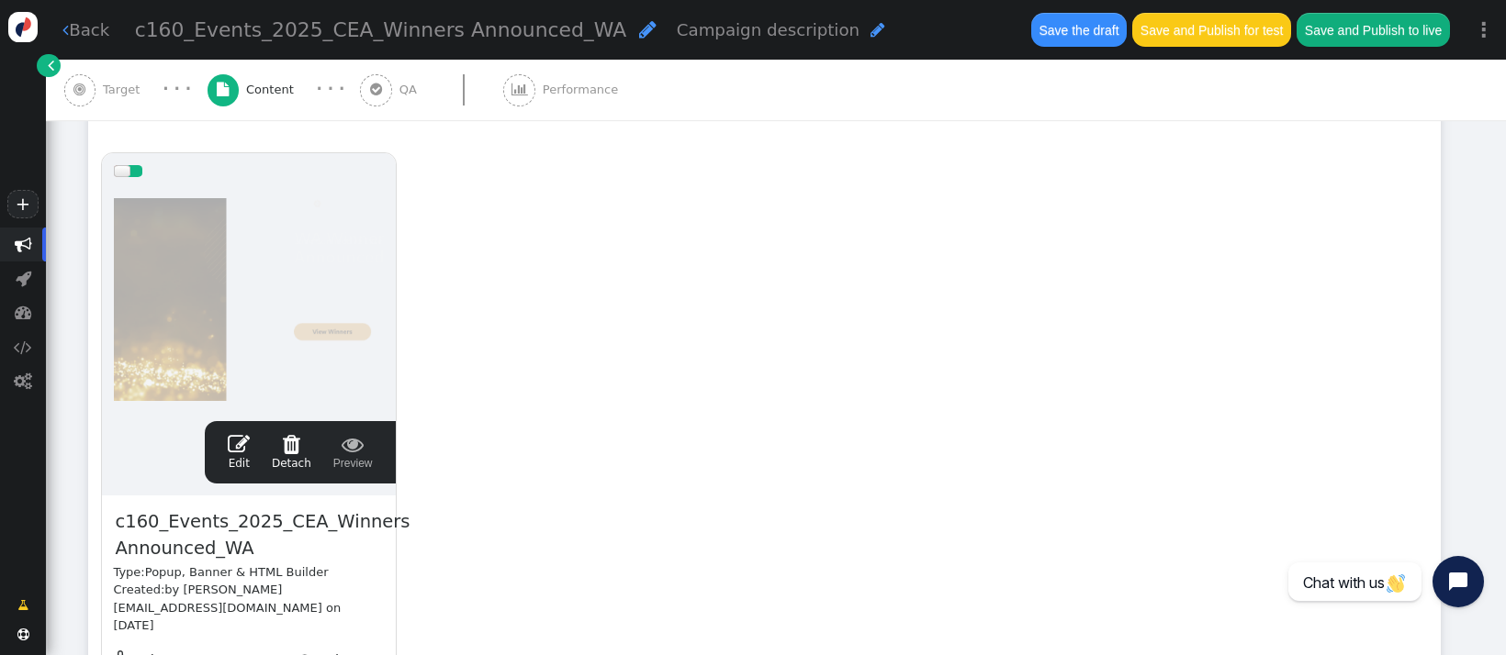
scroll to position [0, 0]
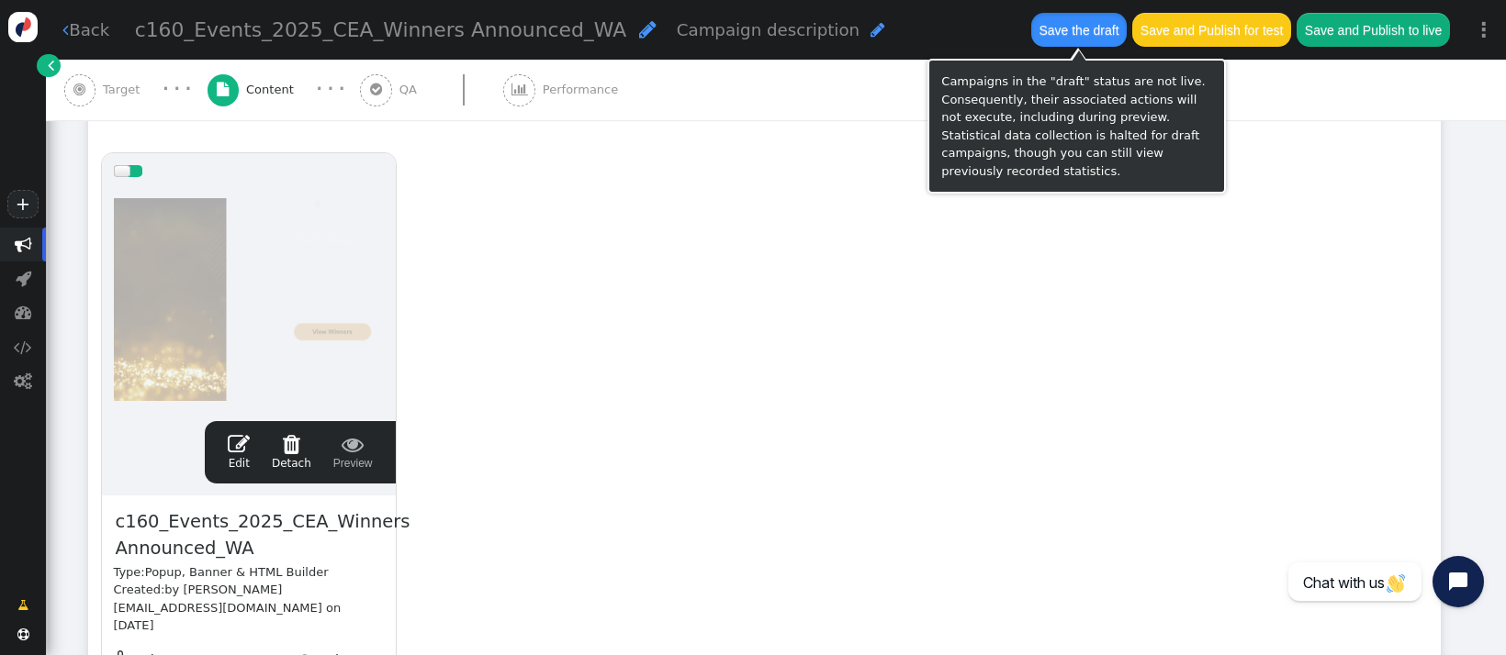
click at [1050, 41] on button "Save the draft" at bounding box center [1078, 29] width 95 height 33
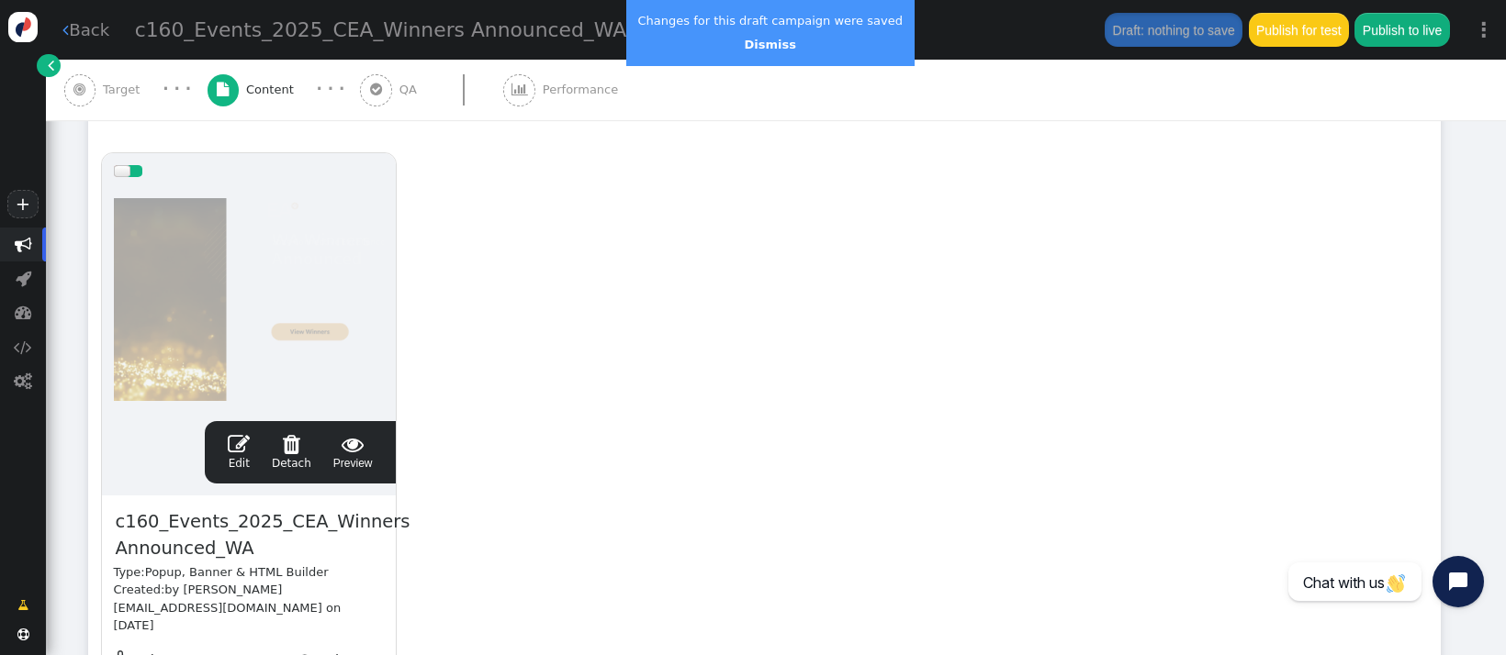
click at [761, 34] on div "Changes for this draft campaign were saved Dismiss" at bounding box center [770, 33] width 288 height 66
click at [758, 45] on link "Dismiss" at bounding box center [769, 45] width 51 height 14
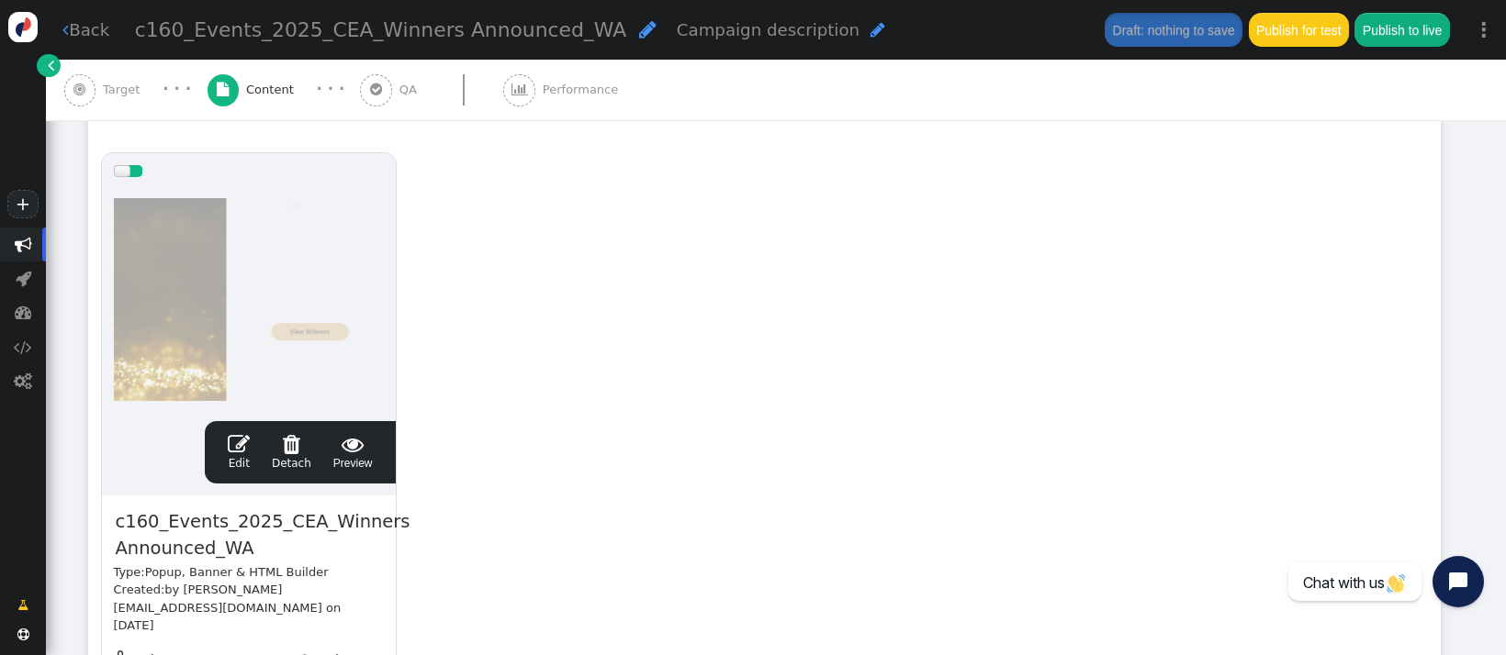
click at [465, 380] on div "drag this  Edit  Detach  Preview c160_Events_2025_CEA_Winners Announced_WA T…" at bounding box center [764, 450] width 1350 height 621
click at [242, 460] on link " Edit" at bounding box center [239, 452] width 22 height 39
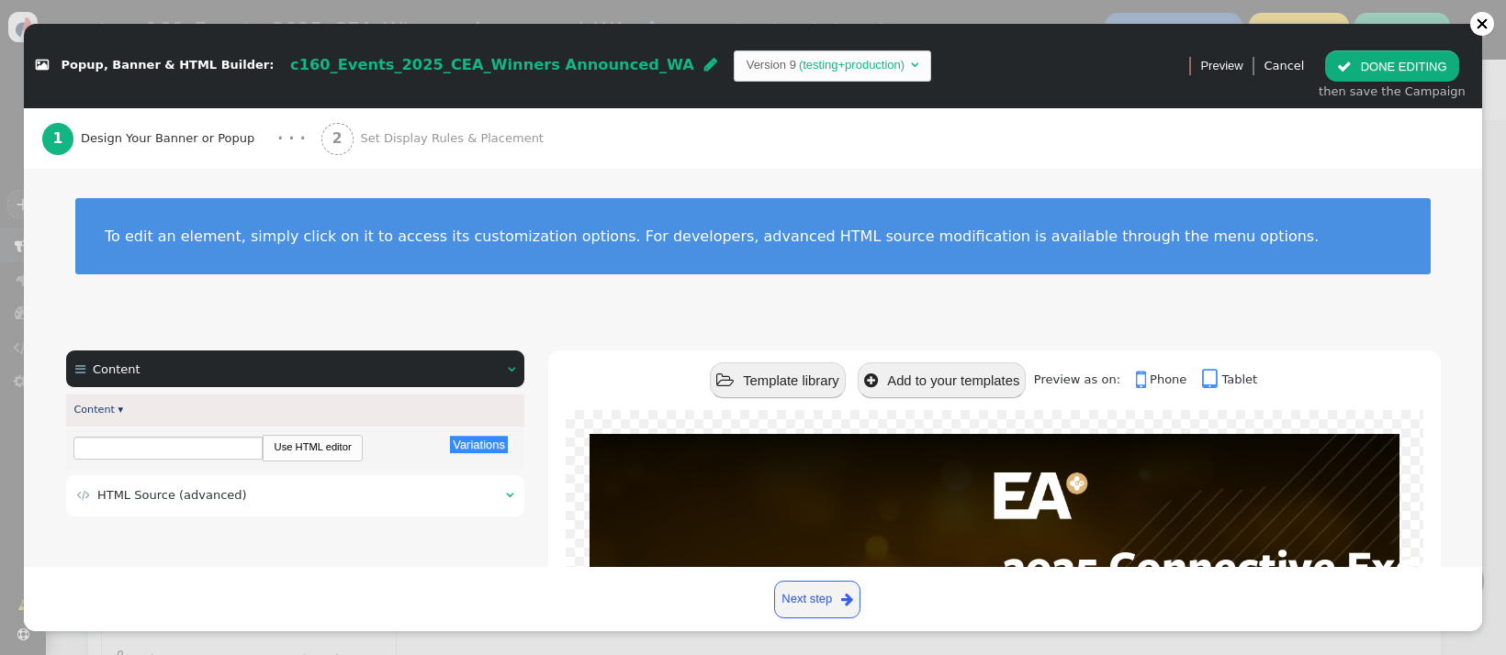
click at [241, 512] on div " HTML Source (advanced) " at bounding box center [295, 496] width 458 height 41
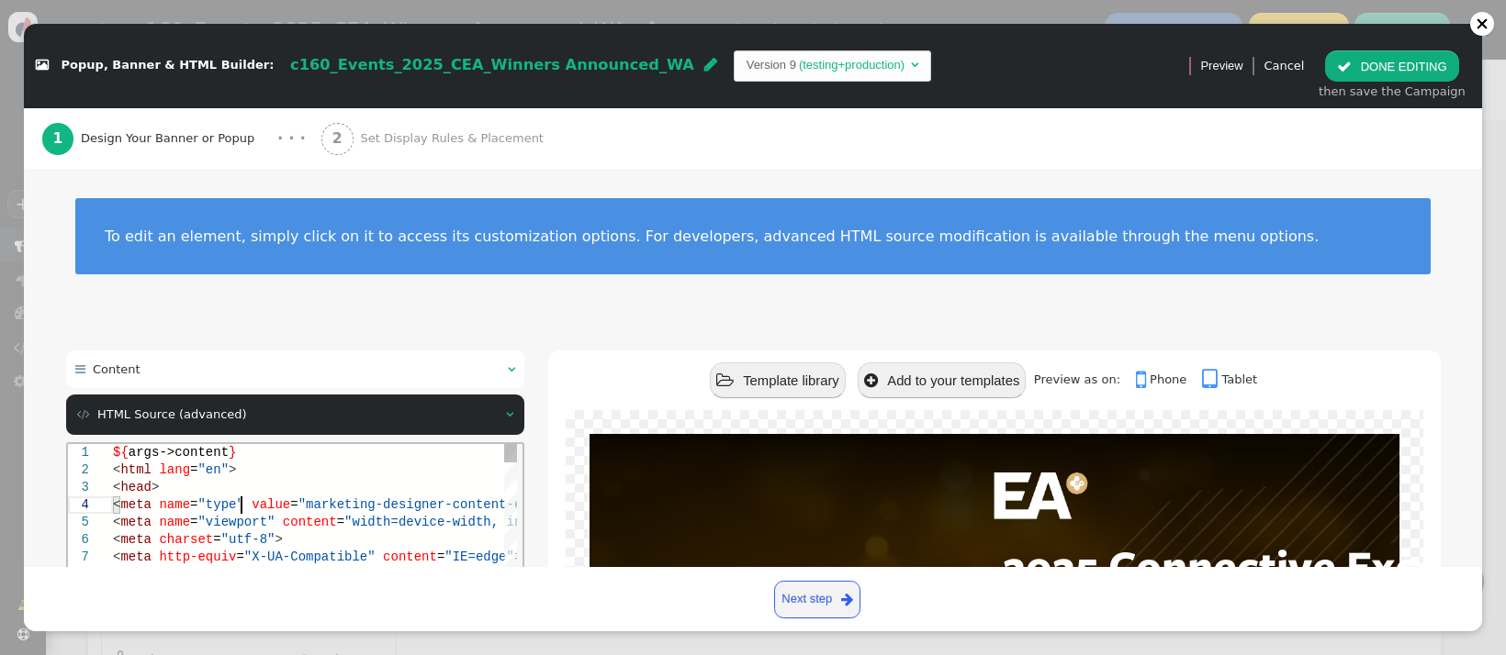
click at [241, 513] on div "< meta name = "viewport" content = "width=device-width, initial-scale=1.0" >" at bounding box center [497, 521] width 770 height 17
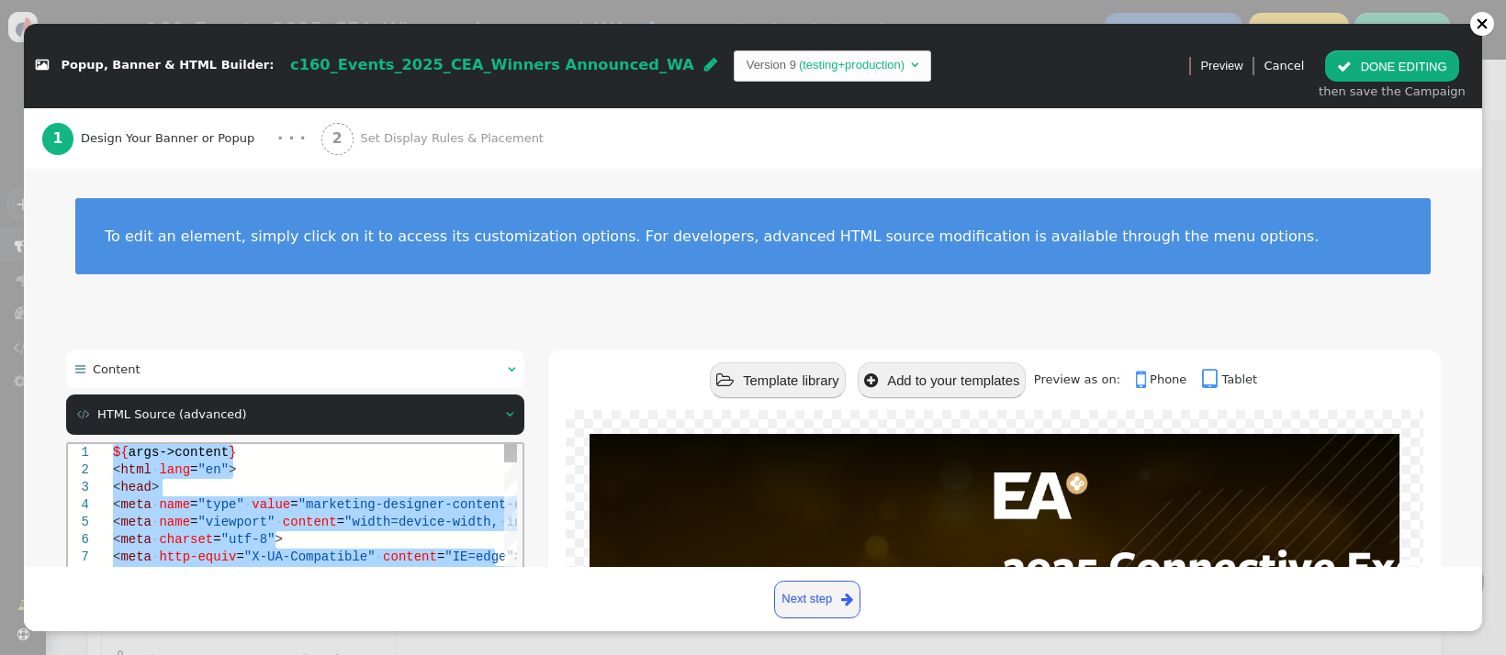
type textarea "${menu name='Content', icon='bars'} ${menu args->content name='Content'}"
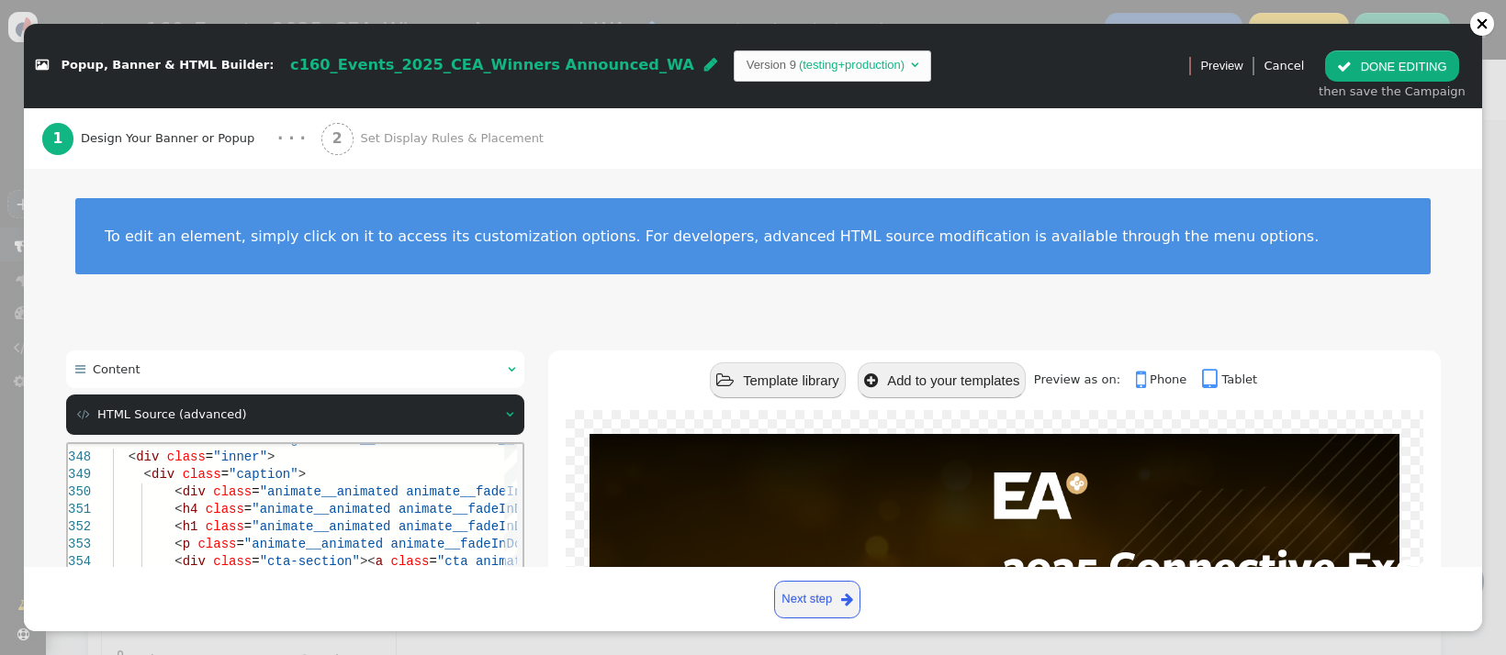
click at [584, 336] on div " Content   Content ▾ Variations There are alternatives. Default value: Use H…" at bounding box center [753, 643] width 1458 height 632
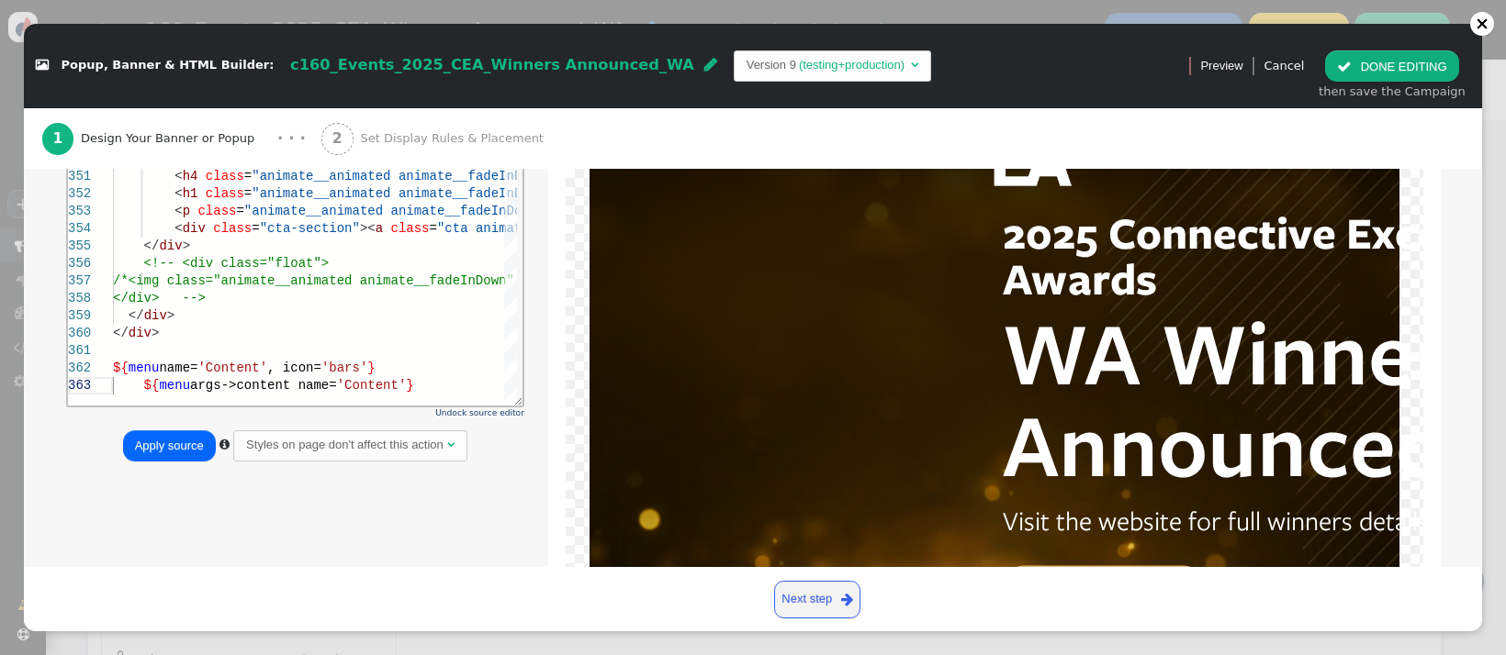
scroll to position [348, 0]
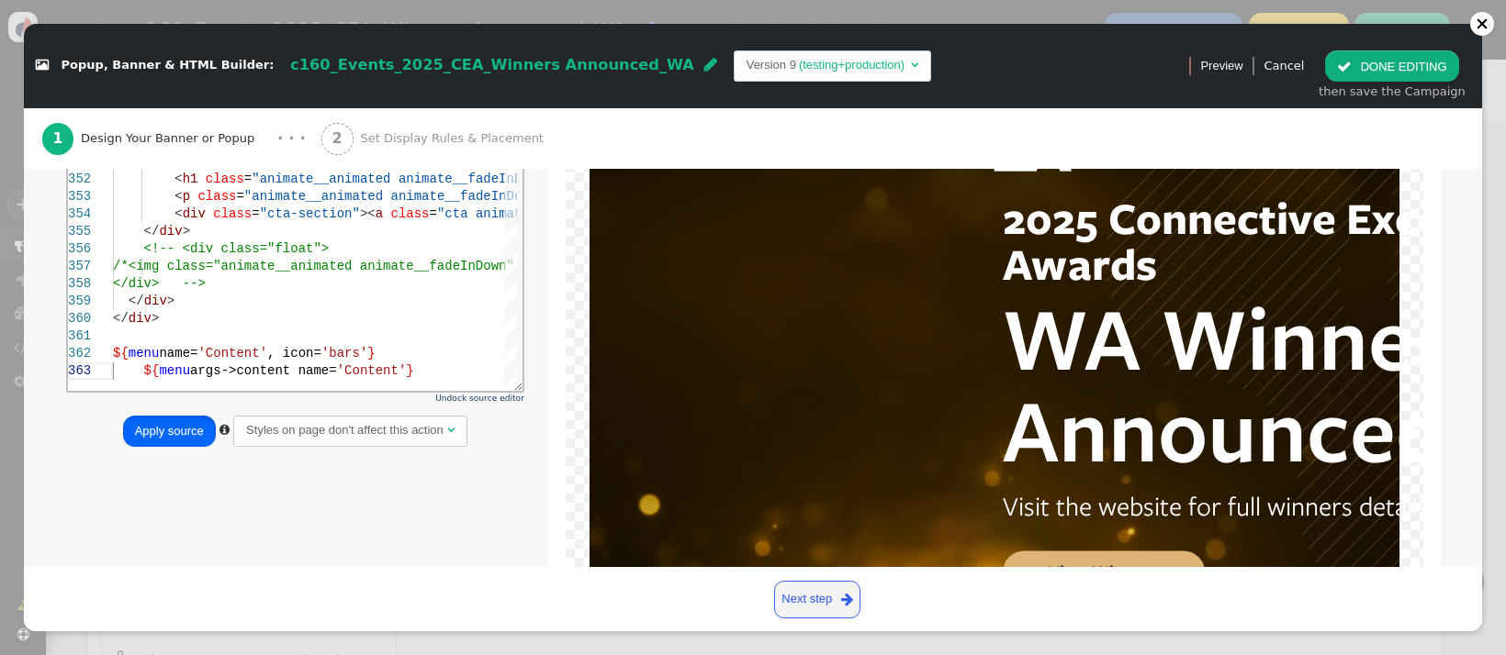
click at [180, 429] on button "Apply source" at bounding box center [169, 431] width 93 height 31
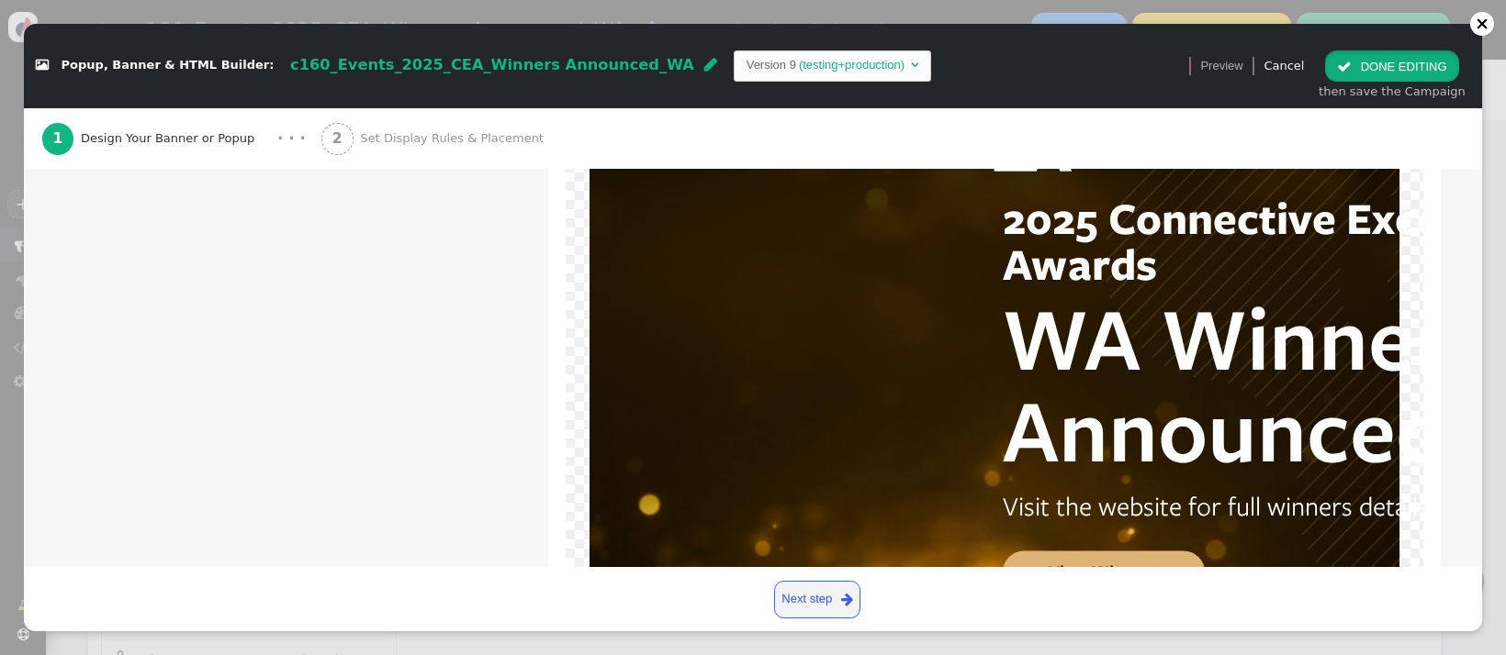
click at [1384, 62] on button " DONE EDITING" at bounding box center [1391, 65] width 133 height 31
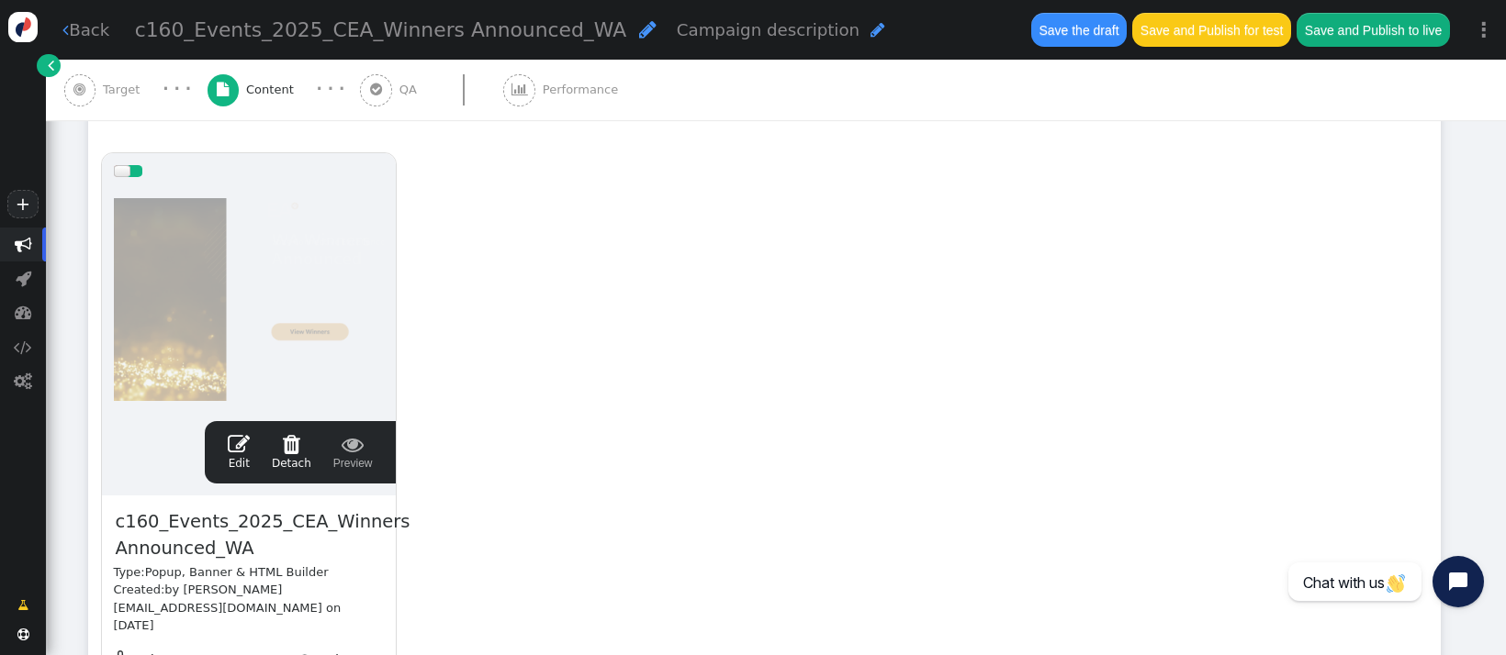
scroll to position [0, 0]
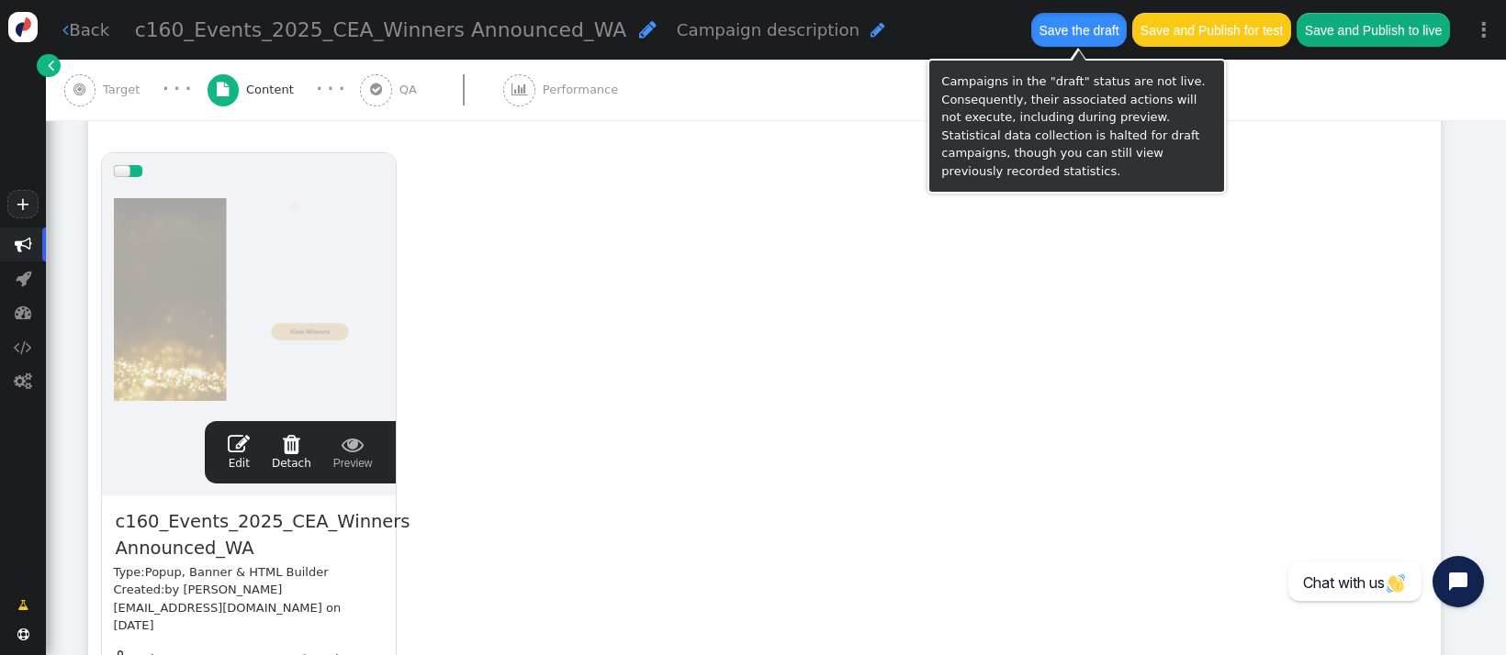
click at [1076, 36] on button "Save the draft" at bounding box center [1078, 29] width 95 height 33
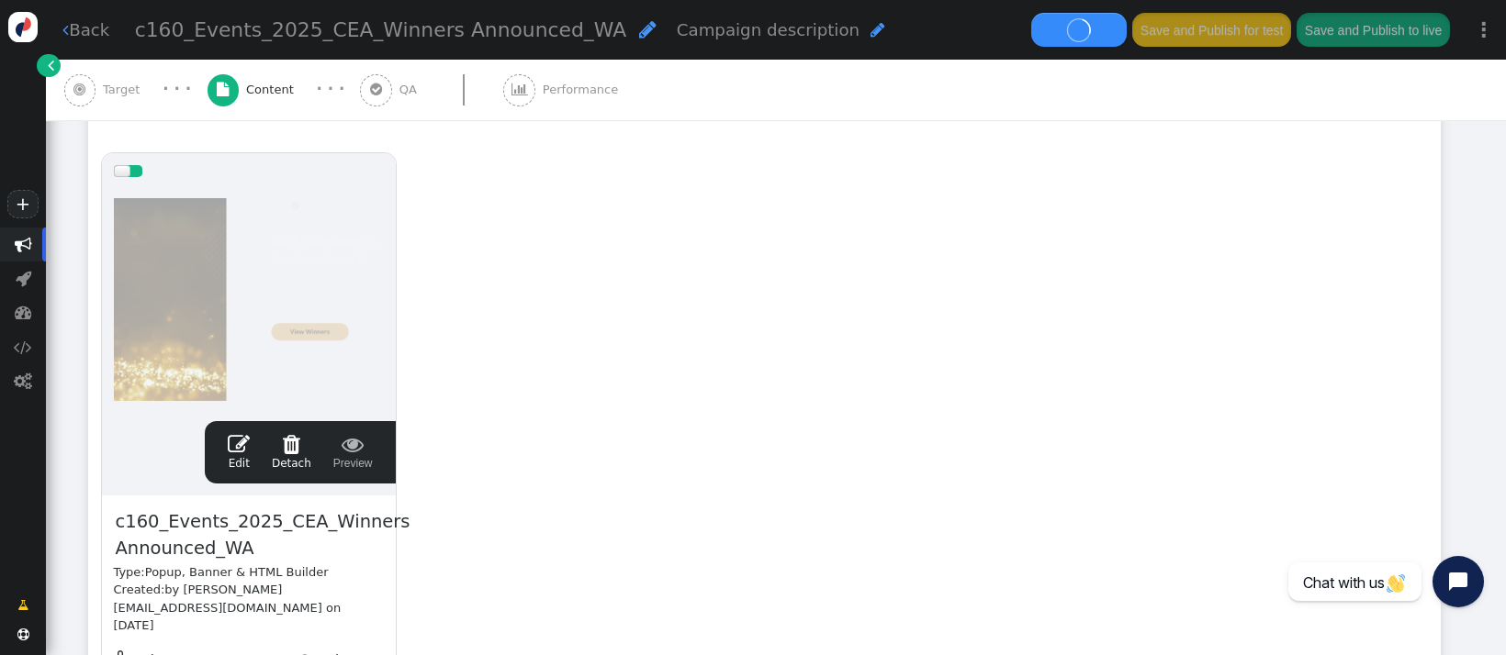
click at [460, 240] on div "drag this  Edit  Detach  Preview c160_Events_2025_CEA_Winners Announced_WA T…" at bounding box center [764, 450] width 1350 height 621
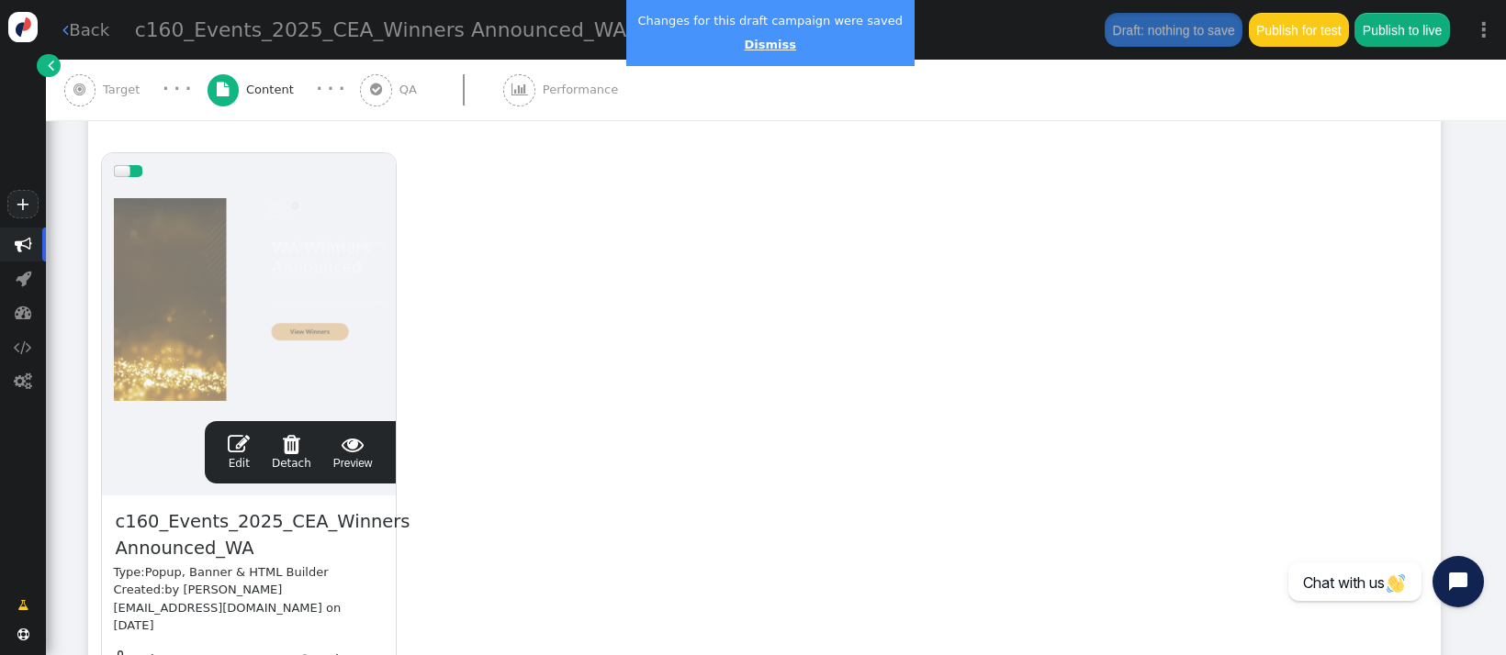
click at [758, 45] on link "Dismiss" at bounding box center [769, 45] width 51 height 14
